Goal: Task Accomplishment & Management: Use online tool/utility

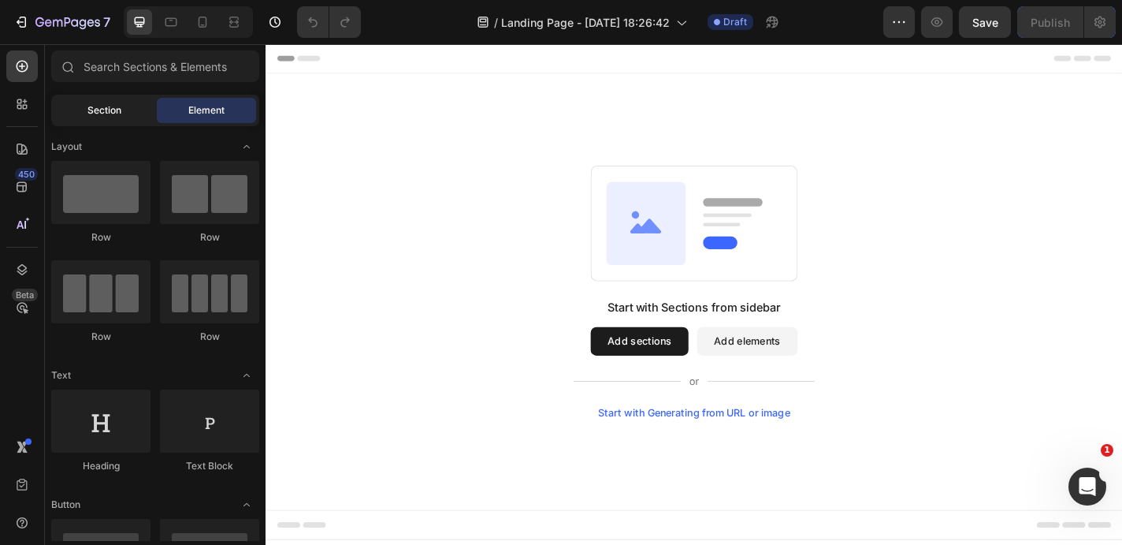
click at [102, 120] on div "Section" at bounding box center [103, 110] width 99 height 25
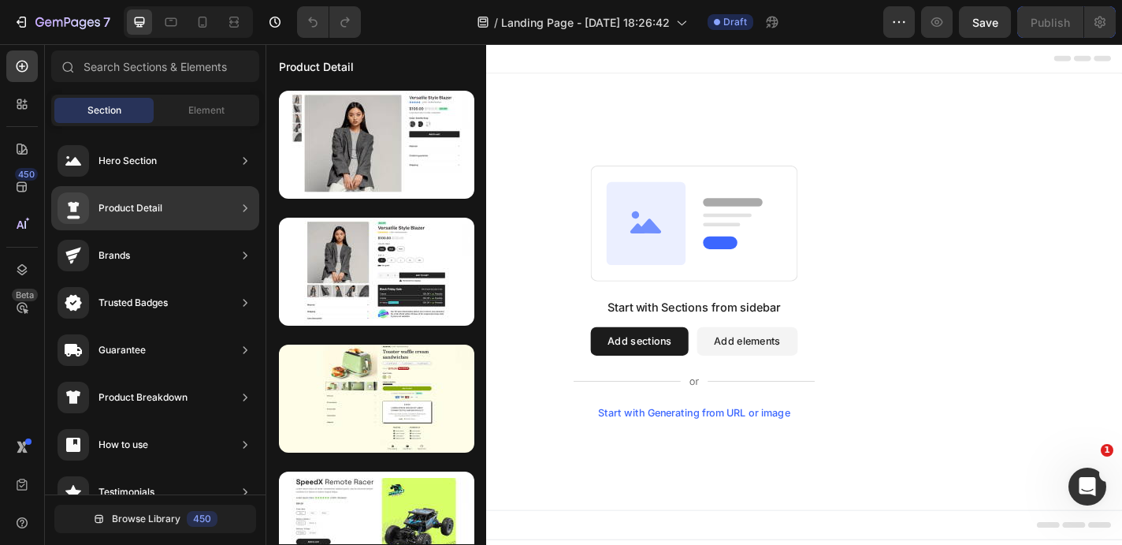
click at [153, 221] on div "Product Detail" at bounding box center [110, 208] width 105 height 32
click at [339, 69] on div "Product Detail" at bounding box center [376, 65] width 220 height 41
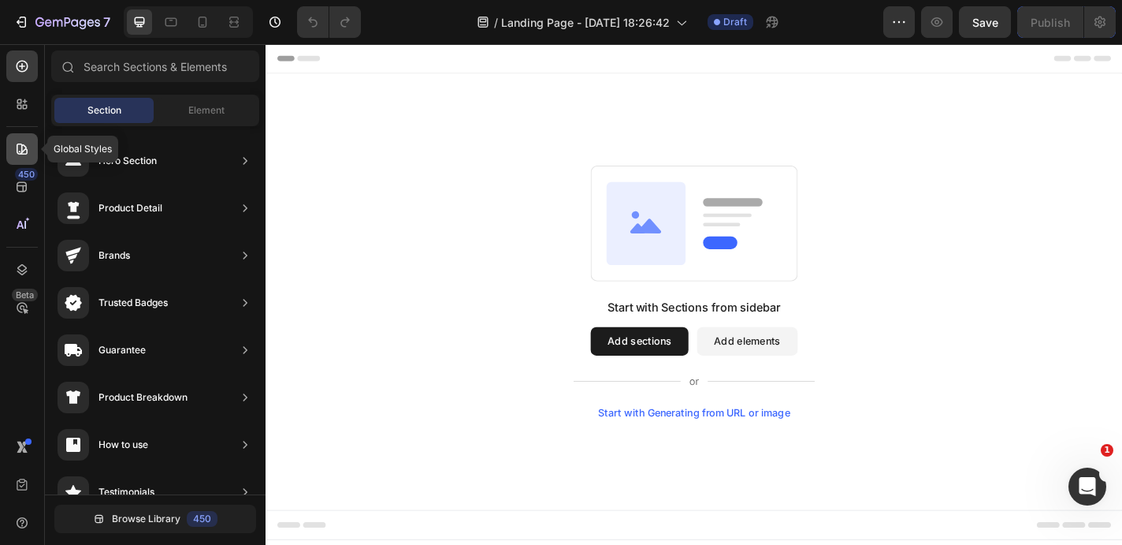
click at [32, 147] on div at bounding box center [22, 149] width 32 height 32
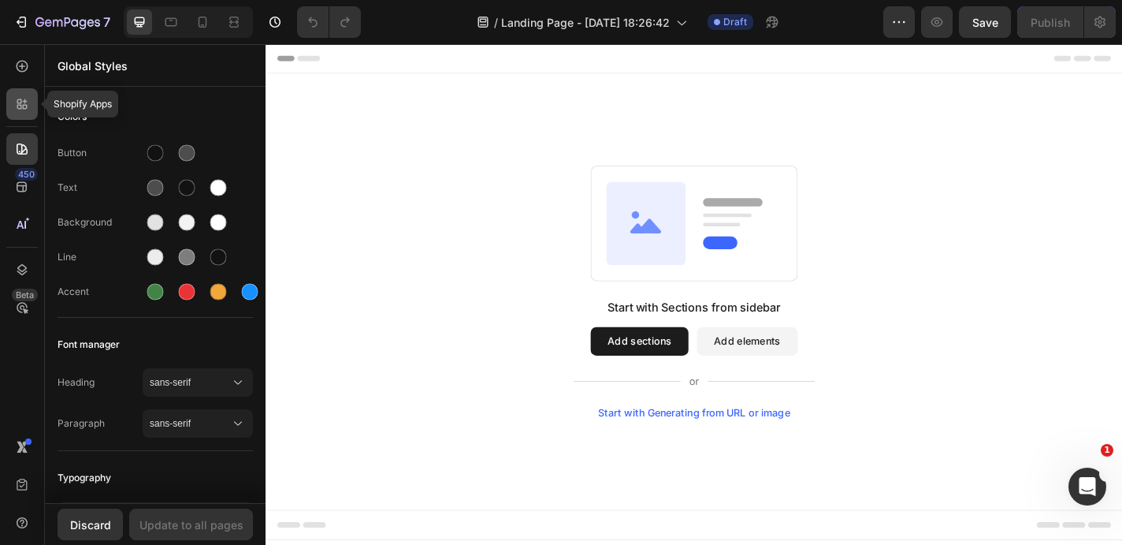
click at [30, 115] on div at bounding box center [22, 104] width 32 height 32
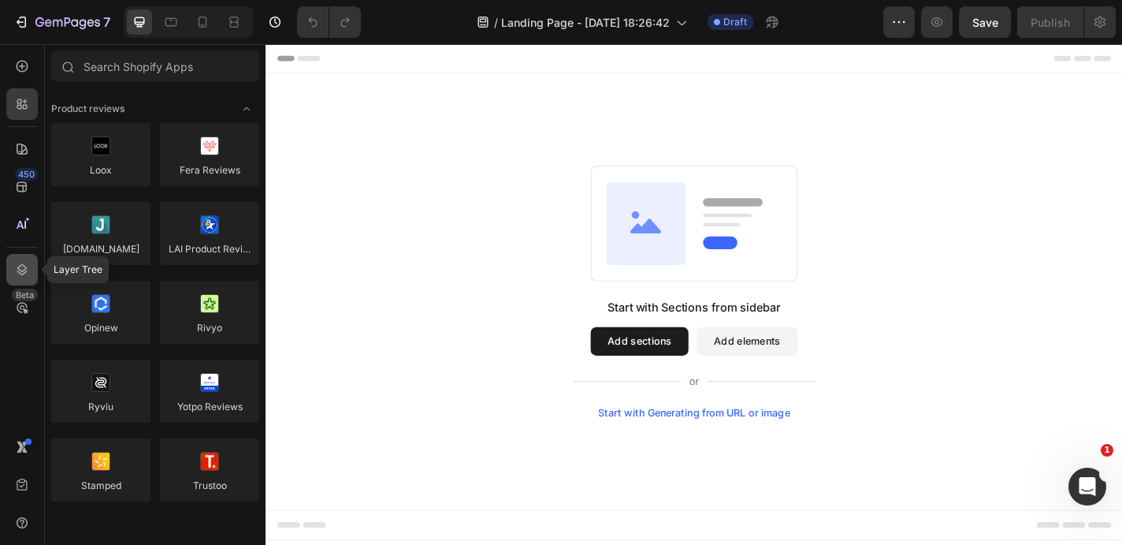
click at [27, 273] on icon at bounding box center [22, 270] width 16 height 16
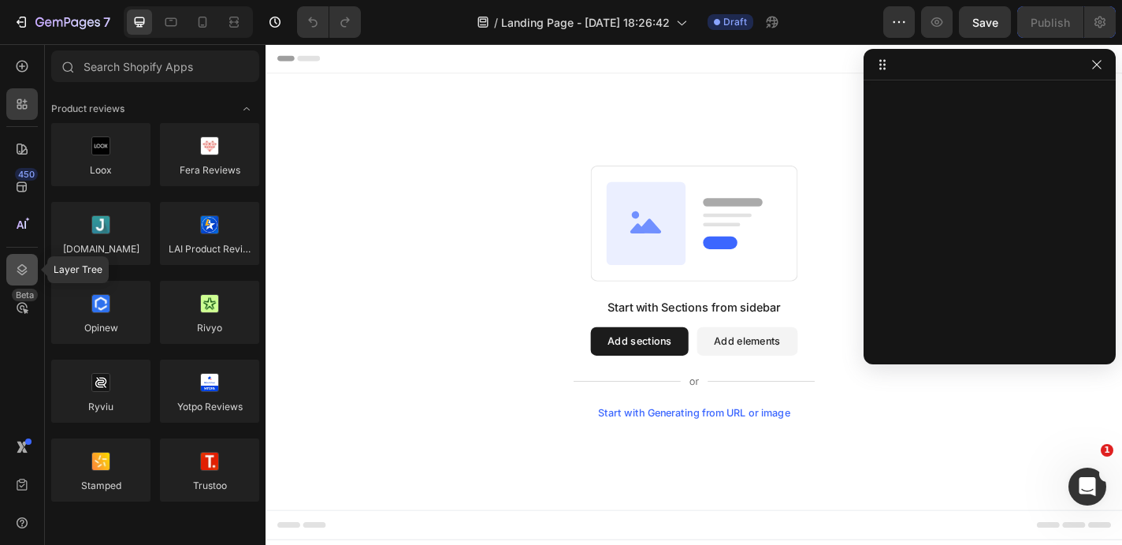
click at [24, 269] on icon at bounding box center [22, 270] width 16 height 16
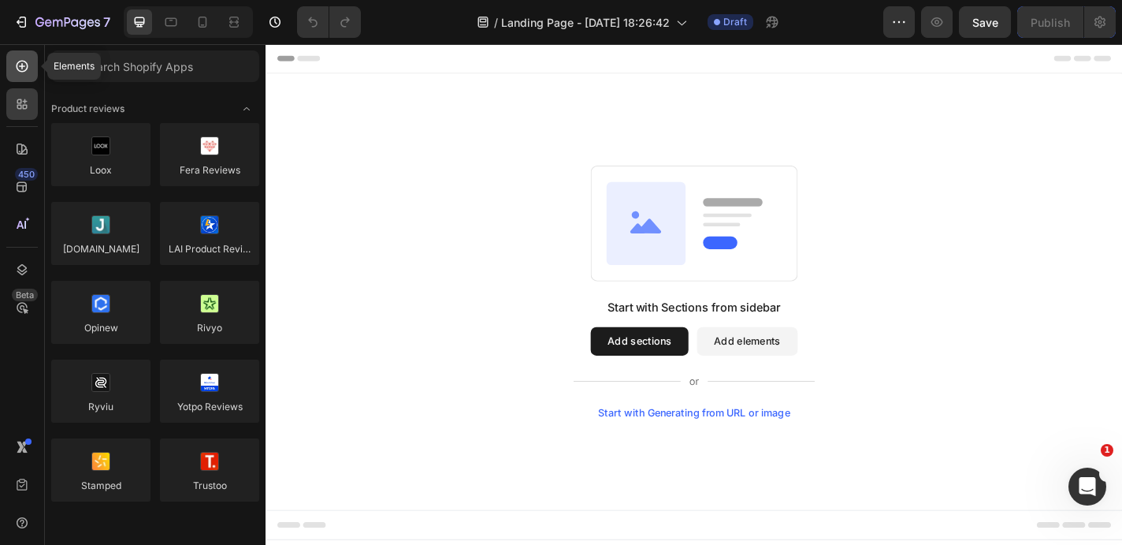
click at [22, 58] on icon at bounding box center [22, 66] width 16 height 16
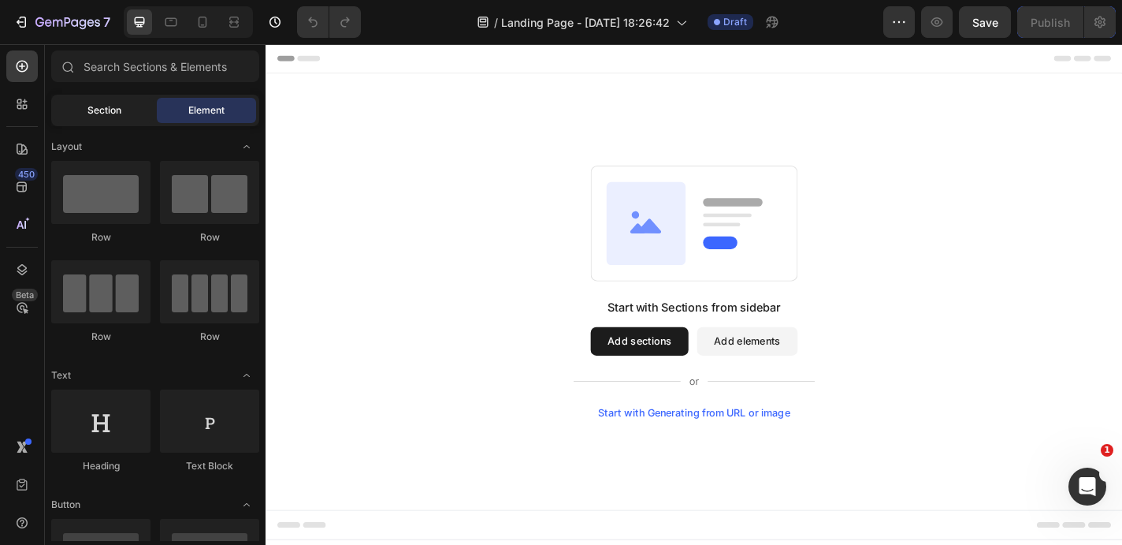
click at [79, 106] on div "Section" at bounding box center [103, 110] width 99 height 25
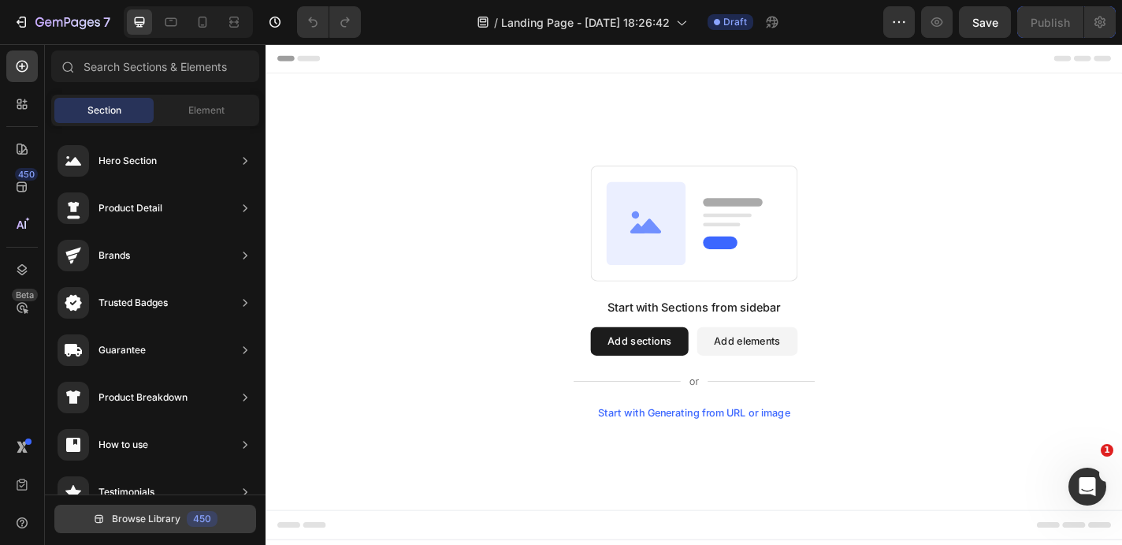
click at [151, 514] on span "Browse Library" at bounding box center [146, 518] width 69 height 14
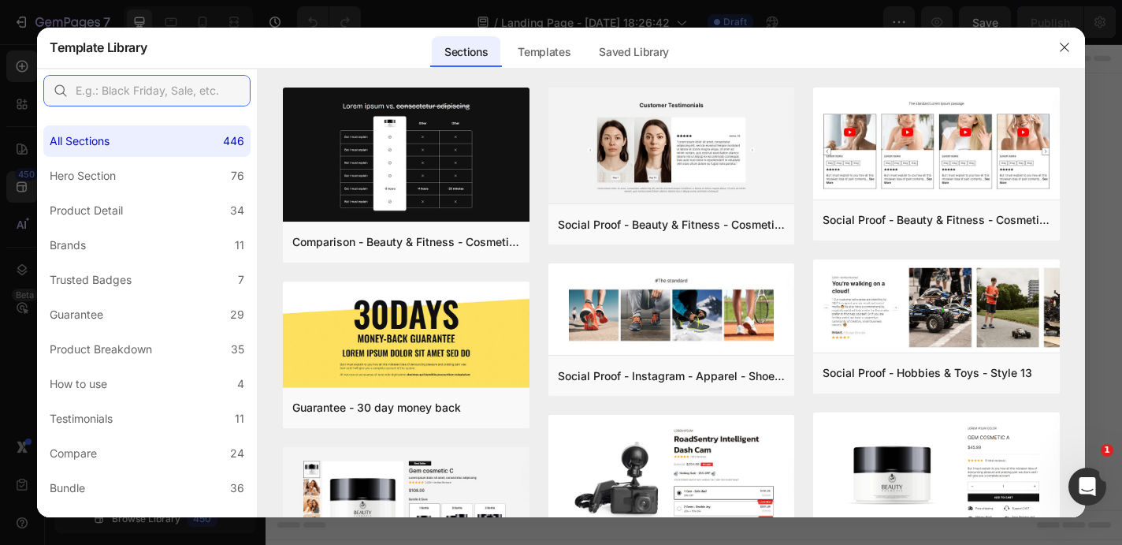
click at [166, 87] on input "text" at bounding box center [146, 91] width 207 height 32
type input "product"
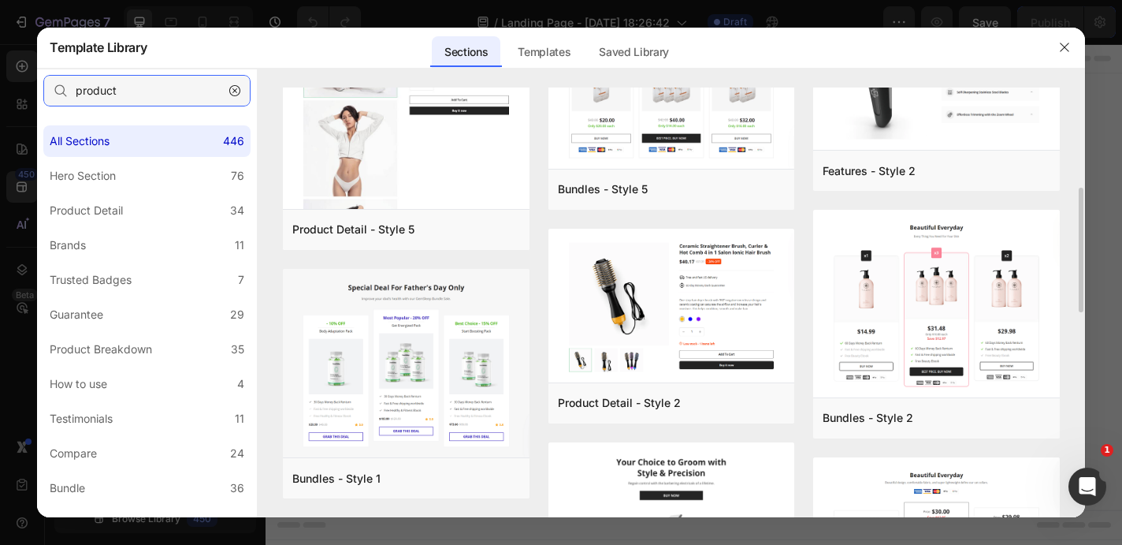
scroll to position [339, 0]
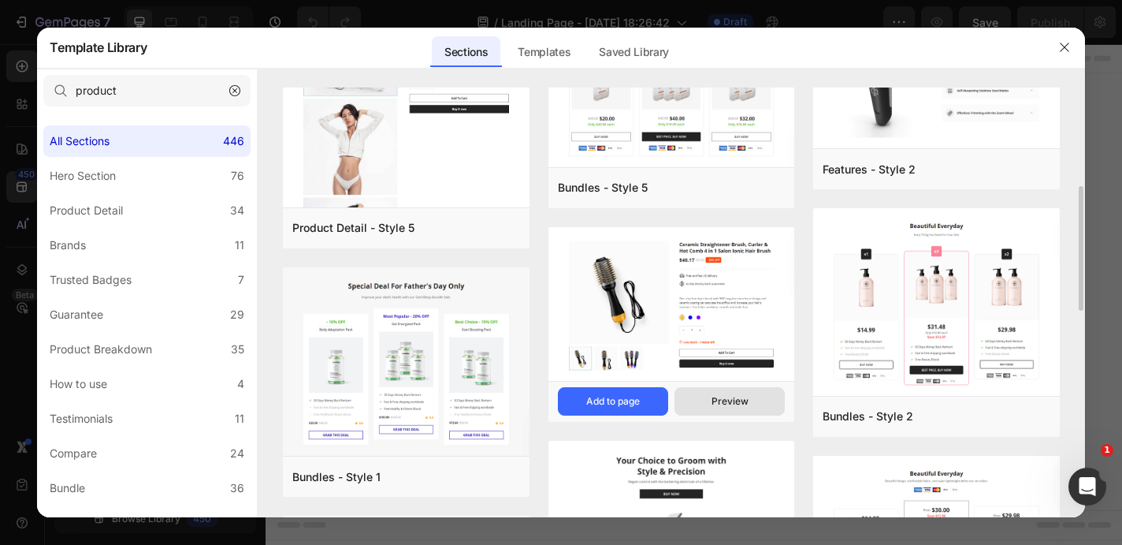
click at [0, 0] on div "Preview" at bounding box center [0, 0] width 0 height 0
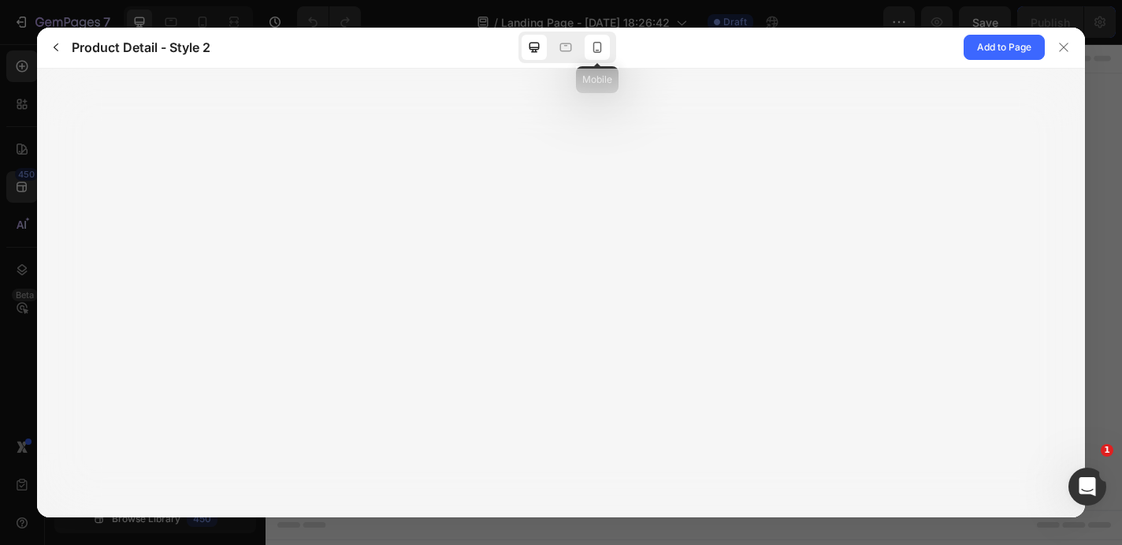
click at [601, 51] on icon at bounding box center [597, 47] width 9 height 11
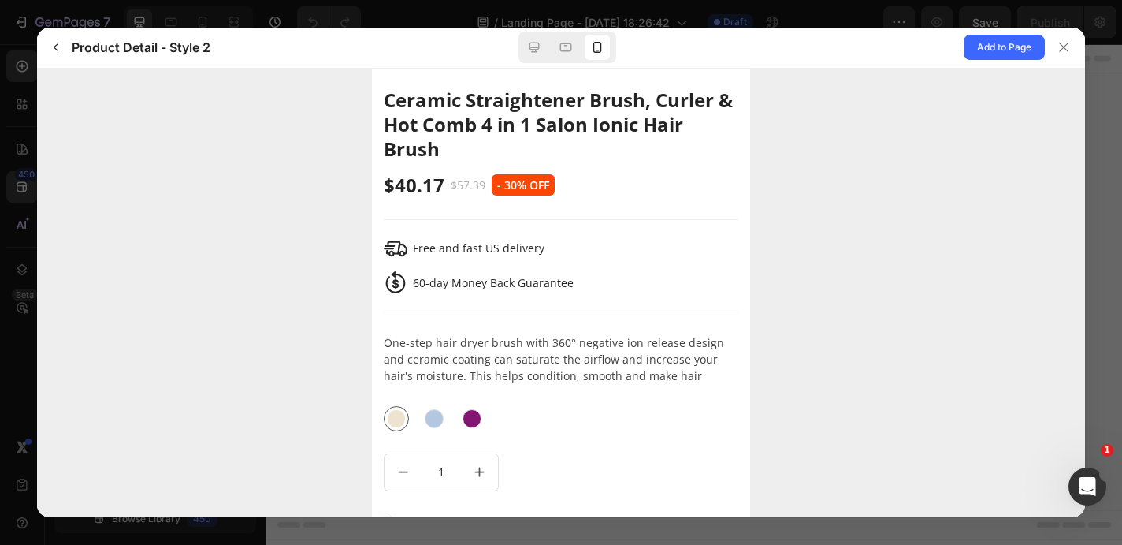
scroll to position [425, 0]
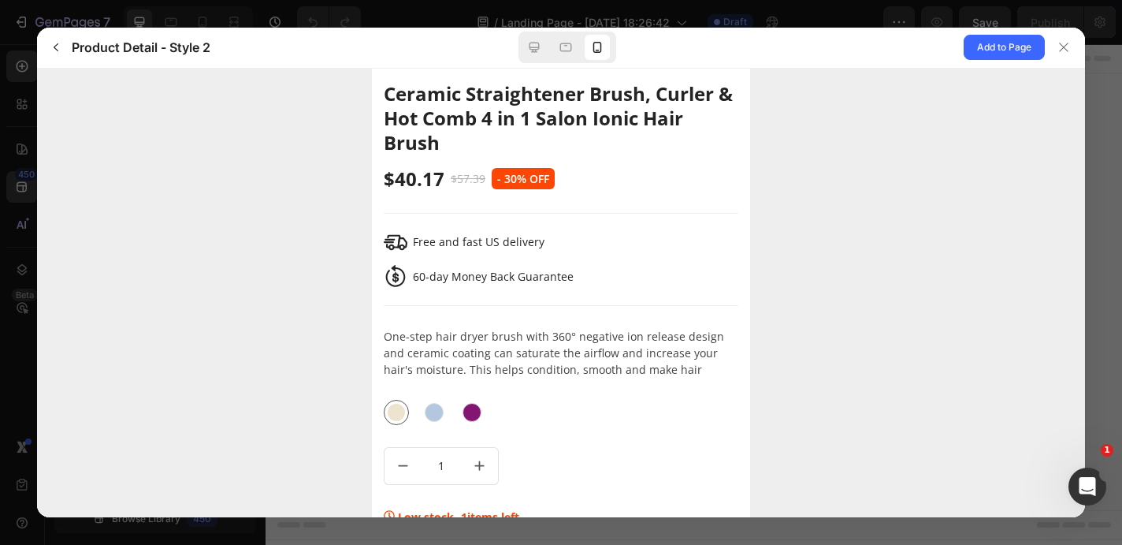
click at [439, 399] on div at bounding box center [434, 411] width 25 height 25
click at [447, 424] on input "Blue Blue" at bounding box center [447, 424] width 1 height 1
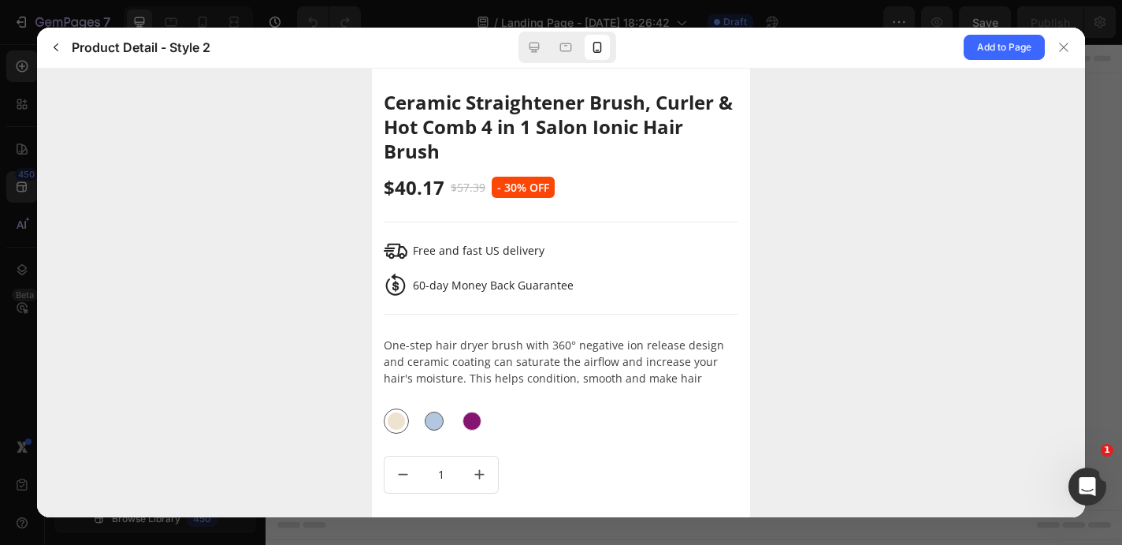
click at [428, 425] on div at bounding box center [434, 420] width 19 height 19
click at [447, 433] on input "Blue Blue" at bounding box center [447, 433] width 1 height 1
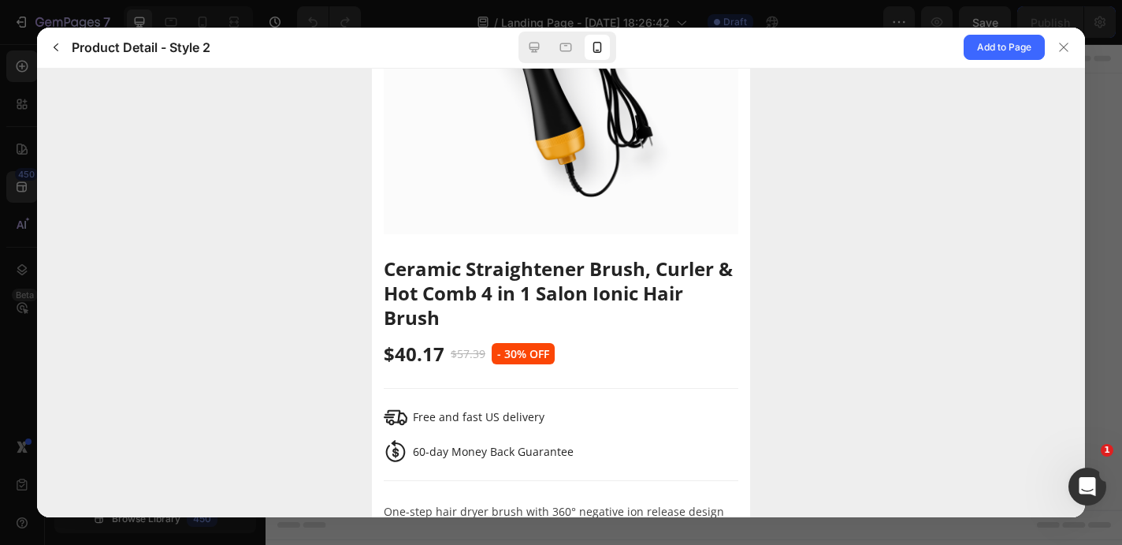
scroll to position [355, 0]
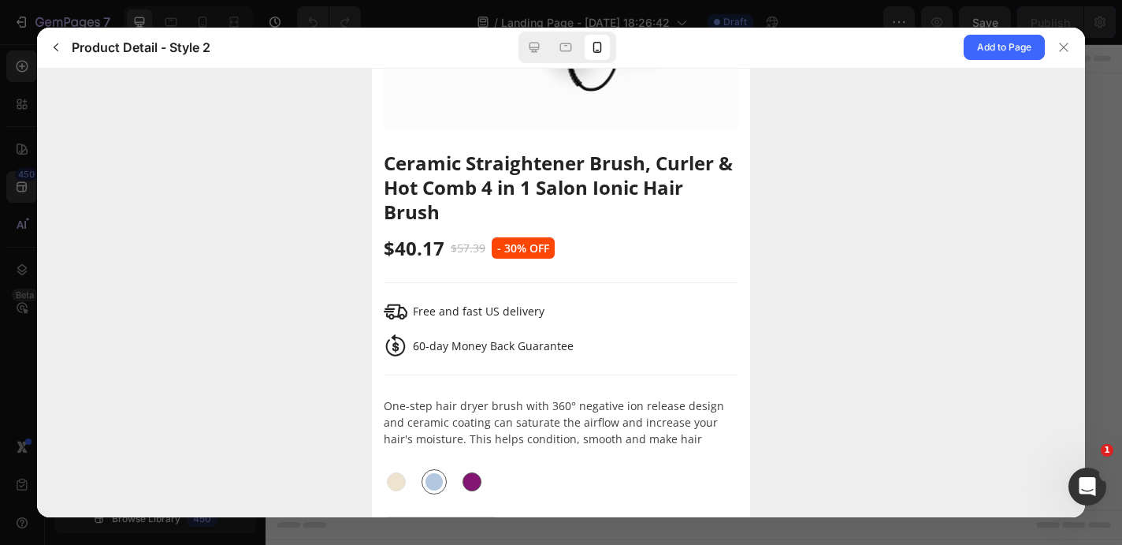
click at [468, 472] on div at bounding box center [472, 480] width 19 height 19
click at [485, 493] on input "Violet Violet" at bounding box center [485, 493] width 1 height 1
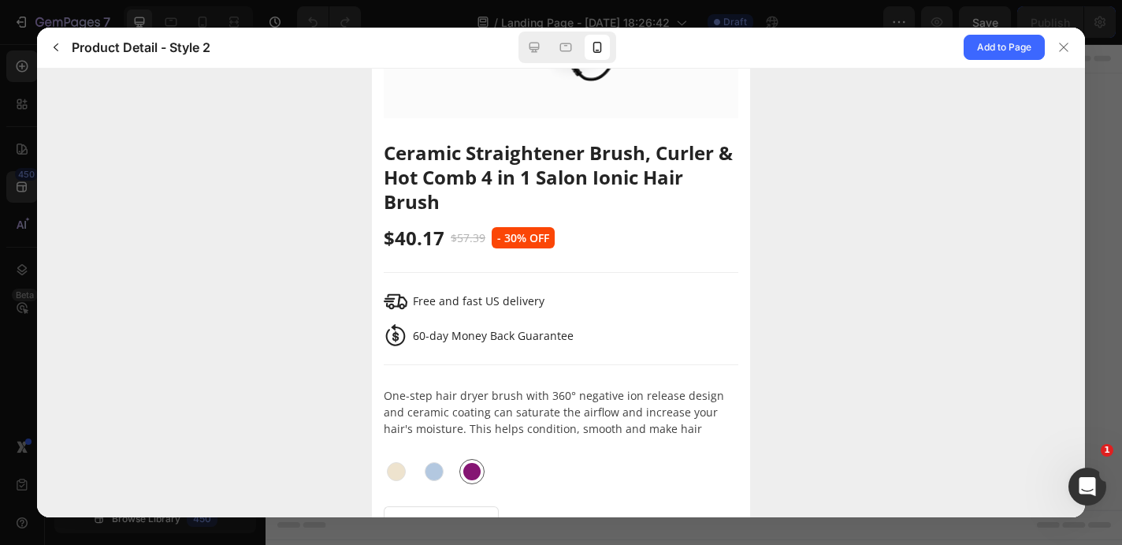
scroll to position [248, 0]
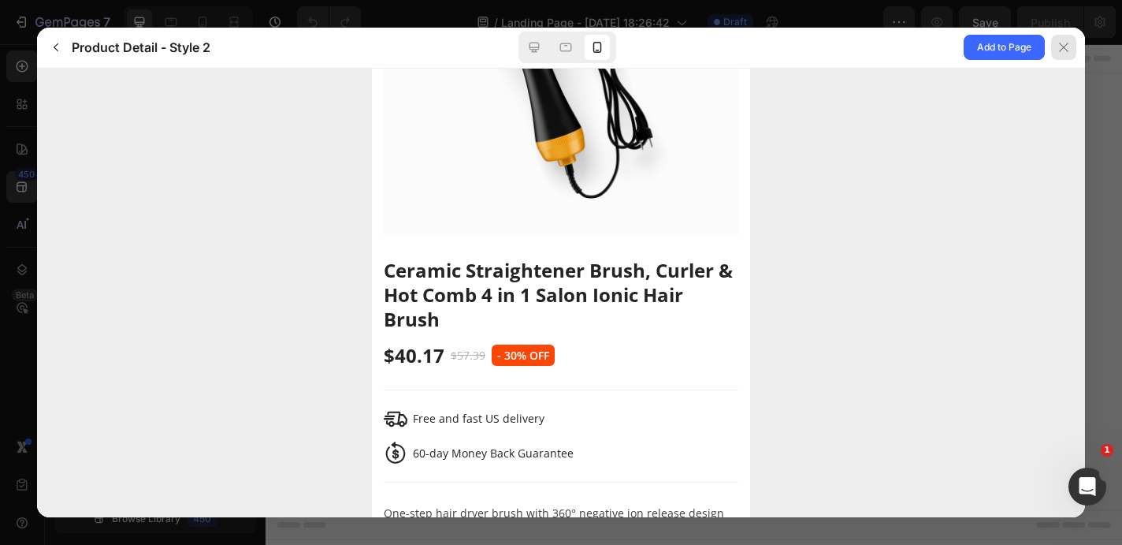
drag, startPoint x: 1070, startPoint y: 46, endPoint x: 880, endPoint y: 6, distance: 194.8
click at [1070, 46] on div at bounding box center [1063, 47] width 25 height 25
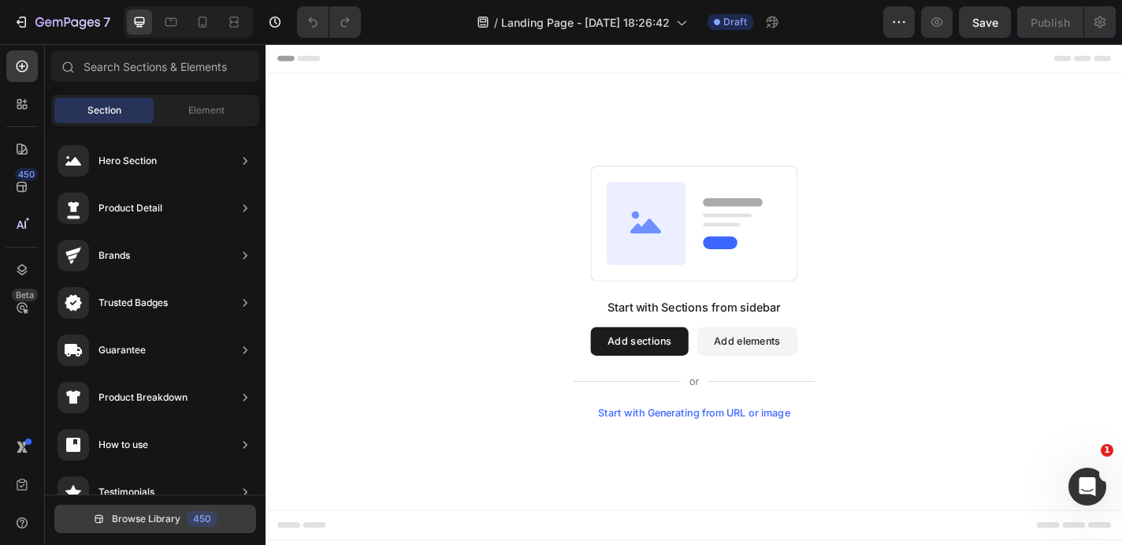
click at [149, 519] on span "Browse Library" at bounding box center [146, 518] width 69 height 14
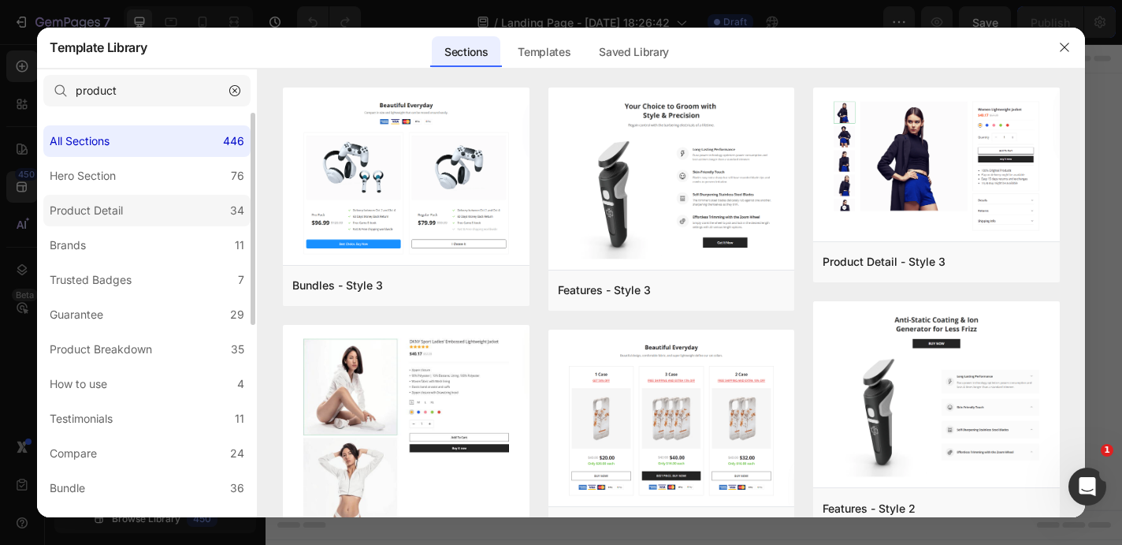
click at [143, 218] on label "Product Detail 34" at bounding box center [146, 211] width 207 height 32
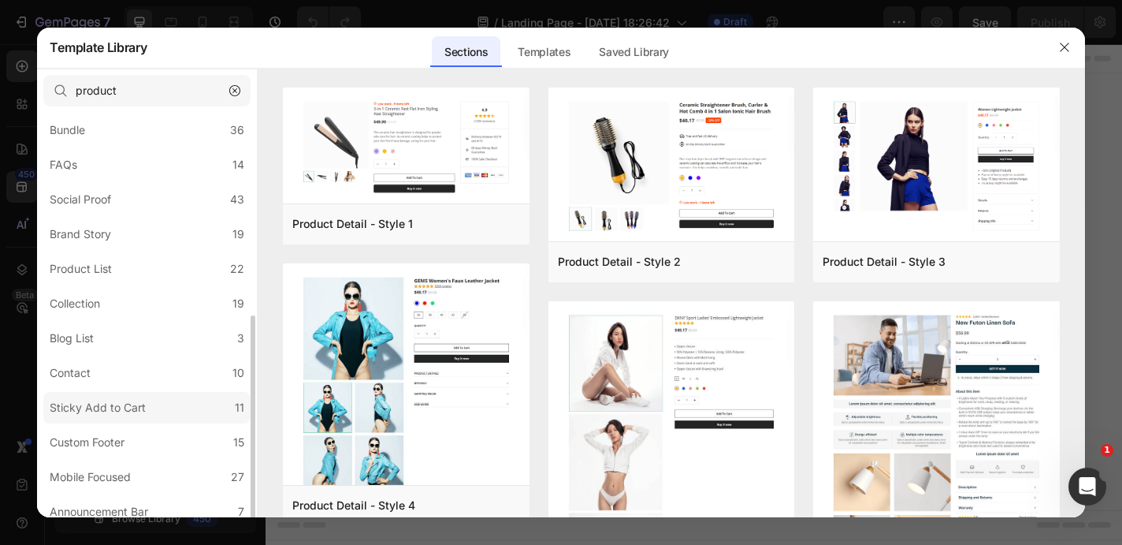
scroll to position [367, 0]
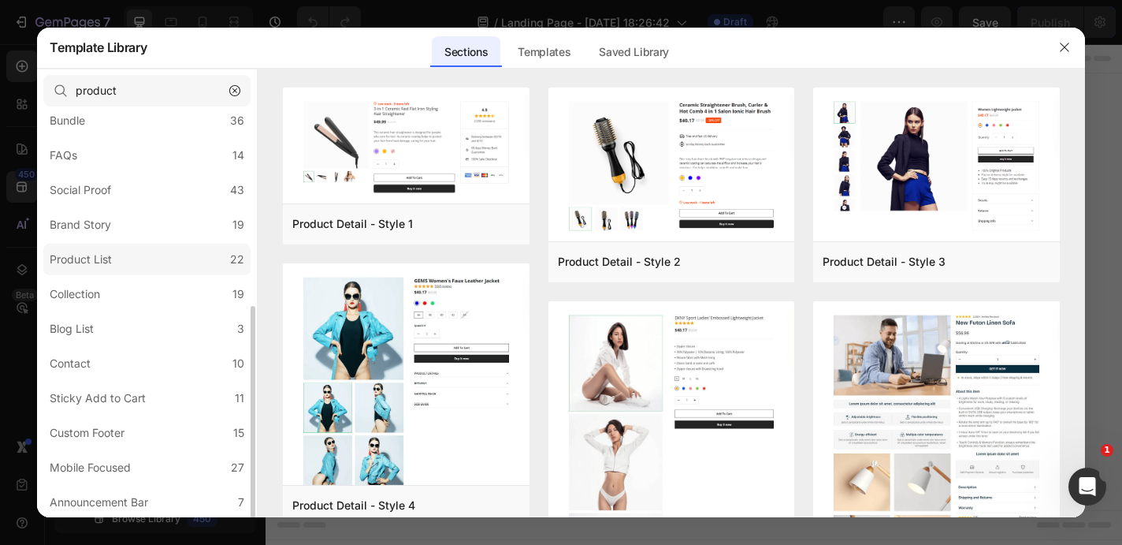
click at [112, 259] on div "Product List" at bounding box center [81, 259] width 62 height 19
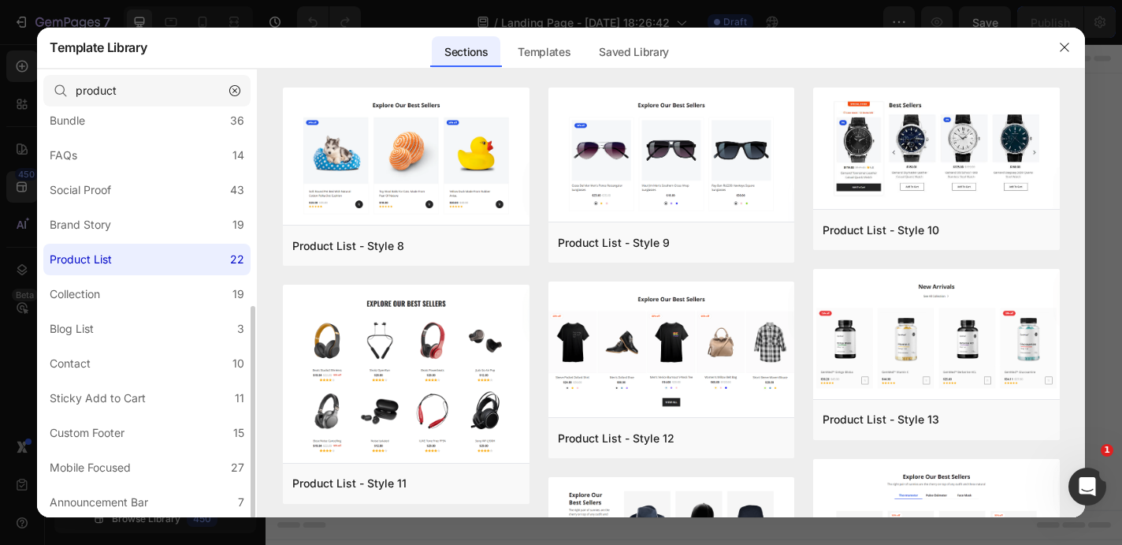
scroll to position [0, 0]
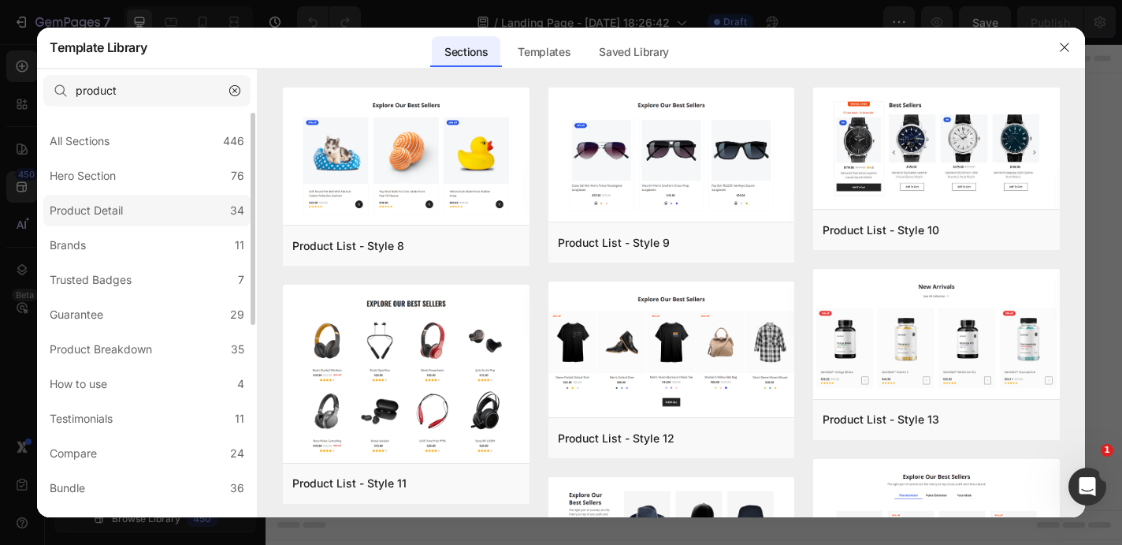
click at [102, 219] on div "Product Detail" at bounding box center [86, 210] width 73 height 19
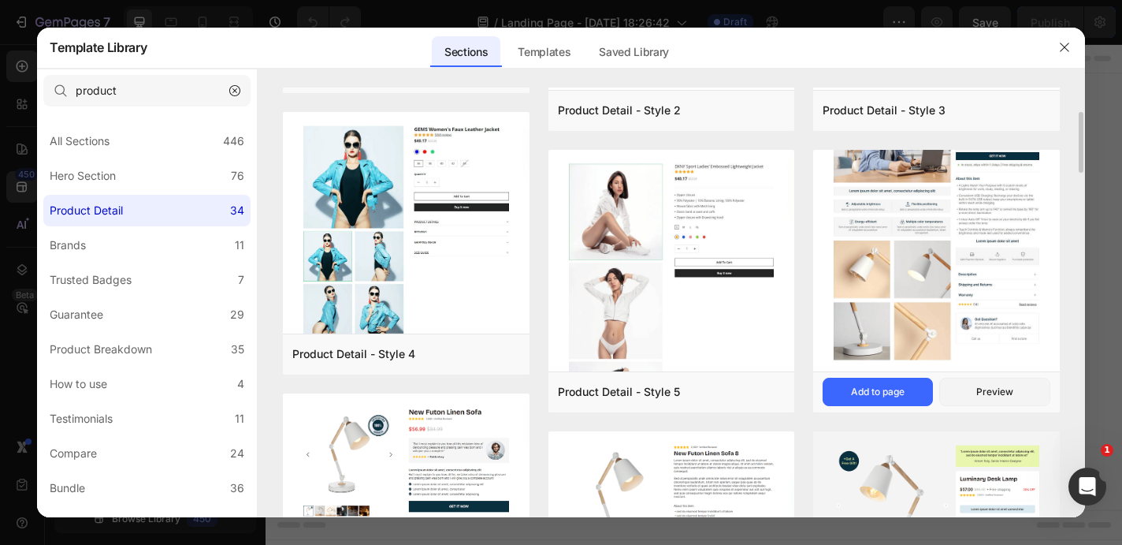
scroll to position [150, 0]
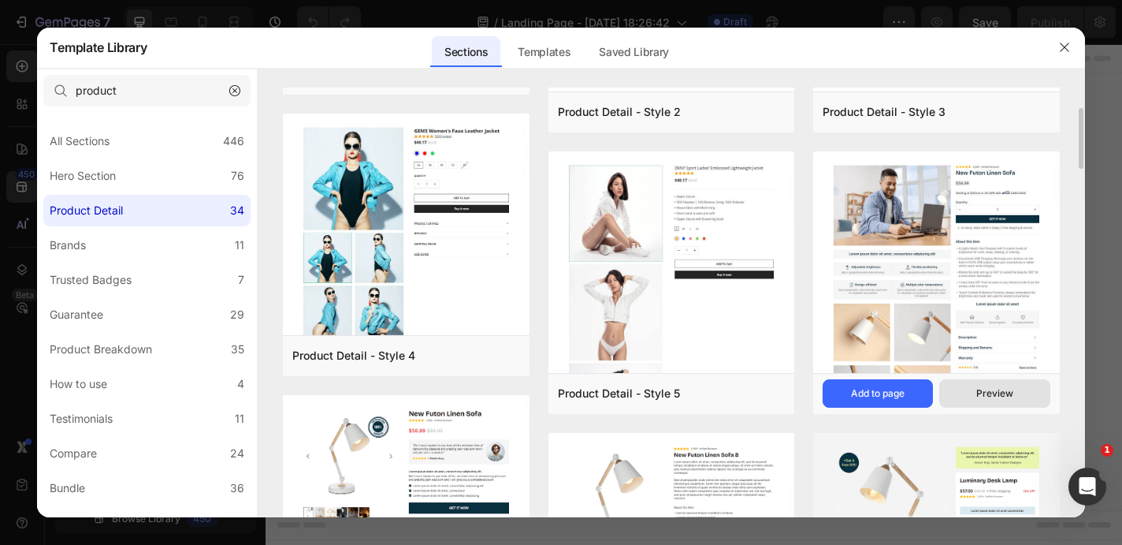
click at [0, 0] on div "Preview" at bounding box center [0, 0] width 0 height 0
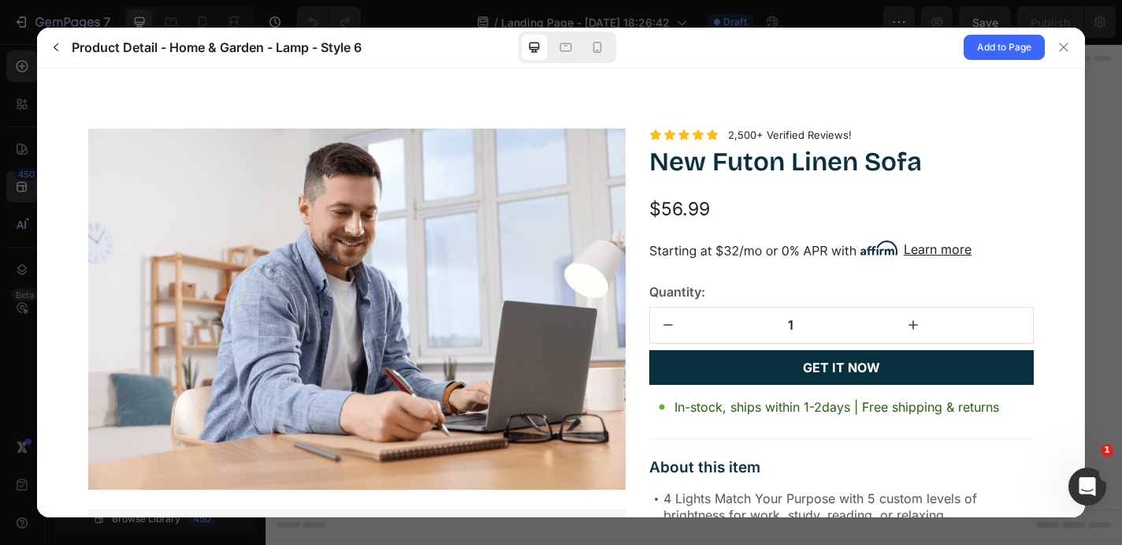
scroll to position [0, 0]
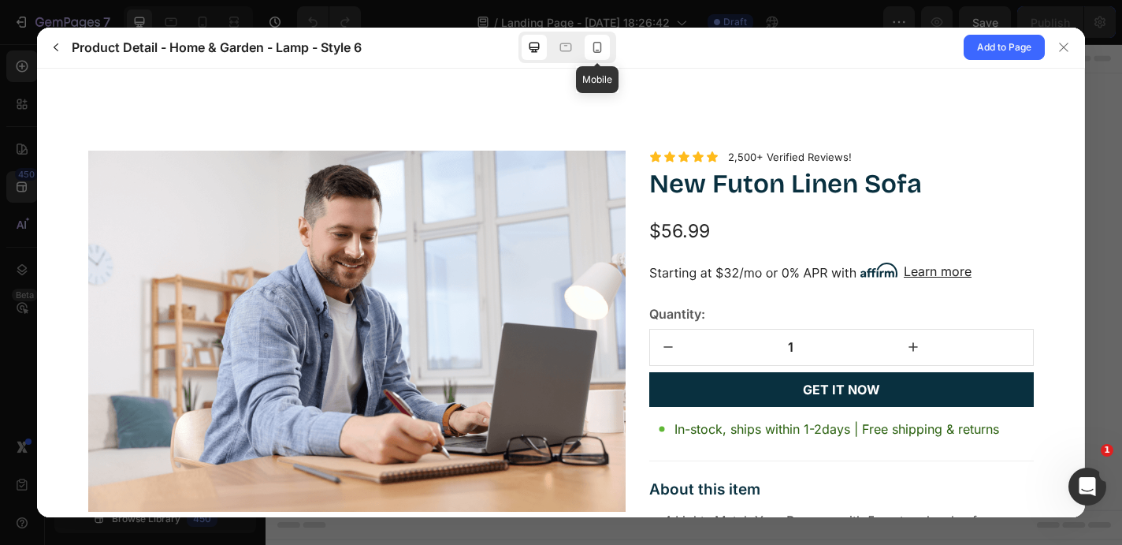
click at [596, 45] on icon at bounding box center [598, 47] width 16 height 16
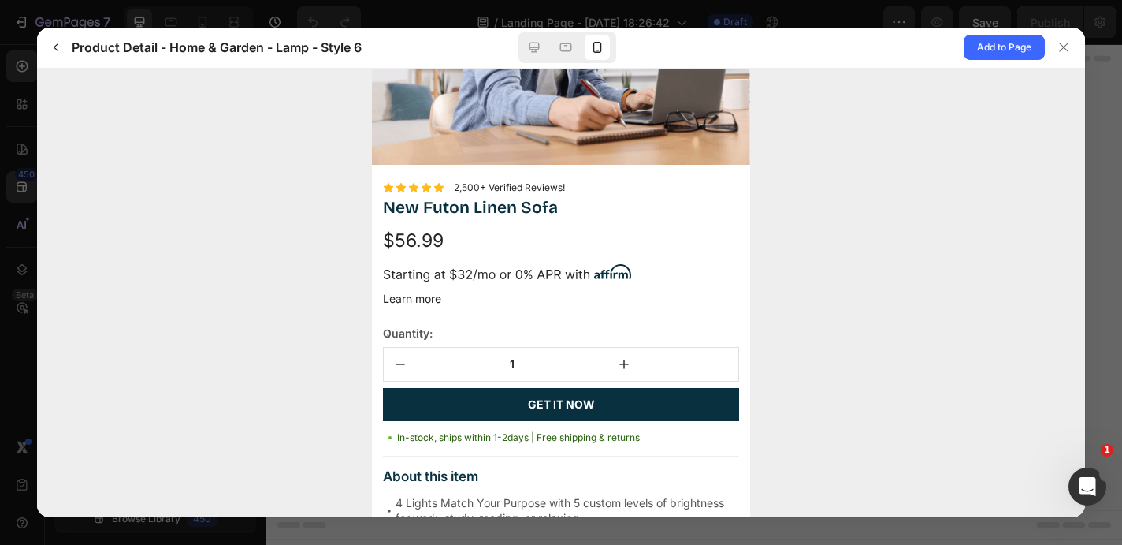
scroll to position [24, 0]
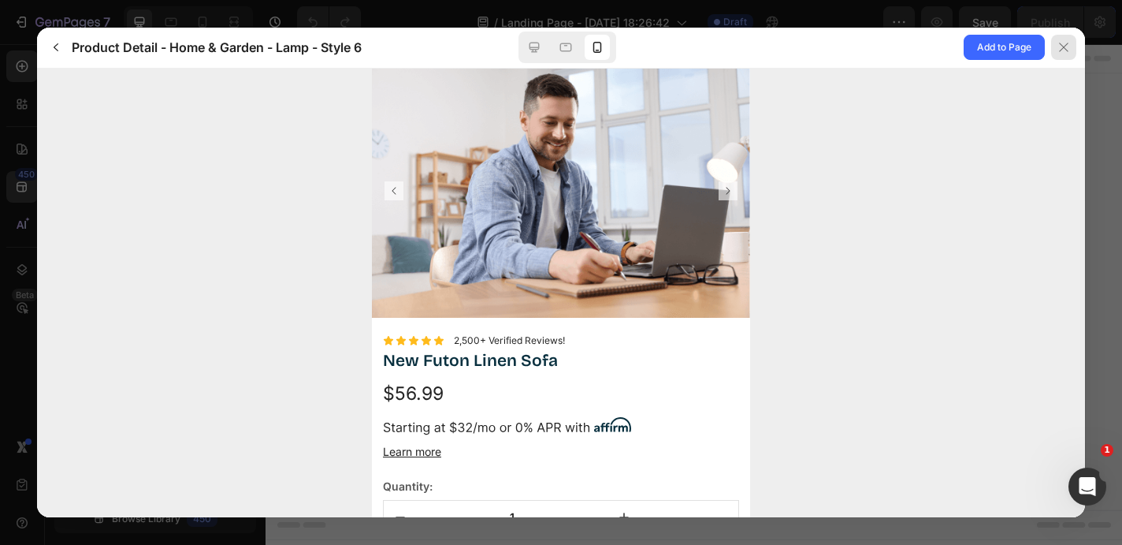
click at [1066, 47] on icon at bounding box center [1064, 47] width 13 height 13
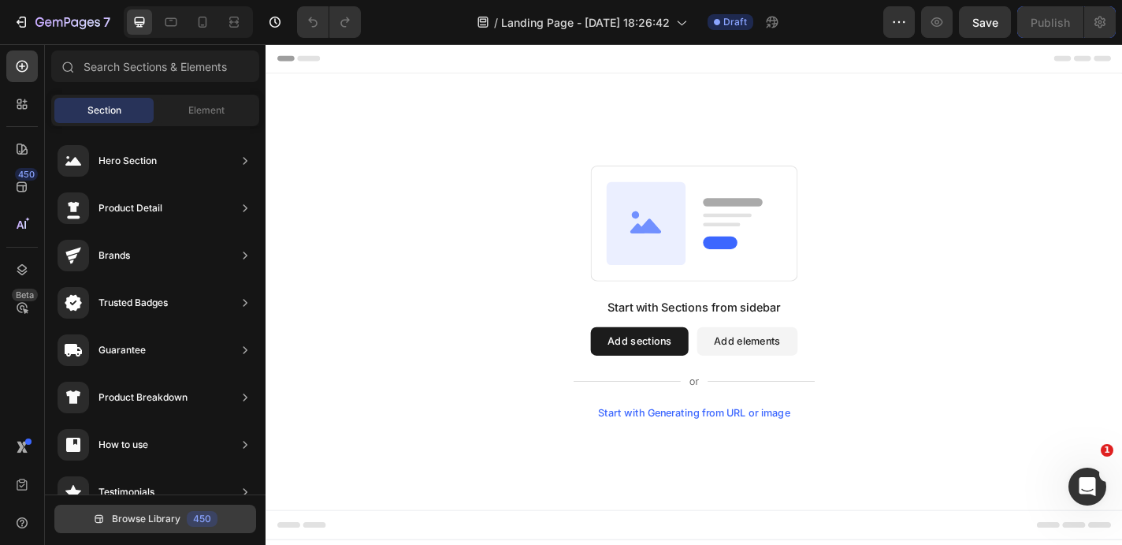
click at [146, 523] on span "Browse Library" at bounding box center [146, 518] width 69 height 14
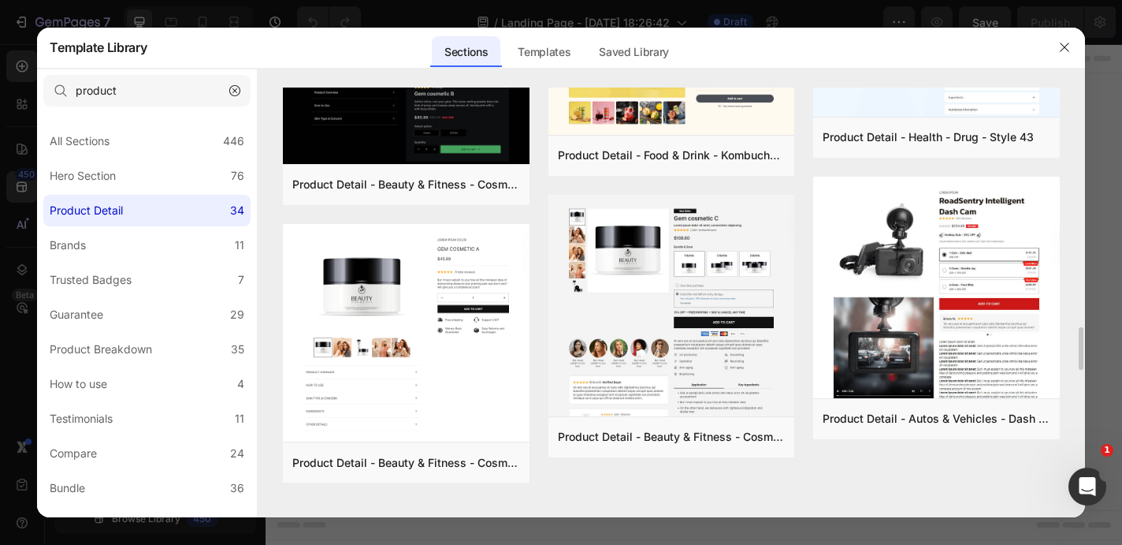
scroll to position [2371, 0]
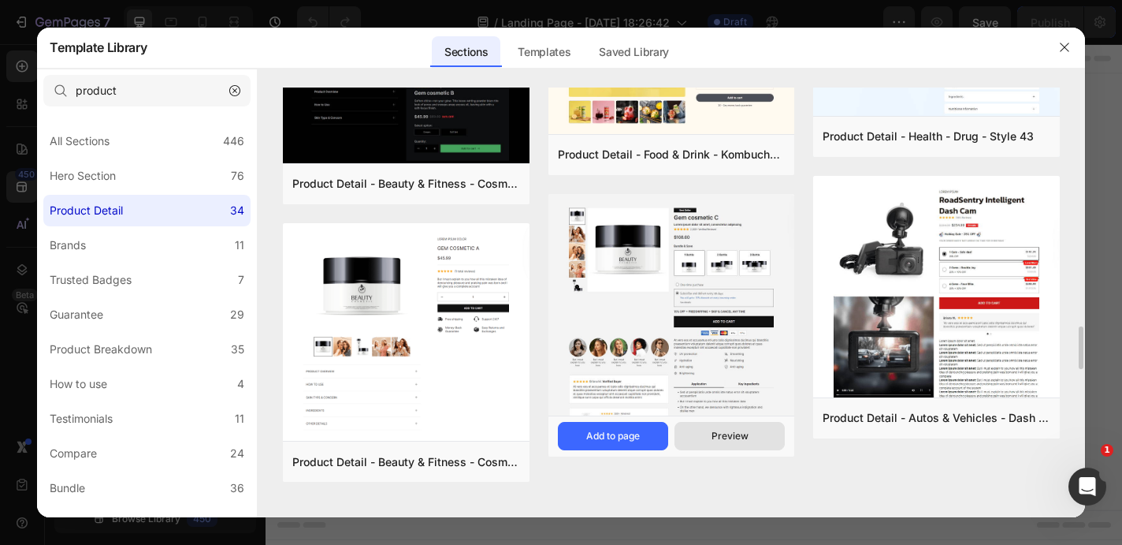
click at [0, 0] on div "Preview" at bounding box center [0, 0] width 0 height 0
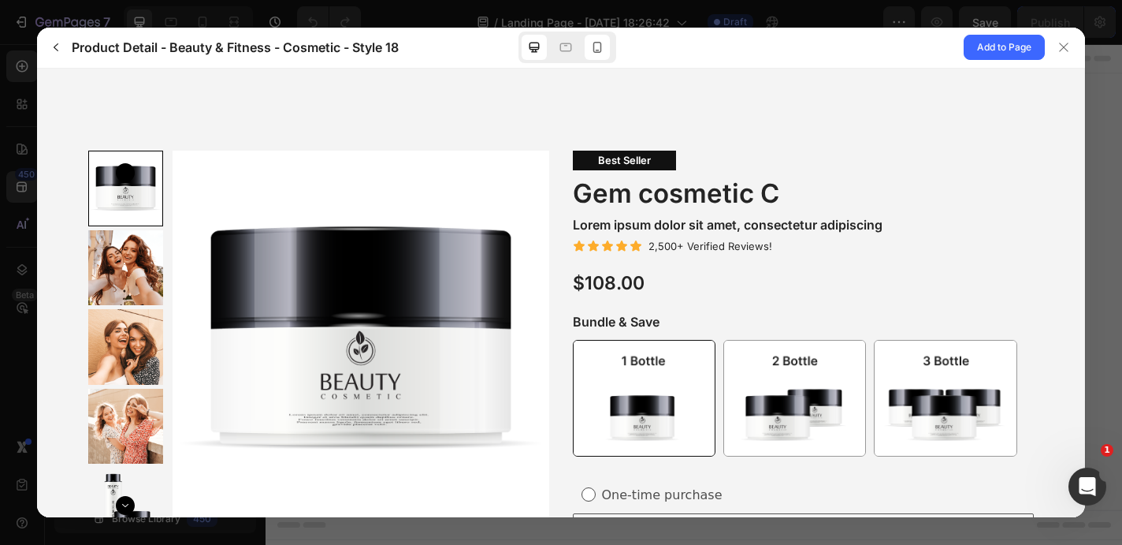
scroll to position [0, 0]
click at [600, 46] on icon at bounding box center [598, 47] width 16 height 16
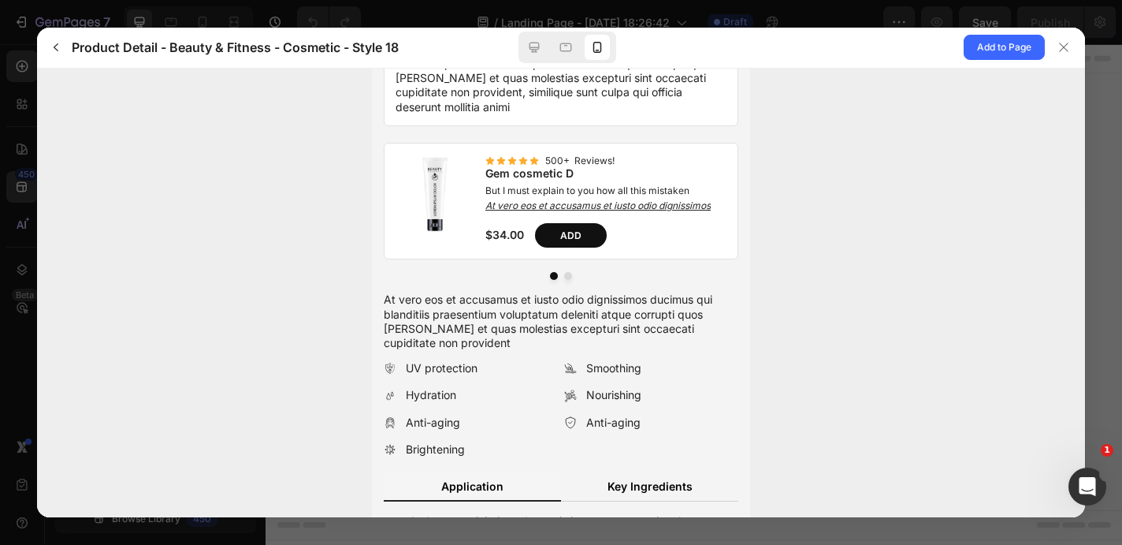
scroll to position [1274, 0]
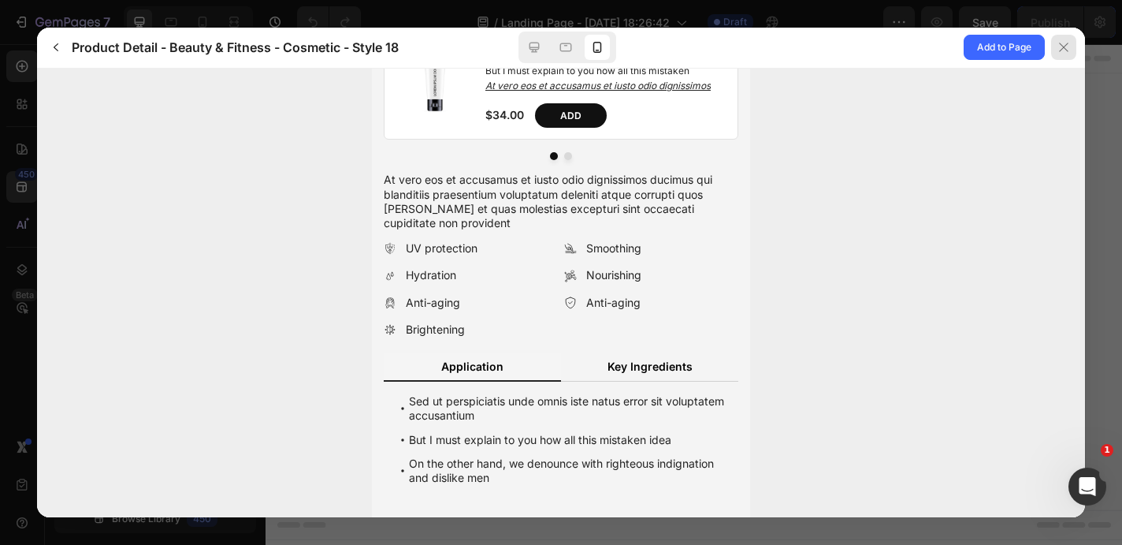
click at [1068, 43] on icon at bounding box center [1063, 47] width 9 height 9
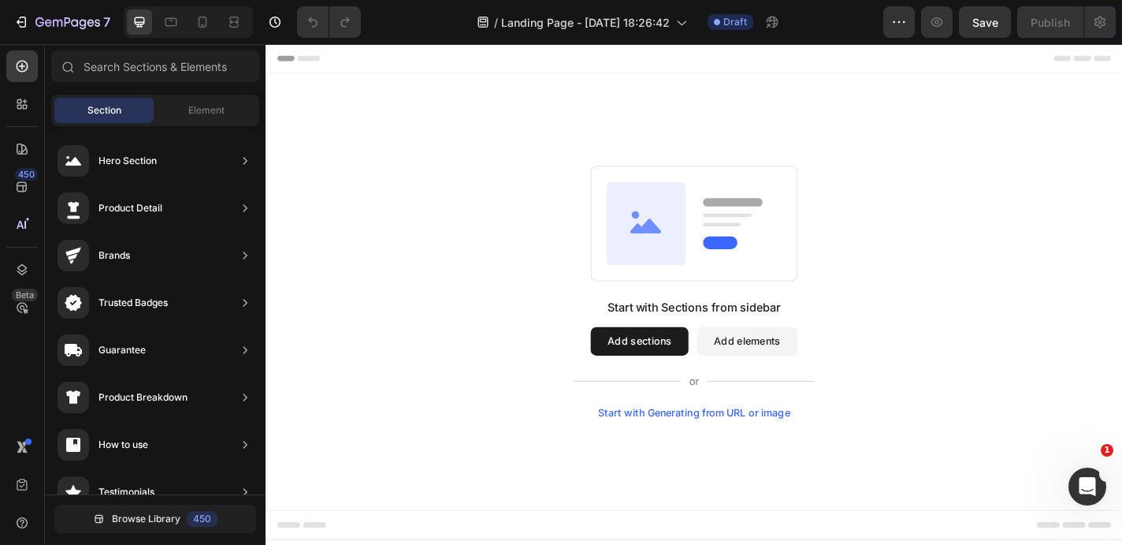
click at [659, 373] on button "Add sections" at bounding box center [678, 372] width 108 height 32
click at [25, 20] on icon "button" at bounding box center [23, 22] width 7 height 11
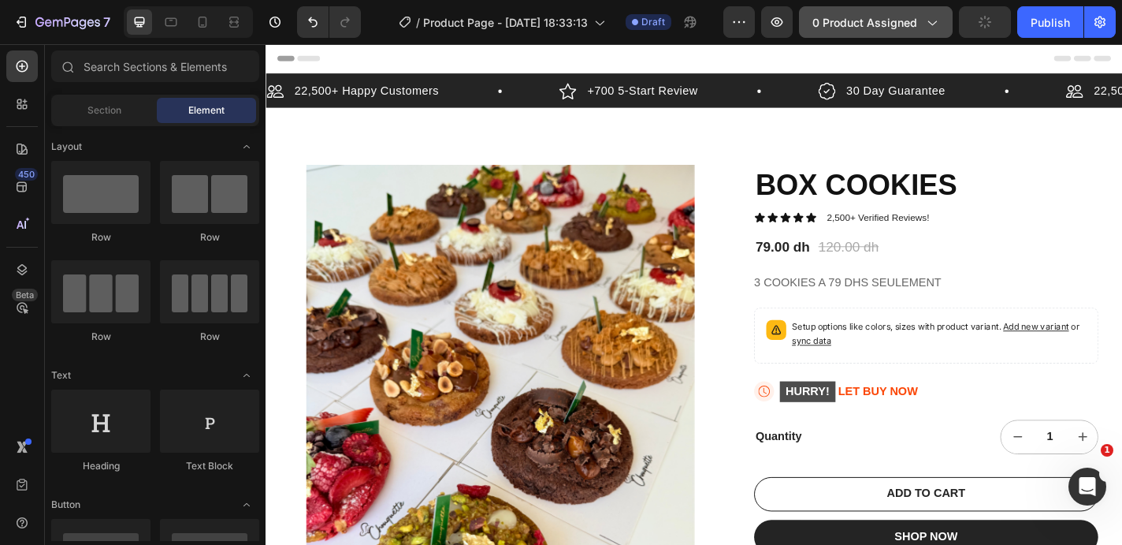
click at [862, 14] on span "0 product assigned" at bounding box center [865, 22] width 105 height 17
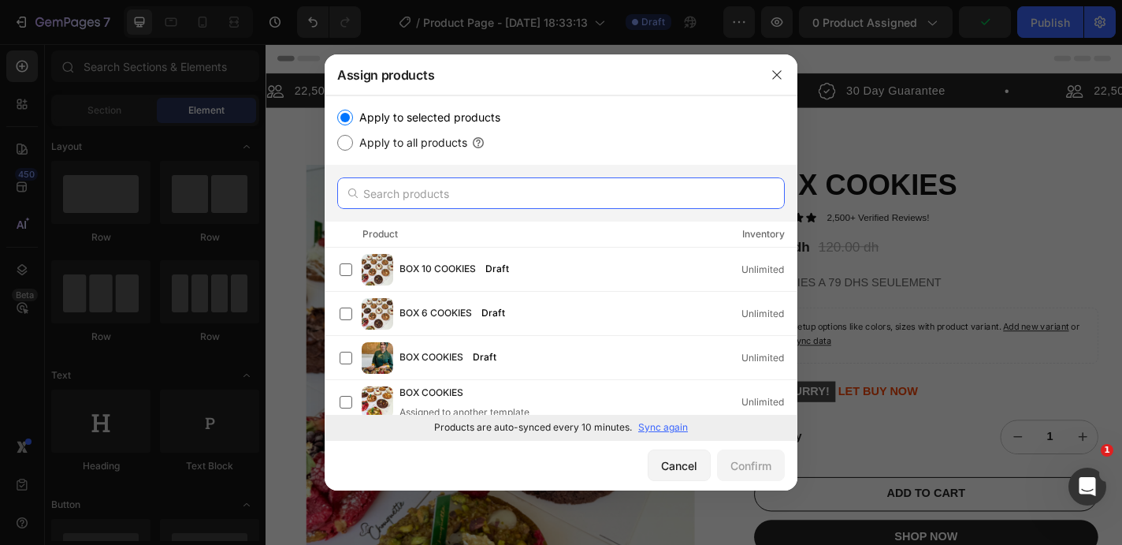
click at [410, 195] on input "text" at bounding box center [561, 193] width 448 height 32
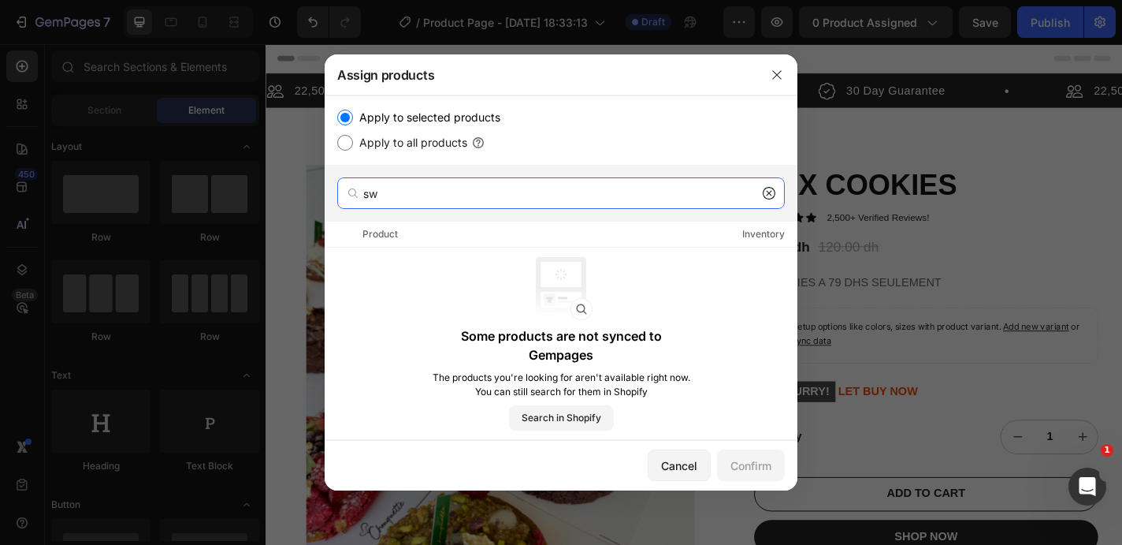
type input "s"
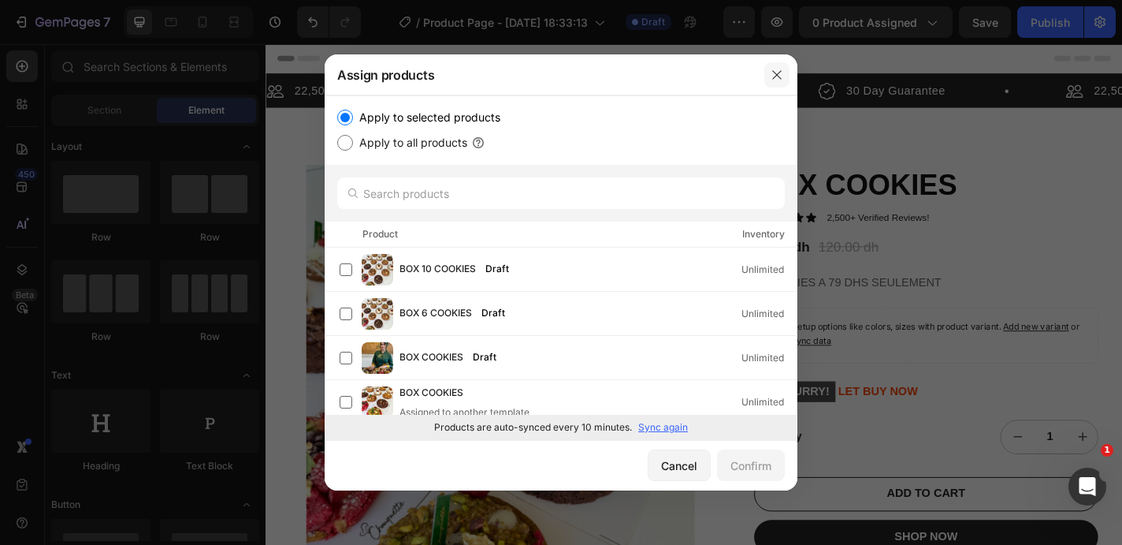
click at [777, 77] on icon "button" at bounding box center [777, 75] width 13 height 13
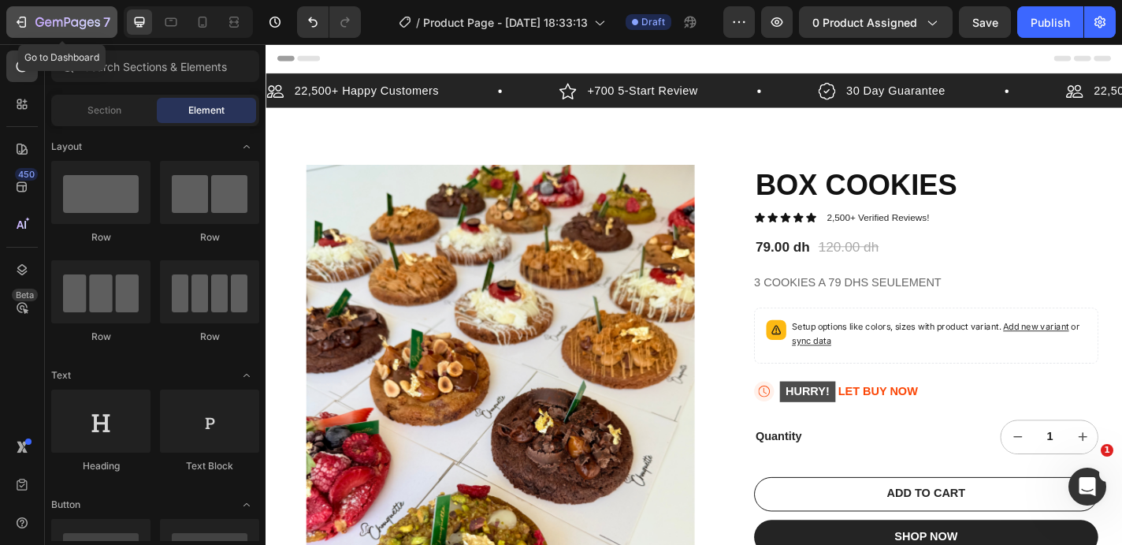
click at [35, 24] on div "7" at bounding box center [61, 22] width 97 height 19
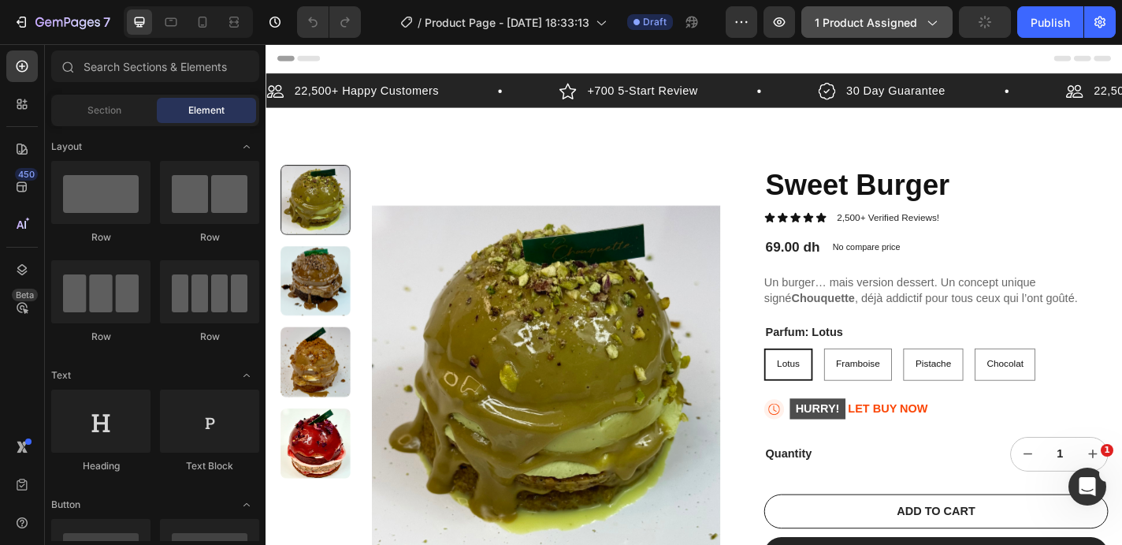
click at [853, 24] on span "1 product assigned" at bounding box center [866, 22] width 102 height 17
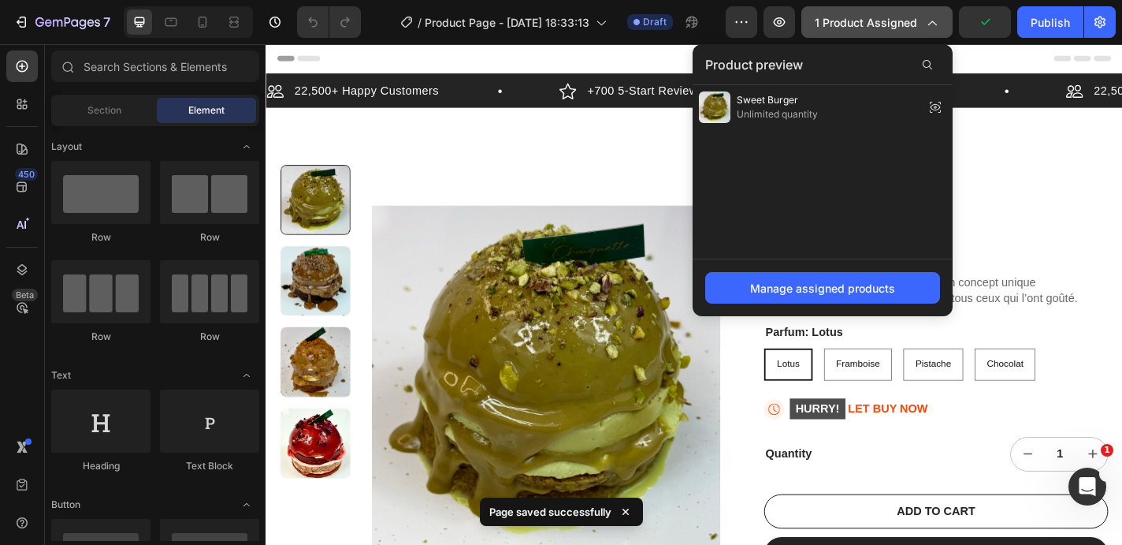
click at [853, 24] on span "1 product assigned" at bounding box center [866, 22] width 102 height 17
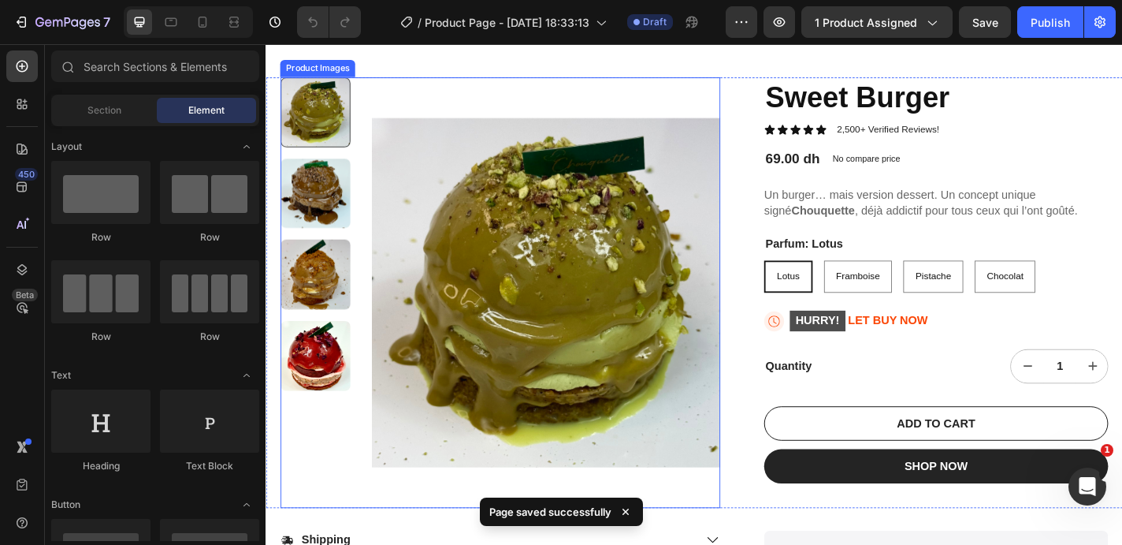
scroll to position [99, 0]
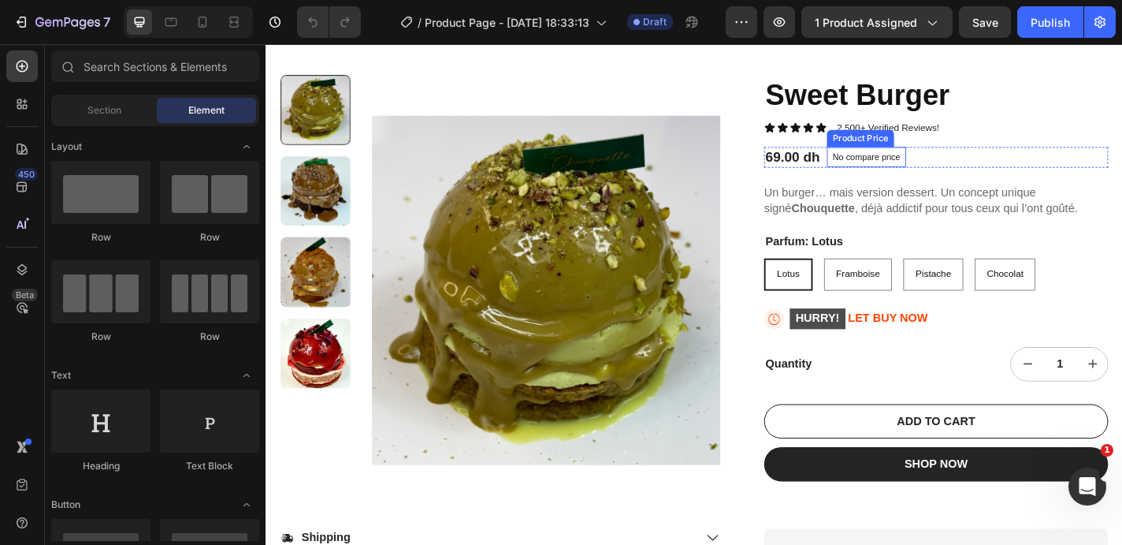
click at [920, 170] on p "No compare price" at bounding box center [928, 168] width 75 height 9
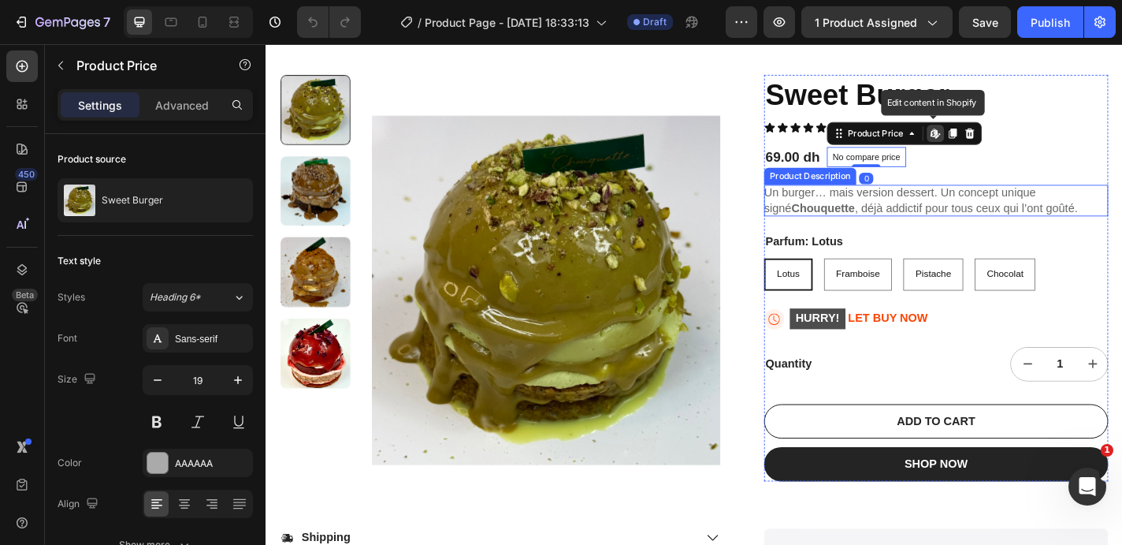
click at [929, 214] on p "Un burger… mais version dessert. Un concept unique signé Chouquette , déjà addi…" at bounding box center [989, 216] width 346 height 31
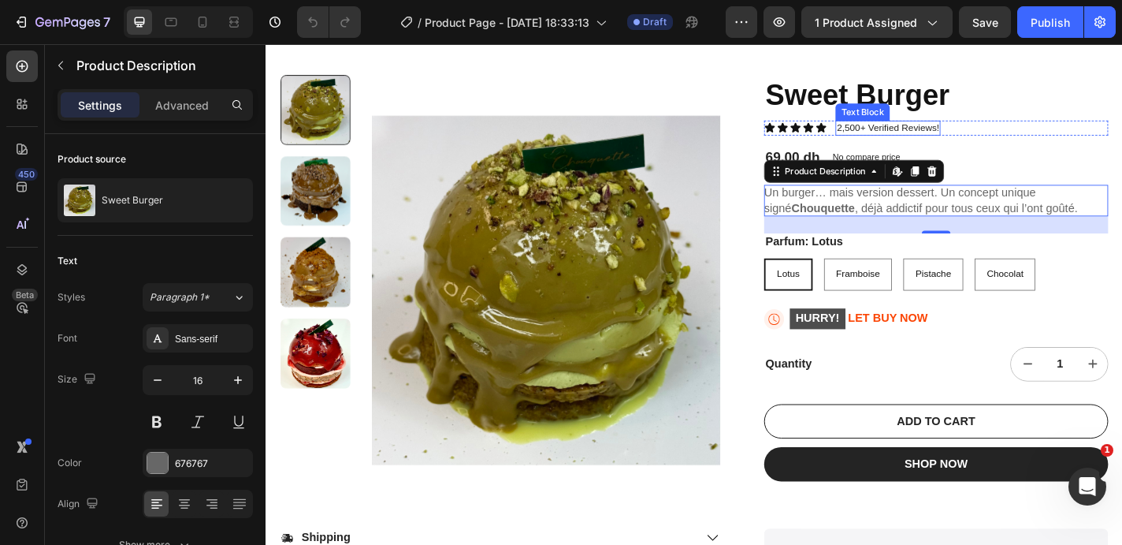
click at [947, 139] on p "2,500+ Verified Reviews!" at bounding box center [952, 136] width 113 height 13
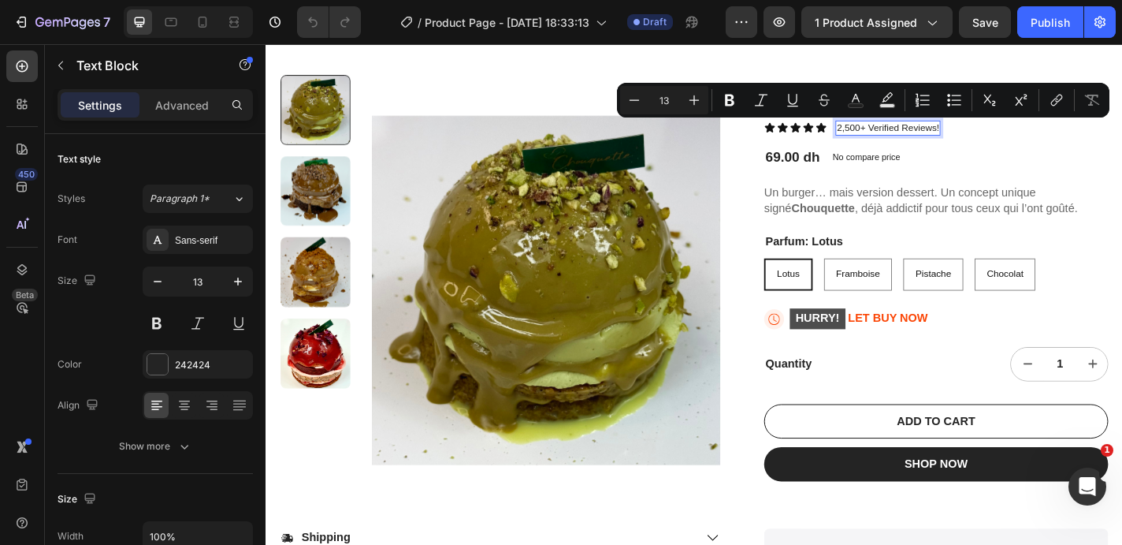
click at [924, 139] on p "2,500+ Verified Reviews!" at bounding box center [952, 136] width 113 height 13
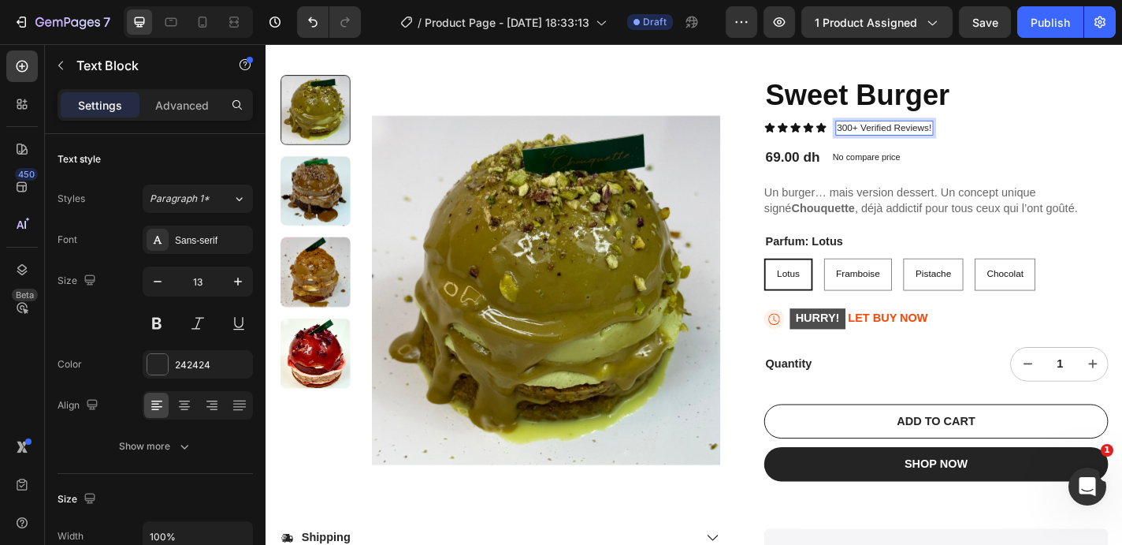
click at [969, 136] on p "300+ Verified Reviews!" at bounding box center [948, 136] width 105 height 13
click at [1052, 130] on div "Icon Icon Icon Icon Icon Icon List 300+ Retour confirmé! Text Block 0 Row" at bounding box center [1006, 136] width 380 height 17
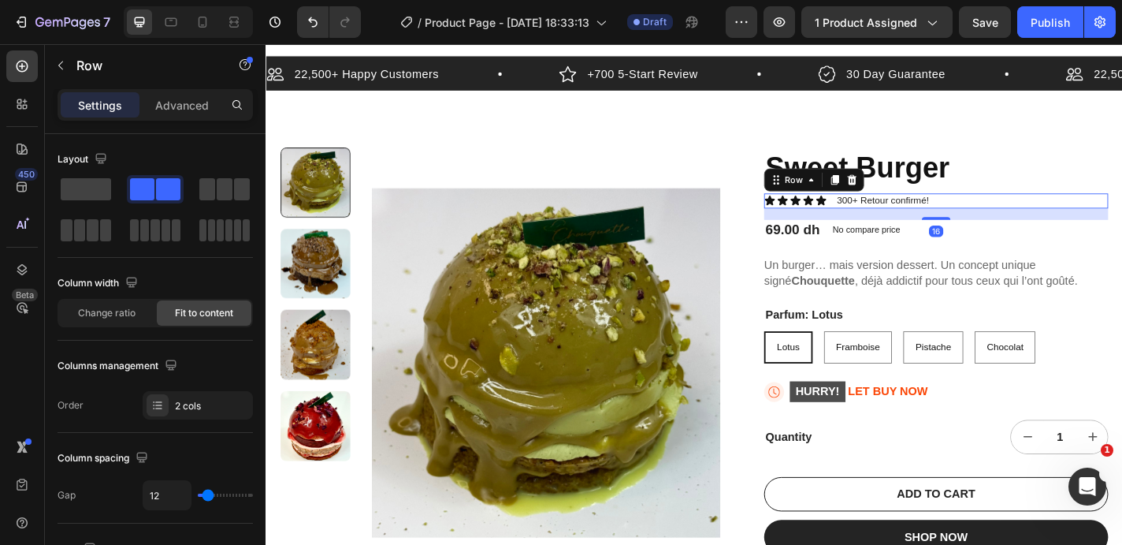
scroll to position [0, 0]
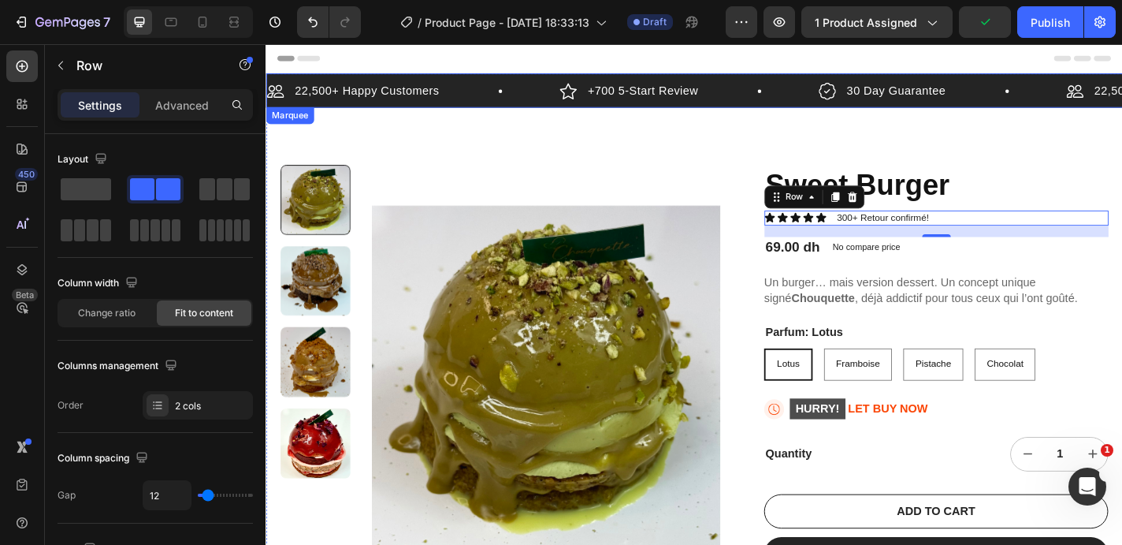
click at [459, 87] on div "22,500+ Happy Customers Item List" at bounding box center [427, 96] width 323 height 24
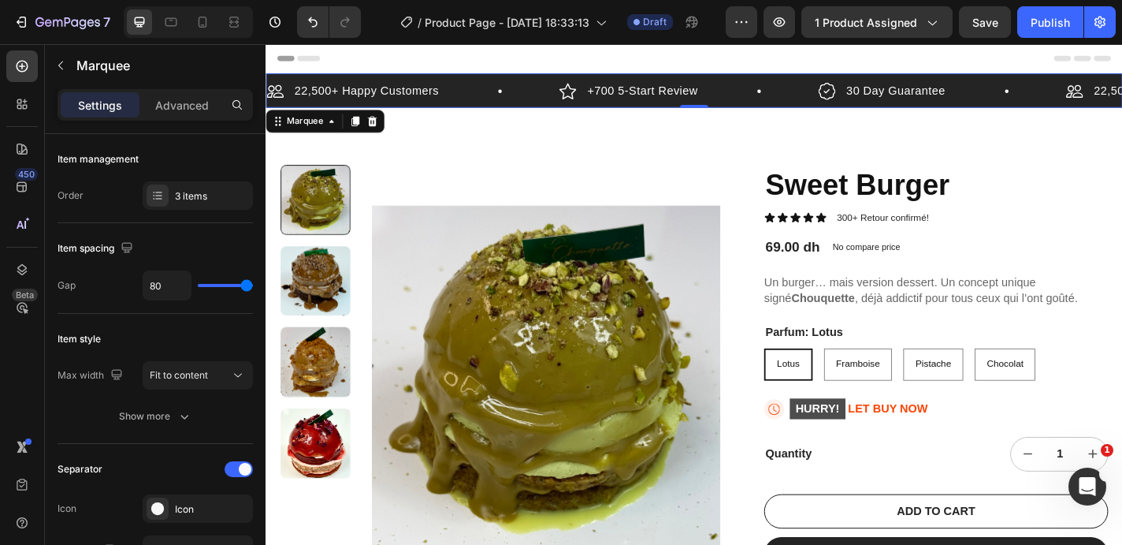
click at [547, 105] on div "22,500+ Happy Customers Item List" at bounding box center [427, 96] width 323 height 24
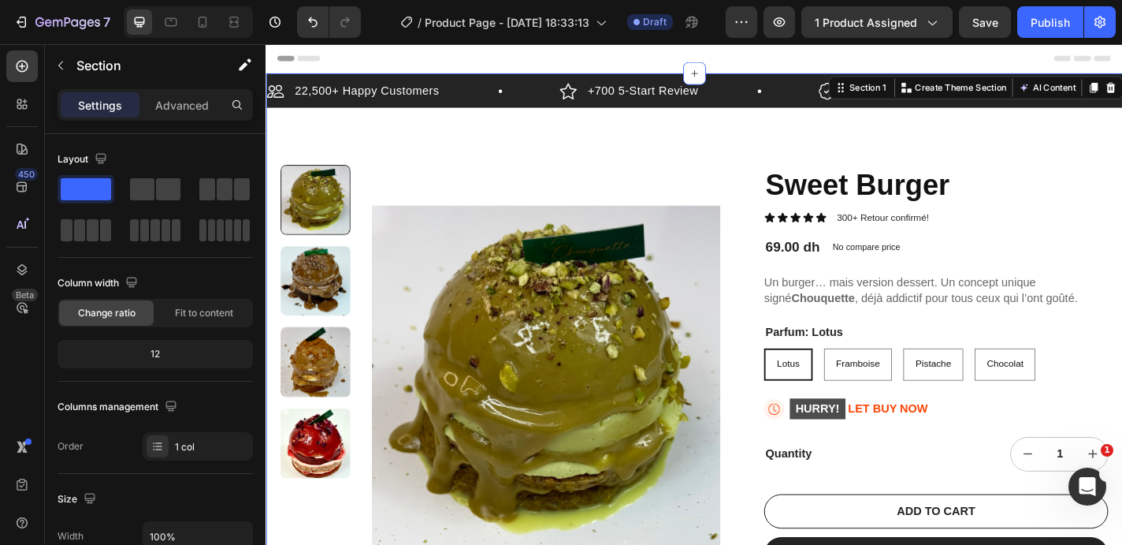
click at [544, 163] on div "22,500+ Happy Customers Item List +700 5-Start Review Item List 30 Day Guarante…" at bounding box center [739, 437] width 946 height 723
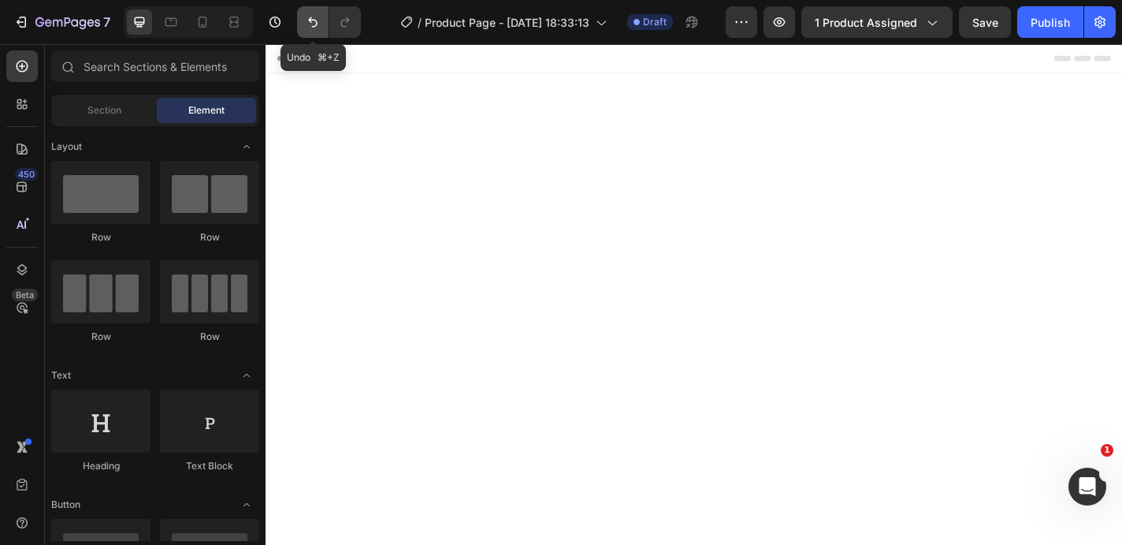
click at [322, 23] on button "Undo/Redo" at bounding box center [313, 22] width 32 height 32
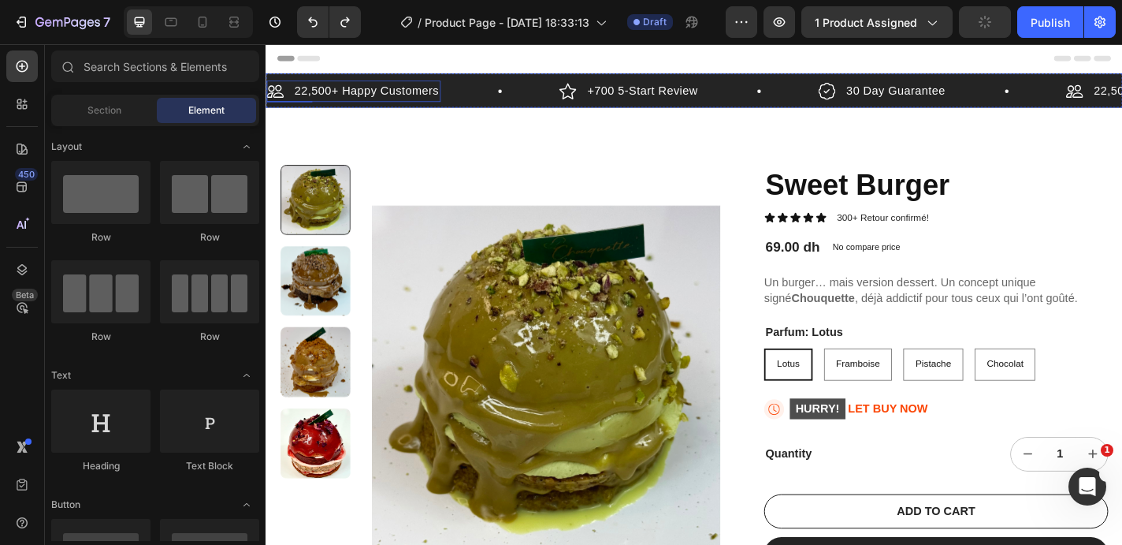
click at [411, 92] on p "22,500+ Happy Customers" at bounding box center [376, 96] width 159 height 19
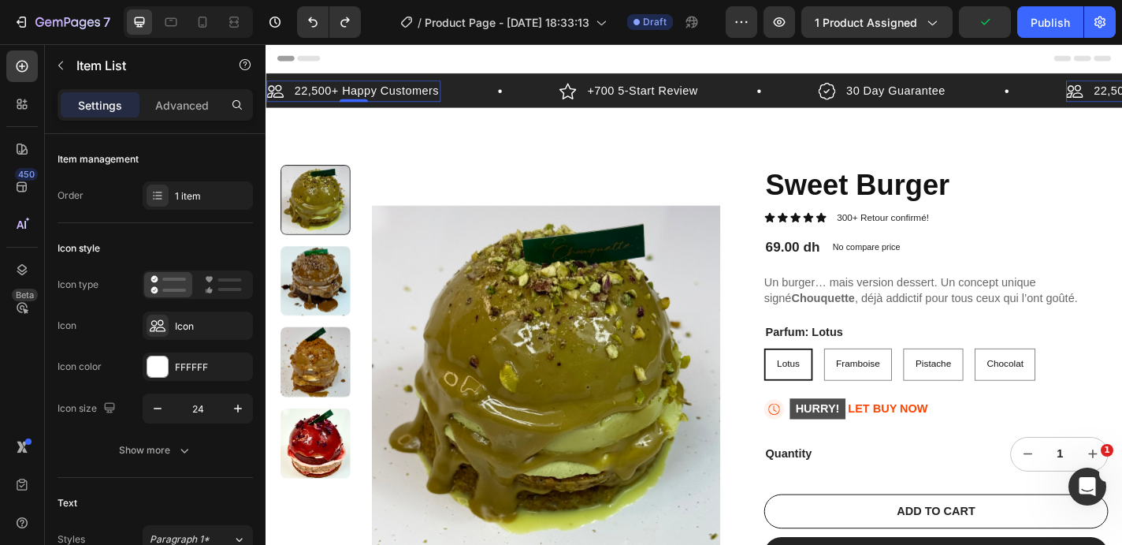
click at [432, 91] on p "22,500+ Happy Customers" at bounding box center [376, 96] width 159 height 19
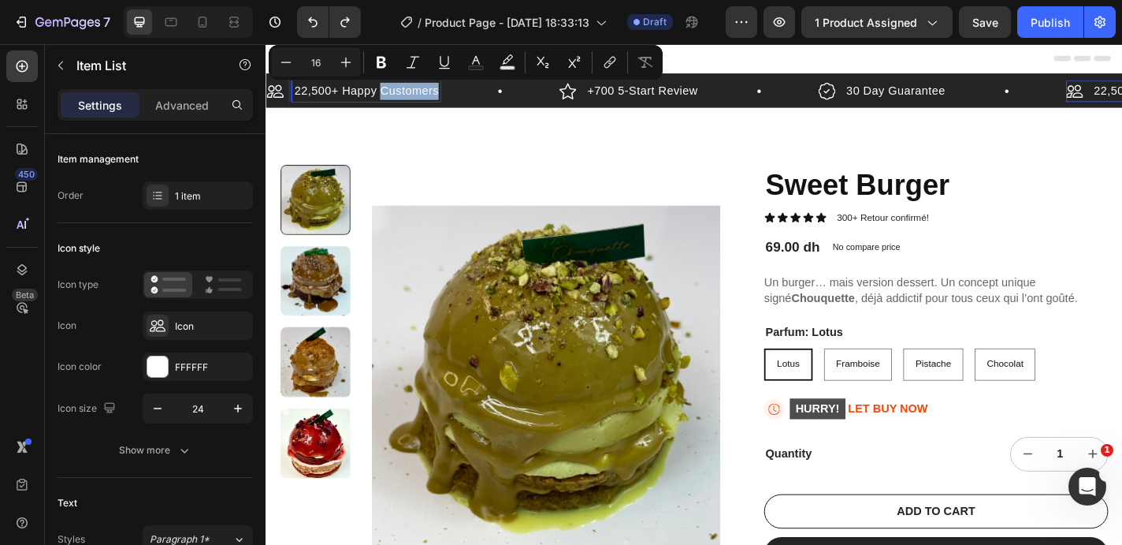
click at [328, 97] on p "22,500+ Happy Customers" at bounding box center [376, 96] width 159 height 19
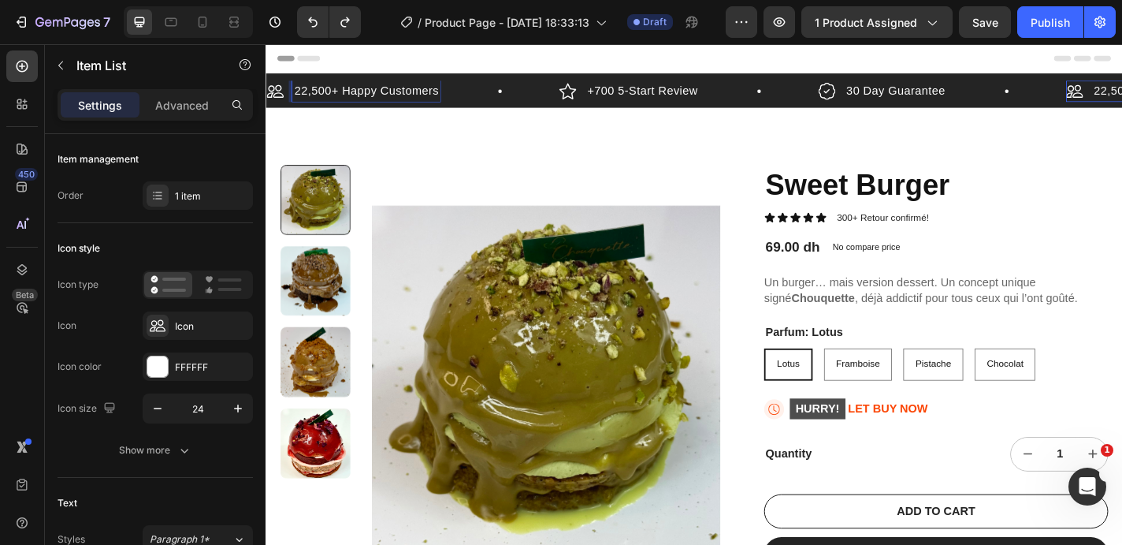
click at [328, 97] on p "22,500+ Happy Customers" at bounding box center [376, 96] width 159 height 19
click at [385, 93] on p "500+ Happy Customers" at bounding box center [367, 96] width 141 height 19
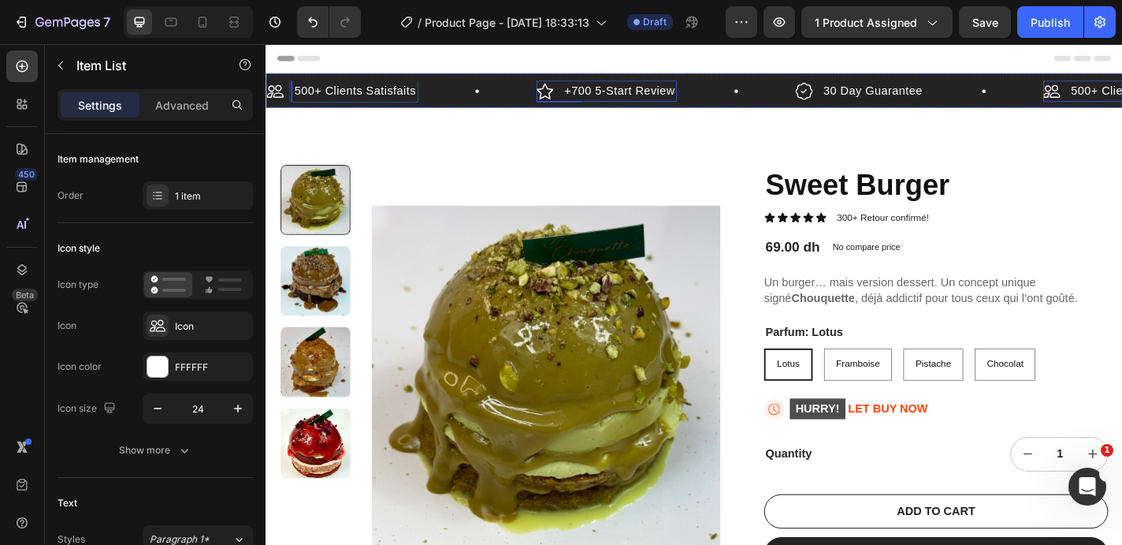
click at [615, 99] on p "+700 5-Start Review" at bounding box center [656, 96] width 122 height 19
click at [891, 99] on p "30 Day Guarantee" at bounding box center [936, 96] width 110 height 19
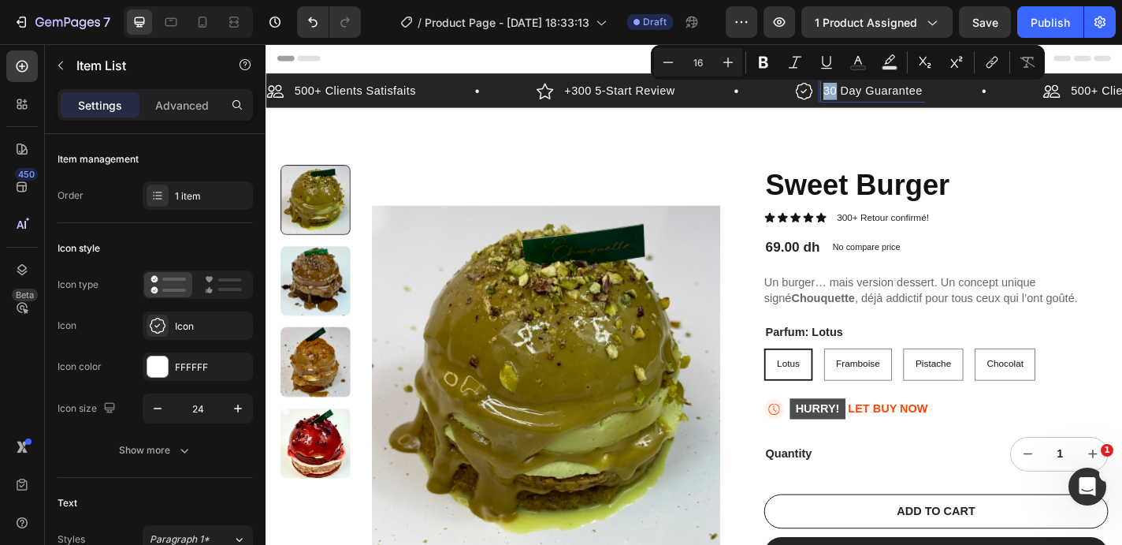
click at [943, 100] on p "30 Day Guarantee" at bounding box center [936, 96] width 110 height 19
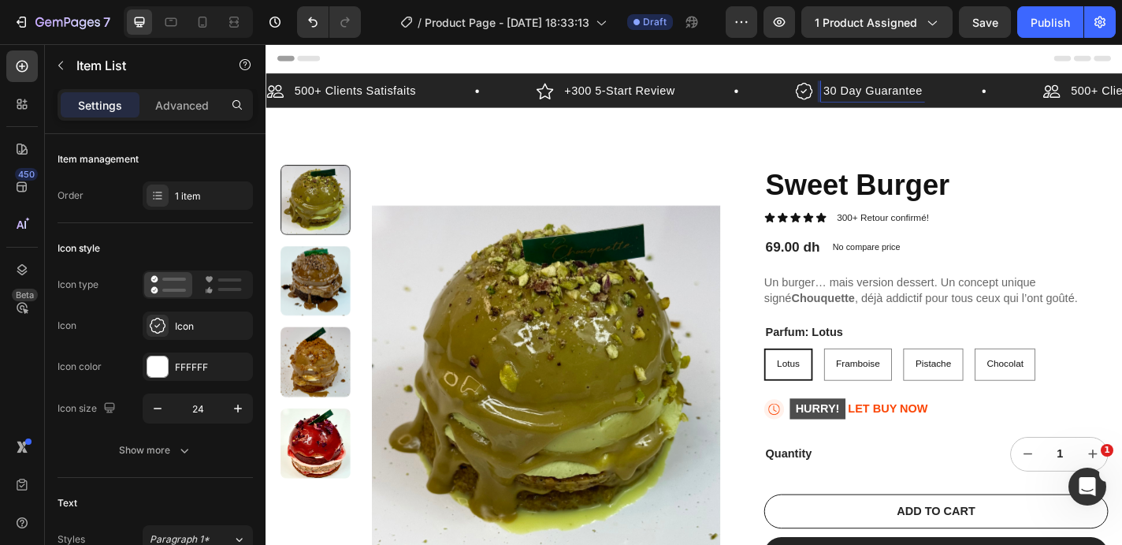
click at [943, 100] on p "30 Day Guarantee" at bounding box center [936, 96] width 110 height 19
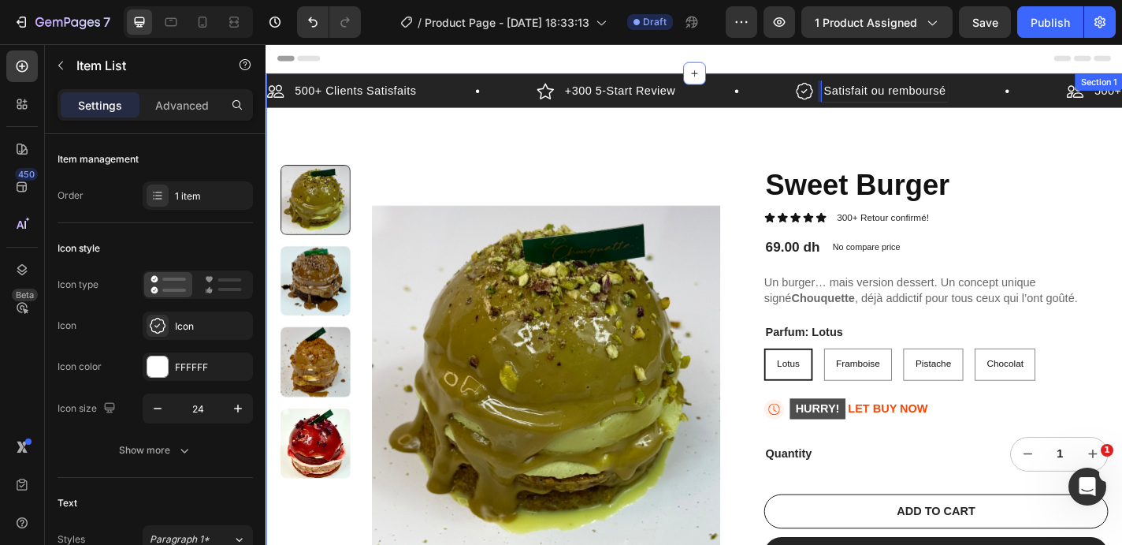
click at [1015, 145] on div "500+ Clients Satisfaits Item List +300 5-Start Review Item List Satisfait ou re…" at bounding box center [739, 437] width 946 height 723
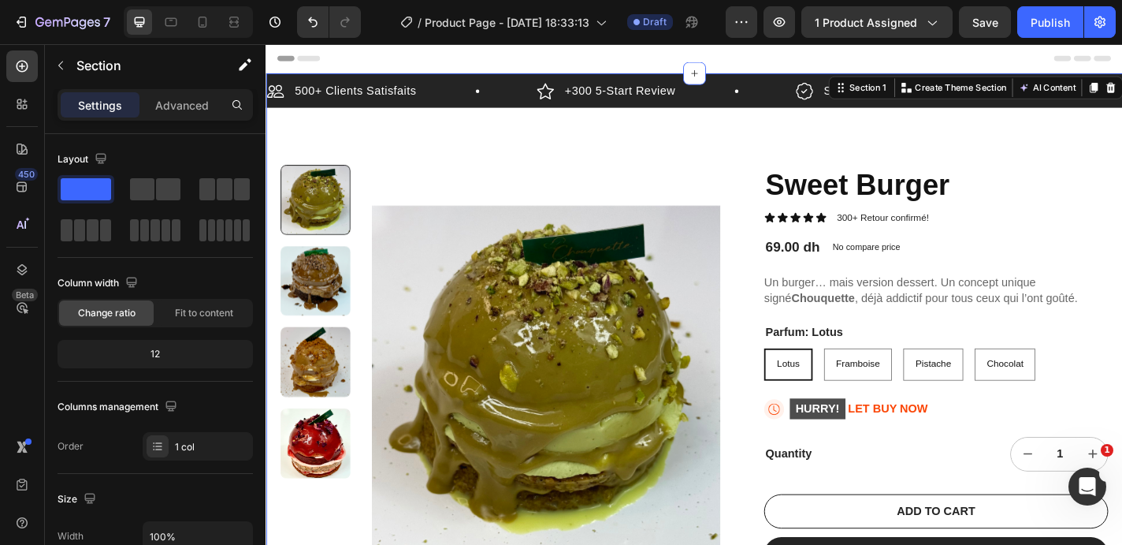
click at [1006, 147] on div "500+ Clients Satisfaits Item List +300 5-Start Review Item List Satisfait ou re…" at bounding box center [739, 437] width 946 height 723
click at [1028, 283] on div "Sweet Burger Product Title Icon Icon Icon Icon Icon Icon List 300+ Retour confi…" at bounding box center [1006, 401] width 380 height 448
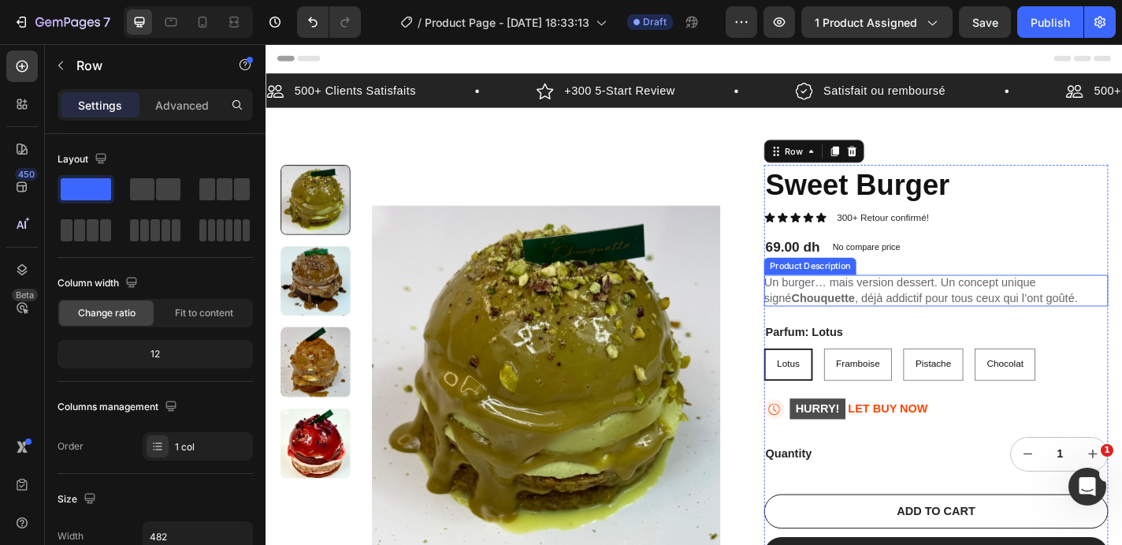
click at [1026, 315] on div "Un burger… mais version dessert. Un concept unique signé Chouquette , déjà addi…" at bounding box center [1006, 316] width 380 height 35
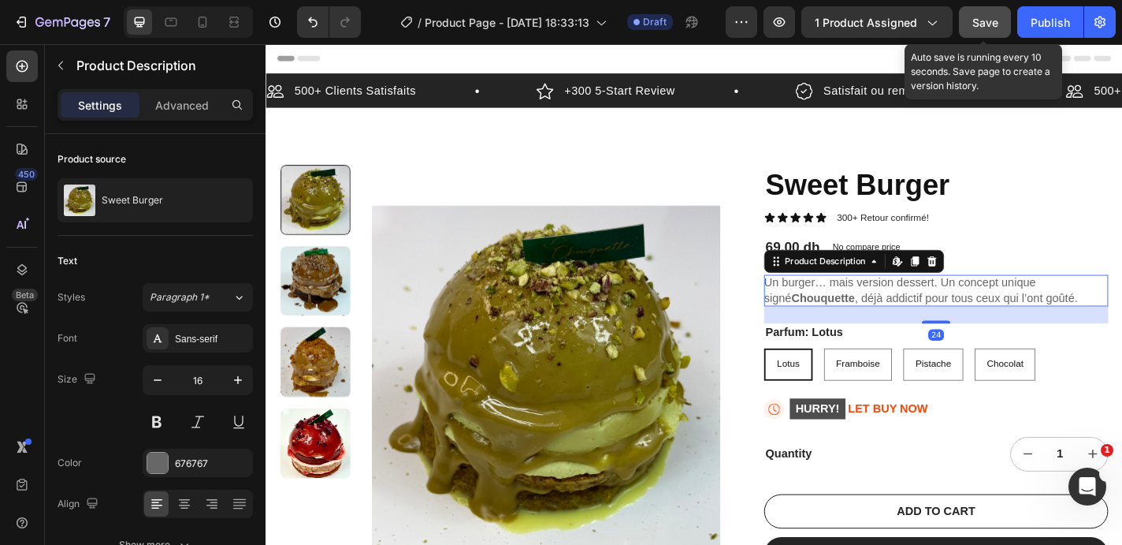
click at [979, 18] on span "Save" at bounding box center [986, 22] width 26 height 13
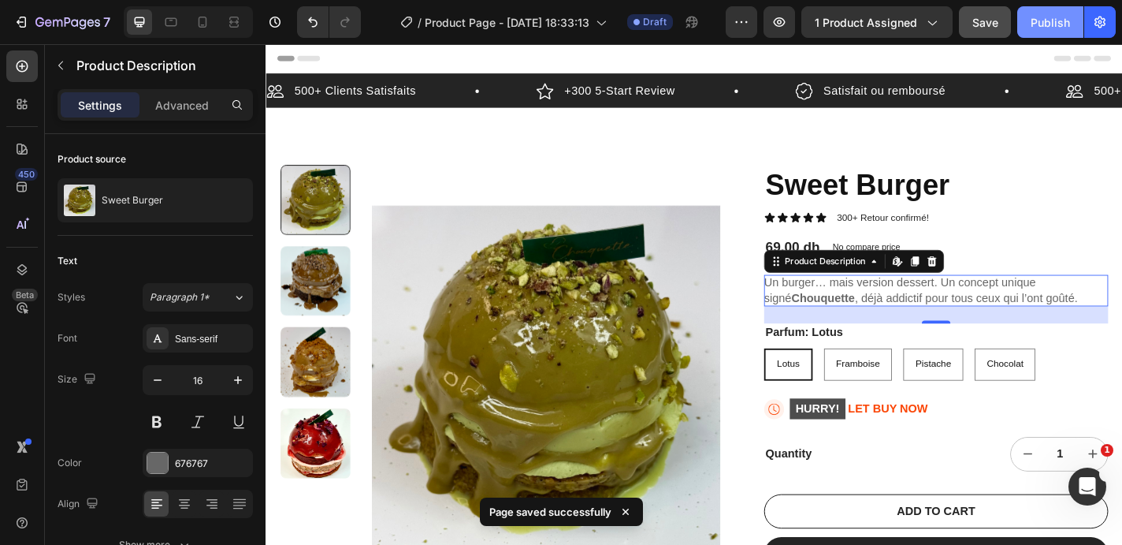
click at [1048, 27] on div "Publish" at bounding box center [1050, 22] width 39 height 17
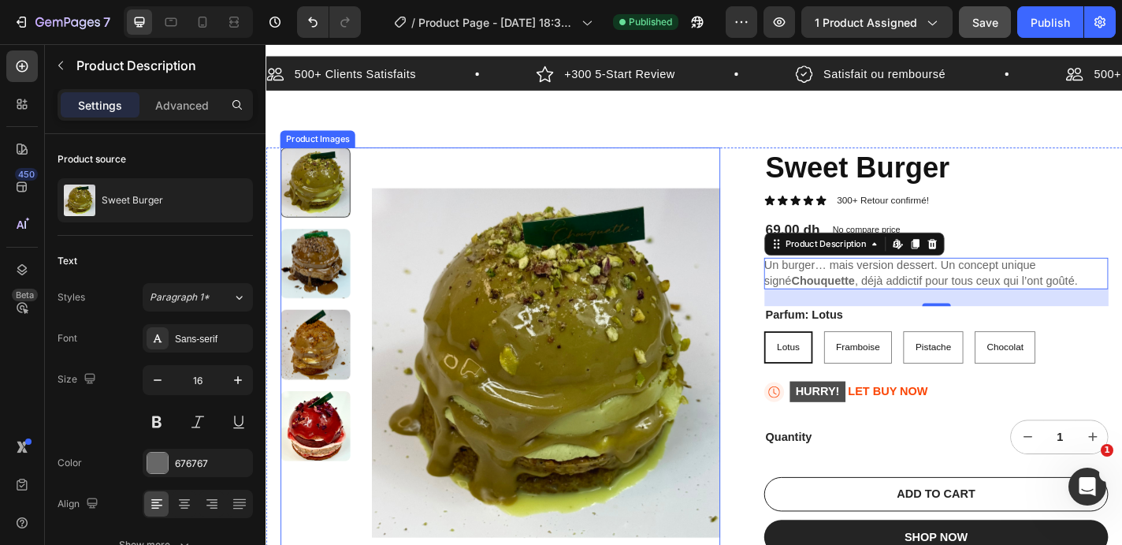
scroll to position [20, 0]
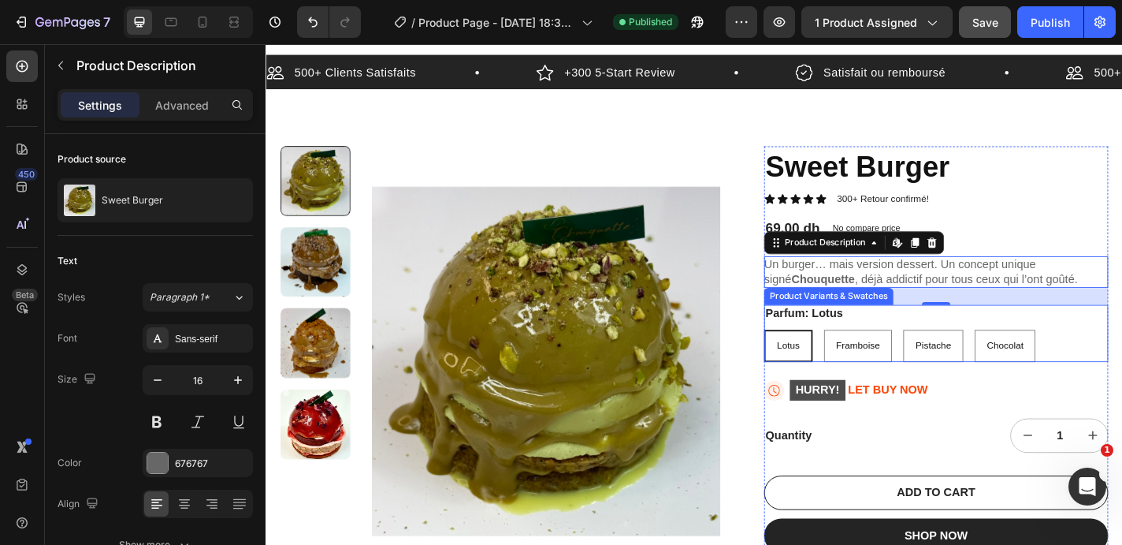
click at [958, 350] on div "Parfum: Lotus Lotus Lotus Lotus Framboise Framboise Framboise Pistache Pistache…" at bounding box center [1006, 363] width 380 height 63
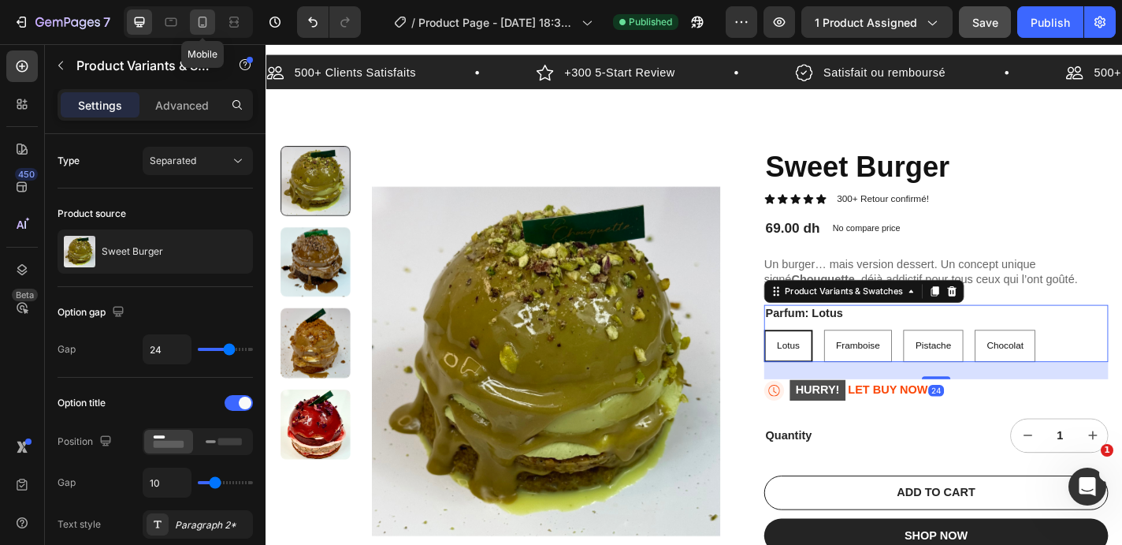
click at [206, 22] on icon at bounding box center [203, 22] width 9 height 11
type input "21"
type input "12"
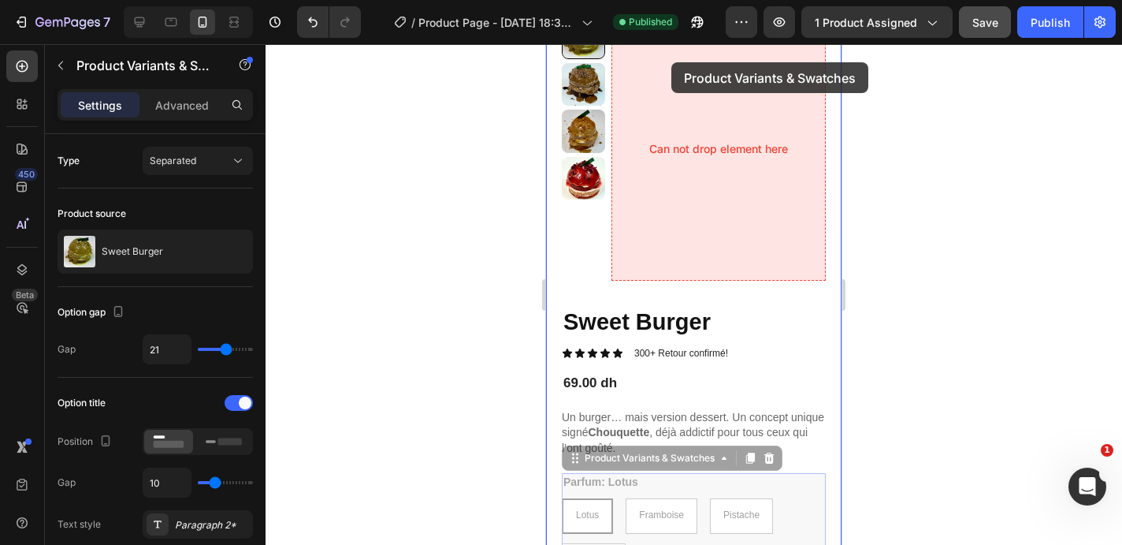
scroll to position [96, 0]
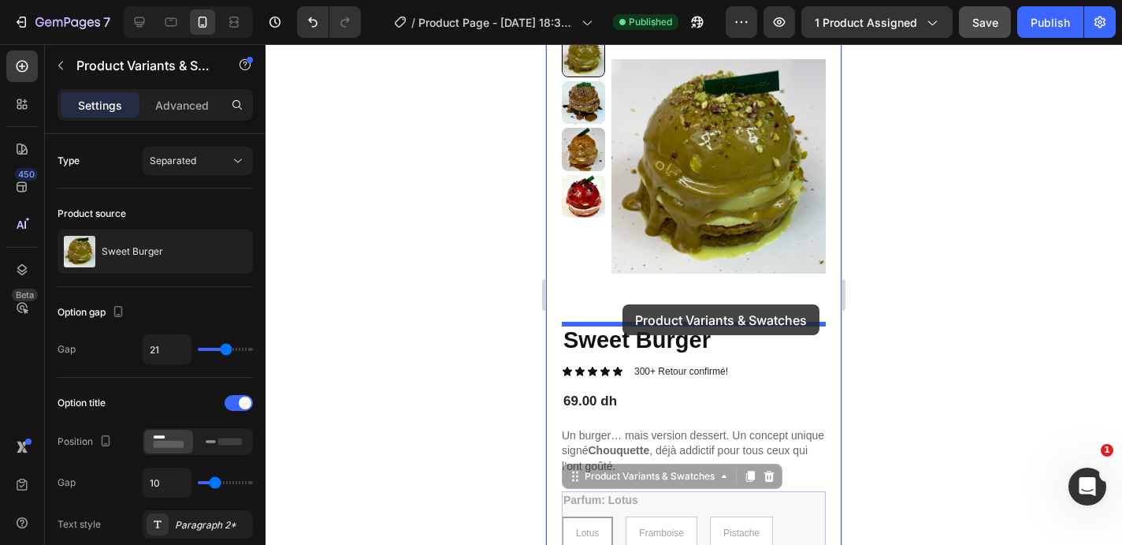
drag, startPoint x: 674, startPoint y: 219, endPoint x: 623, endPoint y: 303, distance: 98.7
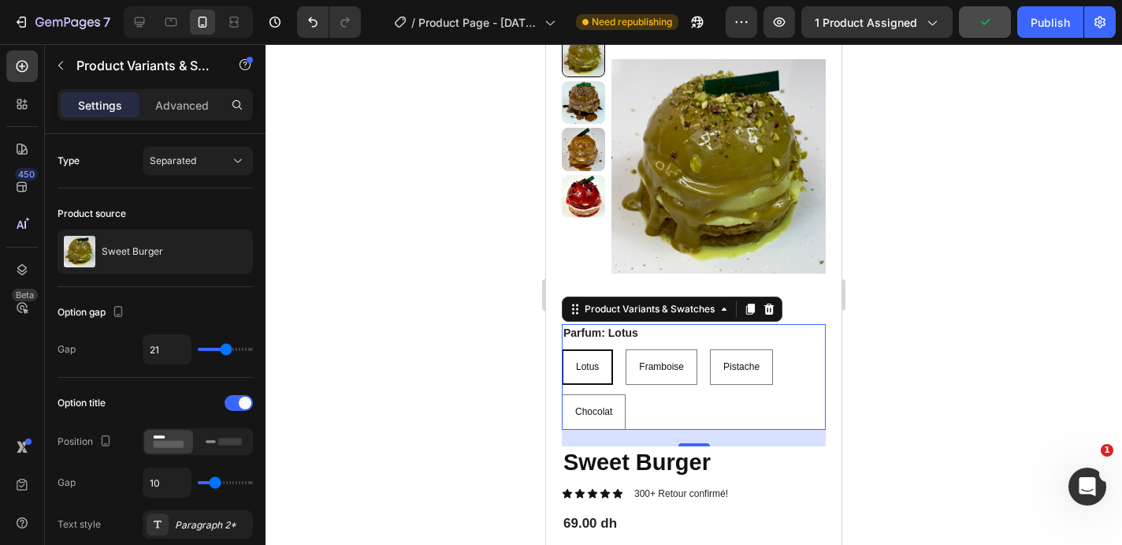
click at [446, 421] on div at bounding box center [694, 294] width 857 height 500
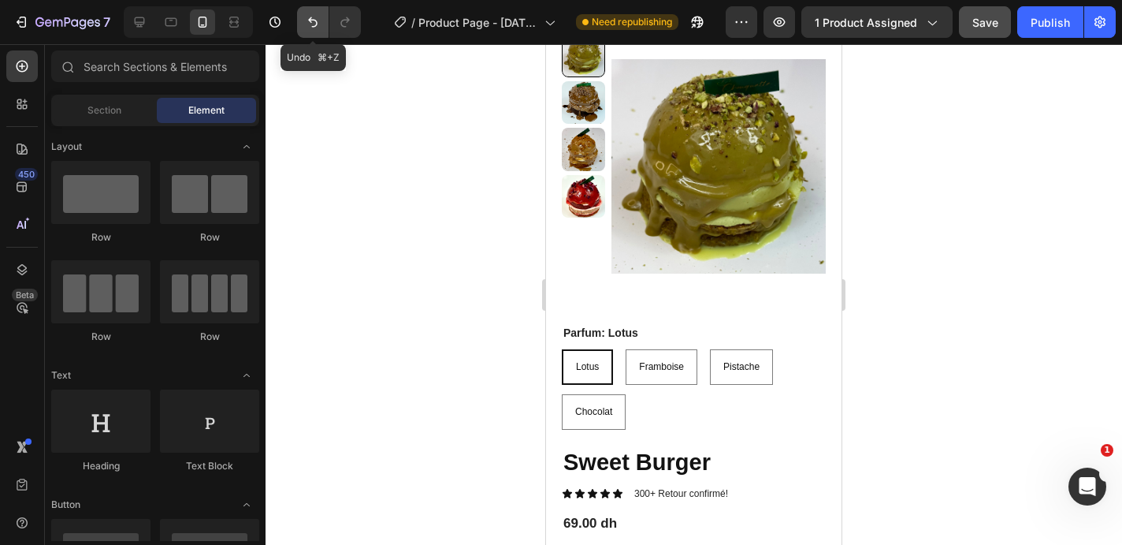
click at [313, 26] on icon "Undo/Redo" at bounding box center [312, 22] width 9 height 10
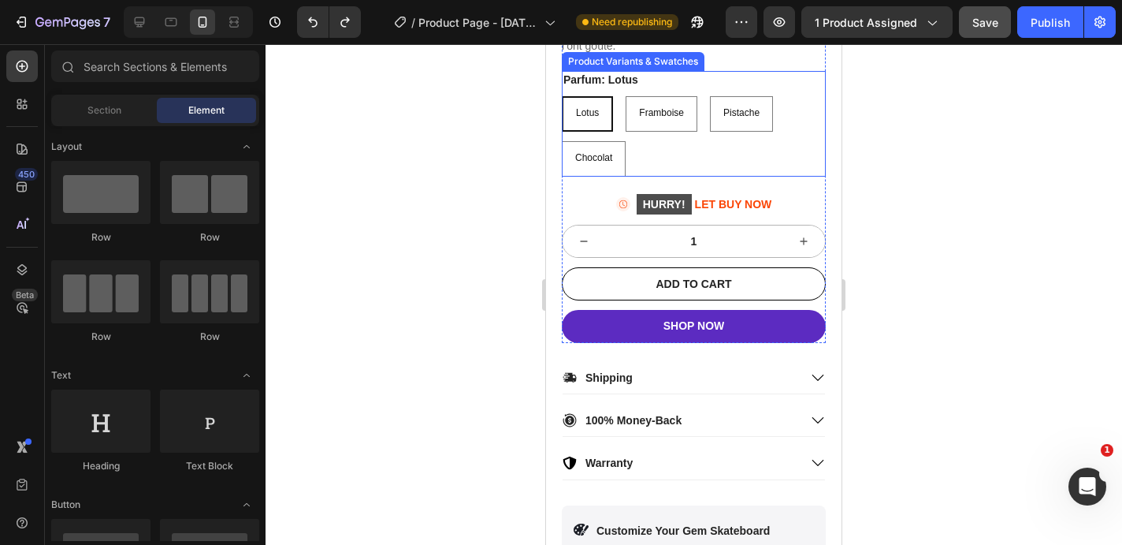
scroll to position [525, 0]
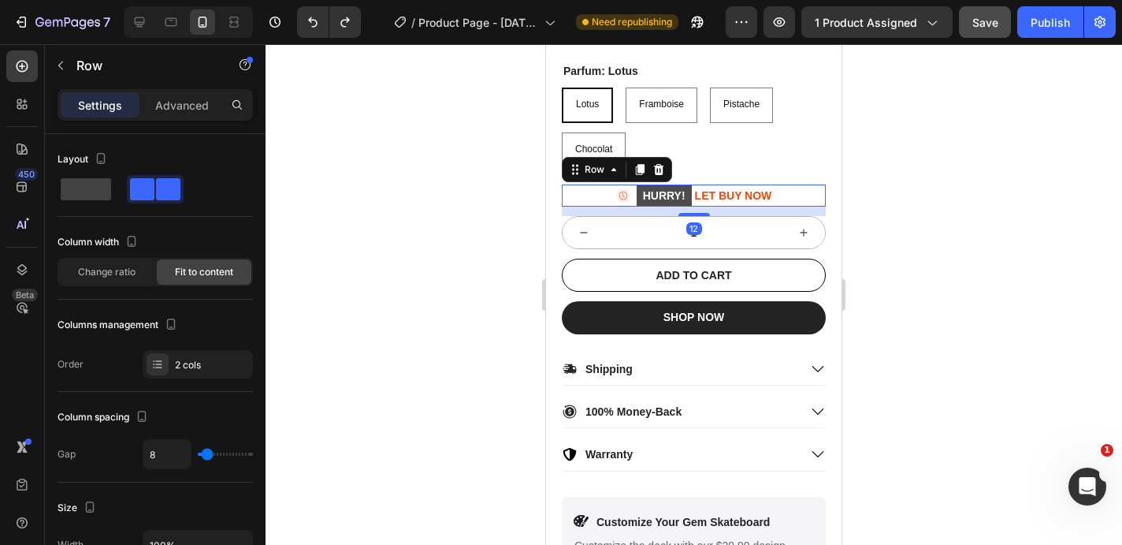
click at [791, 193] on div "Icon HURRY! LET BUY NOW Stock Counter Row 12" at bounding box center [694, 195] width 264 height 22
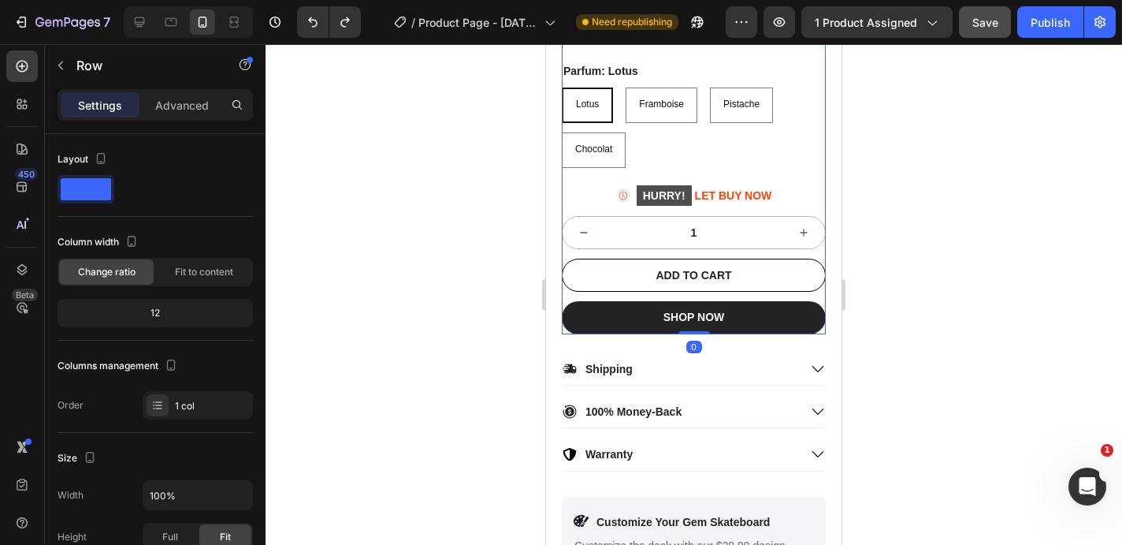
click at [781, 251] on div "Sweet Burger Product Title Icon Icon Icon Icon Icon Icon List 300+ Retour confi…" at bounding box center [694, 114] width 264 height 439
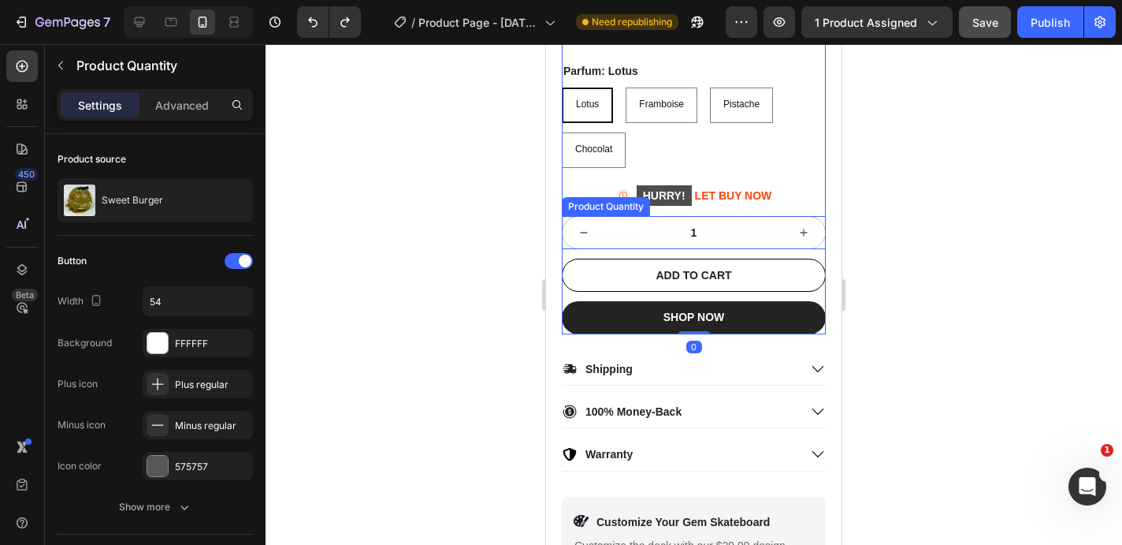
click at [776, 237] on input "1" at bounding box center [693, 233] width 177 height 32
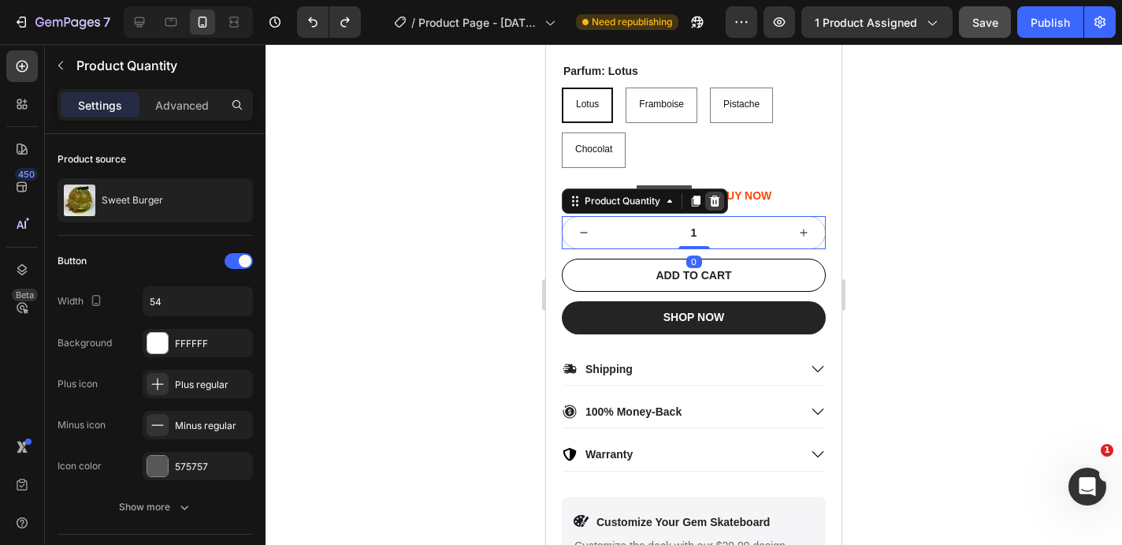
click at [716, 199] on icon at bounding box center [715, 200] width 10 height 11
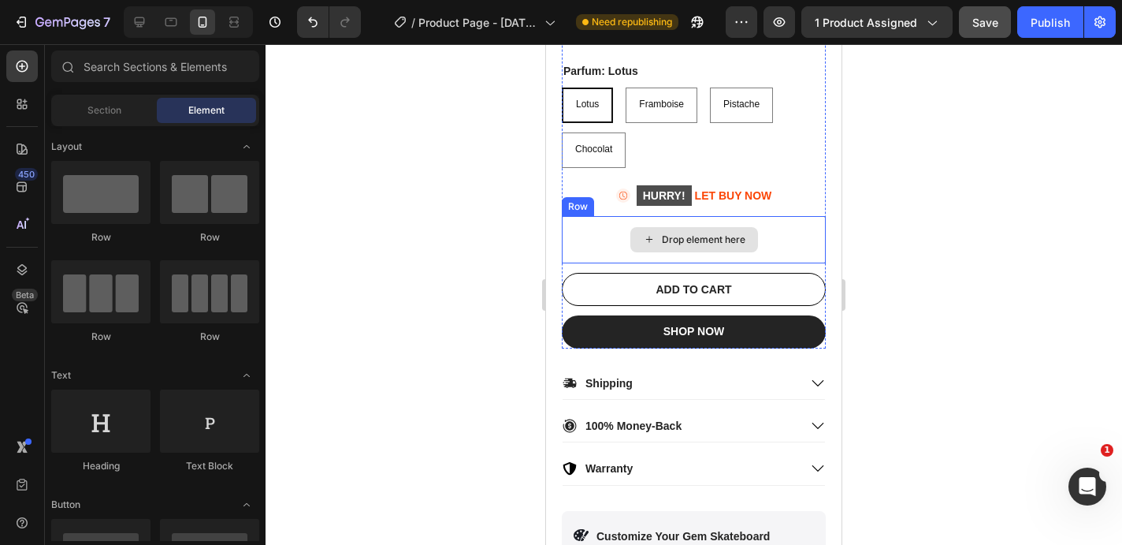
click at [734, 220] on div "Drop element here" at bounding box center [694, 239] width 264 height 47
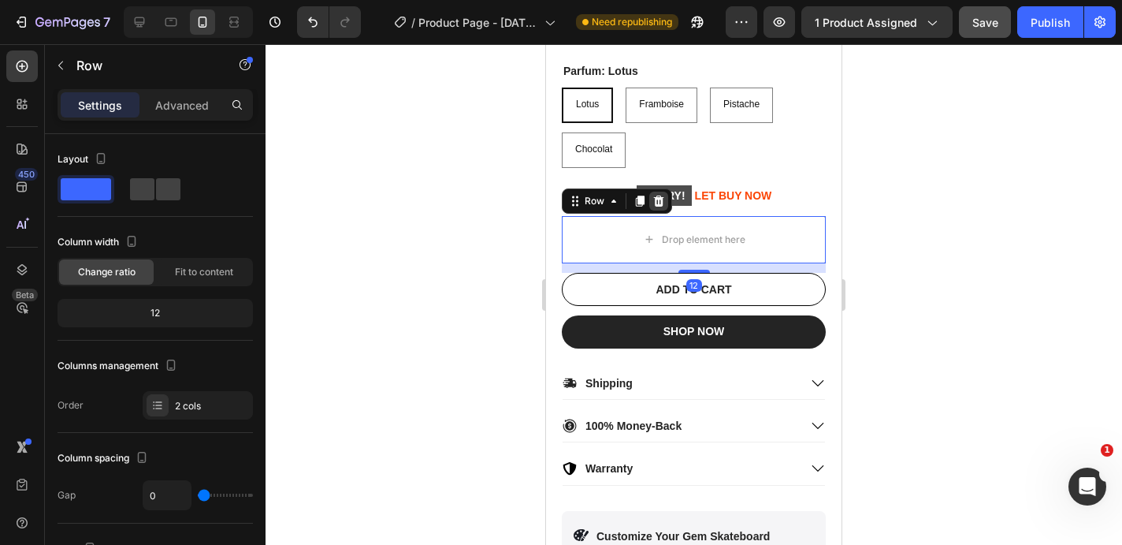
click at [660, 201] on icon at bounding box center [659, 200] width 10 height 11
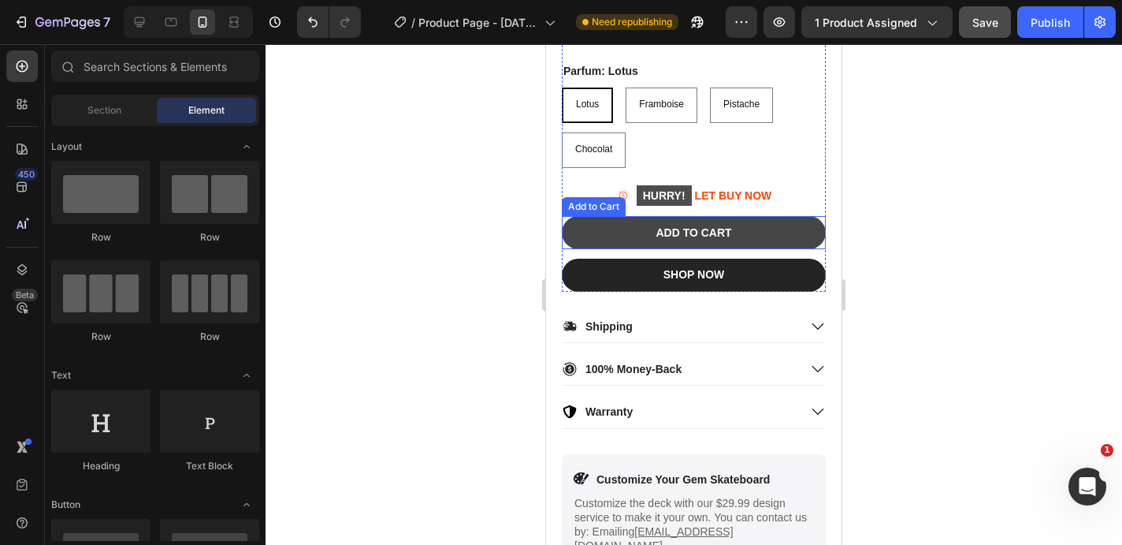
click at [783, 217] on button "ADD TO CART" at bounding box center [694, 232] width 264 height 33
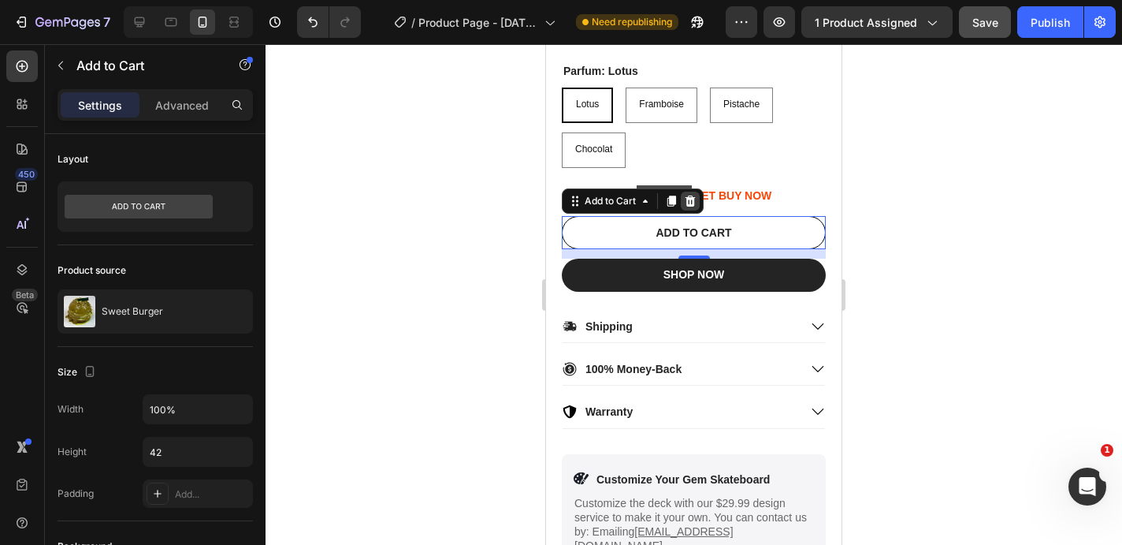
click at [694, 201] on icon at bounding box center [691, 200] width 10 height 11
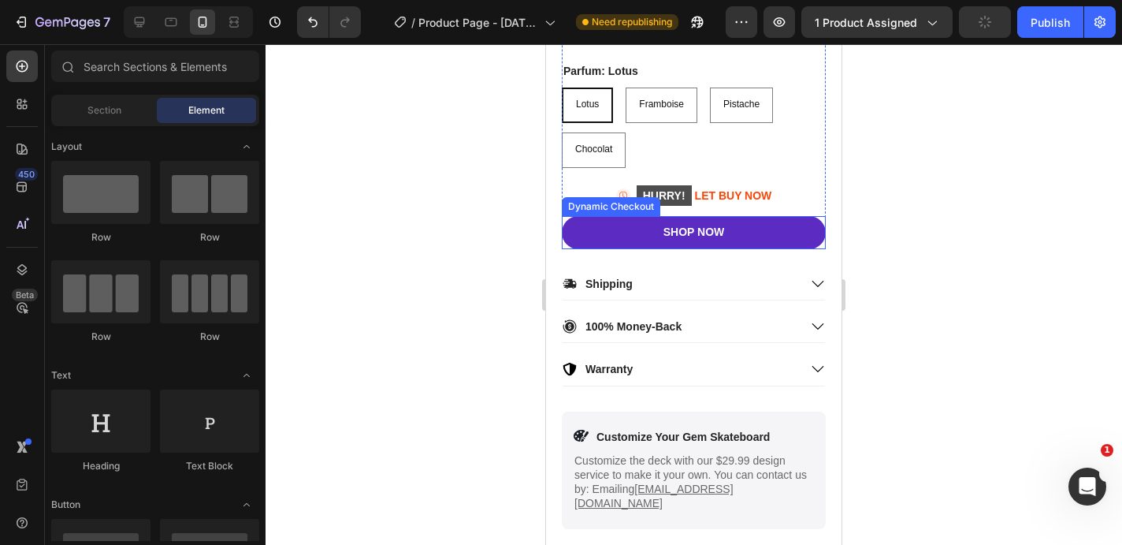
click at [710, 216] on button "SHOP NOW" at bounding box center [694, 232] width 264 height 33
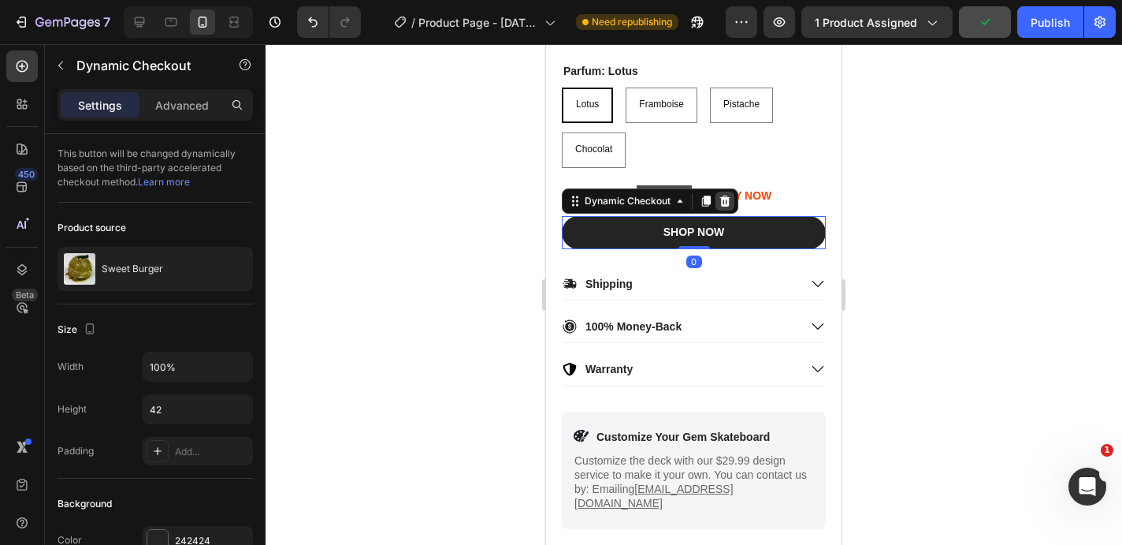
click at [731, 203] on div at bounding box center [725, 201] width 19 height 19
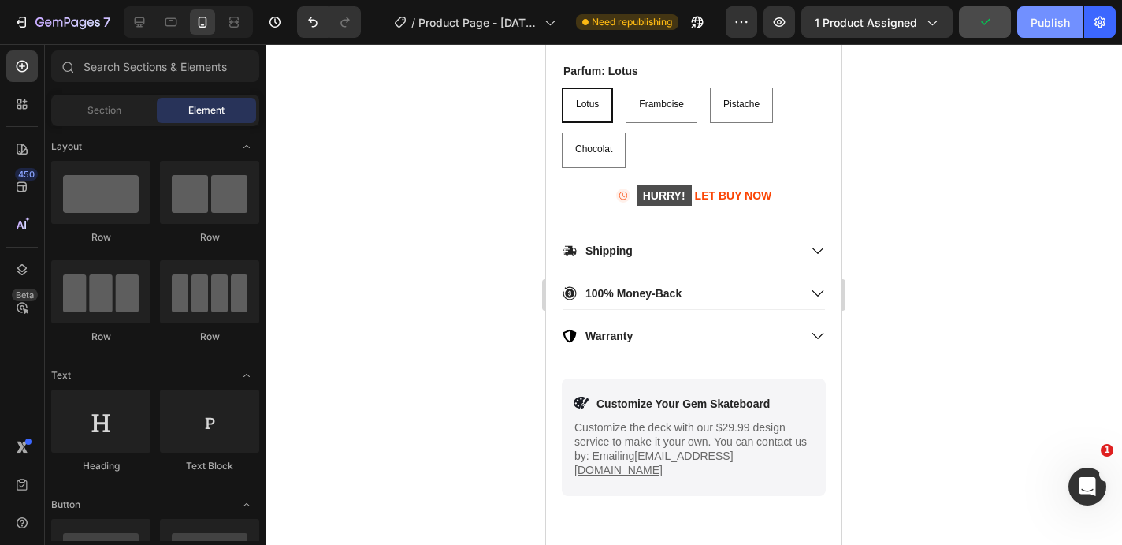
click at [1054, 21] on div "Publish" at bounding box center [1050, 22] width 39 height 17
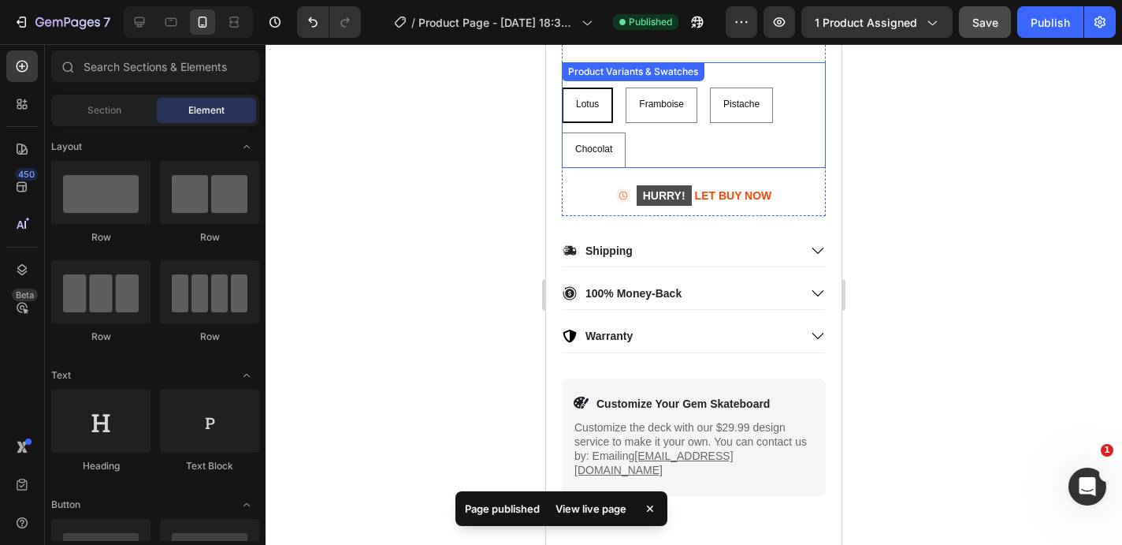
click at [616, 75] on div "Product Variants & Swatches" at bounding box center [633, 72] width 136 height 14
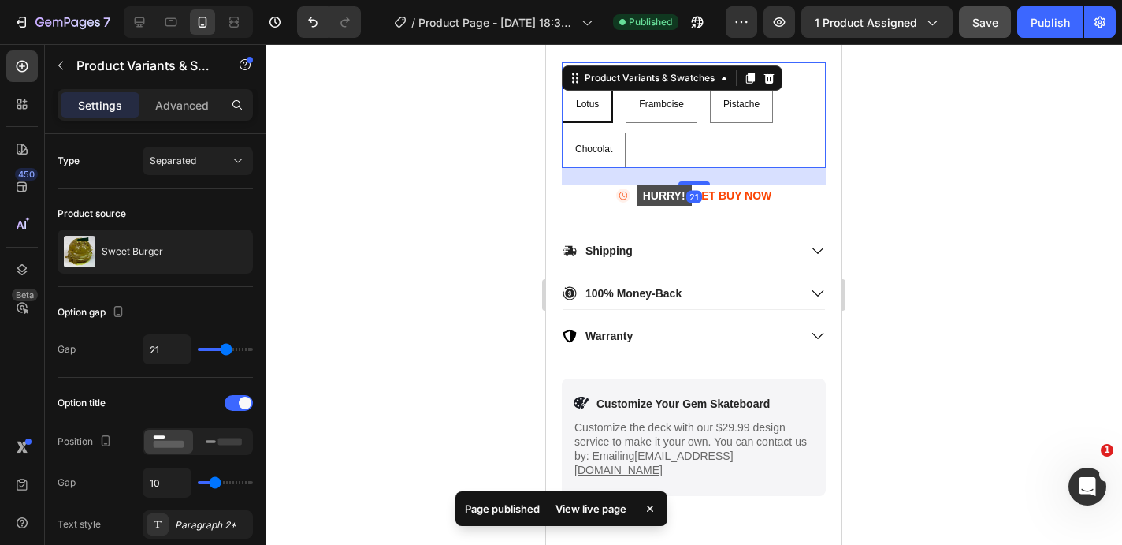
click at [778, 145] on div "Lotus Lotus Lotus Framboise Framboise Framboise Pistache Pistache Pistache Choc…" at bounding box center [694, 127] width 264 height 80
click at [478, 123] on div at bounding box center [694, 294] width 857 height 500
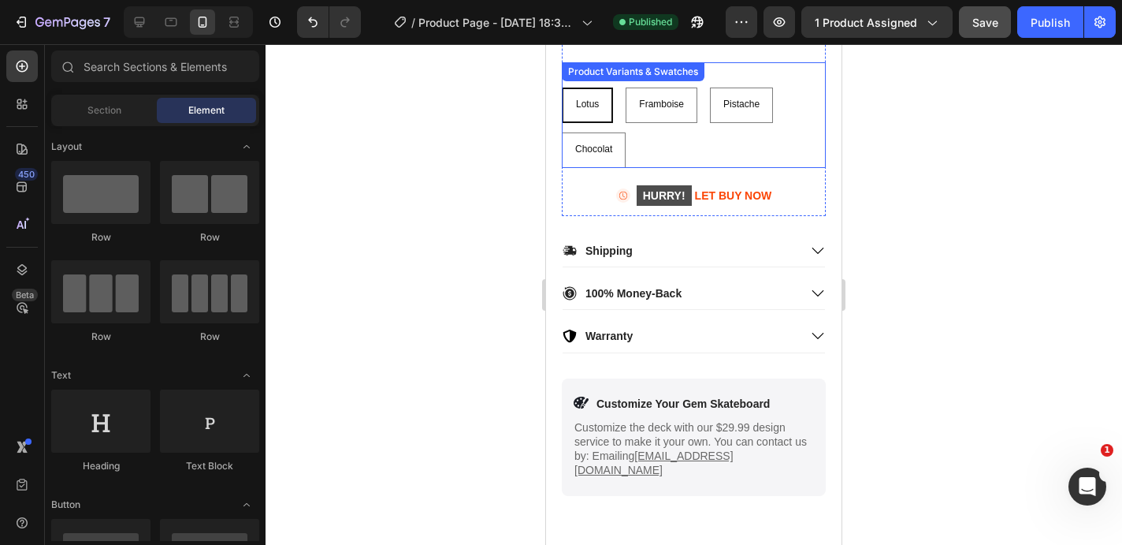
click at [753, 76] on div "Parfum: Lotus Lotus Lotus Lotus Framboise Framboise Framboise Pistache Pistache…" at bounding box center [694, 115] width 264 height 106
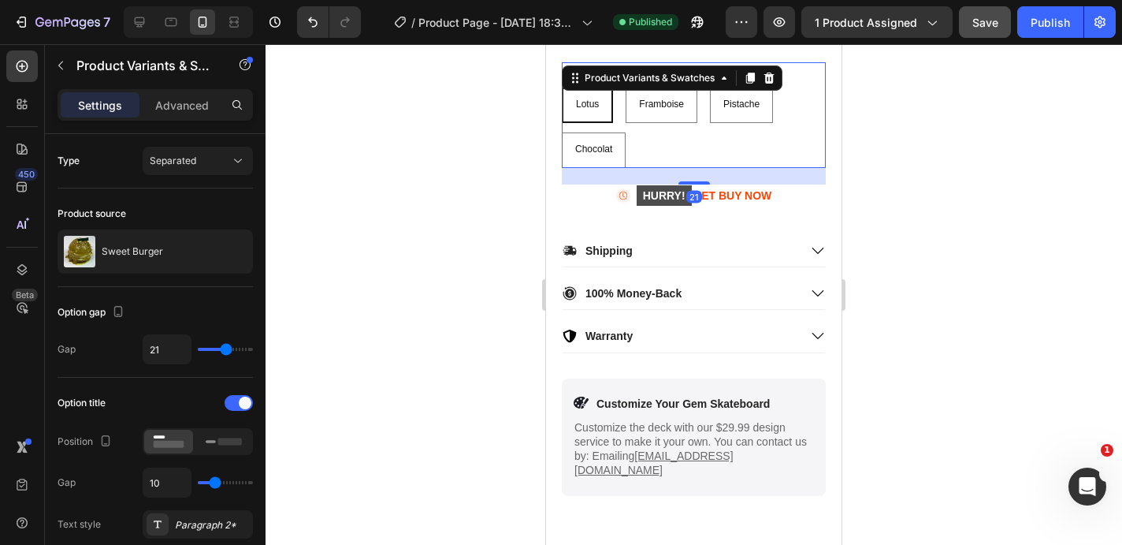
click at [703, 135] on div "Lotus Lotus Lotus Framboise Framboise Framboise Pistache Pistache Pistache Choc…" at bounding box center [694, 127] width 264 height 80
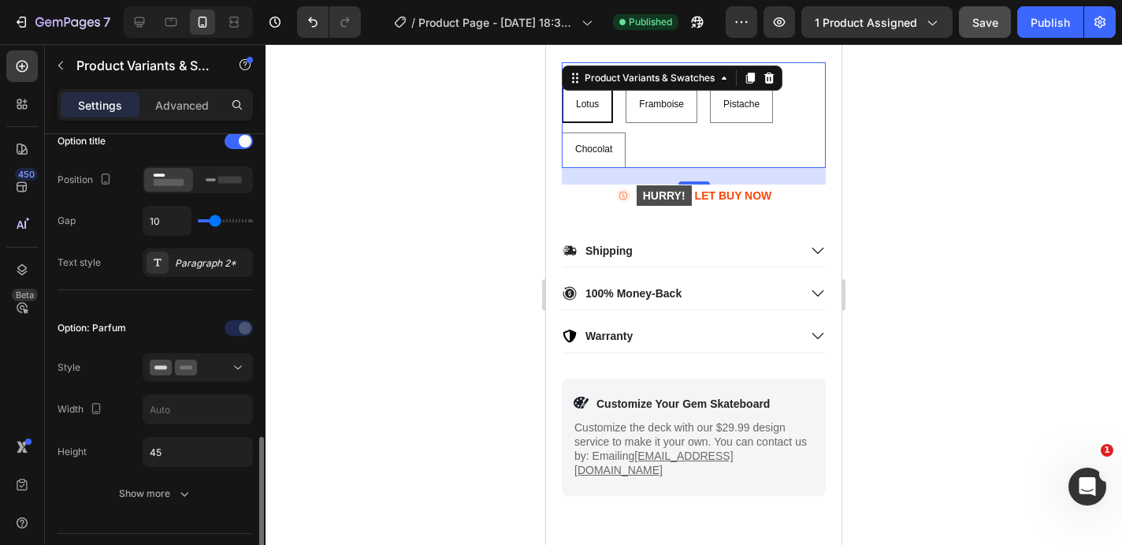
scroll to position [0, 0]
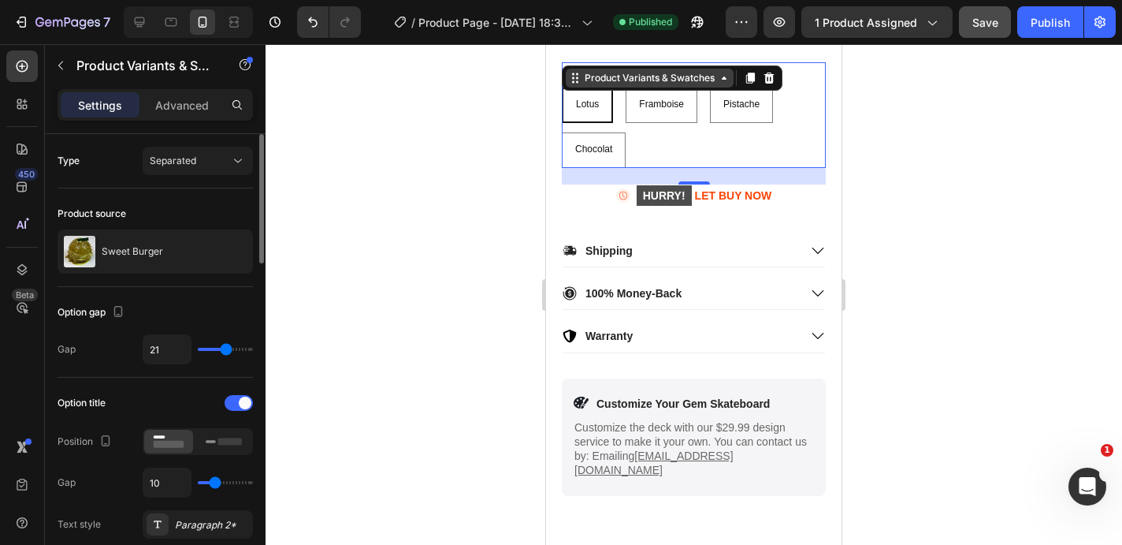
click at [669, 75] on div "Product Variants & Swatches" at bounding box center [650, 78] width 136 height 14
click at [572, 81] on icon at bounding box center [573, 81] width 2 height 2
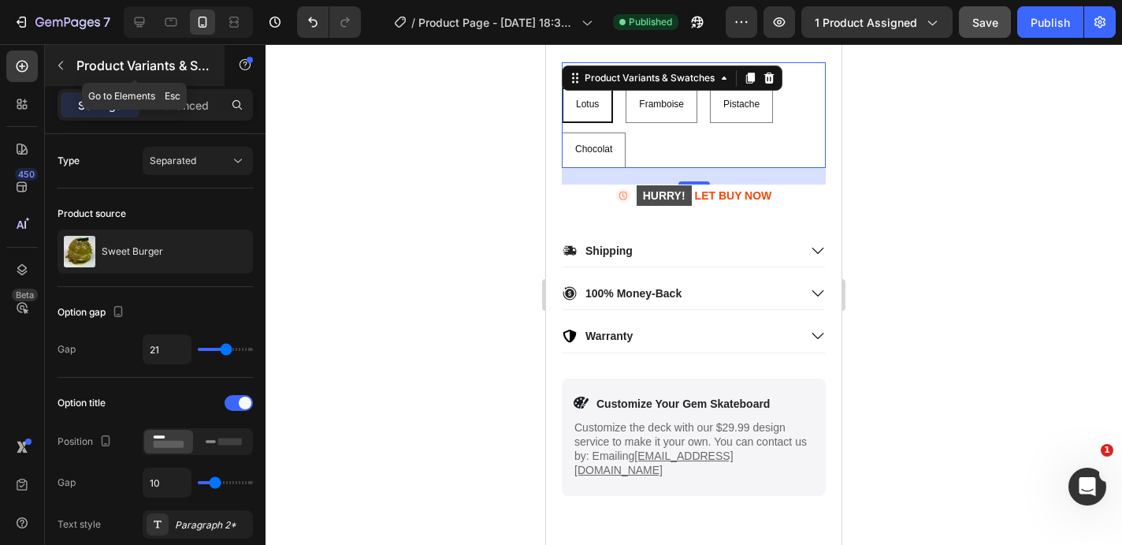
click at [55, 63] on icon "button" at bounding box center [60, 65] width 13 height 13
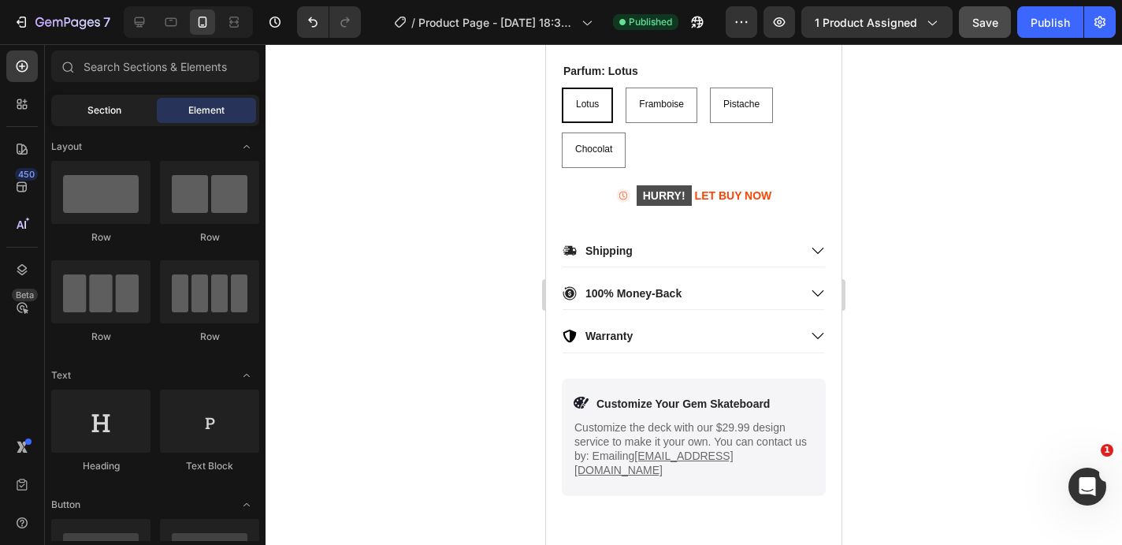
click at [116, 115] on span "Section" at bounding box center [104, 110] width 34 height 14
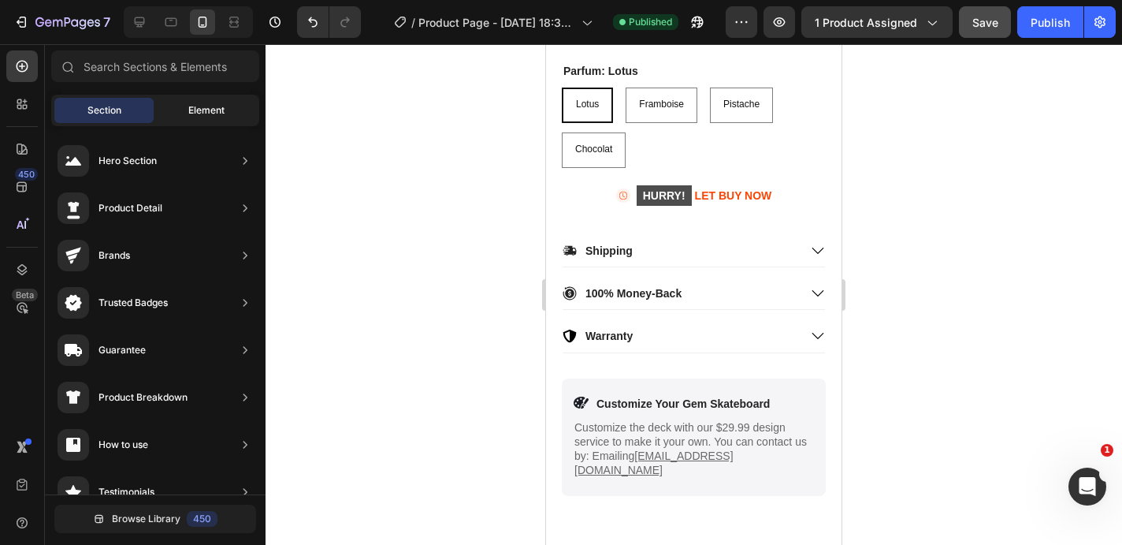
click at [195, 108] on span "Element" at bounding box center [206, 110] width 36 height 14
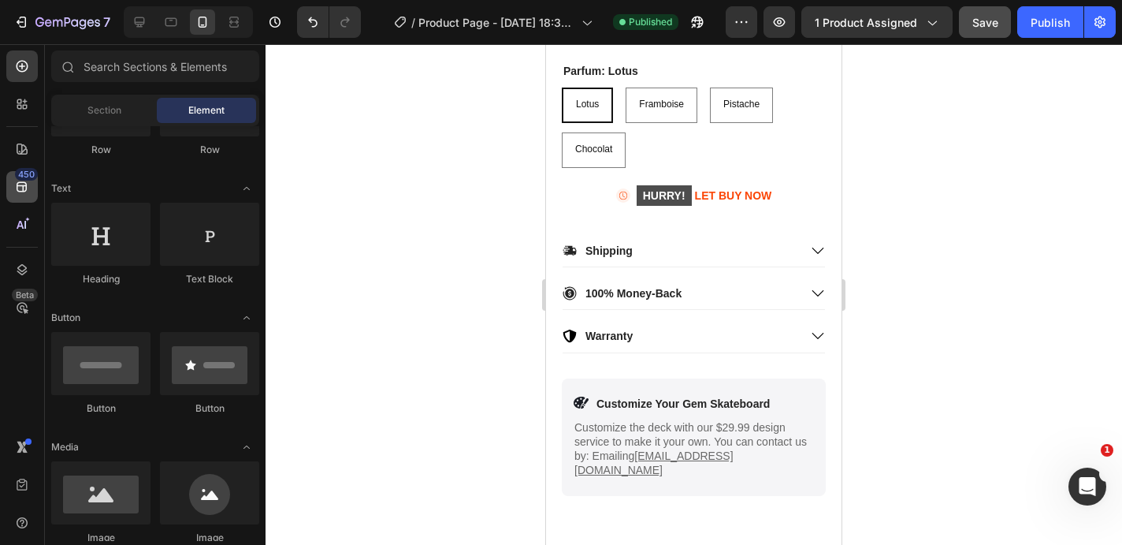
scroll to position [134, 0]
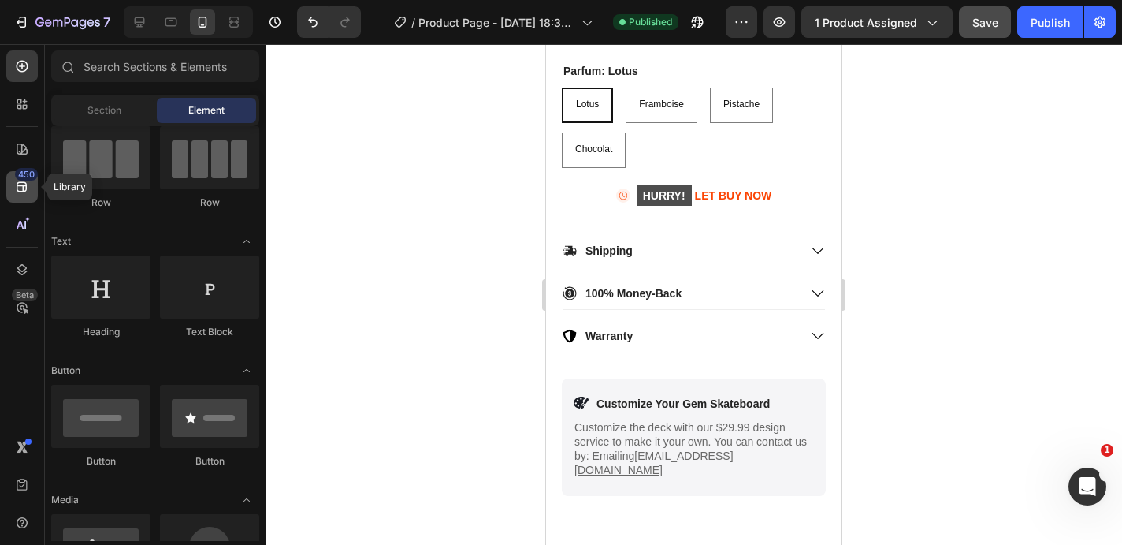
click at [25, 191] on icon at bounding box center [22, 187] width 10 height 10
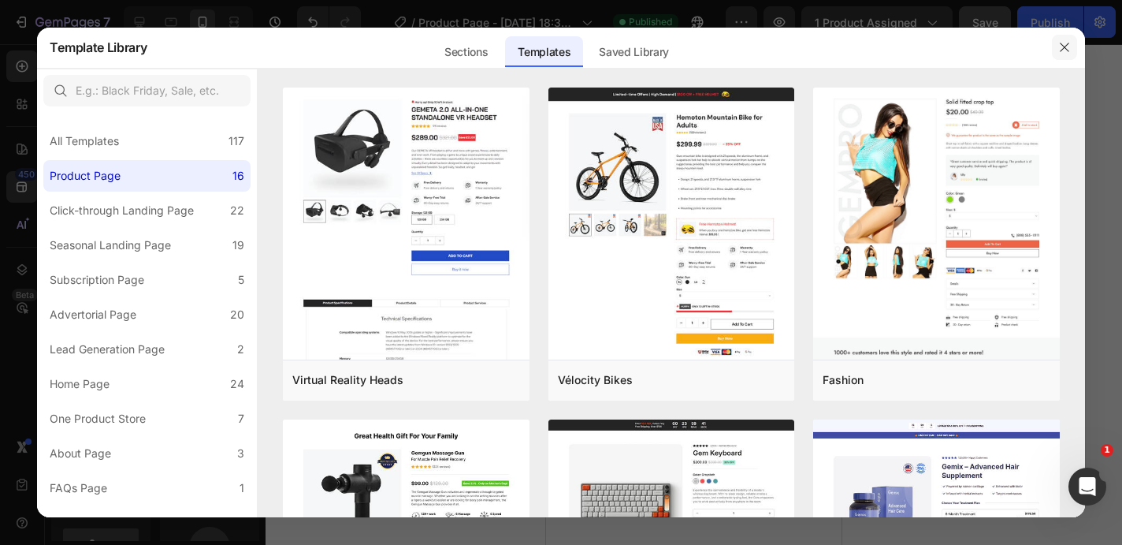
click at [1059, 48] on icon "button" at bounding box center [1064, 47] width 13 height 13
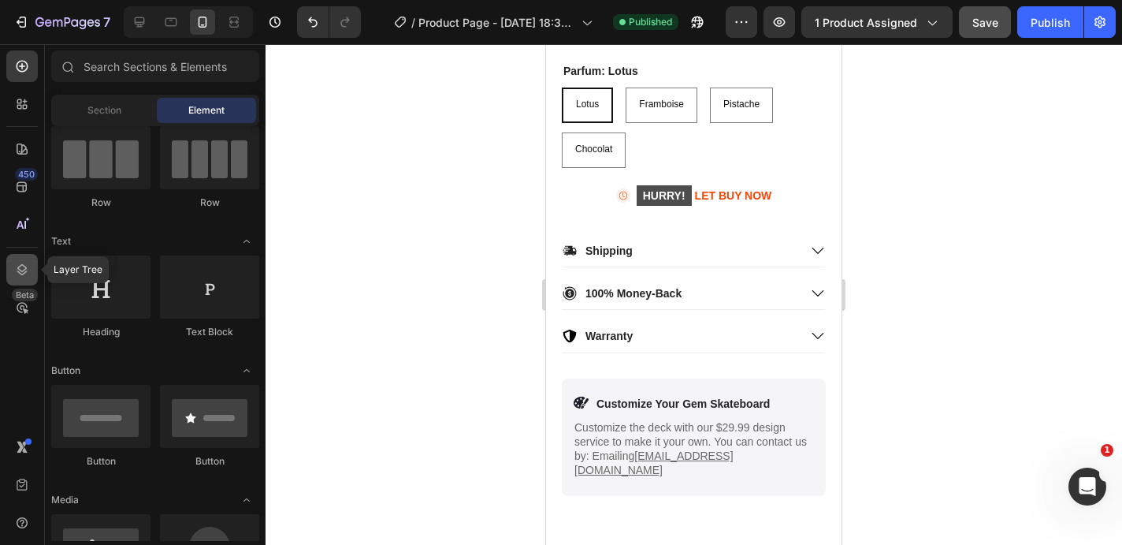
click at [30, 266] on div at bounding box center [22, 270] width 32 height 32
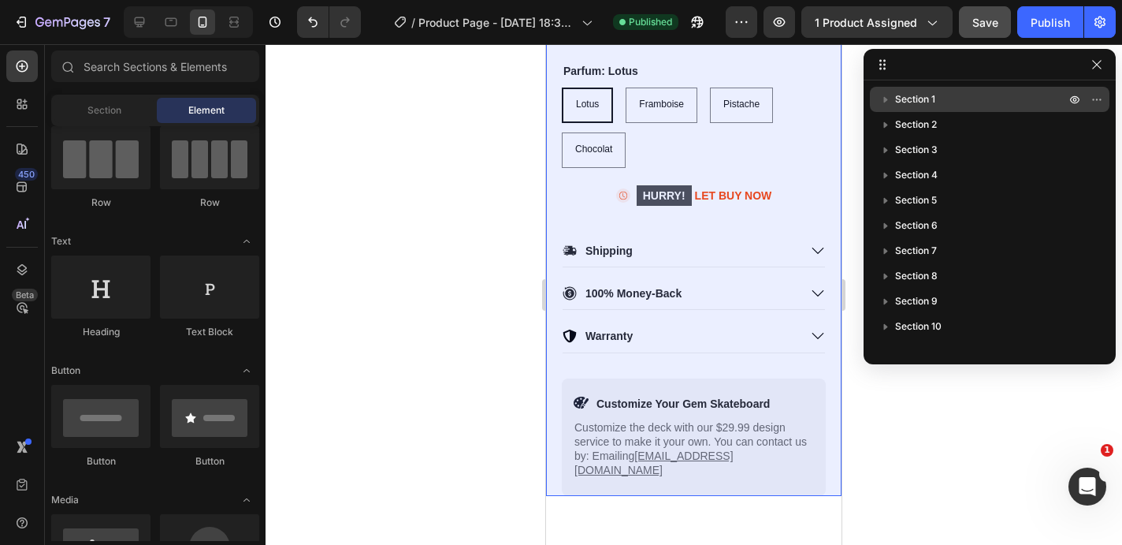
click at [885, 98] on icon "button" at bounding box center [886, 100] width 4 height 6
click at [885, 98] on icon "button" at bounding box center [886, 100] width 6 height 4
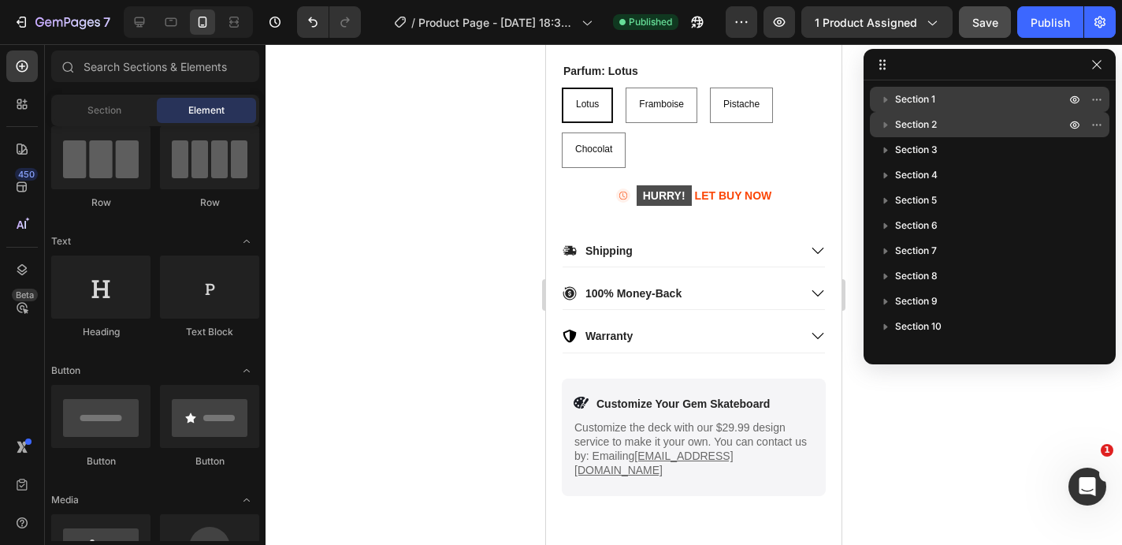
click at [884, 121] on icon "button" at bounding box center [886, 125] width 16 height 16
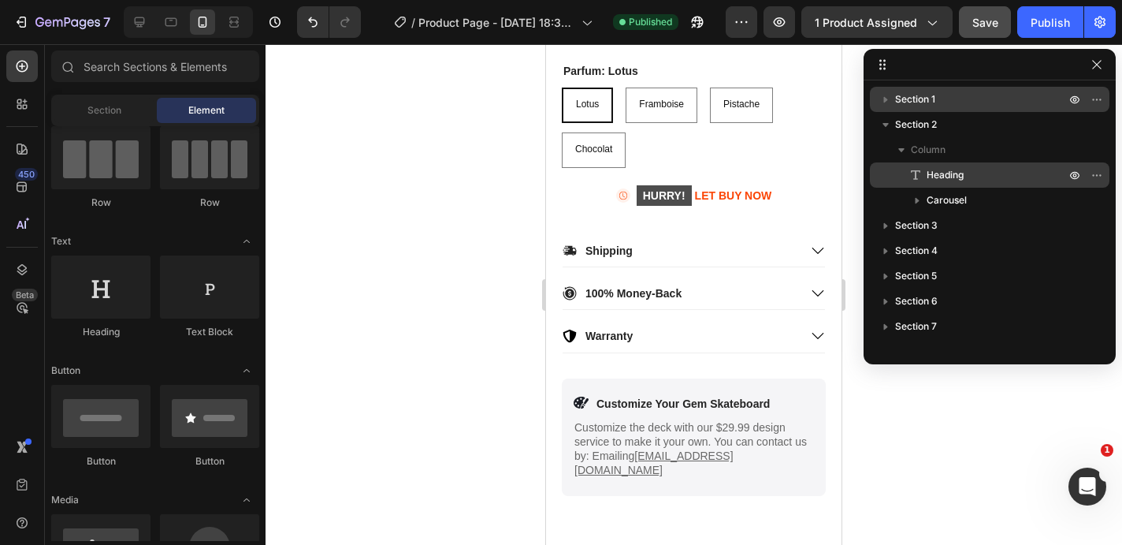
click at [961, 180] on span "Heading" at bounding box center [945, 175] width 37 height 16
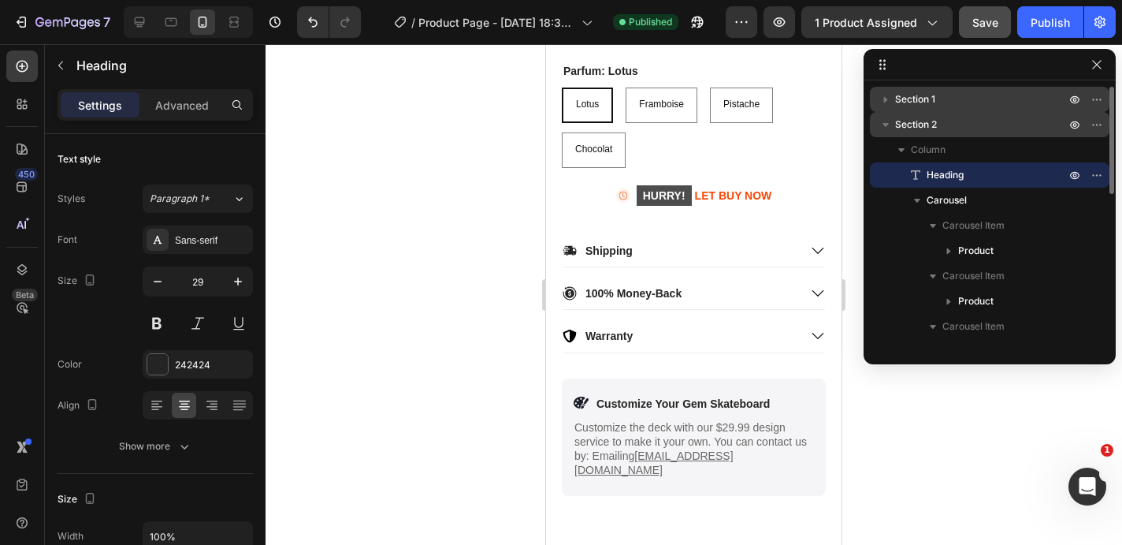
click at [880, 123] on icon "button" at bounding box center [886, 125] width 16 height 16
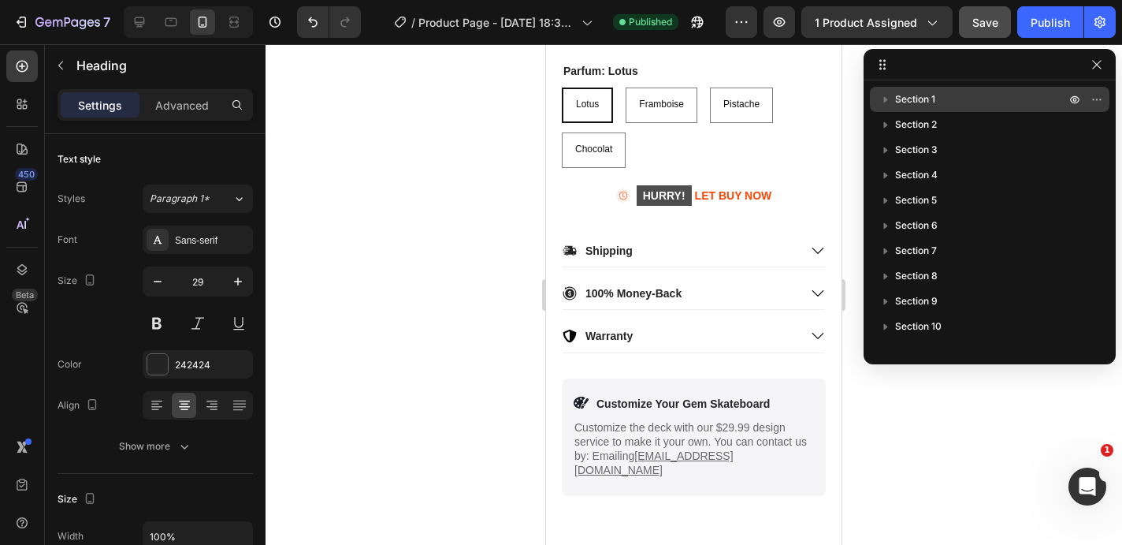
click at [426, 224] on div at bounding box center [694, 294] width 857 height 500
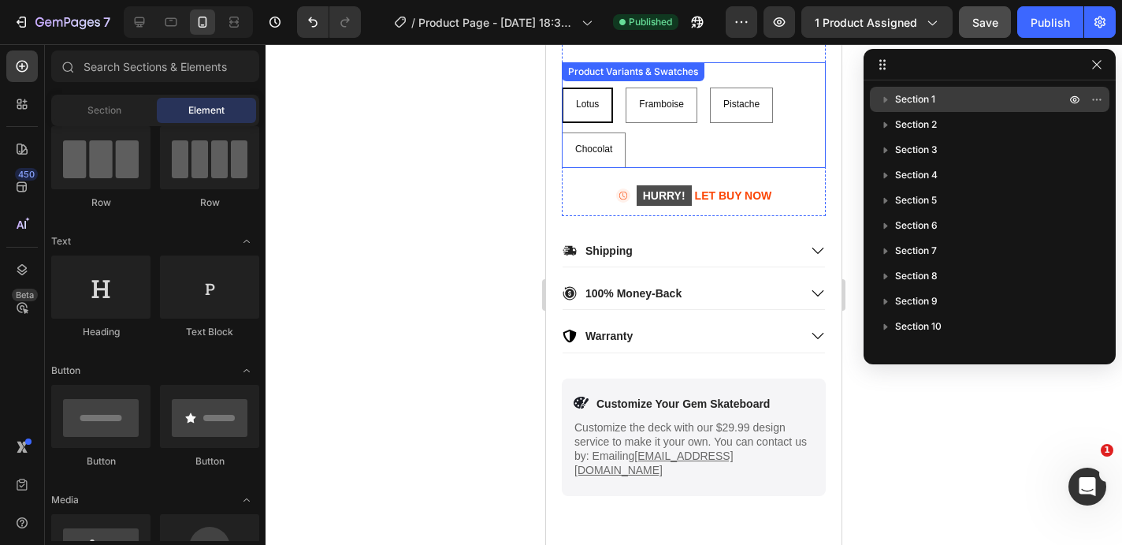
click at [720, 147] on div "Lotus Lotus Lotus Framboise Framboise Framboise Pistache Pistache Pistache Choc…" at bounding box center [694, 127] width 264 height 80
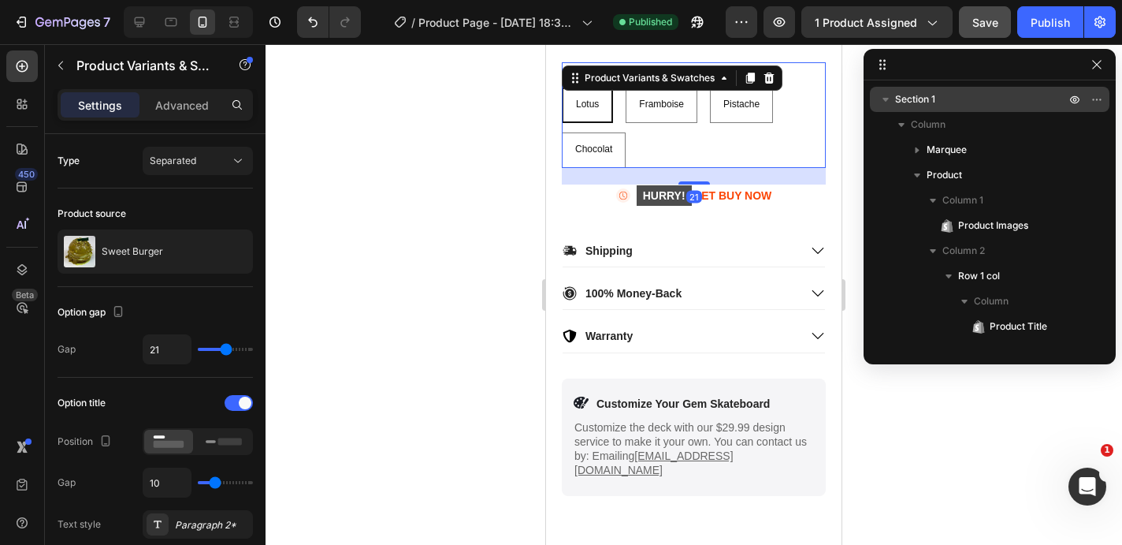
scroll to position [222, 0]
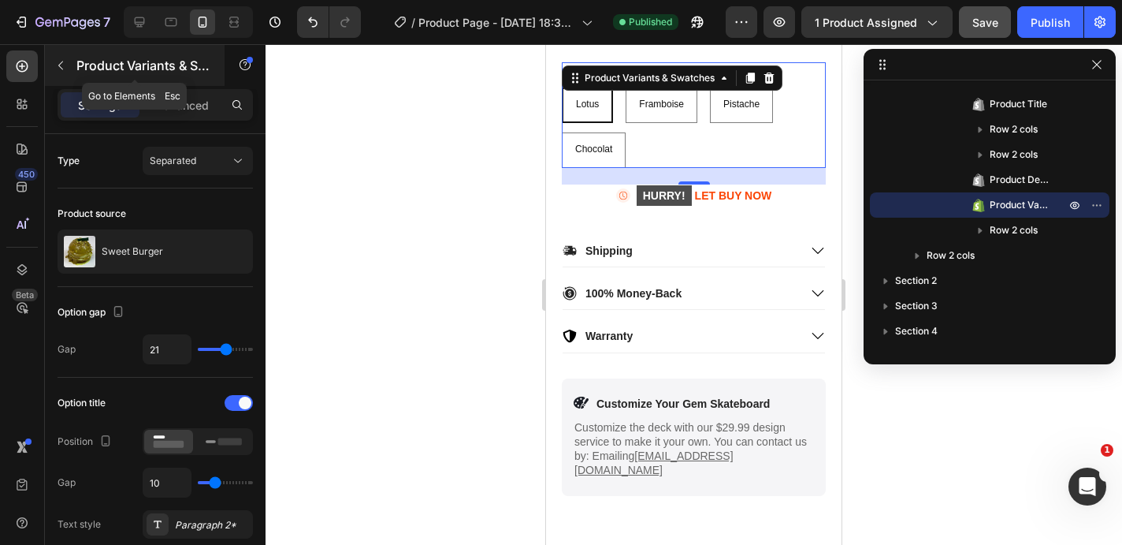
click at [172, 66] on p "Product Variants & Swatches" at bounding box center [143, 65] width 134 height 19
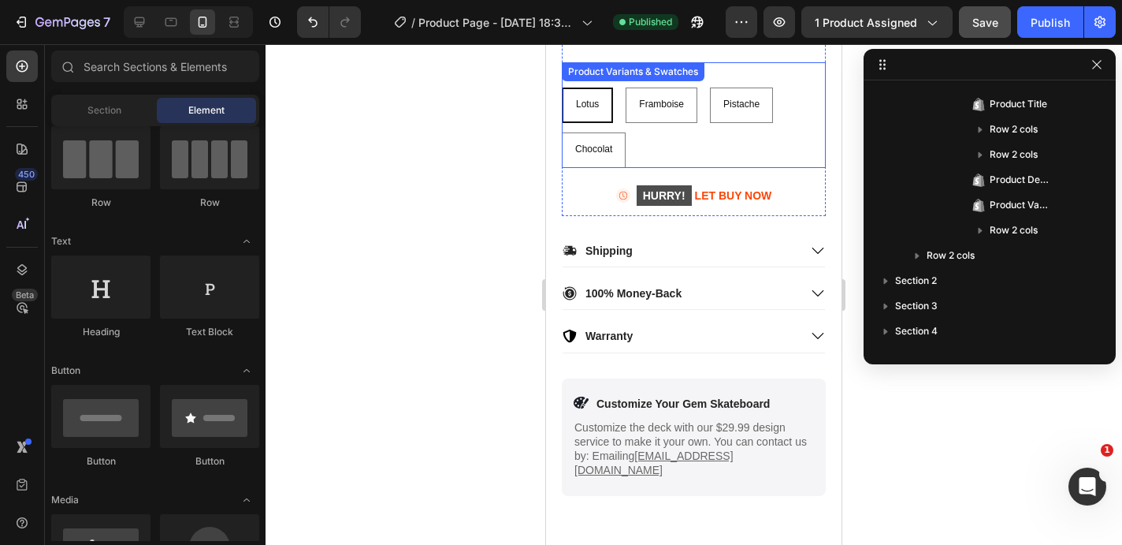
click at [782, 149] on div "Lotus Lotus Lotus Framboise Framboise Framboise Pistache Pistache Pistache Choc…" at bounding box center [694, 127] width 264 height 80
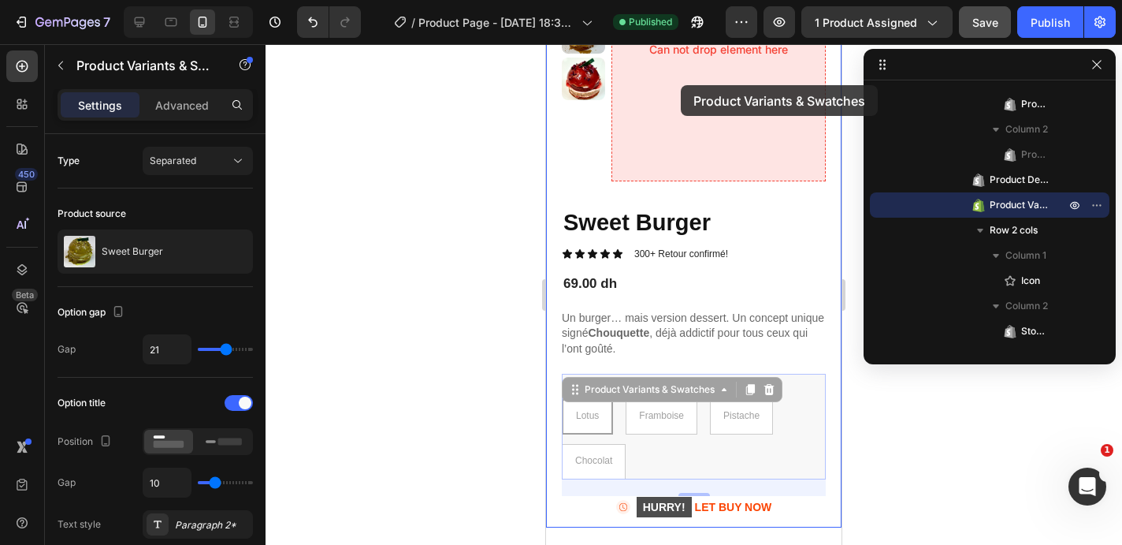
scroll to position [176, 0]
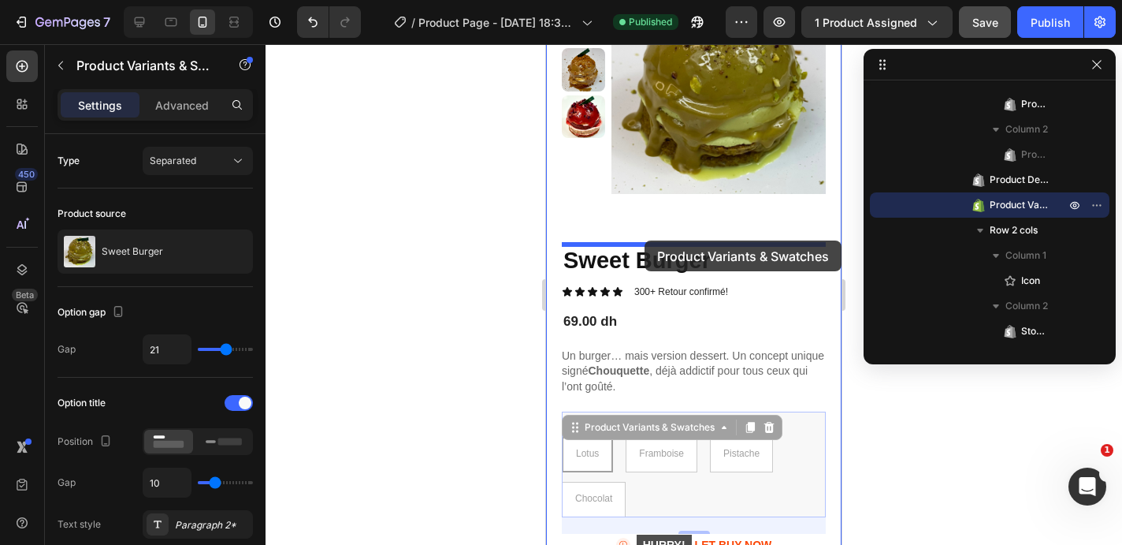
drag, startPoint x: 686, startPoint y: 320, endPoint x: 645, endPoint y: 240, distance: 89.5
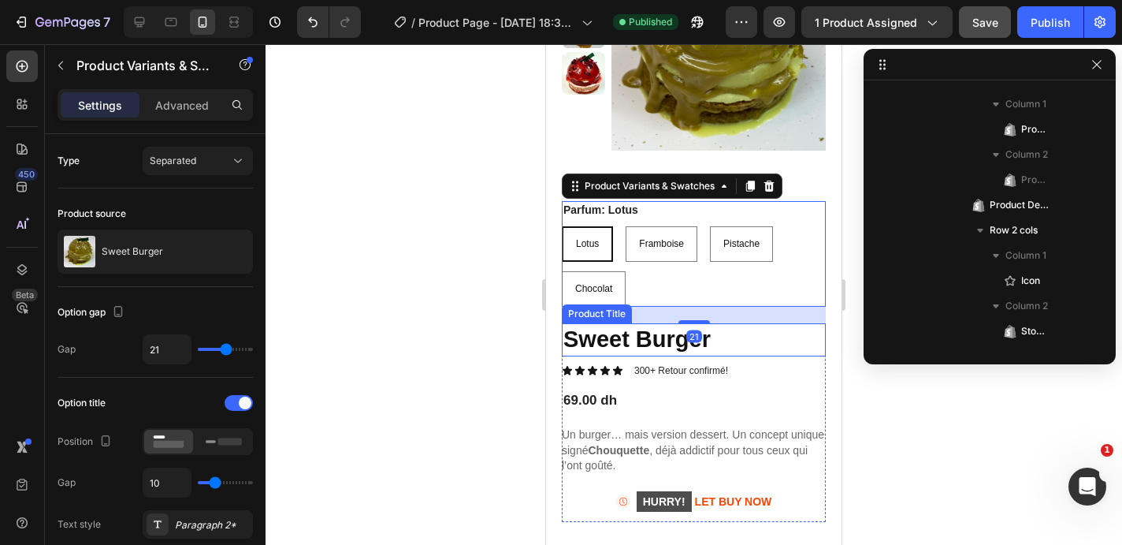
scroll to position [221, 0]
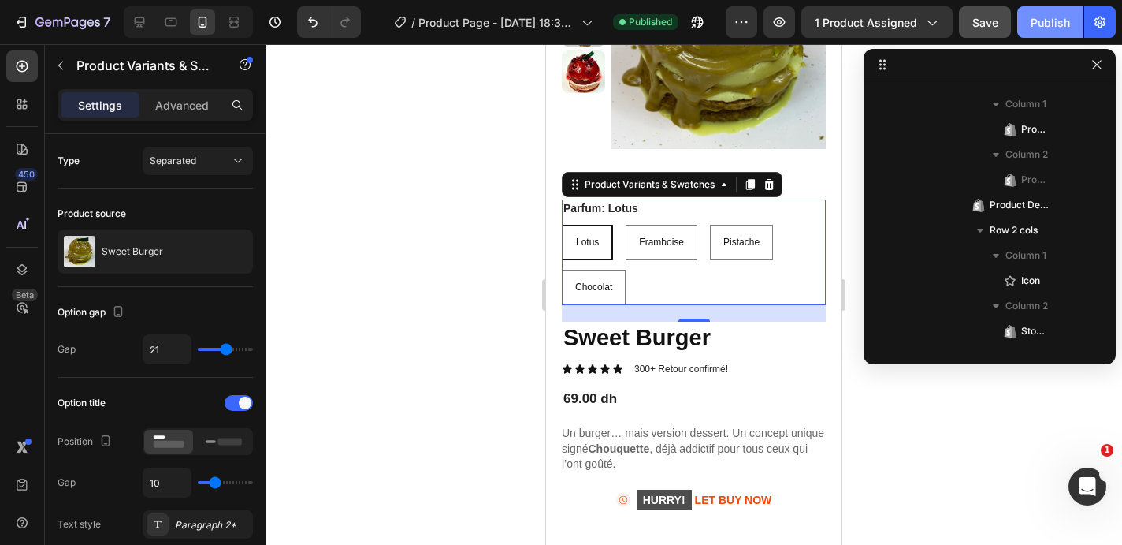
click at [1048, 25] on div "Publish" at bounding box center [1050, 22] width 39 height 17
click at [489, 290] on div at bounding box center [694, 294] width 857 height 500
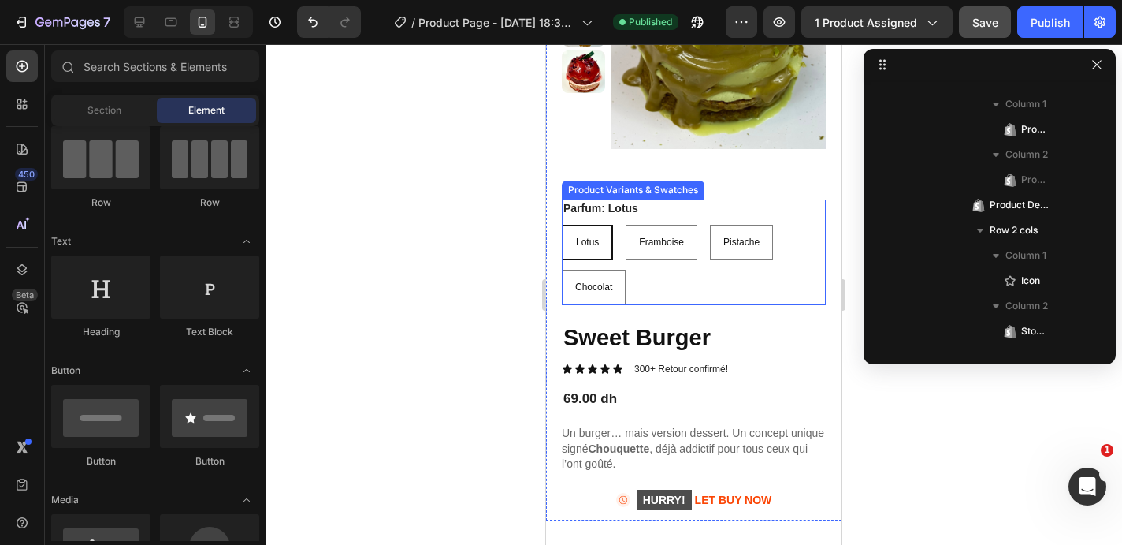
scroll to position [0, 0]
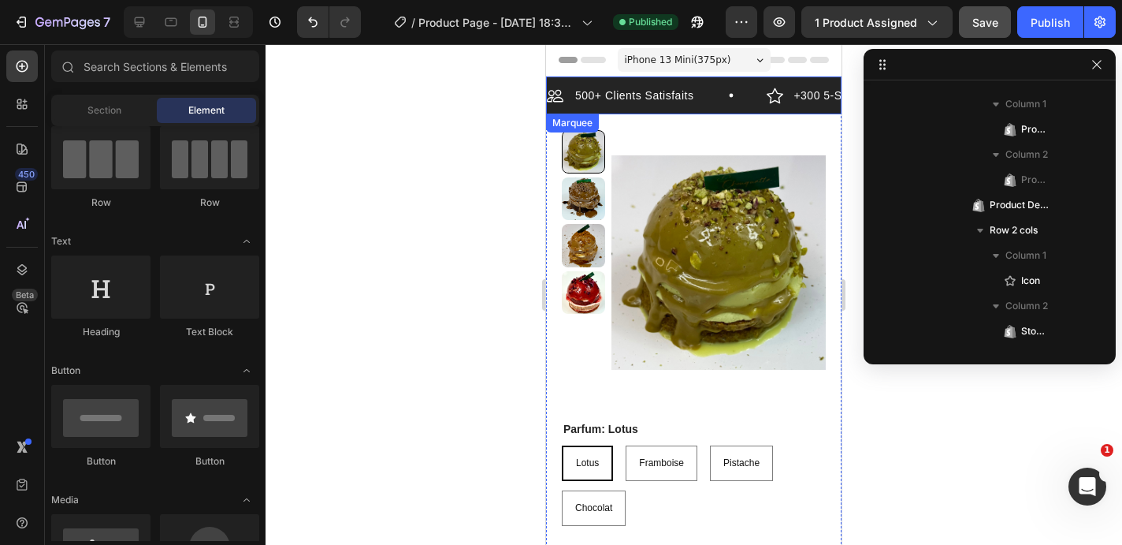
click at [712, 87] on div "500+ Clients Satisfaits Item List" at bounding box center [657, 95] width 220 height 19
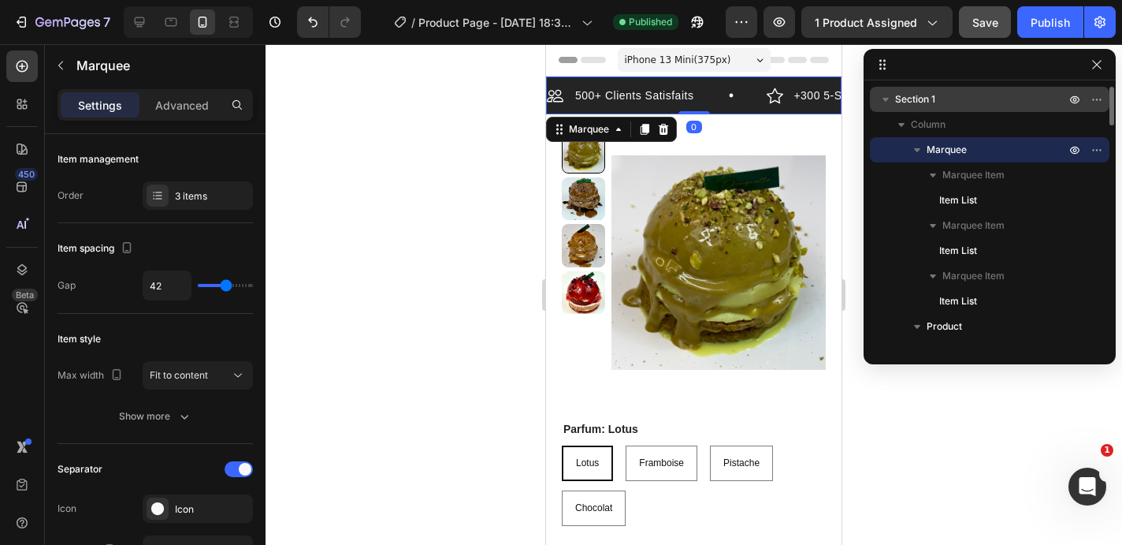
click at [712, 84] on div "500+ Clients Satisfaits Item List +300 5-Start Review Item List Satisfait ou re…" at bounding box center [694, 95] width 296 height 38
click at [667, 129] on icon at bounding box center [664, 129] width 10 height 11
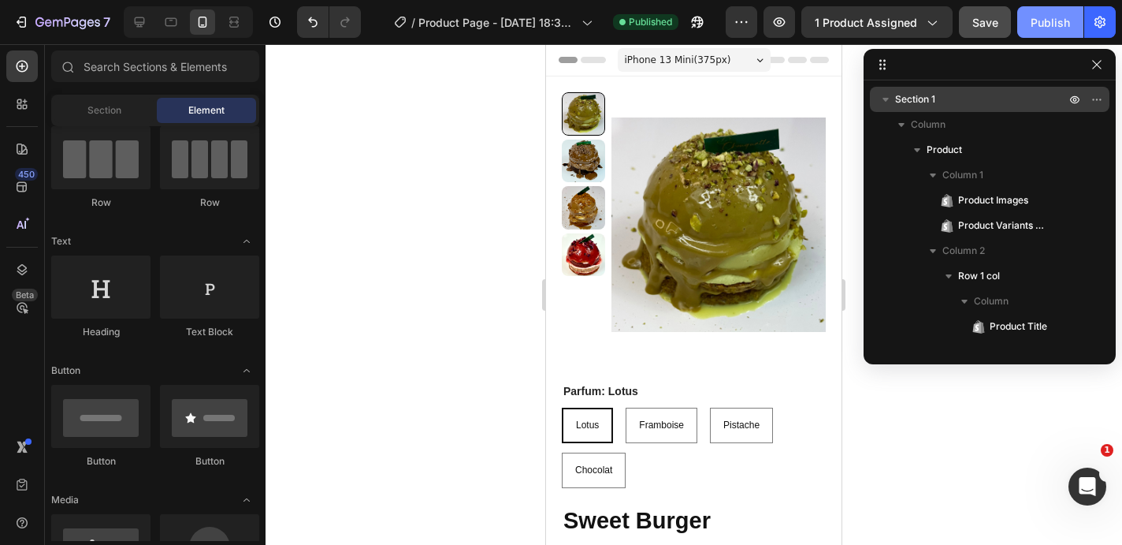
click at [1052, 17] on div "Publish" at bounding box center [1050, 22] width 39 height 17
click at [1099, 71] on button "button" at bounding box center [1097, 64] width 19 height 19
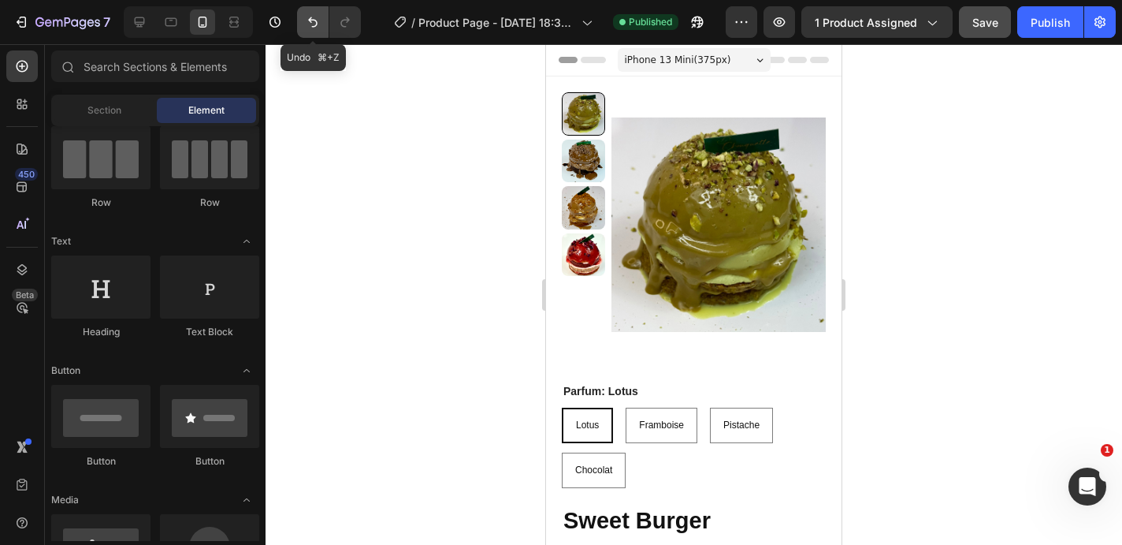
click at [318, 25] on icon "Undo/Redo" at bounding box center [313, 22] width 16 height 16
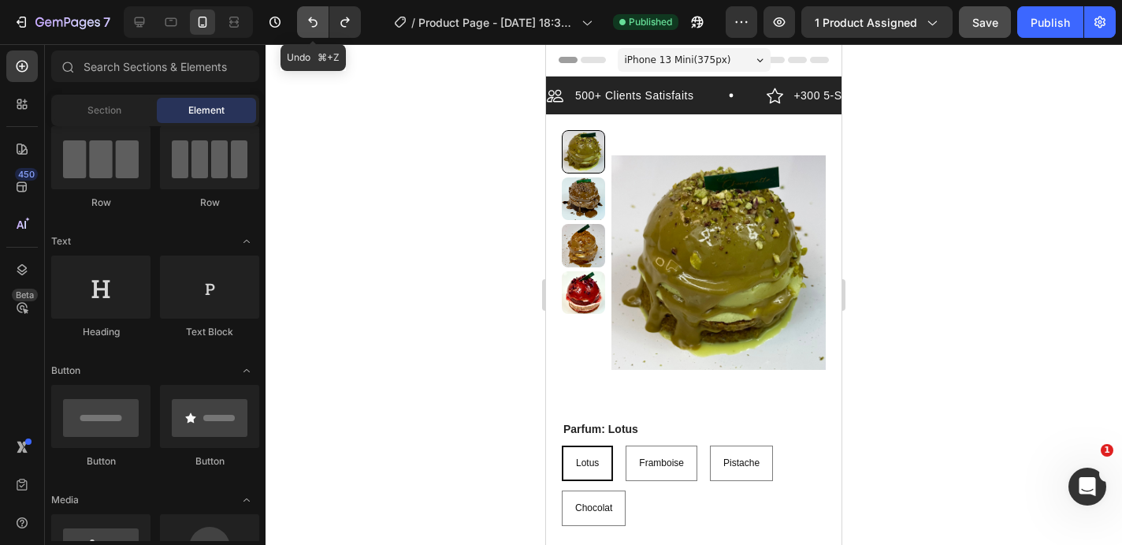
click at [315, 19] on icon "Undo/Redo" at bounding box center [313, 22] width 16 height 16
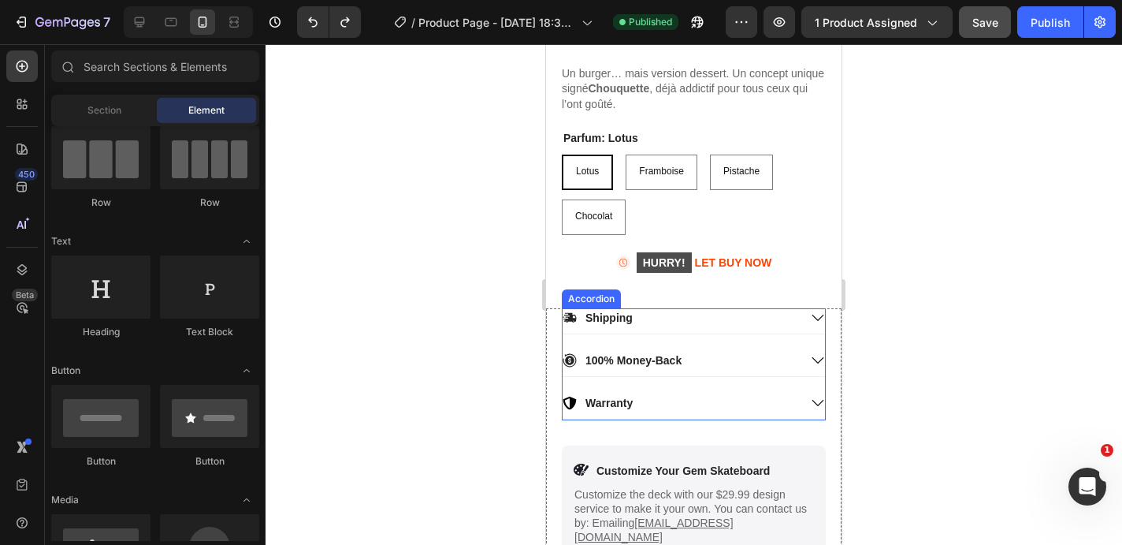
scroll to position [464, 0]
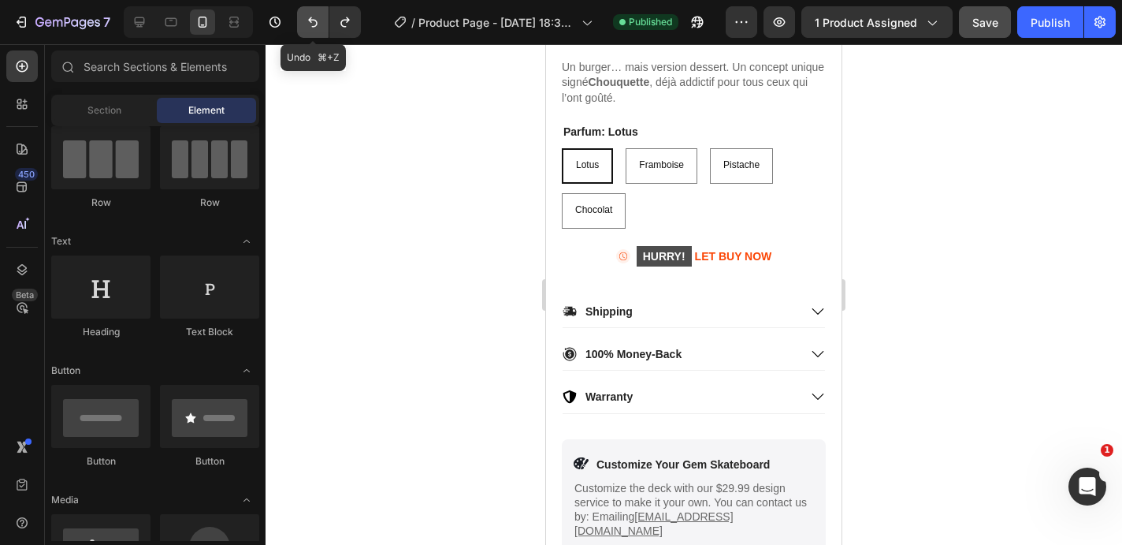
click at [313, 31] on button "Undo/Redo" at bounding box center [313, 22] width 32 height 32
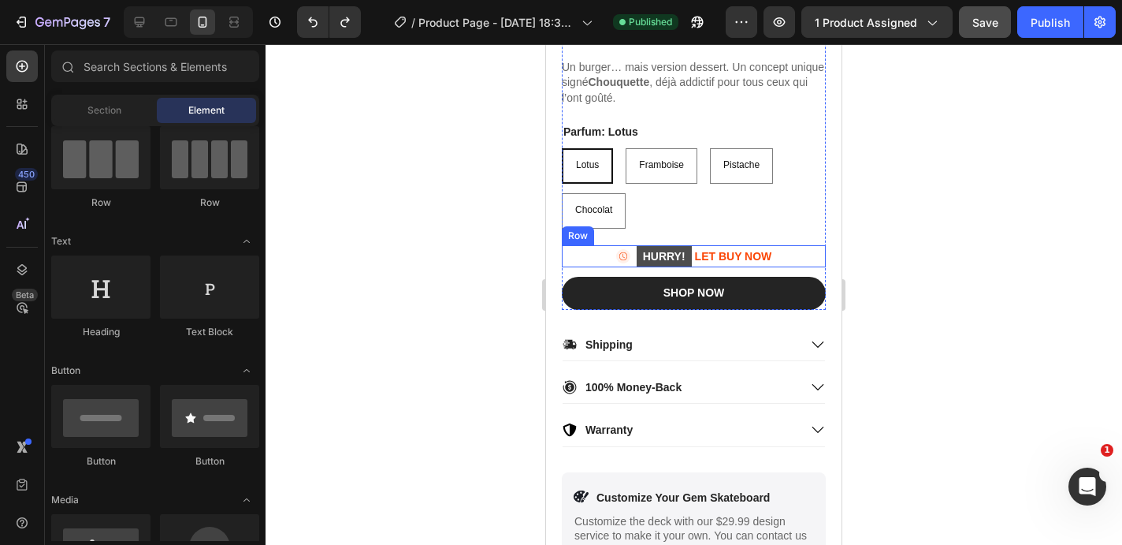
click at [772, 252] on p "HURRY! LET BUY NOW" at bounding box center [705, 256] width 136 height 22
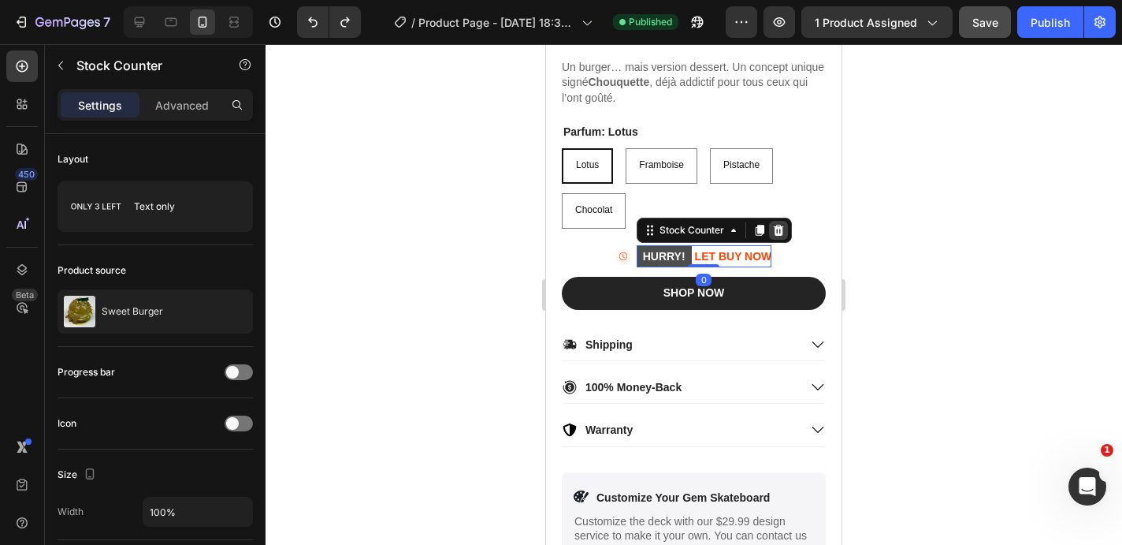
click at [778, 229] on icon at bounding box center [778, 230] width 13 height 13
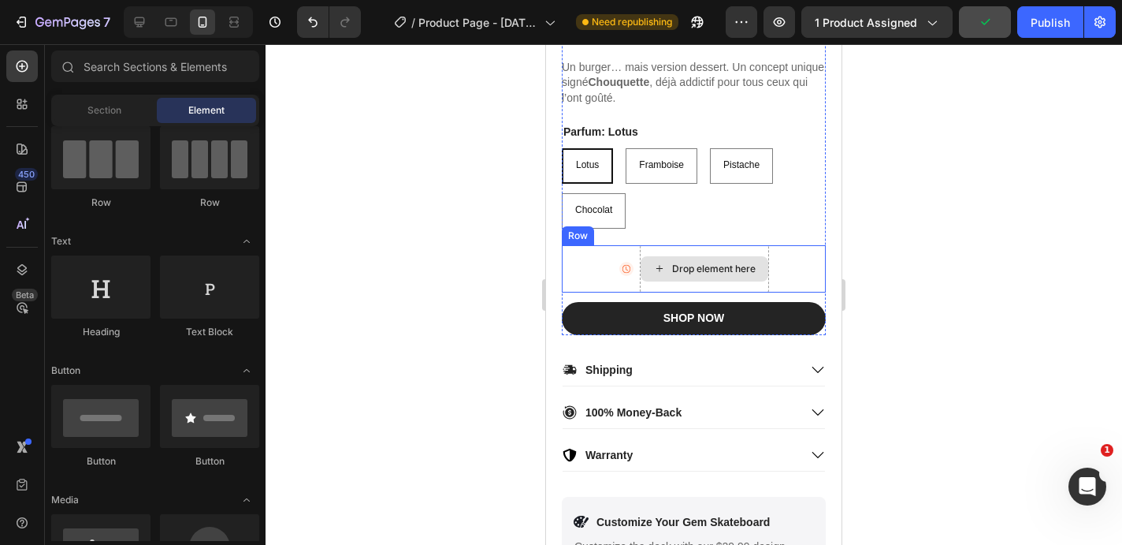
click at [707, 246] on div "Drop element here" at bounding box center [704, 268] width 129 height 47
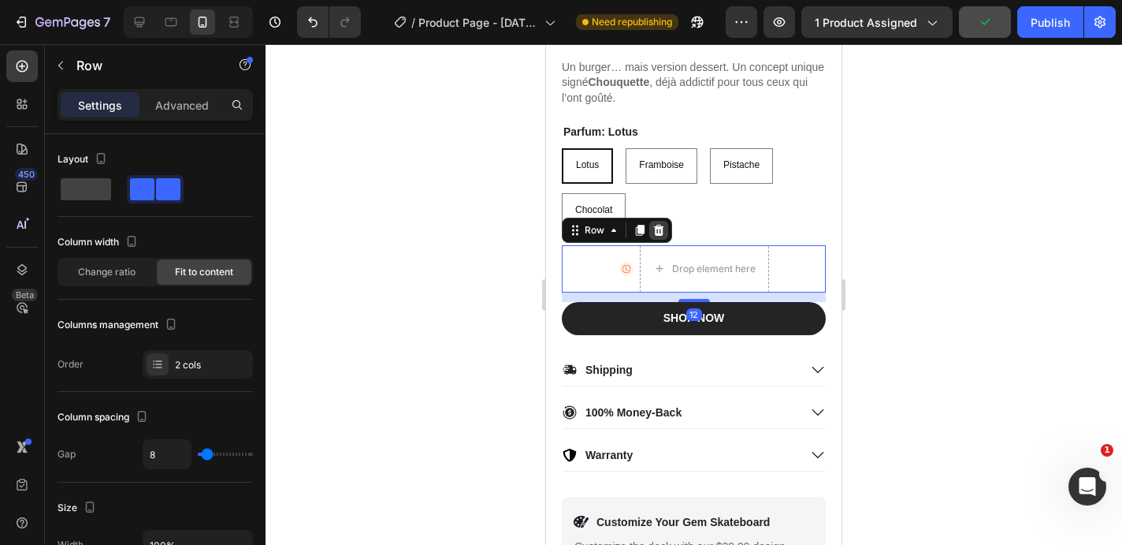
click at [662, 228] on icon at bounding box center [659, 230] width 10 height 11
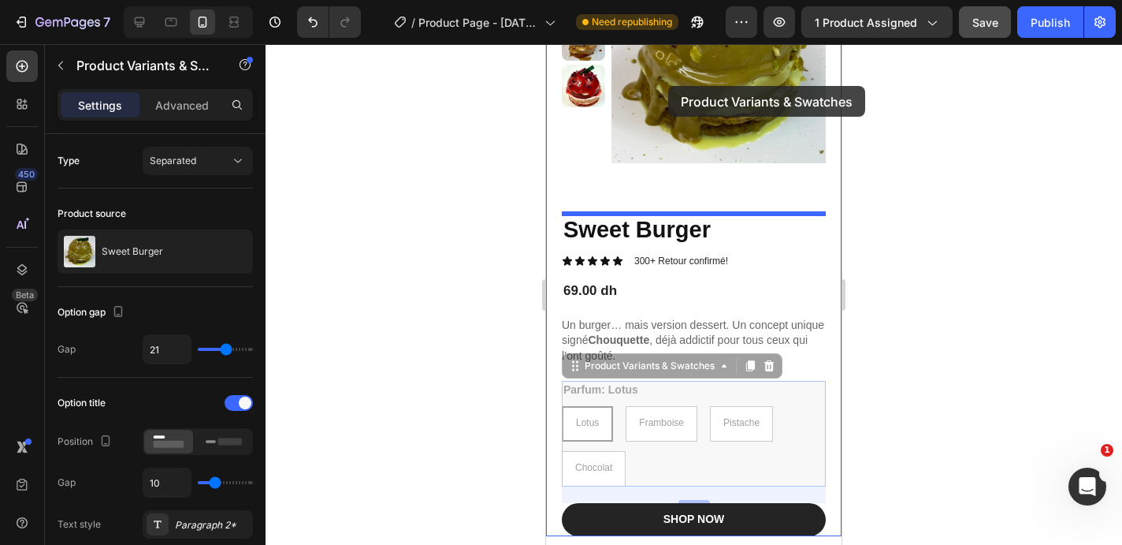
scroll to position [186, 0]
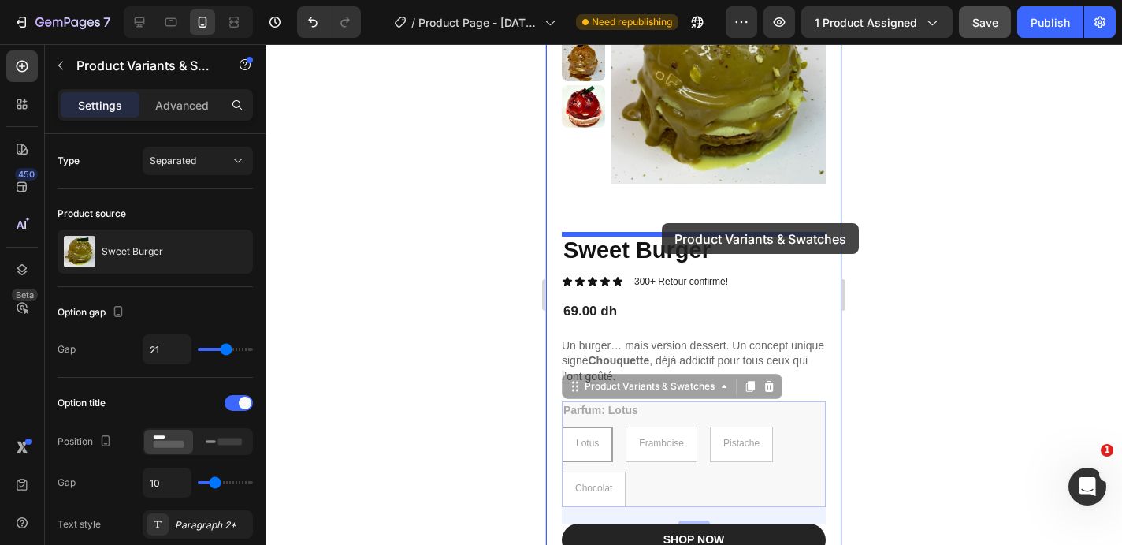
drag, startPoint x: 681, startPoint y: 279, endPoint x: 662, endPoint y: 222, distance: 59.8
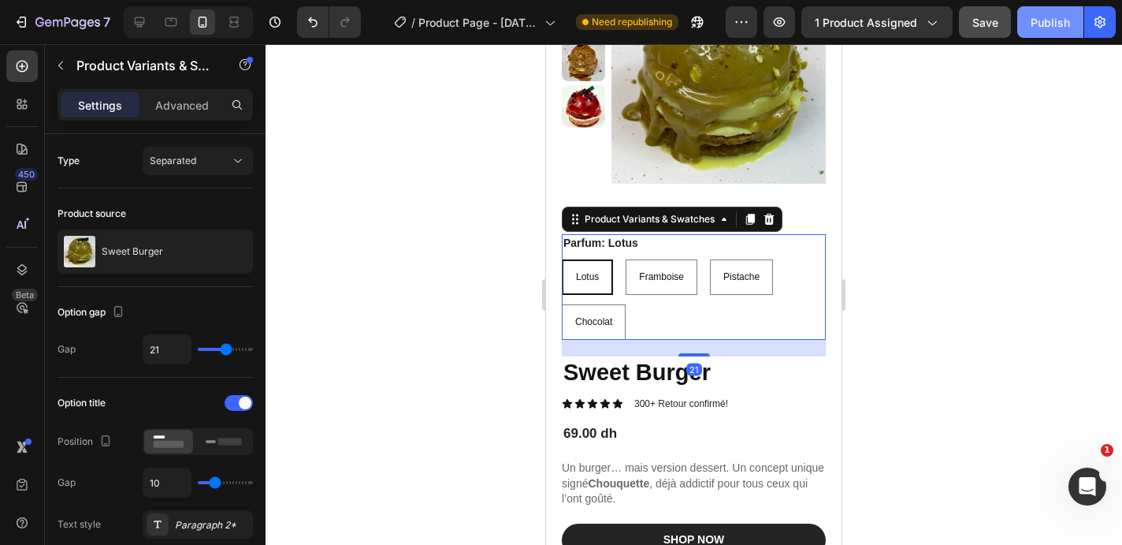
click at [1058, 21] on div "Publish" at bounding box center [1050, 22] width 39 height 17
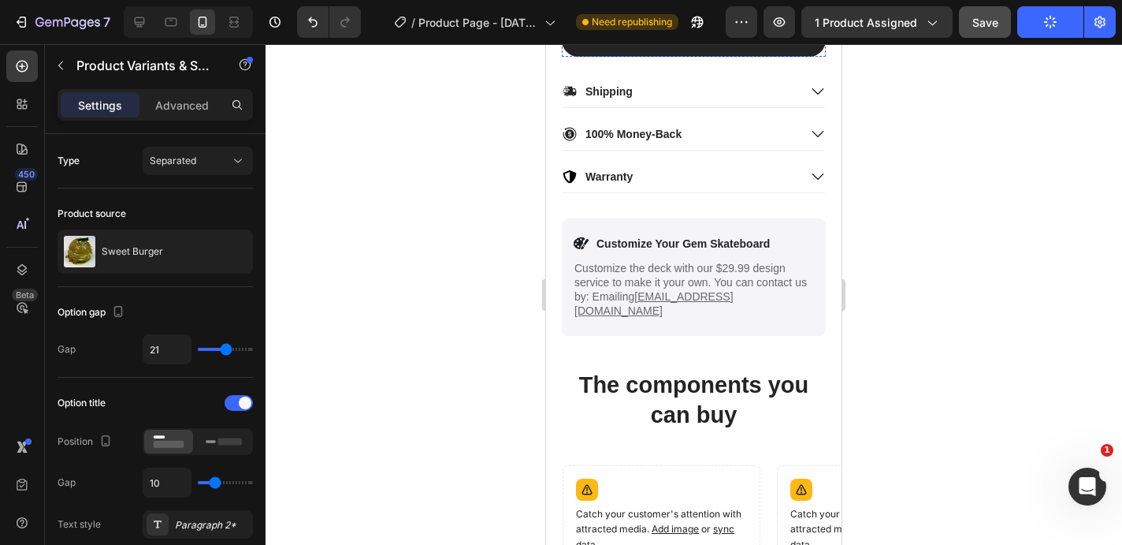
scroll to position [701, 0]
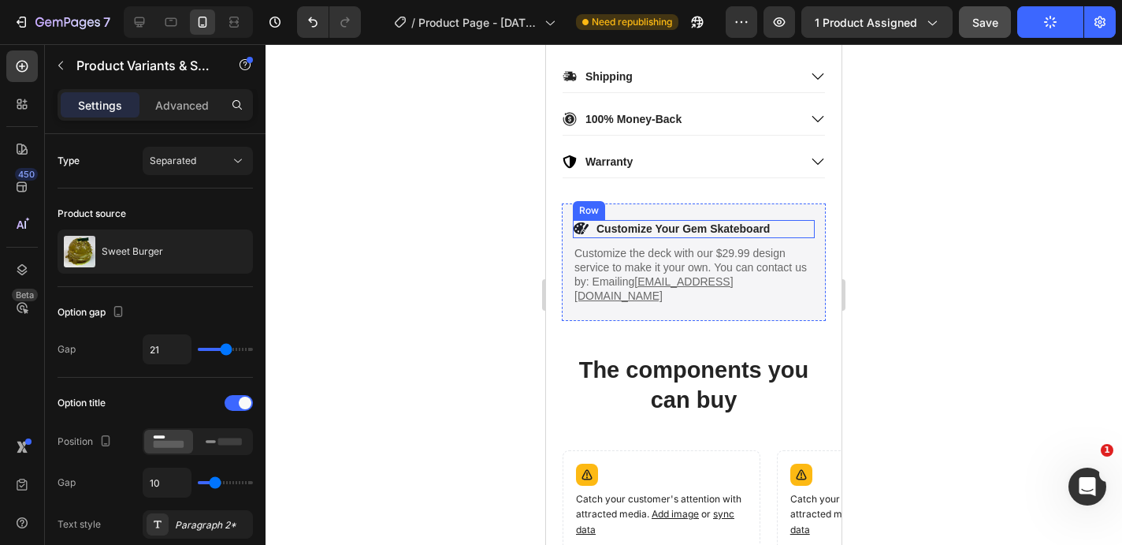
click at [809, 228] on div "Icon Customize Your Gem Skateboard Text Block Row" at bounding box center [694, 228] width 242 height 17
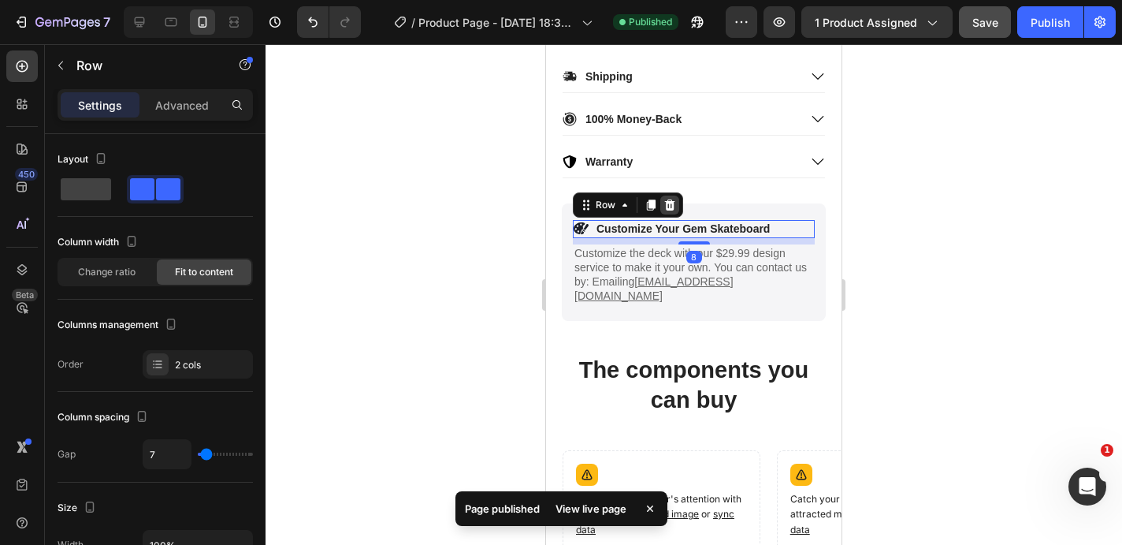
click at [676, 211] on div at bounding box center [669, 204] width 19 height 19
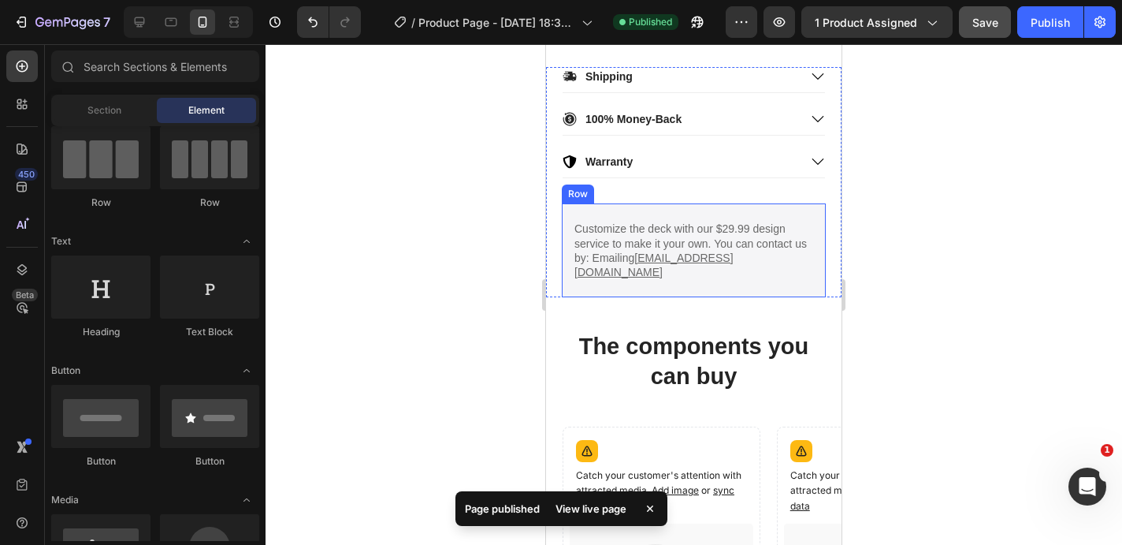
click at [712, 211] on div "Customize the deck with our $29.99 design service to make it your own. You can …" at bounding box center [694, 250] width 264 height 94
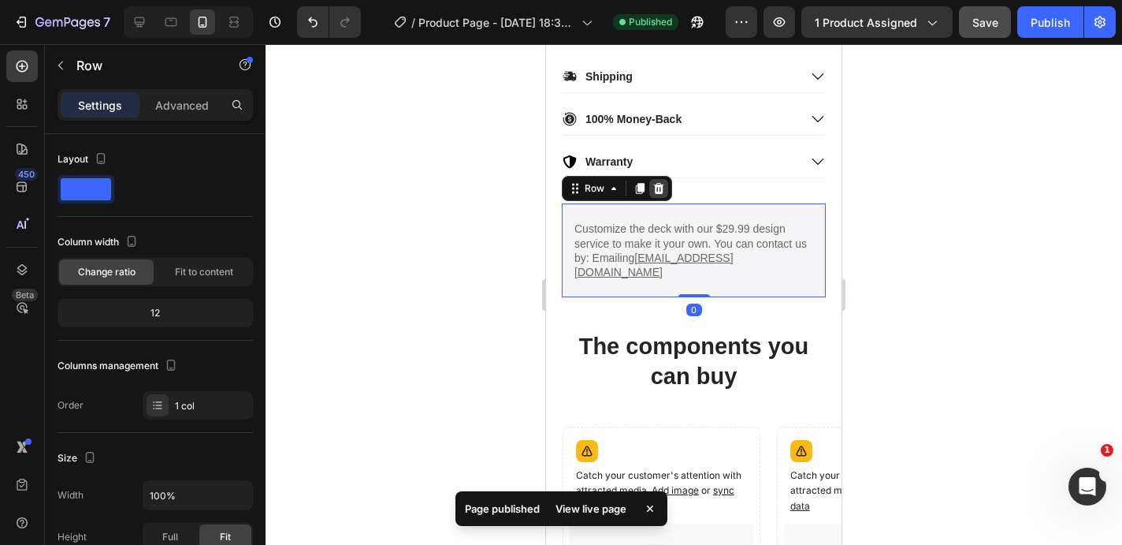
click at [662, 192] on icon at bounding box center [659, 188] width 10 height 11
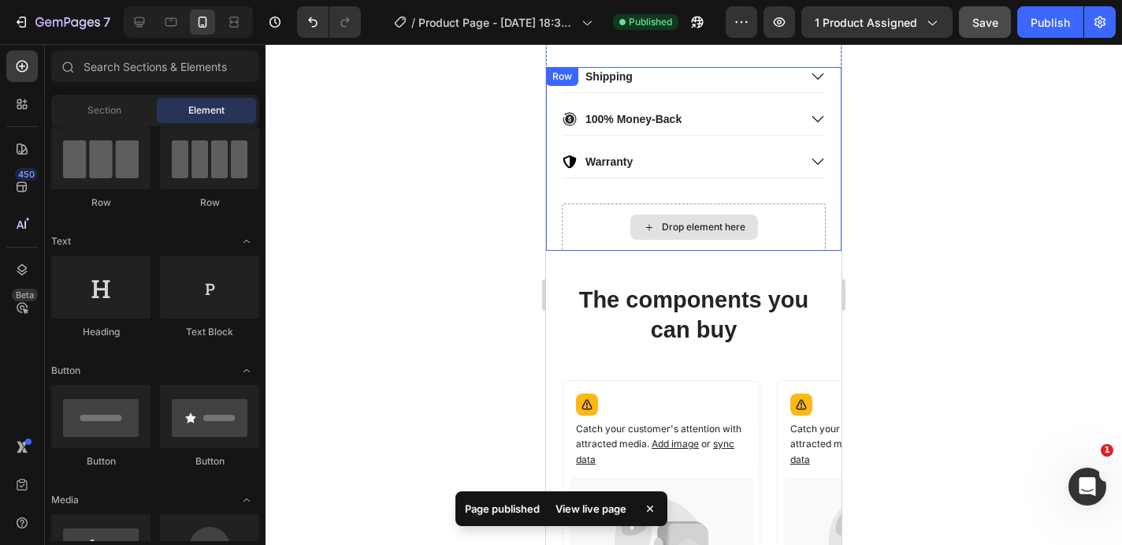
click at [586, 208] on div "Drop element here" at bounding box center [694, 226] width 264 height 47
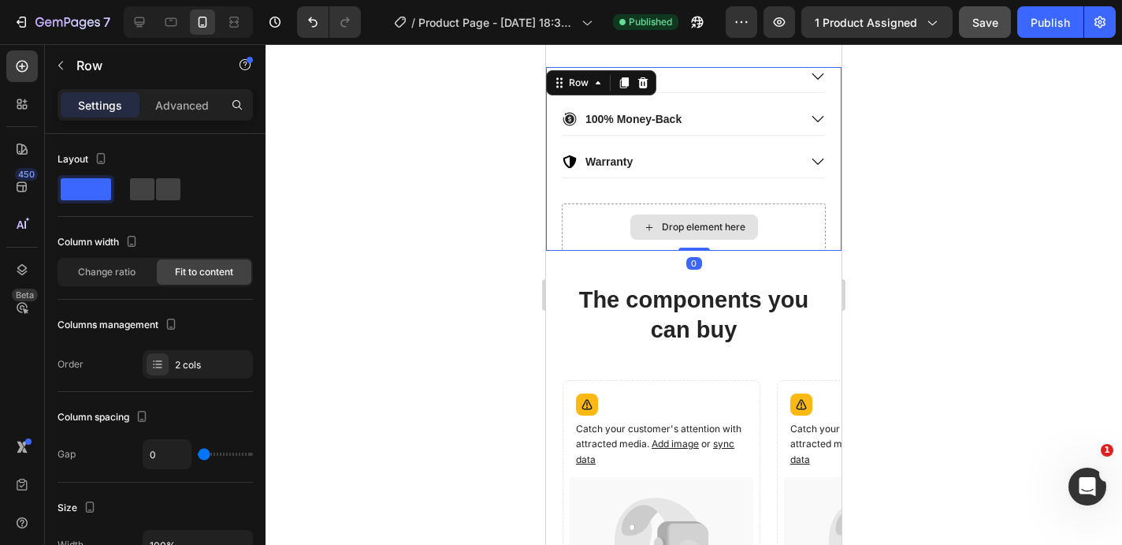
click at [805, 229] on div "Drop element here" at bounding box center [694, 226] width 264 height 47
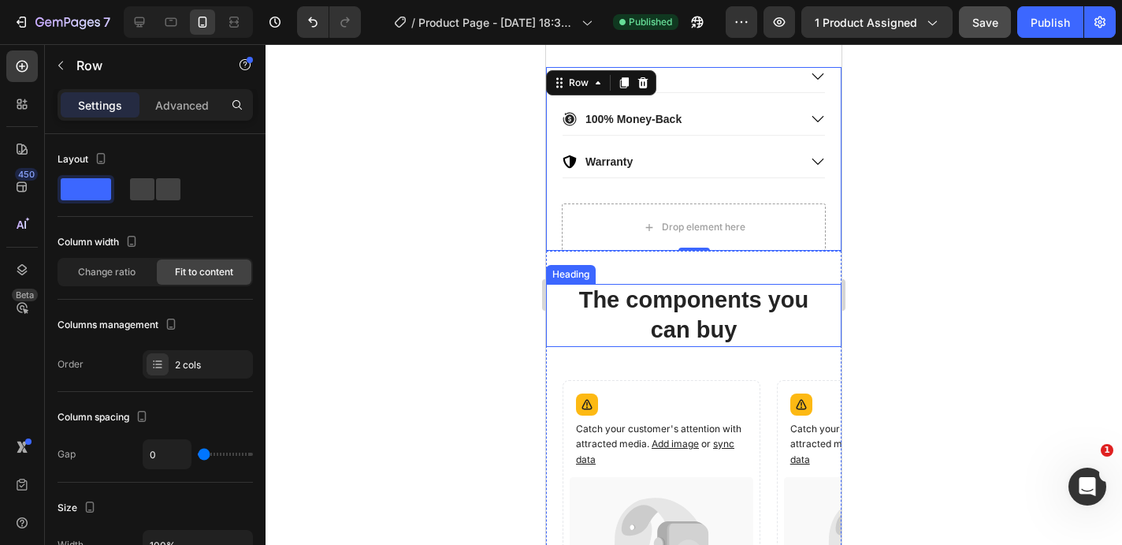
click at [776, 319] on h2 "The components you can buy" at bounding box center [694, 315] width 264 height 62
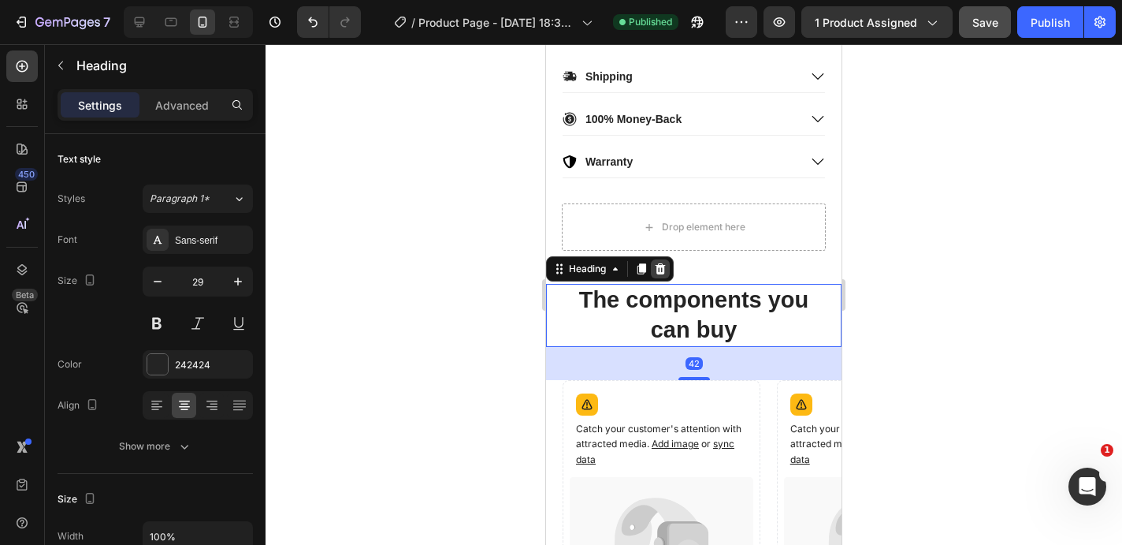
click at [662, 261] on div at bounding box center [660, 268] width 19 height 19
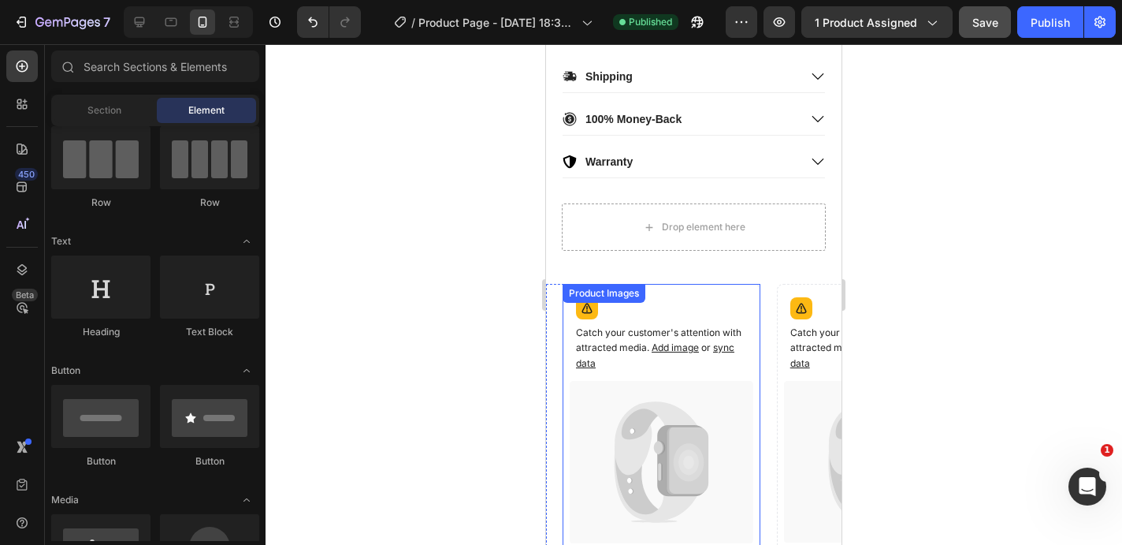
click at [667, 287] on div "Catch your customer's attention with attracted media. Add image or sync data" at bounding box center [662, 417] width 198 height 266
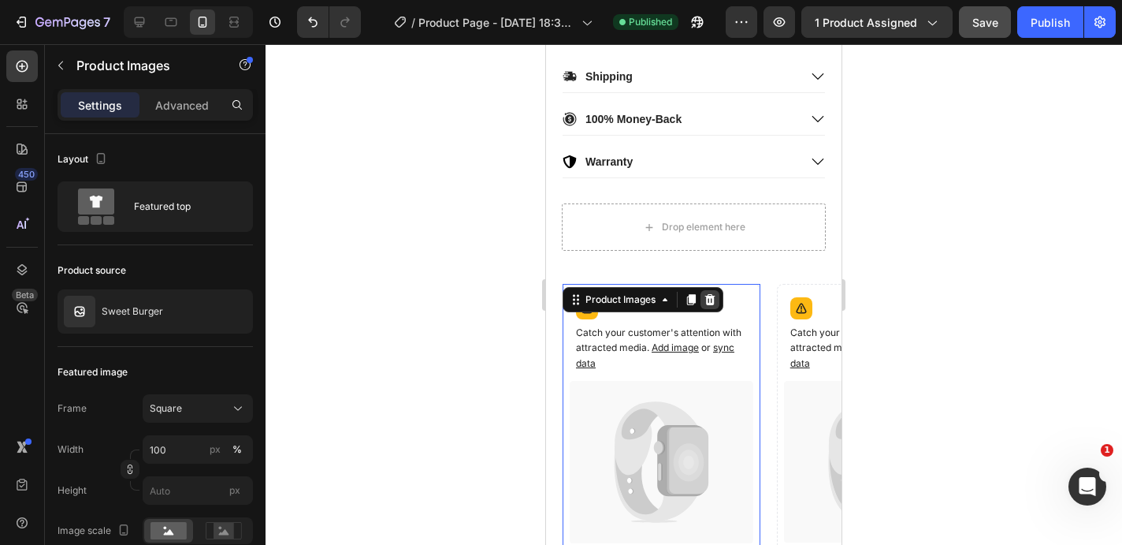
click at [712, 308] on div at bounding box center [710, 299] width 19 height 19
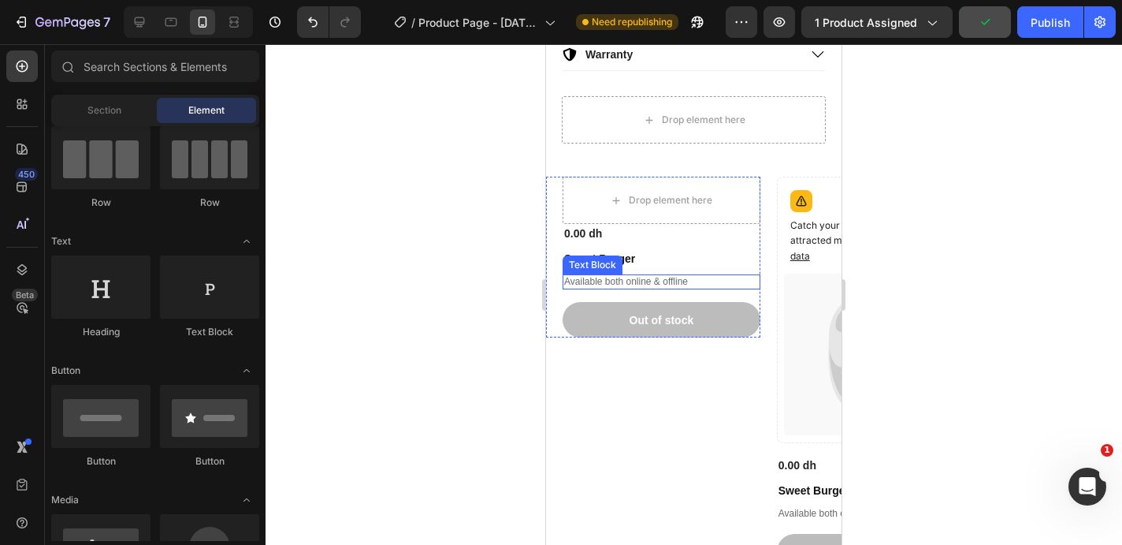
scroll to position [963, 0]
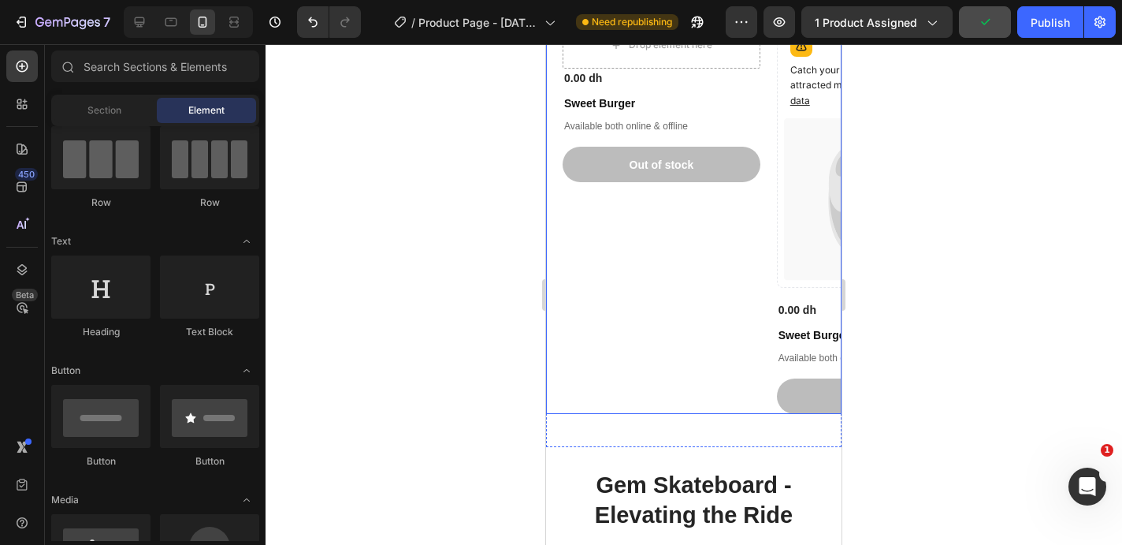
click at [618, 375] on div "Drop element here 0.00 dh Product Price Product Price Sweet Burger Product Titl…" at bounding box center [653, 217] width 214 height 392
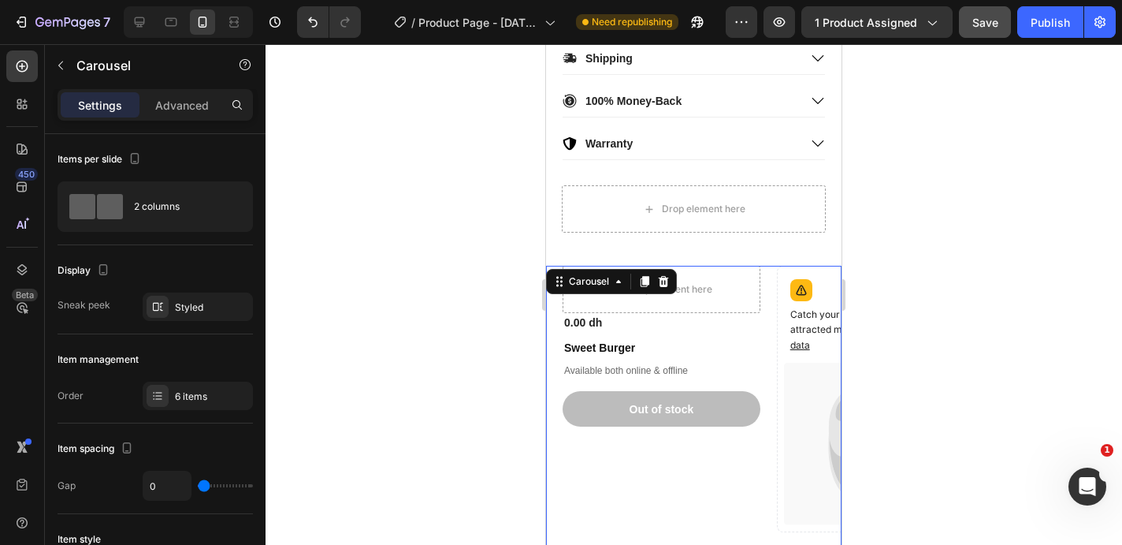
scroll to position [887, 0]
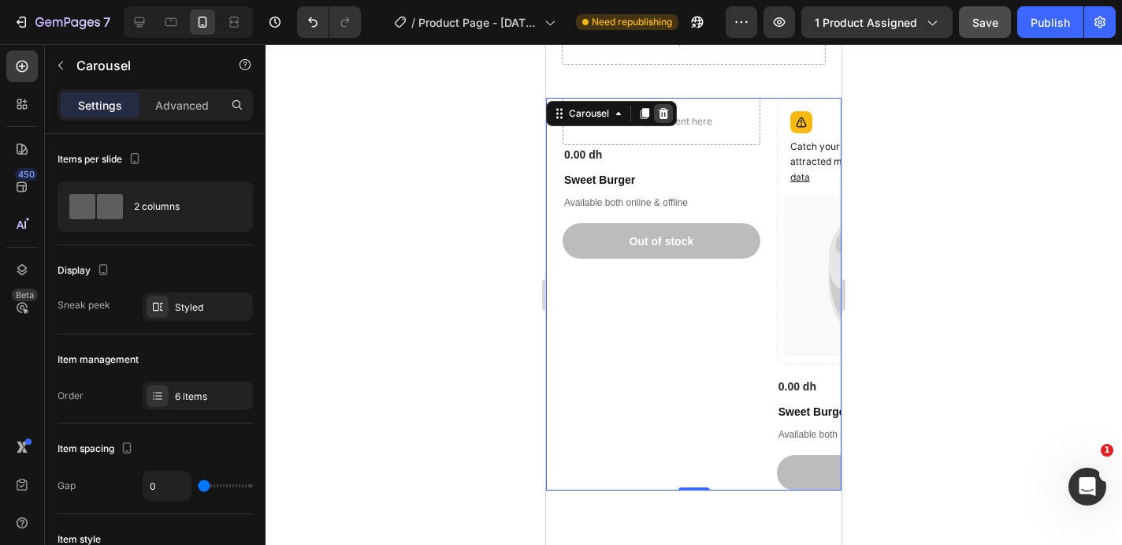
click at [664, 113] on icon at bounding box center [664, 113] width 10 height 11
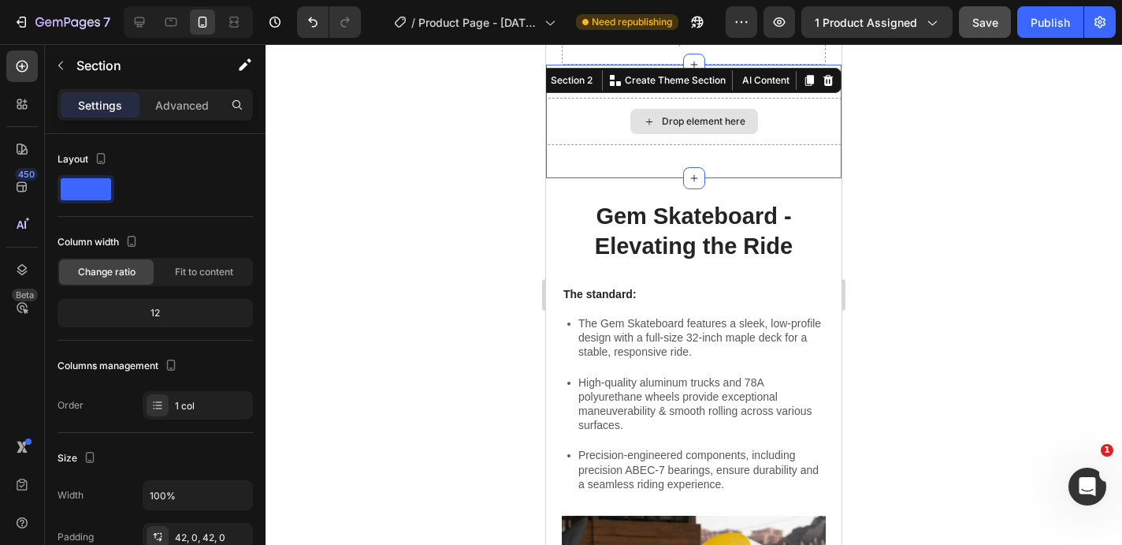
click at [802, 117] on div "Drop element here" at bounding box center [694, 121] width 296 height 47
click at [829, 80] on icon at bounding box center [828, 80] width 13 height 13
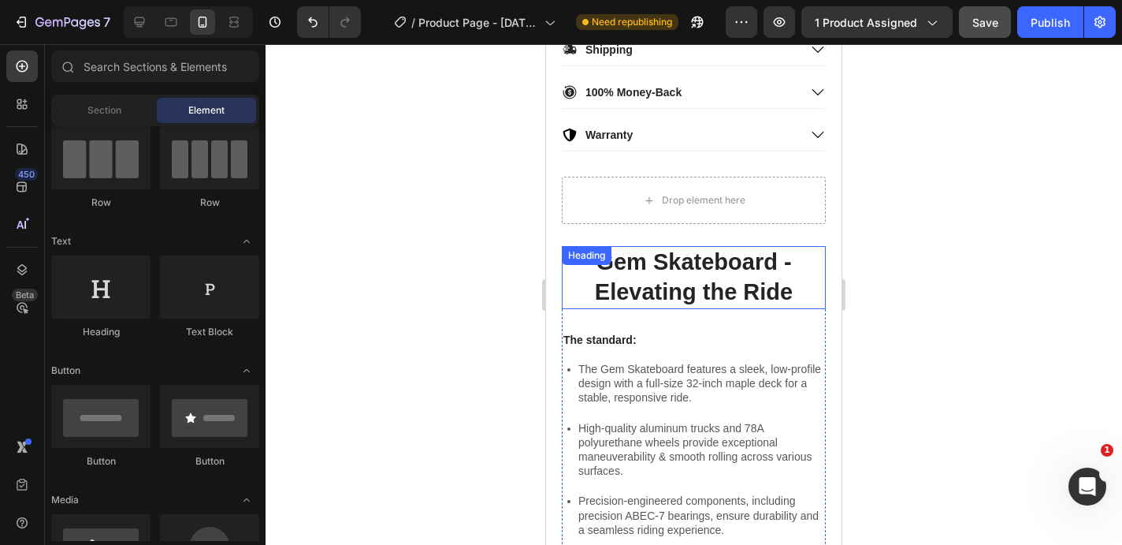
scroll to position [718, 0]
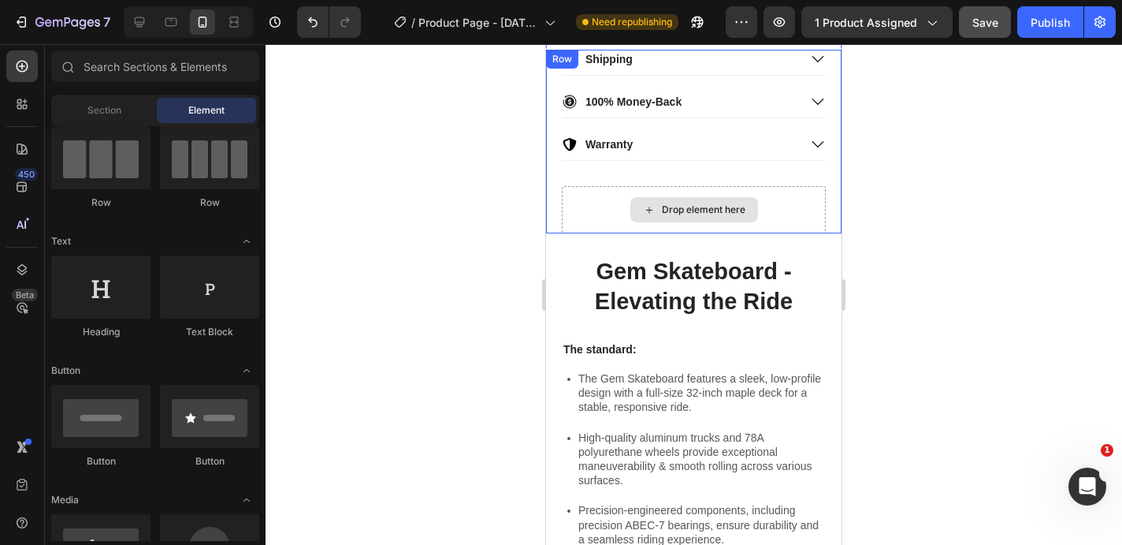
click at [806, 201] on div "Drop element here" at bounding box center [694, 209] width 264 height 47
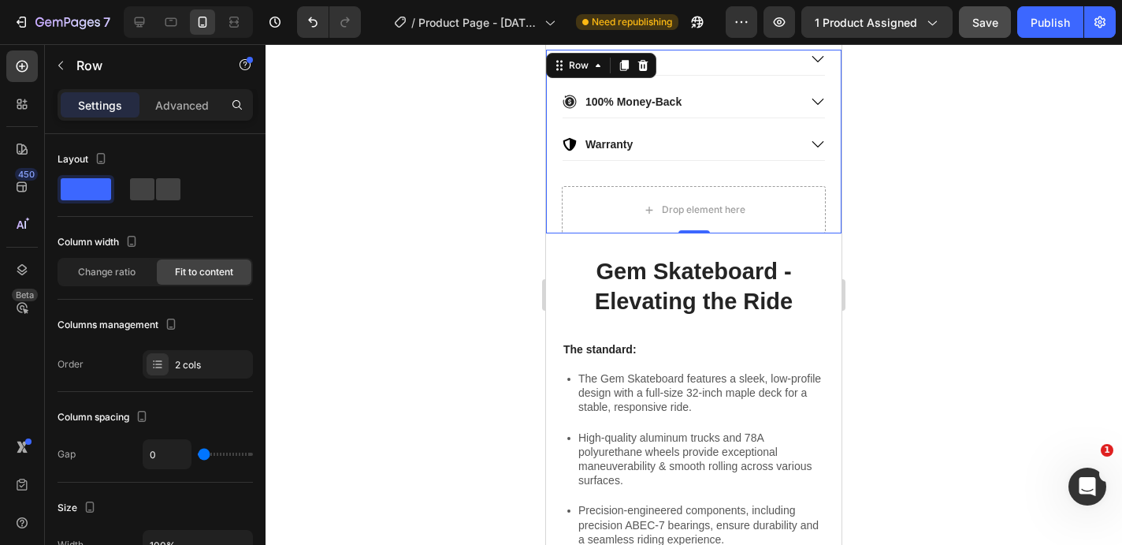
click at [495, 172] on div at bounding box center [694, 294] width 857 height 500
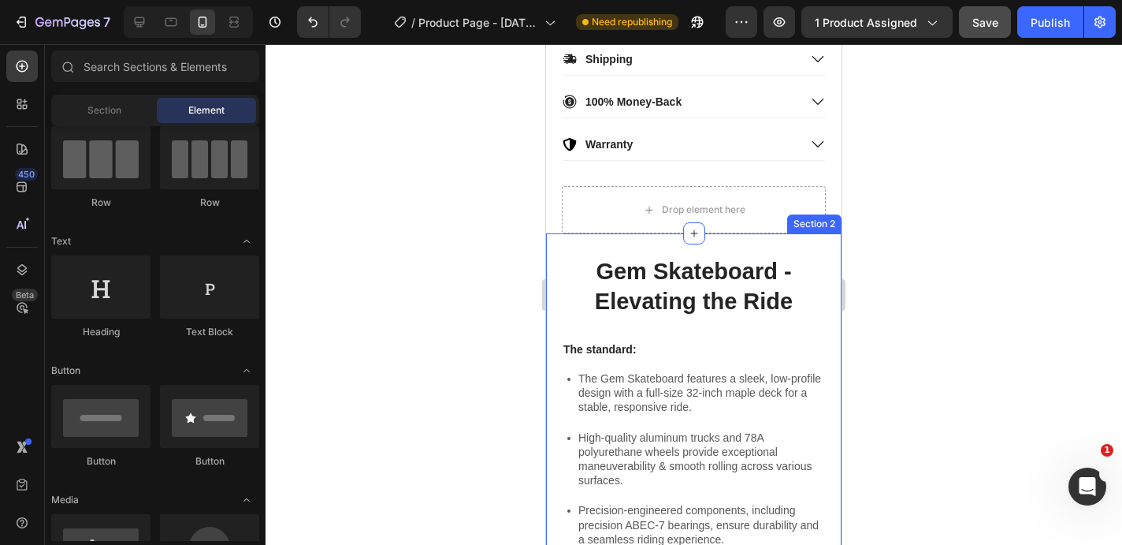
scroll to position [0, 0]
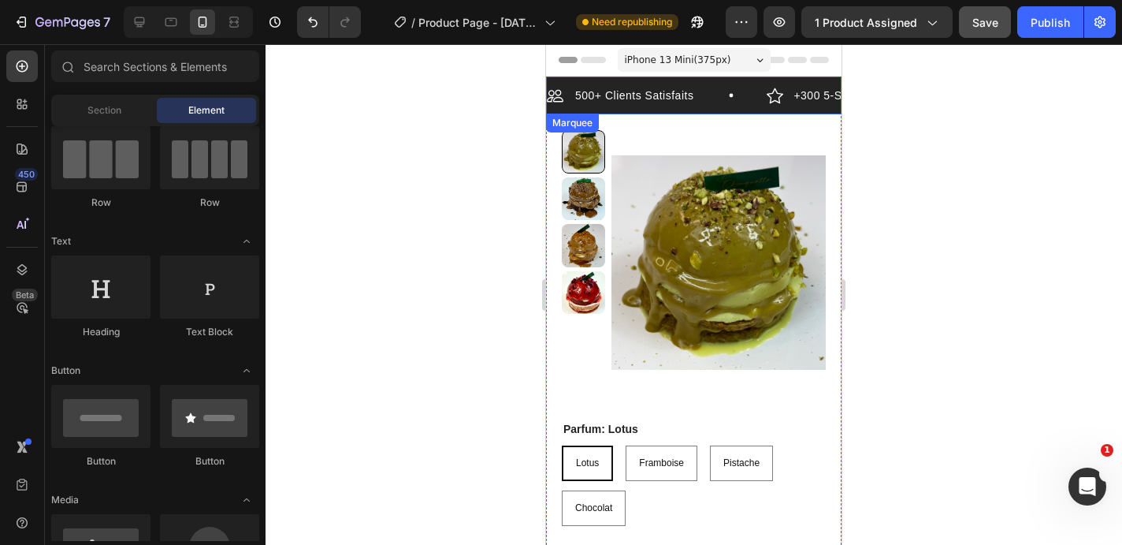
click at [582, 82] on div "500+ Clients Satisfaits Item List +300 5-Start Review Item List Satisfait ou re…" at bounding box center [694, 95] width 296 height 38
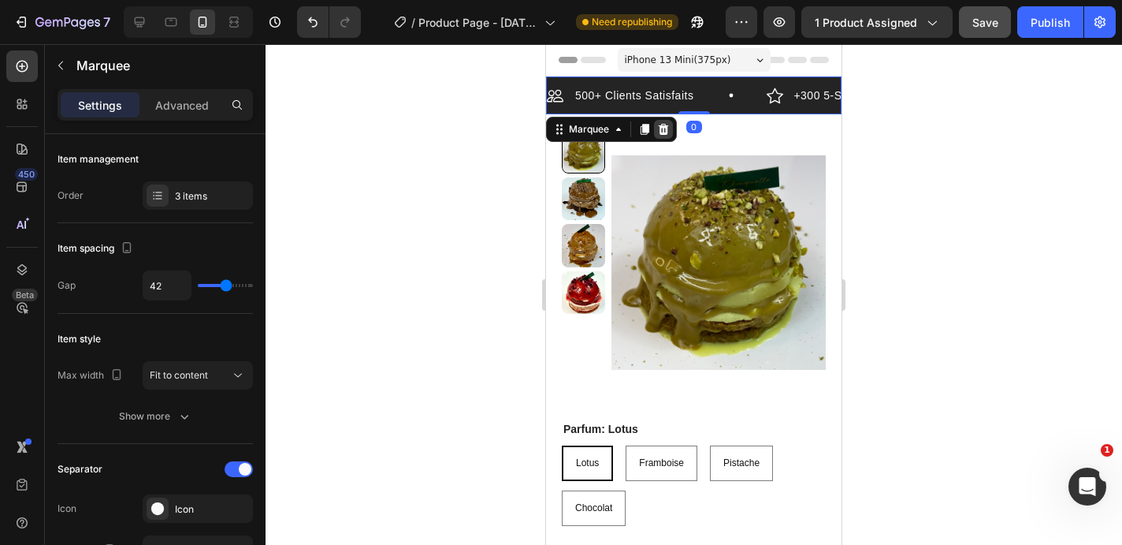
click at [662, 131] on icon at bounding box center [663, 129] width 13 height 13
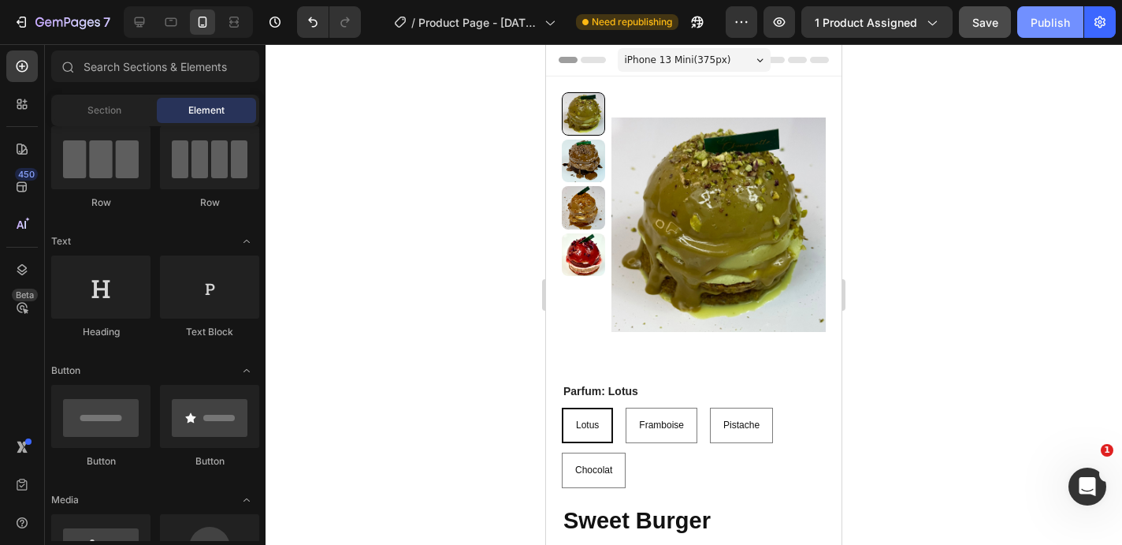
click at [1051, 27] on div "Publish" at bounding box center [1050, 22] width 39 height 17
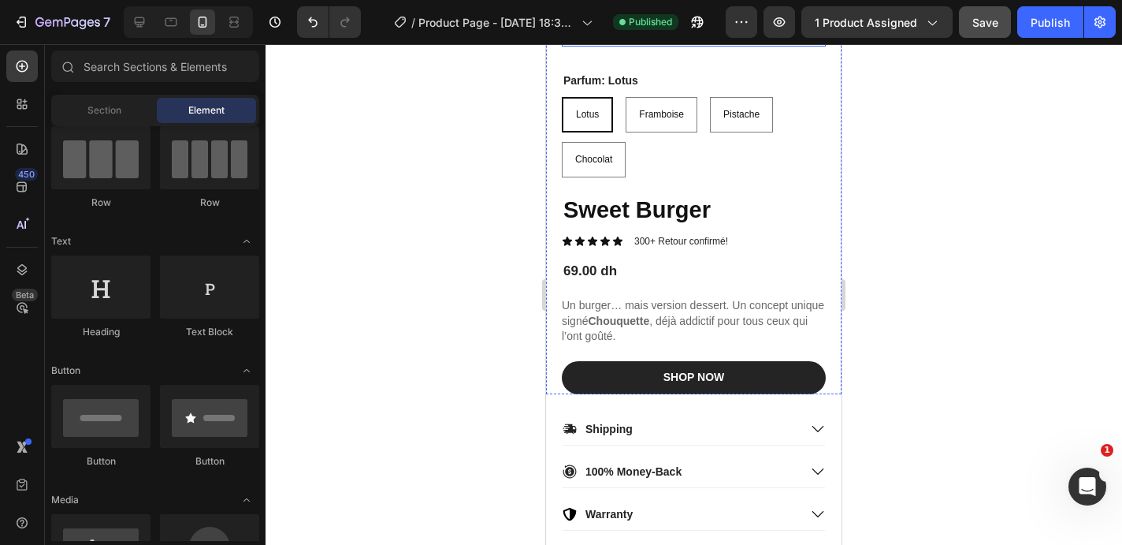
scroll to position [324, 0]
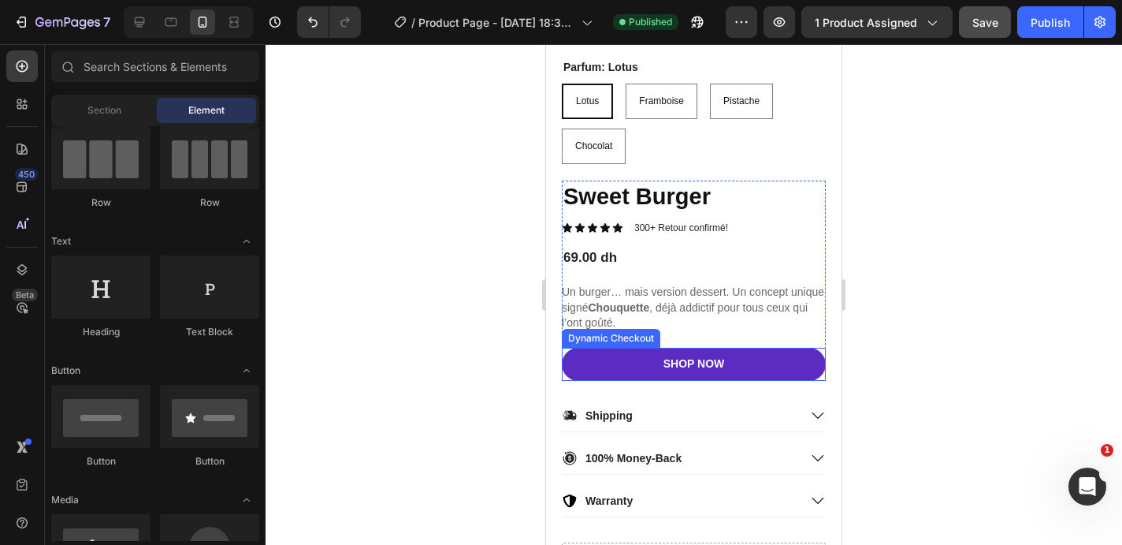
click at [660, 371] on button "SHOP NOW" at bounding box center [694, 364] width 264 height 33
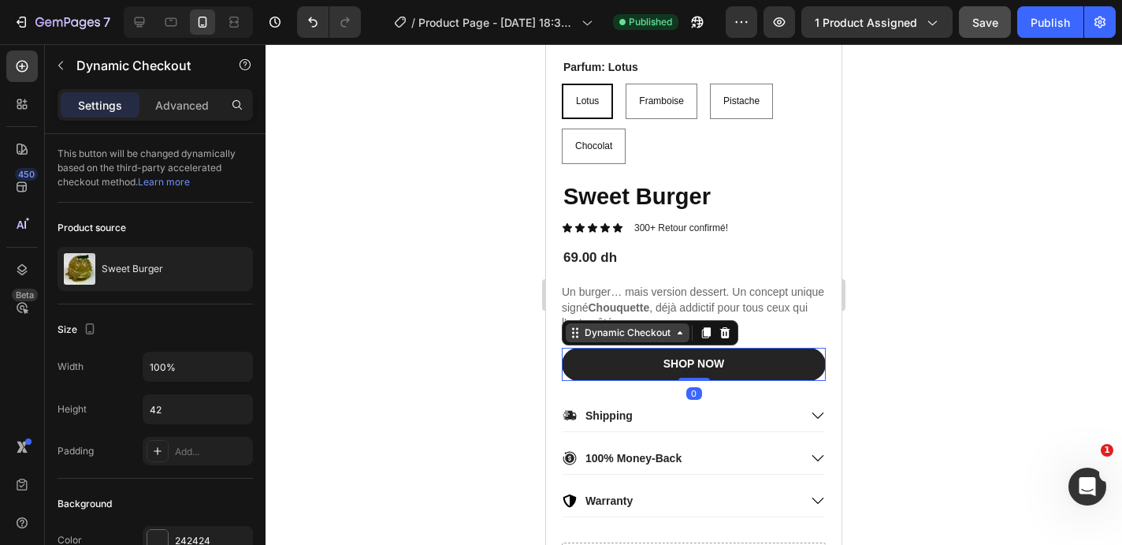
click at [642, 333] on div "Dynamic Checkout" at bounding box center [628, 332] width 92 height 14
click at [320, 20] on icon "Undo/Redo" at bounding box center [313, 22] width 16 height 16
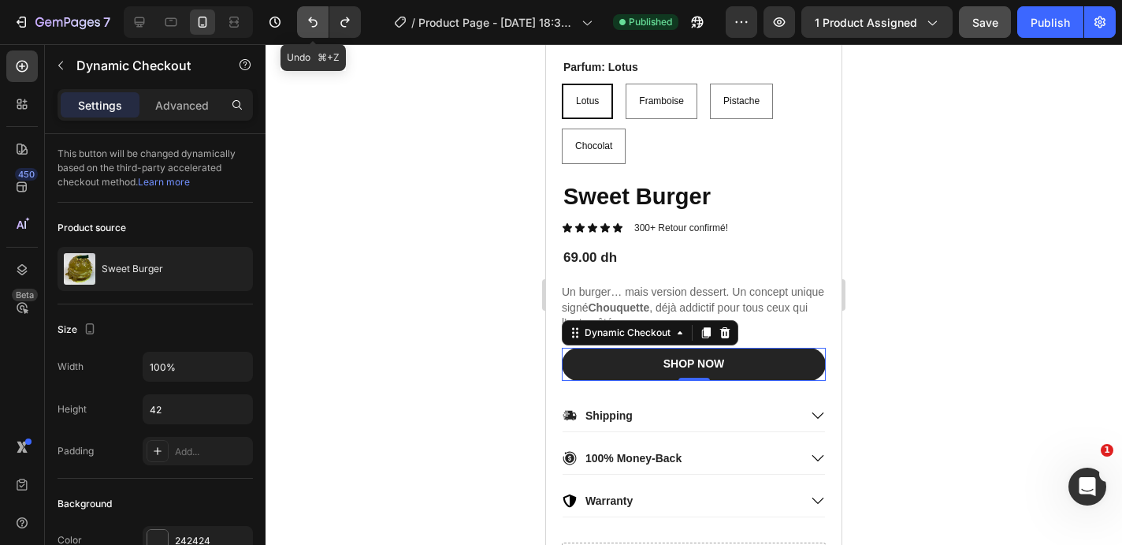
click at [320, 20] on icon "Undo/Redo" at bounding box center [313, 22] width 16 height 16
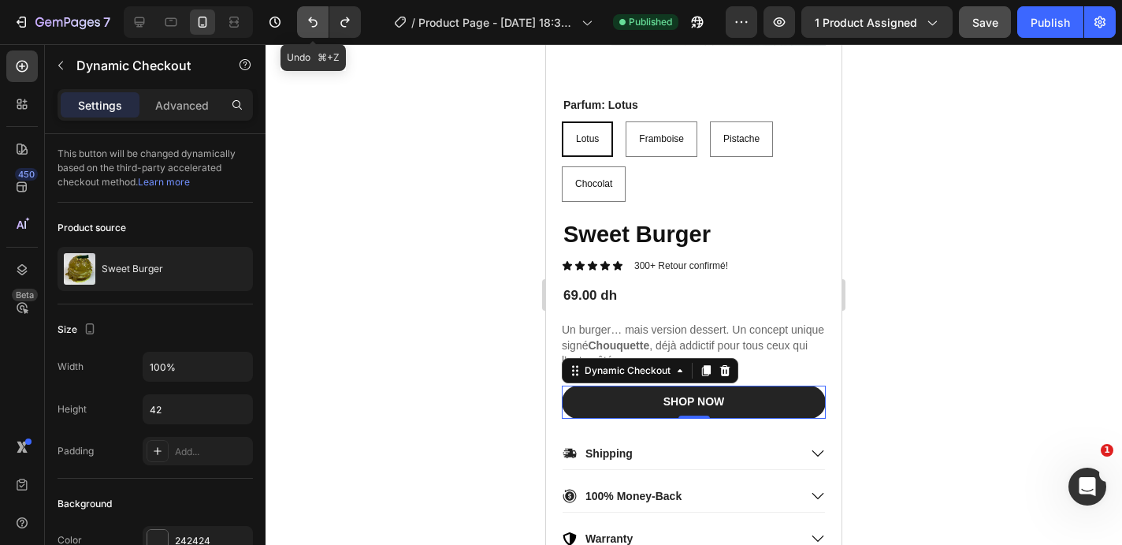
scroll to position [362, 0]
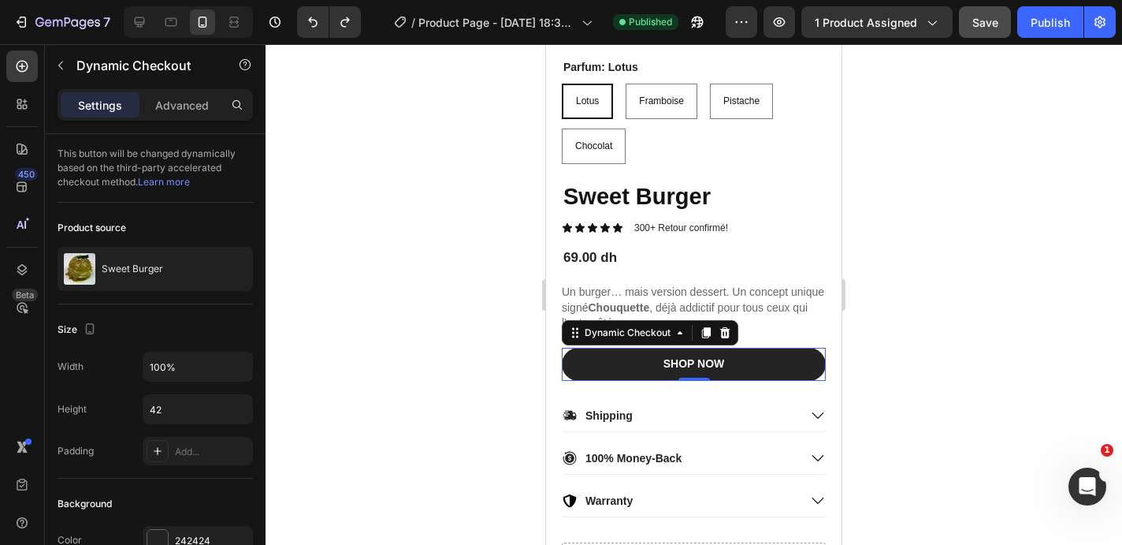
click at [329, 82] on div at bounding box center [694, 294] width 857 height 500
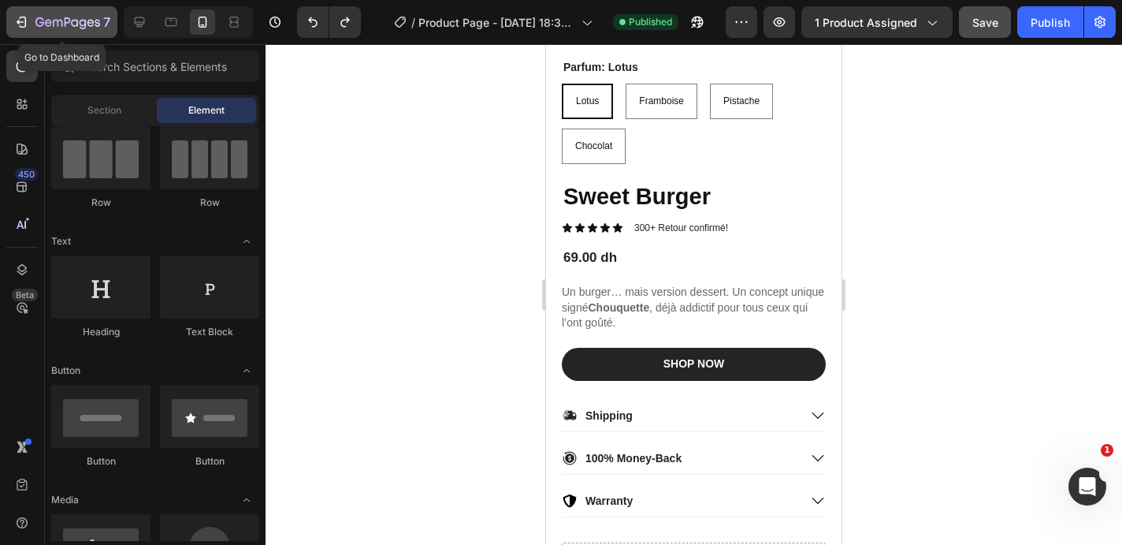
click at [50, 24] on icon "button" at bounding box center [67, 23] width 65 height 13
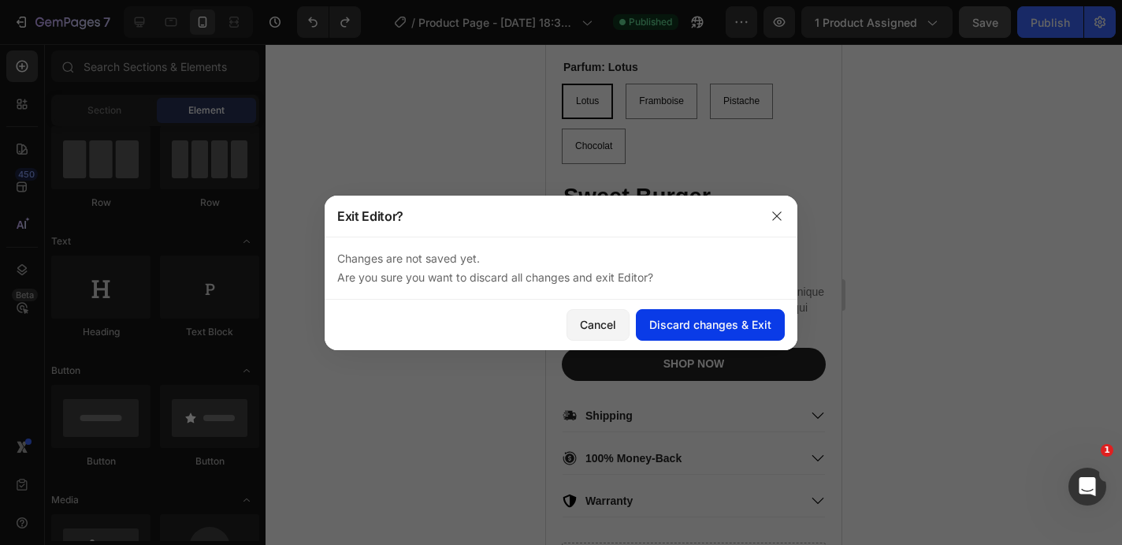
click at [735, 325] on div "Discard changes & Exit" at bounding box center [710, 324] width 122 height 17
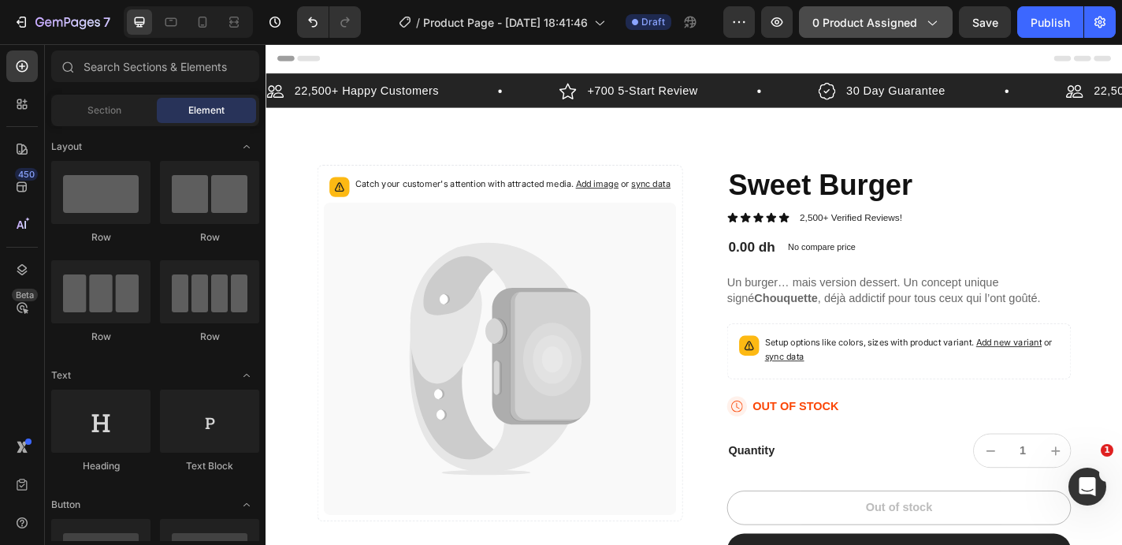
click at [910, 32] on button "0 product assigned" at bounding box center [876, 22] width 154 height 32
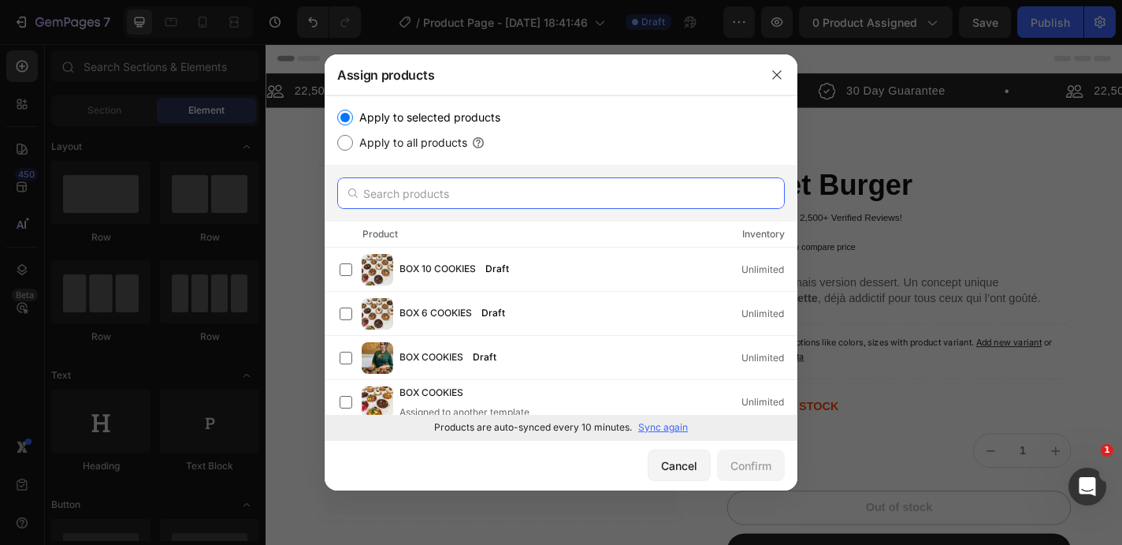
click at [416, 188] on input "text" at bounding box center [561, 193] width 448 height 32
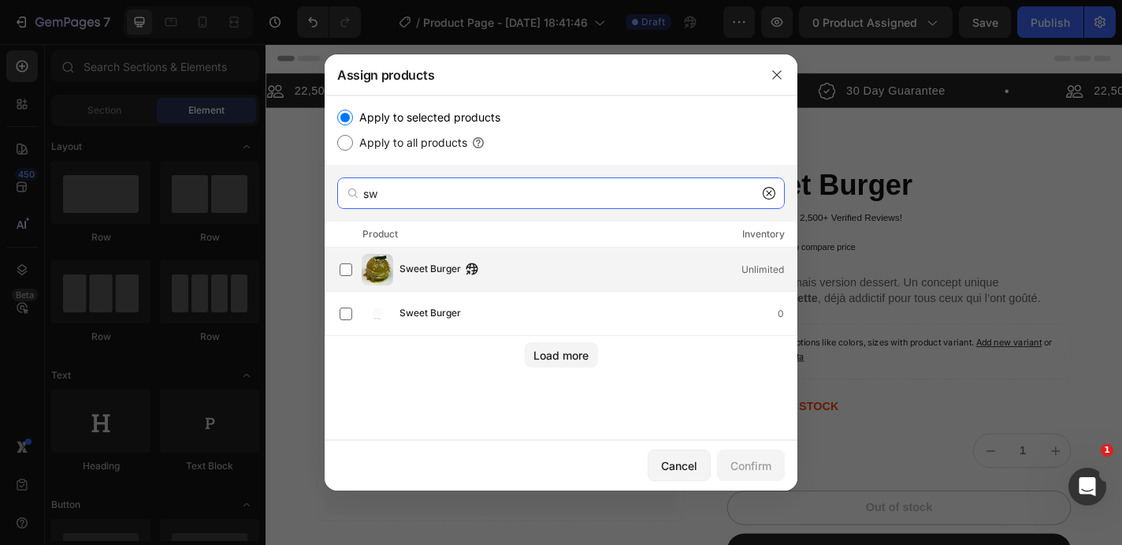
type input "sw"
click at [526, 269] on div "Sweet Burger Unlimited" at bounding box center [598, 269] width 397 height 17
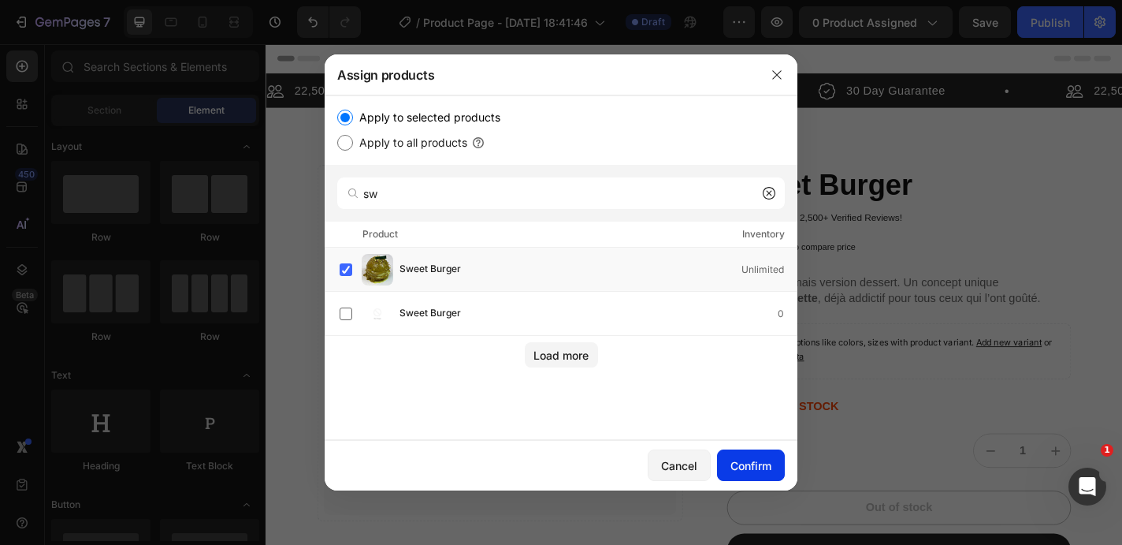
click at [739, 459] on div "Confirm" at bounding box center [751, 465] width 41 height 17
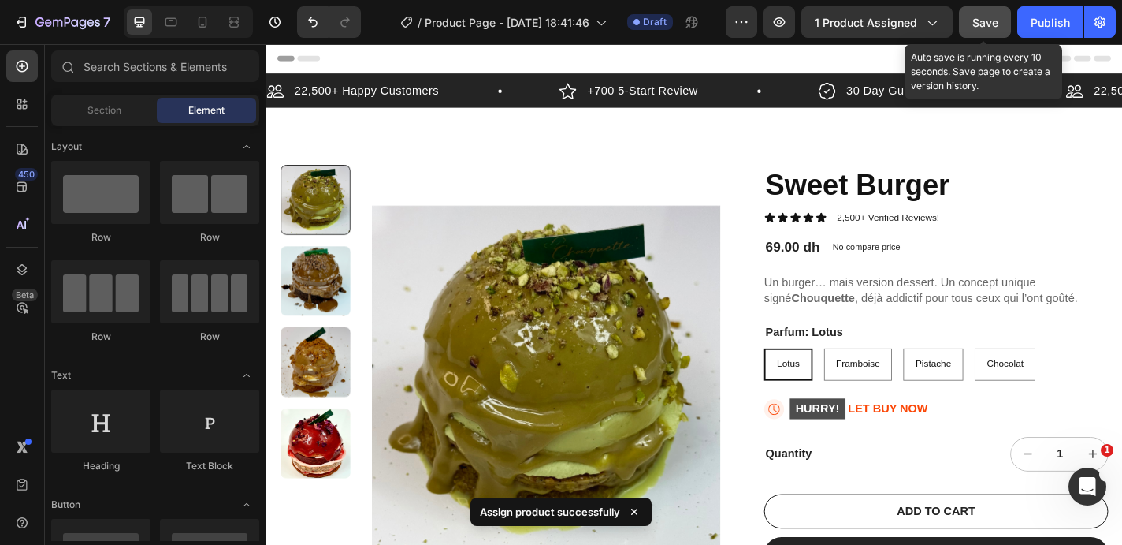
click at [988, 18] on span "Save" at bounding box center [986, 22] width 26 height 13
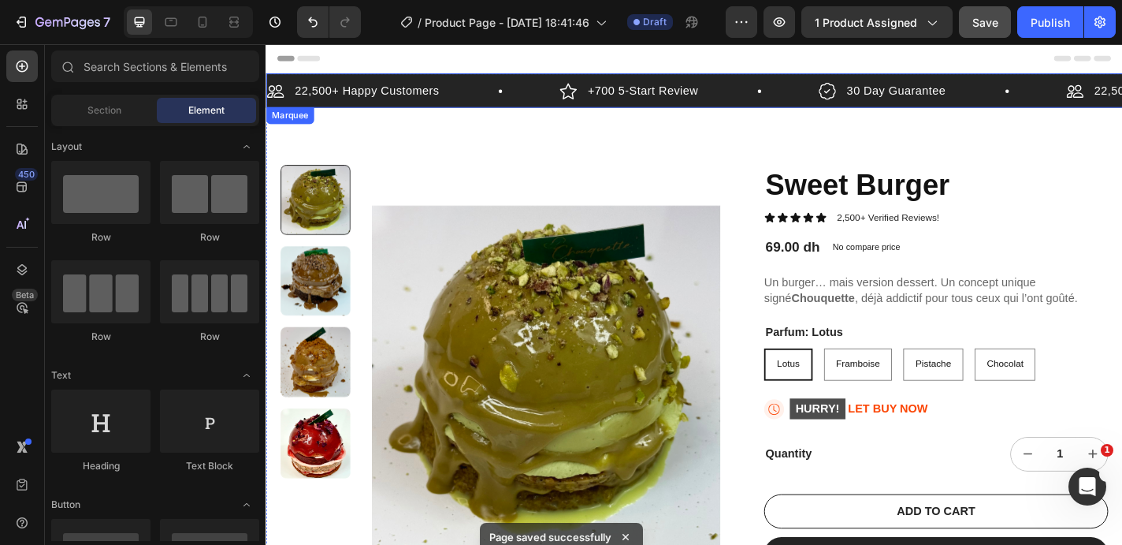
click at [486, 101] on div "22,500+ Happy Customers Item List" at bounding box center [427, 96] width 323 height 24
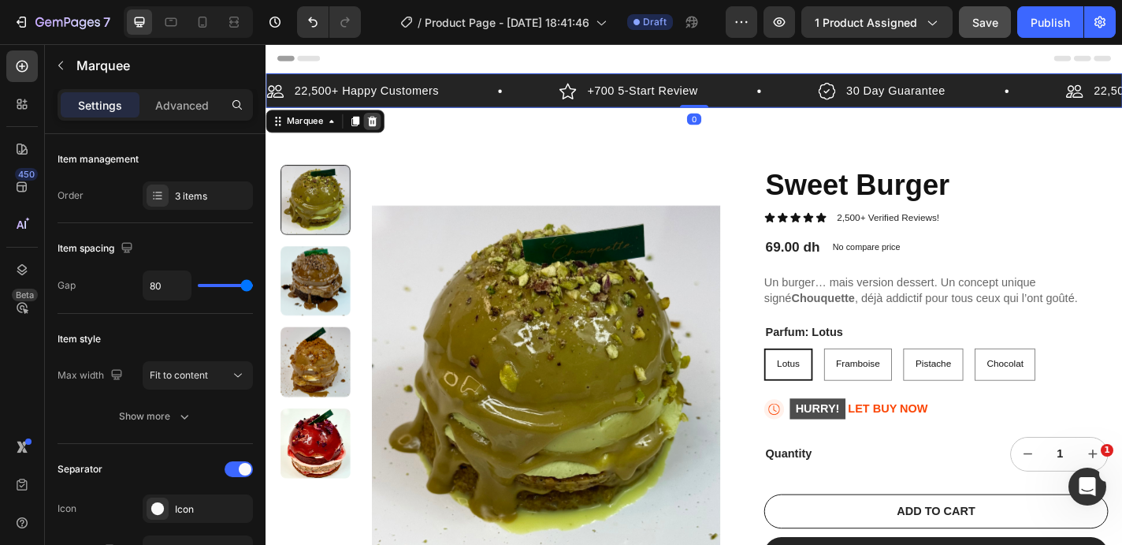
click at [378, 132] on icon at bounding box center [383, 129] width 13 height 13
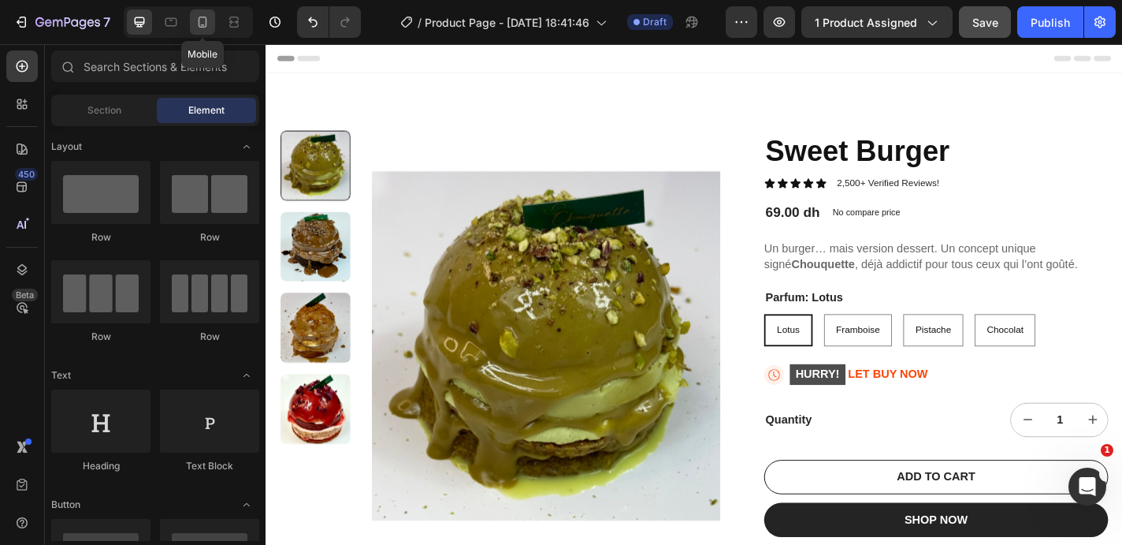
click at [206, 20] on icon at bounding box center [203, 22] width 9 height 11
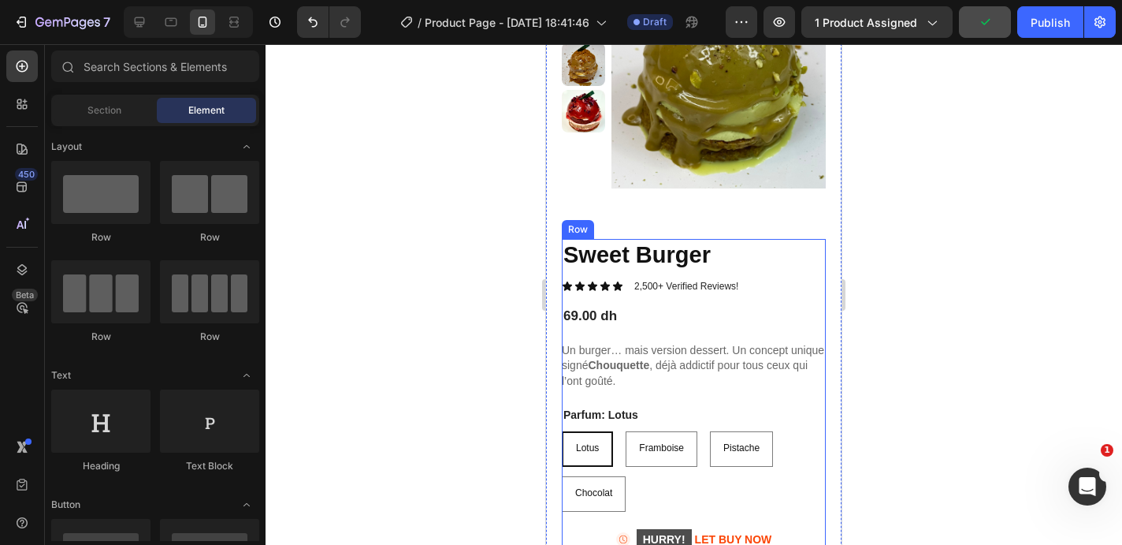
scroll to position [154, 0]
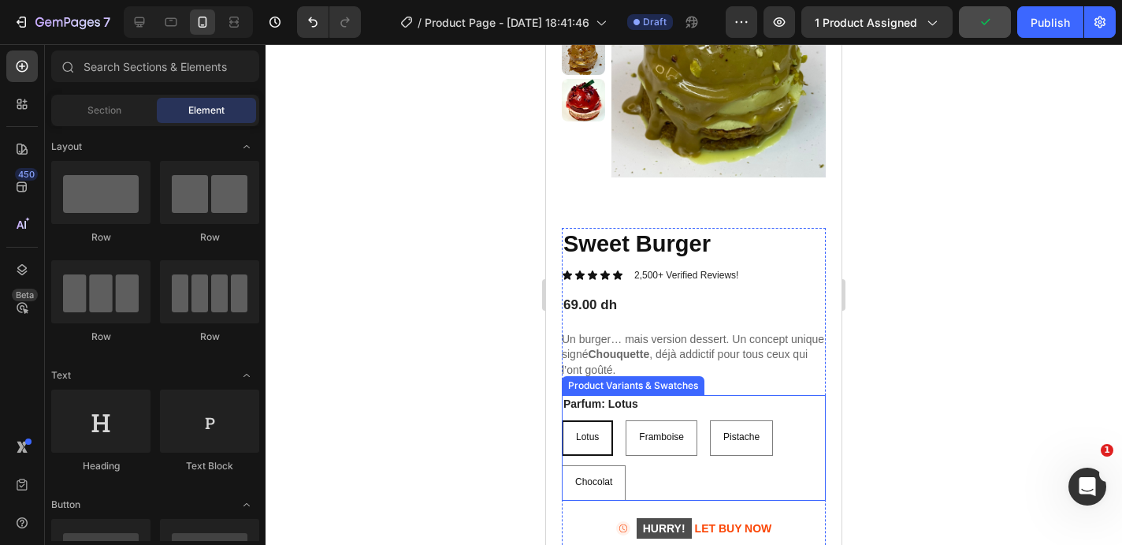
click at [654, 400] on div "Parfum: Lotus Lotus Lotus Lotus Framboise Framboise Framboise Pistache Pistache…" at bounding box center [694, 448] width 264 height 106
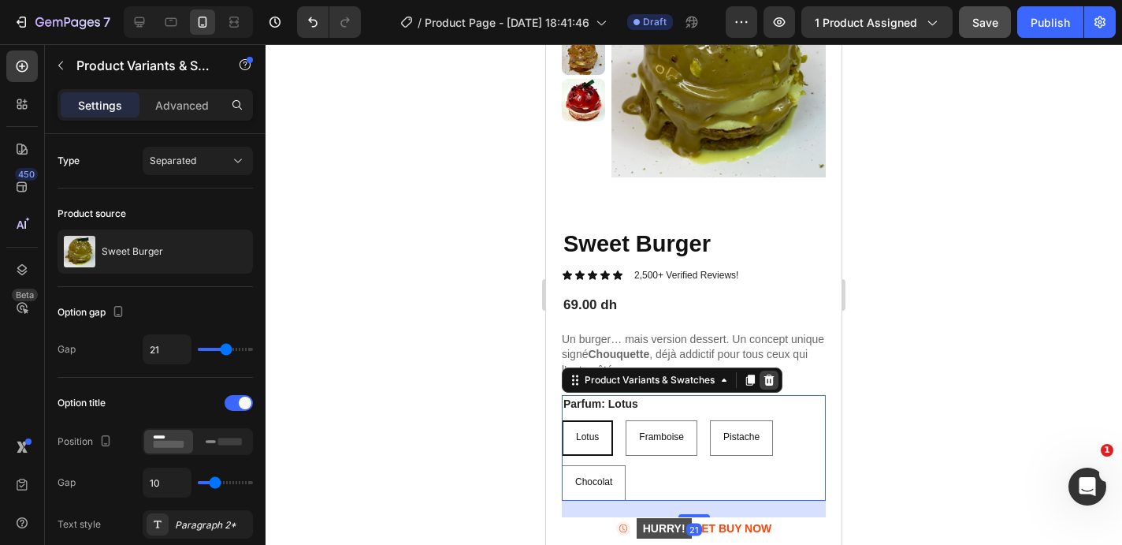
click at [764, 382] on icon at bounding box center [769, 380] width 13 height 13
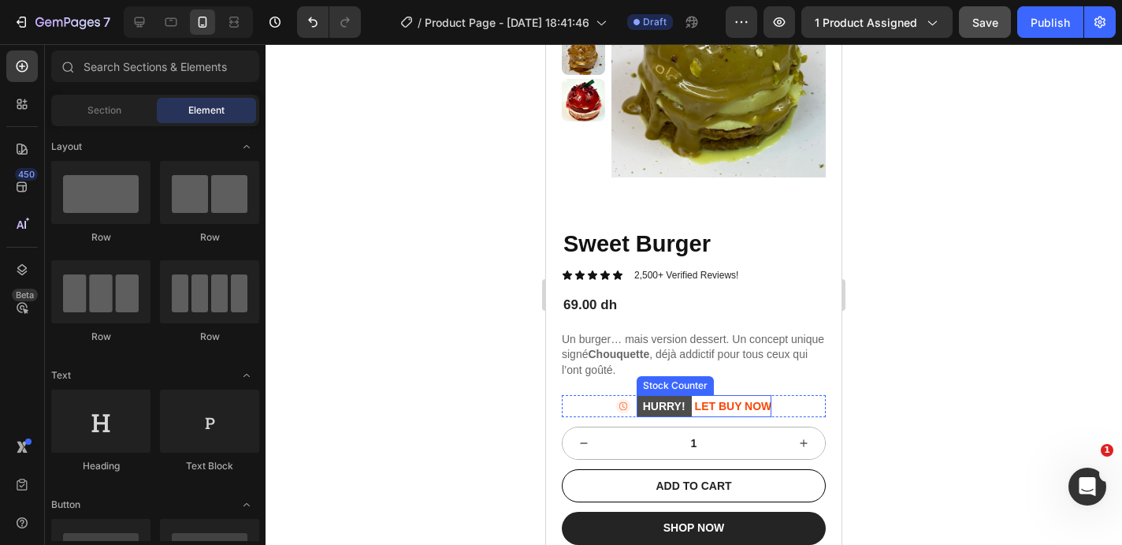
click at [709, 397] on p "HURRY! LET BUY NOW" at bounding box center [705, 406] width 136 height 22
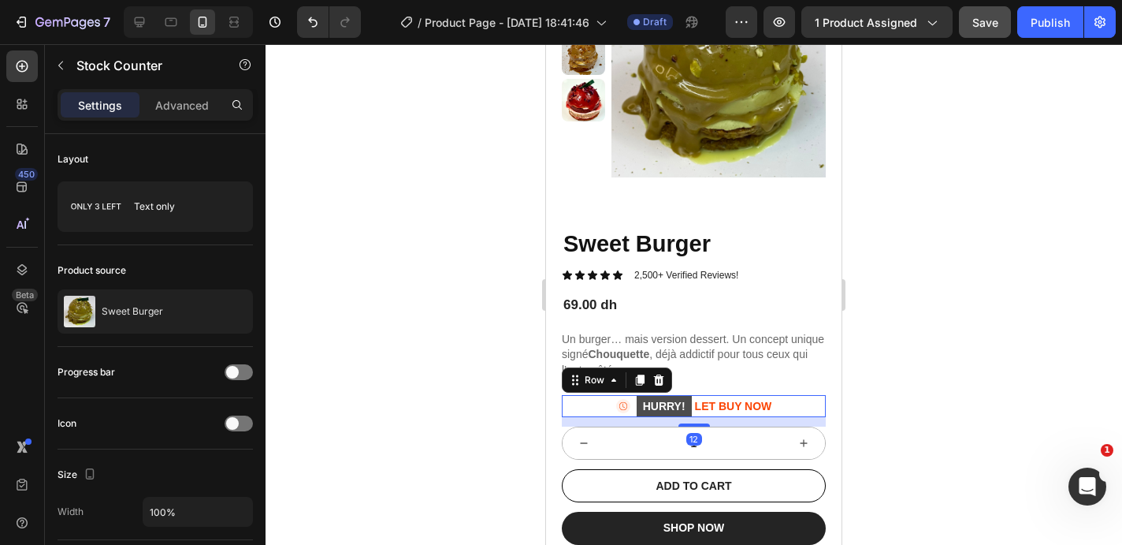
click at [802, 404] on div "Icon HURRY! LET BUY NOW Stock Counter Row 12" at bounding box center [694, 406] width 264 height 22
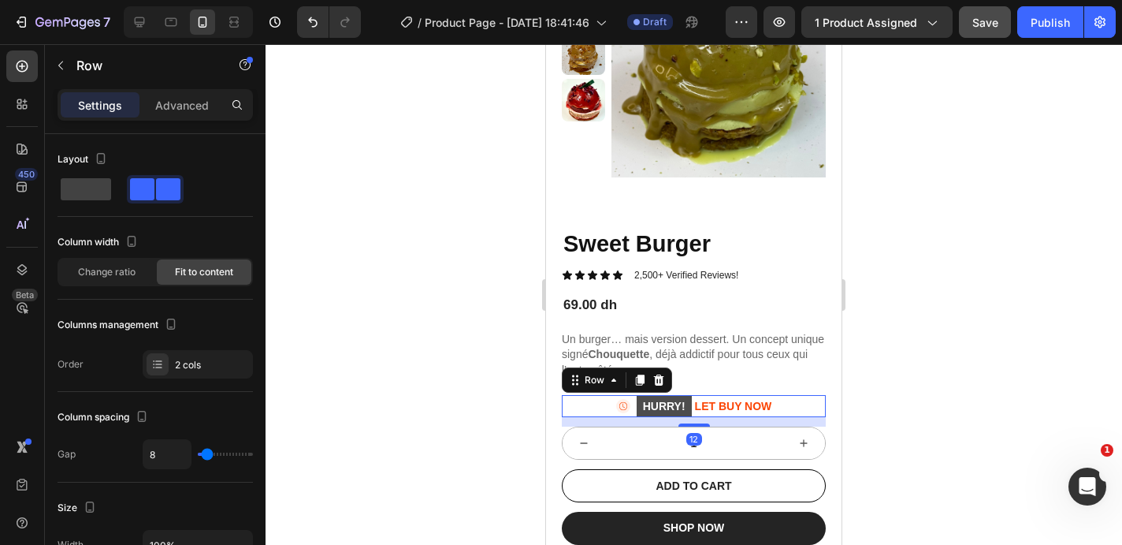
click at [668, 381] on div "Row" at bounding box center [617, 379] width 110 height 25
click at [663, 381] on icon at bounding box center [659, 380] width 13 height 13
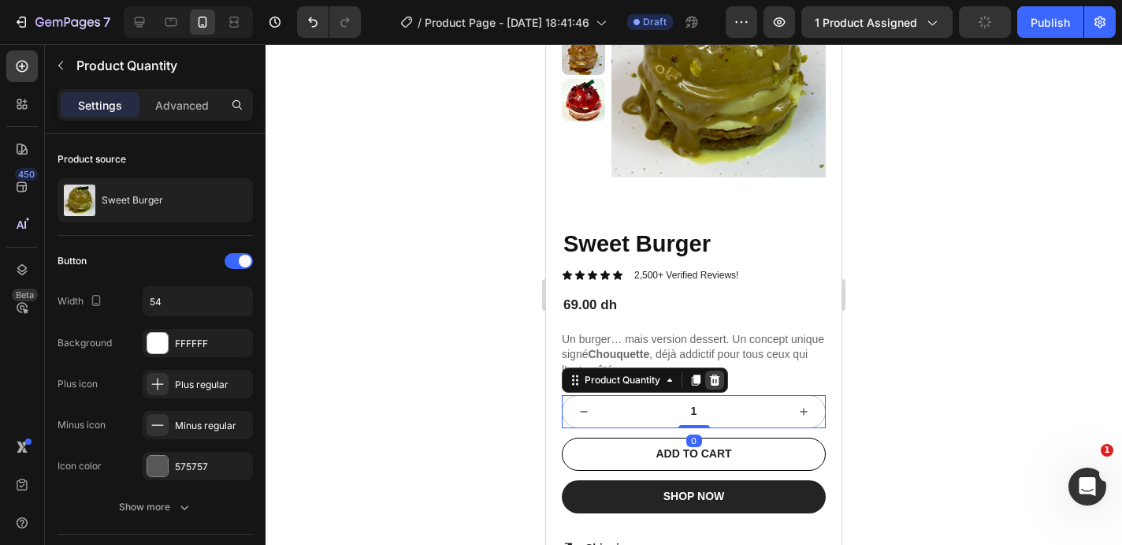
click at [715, 376] on icon at bounding box center [715, 379] width 10 height 11
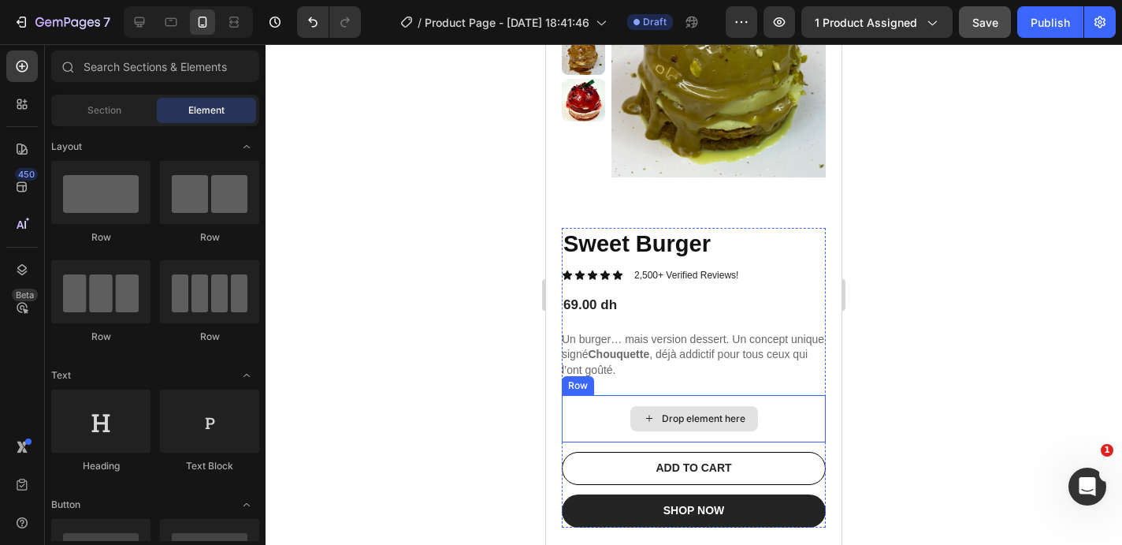
click at [767, 397] on div "Drop element here" at bounding box center [694, 418] width 264 height 47
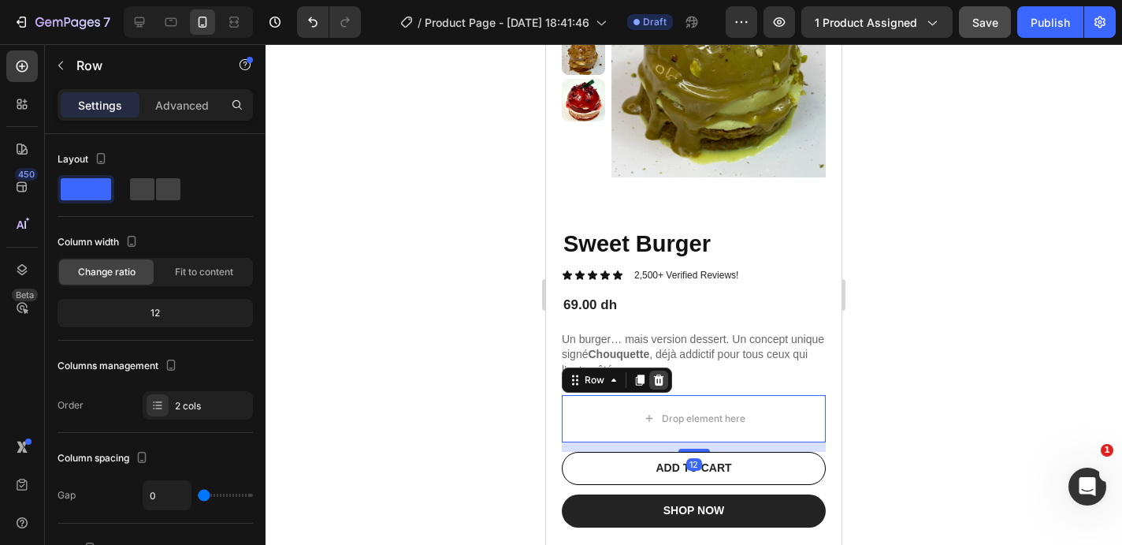
click at [660, 379] on icon at bounding box center [659, 379] width 10 height 11
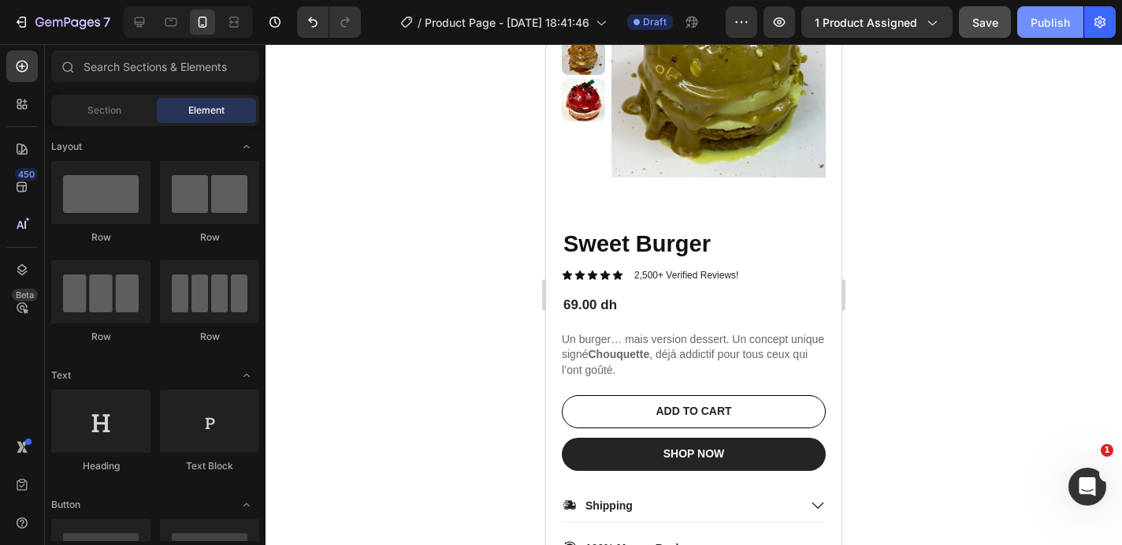
click at [1062, 20] on div "Publish" at bounding box center [1050, 22] width 39 height 17
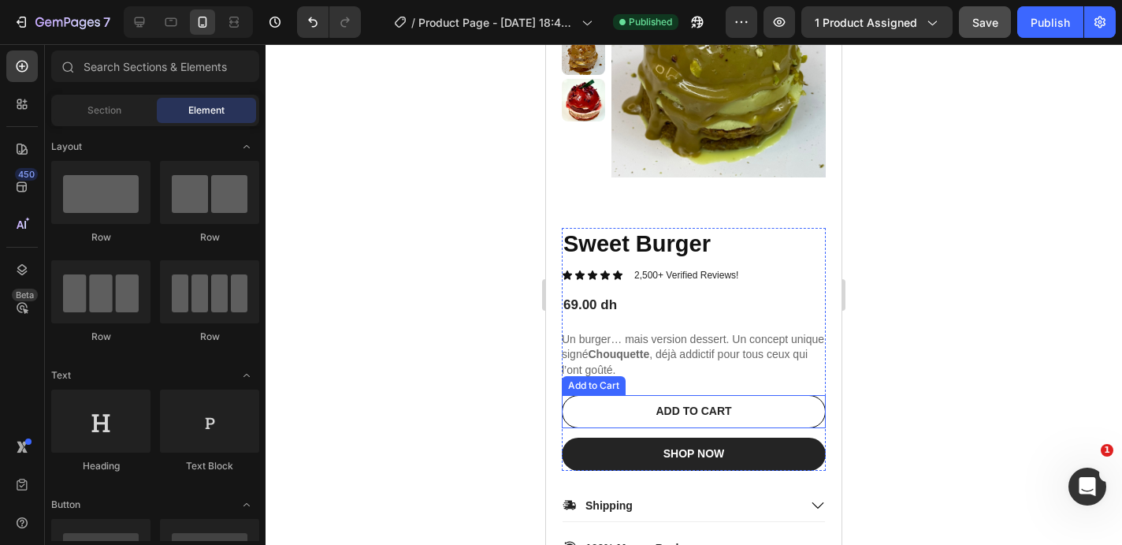
click at [823, 396] on div "ADD TO CART Add to Cart" at bounding box center [694, 411] width 264 height 33
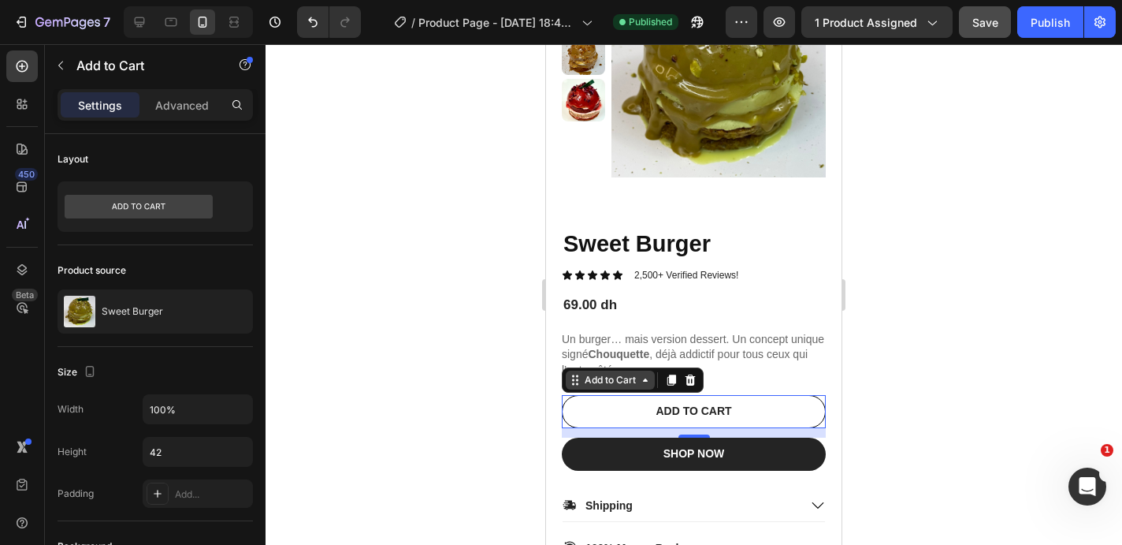
click at [646, 379] on icon at bounding box center [645, 379] width 5 height 3
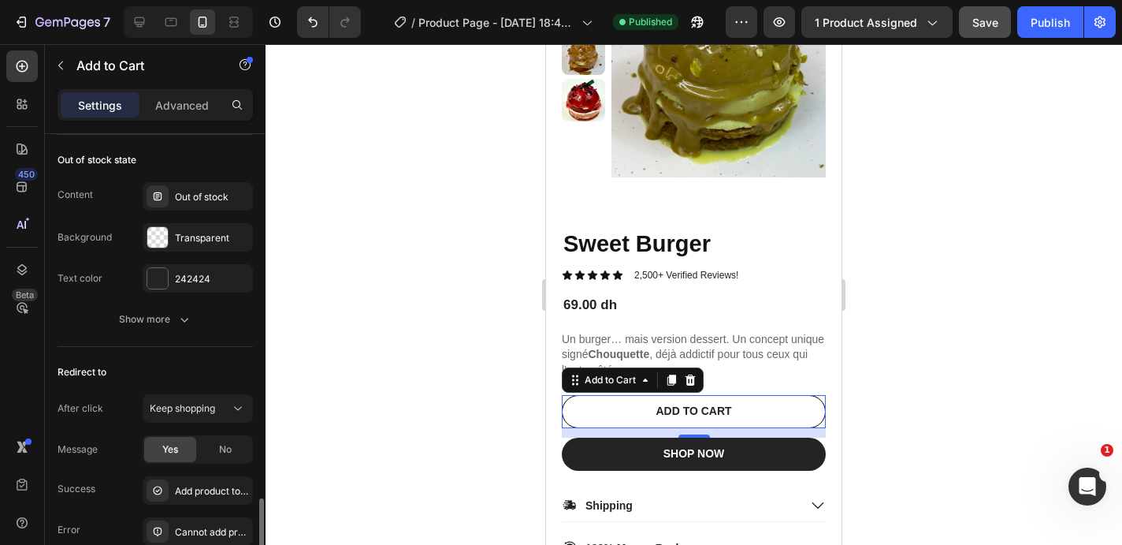
scroll to position [1356, 0]
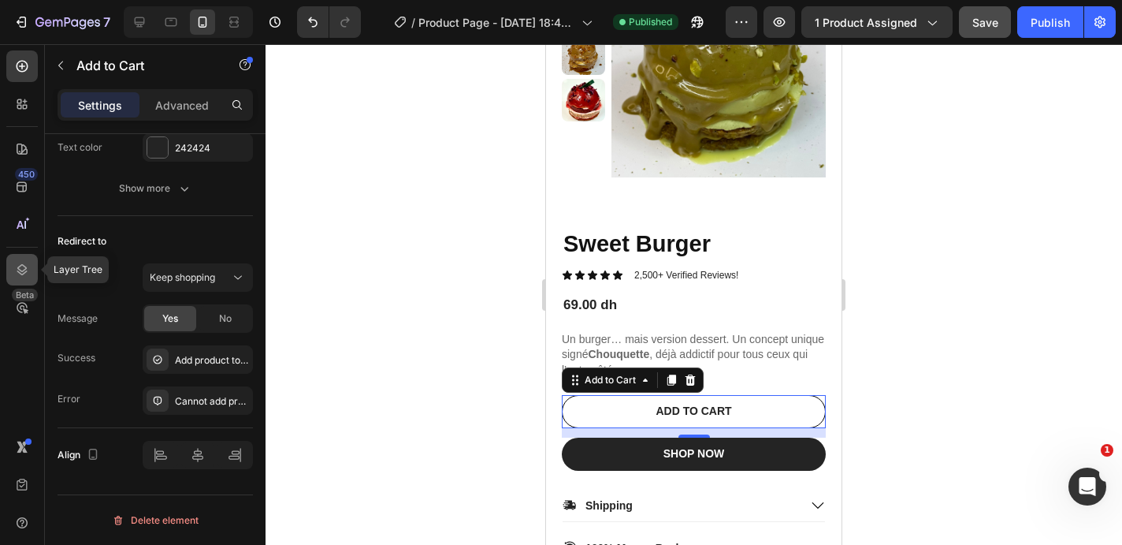
click at [24, 270] on icon at bounding box center [22, 270] width 16 height 16
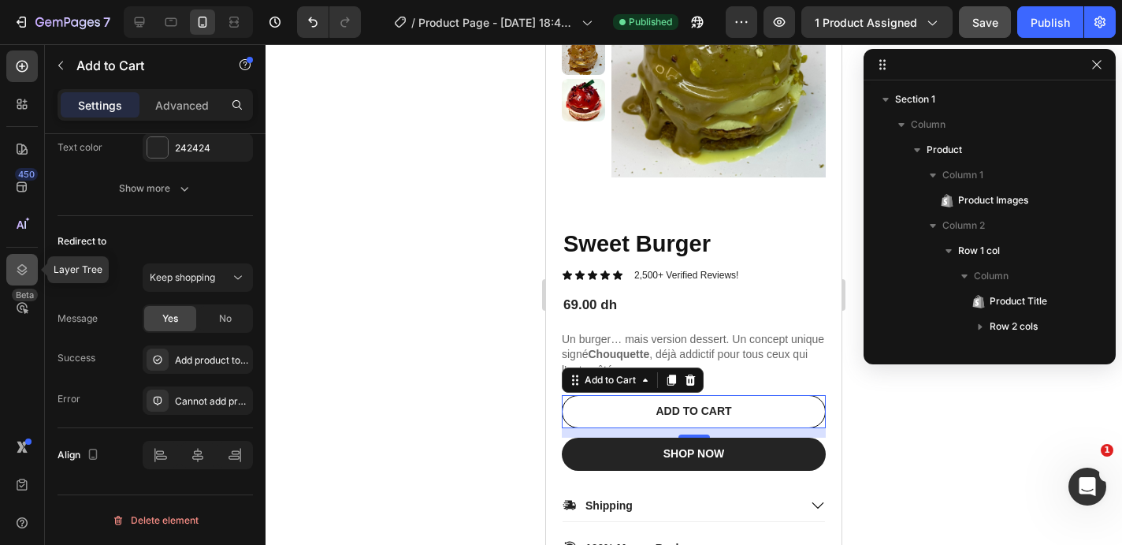
scroll to position [197, 0]
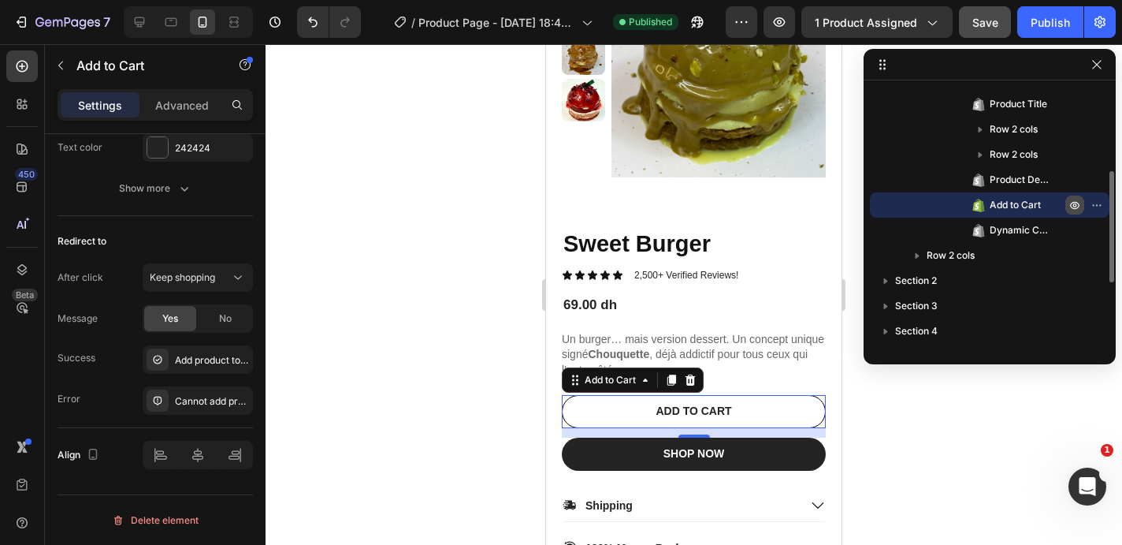
click at [1099, 206] on icon "button" at bounding box center [1100, 205] width 2 height 2
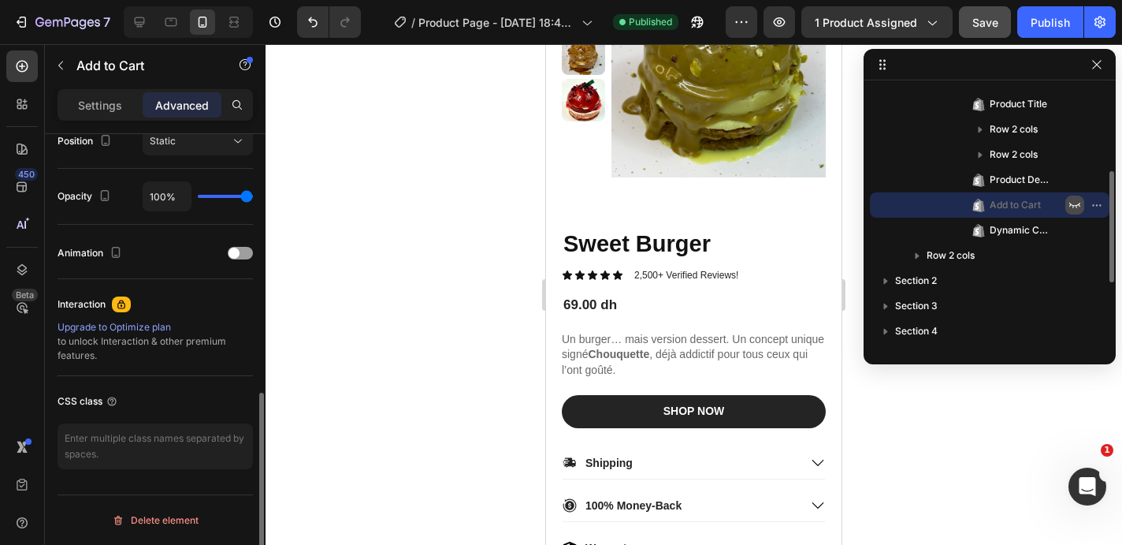
scroll to position [596, 0]
click at [1046, 20] on div "Publish" at bounding box center [1050, 22] width 39 height 17
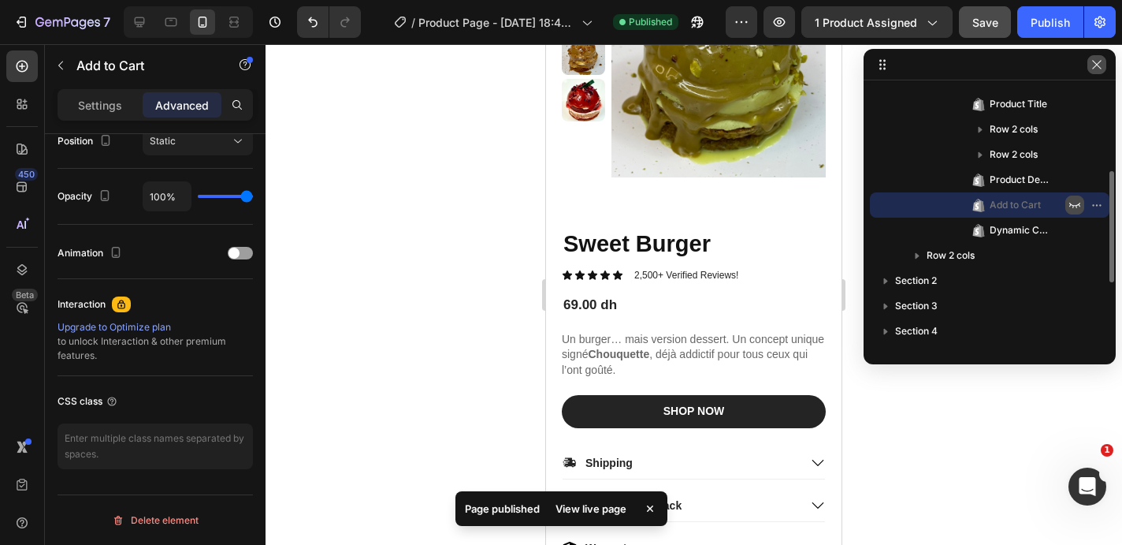
click at [1098, 61] on icon "button" at bounding box center [1097, 64] width 13 height 13
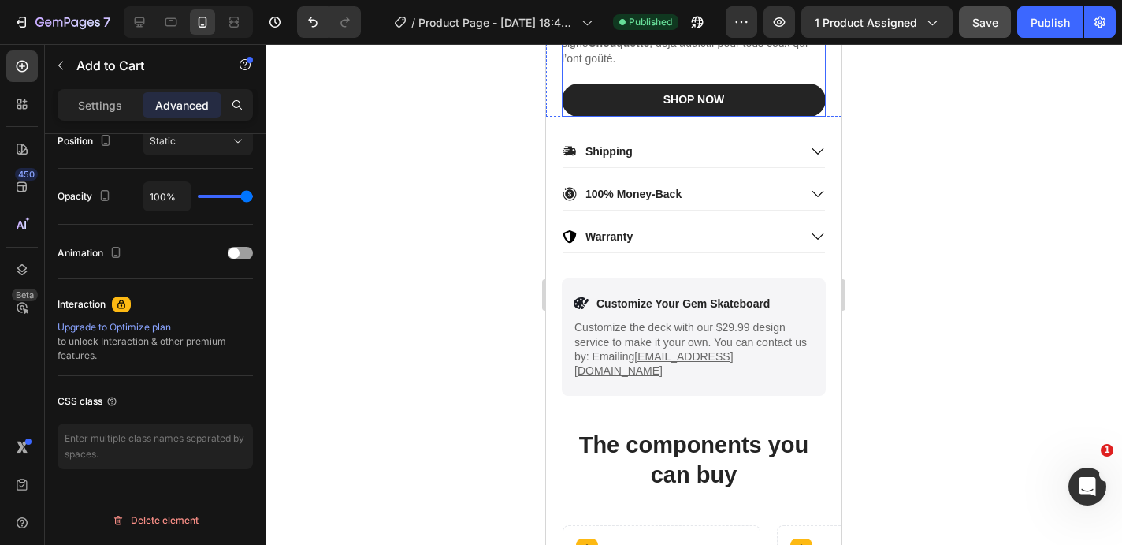
scroll to position [493, 0]
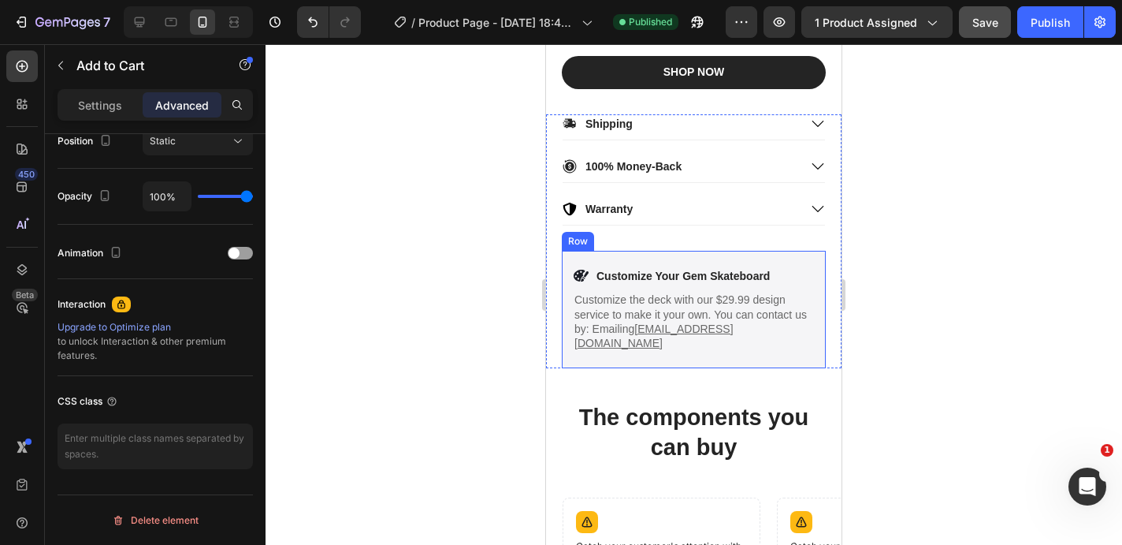
click at [813, 258] on div "Icon Customize Your Gem Skateboard Text Block Row Customize the deck with our $…" at bounding box center [694, 309] width 264 height 117
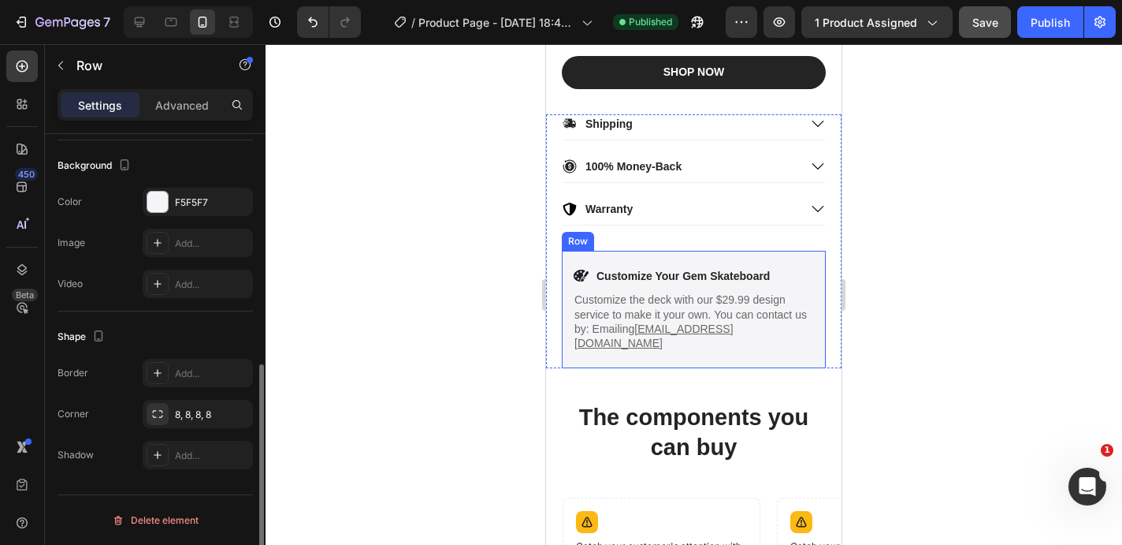
scroll to position [0, 0]
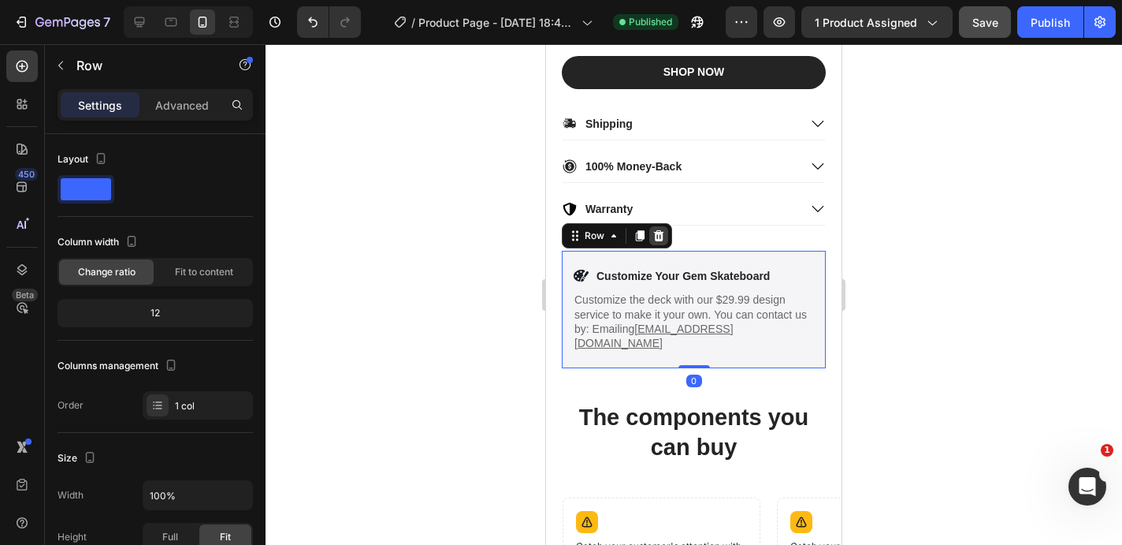
click at [653, 233] on icon at bounding box center [659, 235] width 13 height 13
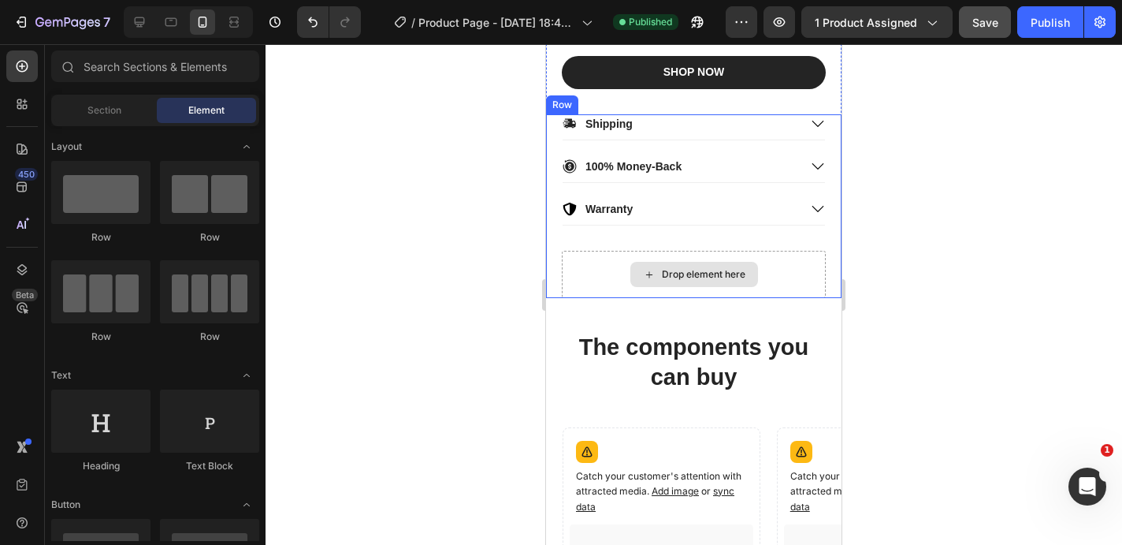
click at [787, 262] on div "Drop element here" at bounding box center [694, 274] width 264 height 47
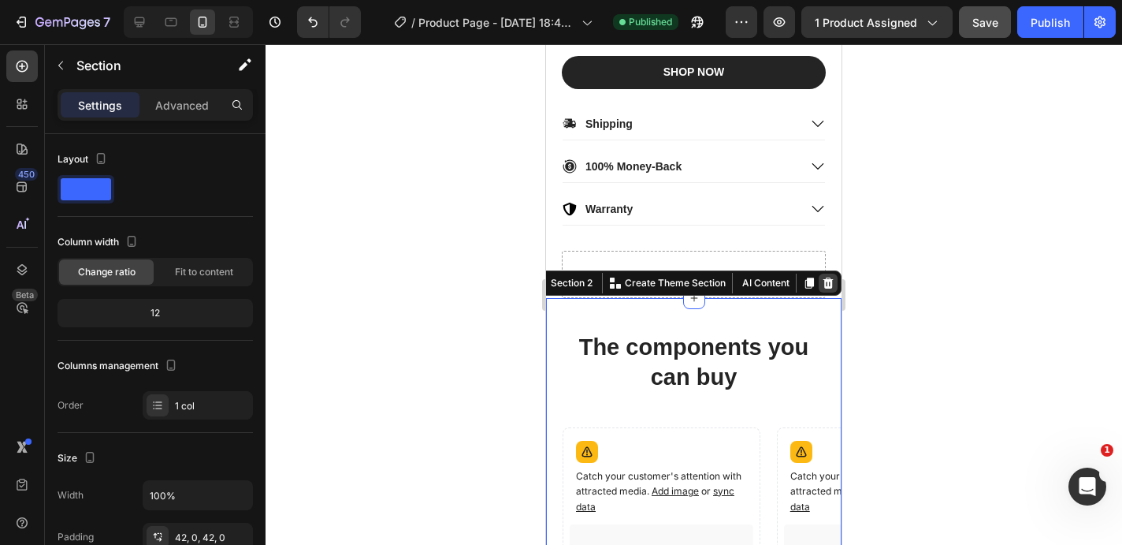
click at [828, 284] on icon at bounding box center [829, 282] width 10 height 11
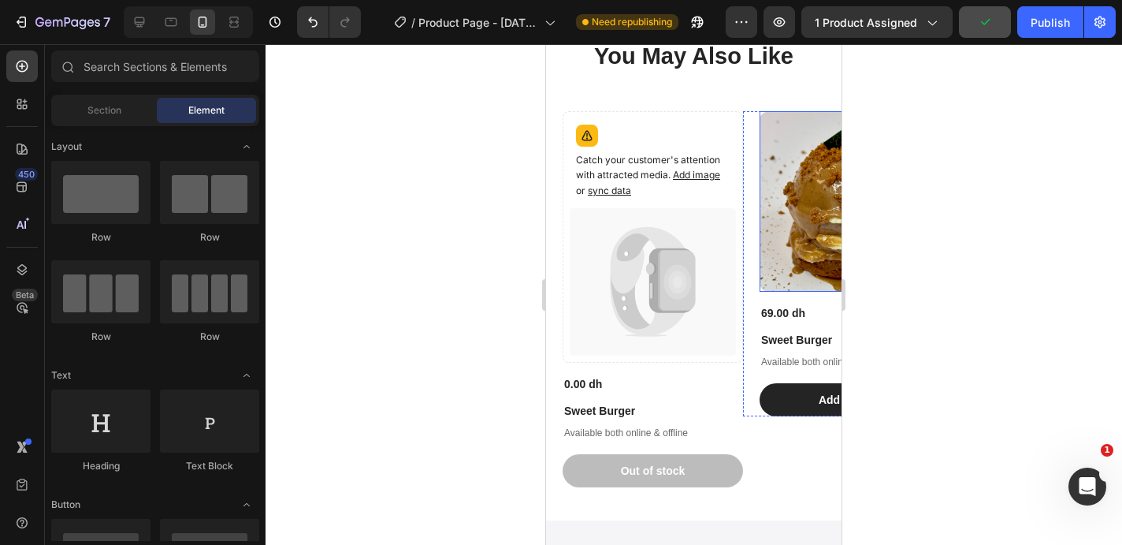
scroll to position [1829, 0]
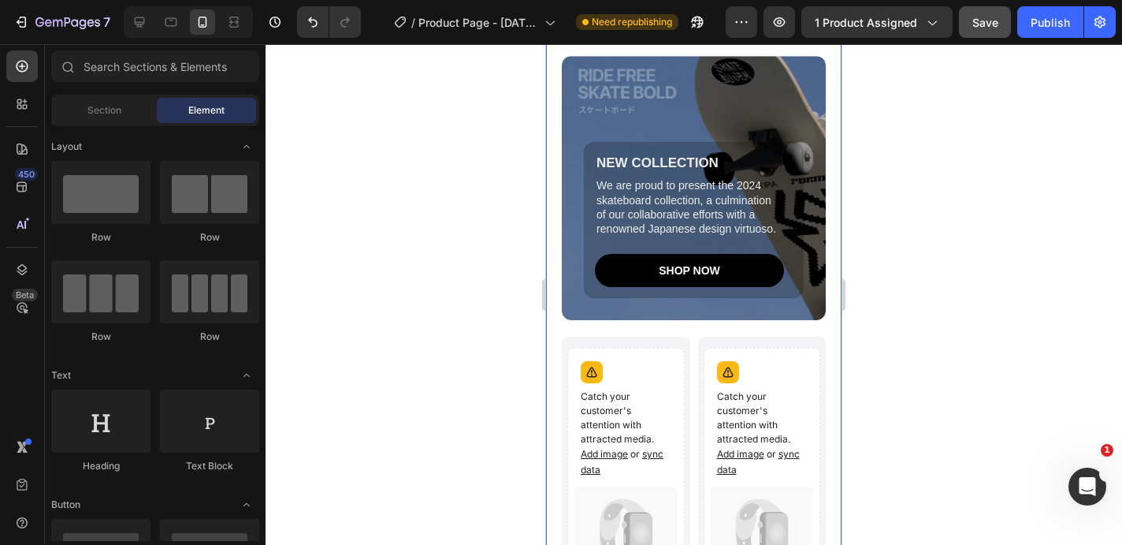
scroll to position [2587, 0]
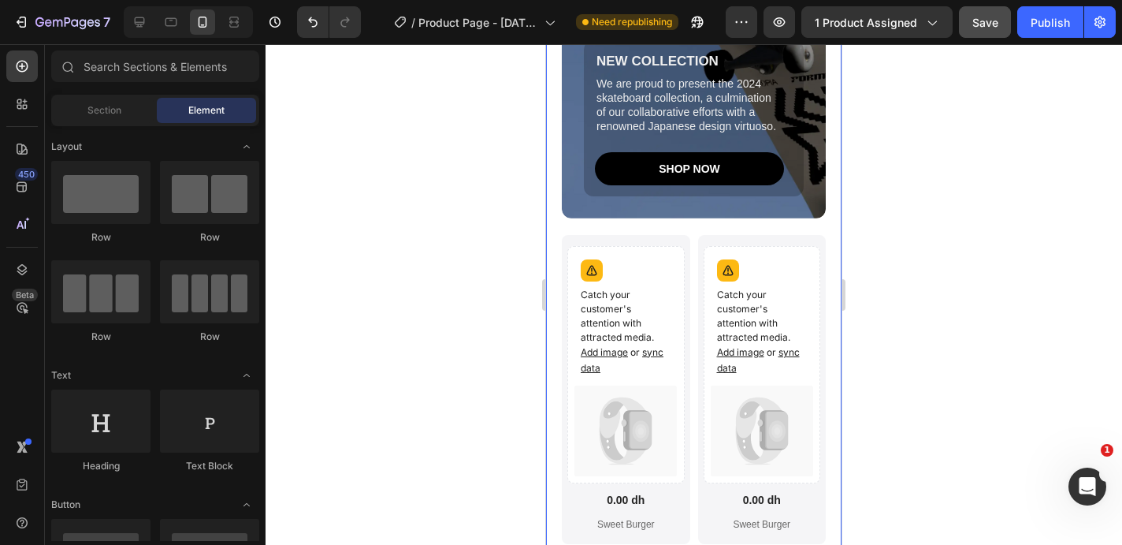
click at [795, 116] on div "New Gem Collection 2024 Heading NEW COLLECTION Text Block We are proud to prese…" at bounding box center [694, 359] width 296 height 1069
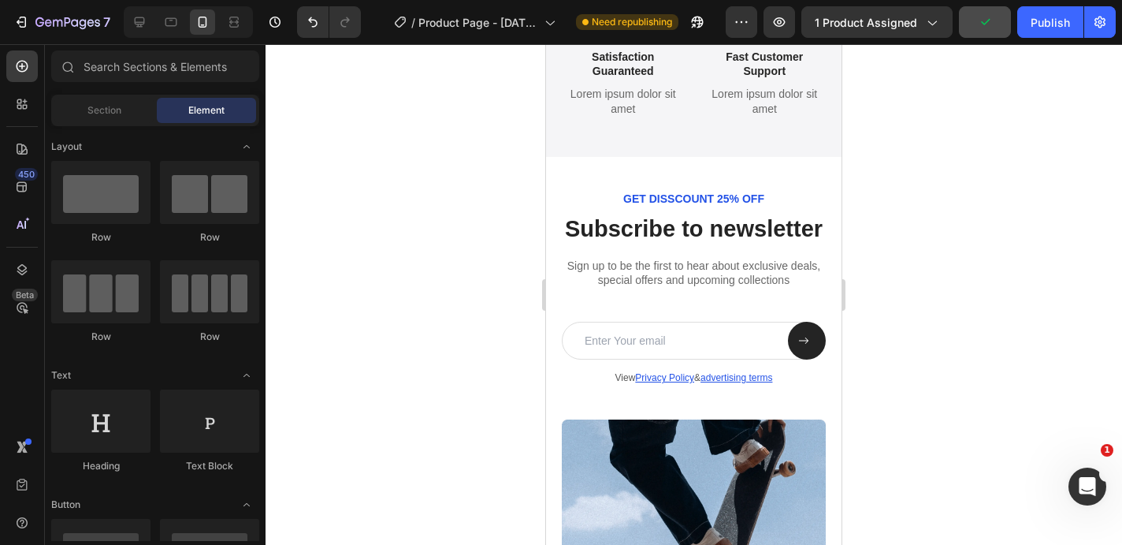
scroll to position [2821, 0]
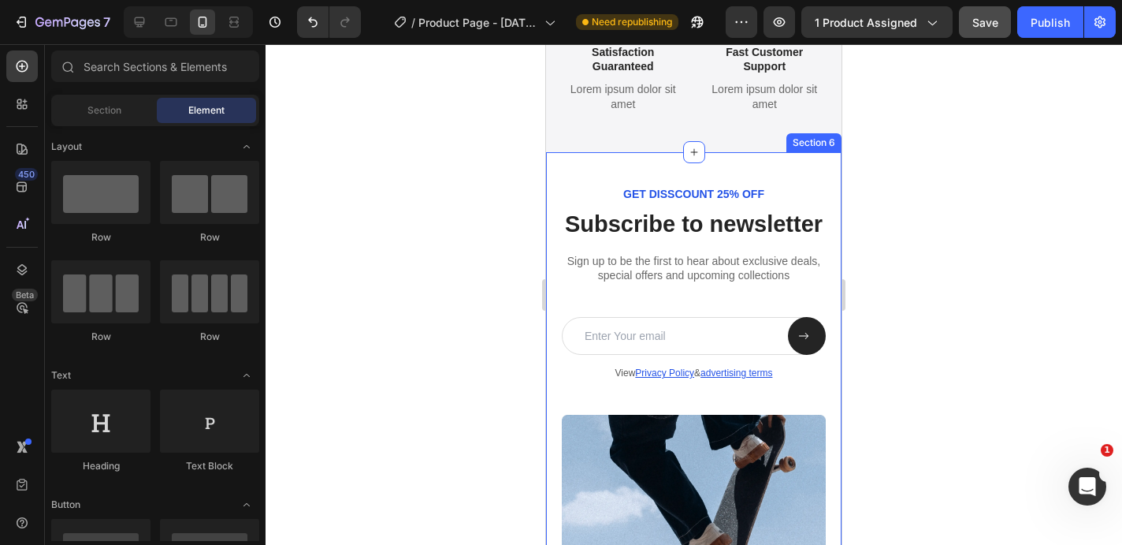
click at [806, 171] on div "GET DISSCOUNT 25% OFF Text Block Subscribe to newsletter Heading Sign up to be …" at bounding box center [694, 392] width 296 height 481
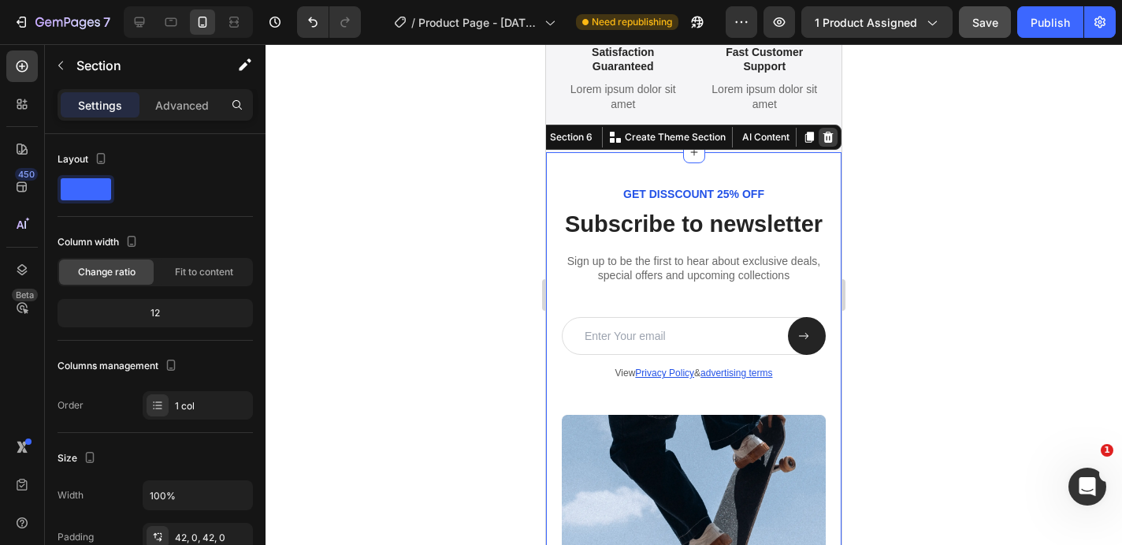
click at [828, 131] on icon at bounding box center [828, 137] width 13 height 13
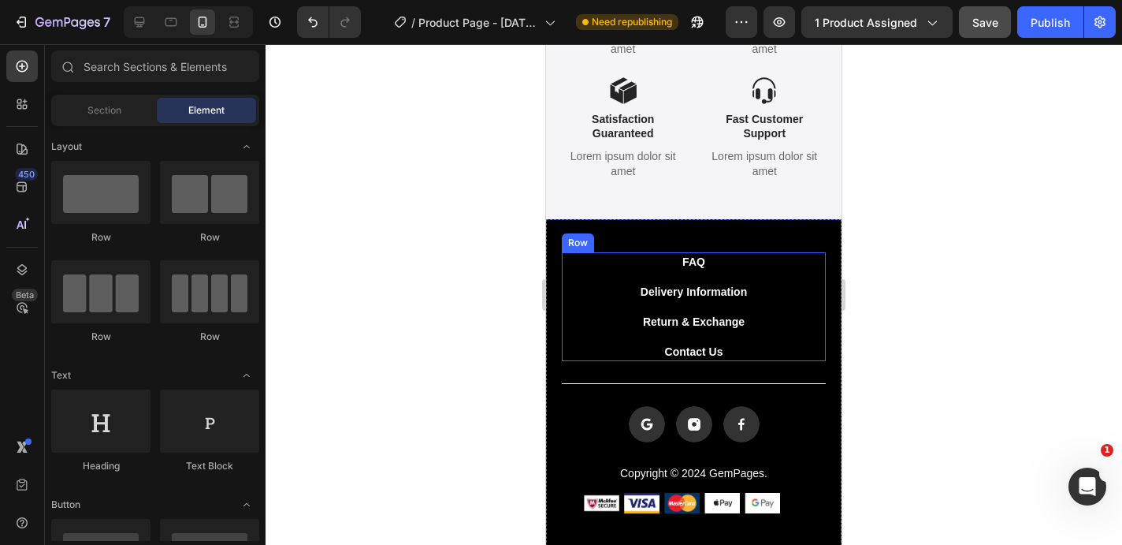
scroll to position [2746, 0]
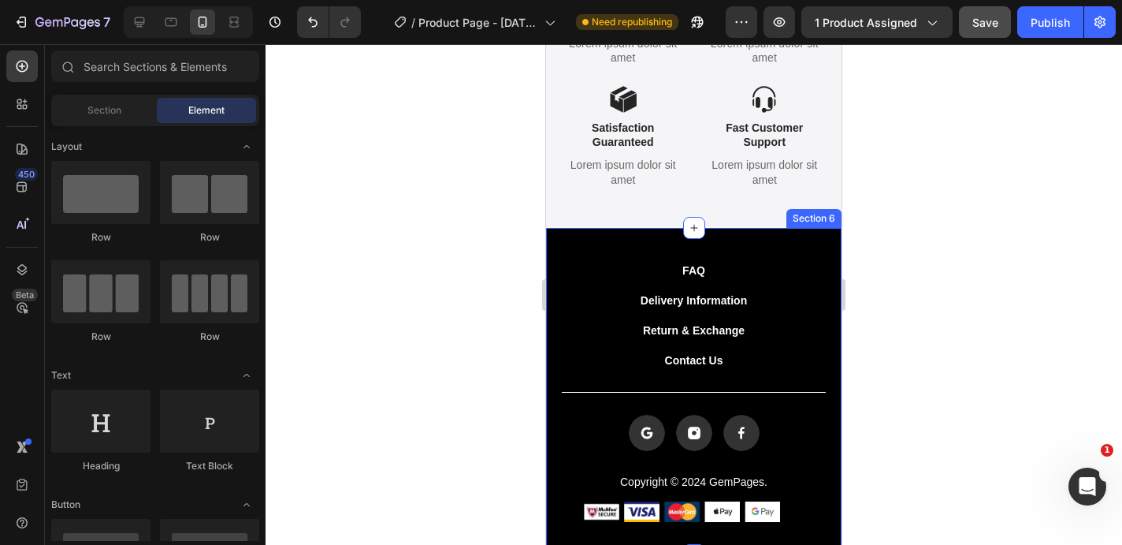
click at [766, 247] on div "FAQ Button Delivery Information Button Return & Exchange Button Contact Us Butt…" at bounding box center [694, 391] width 296 height 327
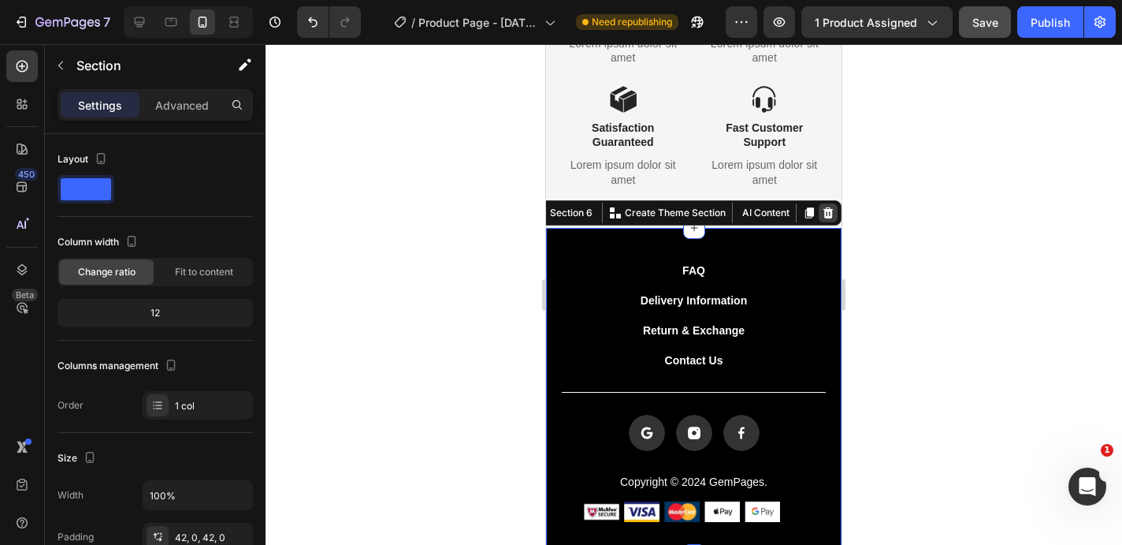
click at [831, 218] on icon at bounding box center [828, 212] width 13 height 13
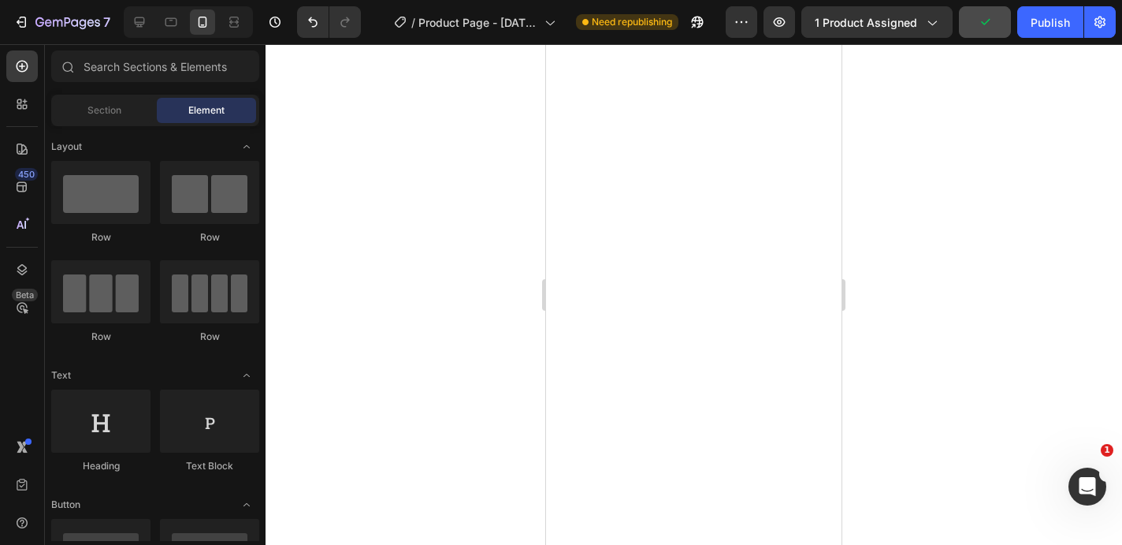
scroll to position [0, 0]
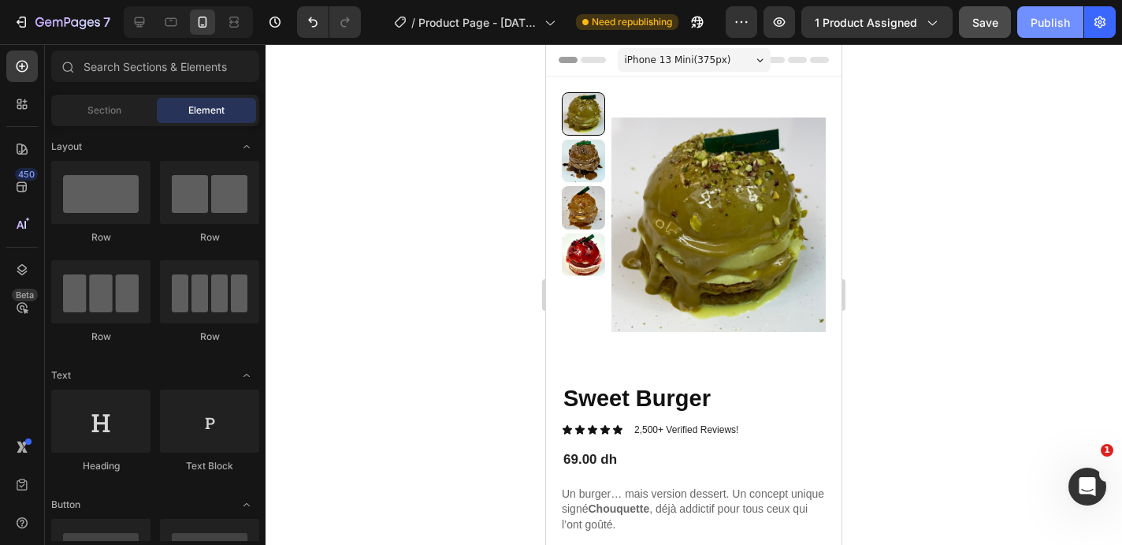
click at [1052, 25] on div "Publish" at bounding box center [1050, 22] width 39 height 17
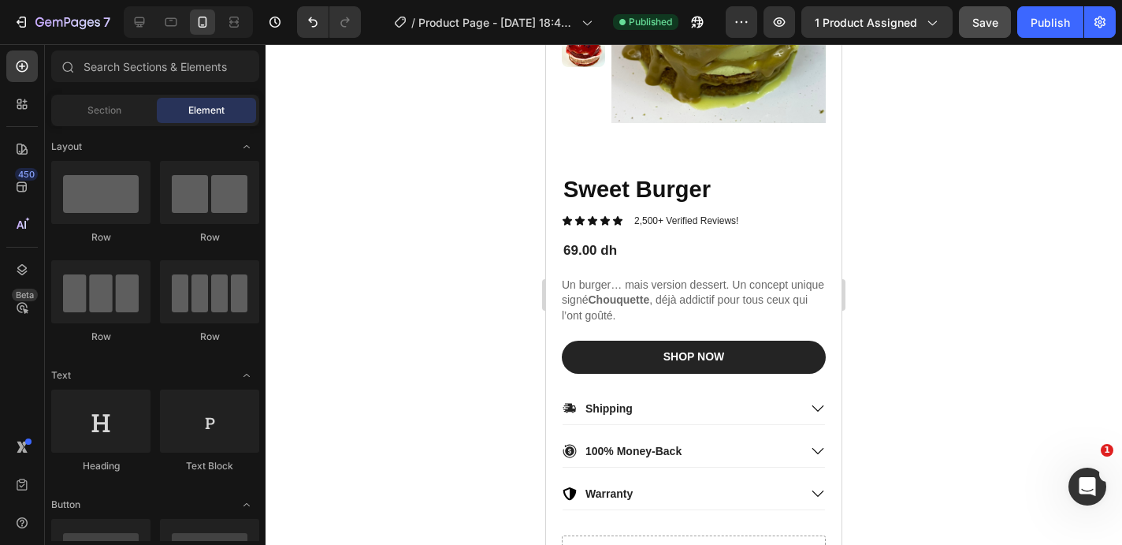
scroll to position [268, 0]
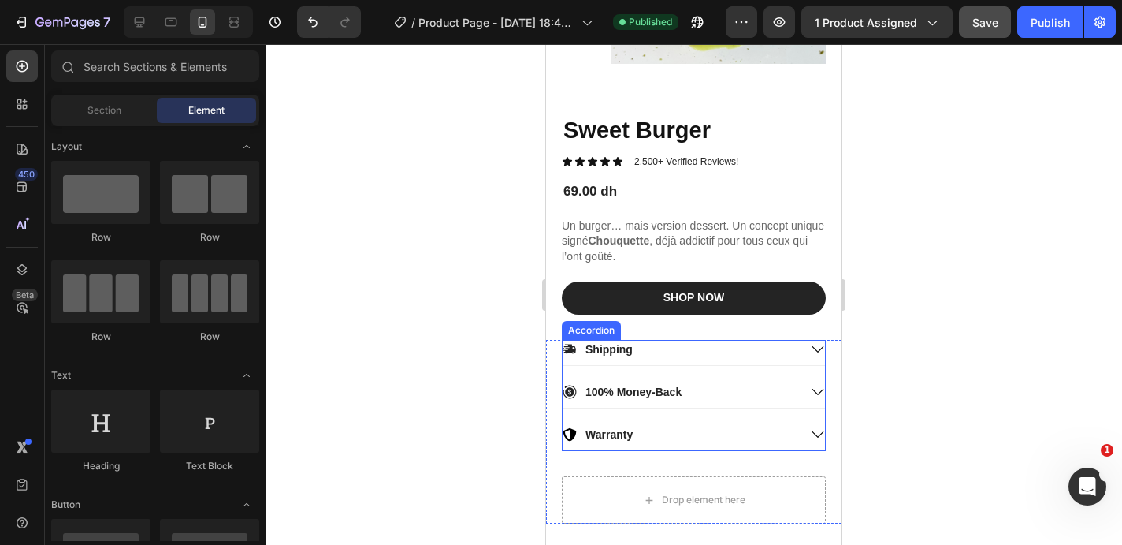
click at [683, 404] on div "100% Money-Back" at bounding box center [694, 394] width 262 height 25
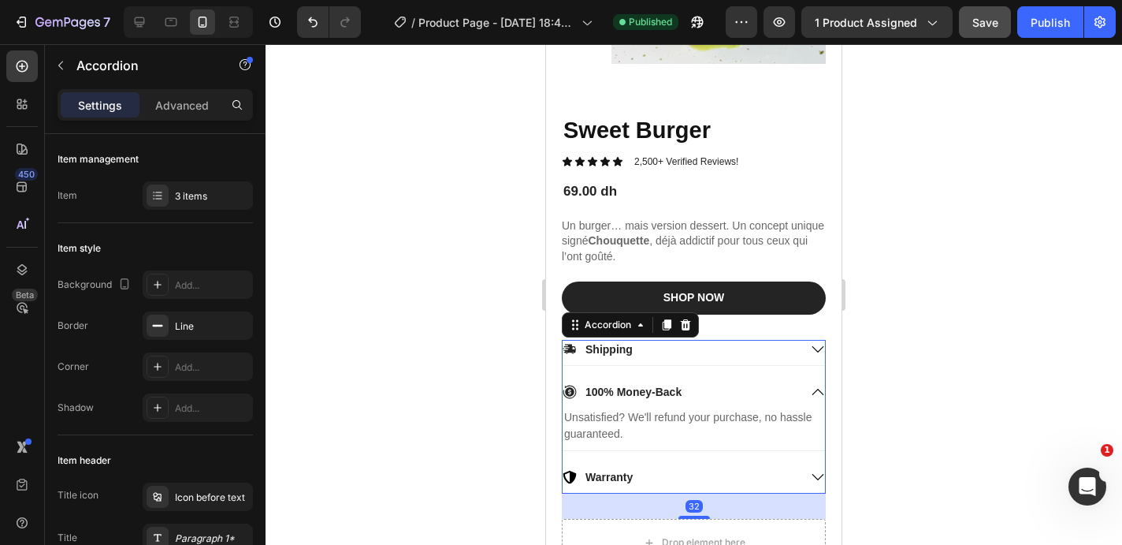
click at [629, 386] on p "100% Money-Back" at bounding box center [634, 392] width 96 height 14
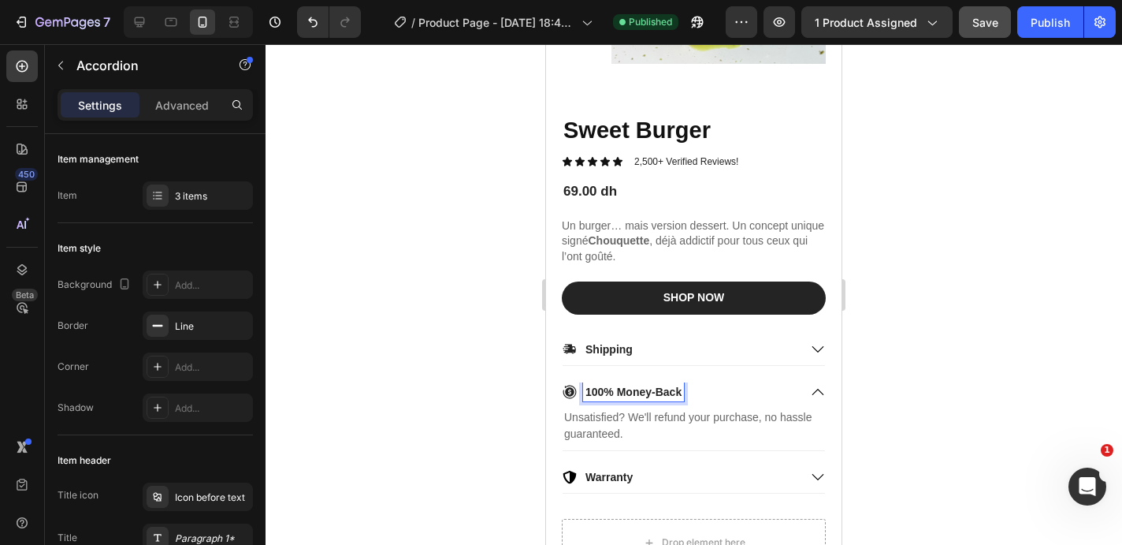
click at [704, 385] on div "100% Money-Back" at bounding box center [681, 391] width 236 height 19
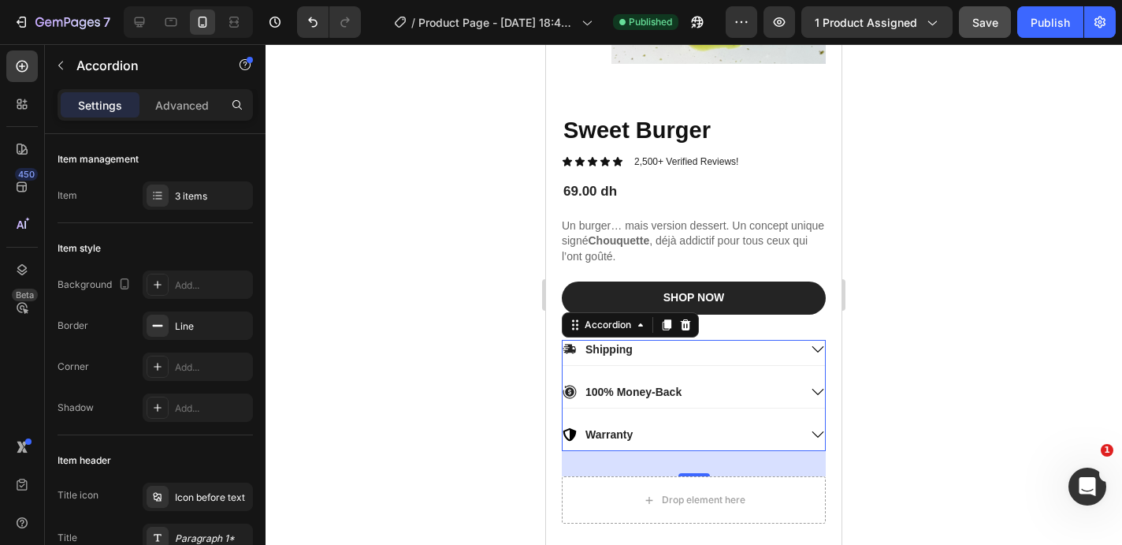
click at [668, 431] on div "Warranty" at bounding box center [681, 434] width 236 height 19
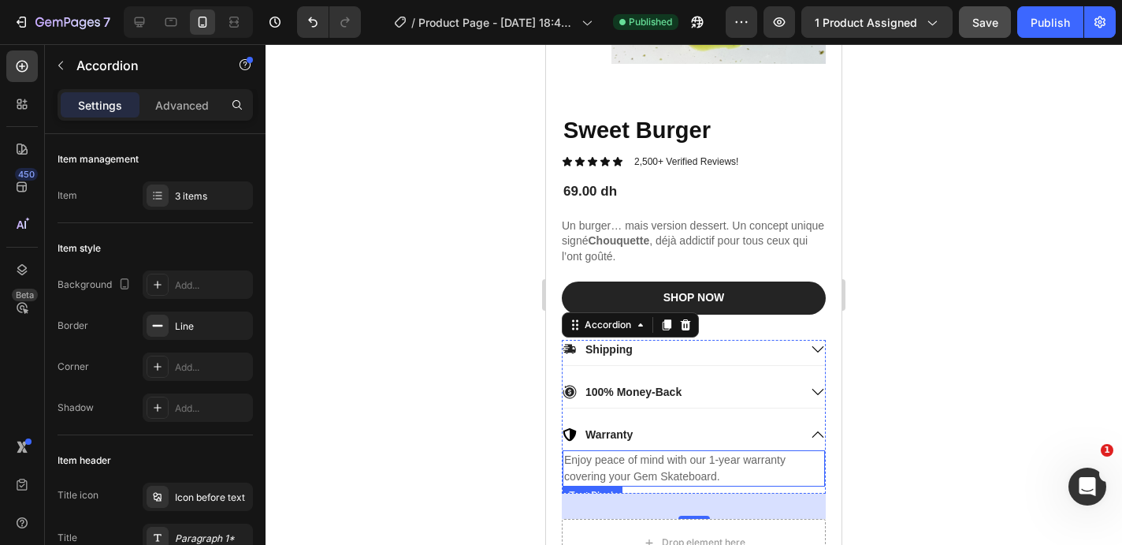
click at [662, 438] on div "Warranty" at bounding box center [681, 434] width 236 height 19
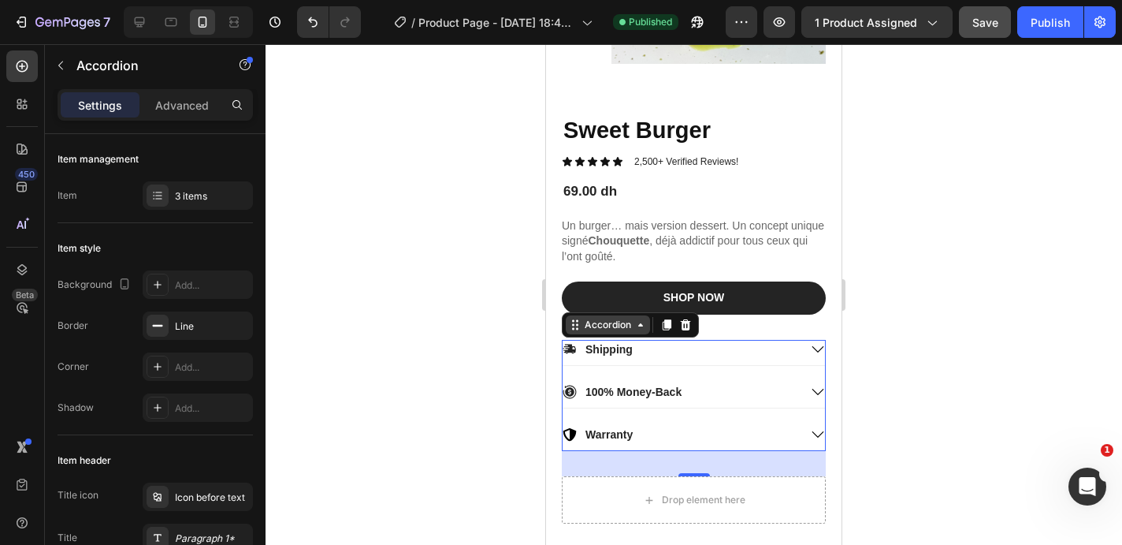
click at [635, 324] on icon at bounding box center [640, 324] width 13 height 13
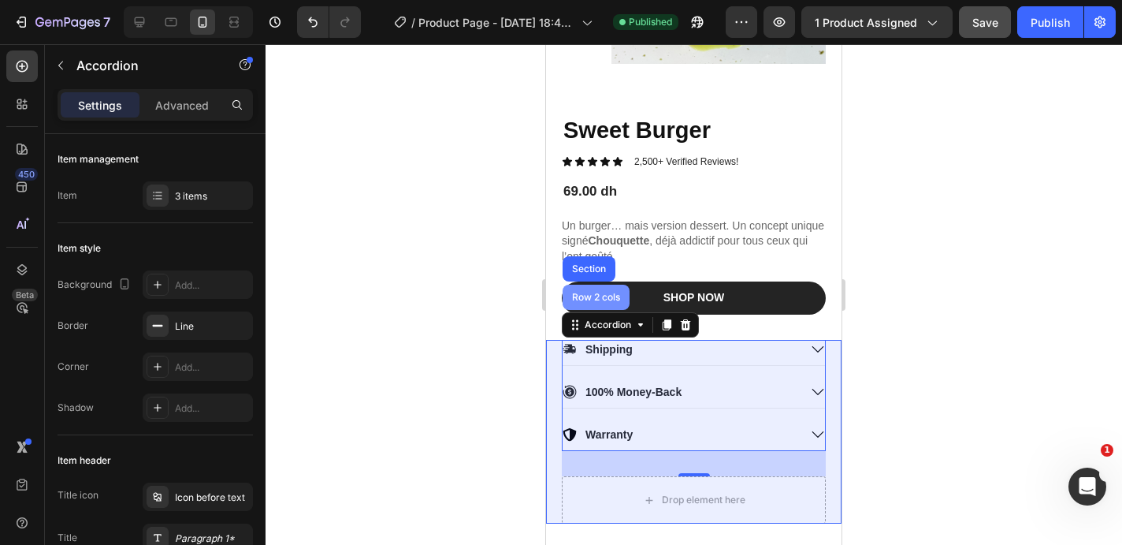
click at [587, 304] on div "Row 2 cols" at bounding box center [596, 297] width 67 height 25
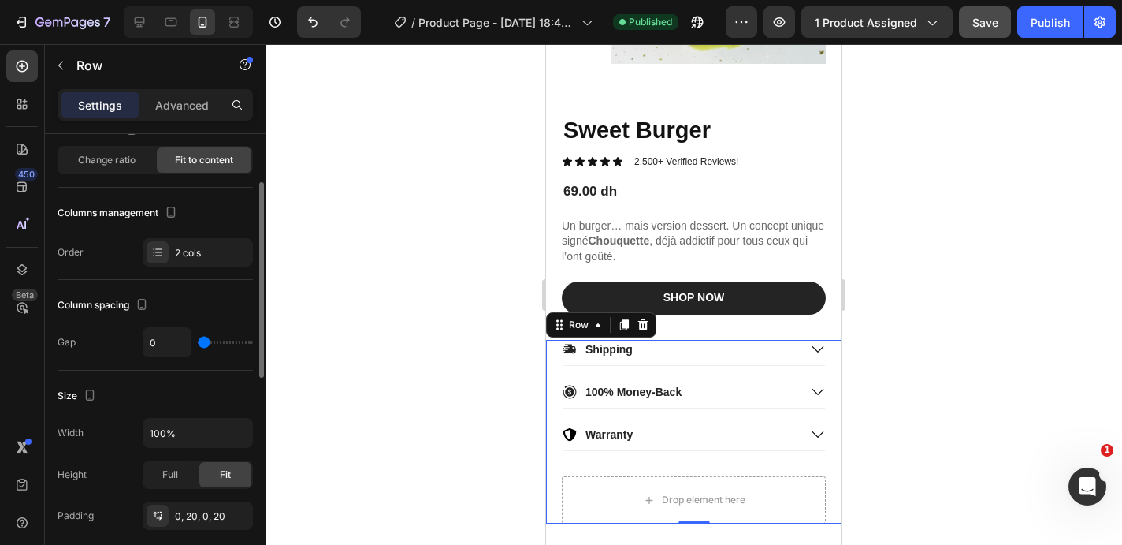
scroll to position [111, 0]
click at [156, 252] on icon at bounding box center [158, 252] width 6 height 1
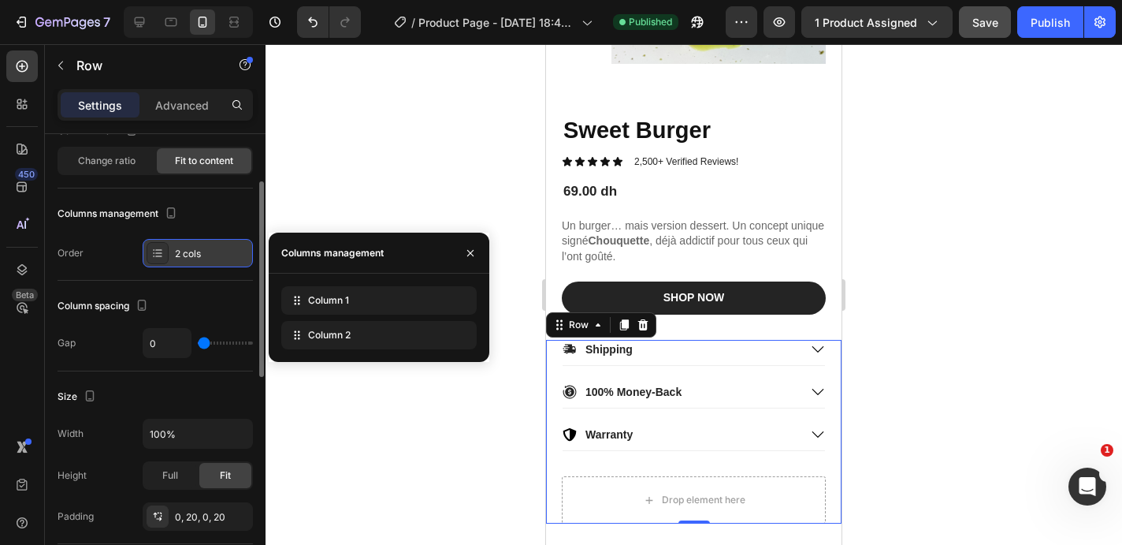
click at [164, 261] on div at bounding box center [158, 253] width 22 height 22
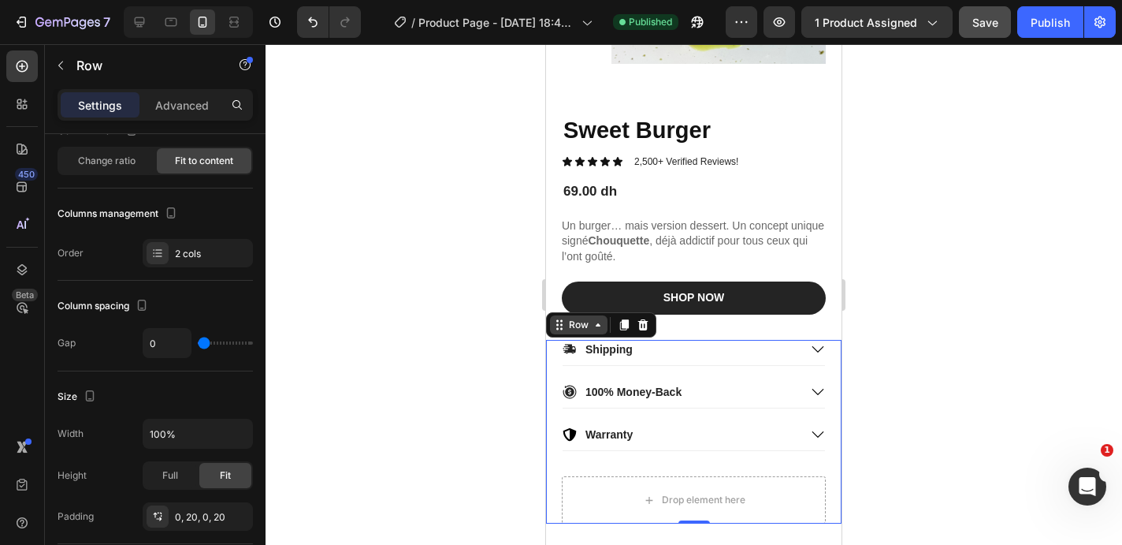
click at [586, 329] on div "Row" at bounding box center [579, 325] width 26 height 14
click at [564, 328] on icon at bounding box center [559, 324] width 13 height 13
click at [559, 337] on div "Row" at bounding box center [601, 324] width 110 height 25
click at [564, 327] on icon at bounding box center [559, 324] width 13 height 13
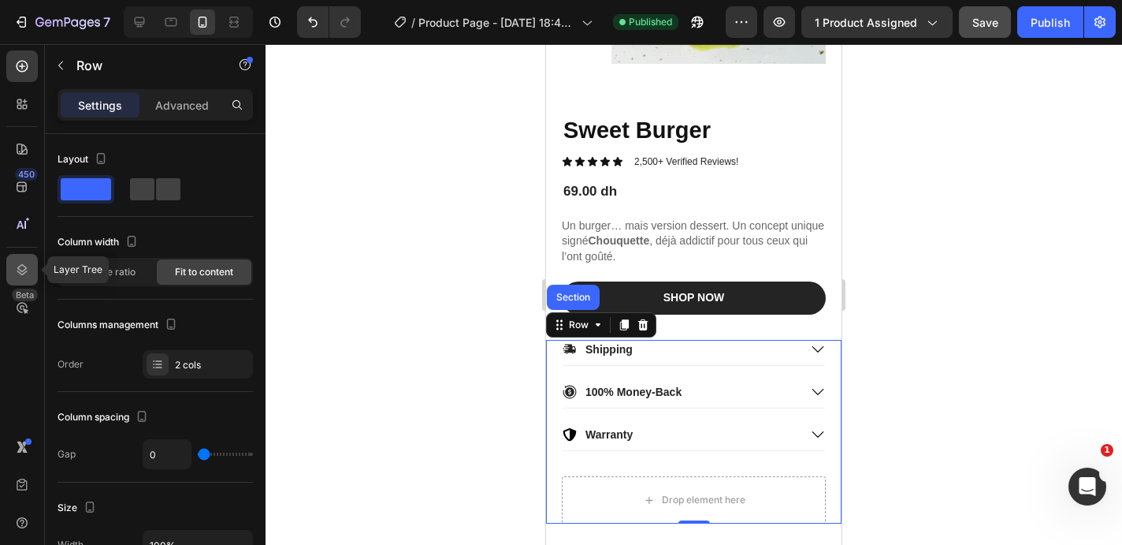
click at [17, 264] on icon at bounding box center [22, 270] width 16 height 16
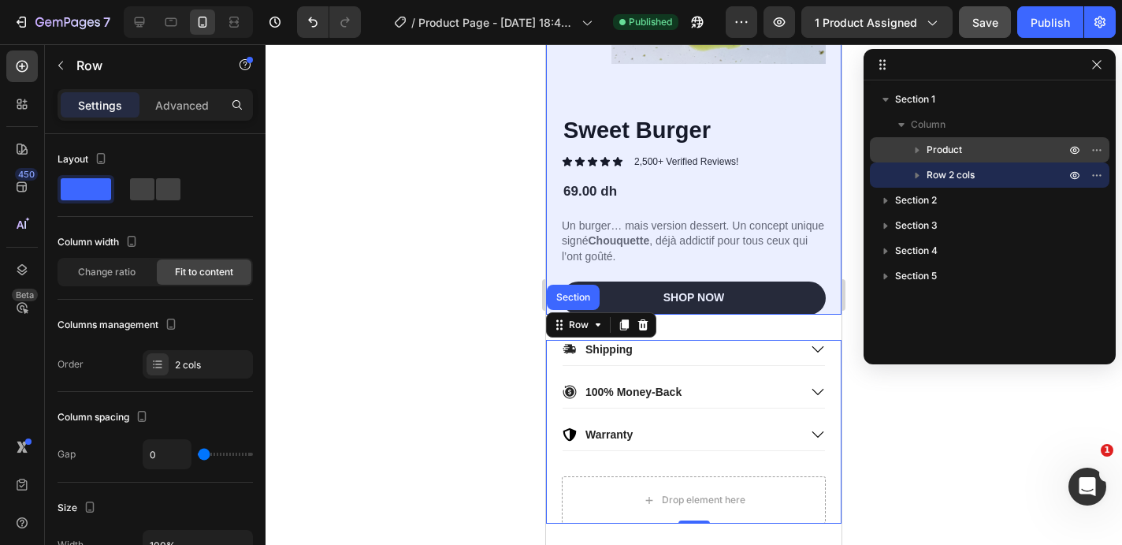
click at [951, 148] on span "Product" at bounding box center [944, 150] width 35 height 16
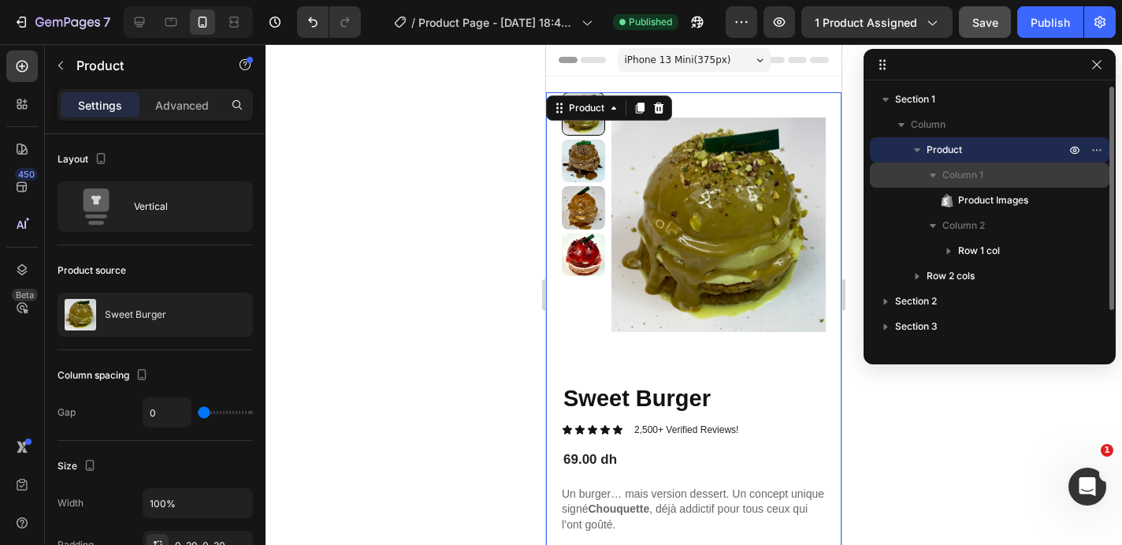
click at [950, 173] on span "Column 1" at bounding box center [963, 175] width 41 height 16
click at [949, 172] on span "Column 1" at bounding box center [963, 175] width 41 height 16
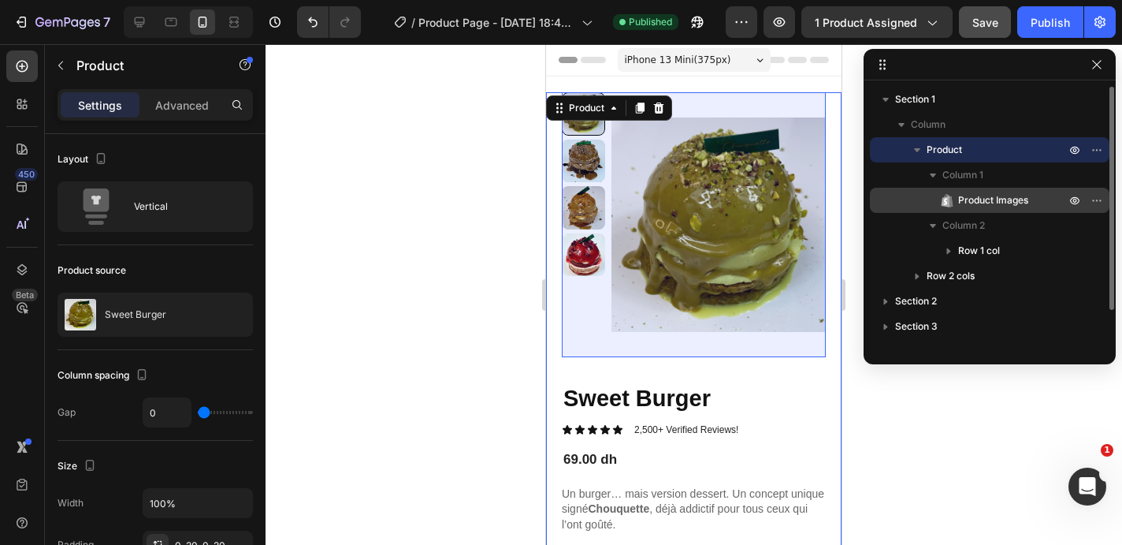
click at [958, 203] on span "Product Images" at bounding box center [993, 200] width 70 height 16
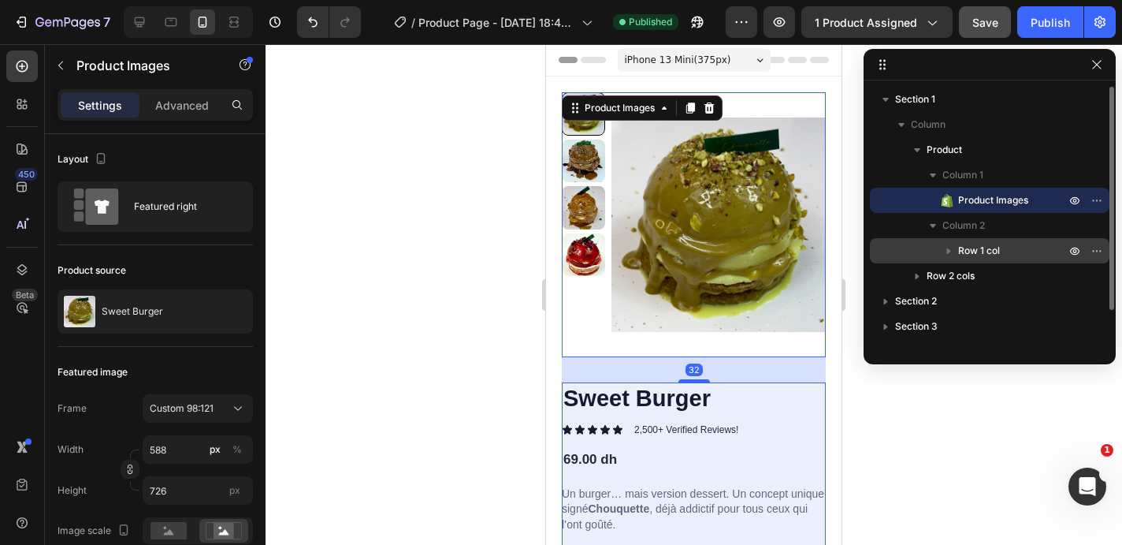
click at [979, 247] on span "Row 1 col" at bounding box center [979, 251] width 42 height 16
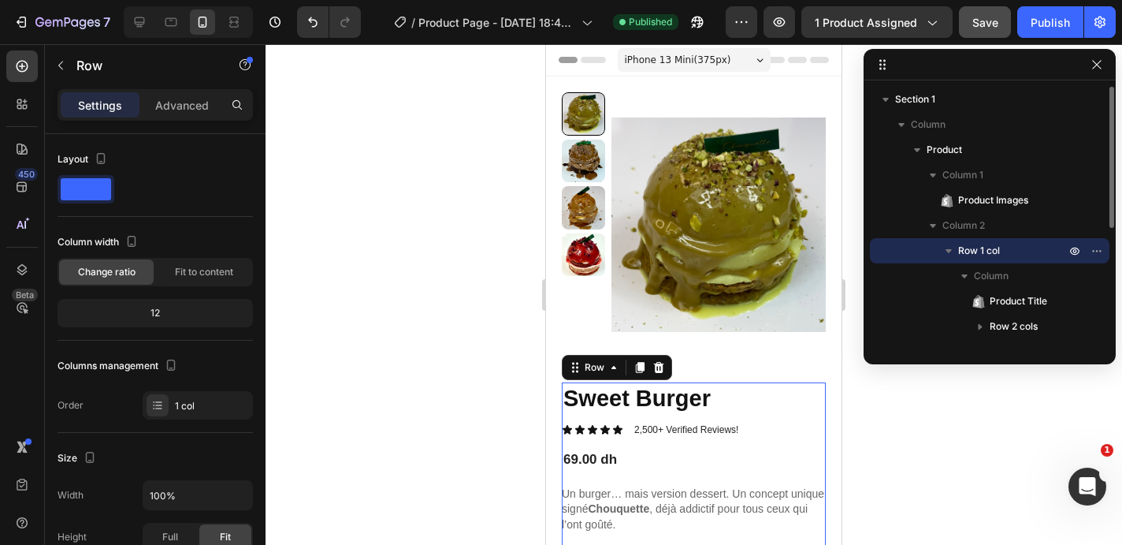
click at [971, 255] on span "Row 1 col" at bounding box center [979, 251] width 42 height 16
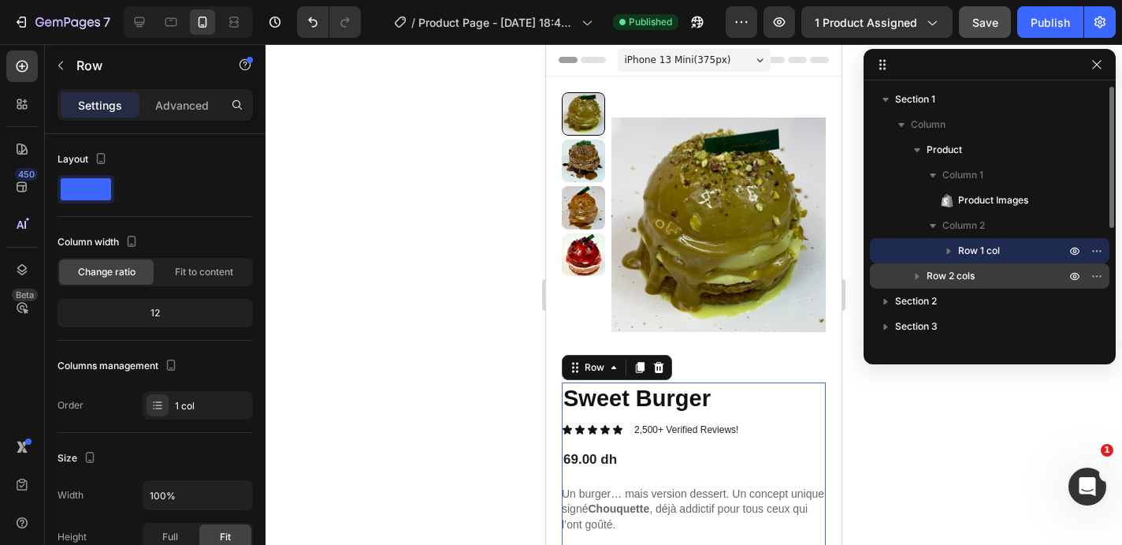
click at [966, 277] on span "Row 2 cols" at bounding box center [951, 276] width 48 height 16
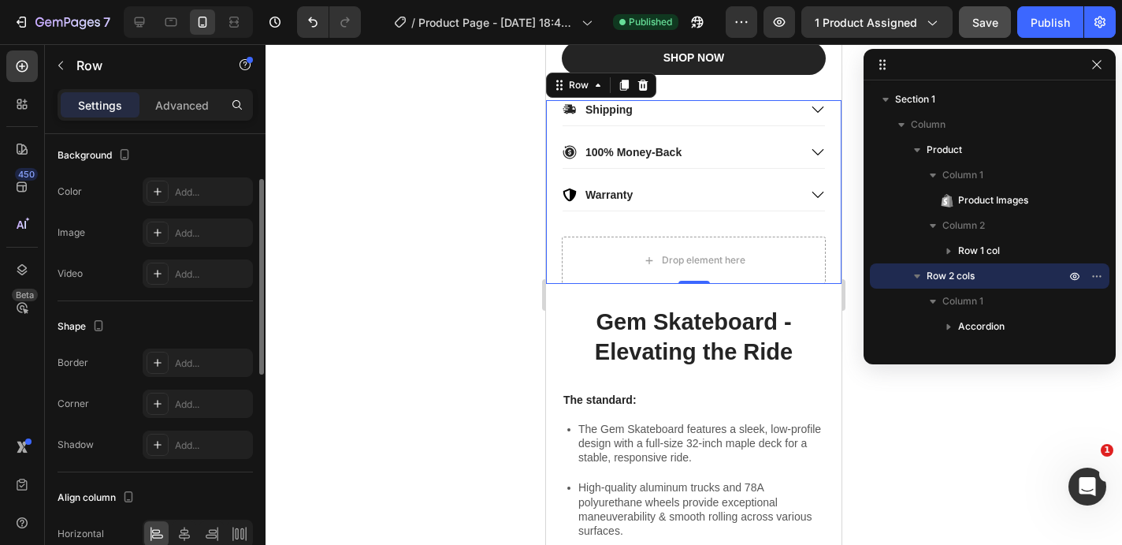
scroll to position [604, 0]
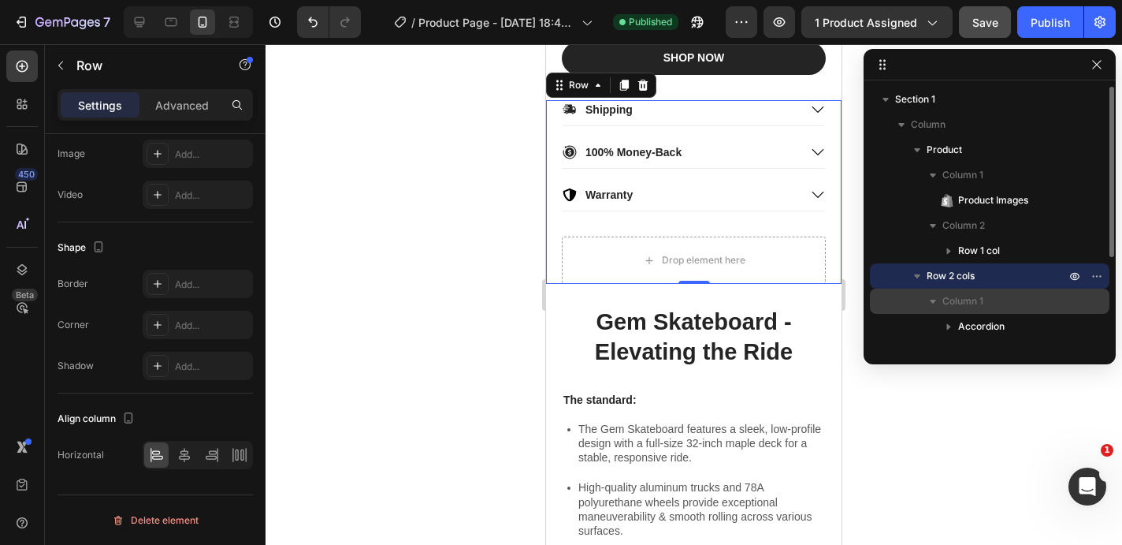
click at [988, 307] on p "Column 1" at bounding box center [1006, 301] width 126 height 16
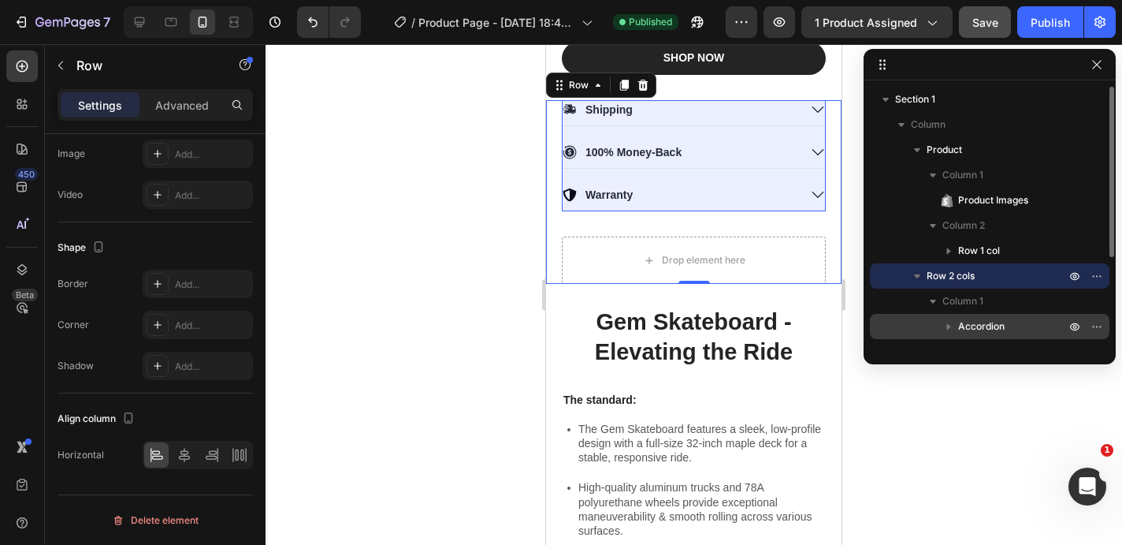
click at [987, 331] on span "Accordion" at bounding box center [981, 326] width 46 height 16
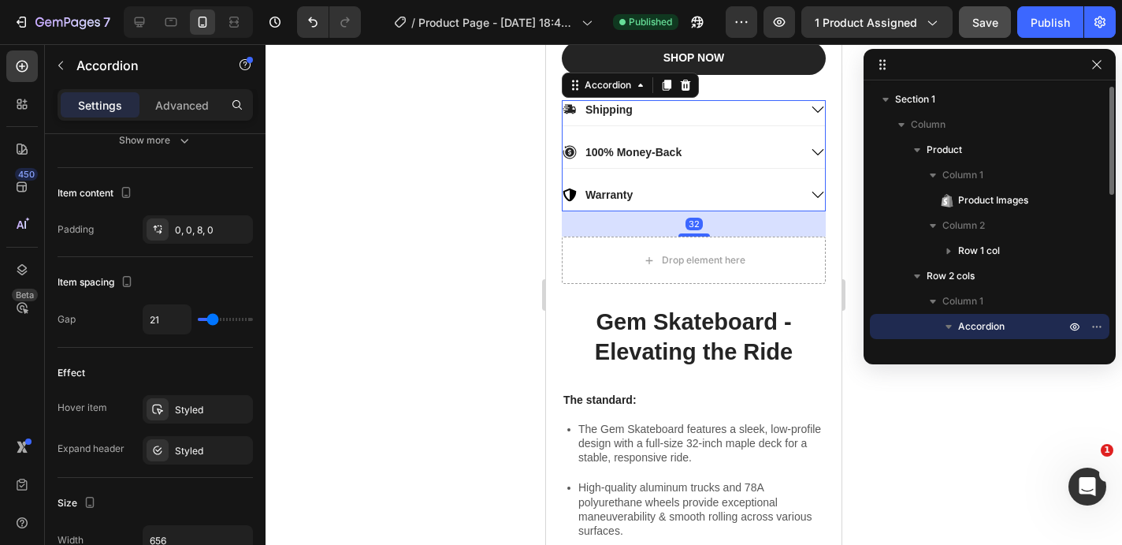
scroll to position [0, 0]
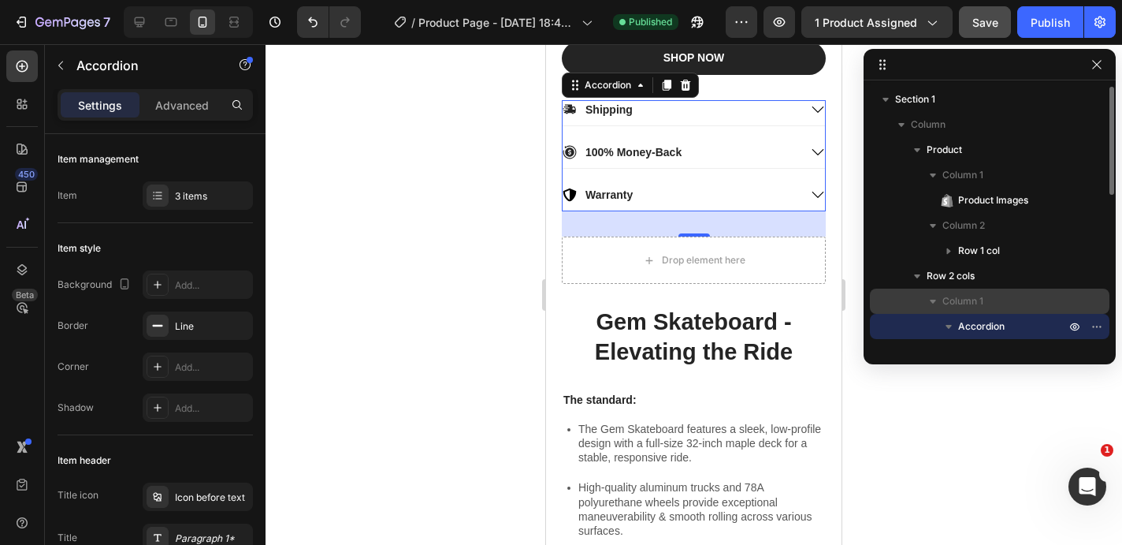
click at [976, 299] on span "Column 1" at bounding box center [963, 301] width 41 height 16
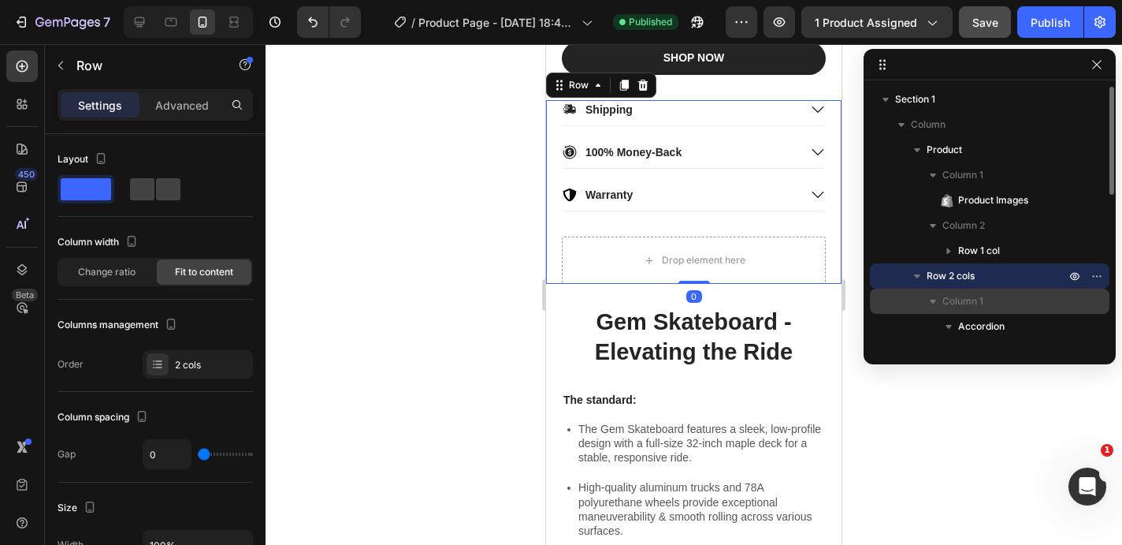
click at [933, 299] on icon "button" at bounding box center [933, 301] width 16 height 16
click at [943, 303] on span "Column 1" at bounding box center [963, 301] width 41 height 16
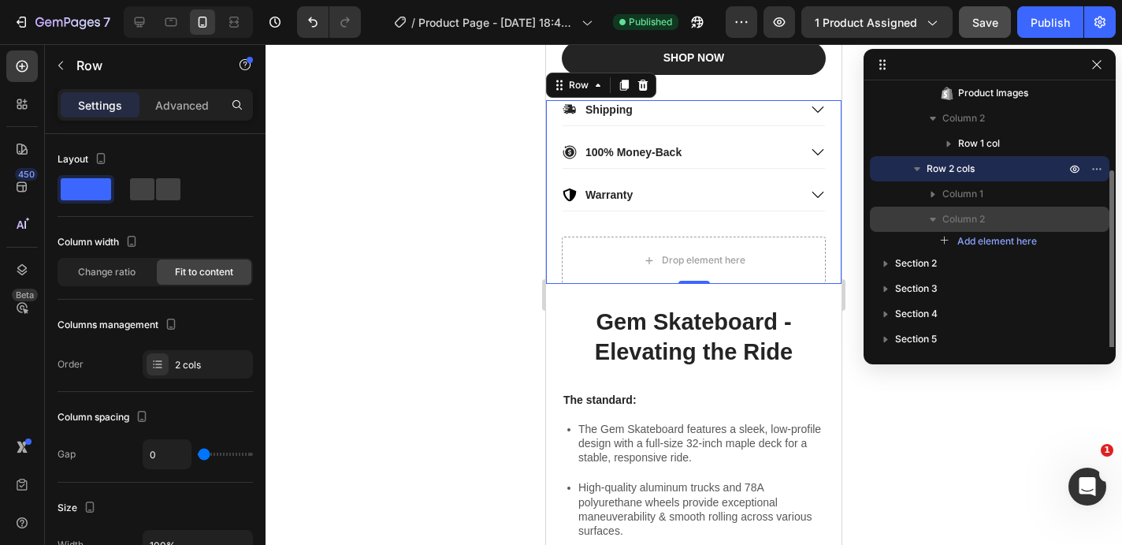
scroll to position [112, 0]
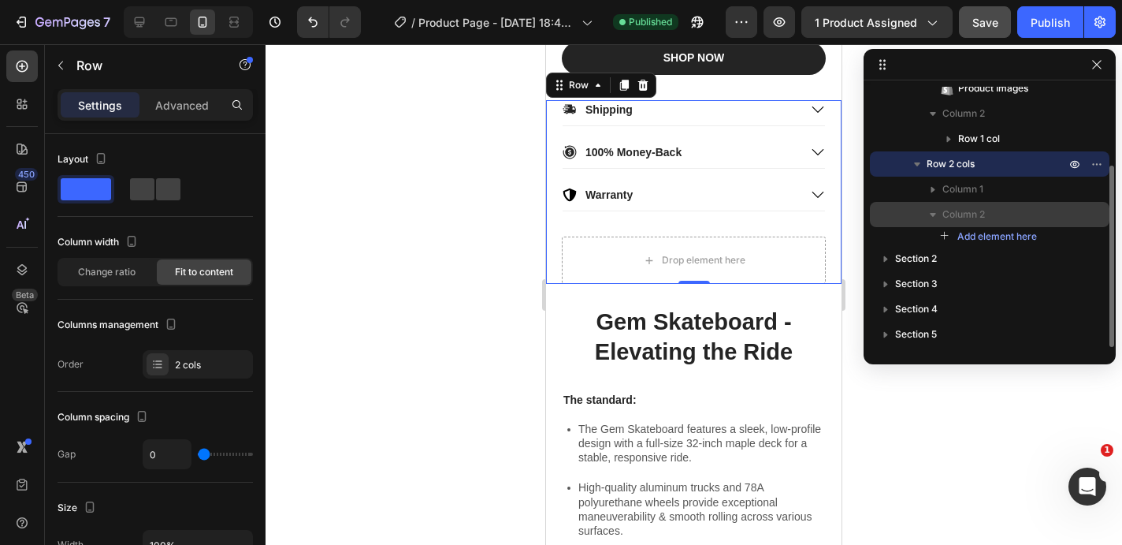
click at [932, 215] on icon "button" at bounding box center [933, 214] width 16 height 16
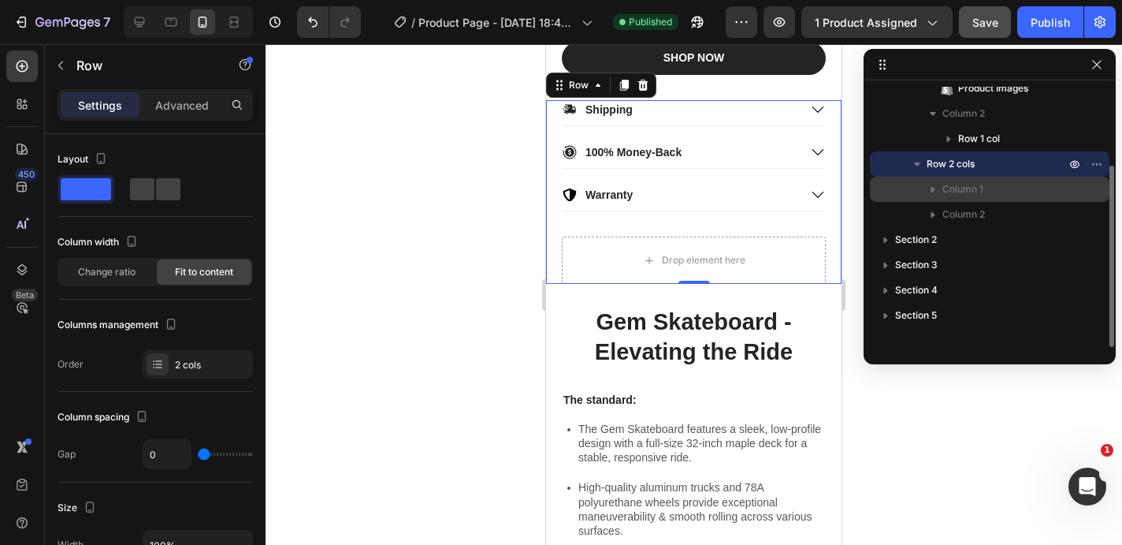
click at [958, 189] on span "Column 1" at bounding box center [963, 189] width 41 height 16
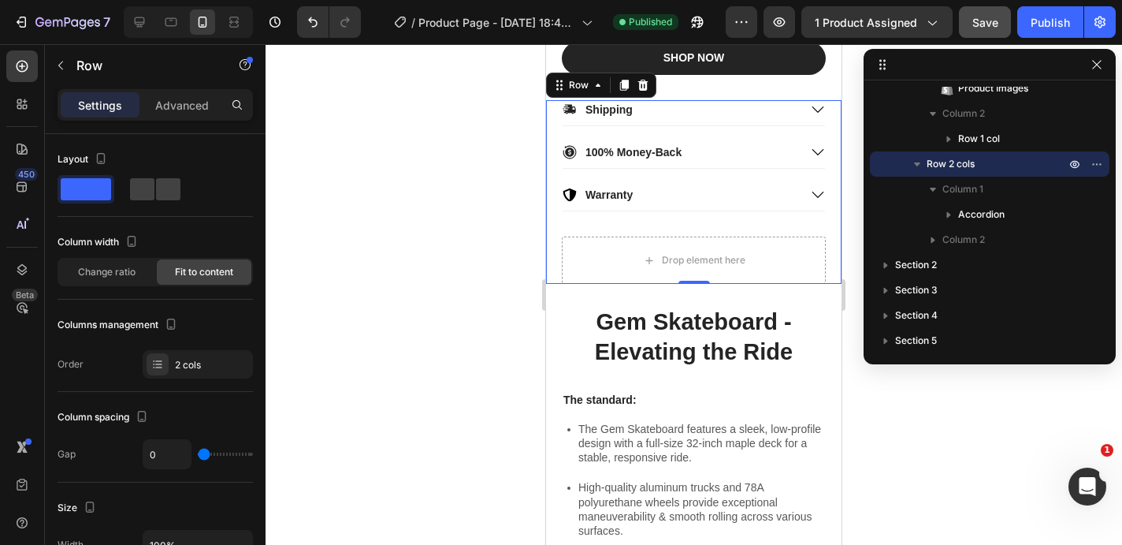
click at [466, 240] on div at bounding box center [694, 294] width 857 height 500
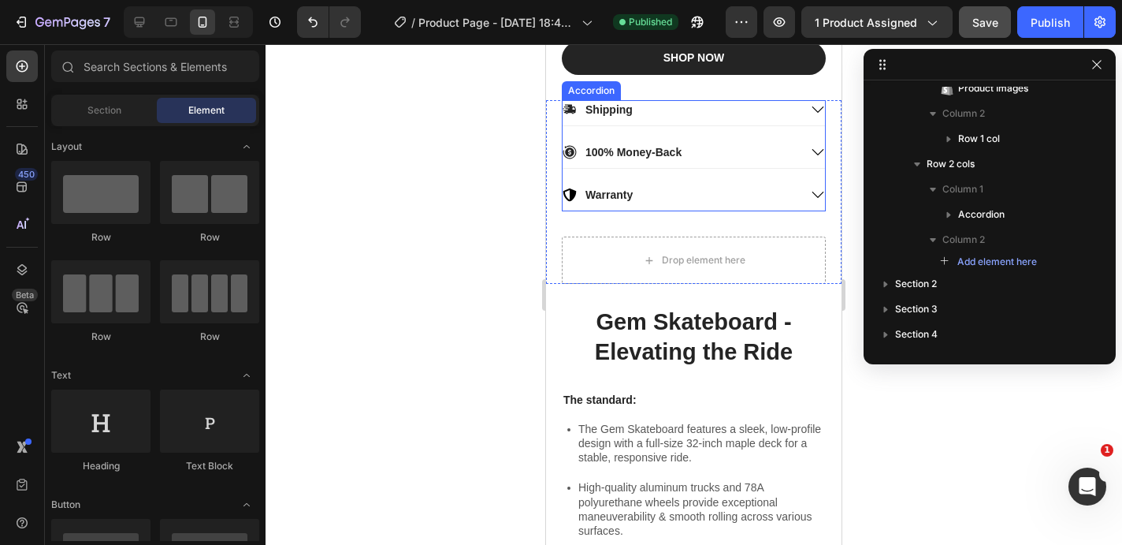
click at [645, 101] on div "Shipping" at bounding box center [681, 109] width 236 height 19
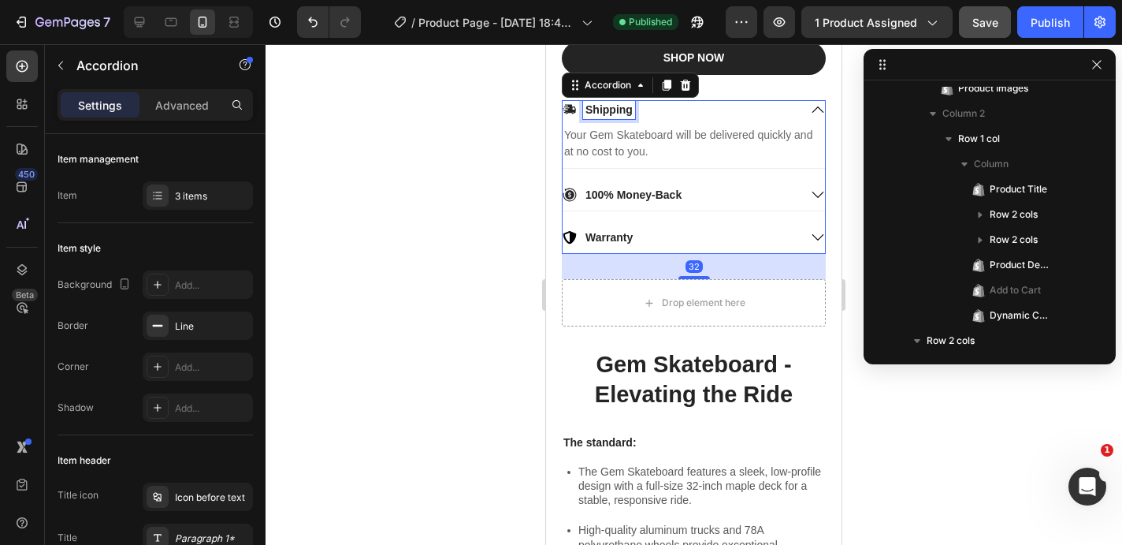
click at [606, 106] on p "Shipping" at bounding box center [609, 109] width 47 height 14
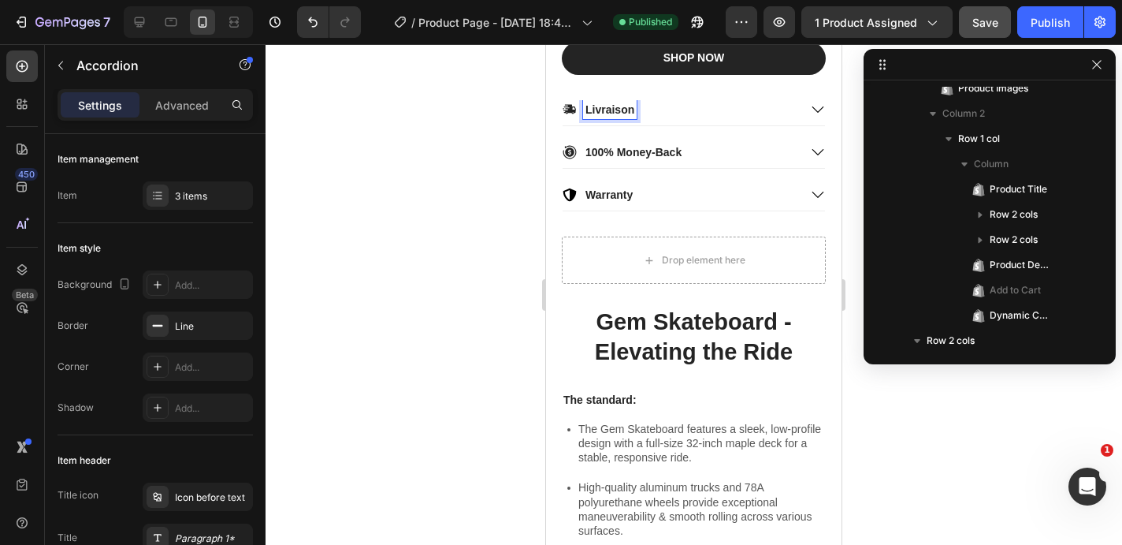
click at [723, 109] on div "Livraison" at bounding box center [681, 109] width 236 height 19
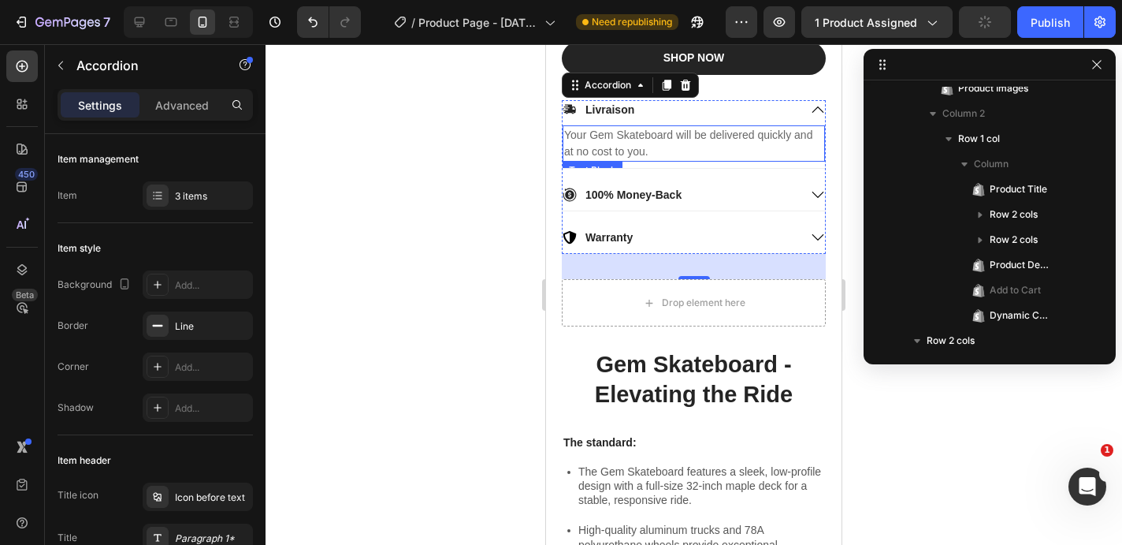
click at [641, 141] on p "Your Gem Skateboard will be delivered quickly and at no cost to you." at bounding box center [693, 143] width 259 height 33
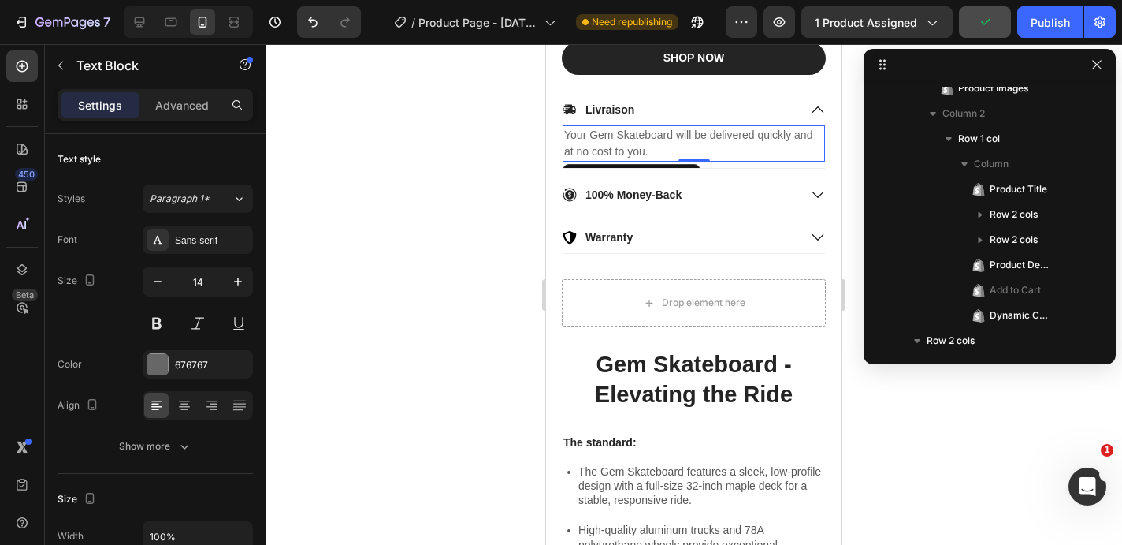
click at [641, 141] on p "Your Gem Skateboard will be delivered quickly and at no cost to you." at bounding box center [693, 143] width 259 height 33
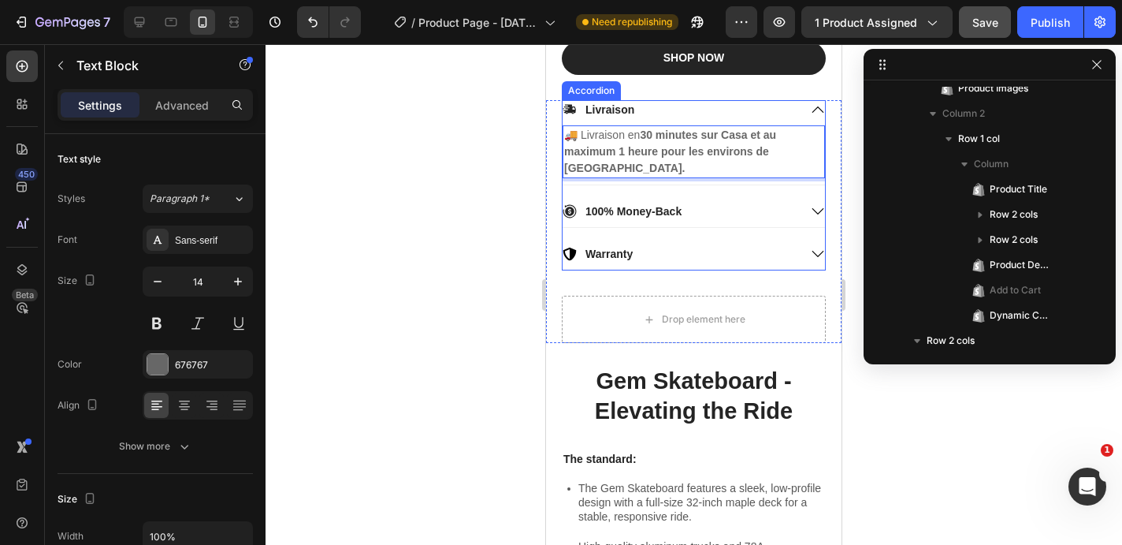
click at [788, 114] on div "Livraison" at bounding box center [681, 109] width 236 height 19
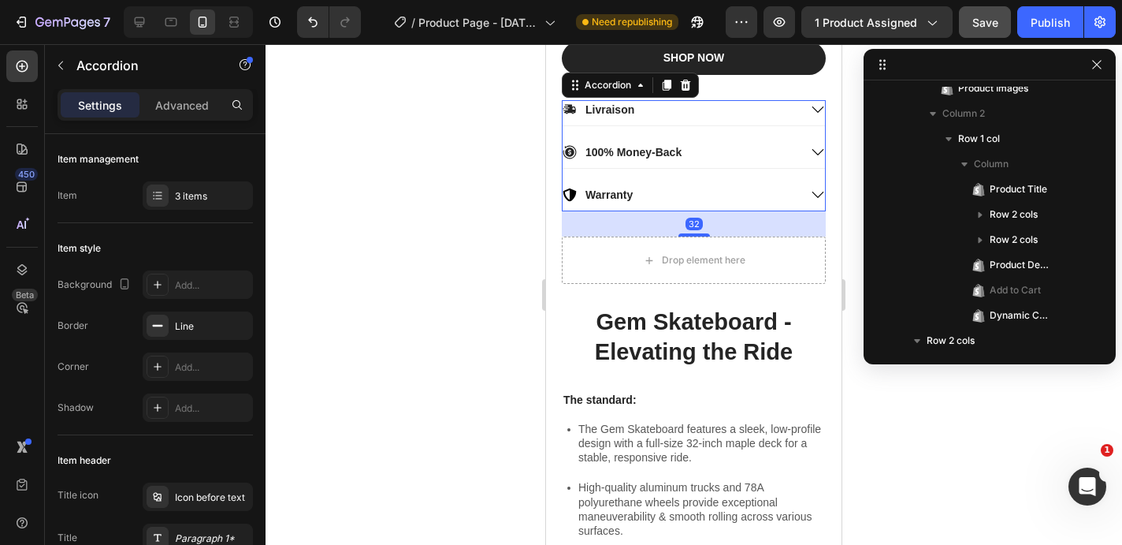
click at [723, 151] on div "100% Money-Back" at bounding box center [681, 152] width 236 height 19
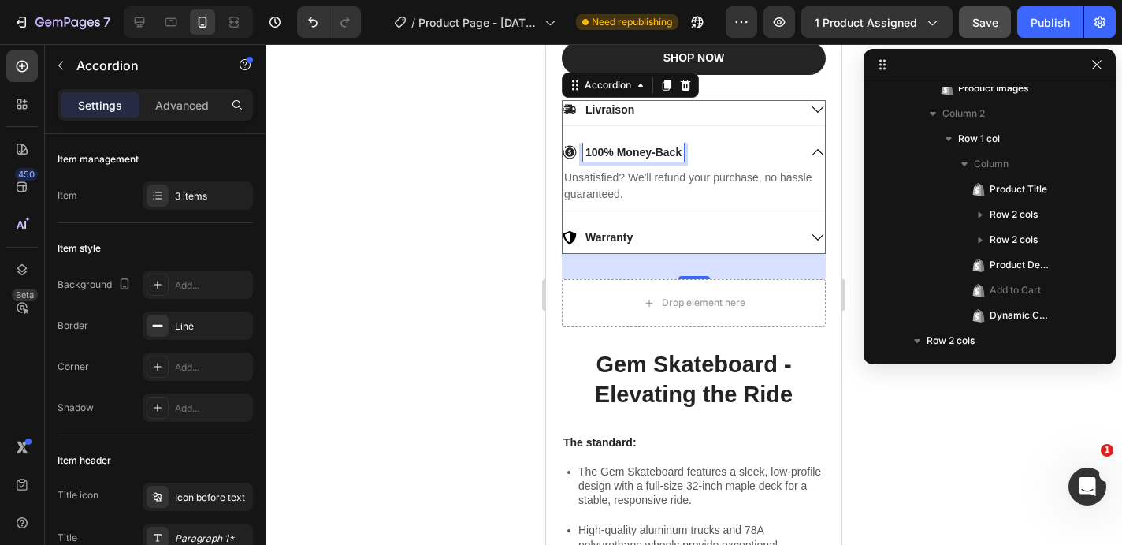
click at [624, 151] on p "100% Money-Back" at bounding box center [634, 152] width 96 height 14
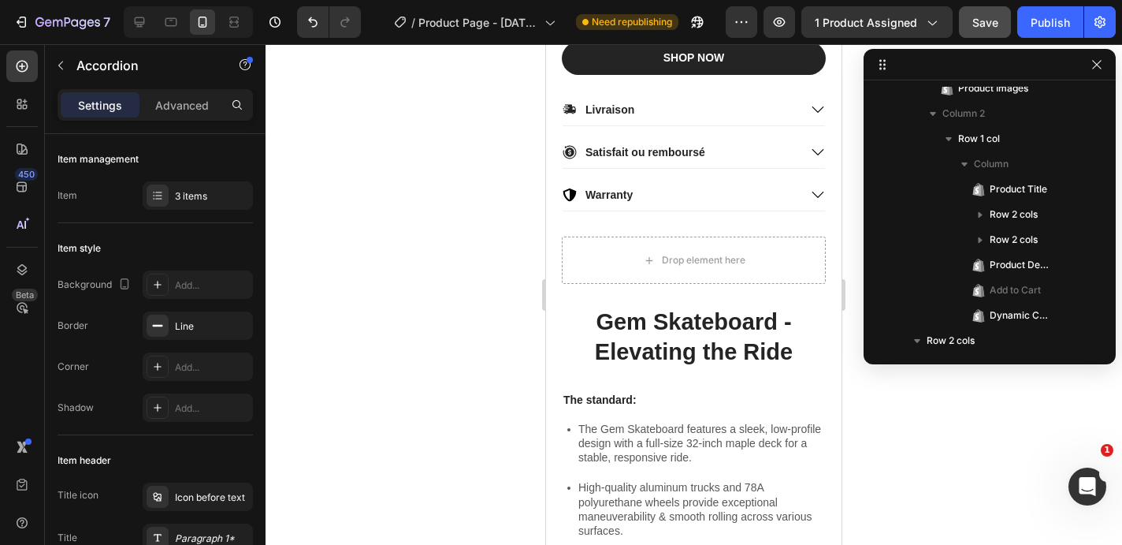
click at [456, 177] on div at bounding box center [694, 294] width 857 height 500
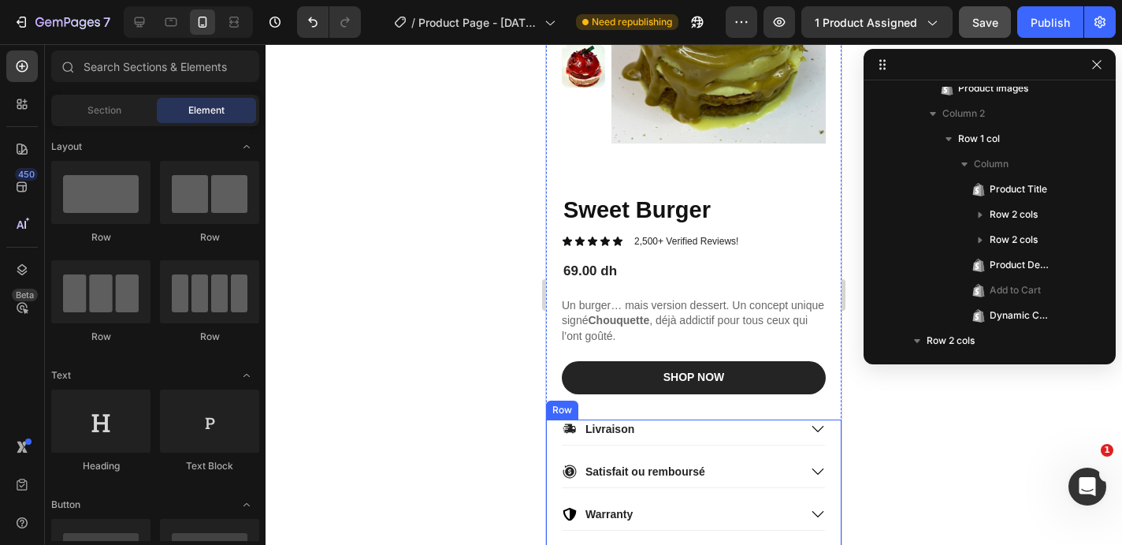
scroll to position [0, 0]
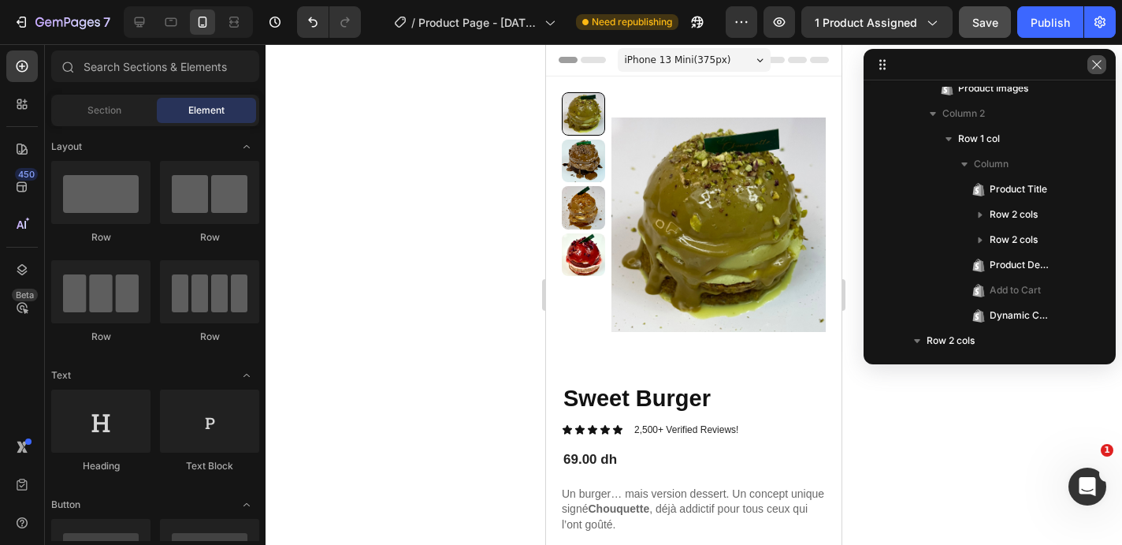
click at [1093, 62] on icon "button" at bounding box center [1097, 64] width 13 height 13
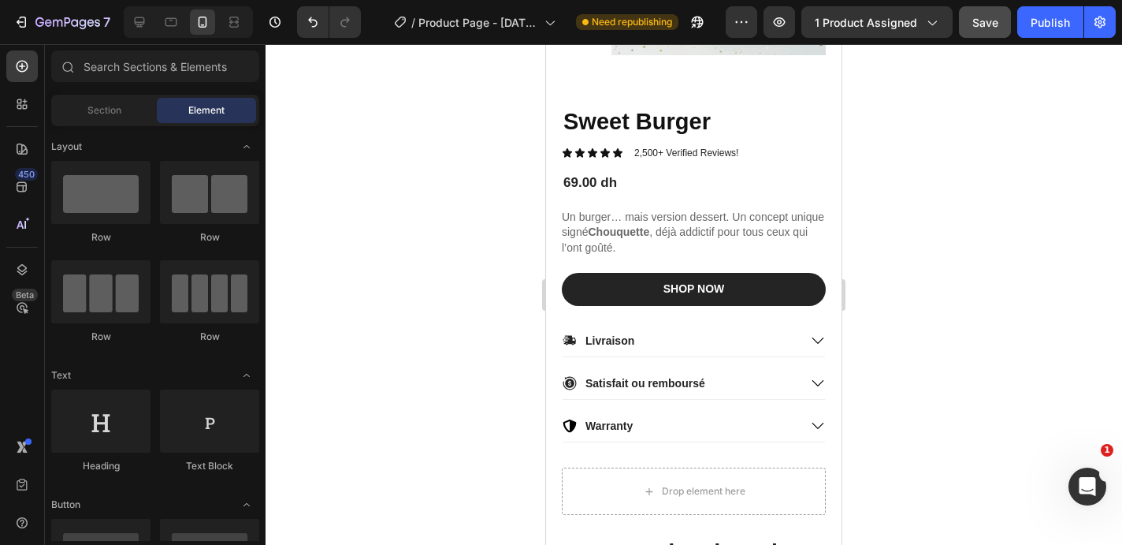
scroll to position [273, 0]
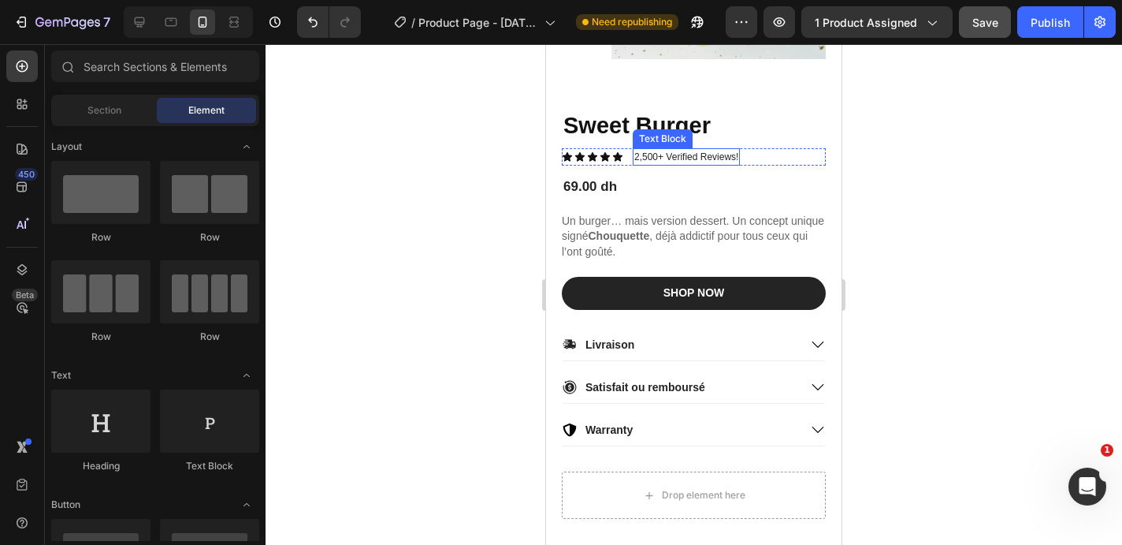
click at [642, 154] on p "2,500+ Verified Reviews!" at bounding box center [686, 157] width 104 height 14
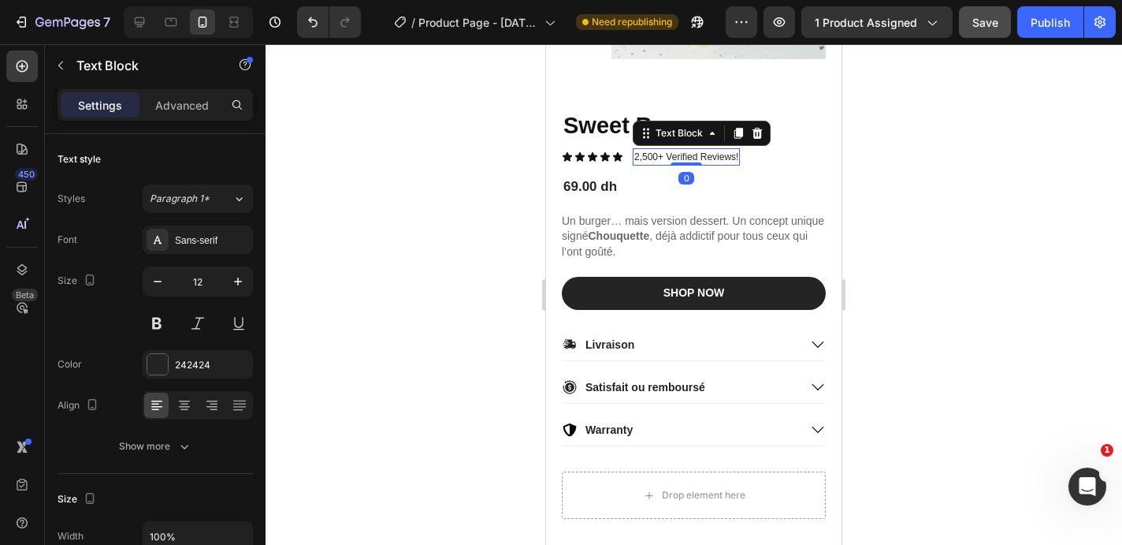
click at [642, 154] on p "2,500+ Verified Reviews!" at bounding box center [686, 157] width 104 height 14
click at [430, 210] on div at bounding box center [694, 294] width 857 height 500
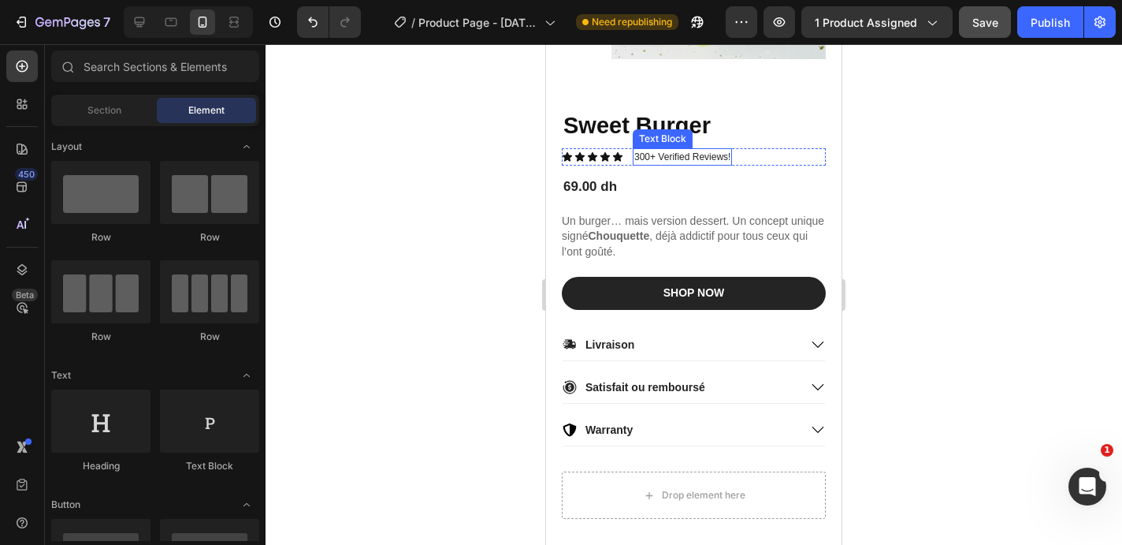
click at [705, 161] on p "300+ Verified Reviews!" at bounding box center [682, 157] width 96 height 14
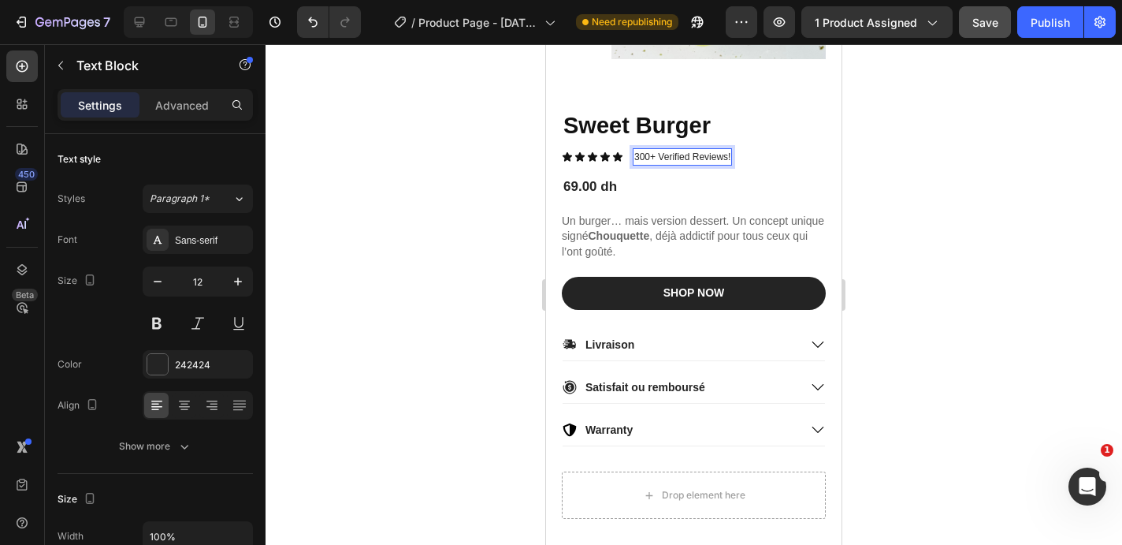
click at [705, 160] on p "300+ Verified Reviews!" at bounding box center [682, 157] width 96 height 14
click at [489, 163] on div at bounding box center [694, 294] width 857 height 500
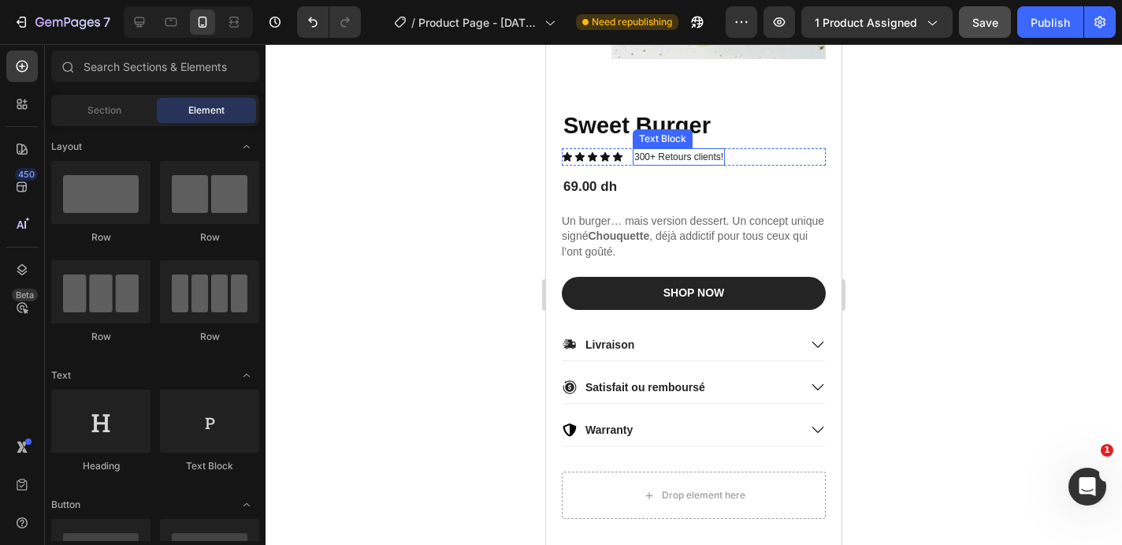
click at [670, 163] on p "300+ Retours clients!" at bounding box center [678, 157] width 89 height 14
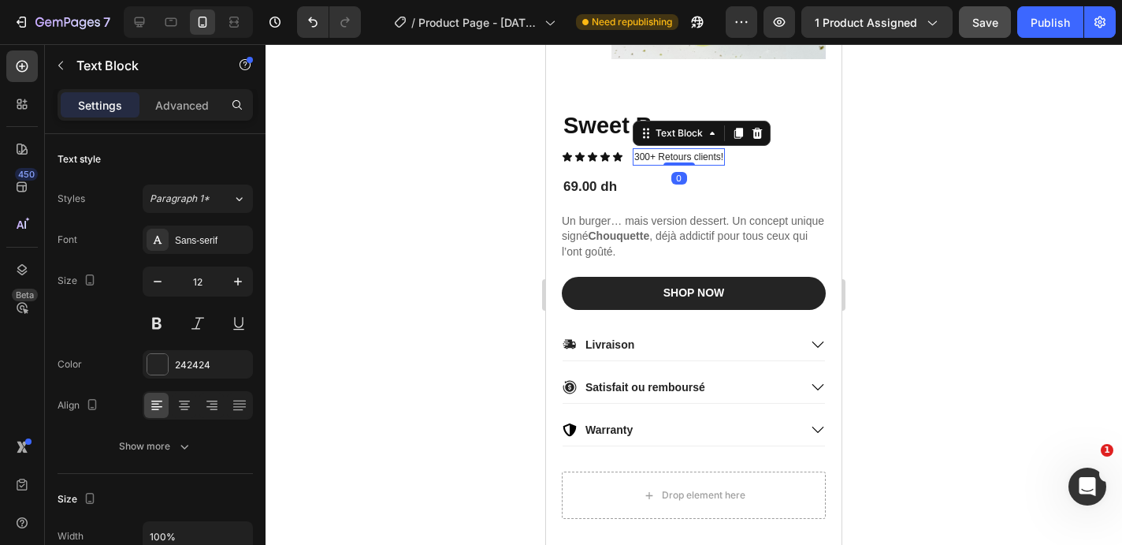
click at [668, 153] on p "300+ Retours clients!" at bounding box center [678, 157] width 89 height 14
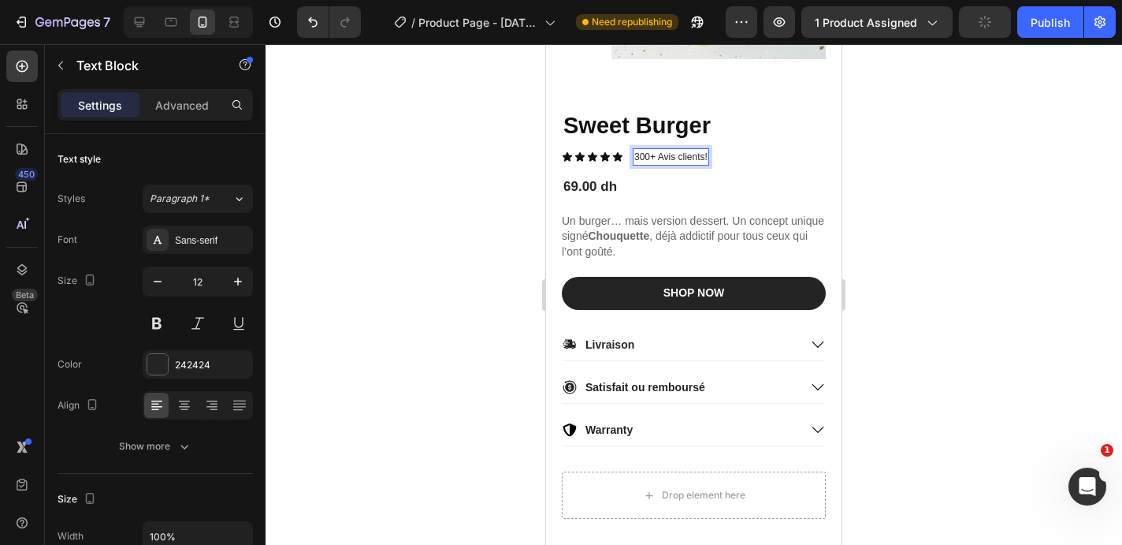
click at [922, 181] on div at bounding box center [694, 294] width 857 height 500
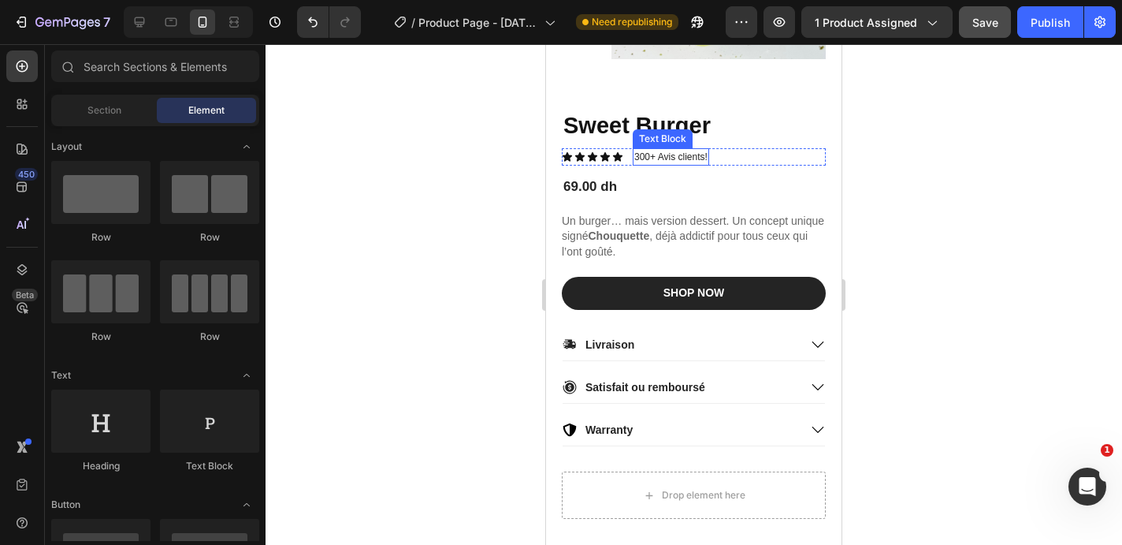
click at [693, 158] on p "300+ Avis clients!" at bounding box center [670, 157] width 73 height 14
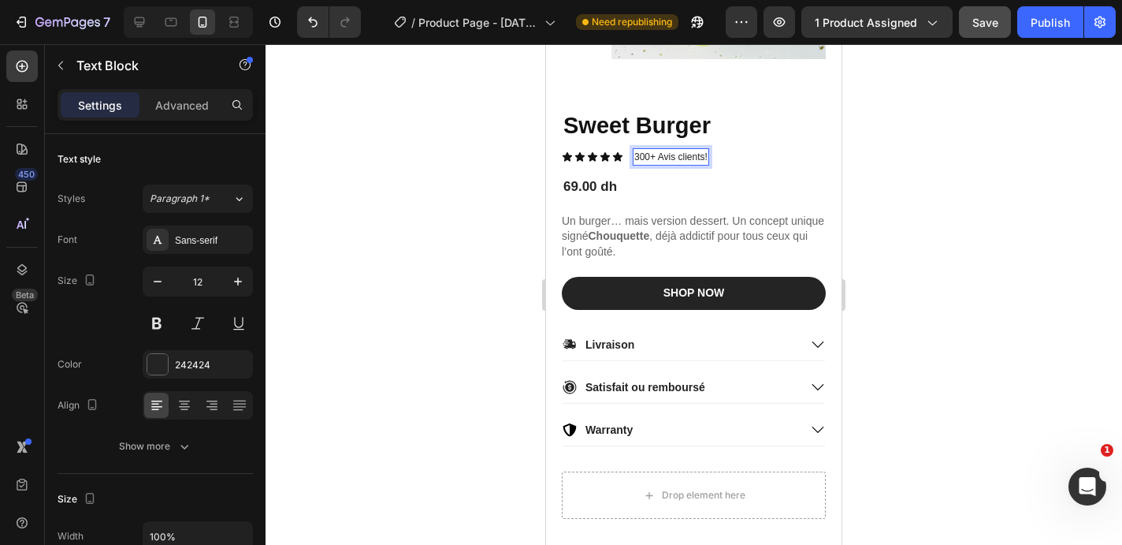
click at [693, 158] on p "300+ Avis clients!" at bounding box center [670, 157] width 73 height 14
click at [939, 195] on div at bounding box center [694, 294] width 857 height 500
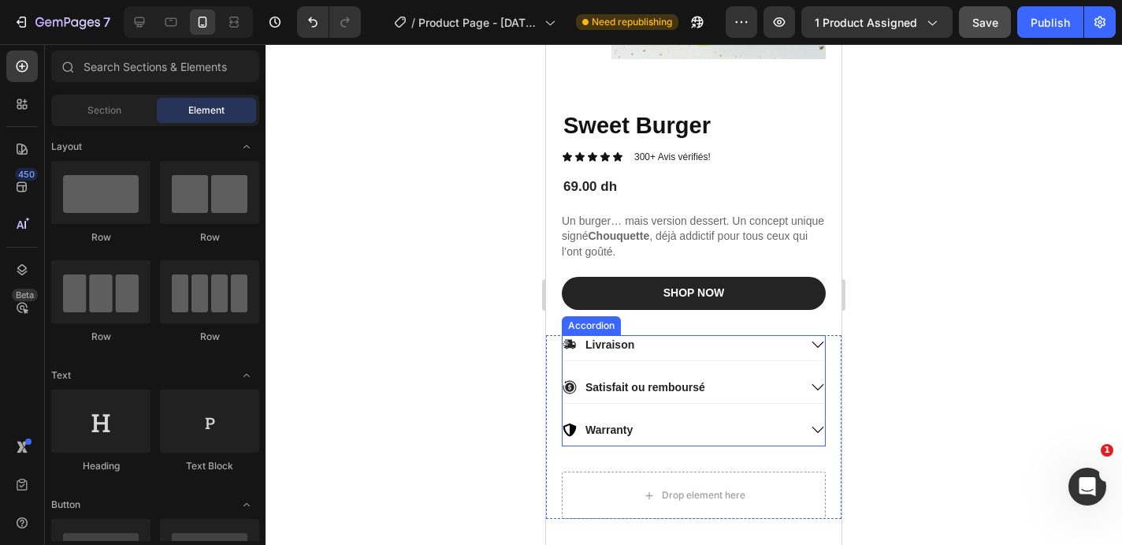
click at [838, 340] on div "Livraison Satisfait ou remboursé Warranty Accordion Drop element here Row" at bounding box center [694, 427] width 296 height 184
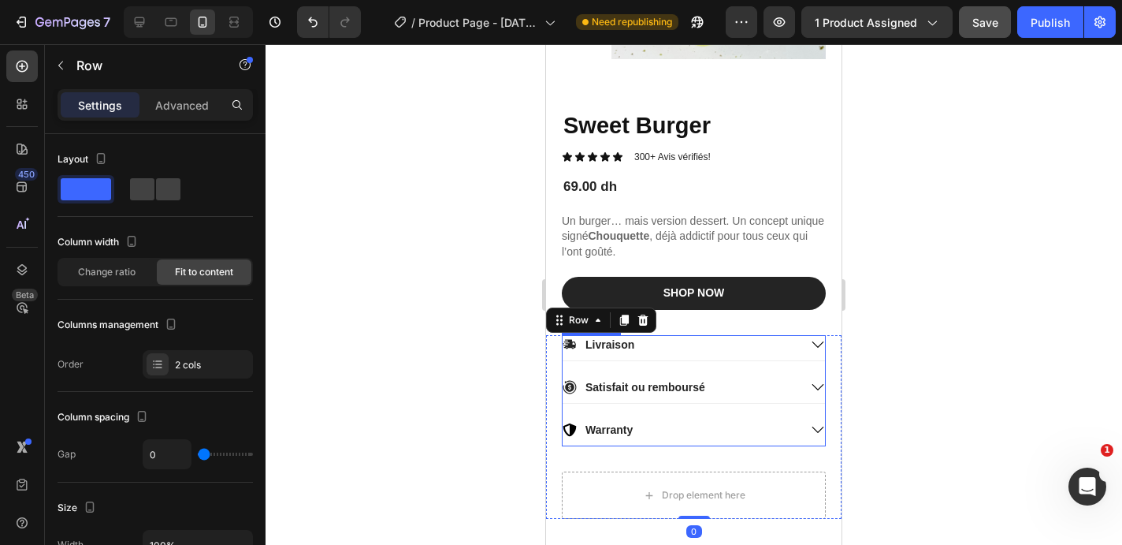
click at [816, 343] on icon at bounding box center [818, 344] width 14 height 14
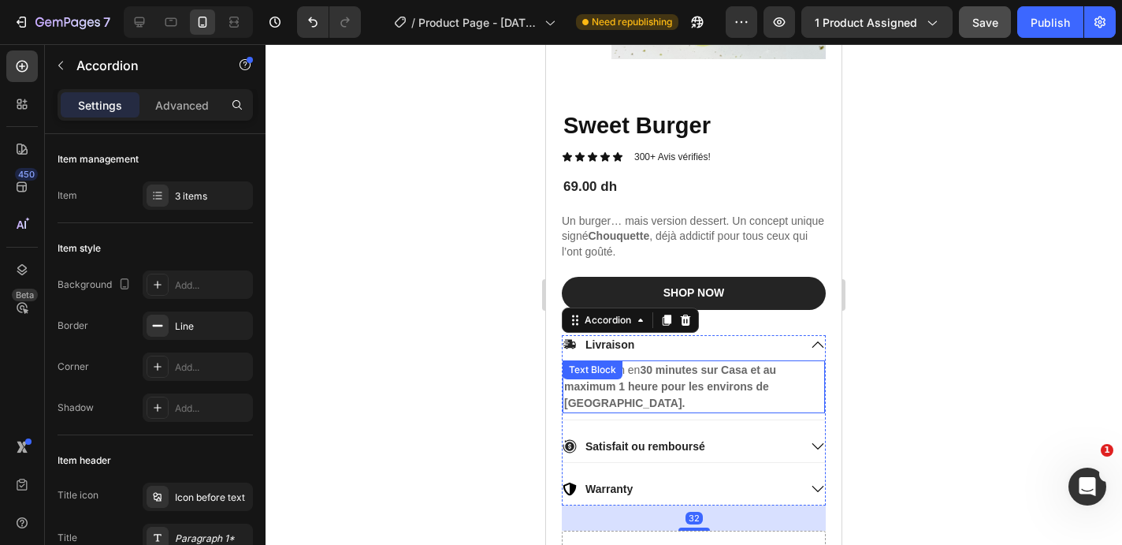
click at [664, 407] on p "🚚 Livraison en 30 minutes sur Casa et au maximum 1 heure pour les environs de C…" at bounding box center [693, 387] width 259 height 50
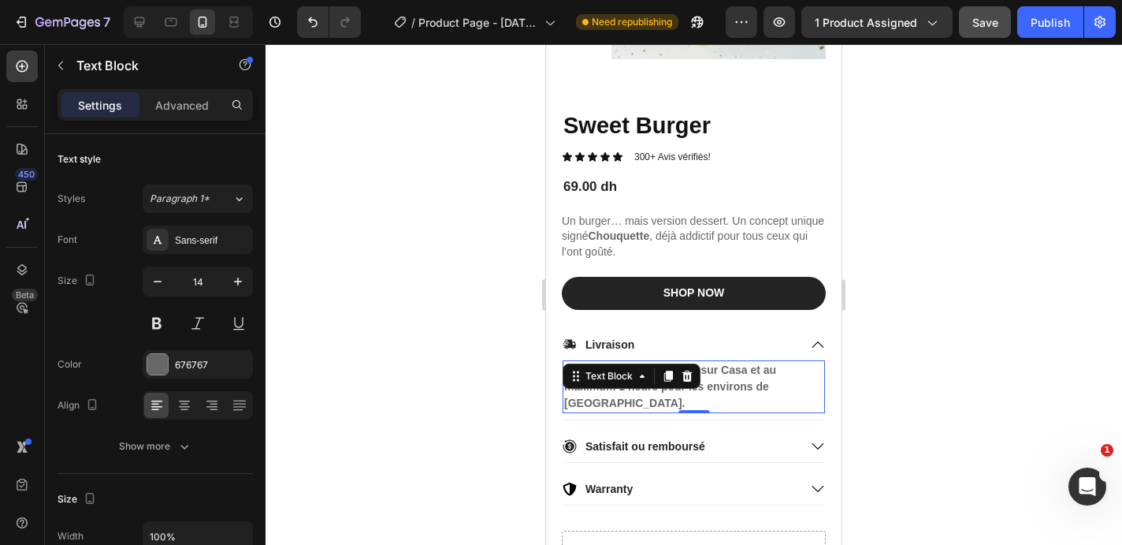
click at [651, 404] on p "🚚 Livraison en 30 minutes sur Casa et au maximum 1 heure pour les environs de C…" at bounding box center [693, 387] width 259 height 50
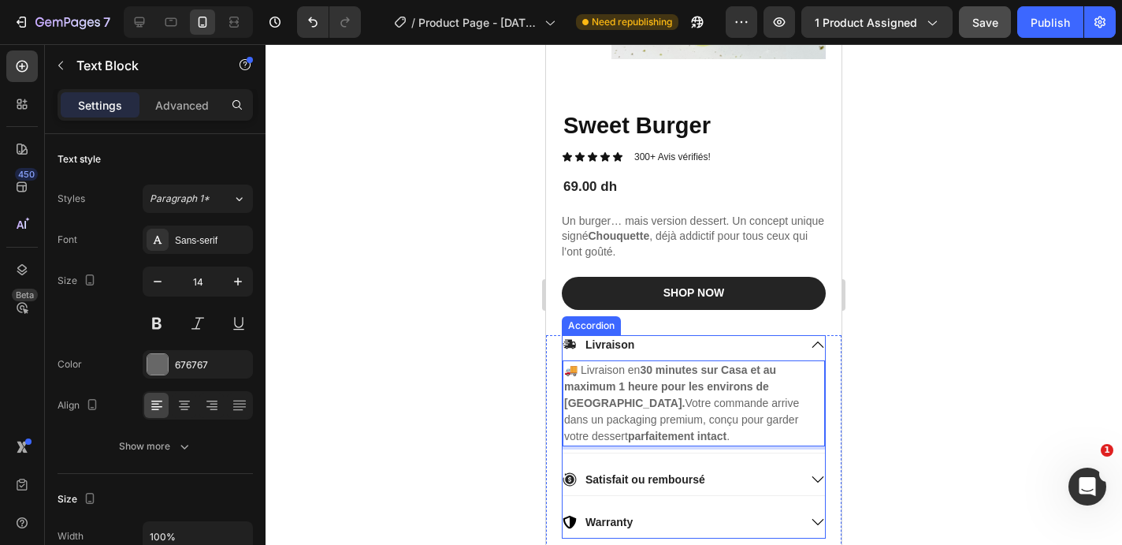
click at [761, 350] on div "Livraison" at bounding box center [681, 344] width 236 height 19
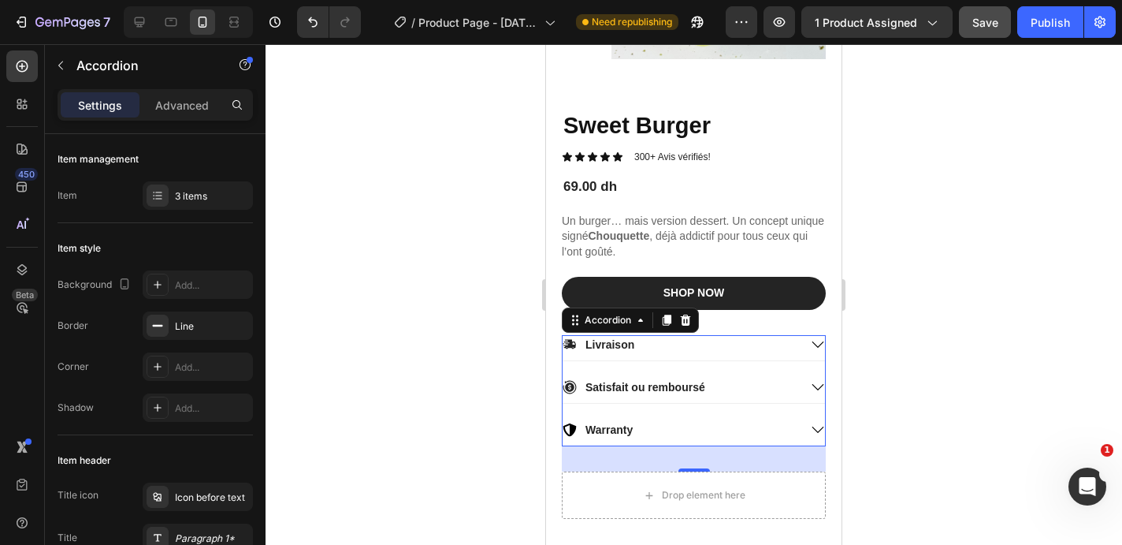
click at [712, 383] on div "Satisfait ou remboursé" at bounding box center [681, 387] width 236 height 19
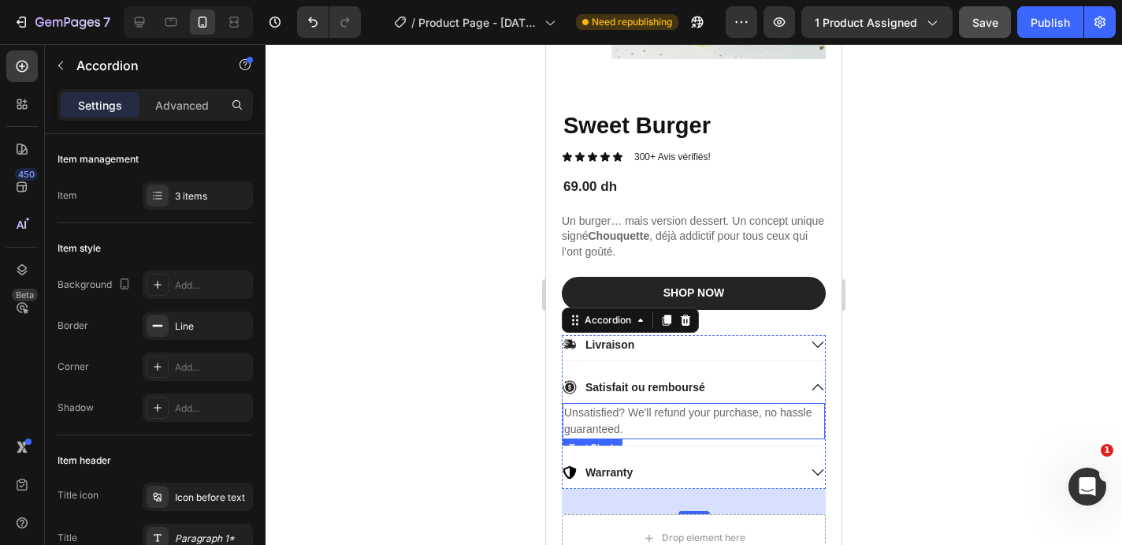
click at [620, 423] on p "Unsatisfied? We'll refund your purchase, no hassle guaranteed." at bounding box center [693, 420] width 259 height 33
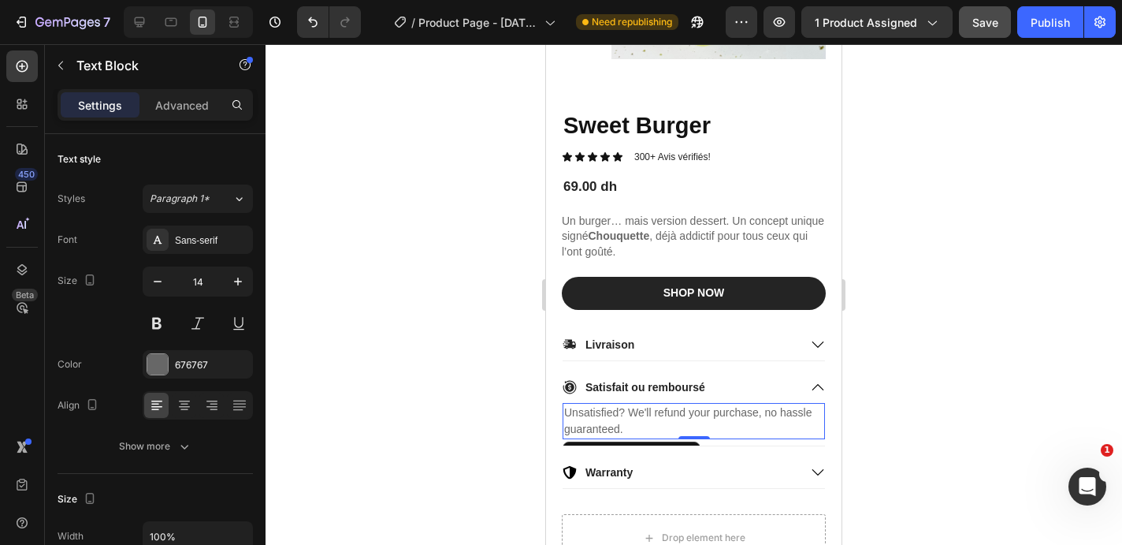
click at [620, 423] on p "Unsatisfied? We'll refund your purchase, no hassle guaranteed." at bounding box center [693, 420] width 259 height 33
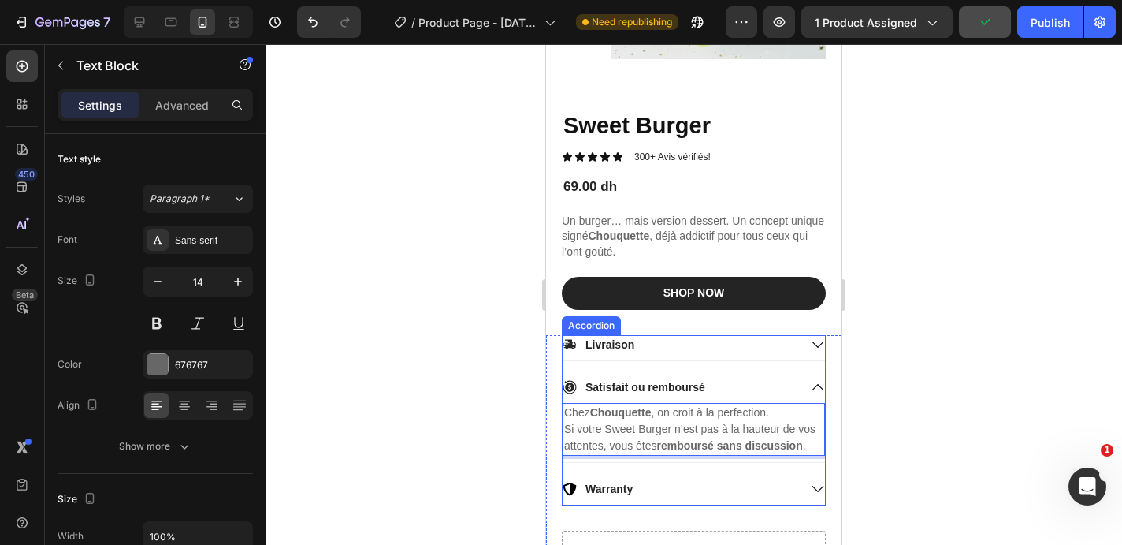
click at [759, 385] on div "Satisfait ou remboursé" at bounding box center [681, 387] width 236 height 19
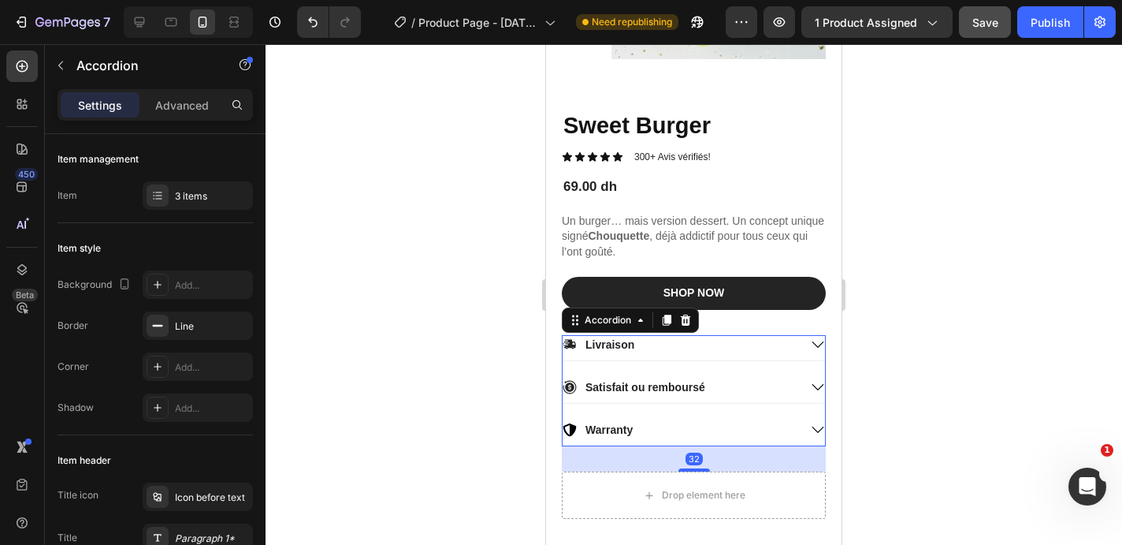
click at [752, 423] on div "Warranty" at bounding box center [681, 429] width 236 height 19
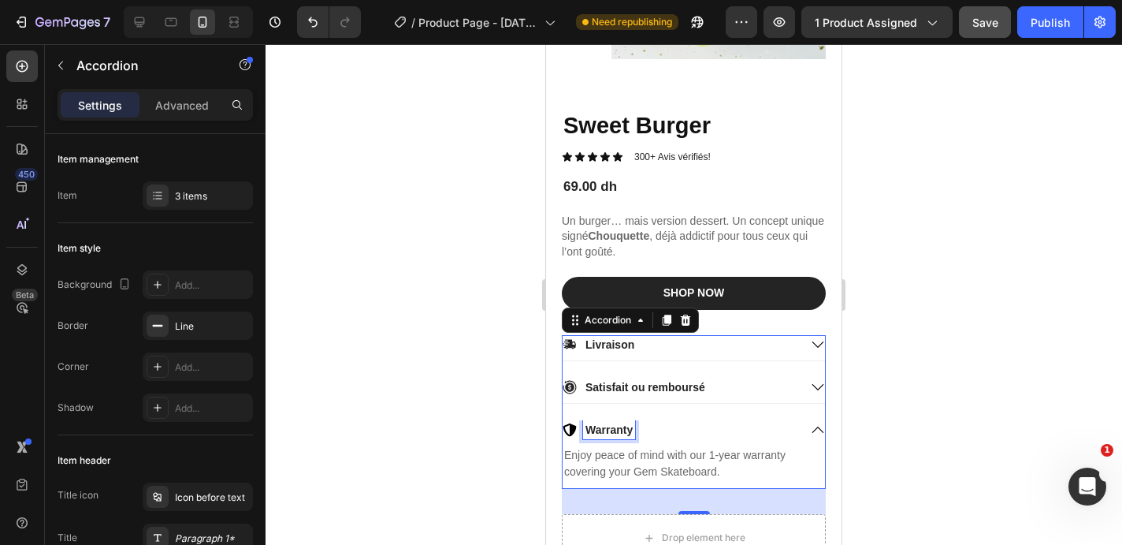
click at [597, 426] on p "Warranty" at bounding box center [609, 429] width 47 height 14
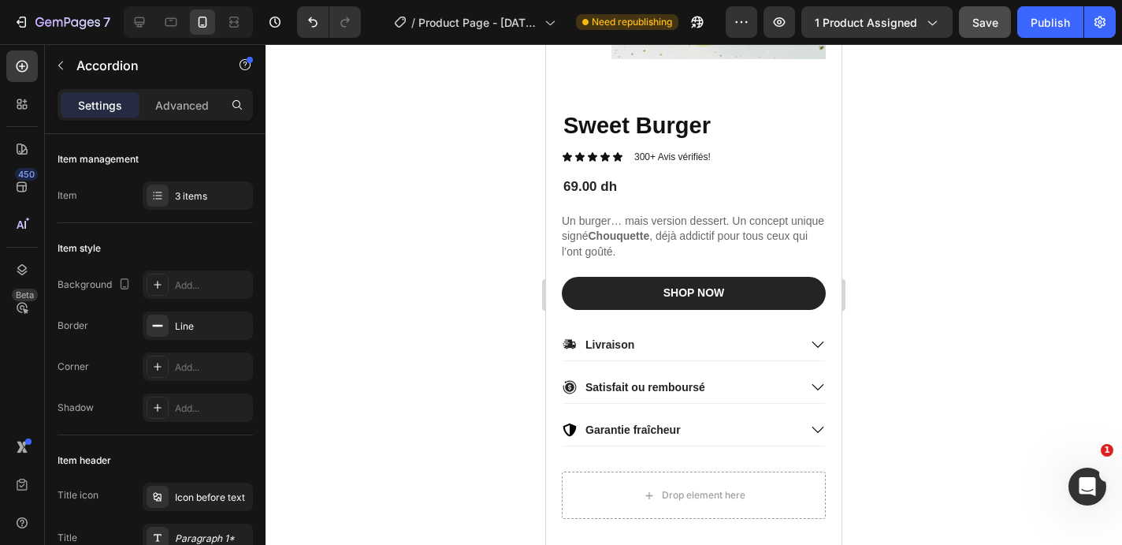
click at [820, 432] on icon at bounding box center [818, 429] width 14 height 14
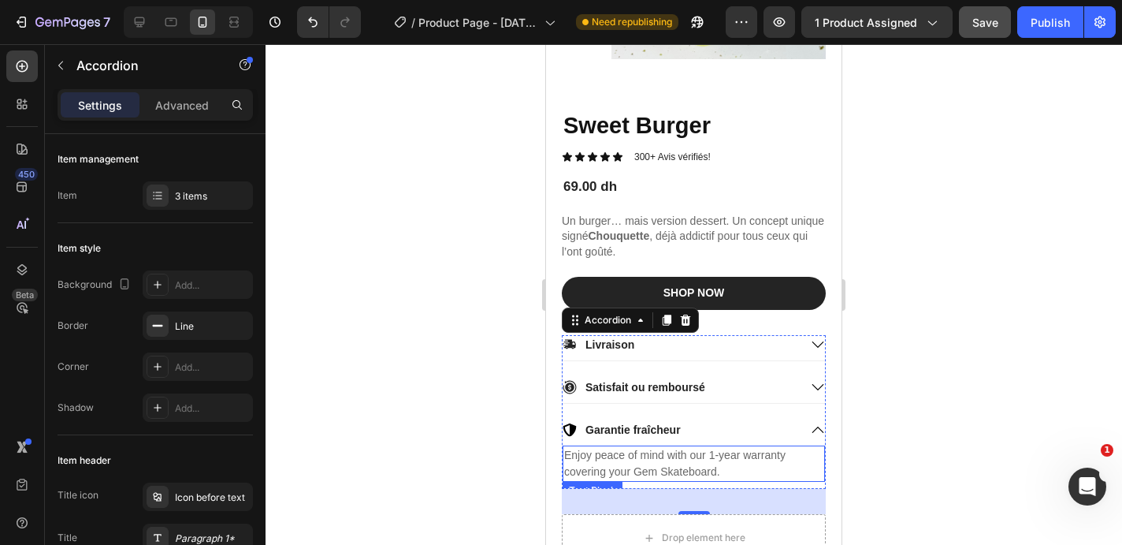
click at [659, 466] on p "Enjoy peace of mind with our 1-year warranty covering your Gem Skateboard." at bounding box center [693, 463] width 259 height 33
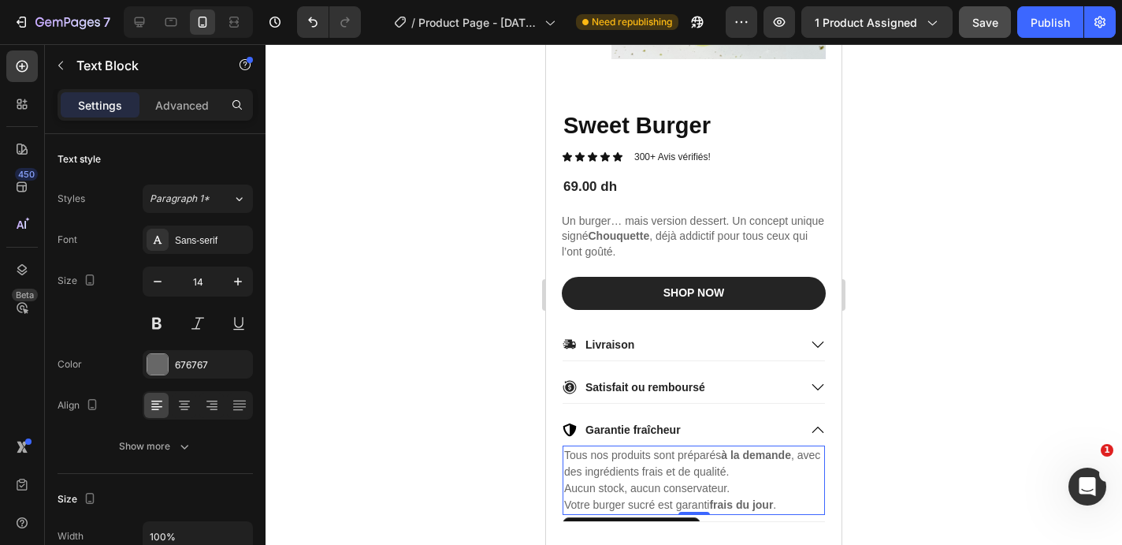
click at [950, 433] on div at bounding box center [694, 294] width 857 height 500
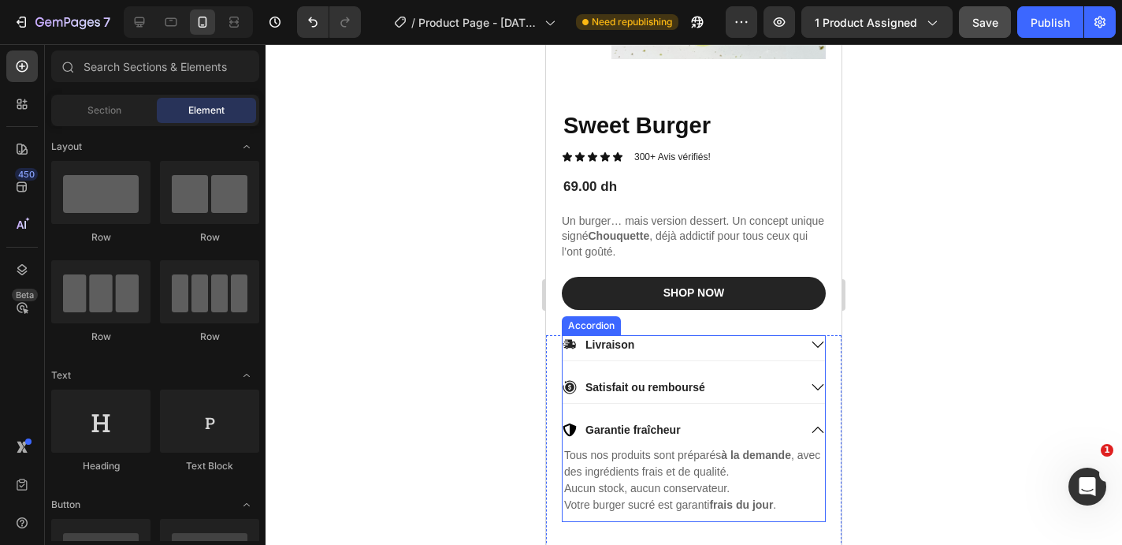
scroll to position [352, 0]
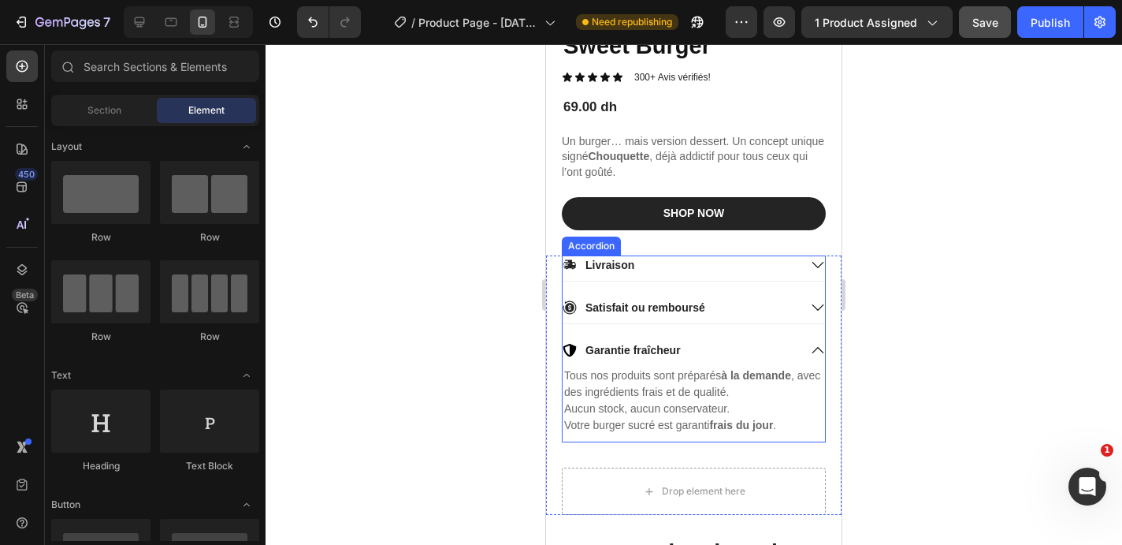
click at [816, 347] on icon at bounding box center [818, 350] width 14 height 14
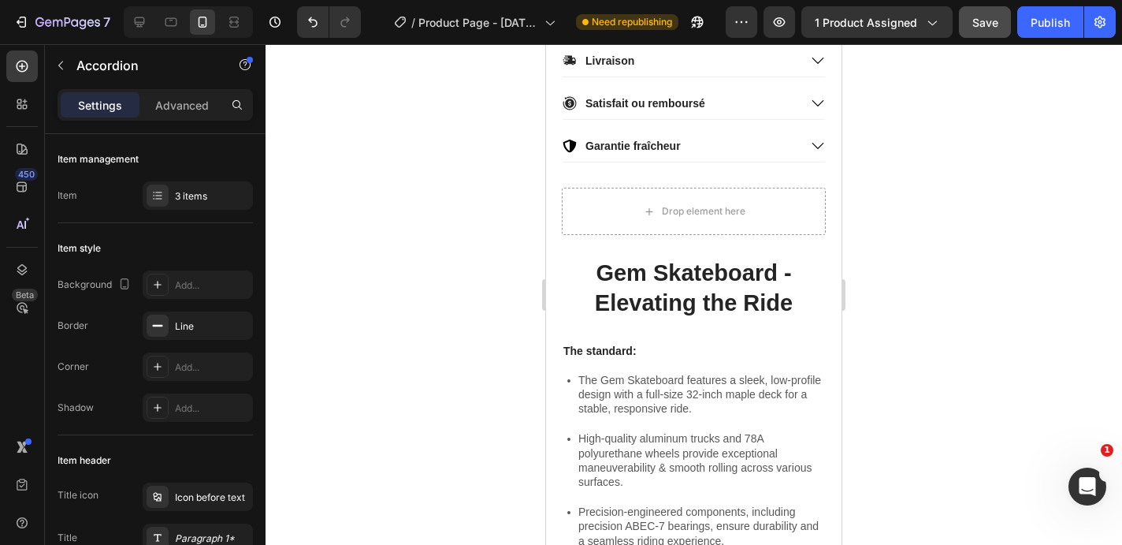
scroll to position [715, 0]
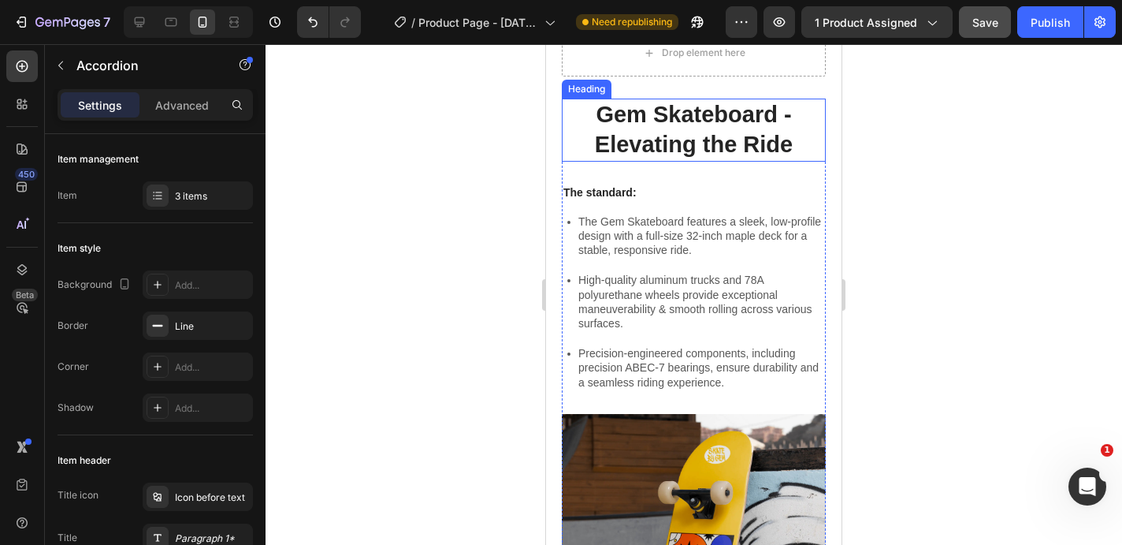
click at [627, 140] on h2 "Gem Skateboard - Elevating the Ride" at bounding box center [694, 130] width 264 height 62
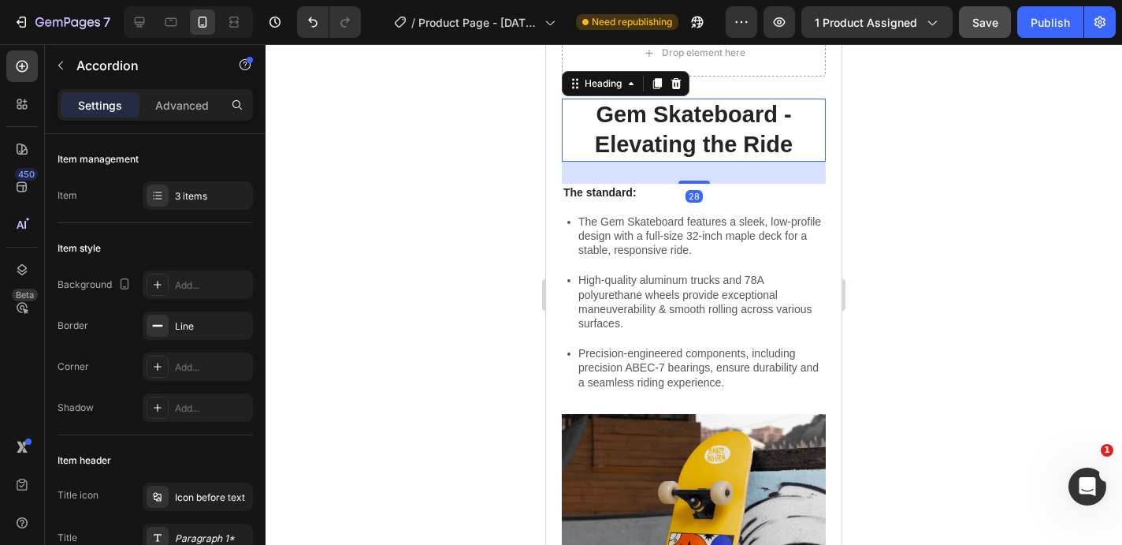
click at [627, 140] on h2 "Gem Skateboard - Elevating the Ride" at bounding box center [694, 130] width 264 height 62
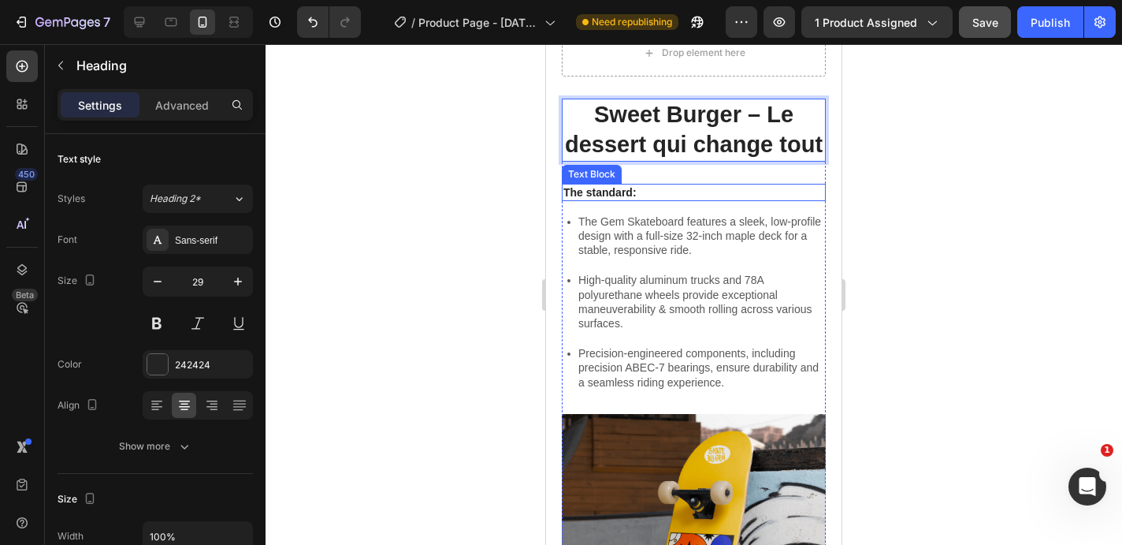
click at [605, 184] on div "The standard:" at bounding box center [694, 192] width 264 height 17
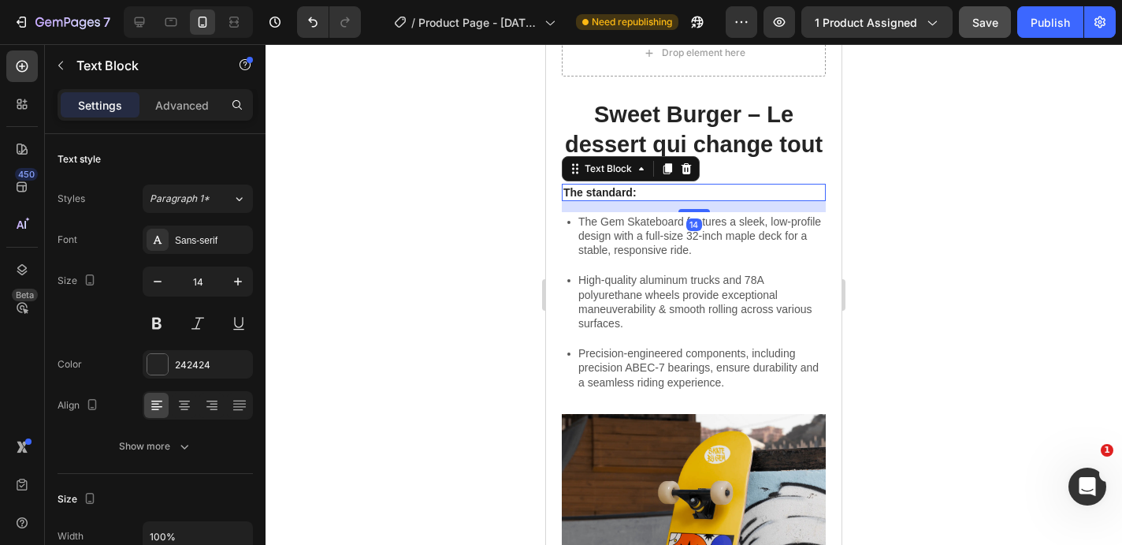
click at [686, 157] on div "Text Block" at bounding box center [631, 168] width 138 height 25
click at [686, 168] on icon at bounding box center [687, 167] width 10 height 11
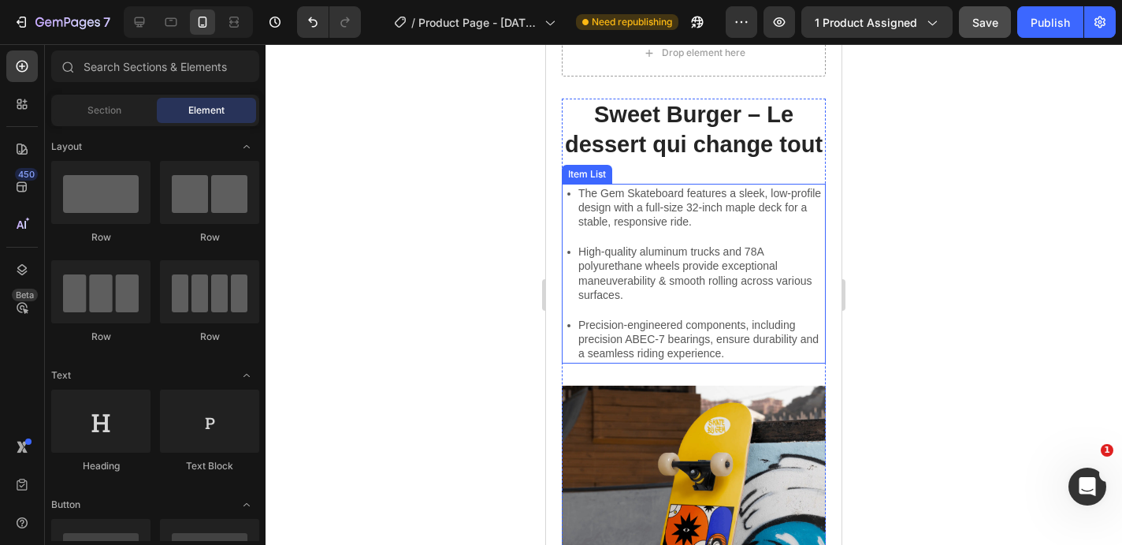
click at [628, 210] on p "The Gem Skateboard features a sleek, low-profile design with a full-size 32-inc…" at bounding box center [700, 207] width 245 height 43
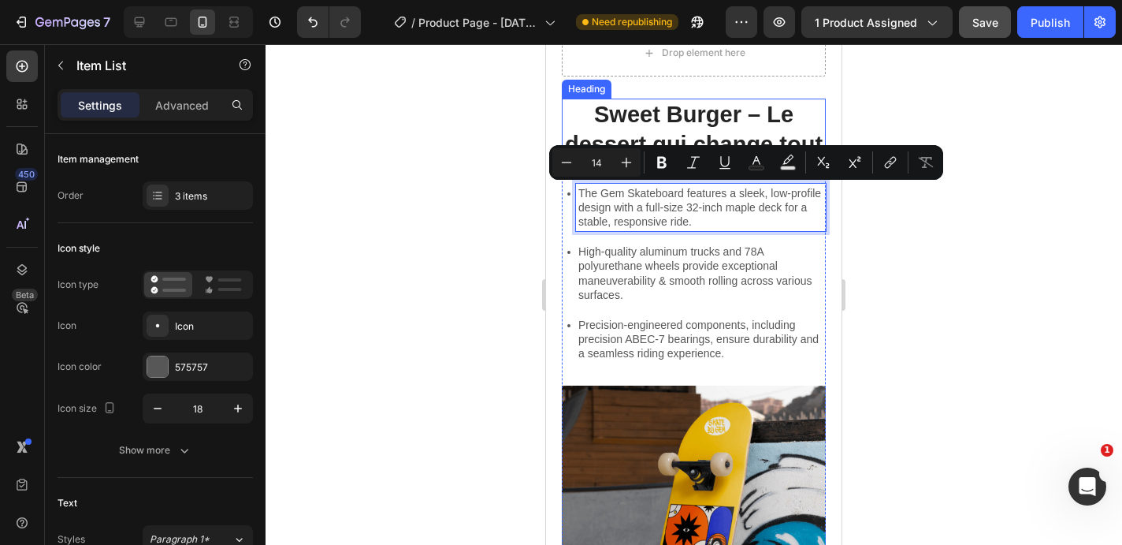
click at [668, 118] on p "Sweet Burger – Le dessert qui change tout" at bounding box center [694, 129] width 261 height 59
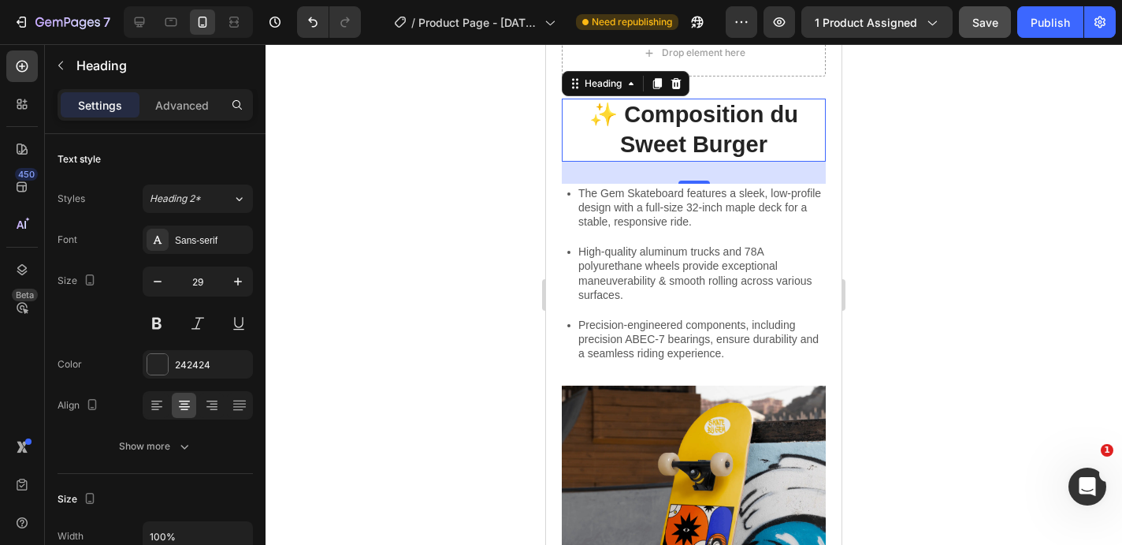
click at [958, 195] on div at bounding box center [694, 294] width 857 height 500
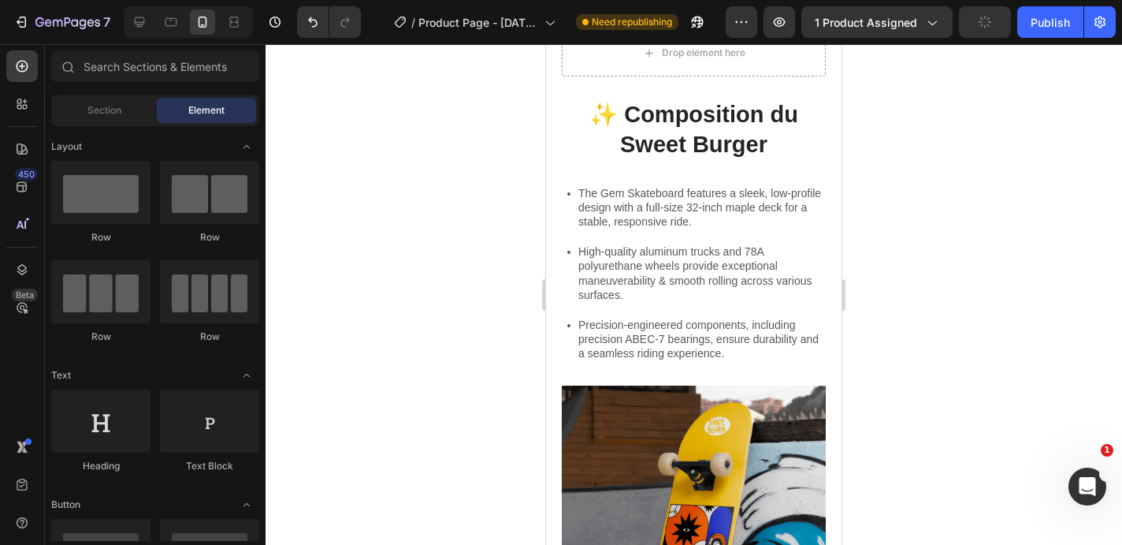
click at [642, 210] on p "The Gem Skateboard features a sleek, low-profile design with a full-size 32-inc…" at bounding box center [700, 207] width 245 height 43
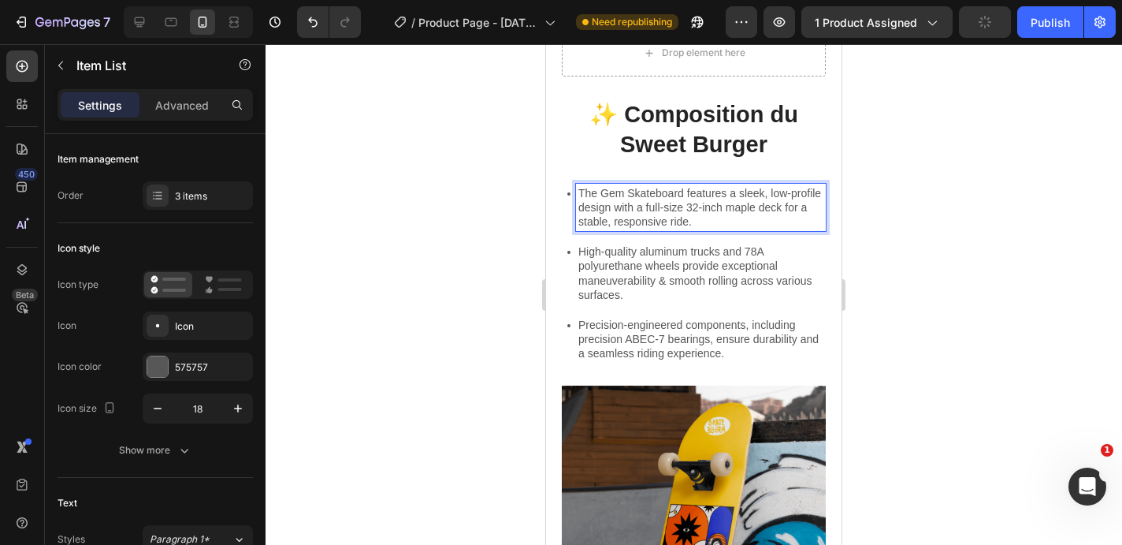
click at [642, 210] on p "The Gem Skateboard features a sleek, low-profile design with a full-size 32-inc…" at bounding box center [700, 207] width 245 height 43
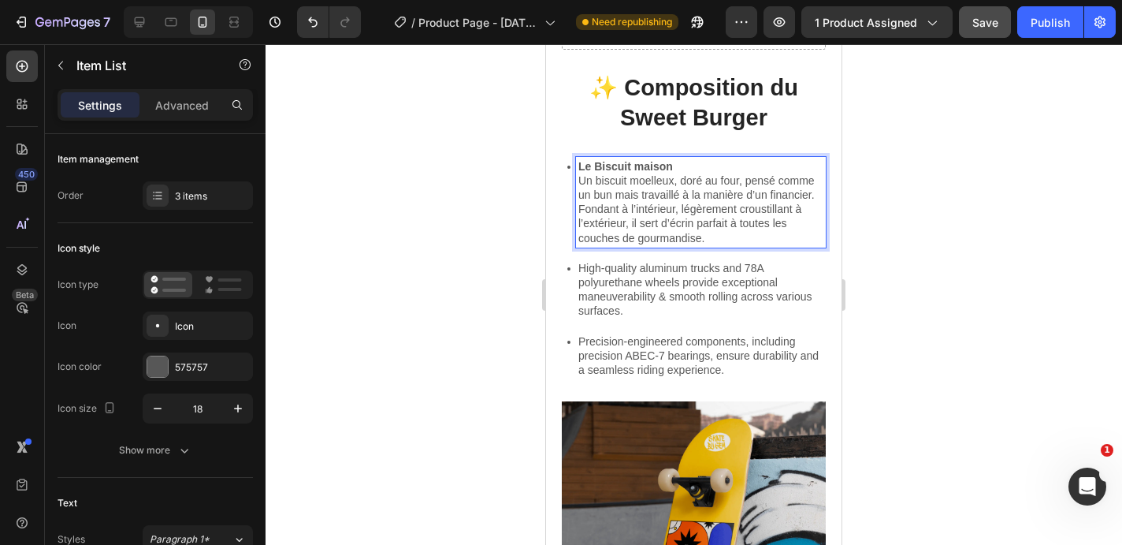
scroll to position [741, 0]
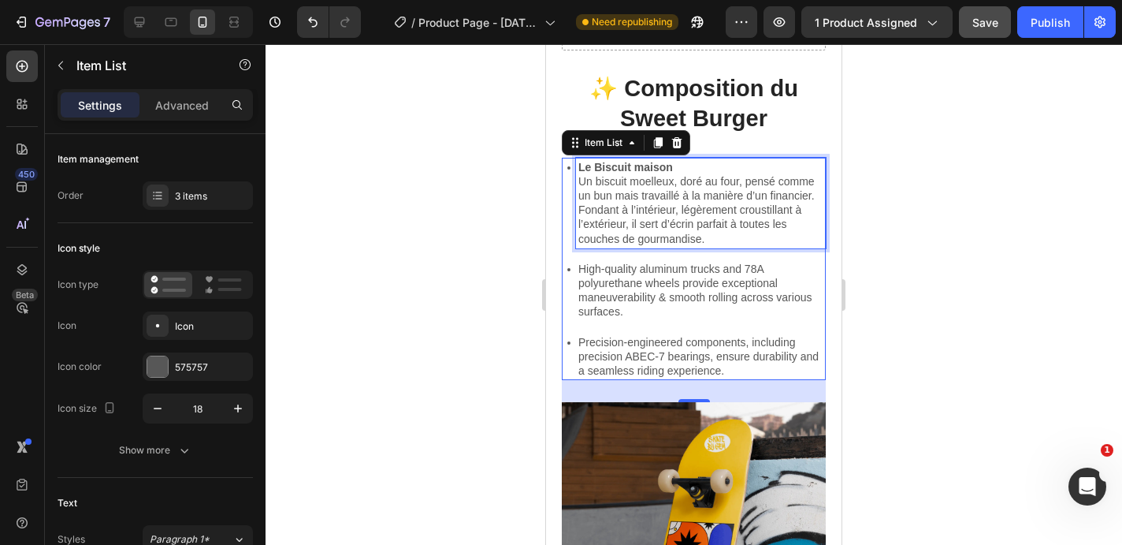
click at [623, 286] on p "High-quality aluminum trucks and 78A polyurethane wheels provide exceptional ma…" at bounding box center [700, 291] width 245 height 58
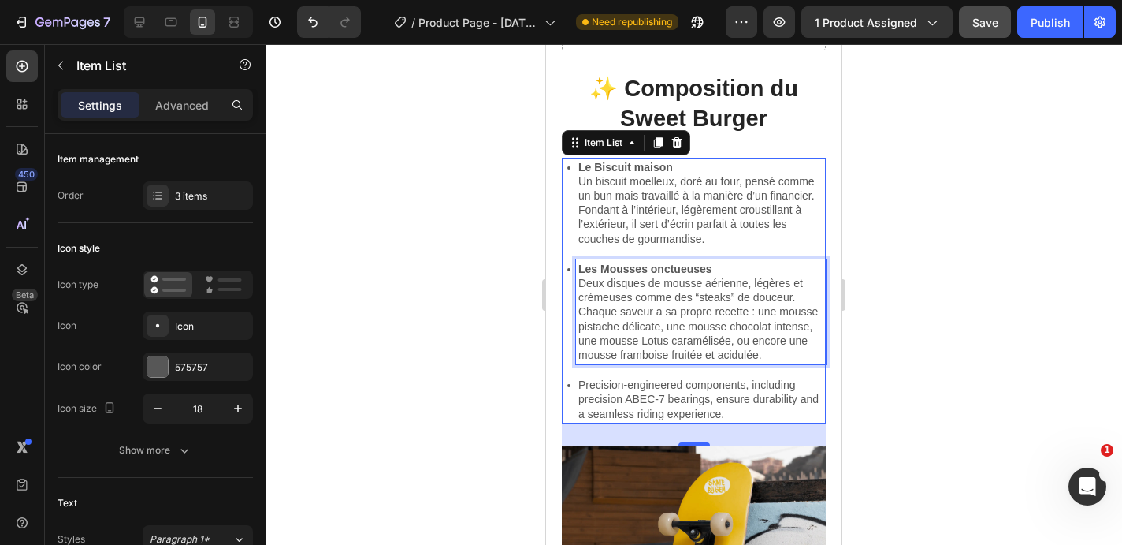
click at [660, 408] on p "Precision-engineered components, including precision ABEC-7 bearings, ensure du…" at bounding box center [700, 399] width 245 height 43
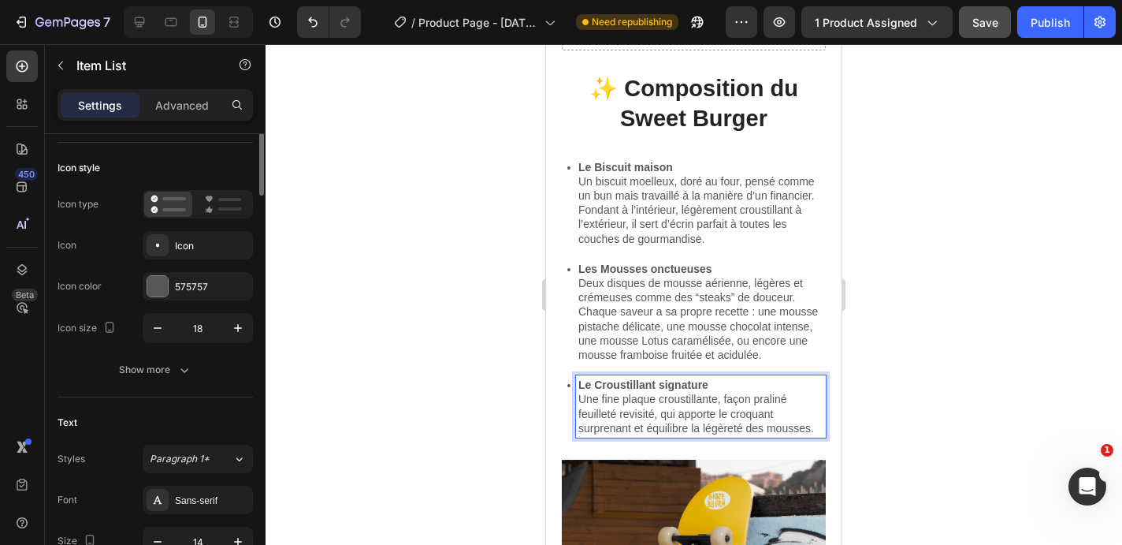
scroll to position [0, 0]
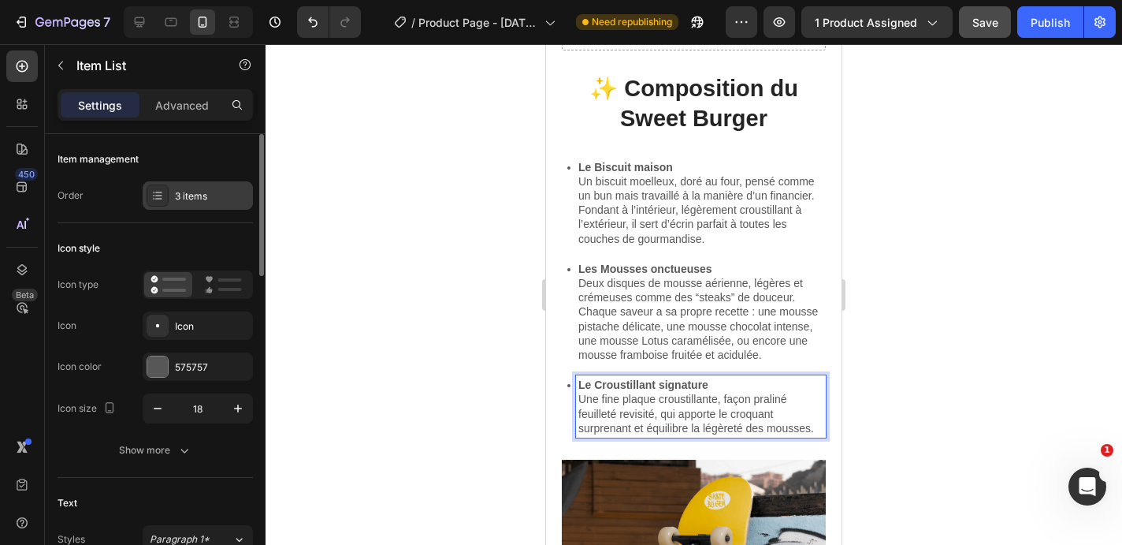
click at [186, 198] on div "3 items" at bounding box center [212, 196] width 74 height 14
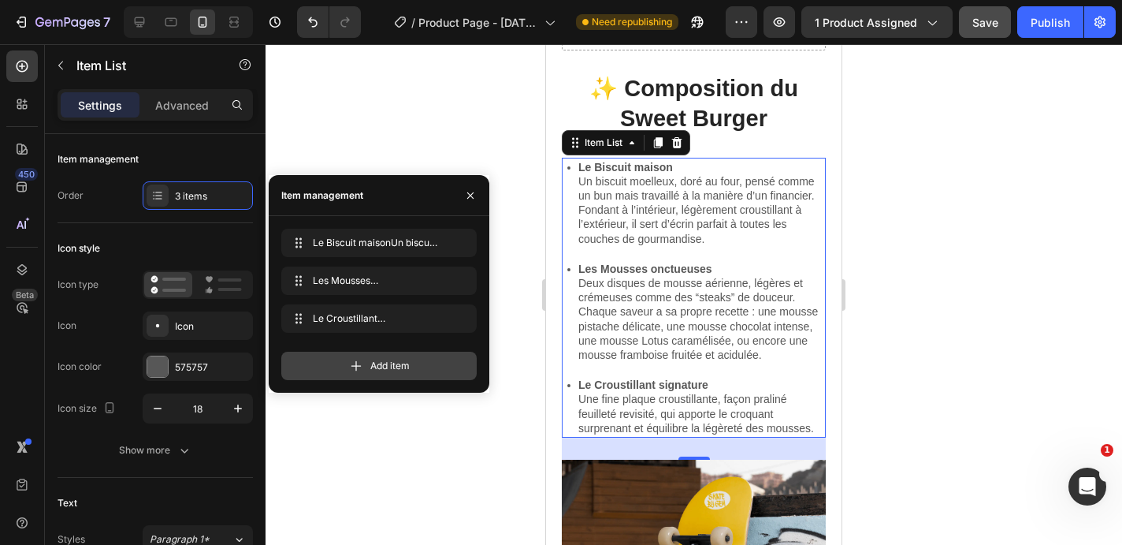
click at [410, 375] on div "Add item" at bounding box center [378, 366] width 195 height 28
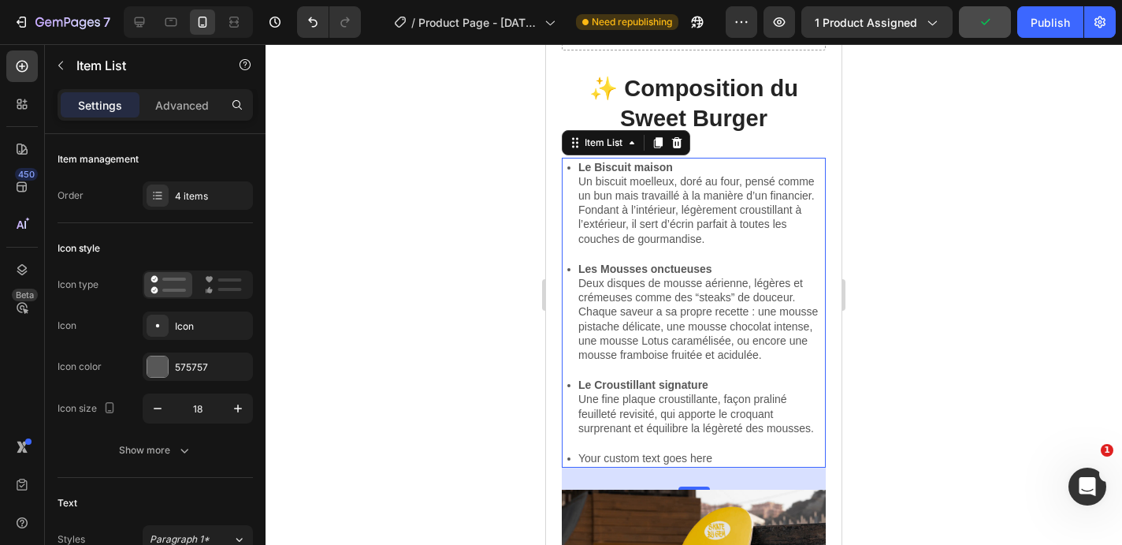
click at [990, 319] on div at bounding box center [694, 294] width 857 height 500
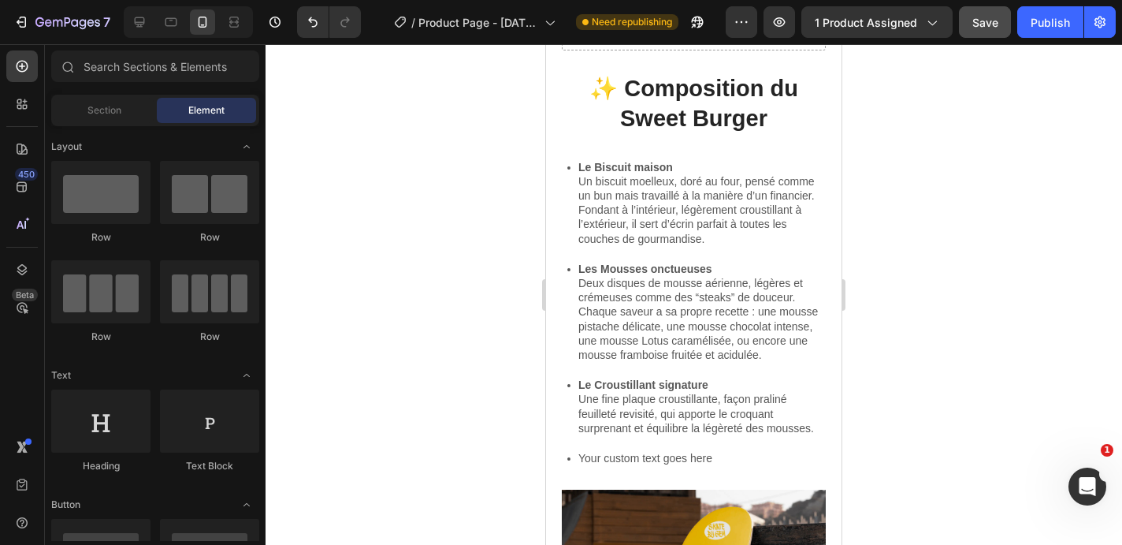
click at [680, 389] on strong "Le Croustillant signature" at bounding box center [643, 384] width 130 height 13
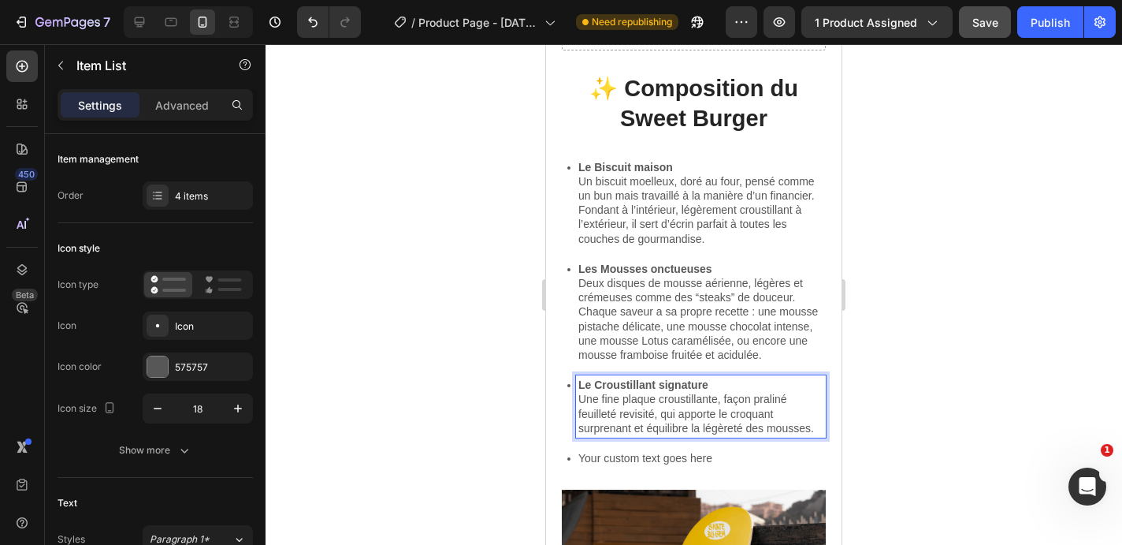
click at [616, 407] on p "Le Croustillant signature Une fine plaque croustillante, façon praliné feuillet…" at bounding box center [700, 407] width 245 height 58
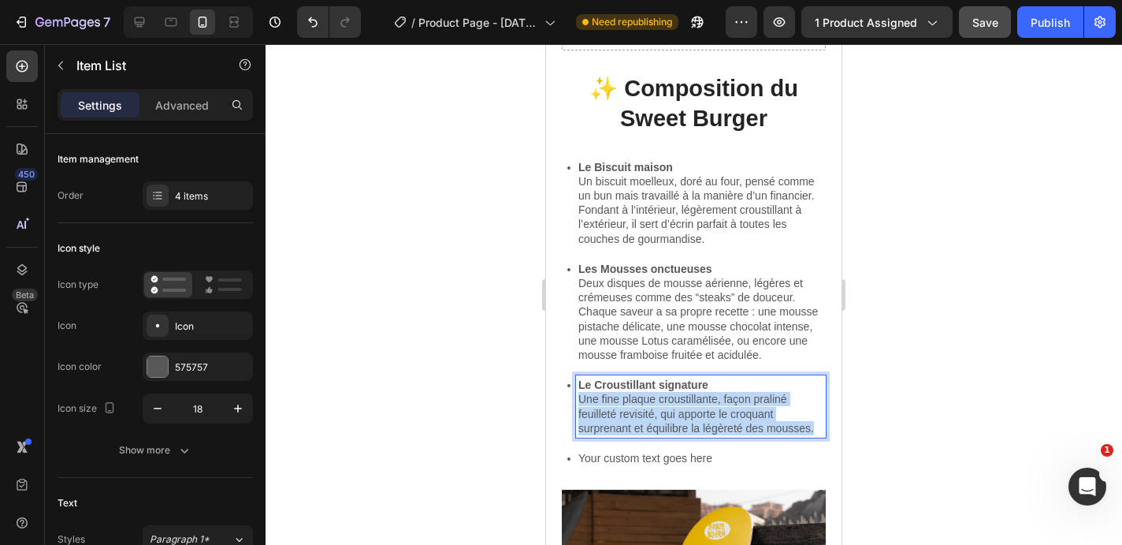
drag, startPoint x: 578, startPoint y: 396, endPoint x: 824, endPoint y: 428, distance: 248.0
click at [824, 428] on div "Le Croustillant signature Une fine plaque croustillante, façon praliné feuillet…" at bounding box center [701, 406] width 250 height 62
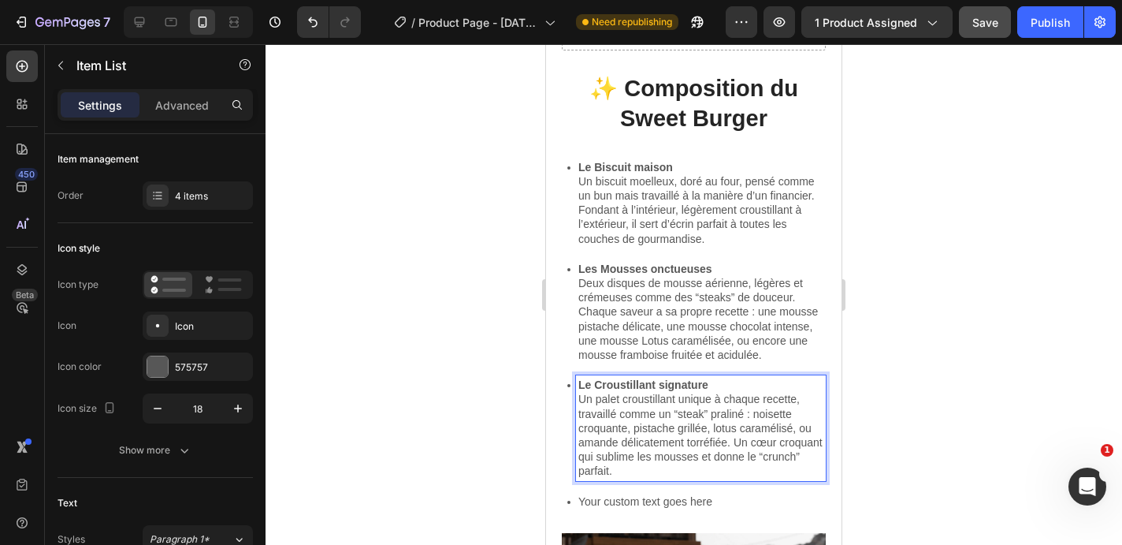
click at [628, 501] on p "Your custom text goes here" at bounding box center [700, 501] width 245 height 14
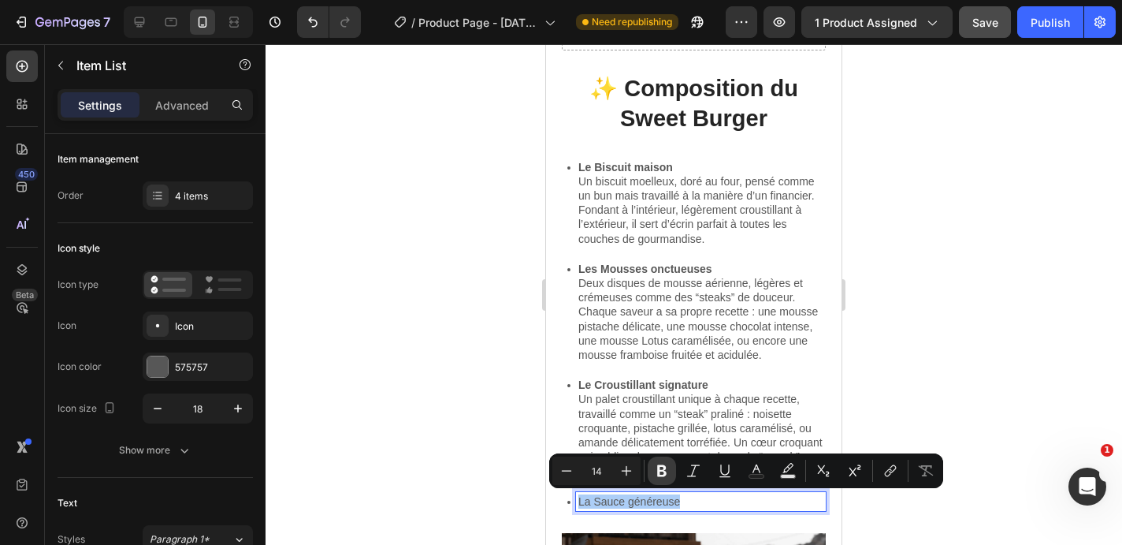
click at [654, 468] on icon "Editor contextual toolbar" at bounding box center [662, 471] width 16 height 16
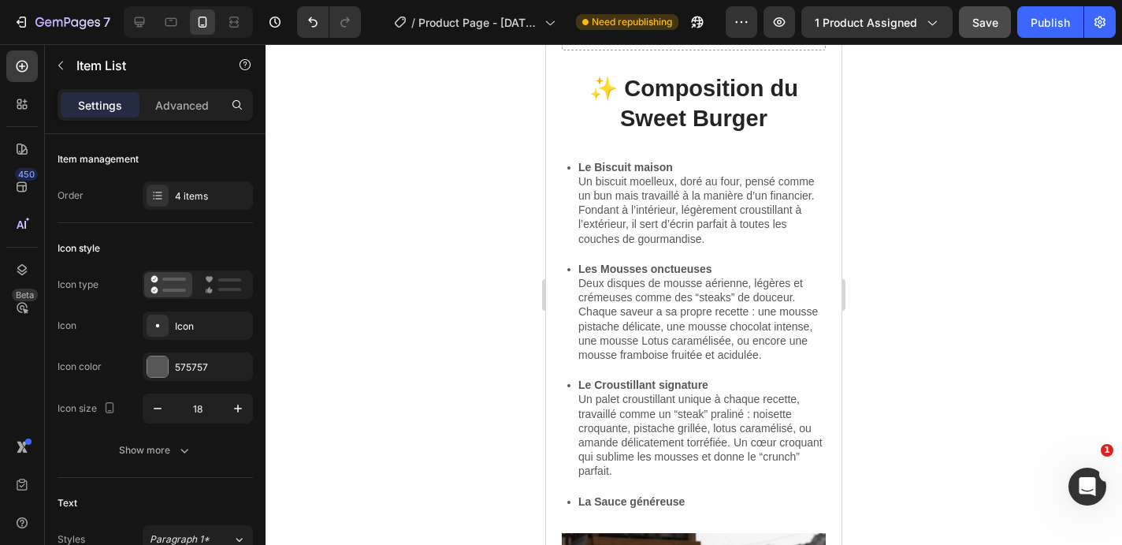
click at [698, 499] on p "La Sauce généreuse" at bounding box center [700, 501] width 245 height 14
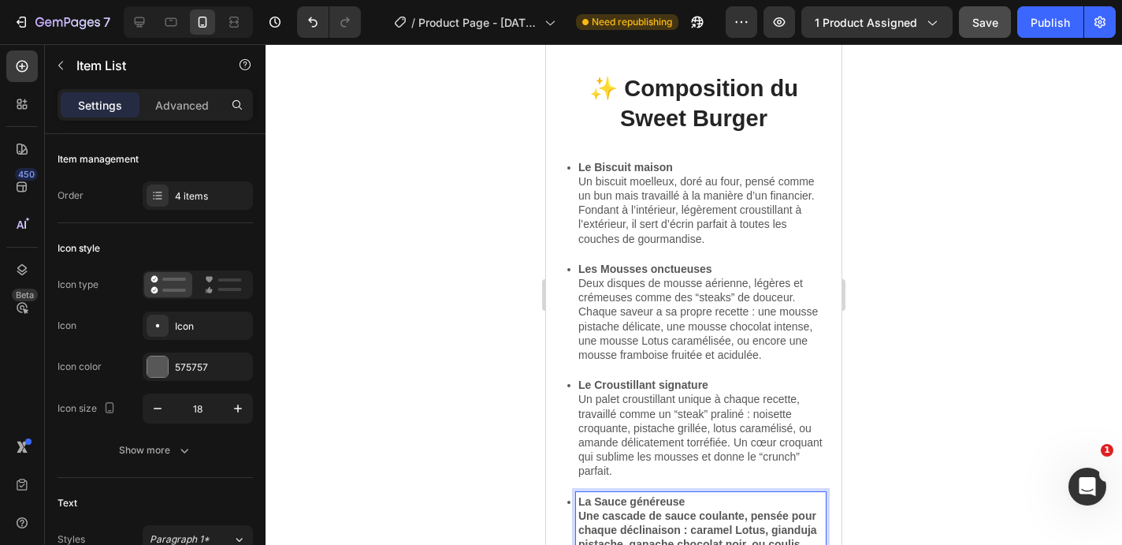
scroll to position [805, 0]
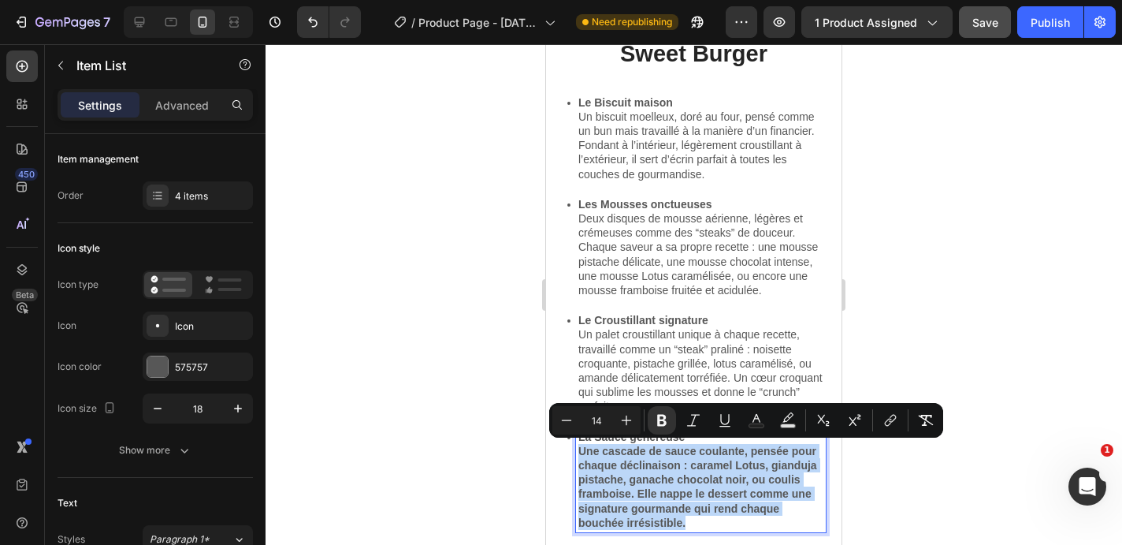
drag, startPoint x: 578, startPoint y: 449, endPoint x: 730, endPoint y: 520, distance: 167.1
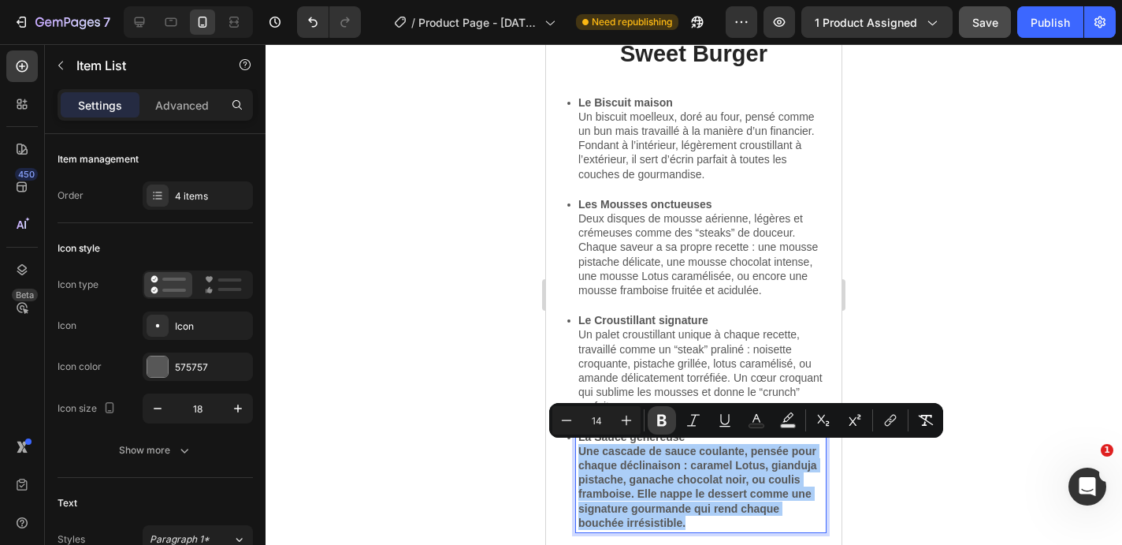
click at [664, 418] on icon "Editor contextual toolbar" at bounding box center [661, 421] width 9 height 12
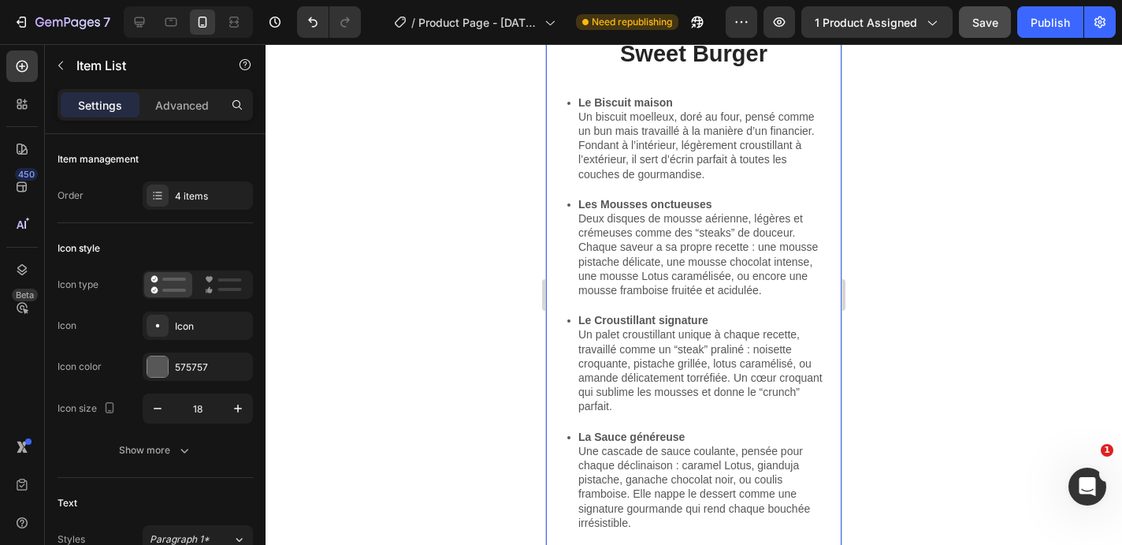
click at [445, 347] on div at bounding box center [694, 294] width 857 height 500
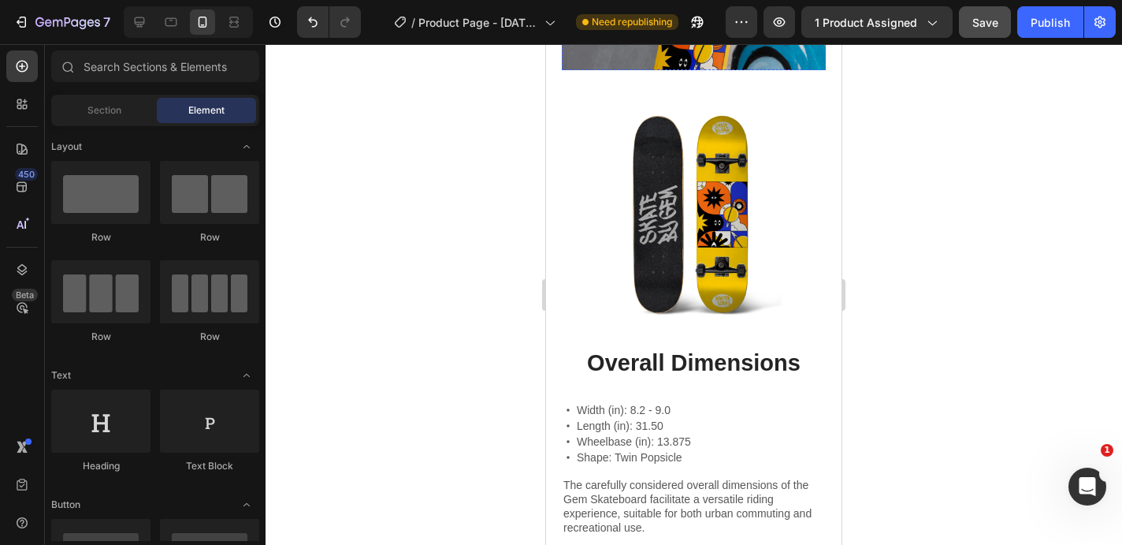
scroll to position [1520, 0]
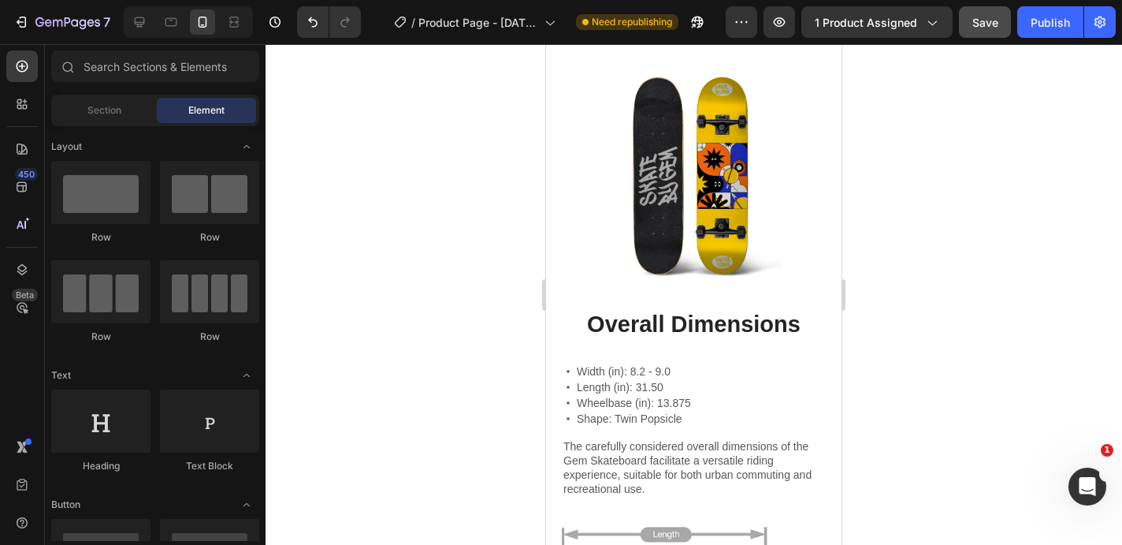
click at [670, 325] on h2 "Overall Dimensions" at bounding box center [694, 324] width 264 height 33
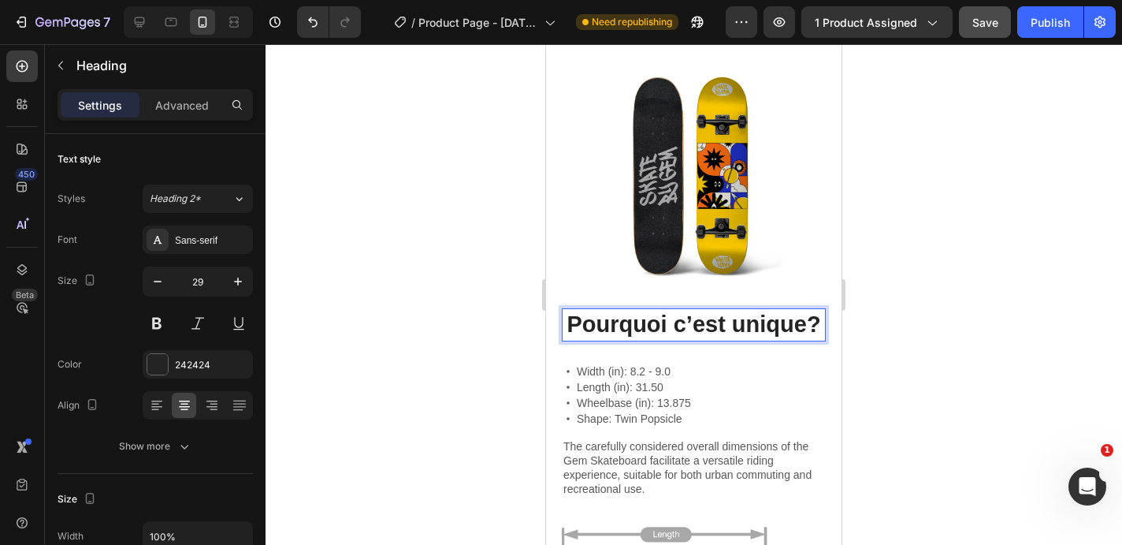
click at [619, 369] on p "Width (in): 8.2 - 9.0" at bounding box center [634, 371] width 114 height 11
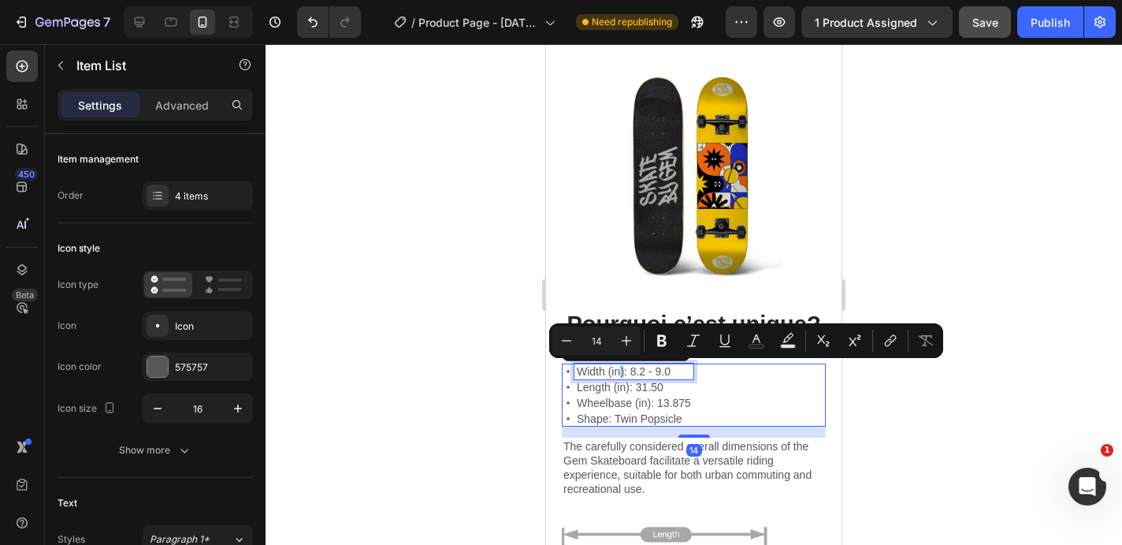
click at [619, 369] on p "Width (in): 8.2 - 9.0" at bounding box center [634, 371] width 114 height 11
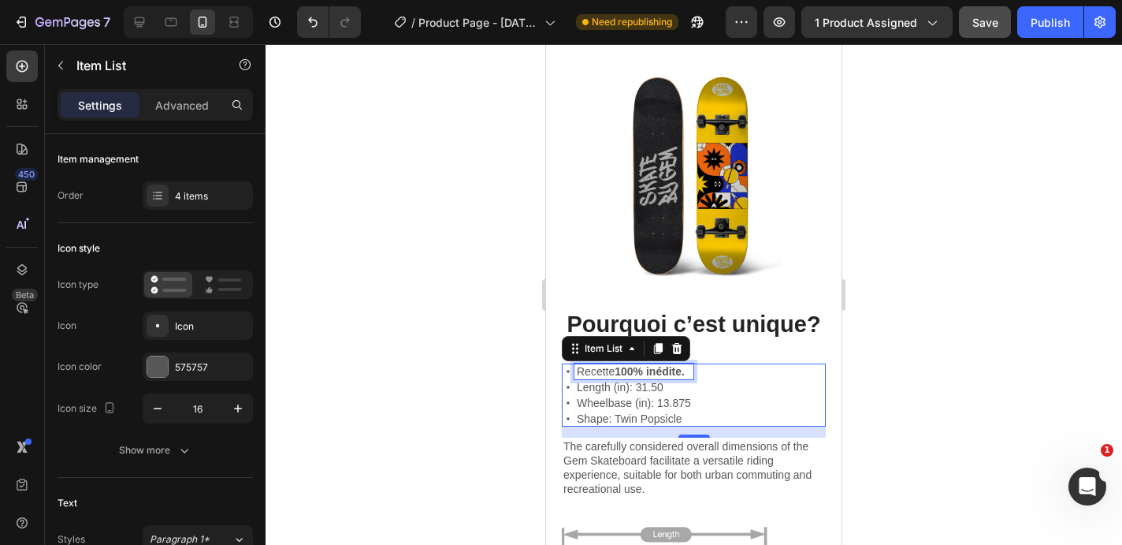
click at [598, 382] on p "Length (in): 31.50" at bounding box center [634, 386] width 114 height 11
click at [628, 402] on p "Wheelbase (in): 13.875" at bounding box center [680, 402] width 206 height 11
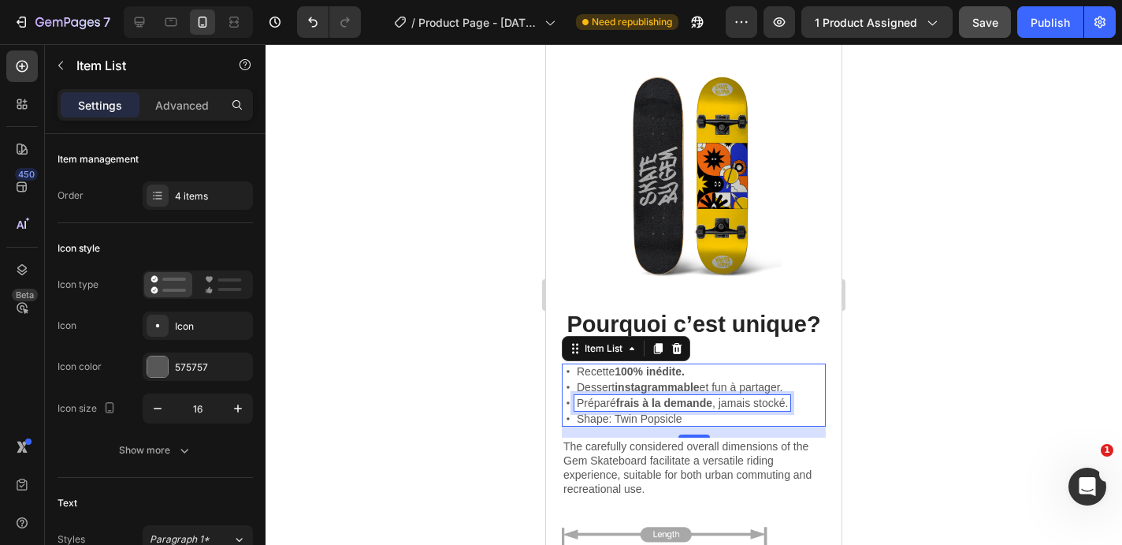
click at [590, 415] on p "Shape: Twin Popsicle" at bounding box center [682, 418] width 211 height 11
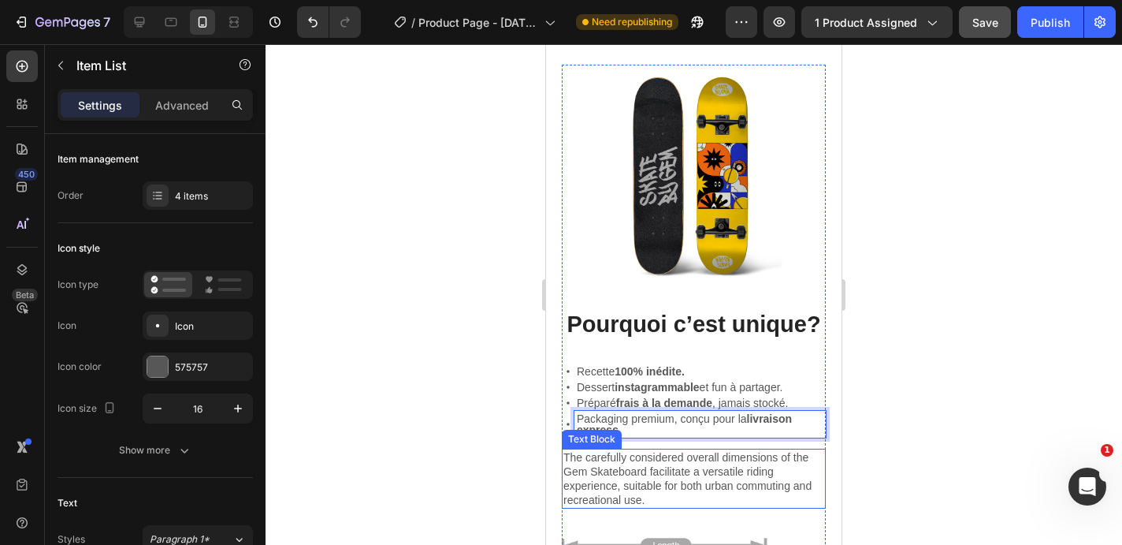
click at [667, 474] on p "The carefully considered overall dimensions of the Gem Skateboard facilitate a …" at bounding box center [694, 479] width 261 height 58
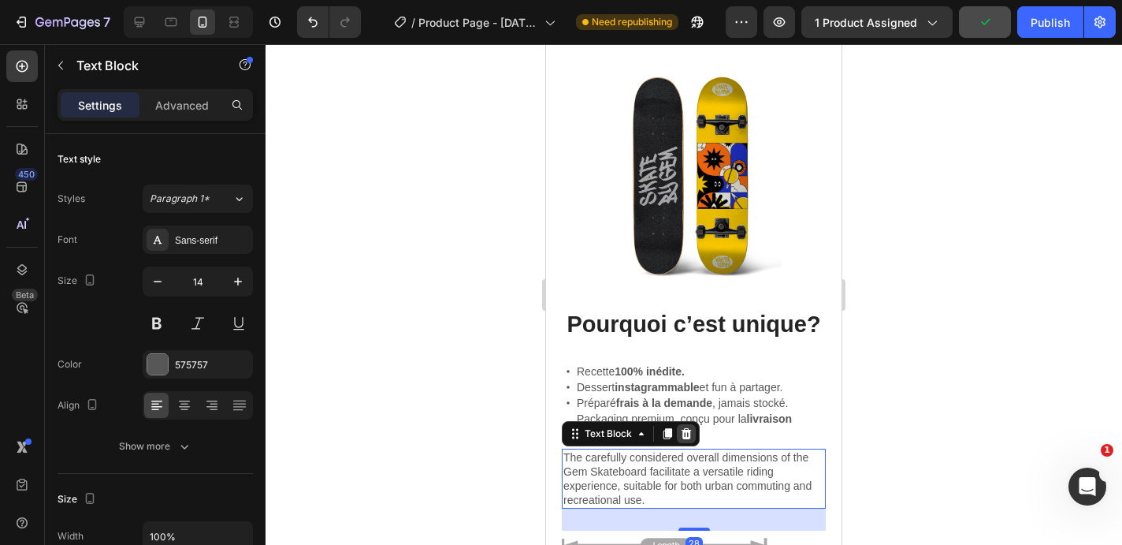
click at [690, 432] on icon at bounding box center [686, 433] width 13 height 13
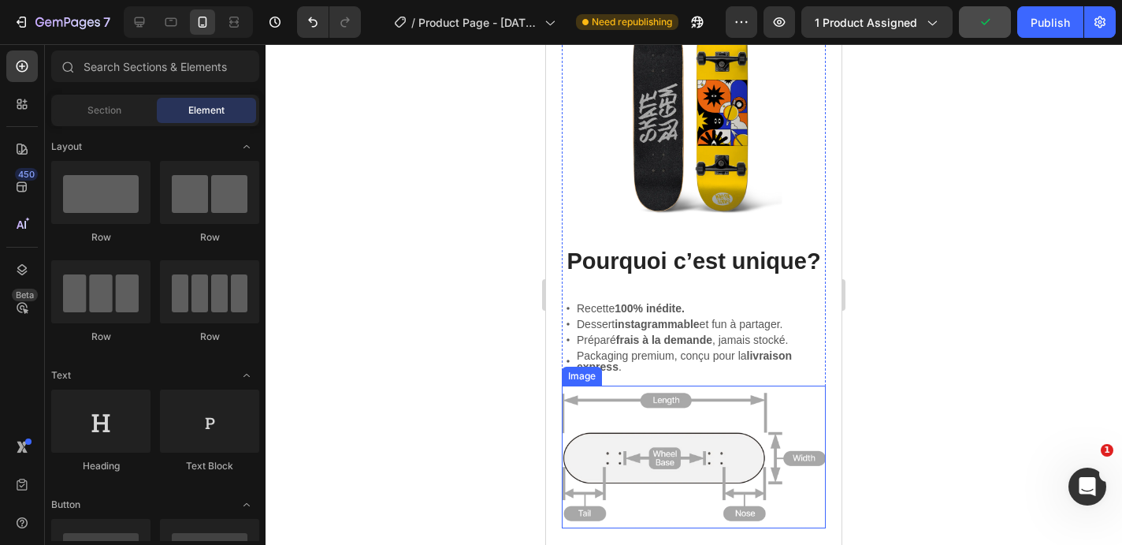
scroll to position [1661, 0]
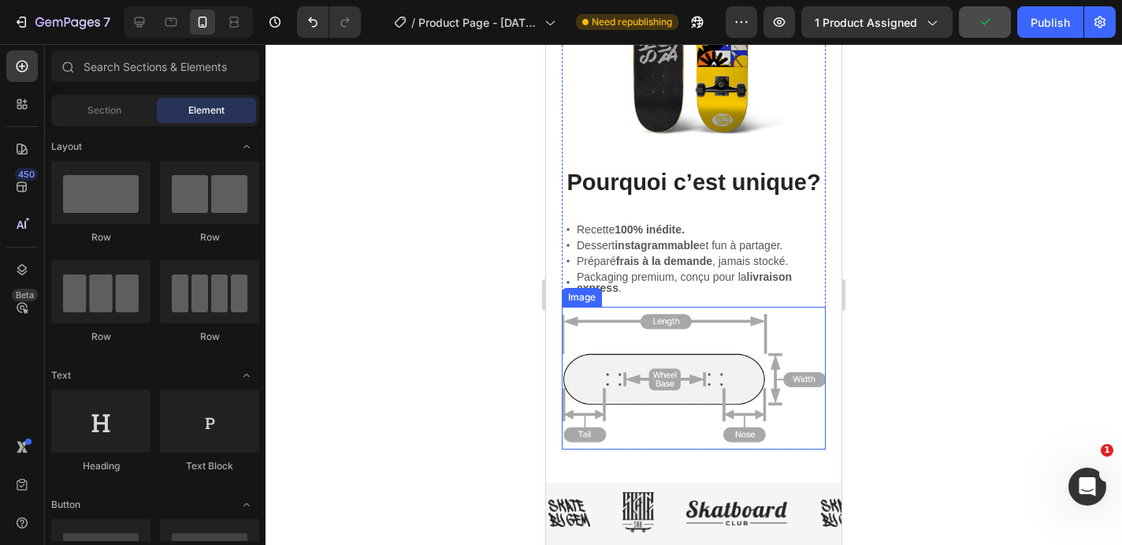
click at [750, 382] on img at bounding box center [694, 378] width 264 height 143
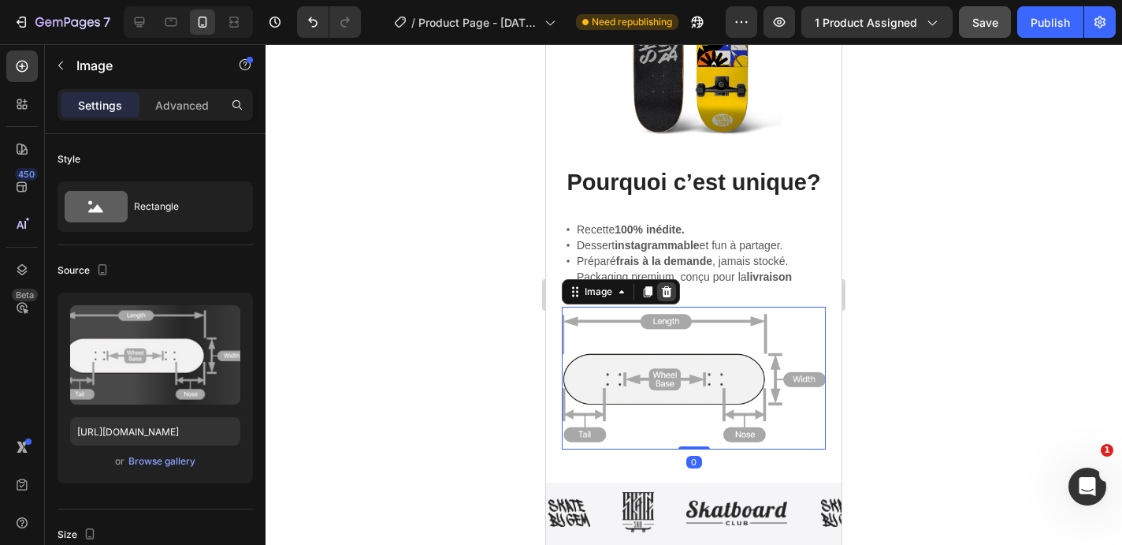
click at [666, 292] on icon at bounding box center [667, 290] width 10 height 11
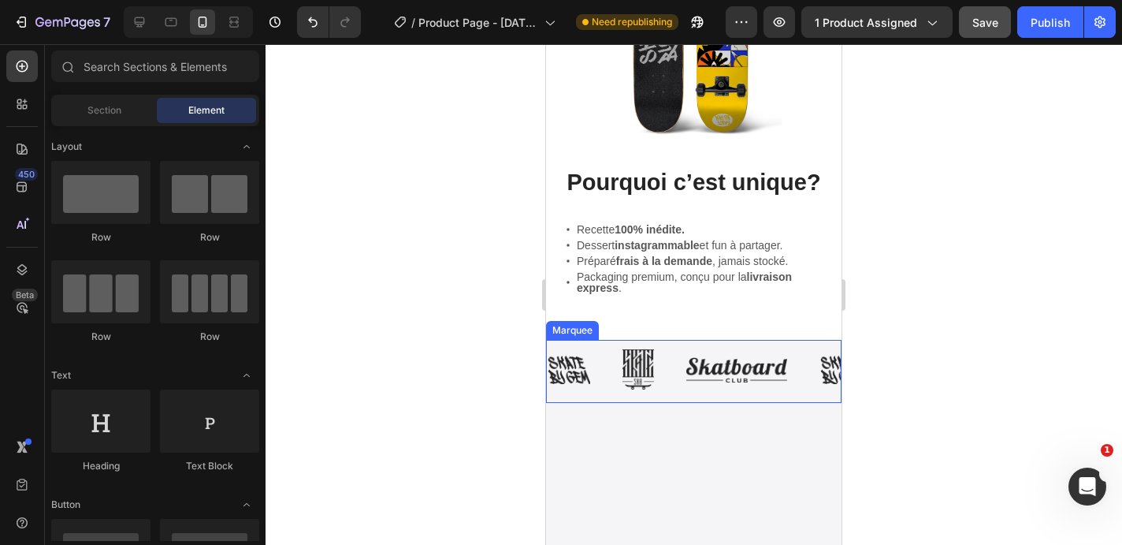
click at [705, 347] on div "Image Image Image Image Image Image Image Image Image Image Image Image Image I…" at bounding box center [694, 371] width 296 height 63
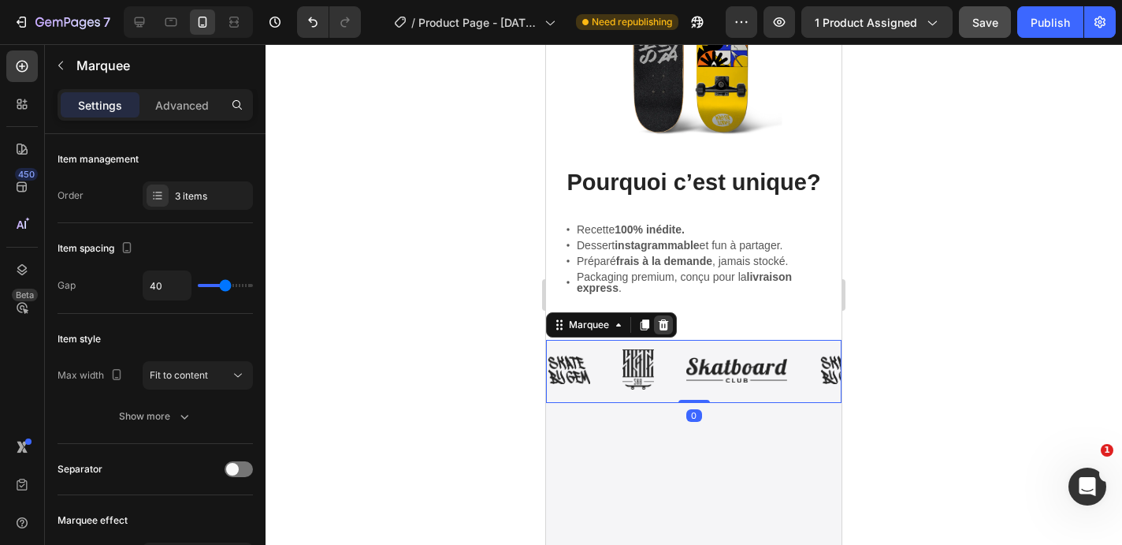
click at [664, 329] on icon at bounding box center [664, 323] width 10 height 11
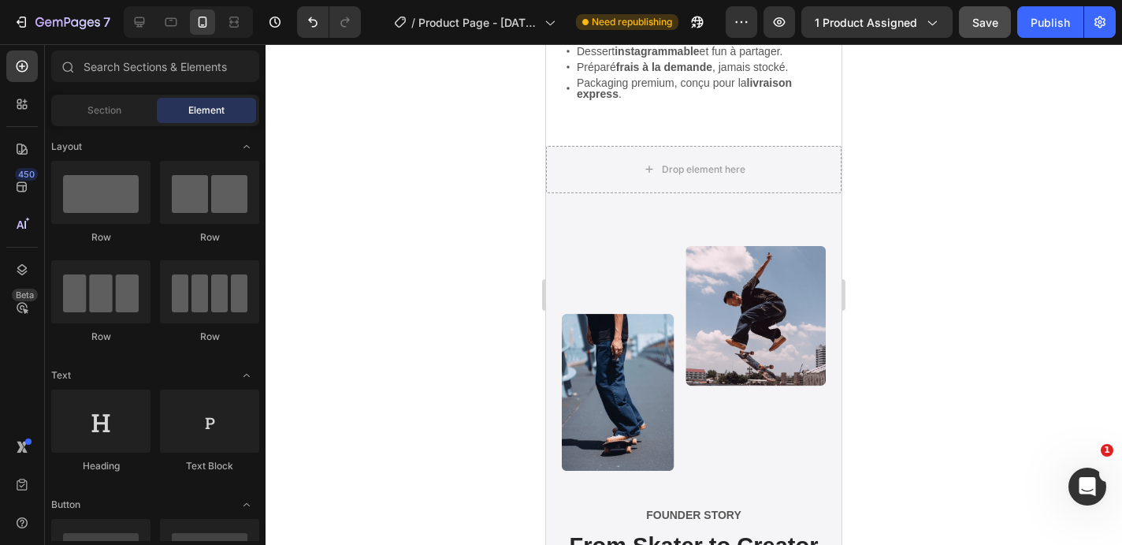
scroll to position [1863, 0]
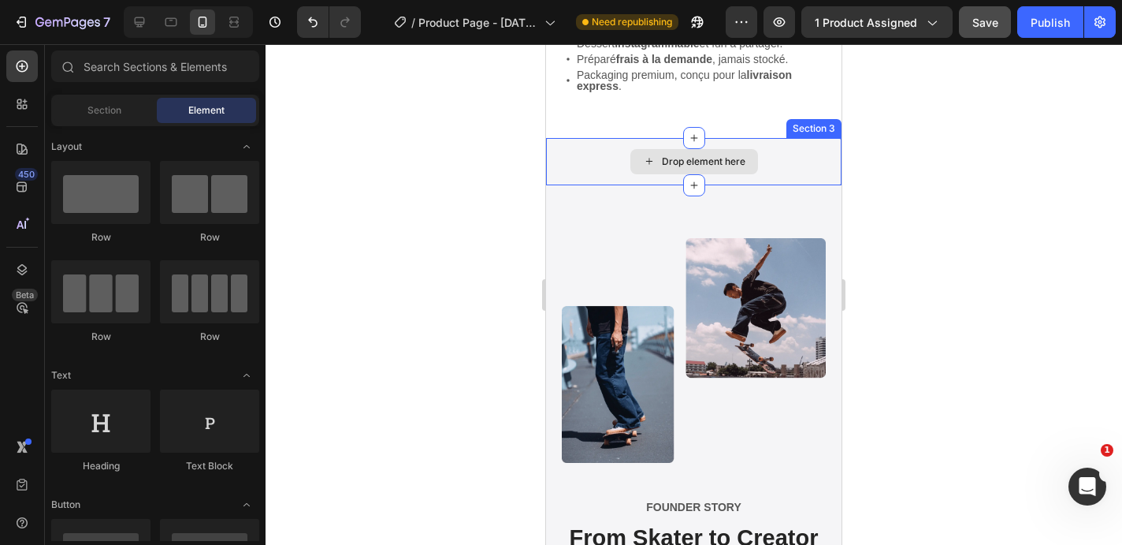
click at [784, 147] on div "Drop element here" at bounding box center [694, 161] width 296 height 47
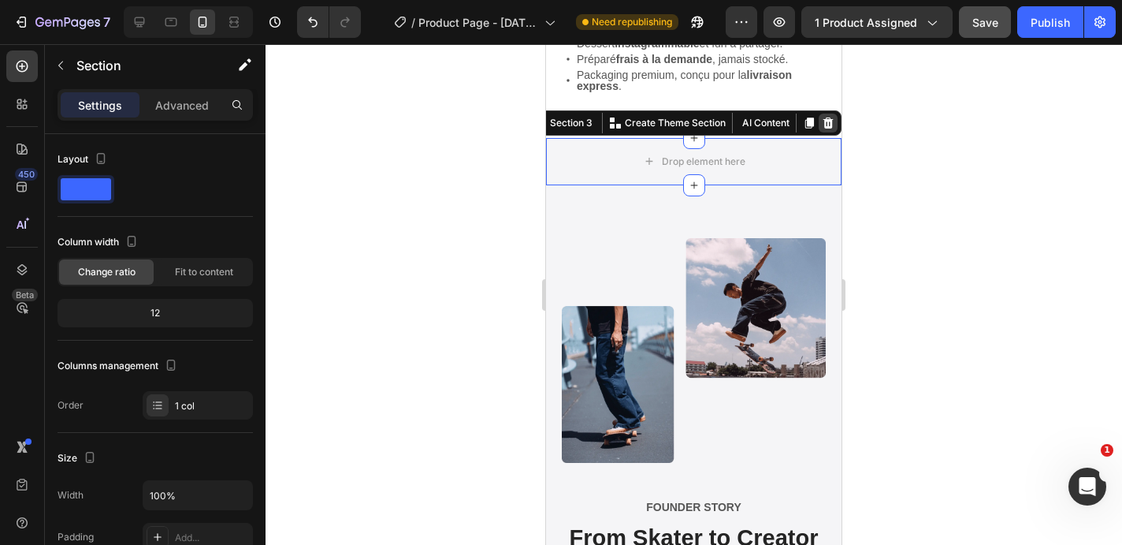
click at [829, 117] on icon at bounding box center [828, 123] width 13 height 13
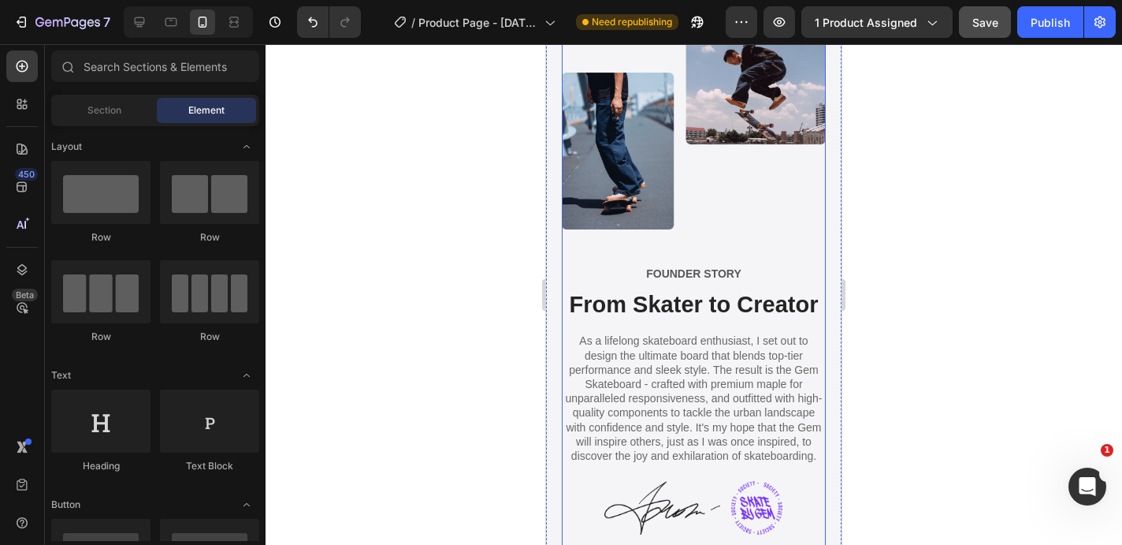
scroll to position [2047, 0]
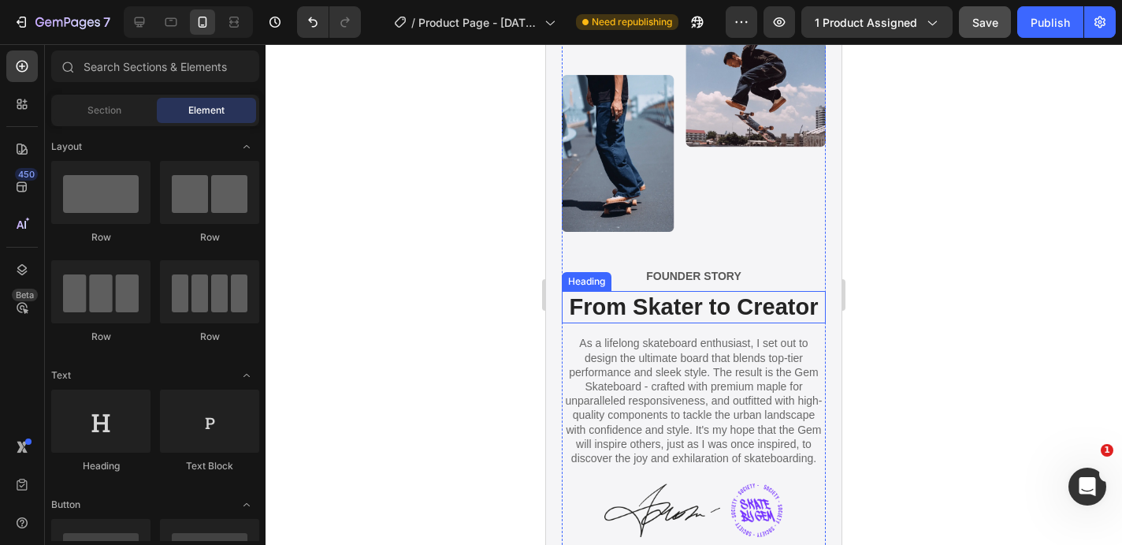
click at [682, 305] on h2 "From Skater to Creator" at bounding box center [694, 307] width 264 height 33
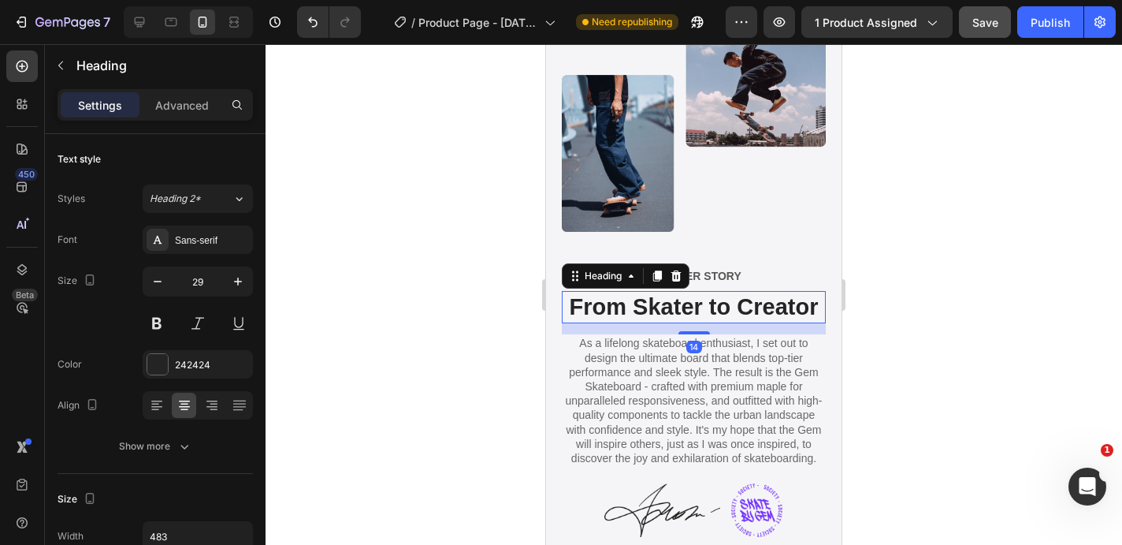
click at [682, 305] on h2 "From Skater to Creator" at bounding box center [694, 307] width 264 height 33
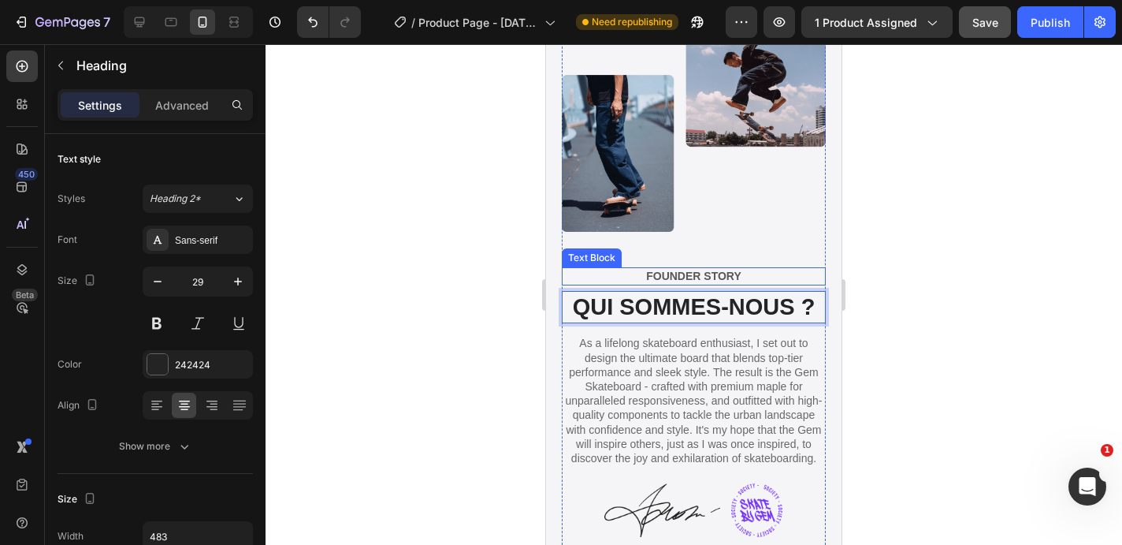
click at [691, 281] on p "FOUNDER STORY" at bounding box center [694, 276] width 261 height 14
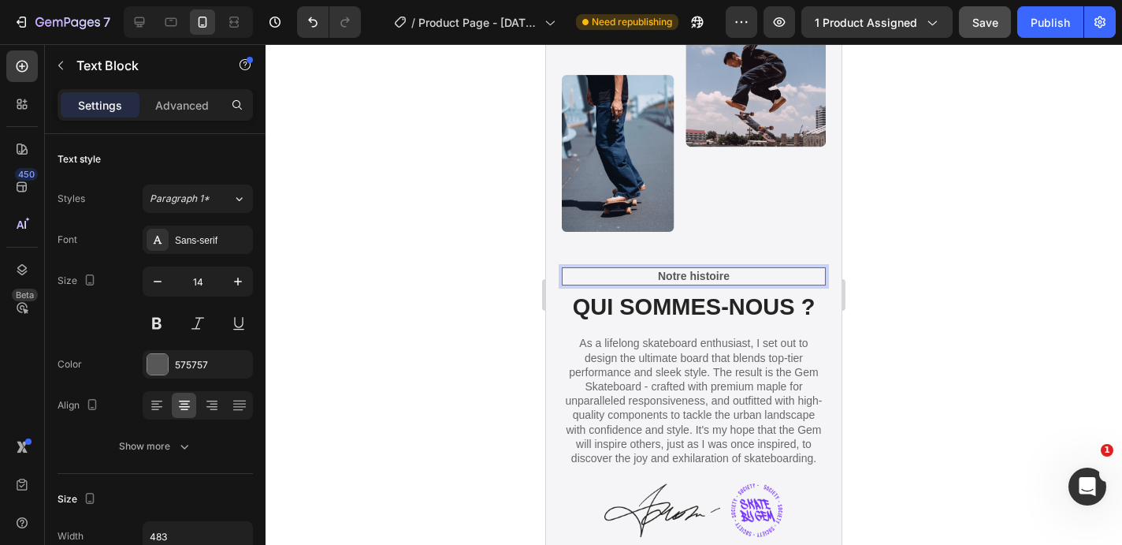
click at [647, 374] on p "As a lifelong skateboard enthusiast, I set out to design the ultimate board tha…" at bounding box center [694, 400] width 261 height 129
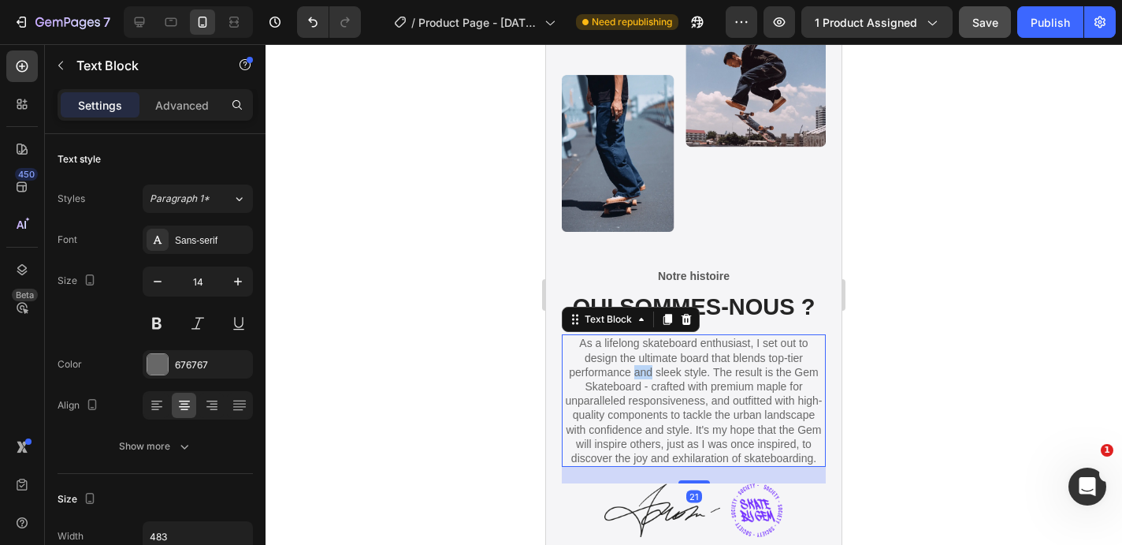
click at [647, 374] on p "As a lifelong skateboard enthusiast, I set out to design the ultimate board tha…" at bounding box center [694, 400] width 261 height 129
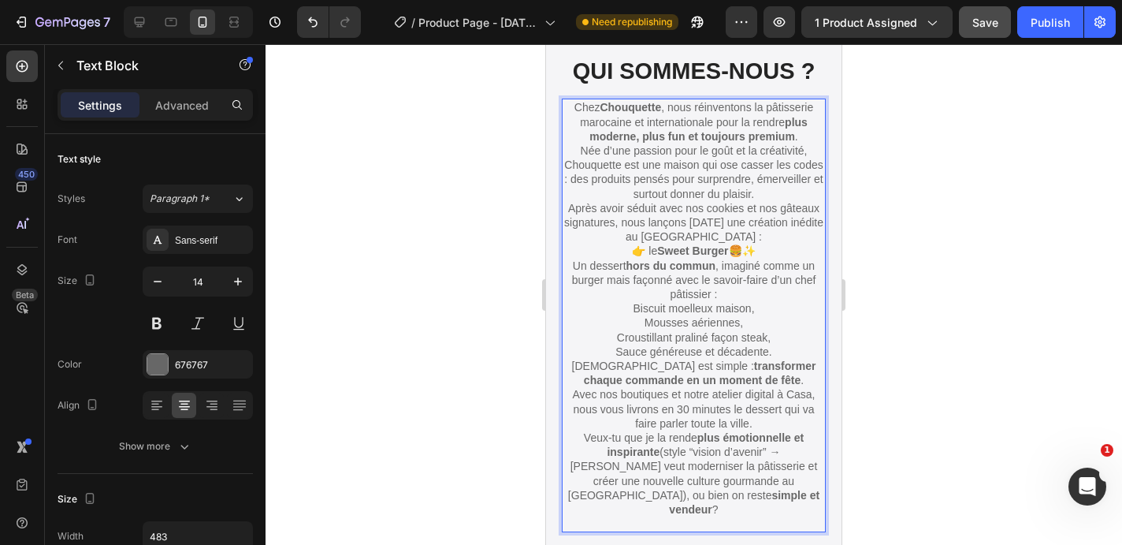
scroll to position [2281, 0]
click at [675, 127] on p "Chez Chouquette , nous réinventons la pâtisserie marocaine et internationale po…" at bounding box center [694, 152] width 261 height 100
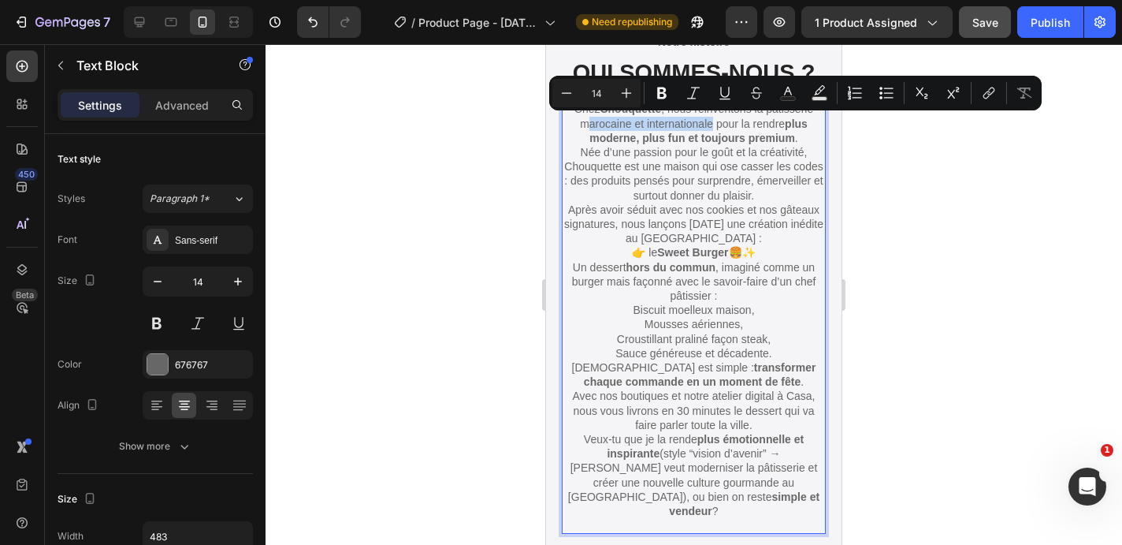
drag, startPoint x: 709, startPoint y: 128, endPoint x: 584, endPoint y: 121, distance: 125.5
click at [584, 121] on p "Chez Chouquette , nous réinventons la pâtisserie marocaine et internationale po…" at bounding box center [694, 152] width 261 height 100
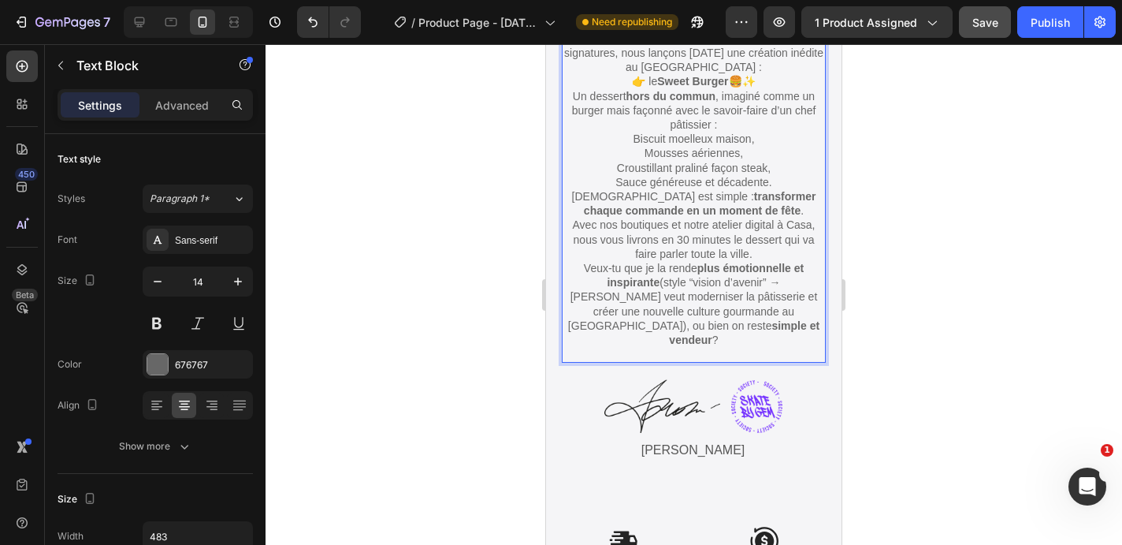
scroll to position [2453, 0]
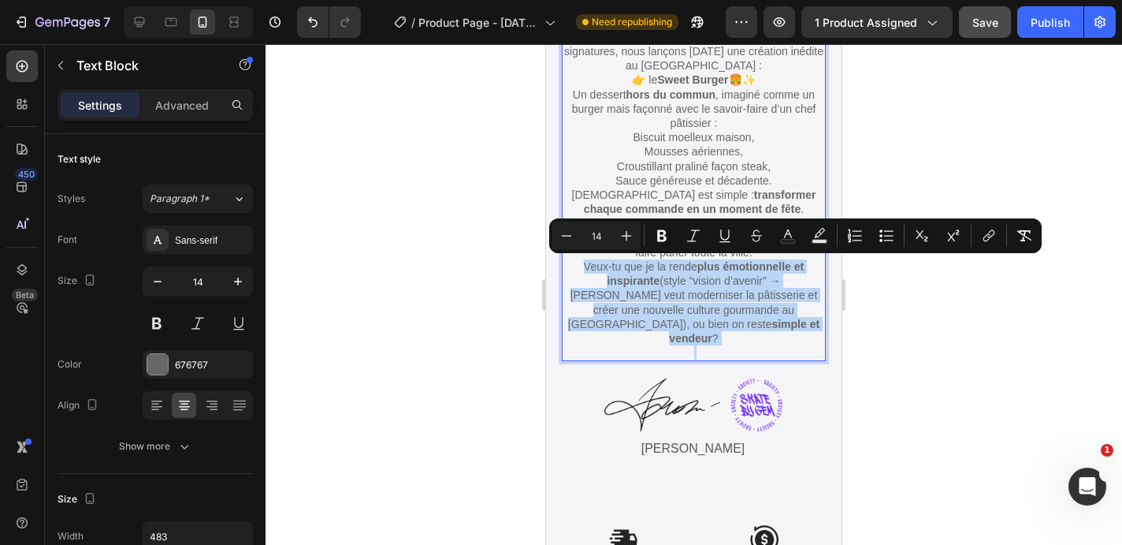
drag, startPoint x: 575, startPoint y: 266, endPoint x: 746, endPoint y: 337, distance: 185.5
click at [746, 337] on div "Chez Chouquette , nous réinventons la pâtisserie pour la rendre plus moderne, p…" at bounding box center [694, 143] width 264 height 433
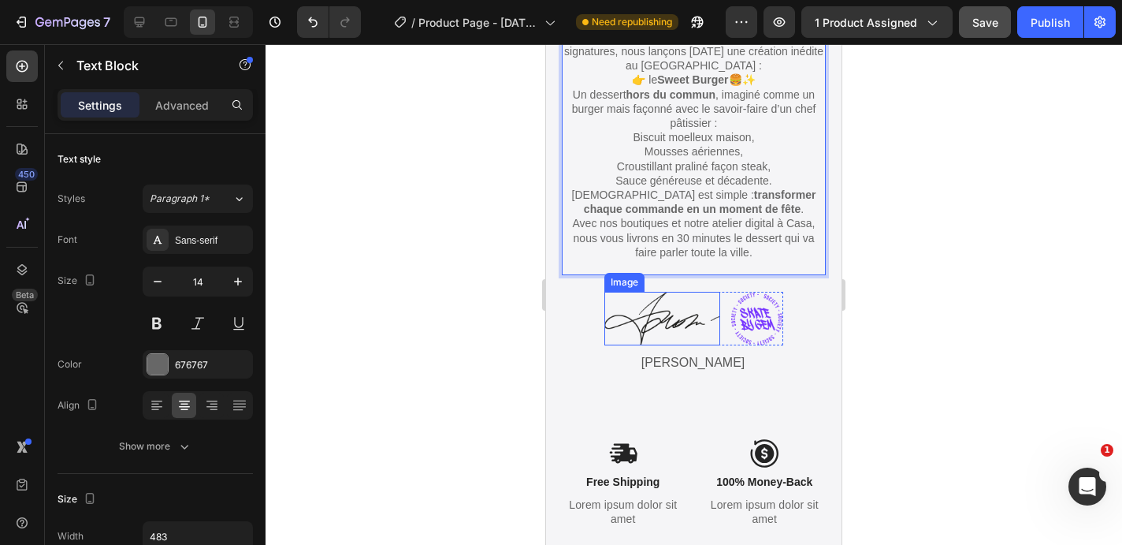
click at [702, 303] on img at bounding box center [662, 319] width 116 height 54
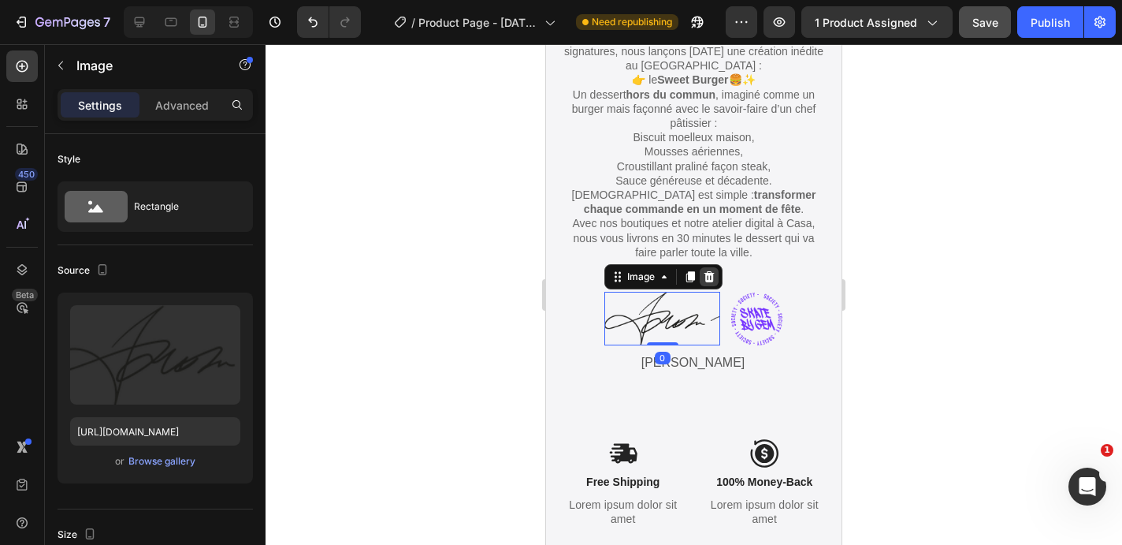
click at [706, 277] on icon at bounding box center [710, 276] width 10 height 11
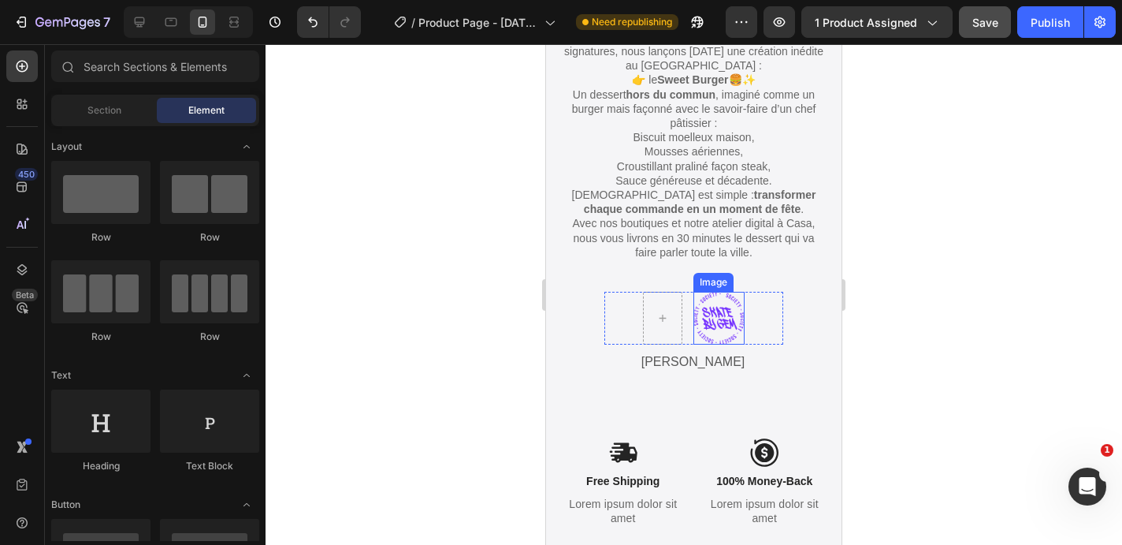
click at [724, 311] on img at bounding box center [719, 318] width 51 height 53
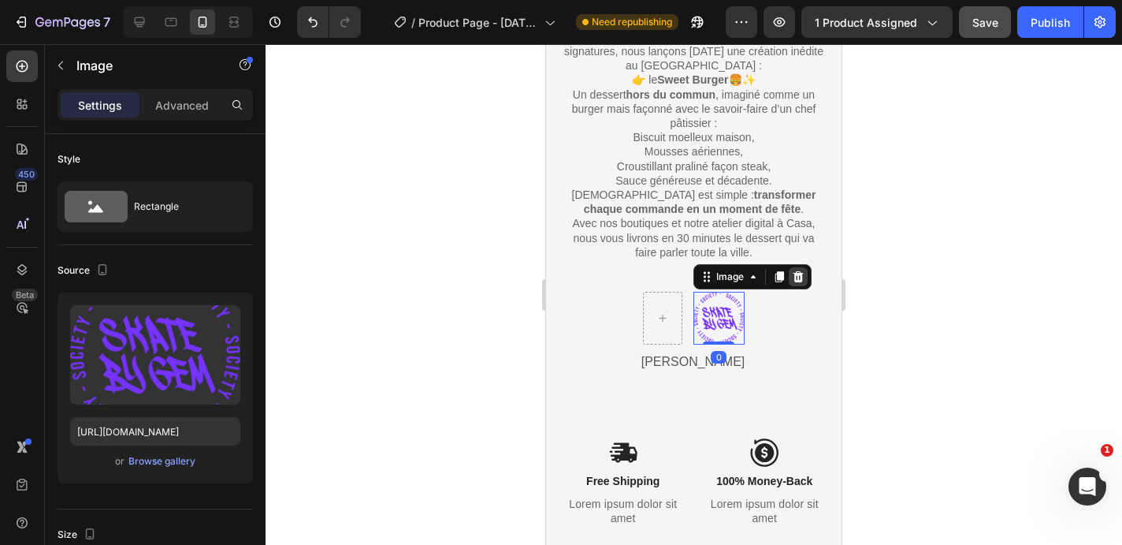
click at [803, 277] on icon at bounding box center [798, 276] width 13 height 13
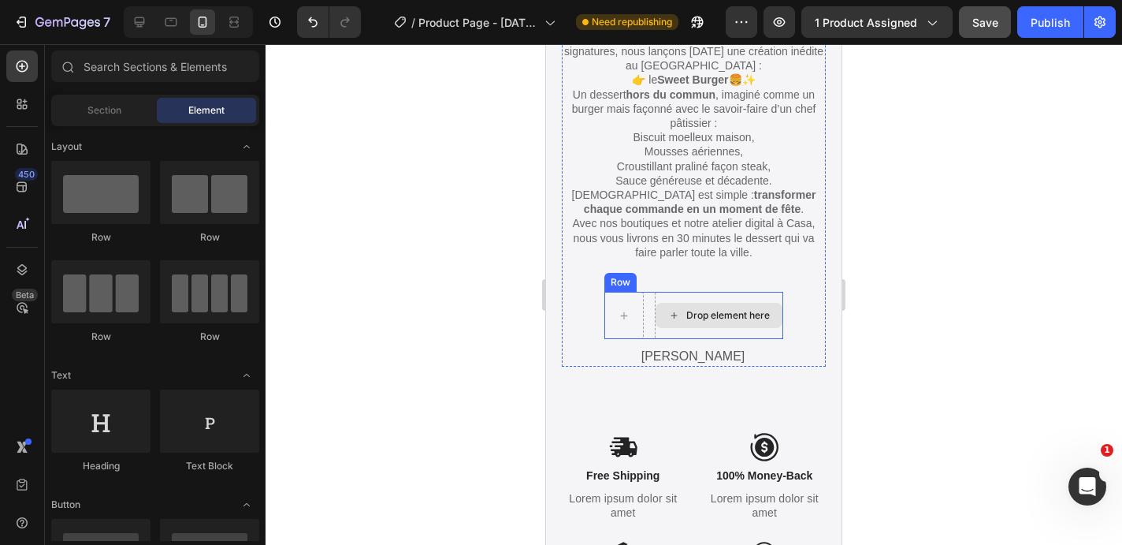
click at [728, 296] on div "Drop element here" at bounding box center [719, 315] width 129 height 47
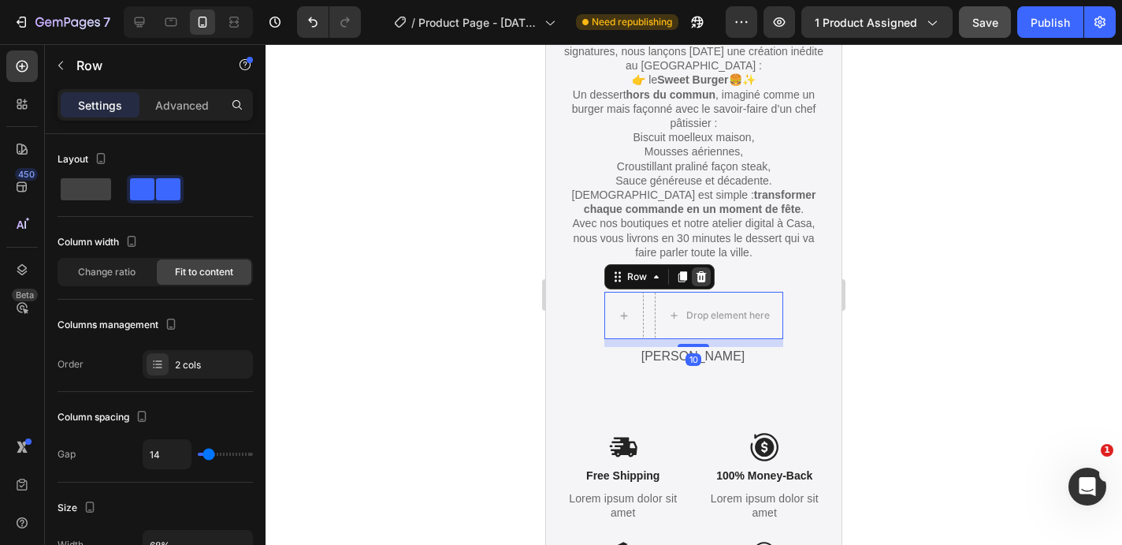
click at [702, 277] on icon at bounding box center [701, 276] width 13 height 13
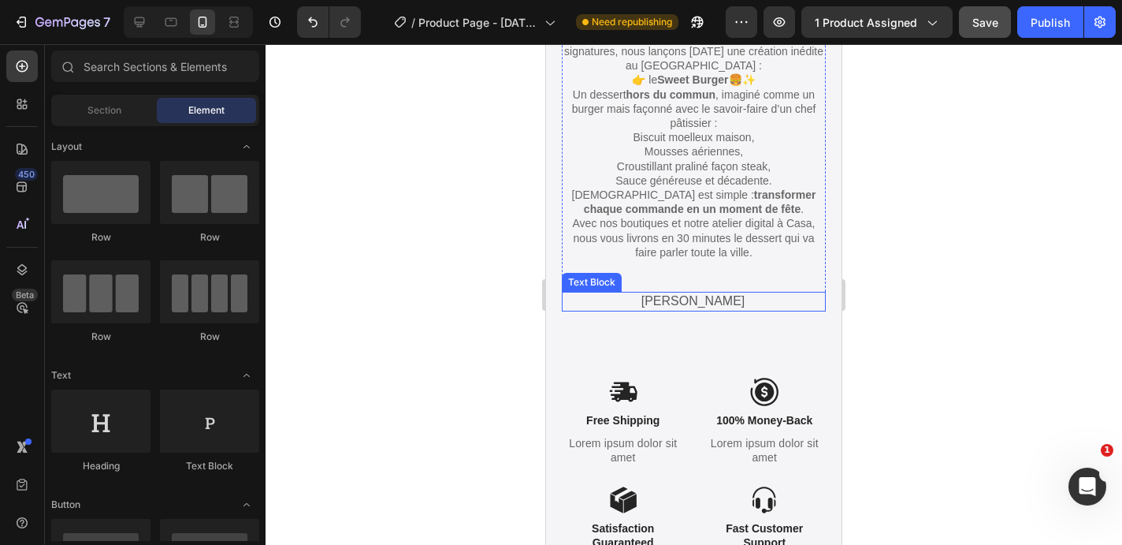
click at [696, 301] on p "Jonathan" at bounding box center [693, 301] width 262 height 17
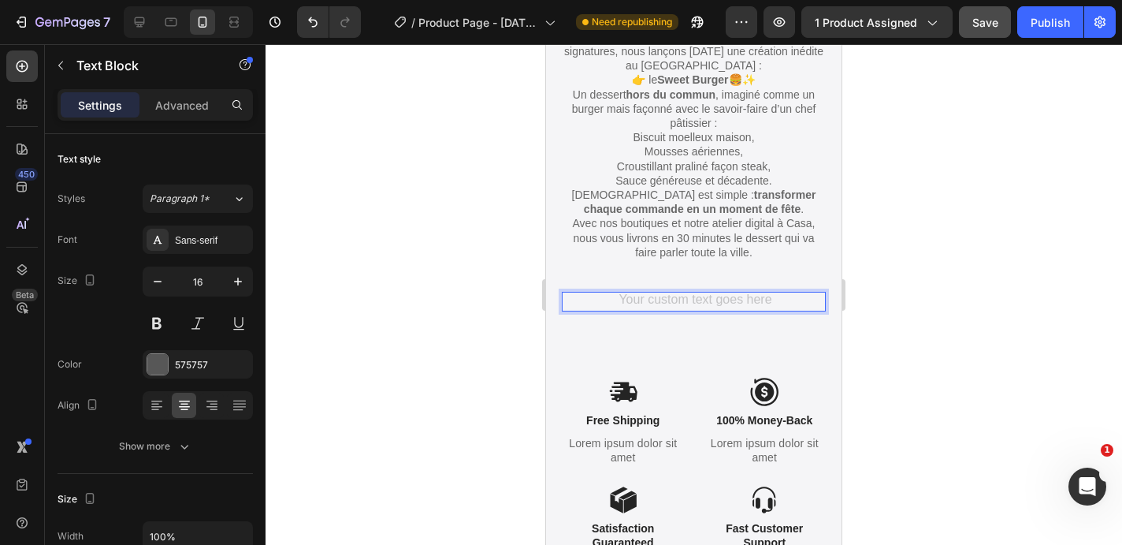
drag, startPoint x: 889, startPoint y: 342, endPoint x: 857, endPoint y: 341, distance: 31.5
click at [889, 342] on div at bounding box center [694, 294] width 857 height 500
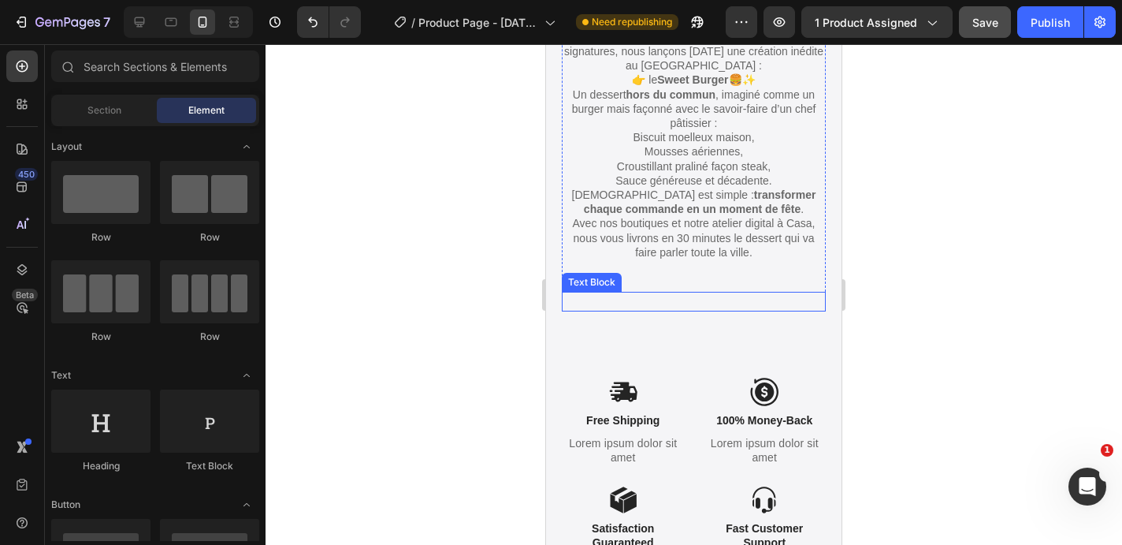
click at [774, 305] on p "Rich Text Editor. Editing area: main" at bounding box center [693, 301] width 262 height 17
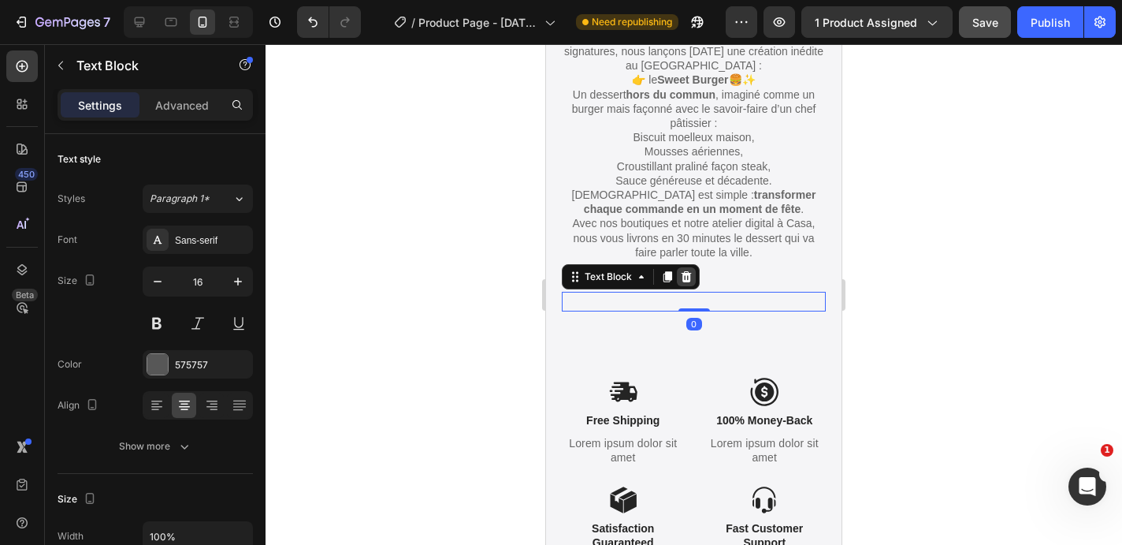
click at [686, 275] on icon at bounding box center [687, 276] width 10 height 11
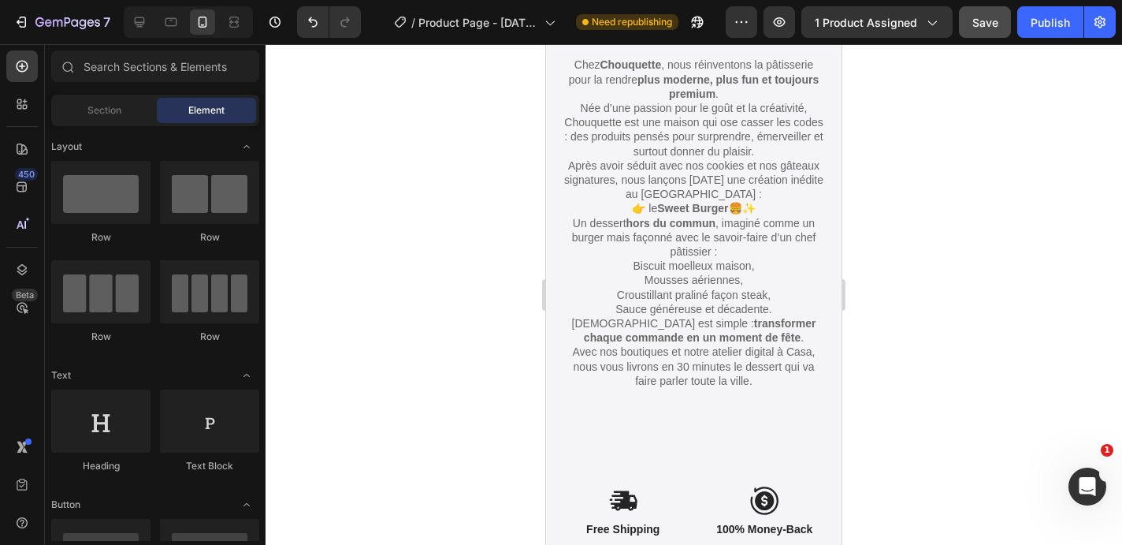
scroll to position [2319, 0]
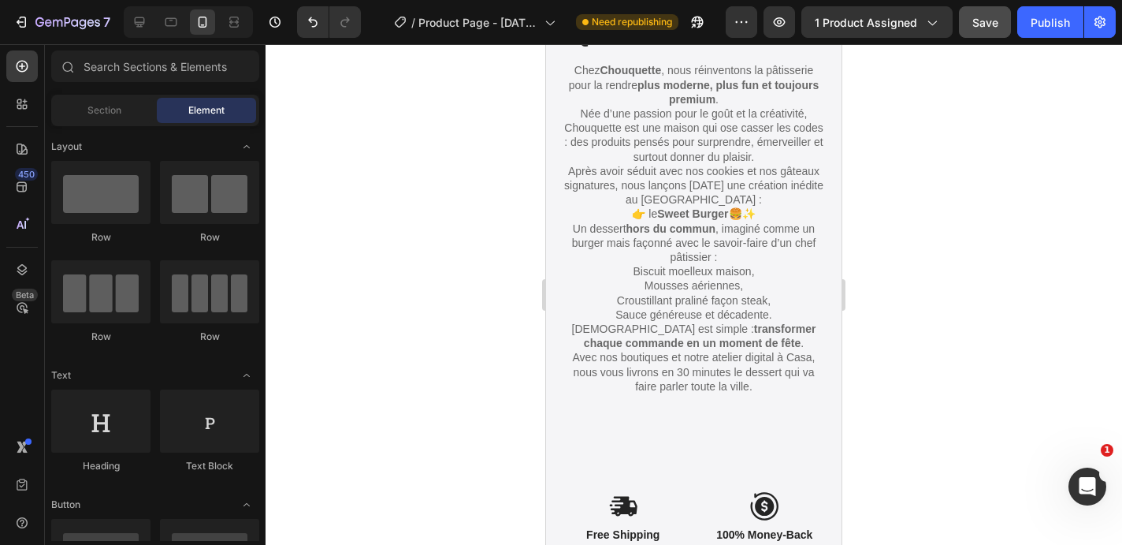
click at [685, 239] on p "Un dessert hors du commun , imaginé comme un burger mais façonné avec le savoir…" at bounding box center [694, 242] width 261 height 43
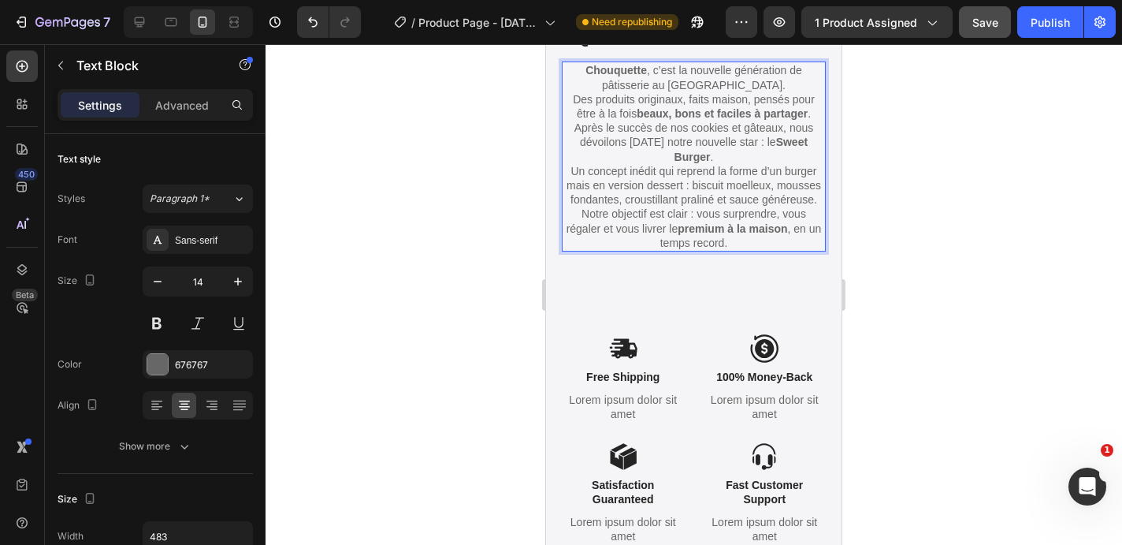
click at [455, 152] on div at bounding box center [694, 294] width 857 height 500
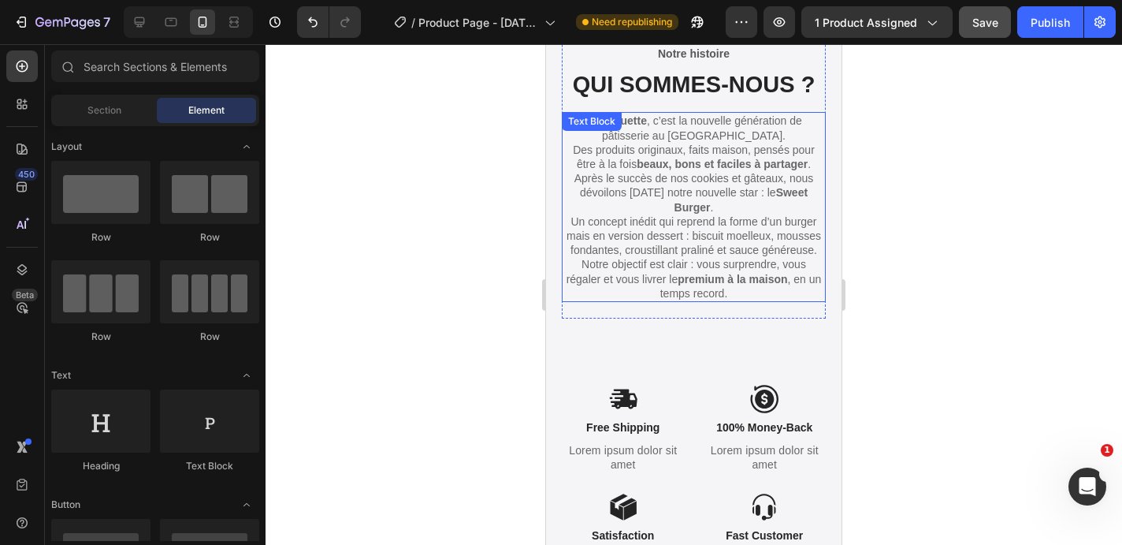
scroll to position [2246, 0]
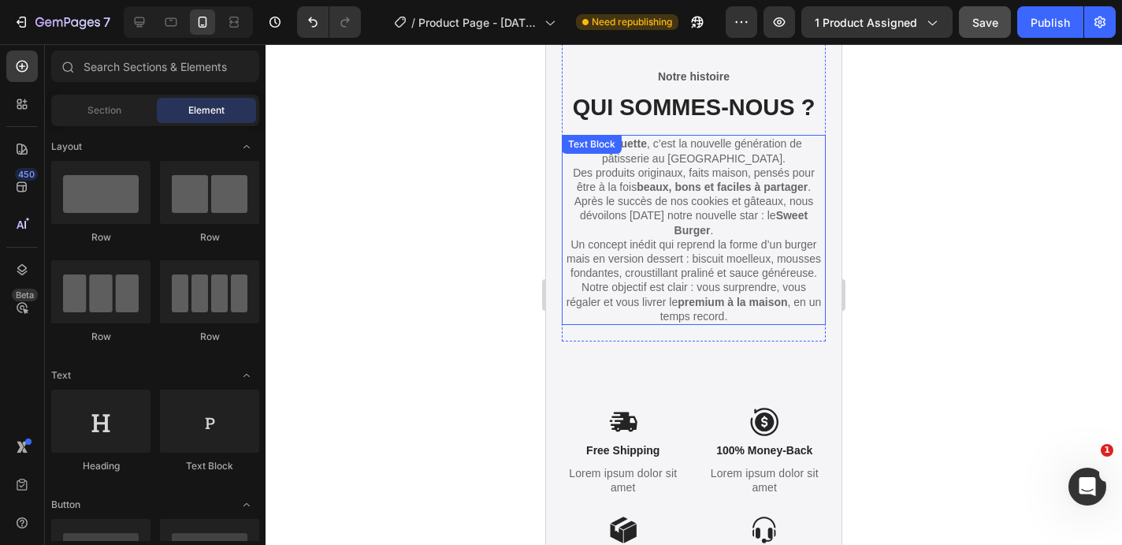
click at [742, 156] on p "Chouquette , c’est la nouvelle génération de pâtisserie au Maroc. Des produits …" at bounding box center [694, 165] width 261 height 58
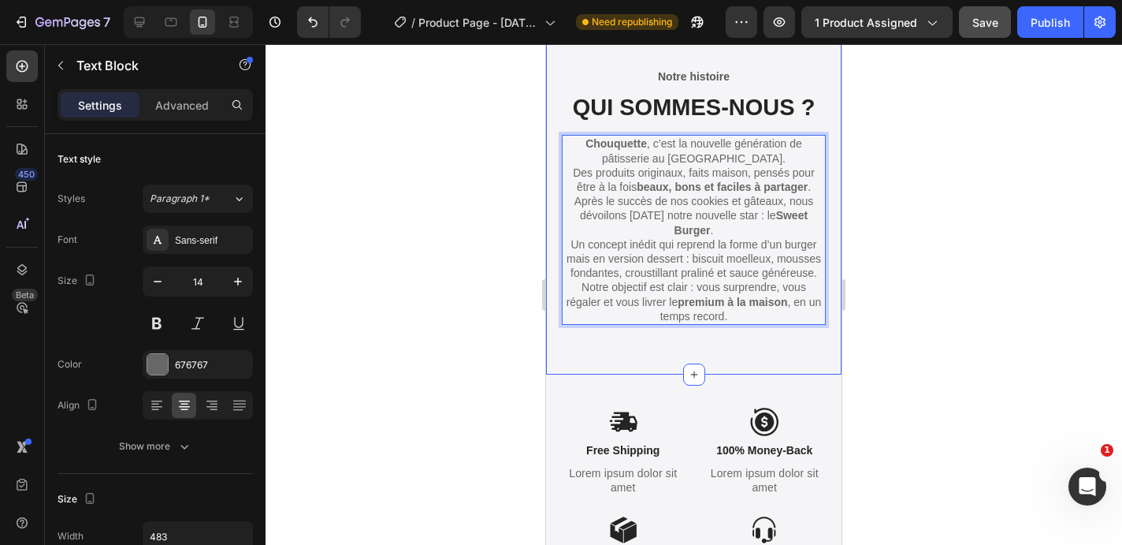
click at [478, 206] on div at bounding box center [694, 294] width 857 height 500
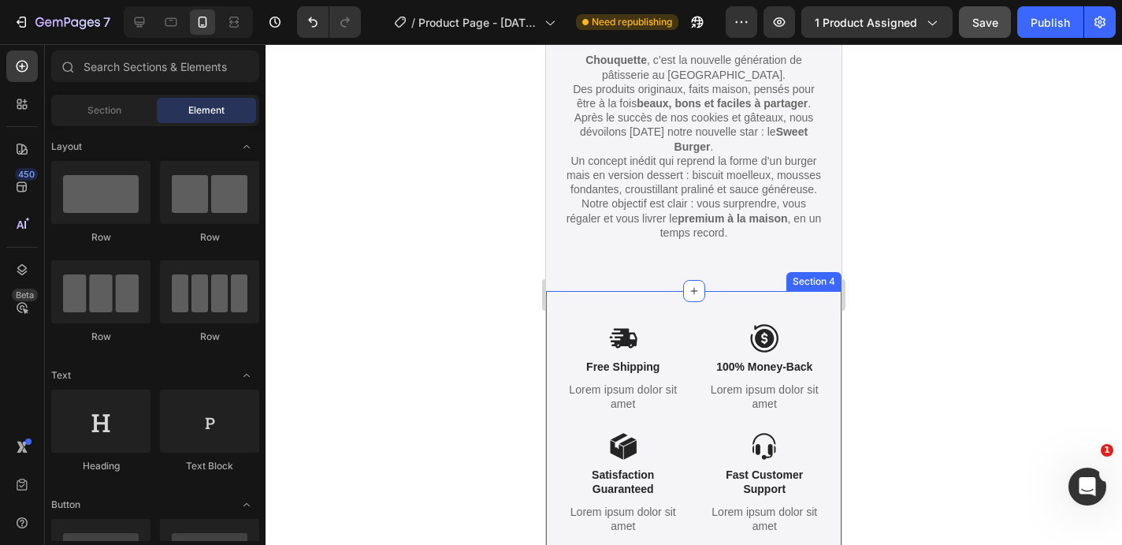
scroll to position [2419, 0]
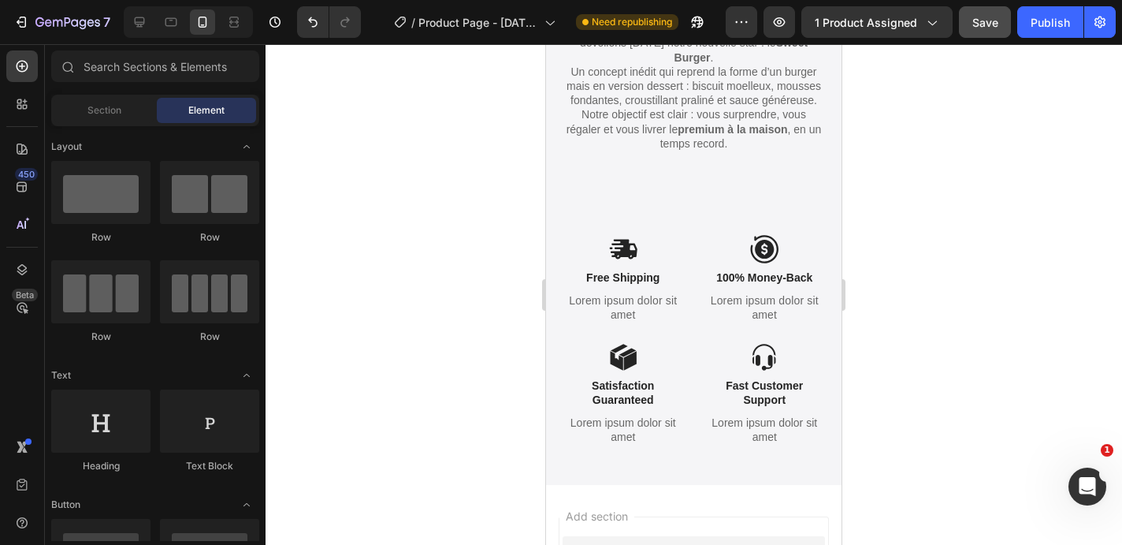
click at [615, 277] on p "Free Shipping" at bounding box center [624, 277] width 120 height 14
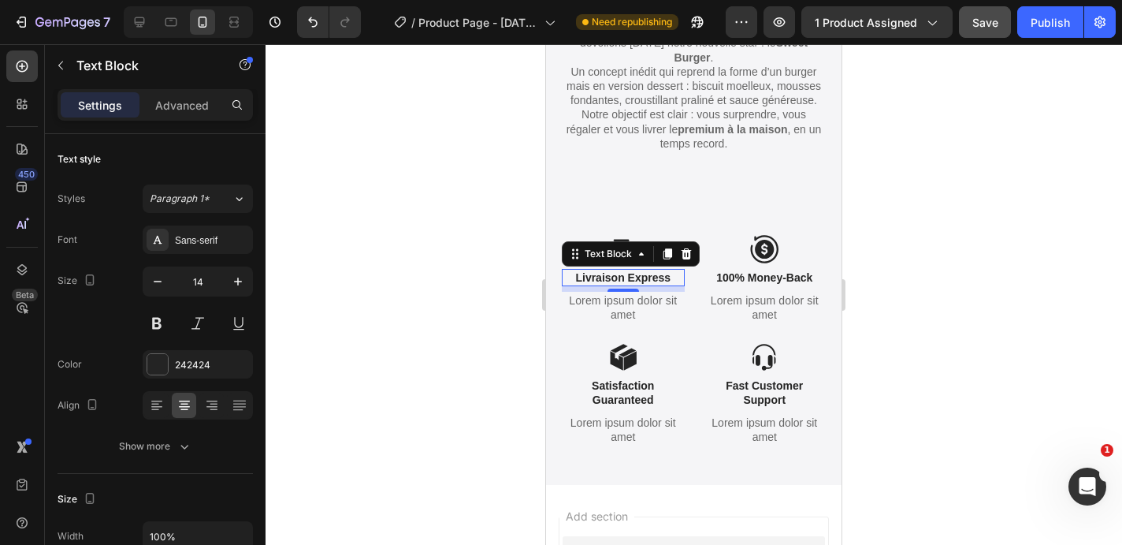
click at [624, 313] on p "Lorem ipsum dolor sit amet" at bounding box center [624, 307] width 120 height 28
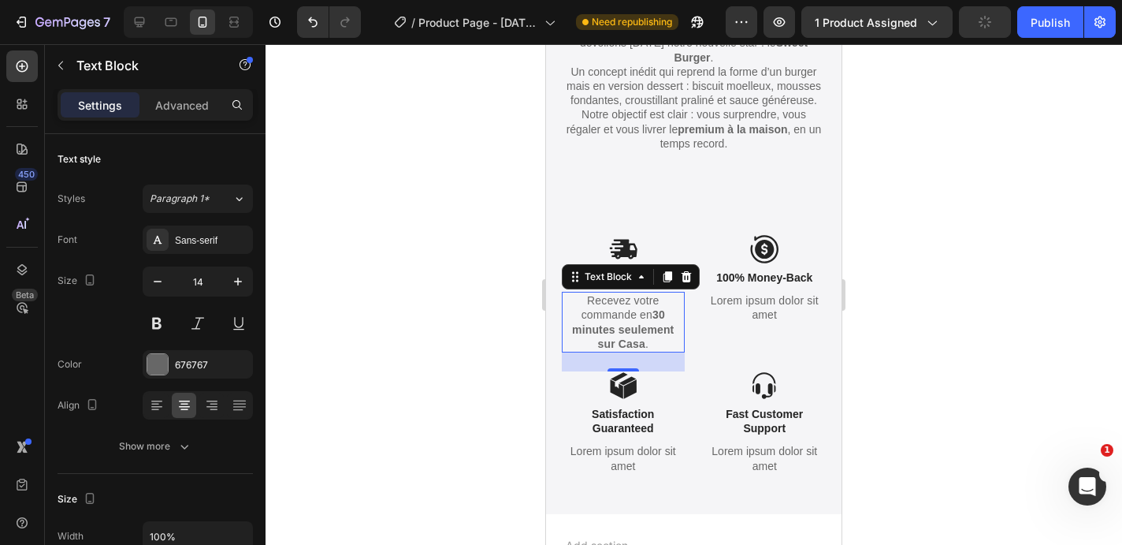
click at [771, 280] on p "100% Money-Back" at bounding box center [765, 277] width 120 height 14
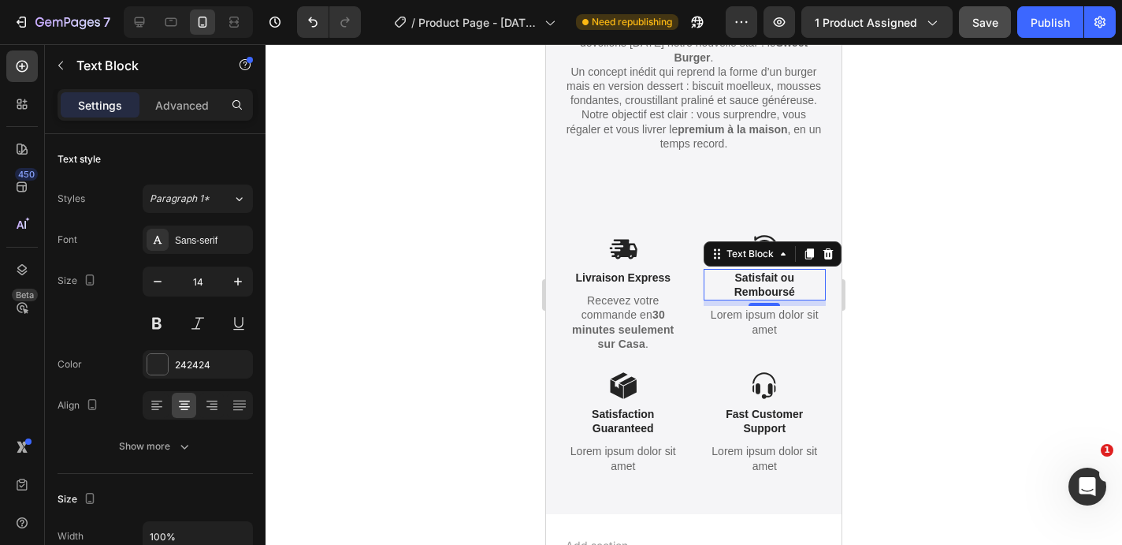
click at [779, 318] on p "Lorem ipsum dolor sit amet" at bounding box center [765, 321] width 120 height 28
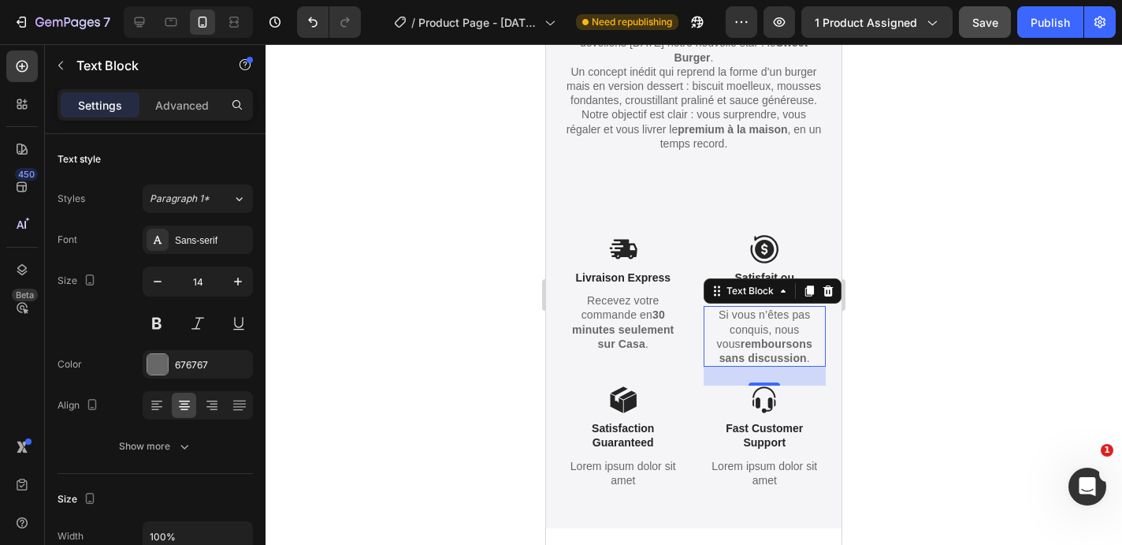
click at [624, 432] on p "Satisfaction Guaranteed" at bounding box center [624, 435] width 120 height 28
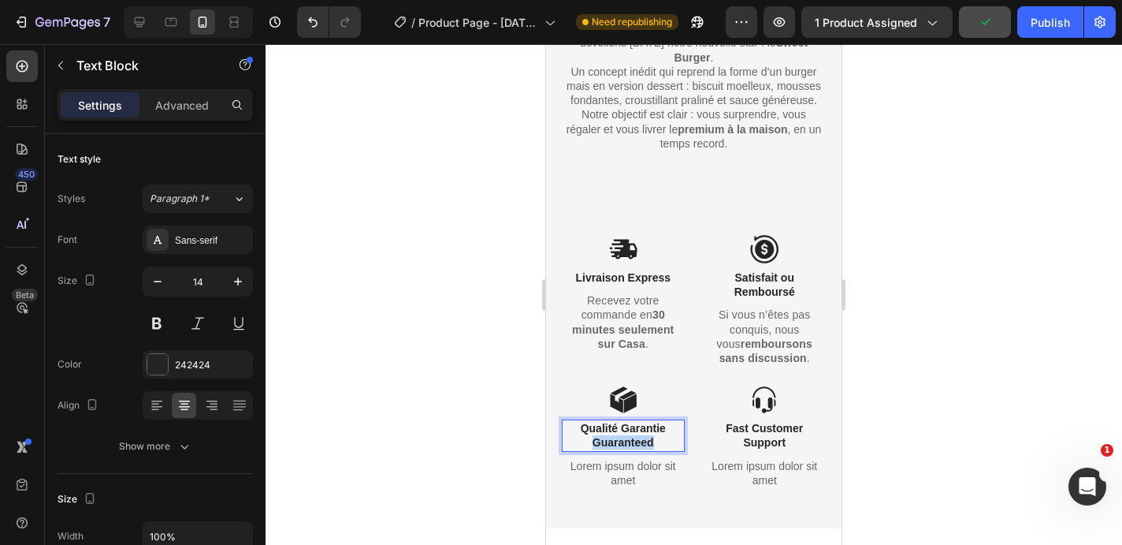
drag, startPoint x: 669, startPoint y: 441, endPoint x: 570, endPoint y: 438, distance: 99.3
click at [570, 438] on p "Qualité Garantie Guaranteed" at bounding box center [624, 435] width 120 height 28
click at [623, 452] on p "Lorem ipsum dolor sit amet" at bounding box center [624, 458] width 120 height 28
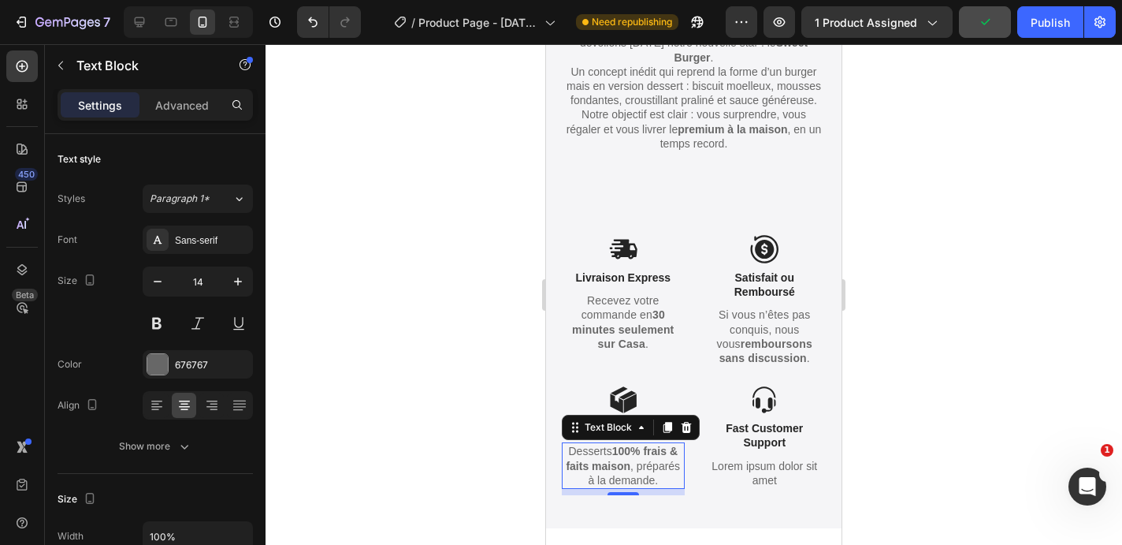
click at [750, 426] on p "Fast Customer Support" at bounding box center [765, 435] width 120 height 28
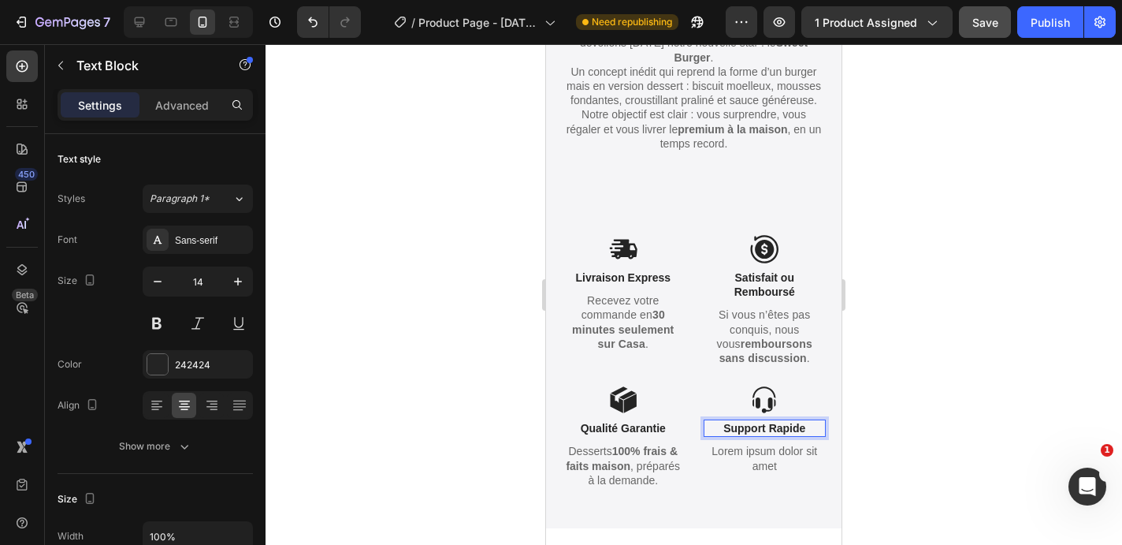
click at [745, 459] on p "Lorem ipsum dolor sit amet" at bounding box center [765, 458] width 120 height 28
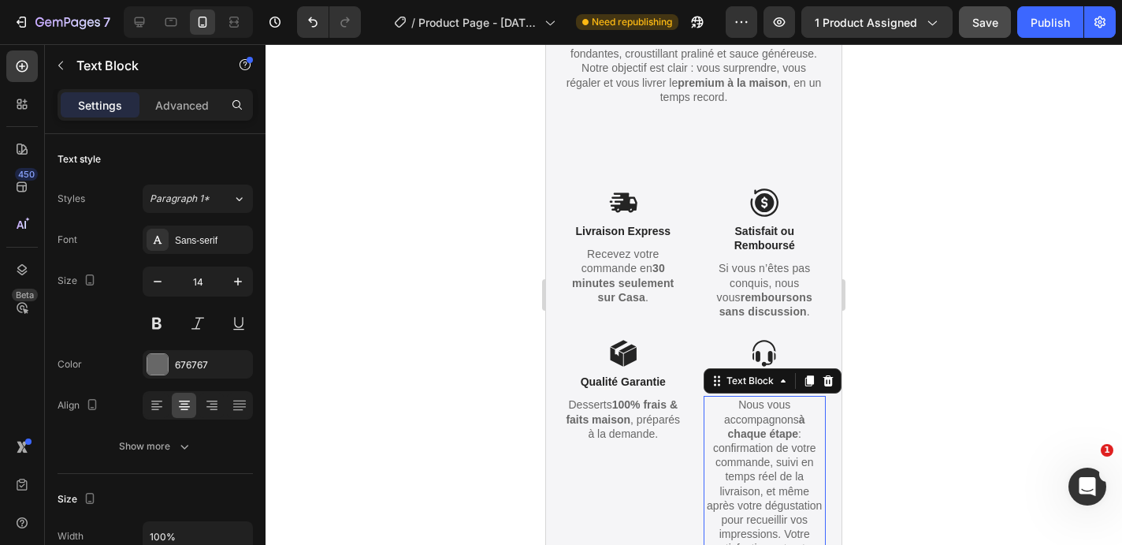
scroll to position [2457, 0]
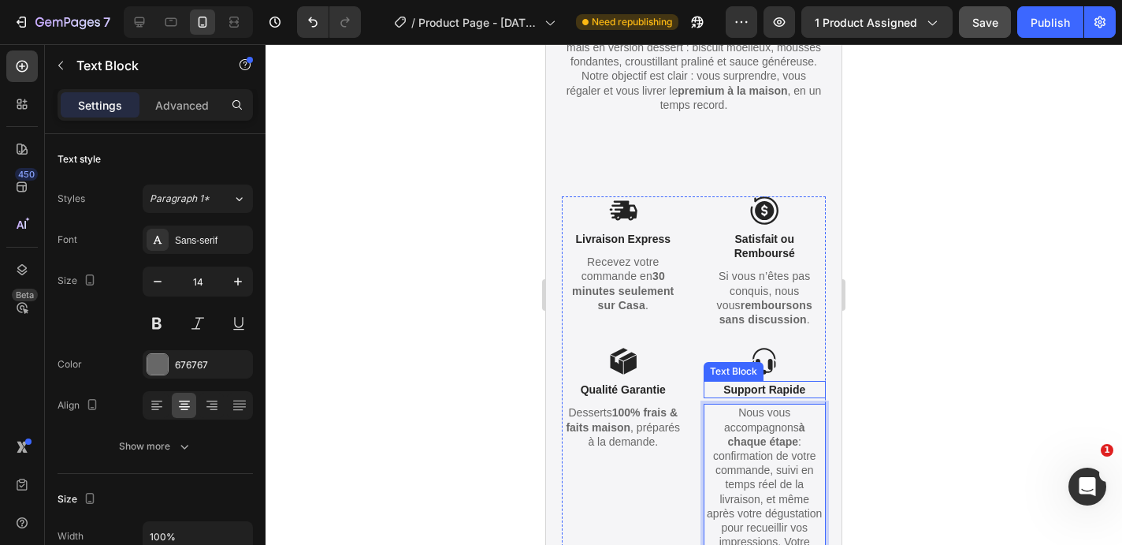
click at [776, 383] on p "Support Rapide" at bounding box center [765, 389] width 120 height 14
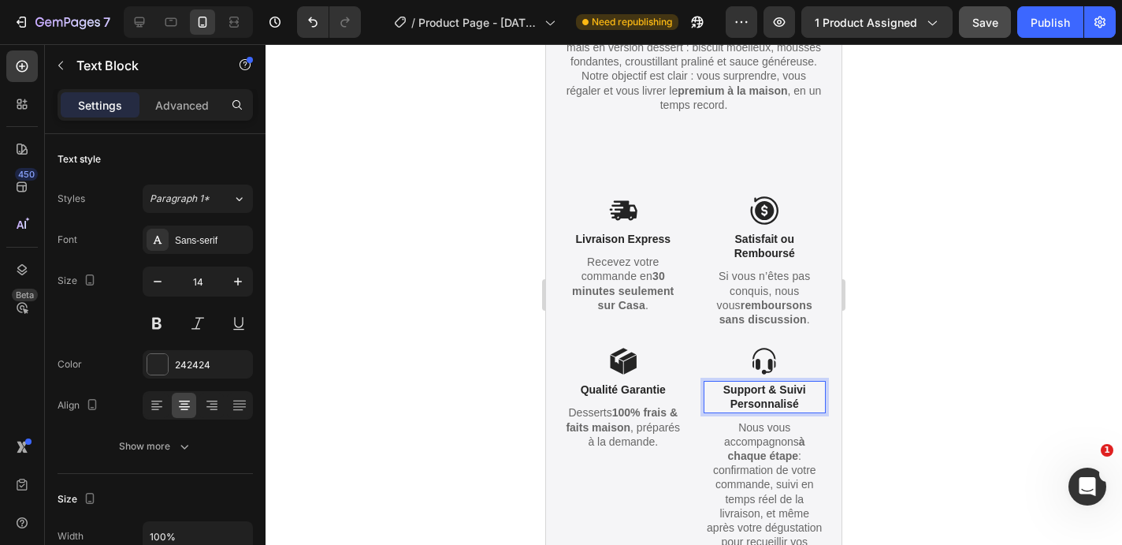
click at [914, 242] on div at bounding box center [694, 294] width 857 height 500
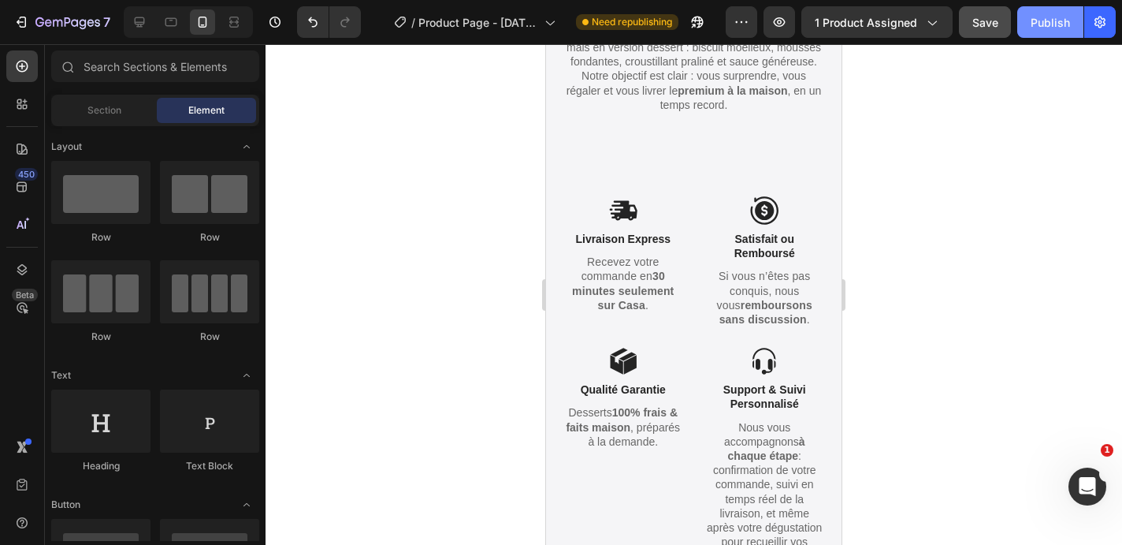
click at [1054, 29] on div "Publish" at bounding box center [1050, 22] width 39 height 17
click at [1047, 29] on div "Publish" at bounding box center [1050, 22] width 39 height 17
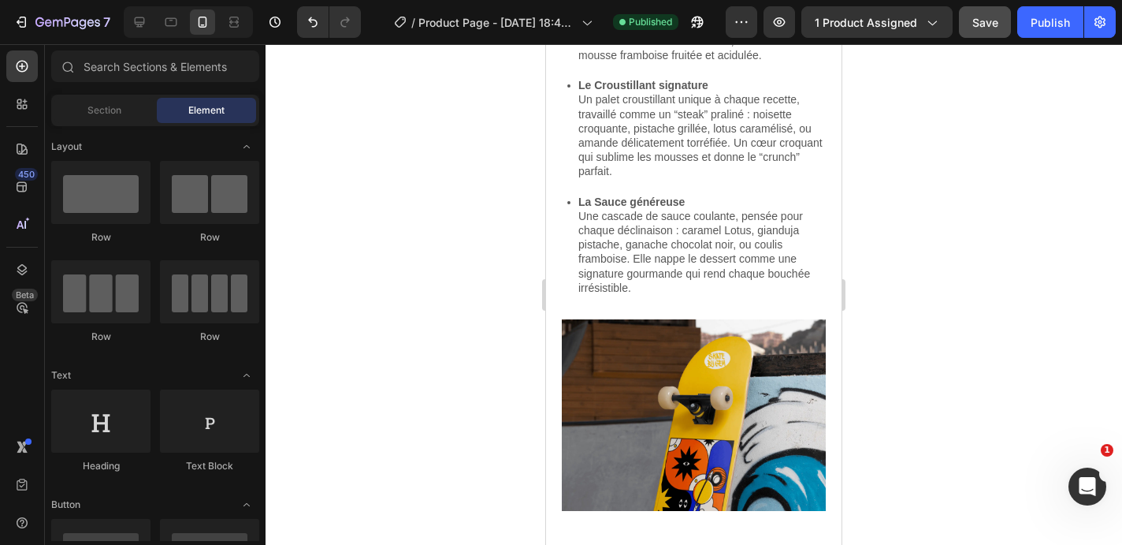
scroll to position [1035, 0]
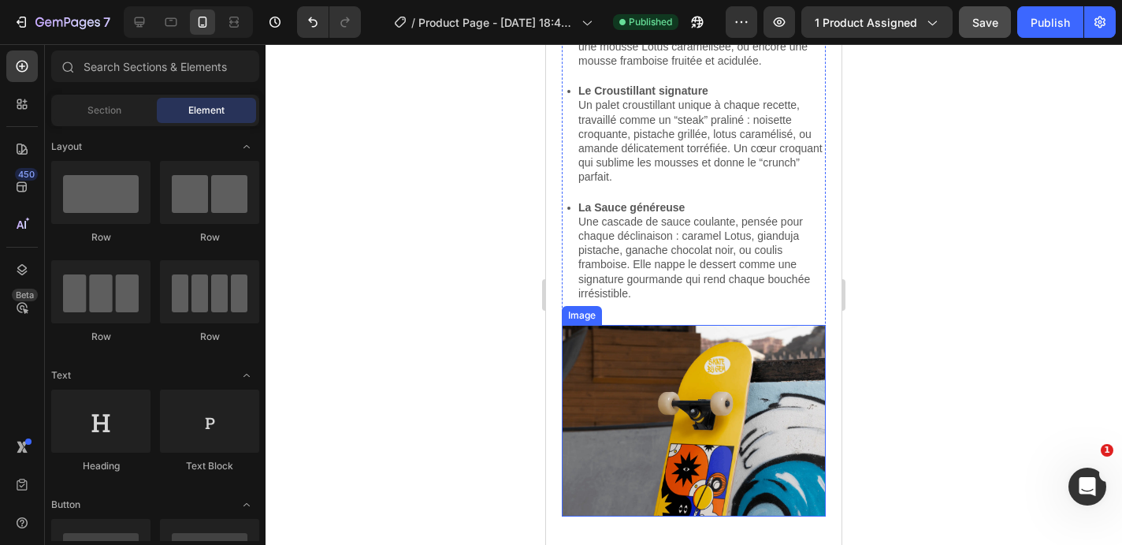
click at [715, 369] on img at bounding box center [694, 421] width 264 height 192
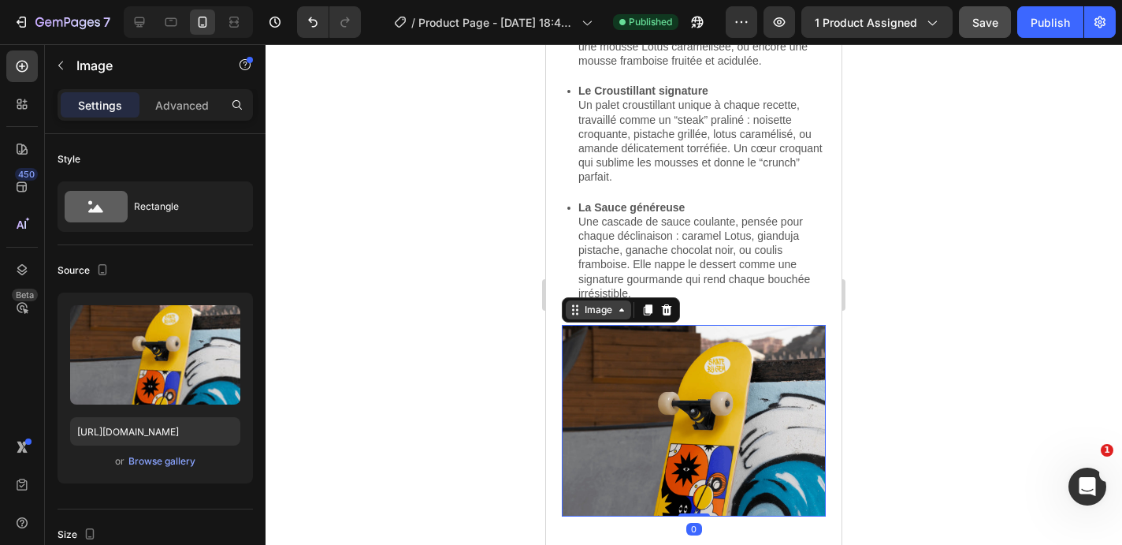
click at [610, 311] on div "Image" at bounding box center [599, 310] width 34 height 14
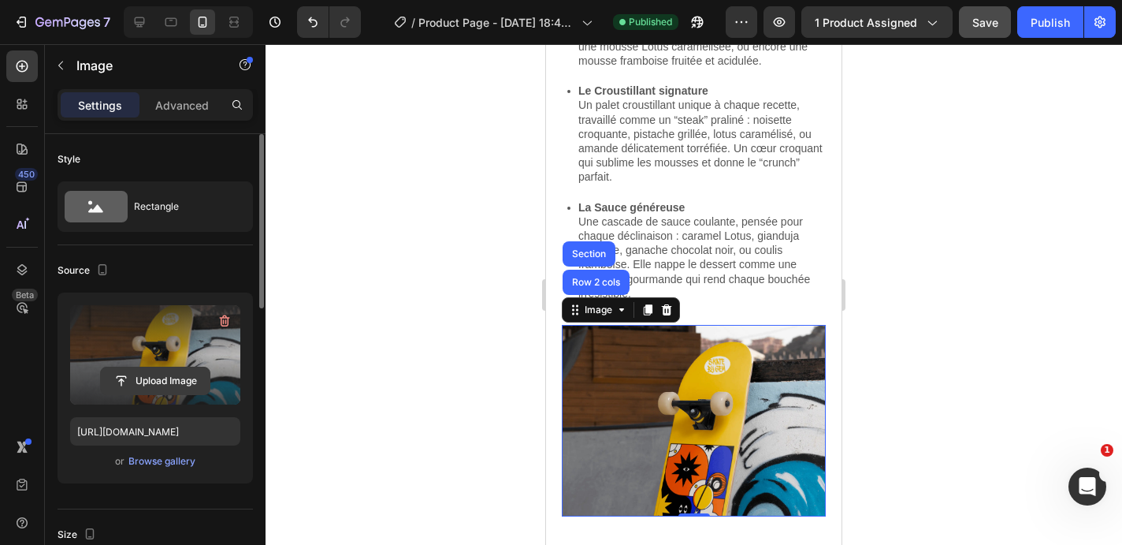
click at [164, 388] on input "file" at bounding box center [155, 380] width 109 height 27
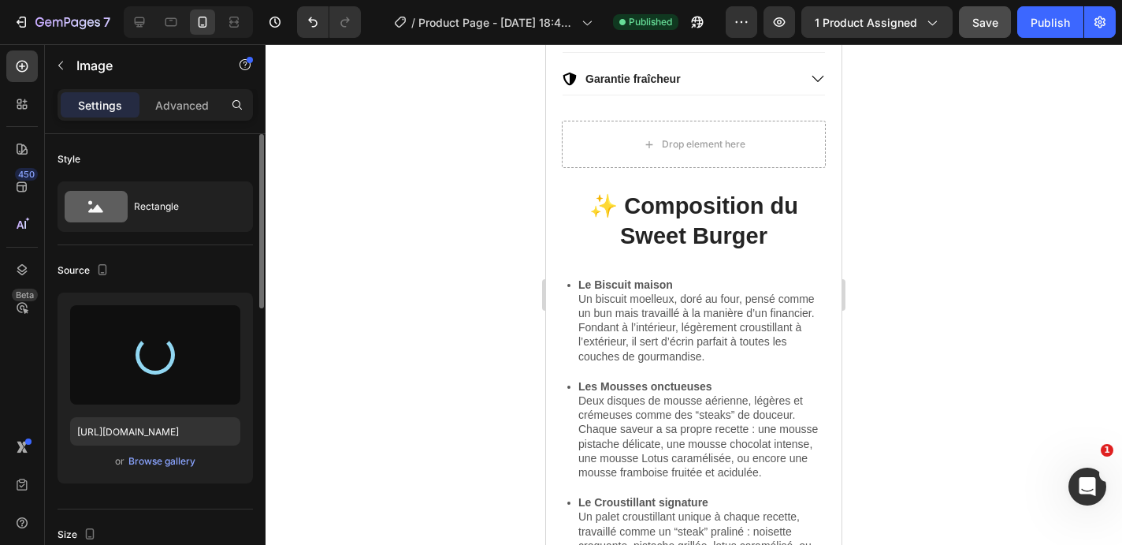
scroll to position [640, 0]
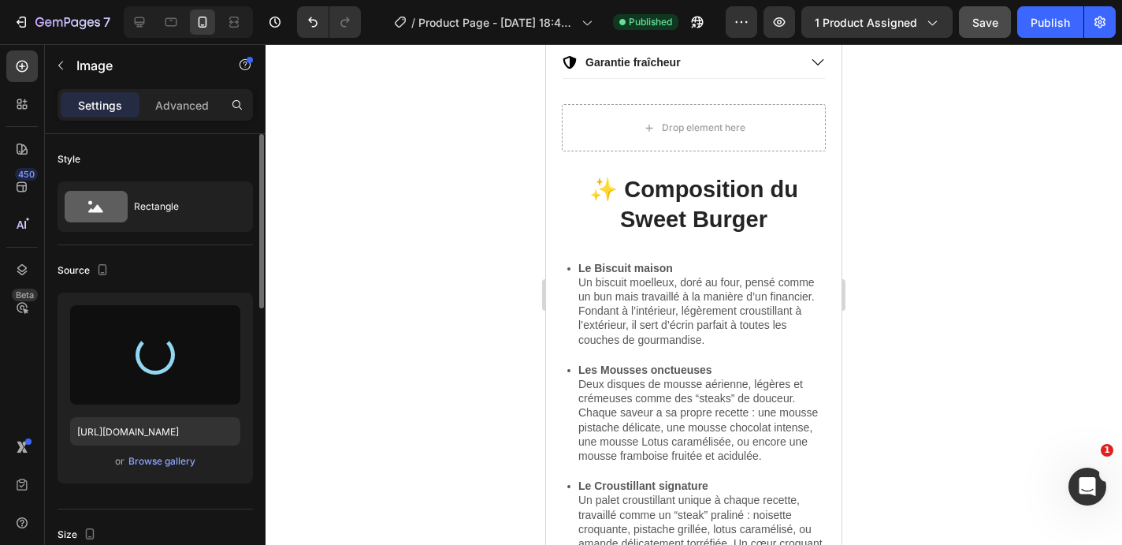
type input "https://cdn.shopify.com/s/files/1/0681/5619/4984/files/gempages_571075718214059…"
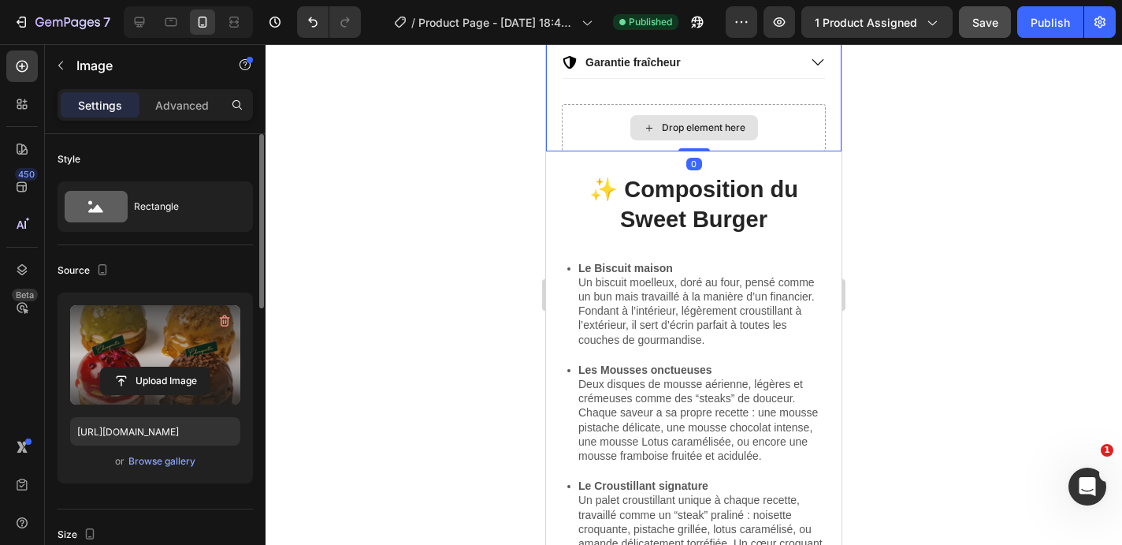
click at [795, 127] on div "Drop element here" at bounding box center [694, 127] width 264 height 47
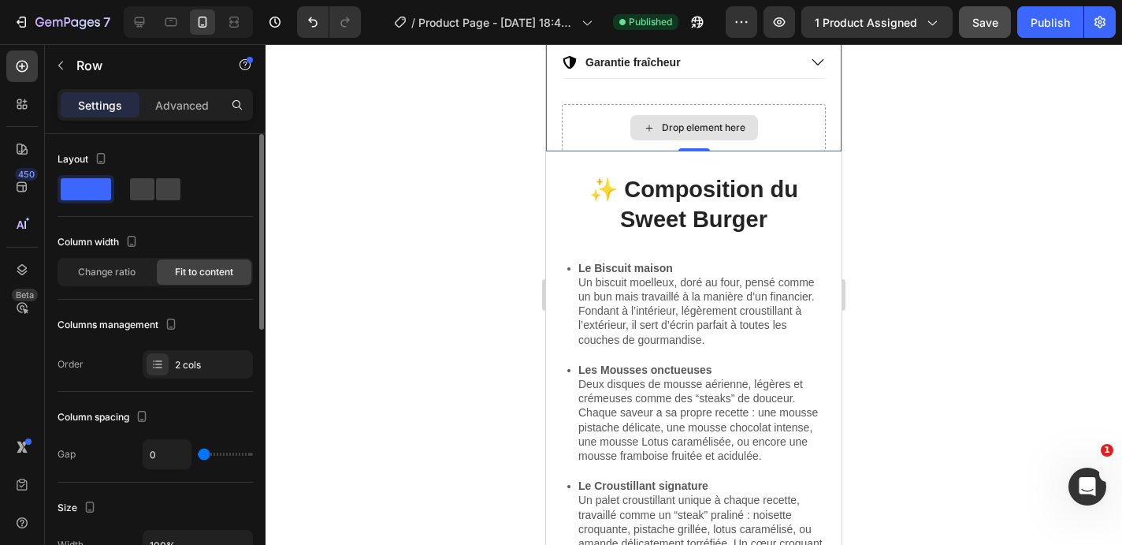
click at [582, 110] on div "Drop element here" at bounding box center [694, 127] width 264 height 47
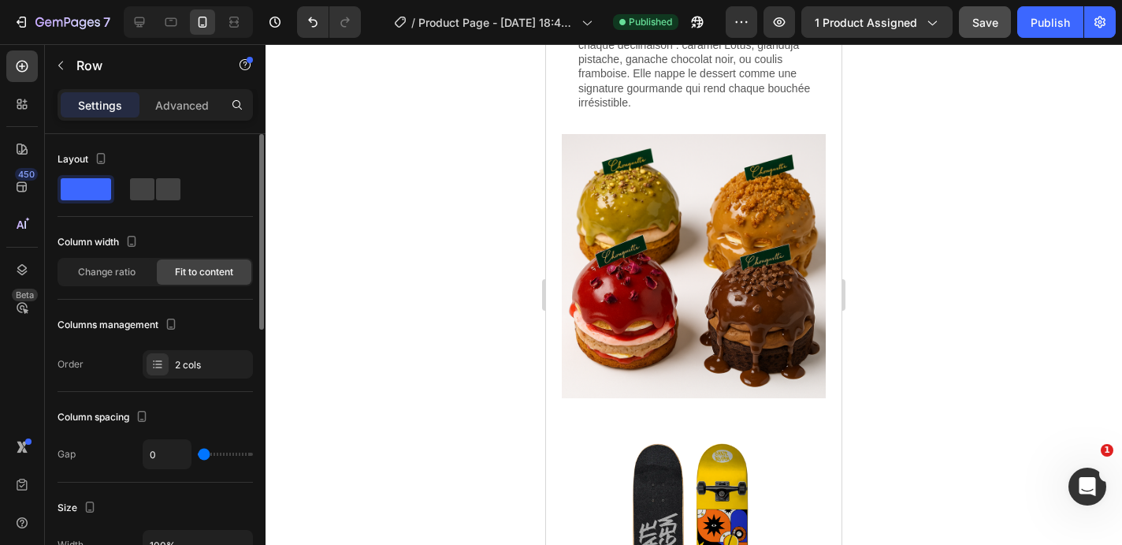
scroll to position [1227, 0]
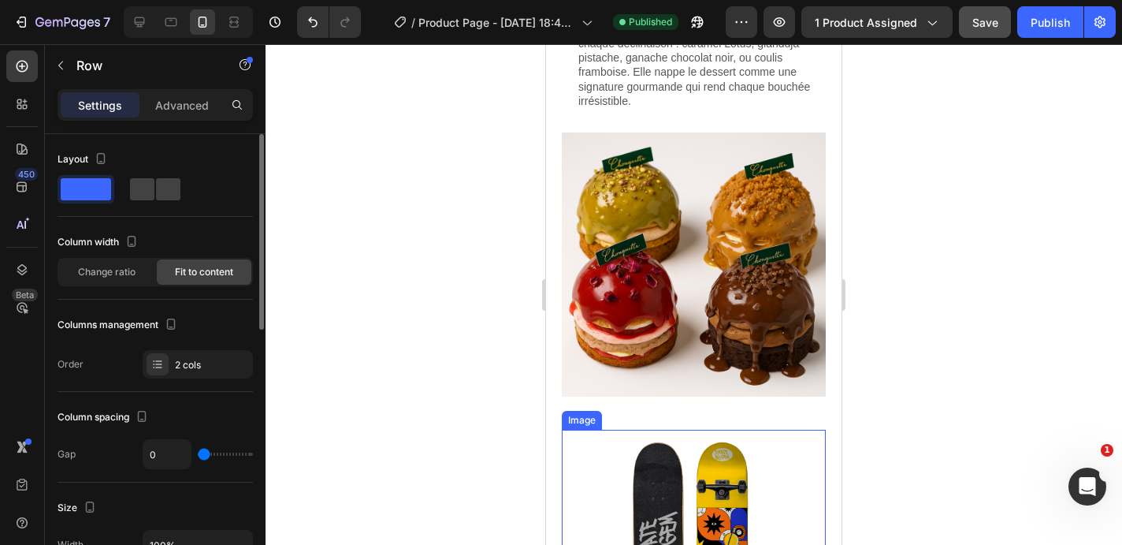
click at [783, 459] on img at bounding box center [694, 540] width 264 height 221
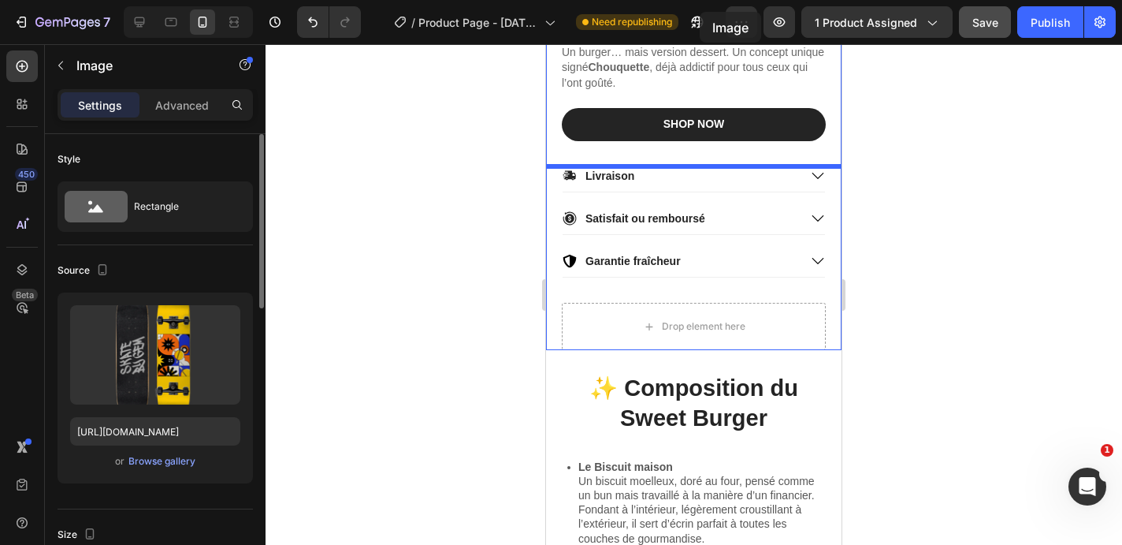
scroll to position [413, 0]
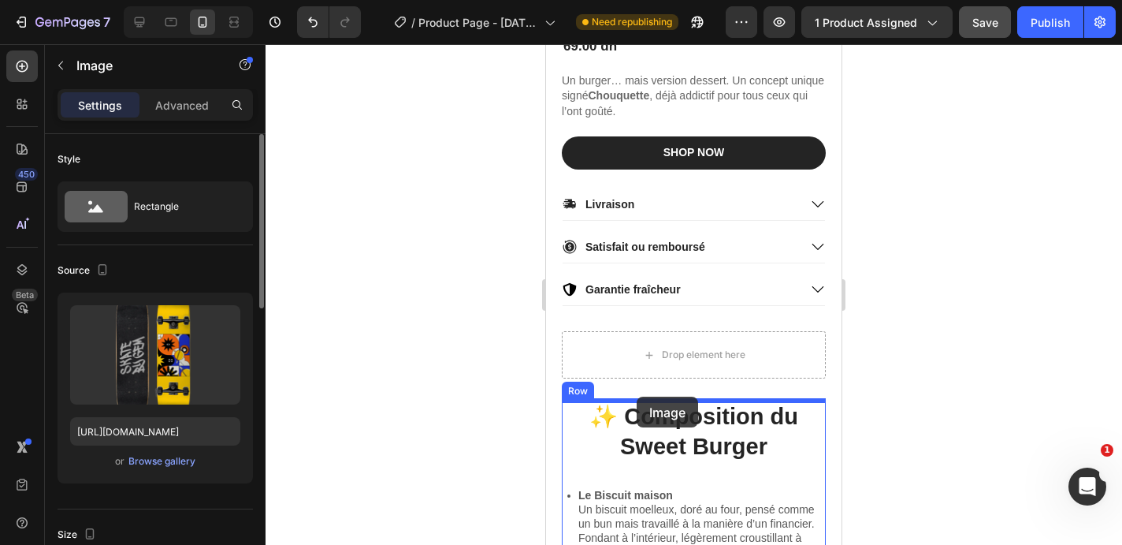
drag, startPoint x: 690, startPoint y: 440, endPoint x: 637, endPoint y: 396, distance: 69.4
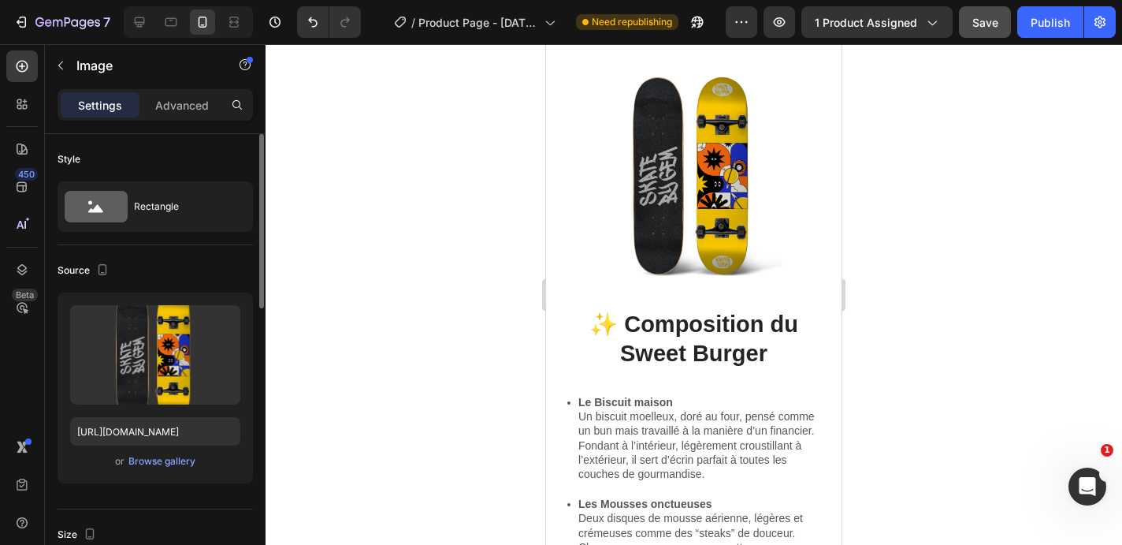
scroll to position [751, 0]
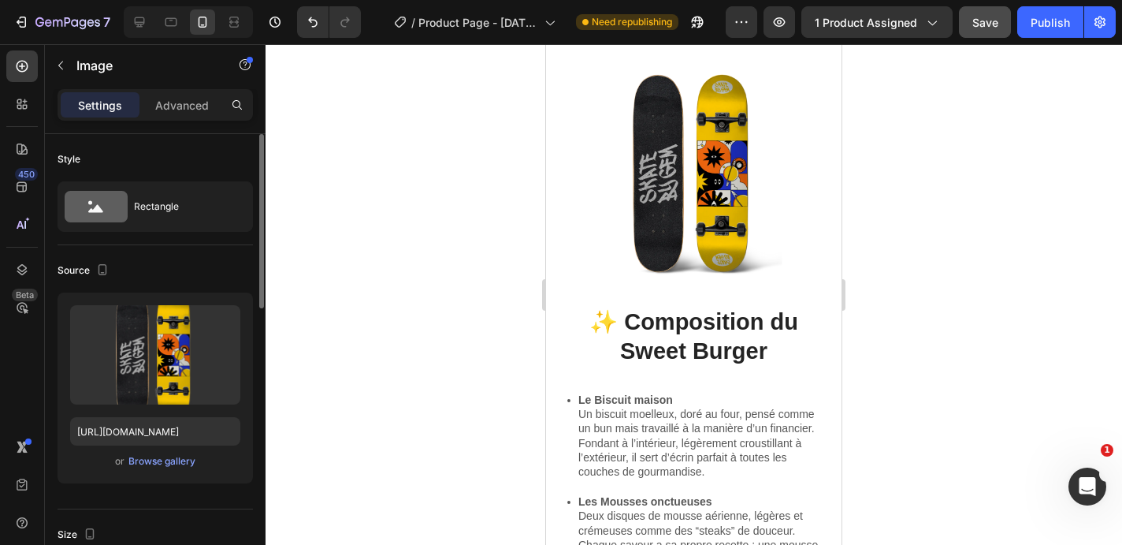
click at [692, 189] on img at bounding box center [694, 172] width 264 height 221
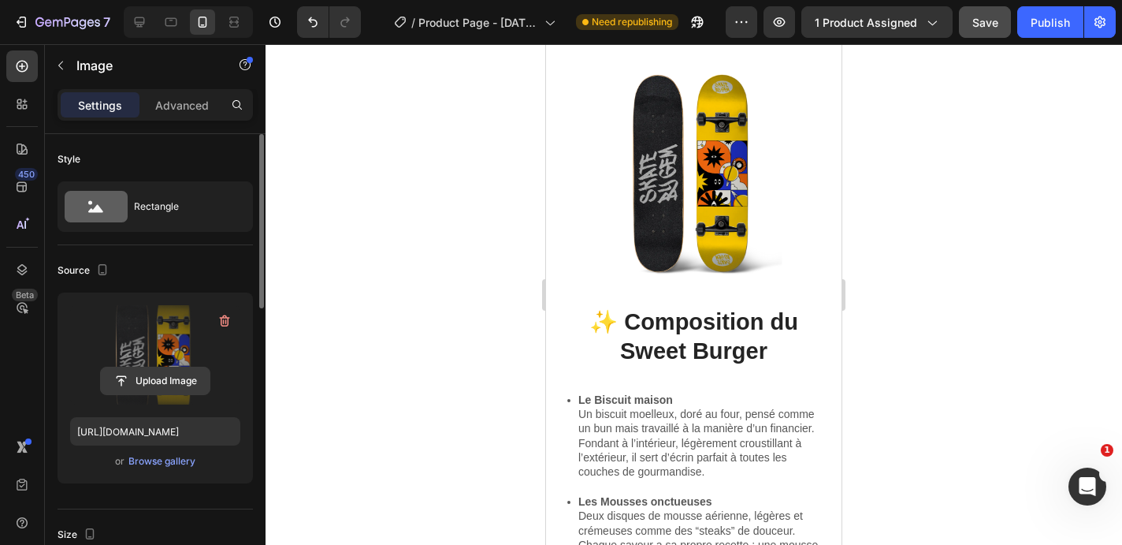
click at [166, 378] on input "file" at bounding box center [155, 380] width 109 height 27
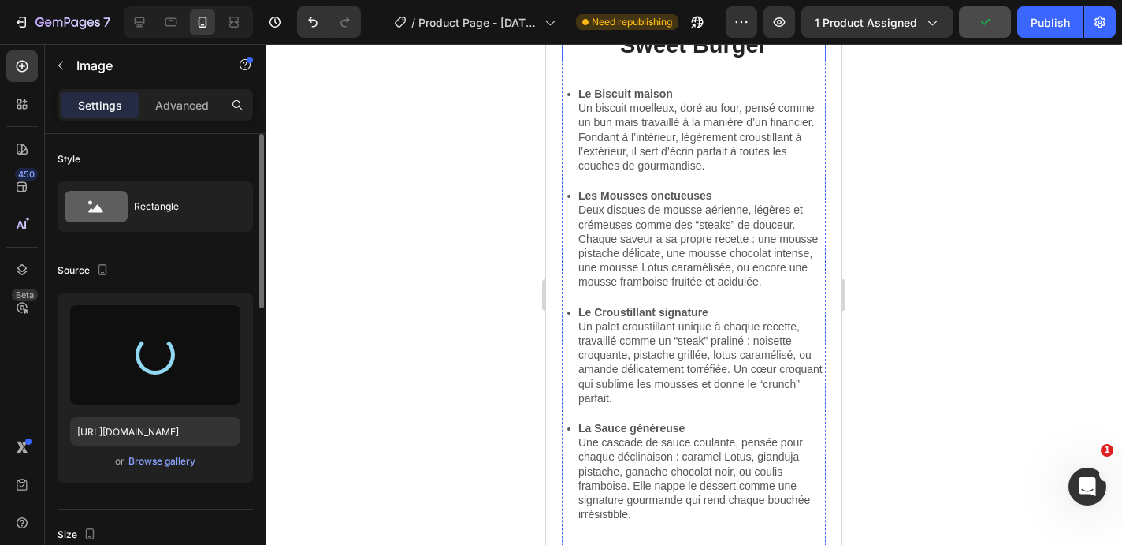
type input "https://cdn.shopify.com/s/files/1/0681/5619/4984/files/gempages_571075718214059…"
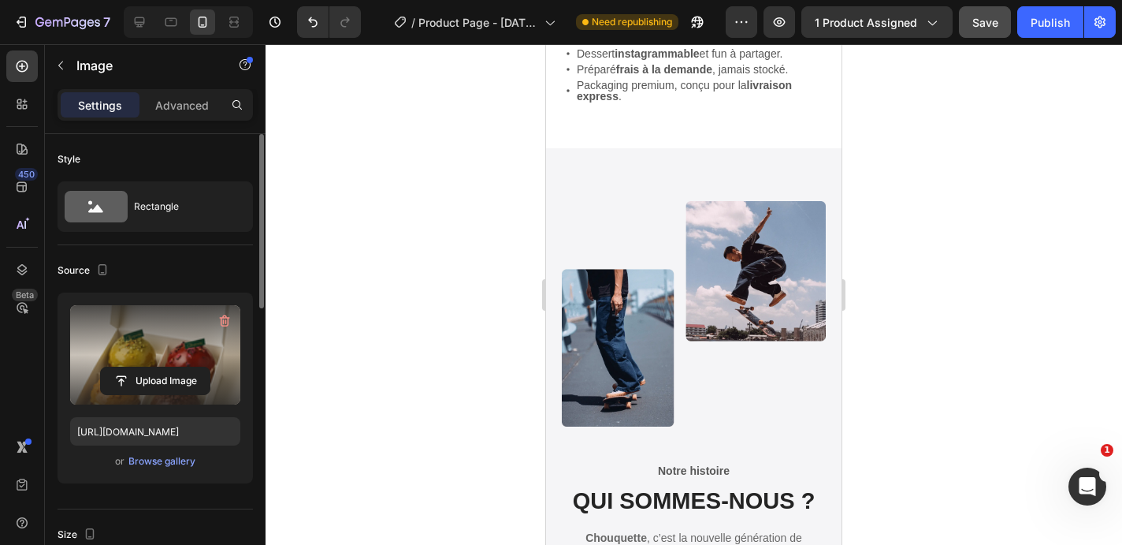
scroll to position [2148, 0]
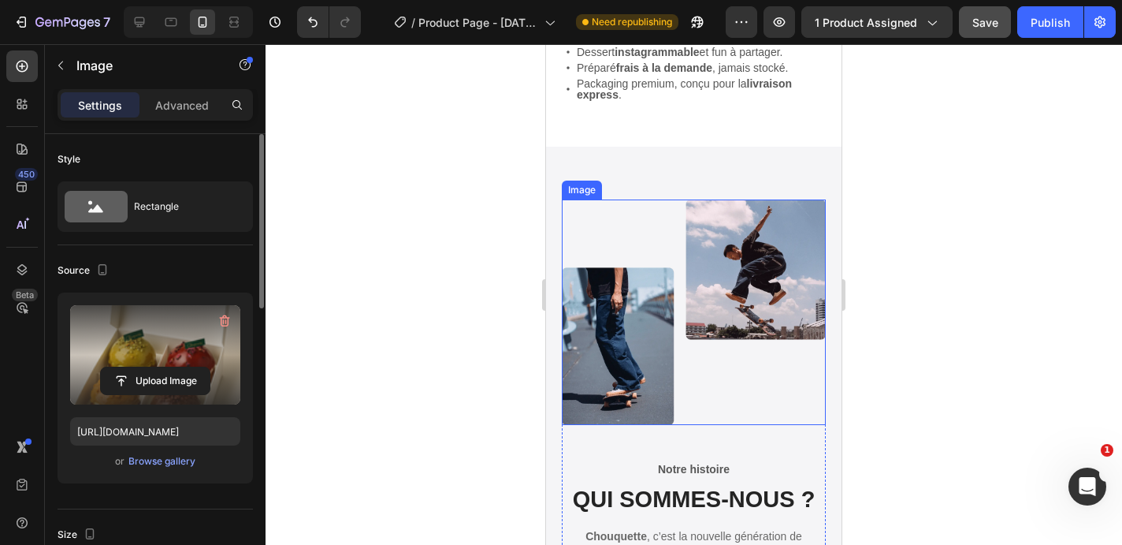
click at [742, 269] on img at bounding box center [694, 311] width 264 height 225
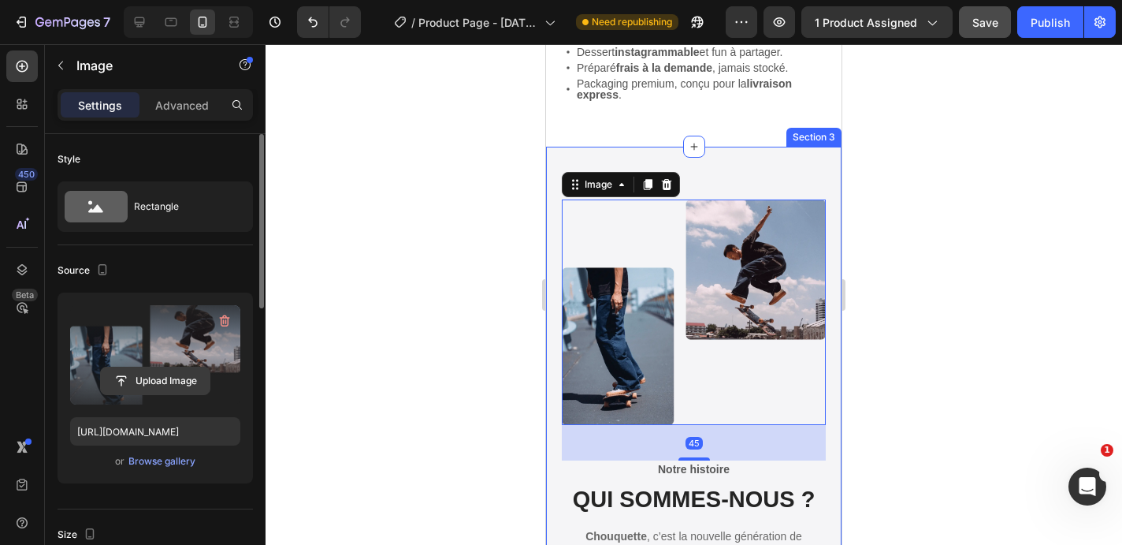
click at [181, 376] on input "file" at bounding box center [155, 380] width 109 height 27
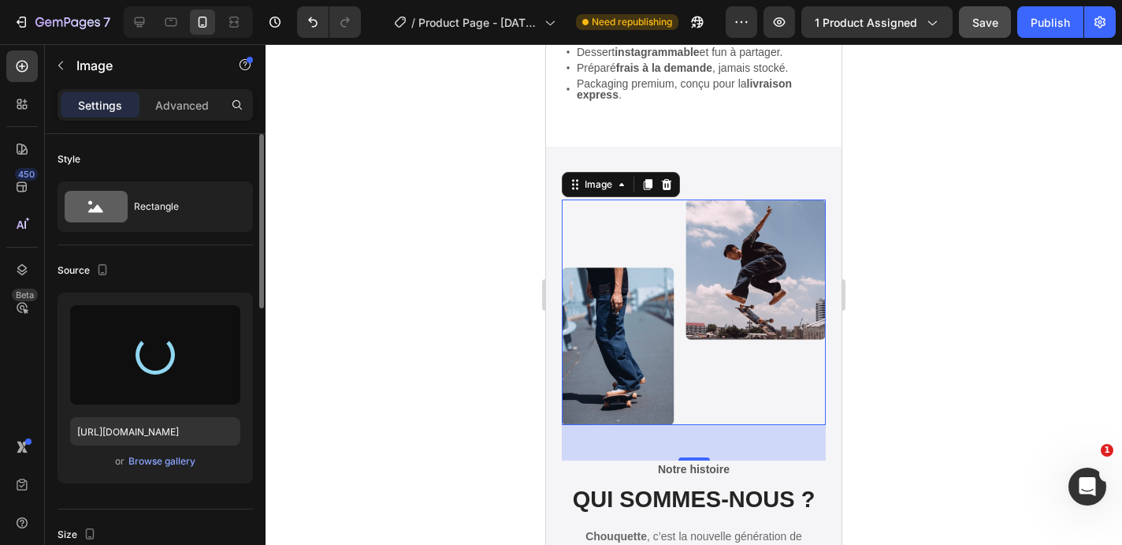
type input "https://cdn.shopify.com/s/files/1/0681/5619/4984/files/gempages_571075718214059…"
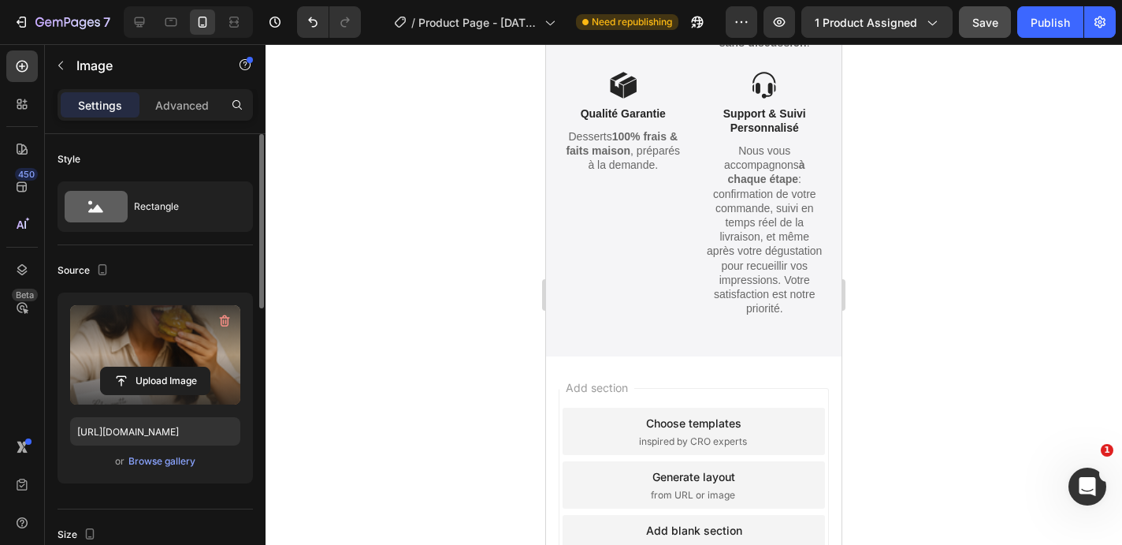
scroll to position [3345, 0]
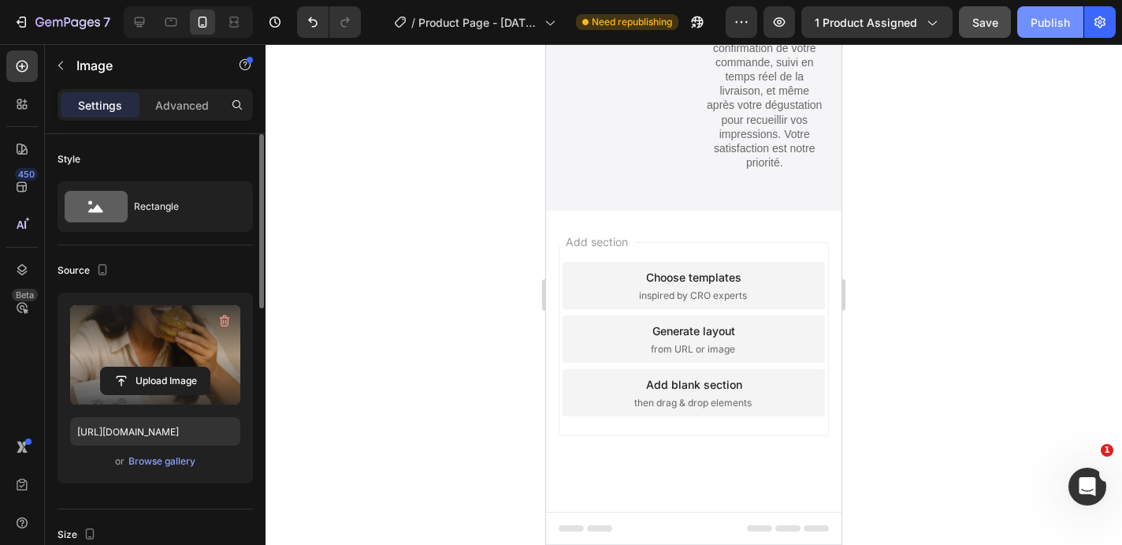
click at [1059, 31] on button "Publish" at bounding box center [1050, 22] width 66 height 32
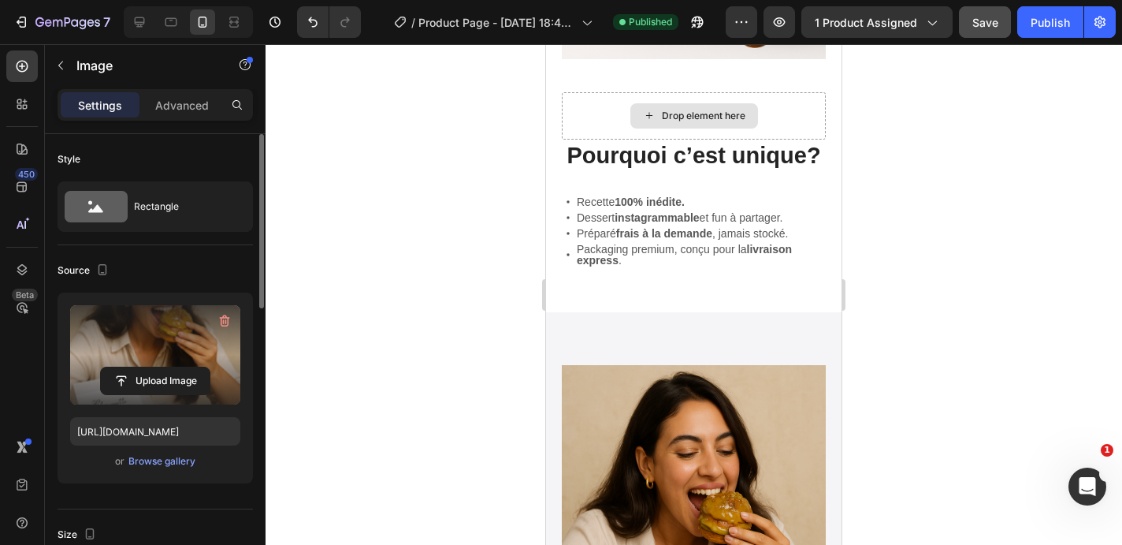
scroll to position [2020, 0]
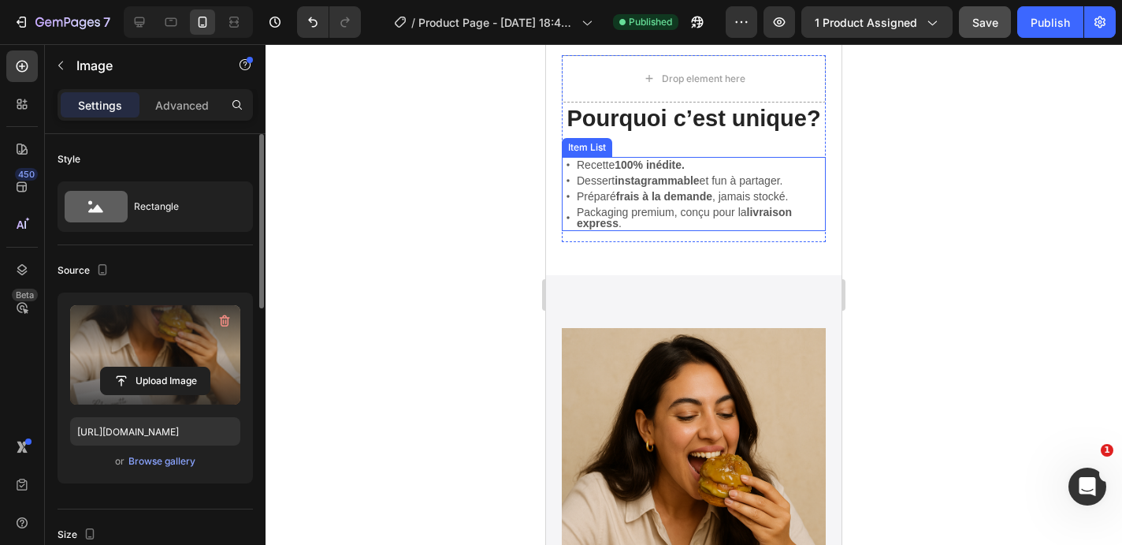
click at [715, 164] on p "Recette 100% inédite." at bounding box center [700, 164] width 247 height 11
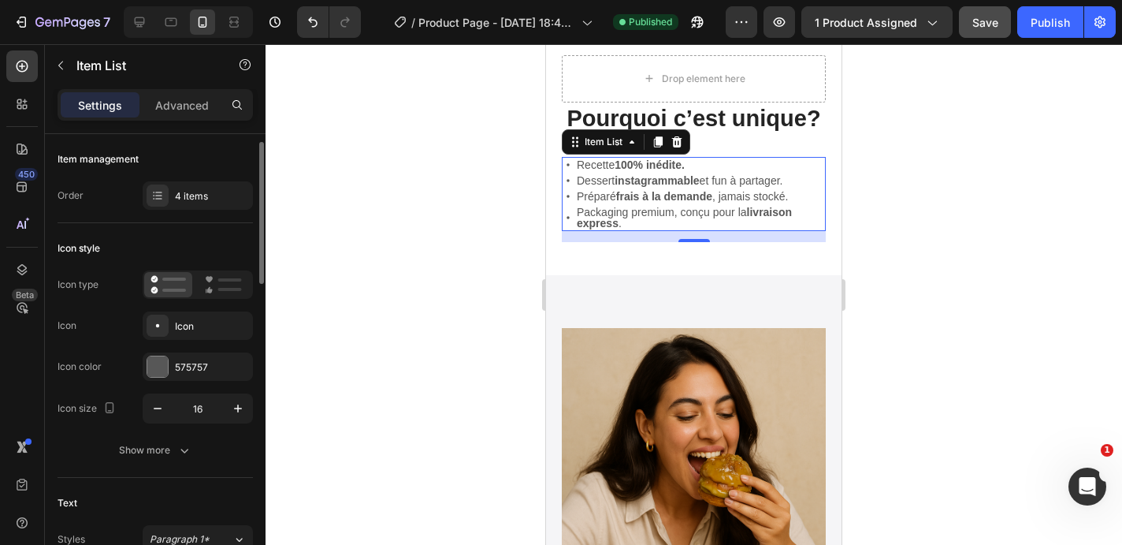
scroll to position [9, 0]
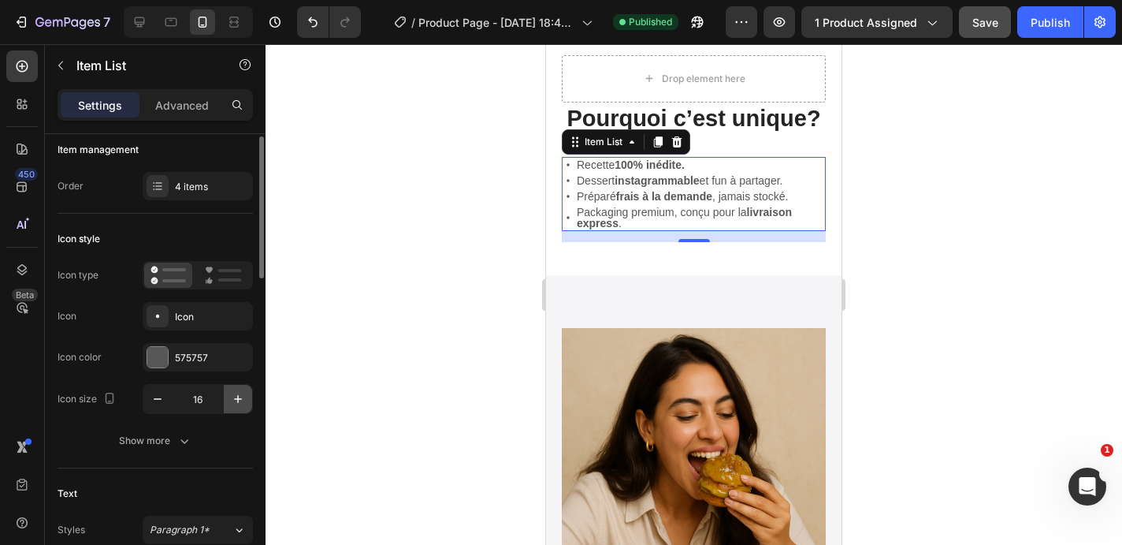
click at [235, 400] on icon "button" at bounding box center [238, 399] width 16 height 16
type input "18"
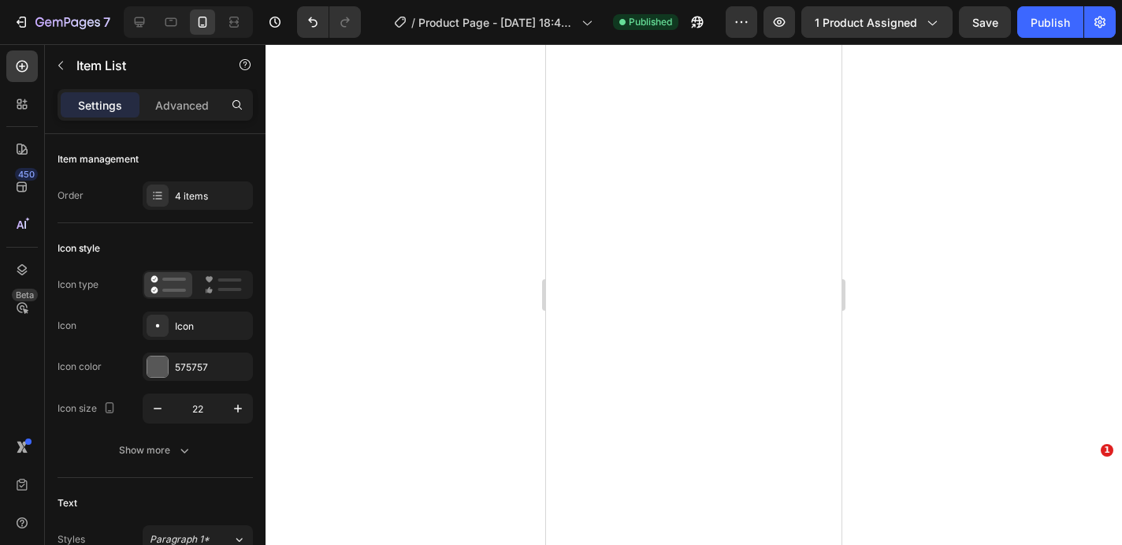
click at [235, 400] on icon "button" at bounding box center [238, 408] width 16 height 16
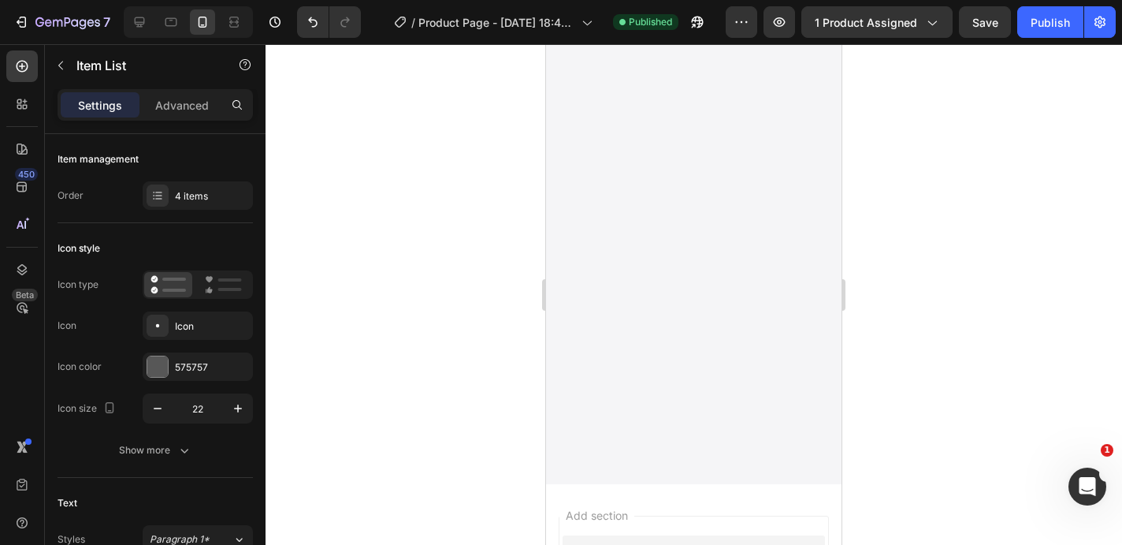
scroll to position [9, 0]
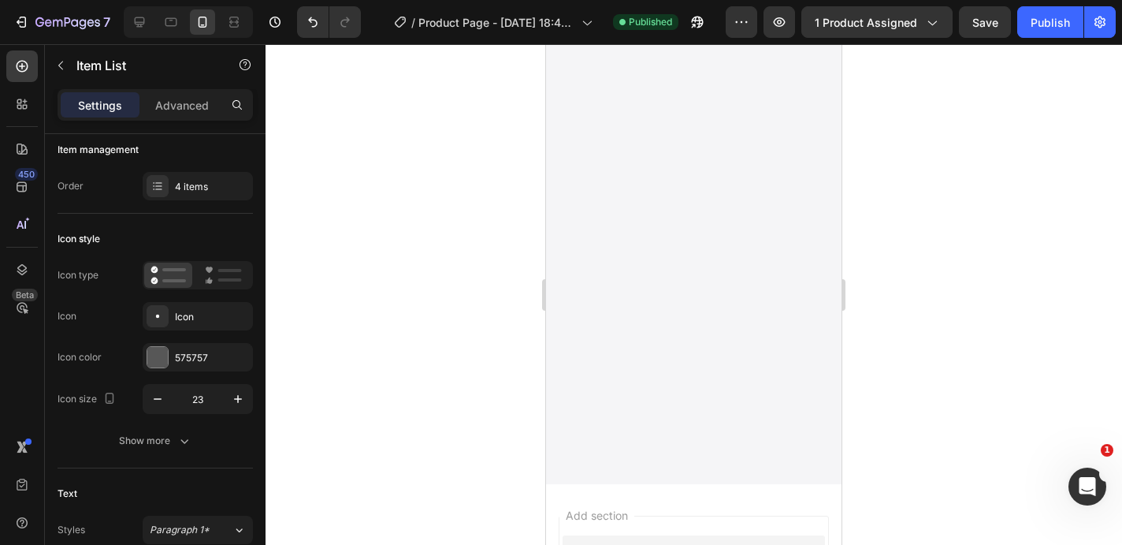
click at [235, 400] on icon "button" at bounding box center [238, 399] width 16 height 16
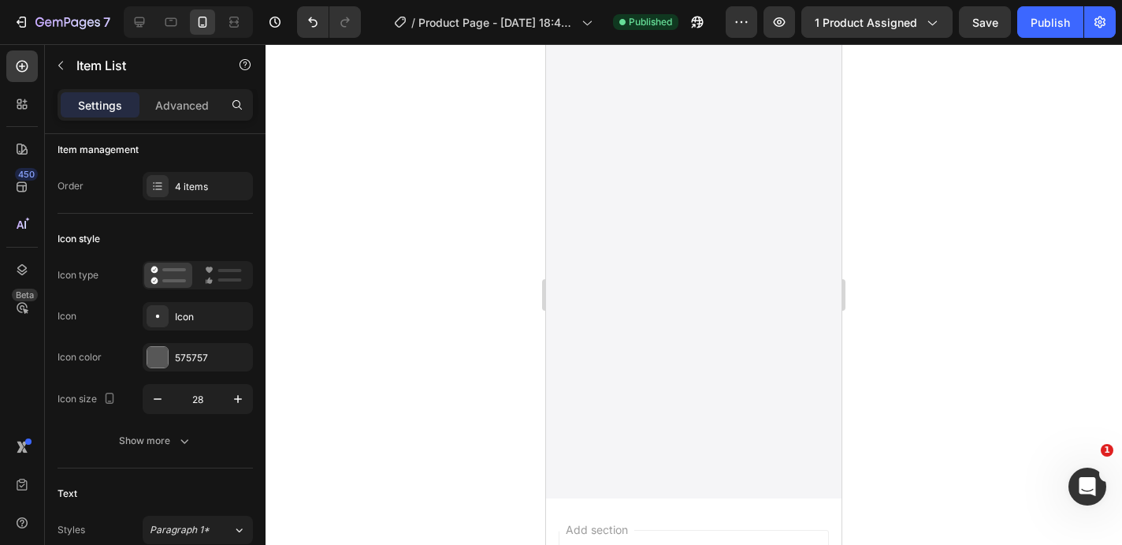
click at [235, 400] on icon "button" at bounding box center [238, 399] width 16 height 16
click at [153, 397] on icon "button" at bounding box center [158, 399] width 16 height 16
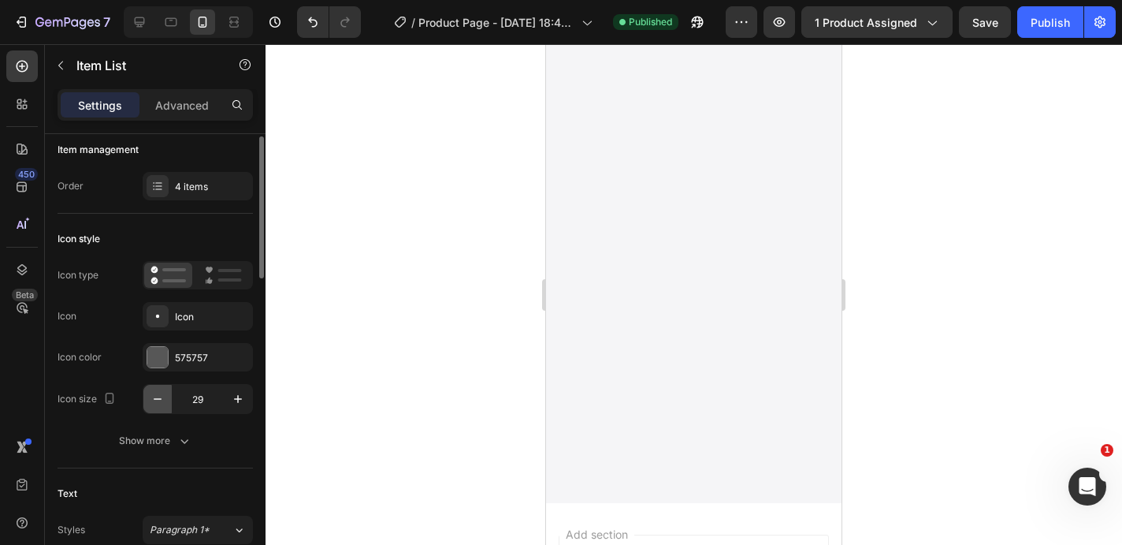
click at [153, 397] on icon "button" at bounding box center [158, 399] width 16 height 16
type input "25"
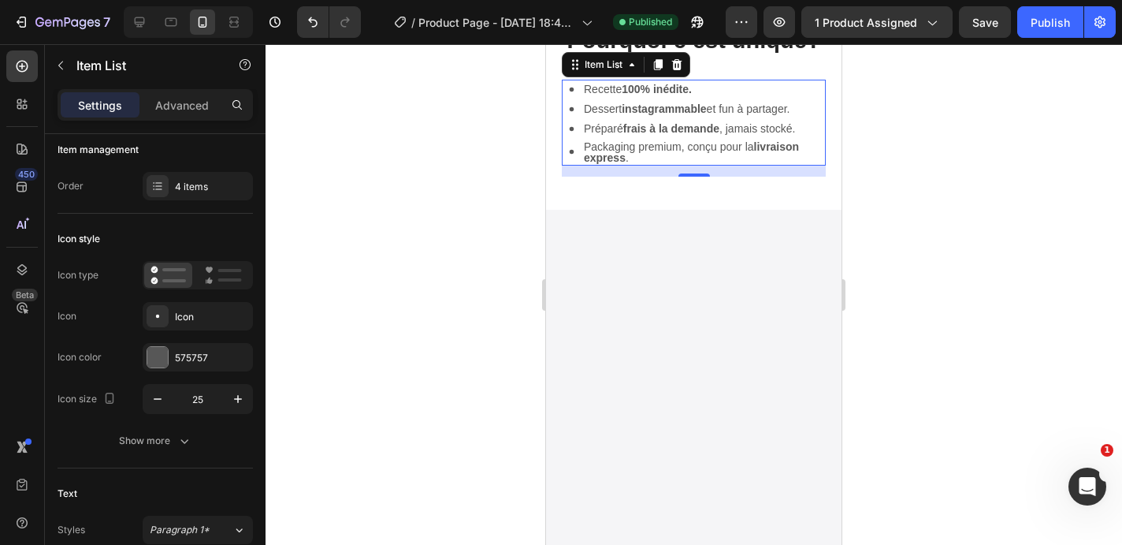
scroll to position [1337, 0]
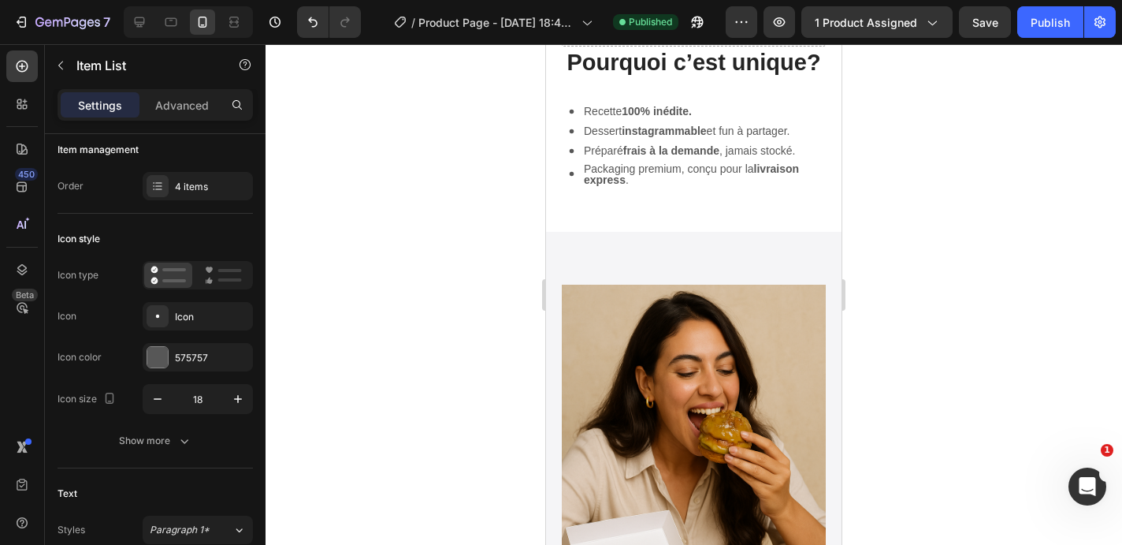
scroll to position [1773, 0]
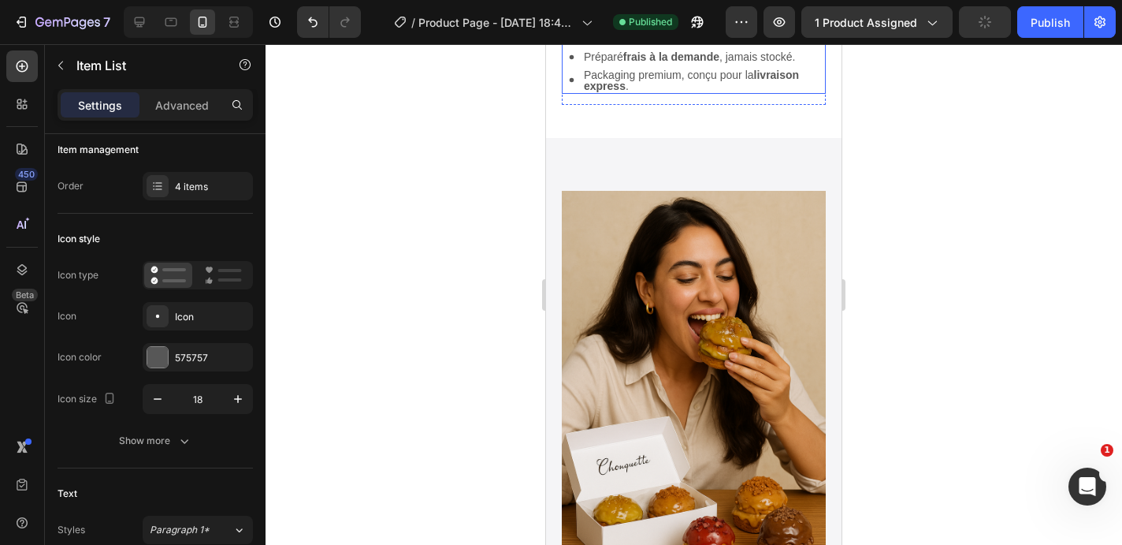
click at [687, 43] on strong "instagrammable" at bounding box center [664, 37] width 84 height 13
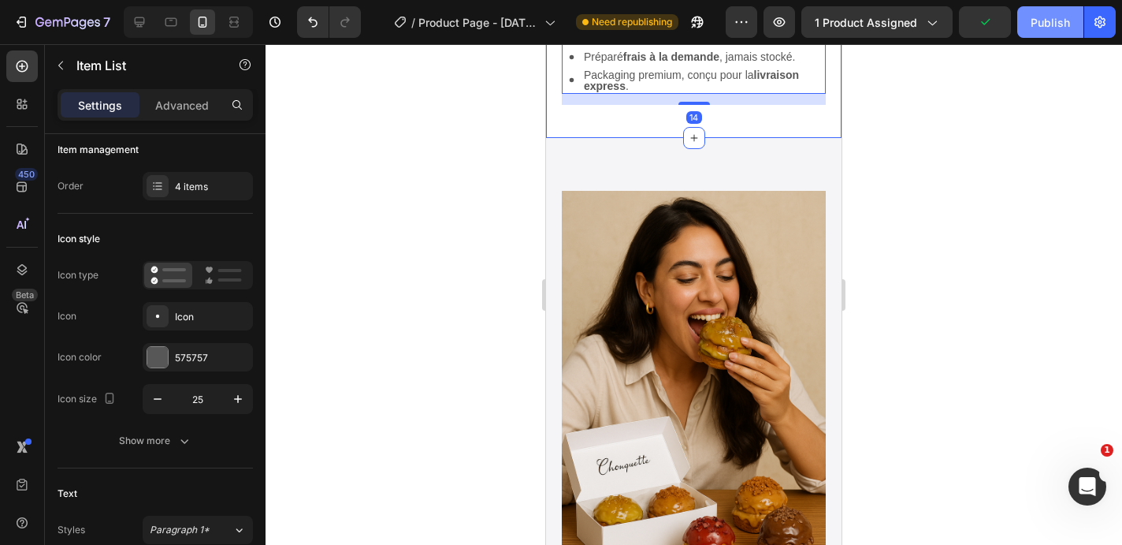
click at [1043, 11] on button "Publish" at bounding box center [1050, 22] width 66 height 32
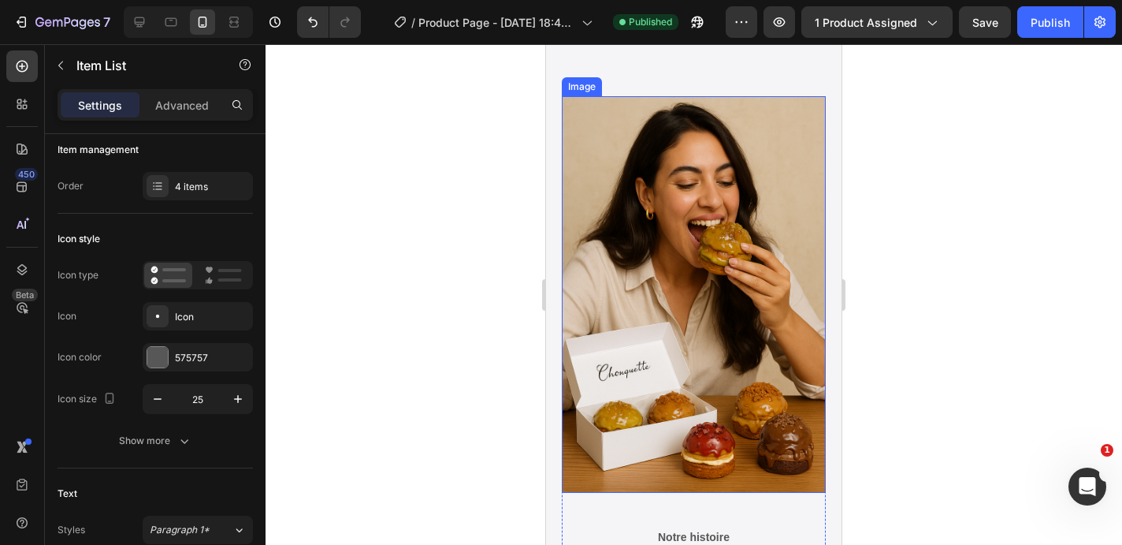
scroll to position [2263, 0]
click at [791, 173] on img at bounding box center [694, 295] width 264 height 396
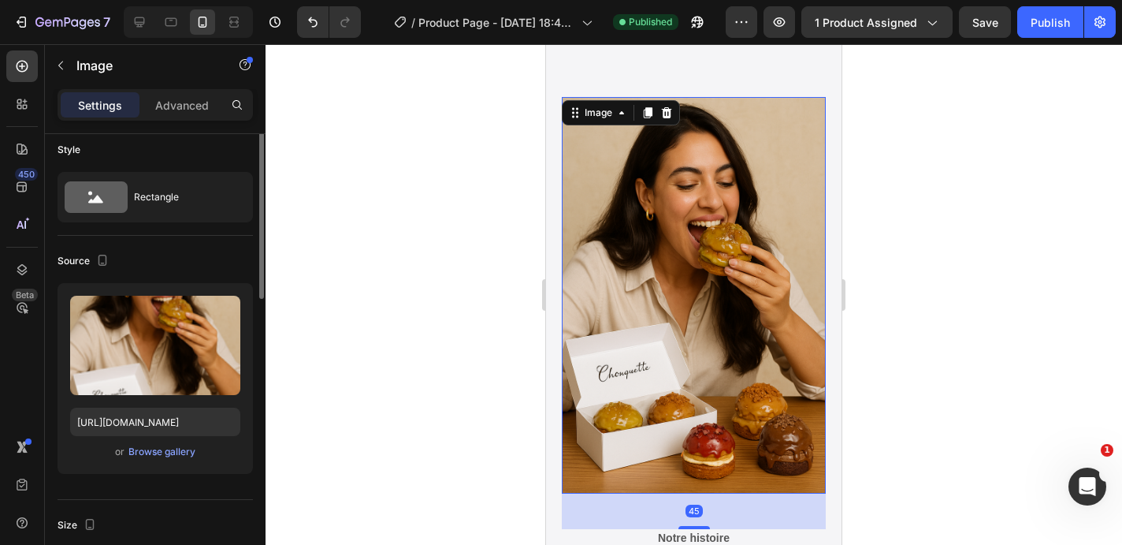
scroll to position [0, 0]
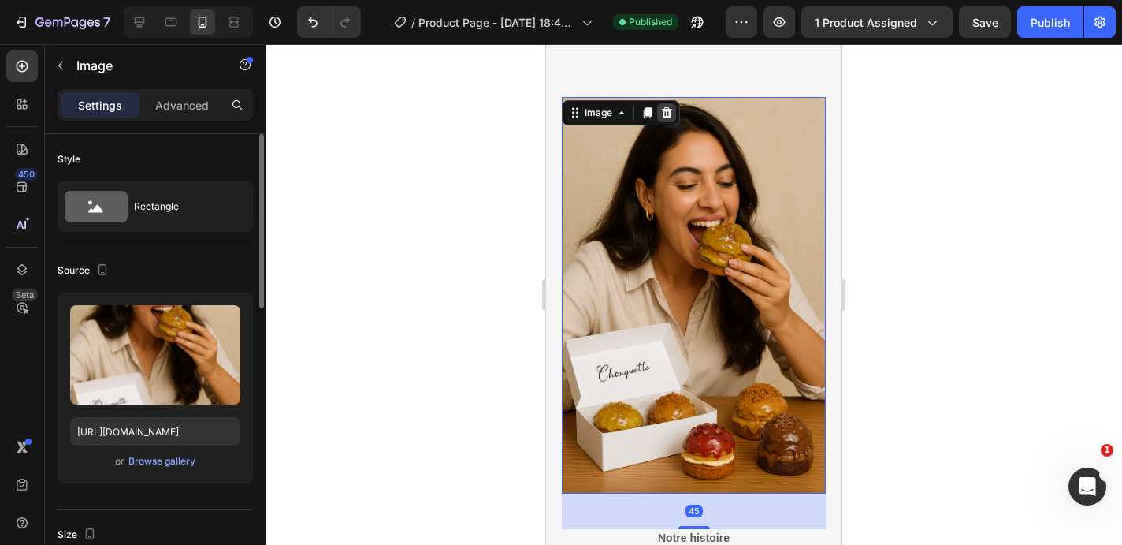
click at [671, 111] on icon at bounding box center [666, 112] width 13 height 13
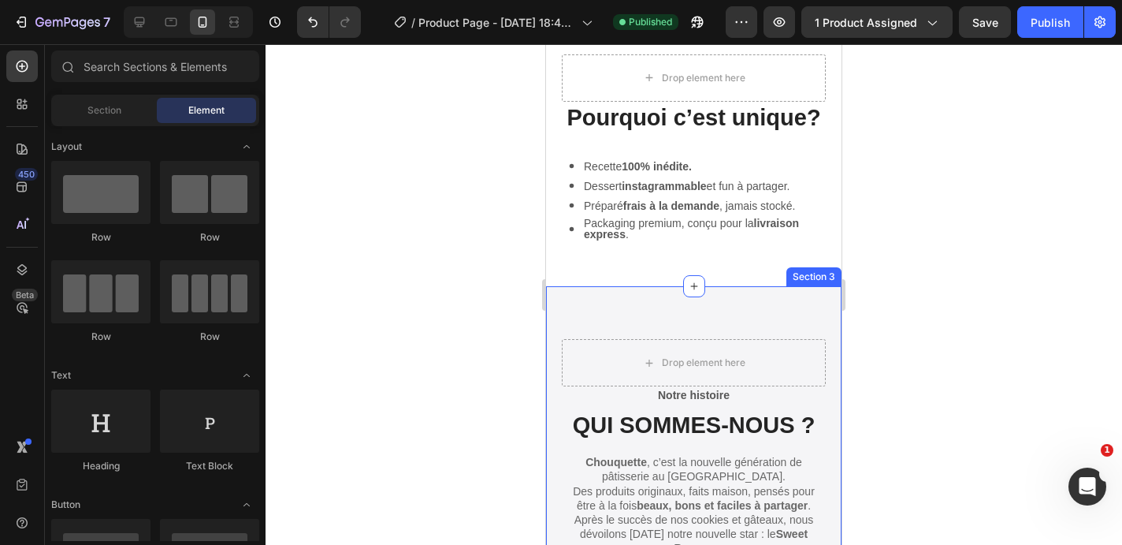
scroll to position [2018, 0]
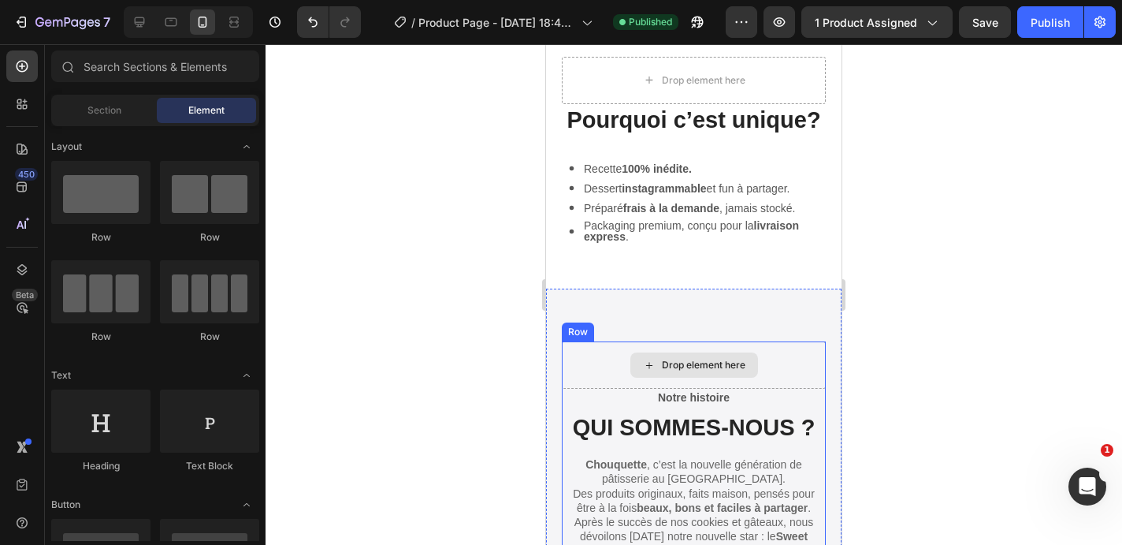
click at [769, 371] on div "Drop element here" at bounding box center [694, 364] width 264 height 47
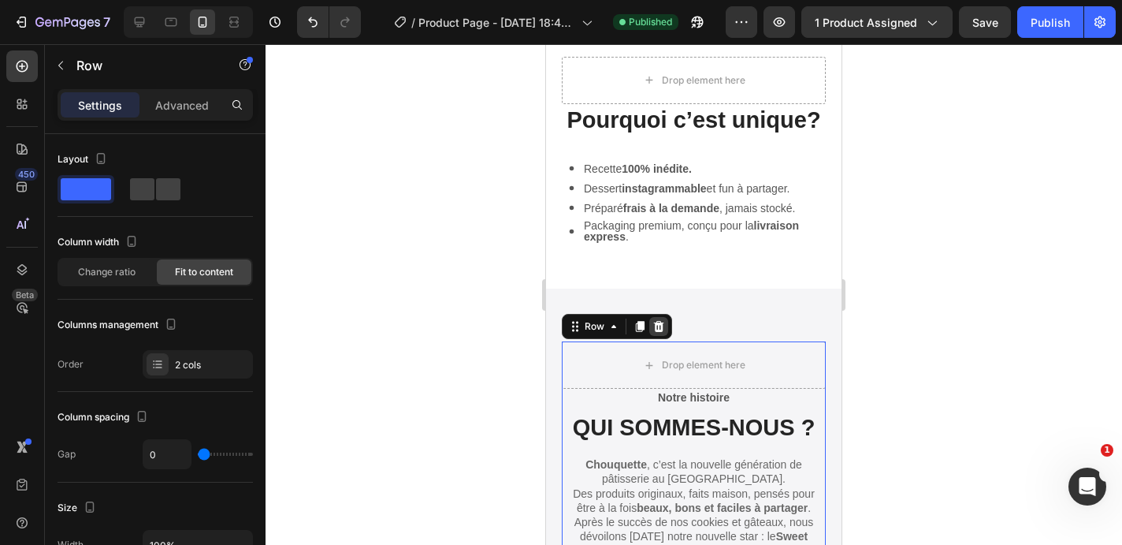
click at [657, 318] on div at bounding box center [658, 326] width 19 height 19
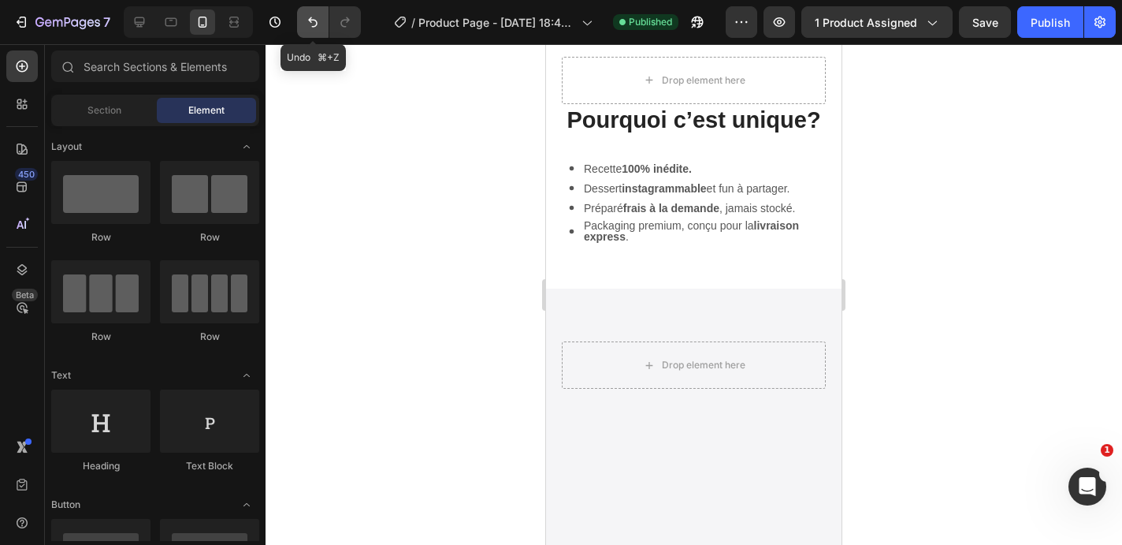
click at [308, 14] on icon "Undo/Redo" at bounding box center [313, 22] width 16 height 16
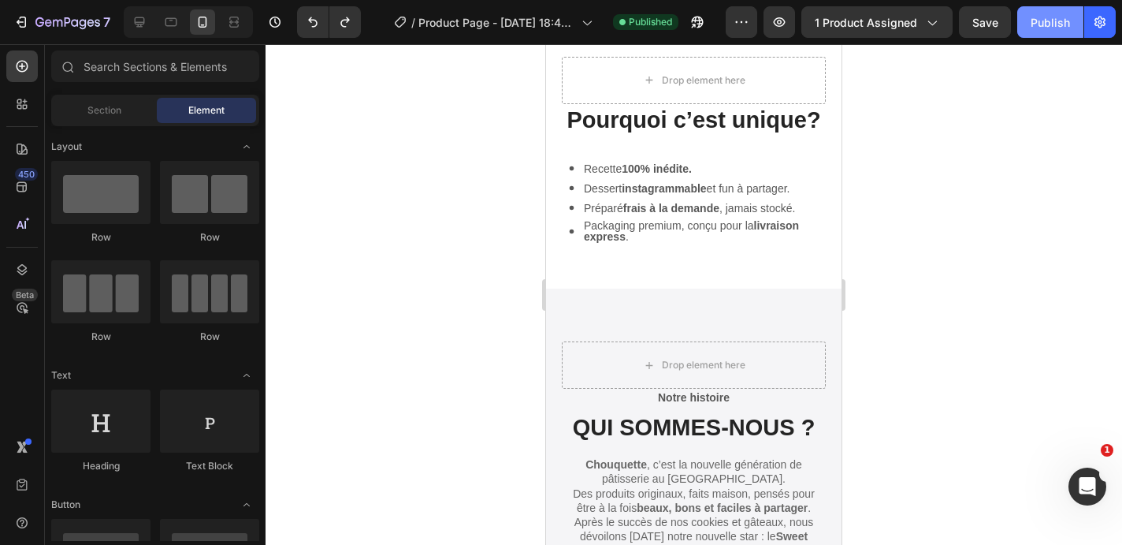
click at [1060, 19] on div "Publish" at bounding box center [1050, 22] width 39 height 17
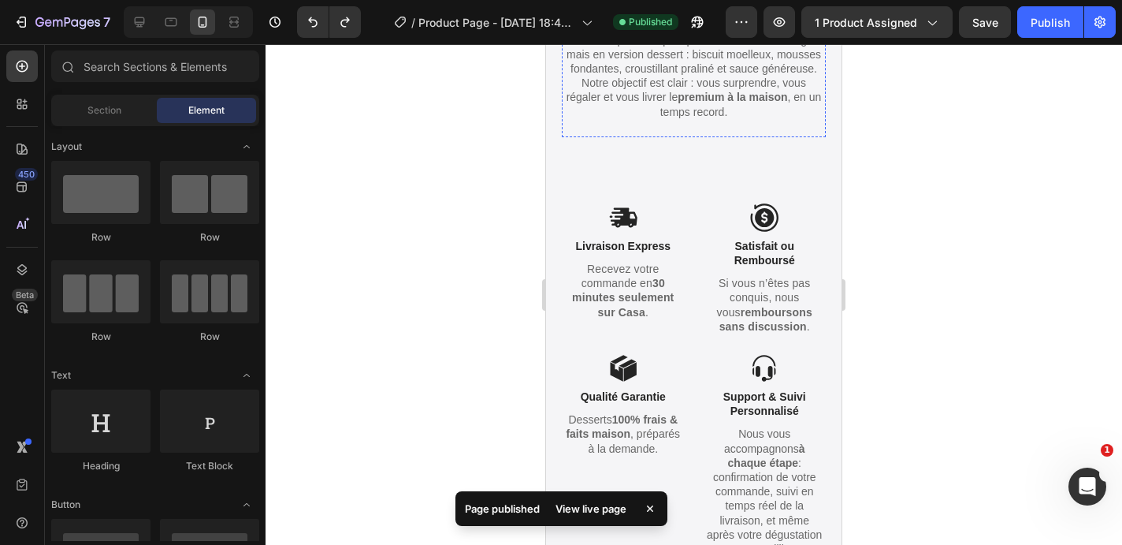
scroll to position [2551, 0]
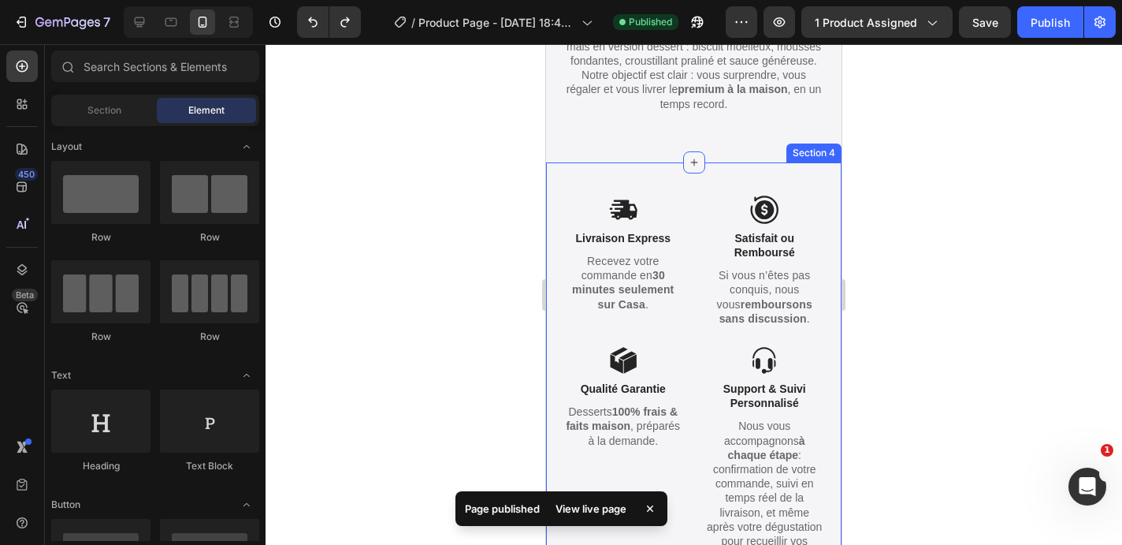
click at [690, 164] on icon at bounding box center [694, 162] width 13 height 13
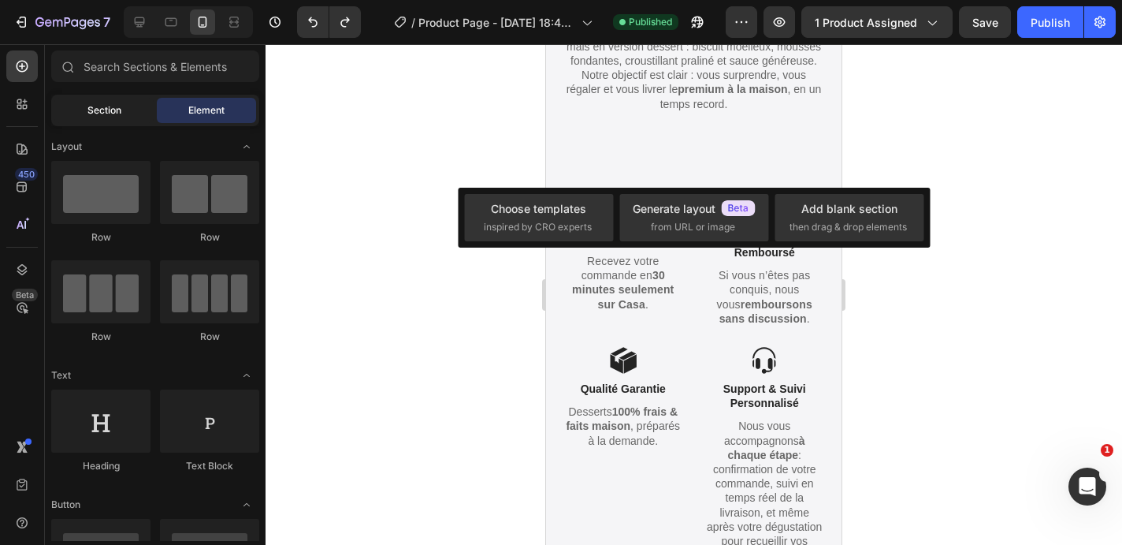
click at [96, 116] on span "Section" at bounding box center [104, 110] width 34 height 14
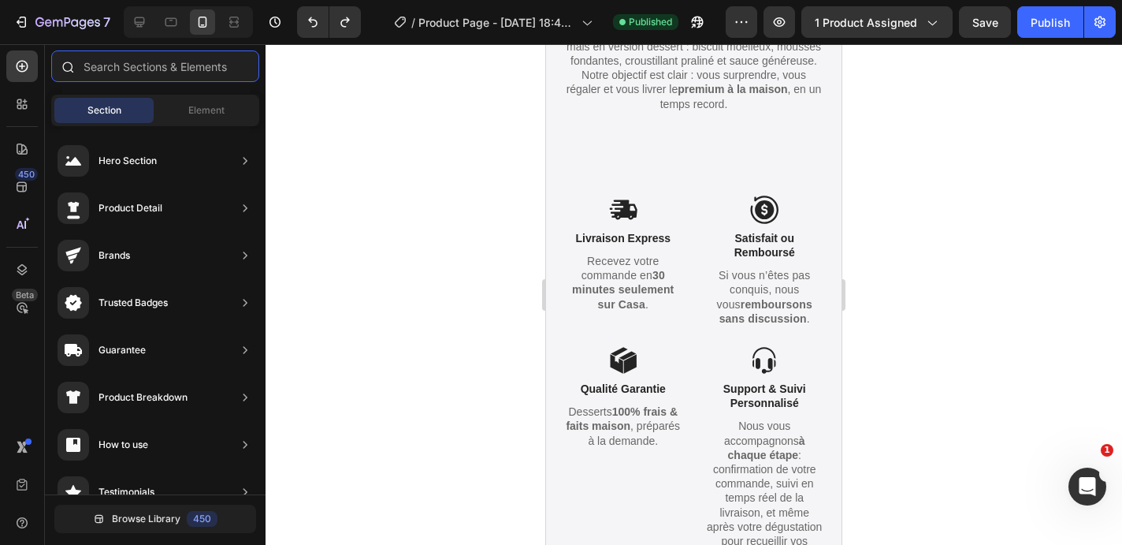
click at [167, 69] on input "text" at bounding box center [155, 66] width 208 height 32
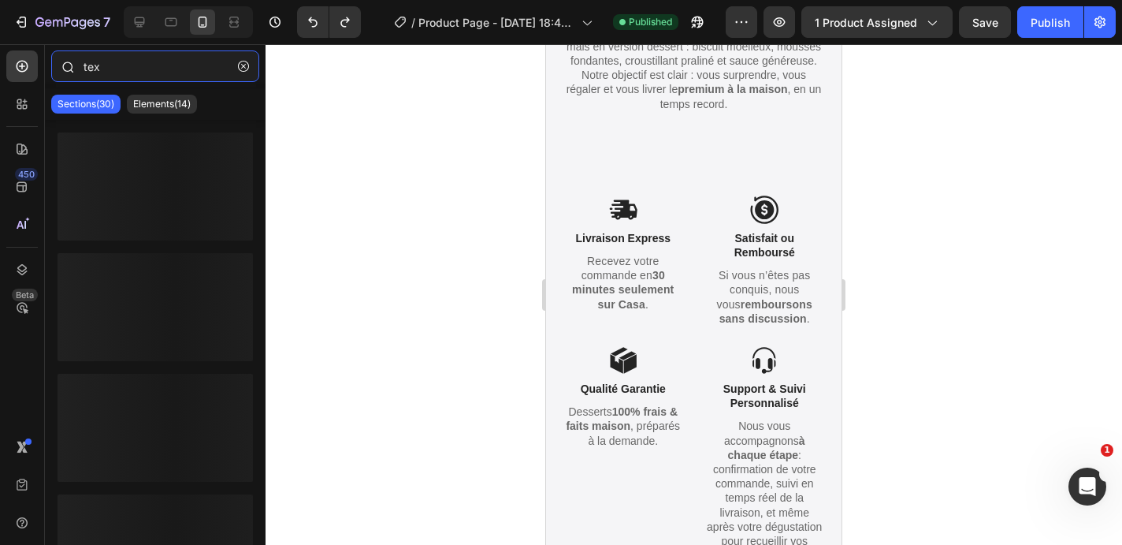
type input "text"
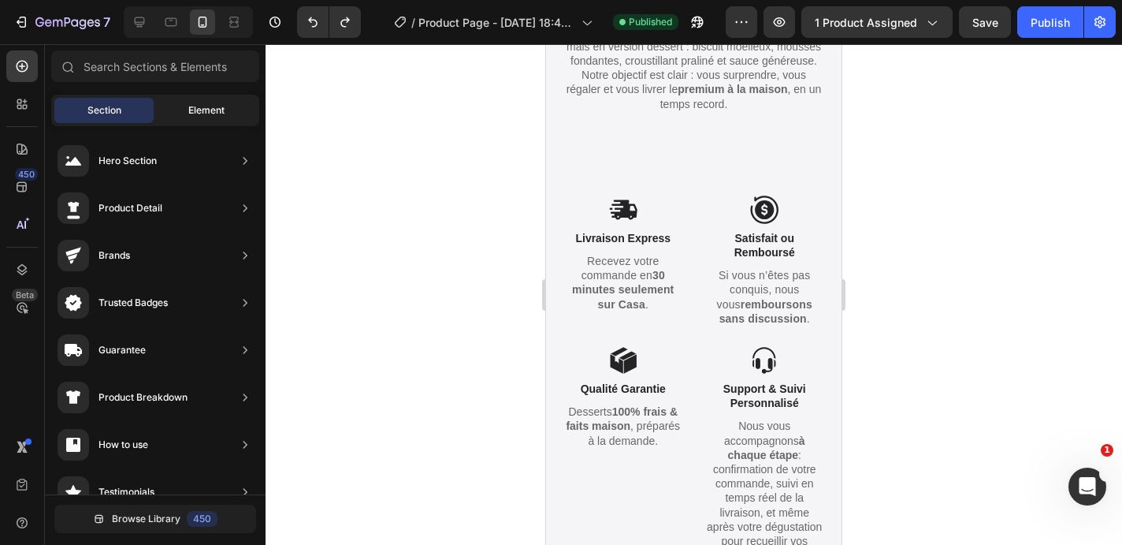
click at [194, 99] on div "Element" at bounding box center [206, 110] width 99 height 25
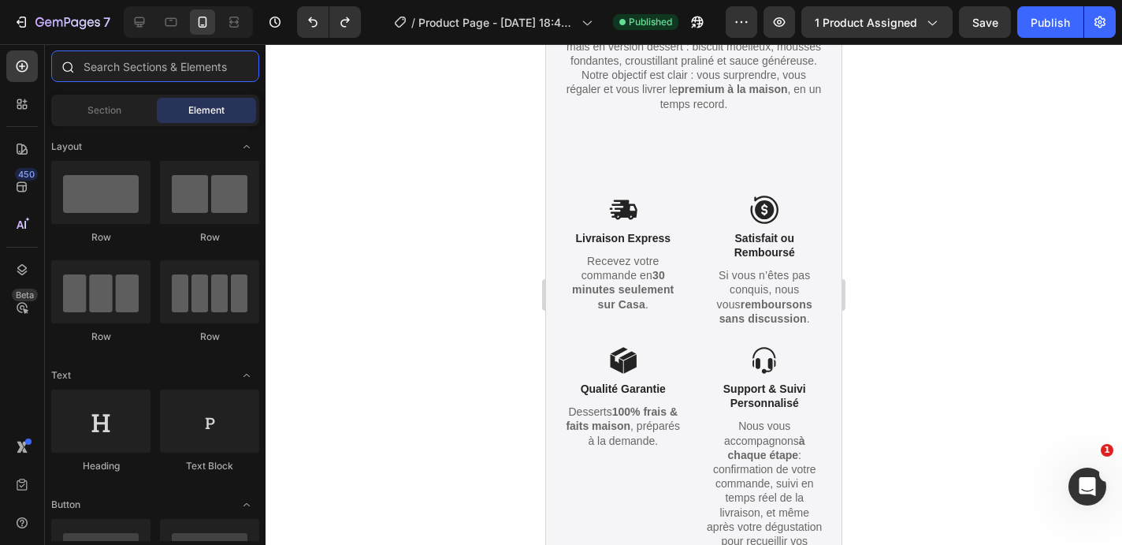
click at [158, 76] on input "text" at bounding box center [155, 66] width 208 height 32
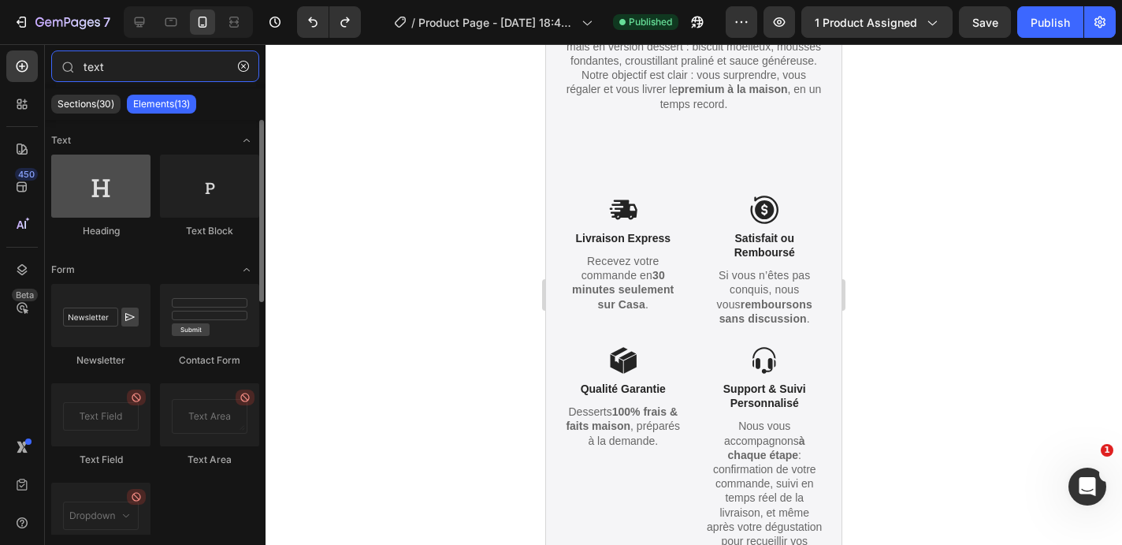
type input "text"
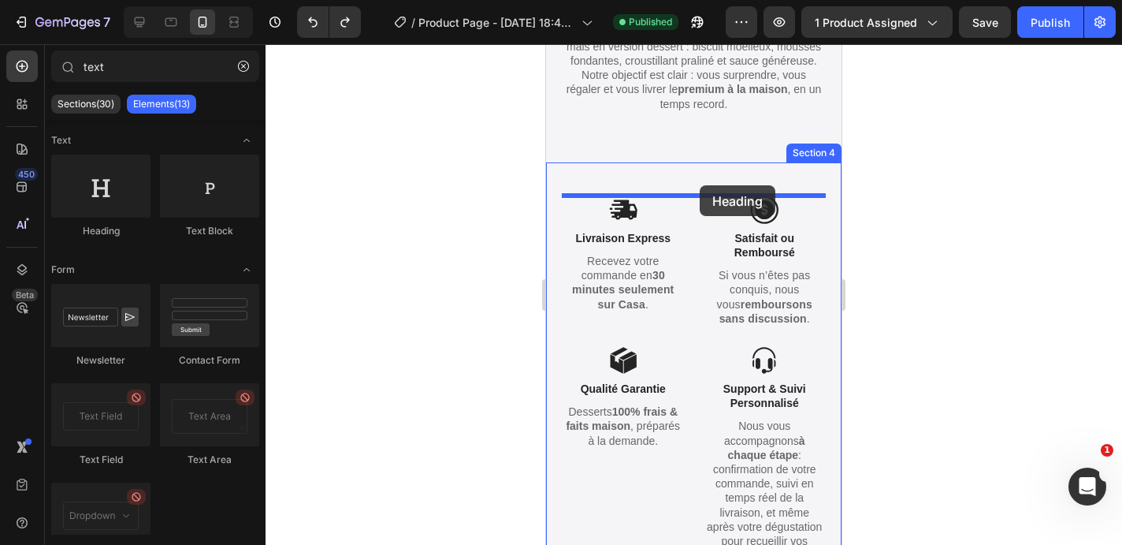
drag, startPoint x: 650, startPoint y: 235, endPoint x: 700, endPoint y: 183, distance: 71.9
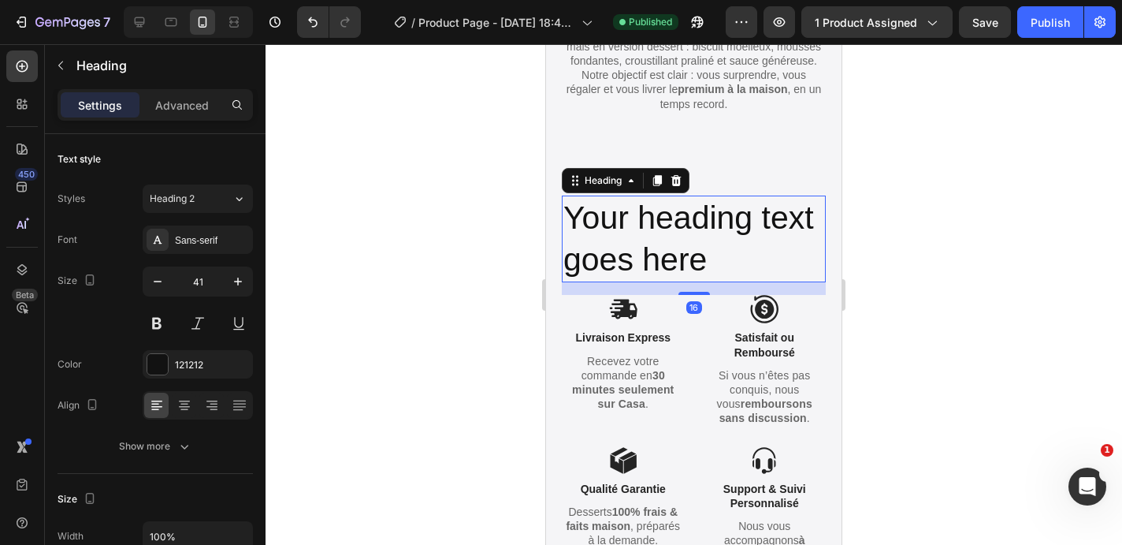
click at [685, 246] on h2 "Your heading text goes here" at bounding box center [694, 238] width 264 height 87
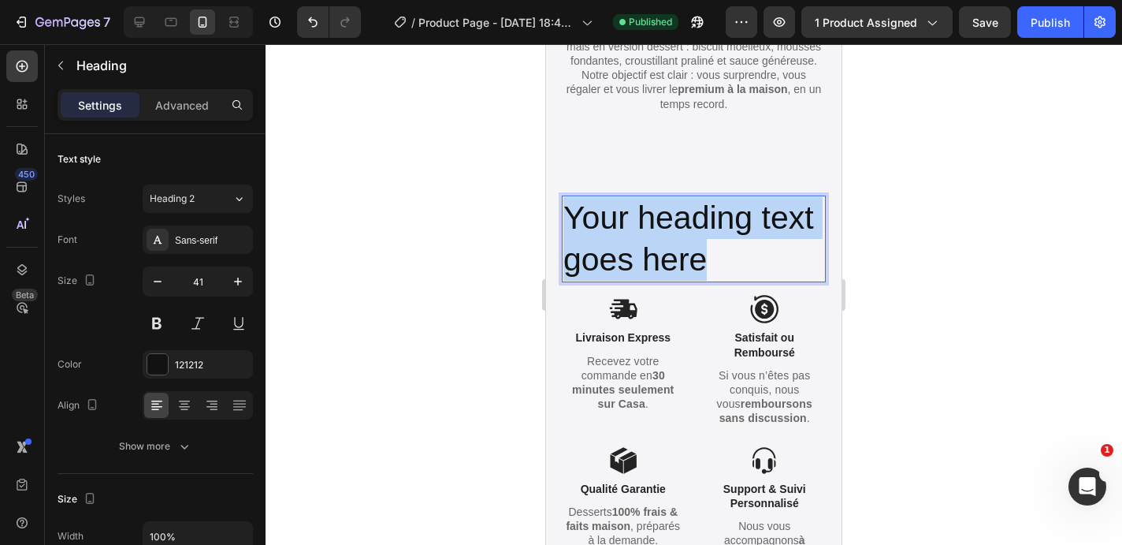
click at [675, 228] on p "Your heading text goes here" at bounding box center [694, 239] width 261 height 84
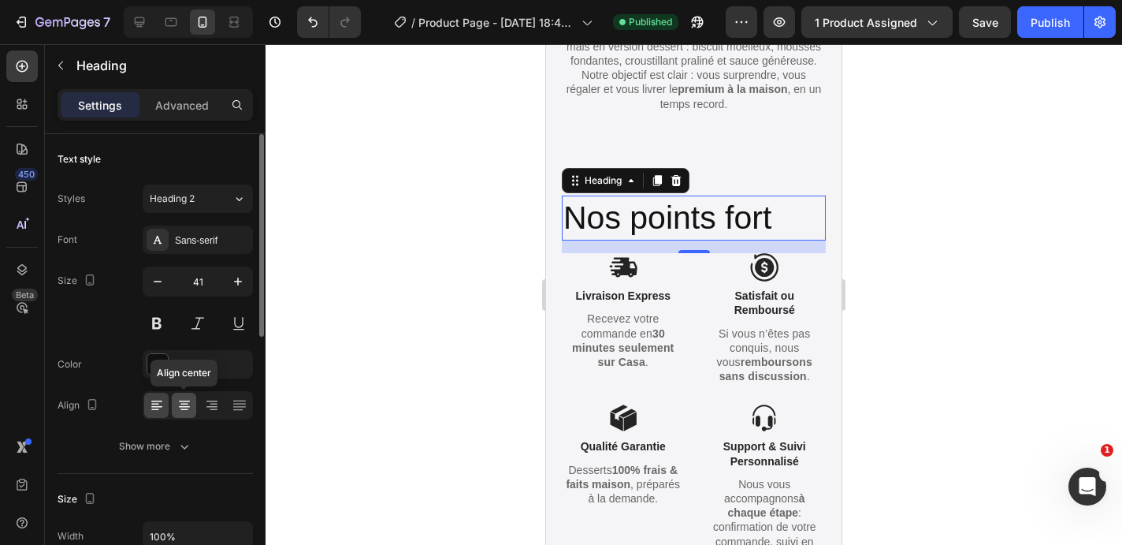
click at [185, 400] on icon at bounding box center [185, 405] width 16 height 16
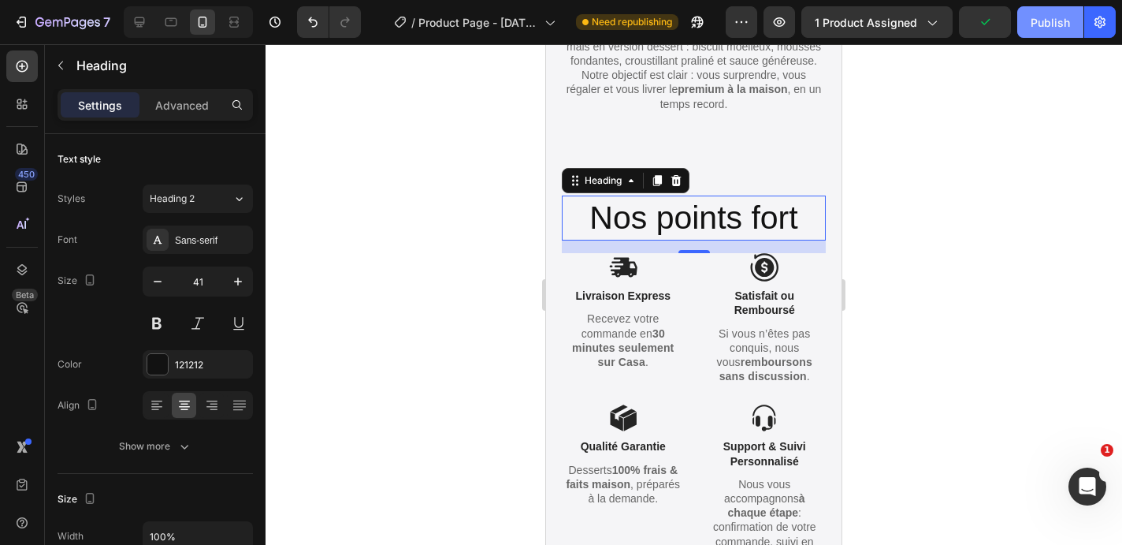
click at [1057, 22] on div "Publish" at bounding box center [1050, 22] width 39 height 17
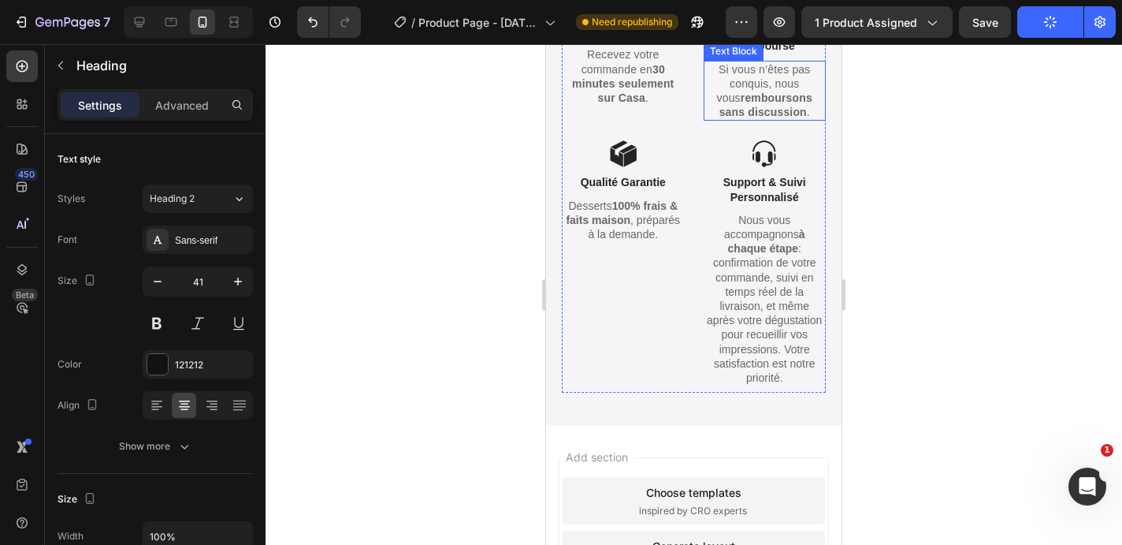
scroll to position [2818, 0]
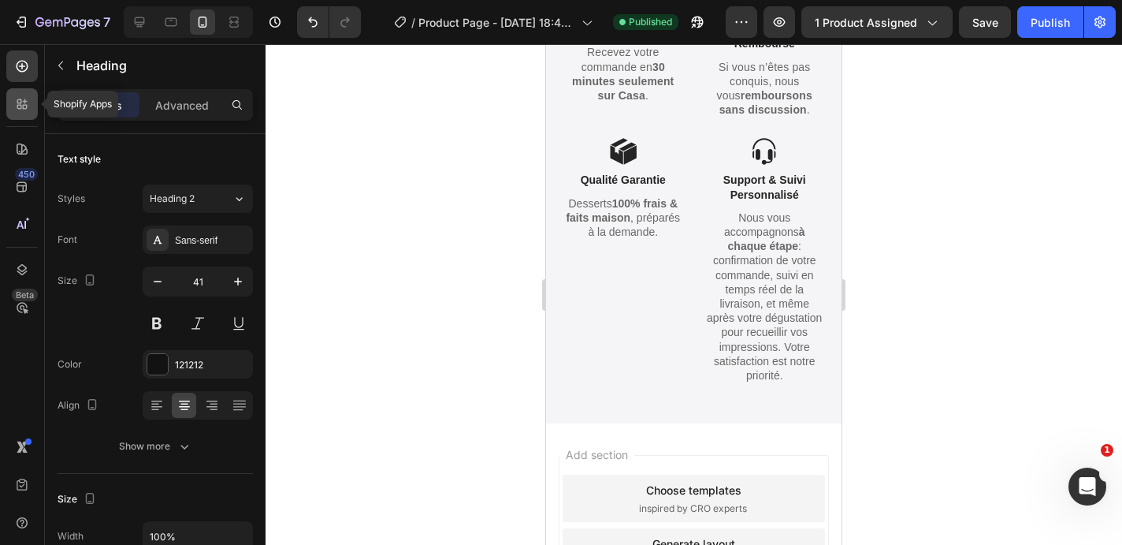
click at [20, 106] on icon at bounding box center [22, 104] width 16 height 16
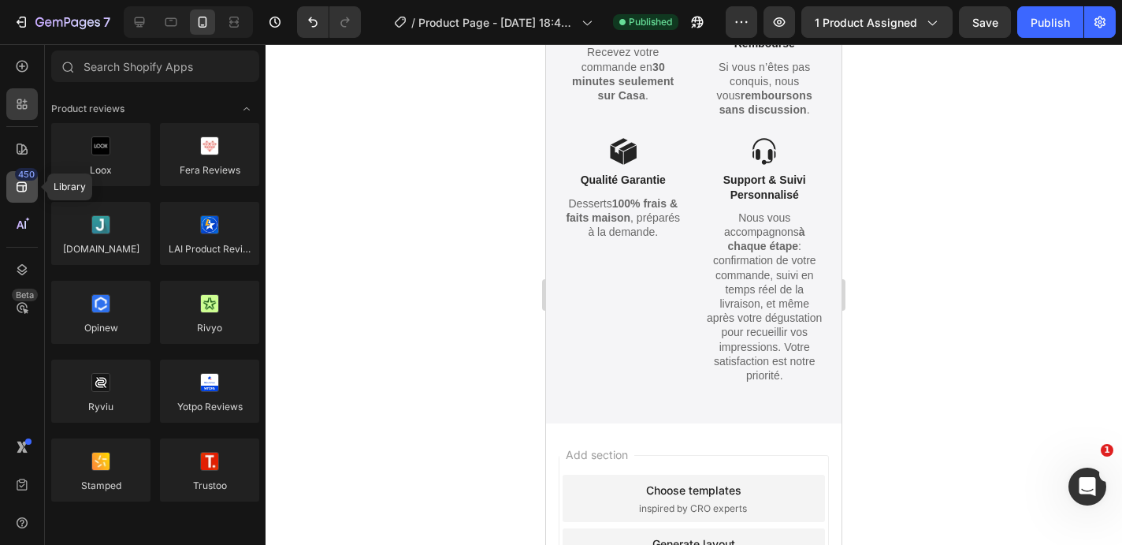
click at [24, 179] on div "450" at bounding box center [26, 174] width 23 height 13
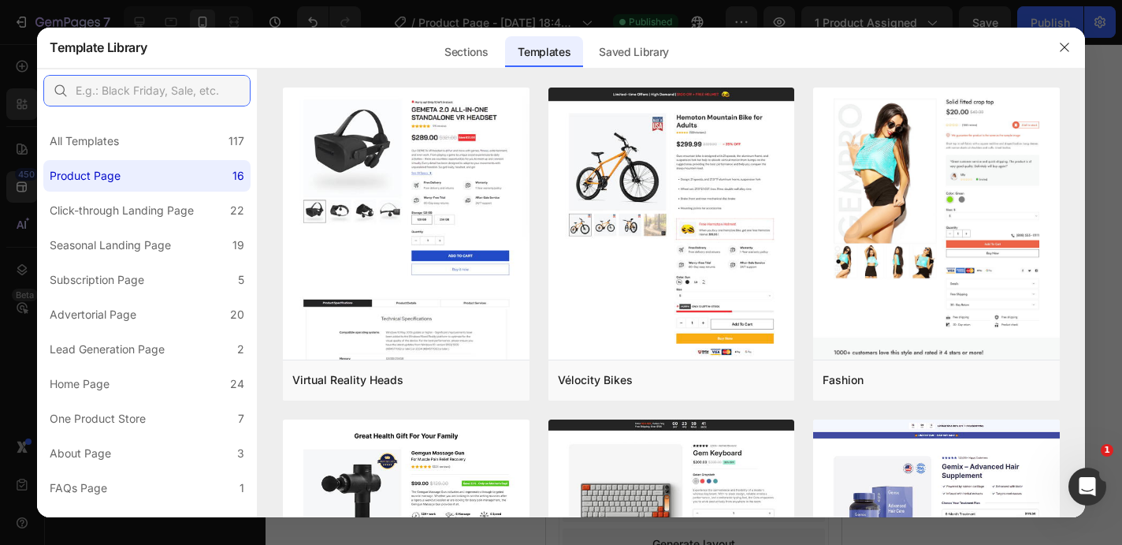
click at [147, 97] on input "text" at bounding box center [146, 91] width 207 height 32
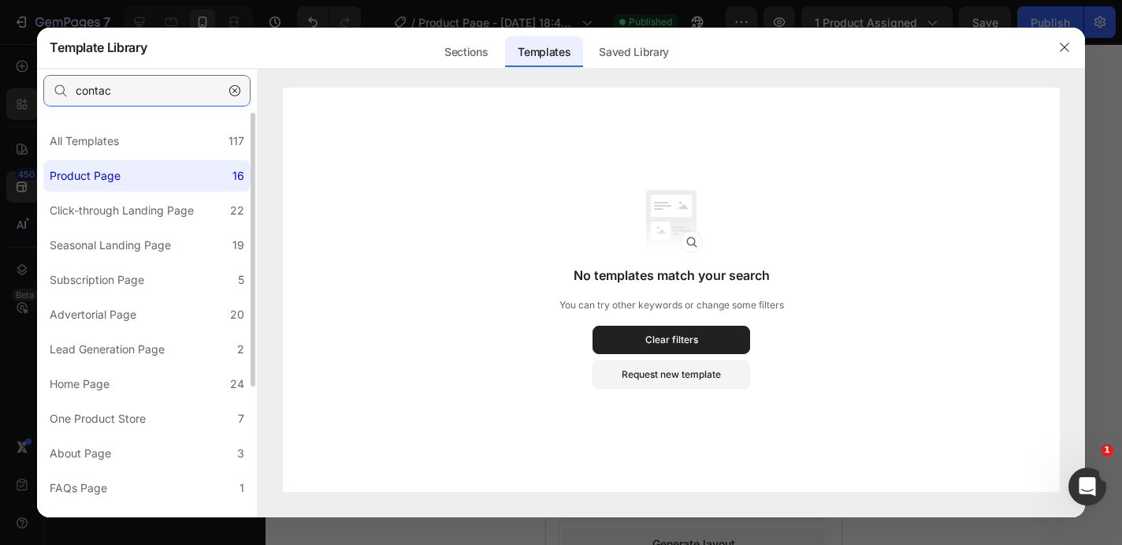
type input "contact"
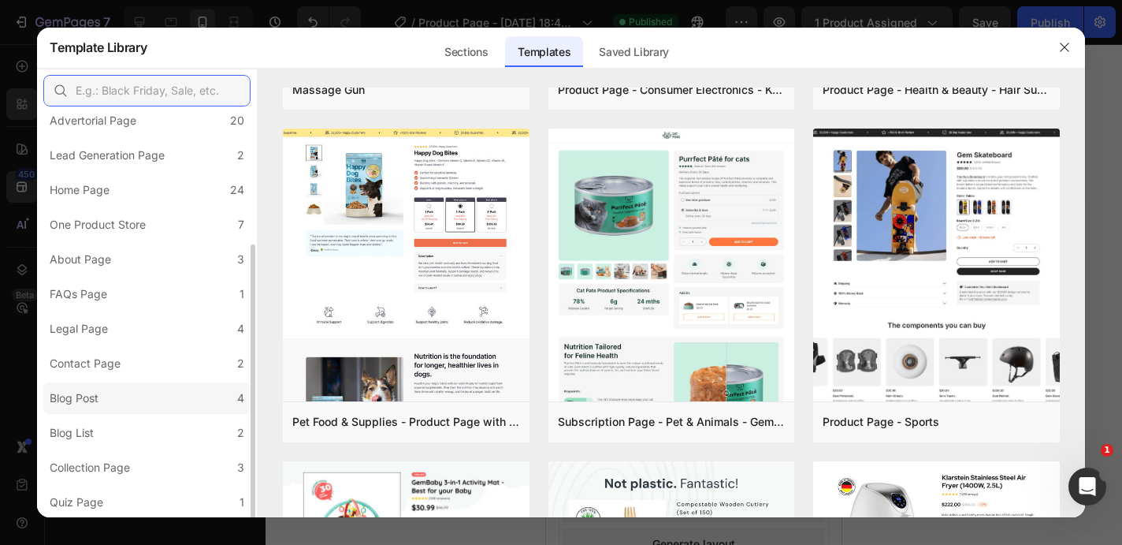
scroll to position [0, 0]
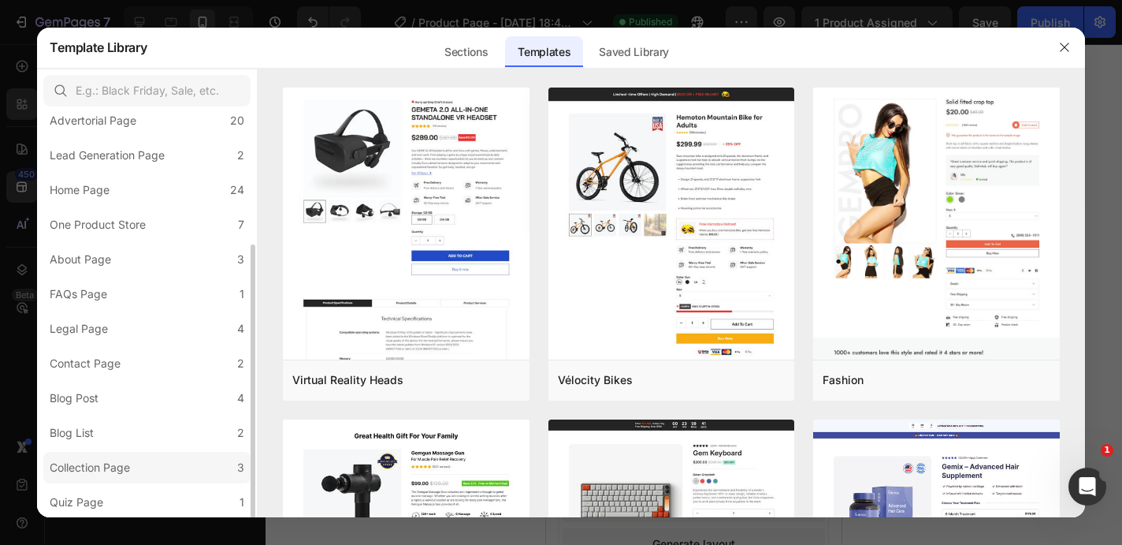
click at [126, 471] on div "Collection Page" at bounding box center [90, 467] width 80 height 19
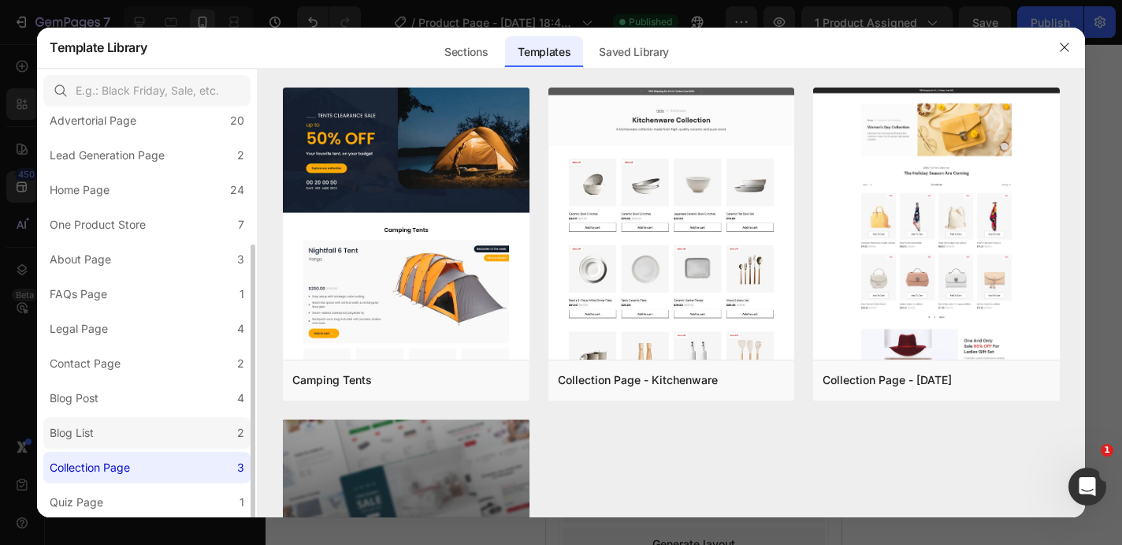
click at [126, 430] on label "Blog List 2" at bounding box center [146, 433] width 207 height 32
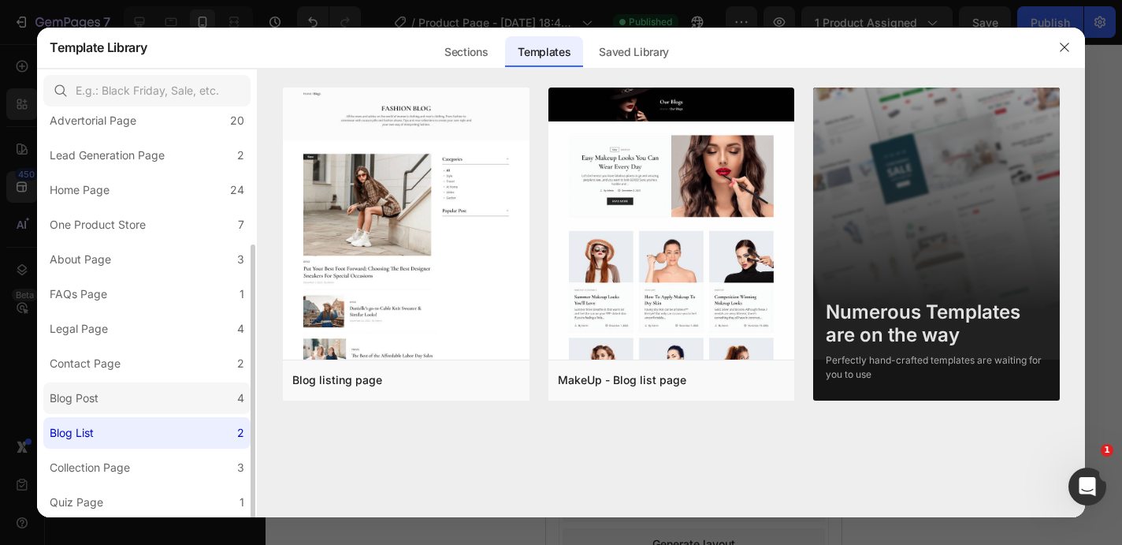
click at [127, 406] on label "Blog Post 4" at bounding box center [146, 398] width 207 height 32
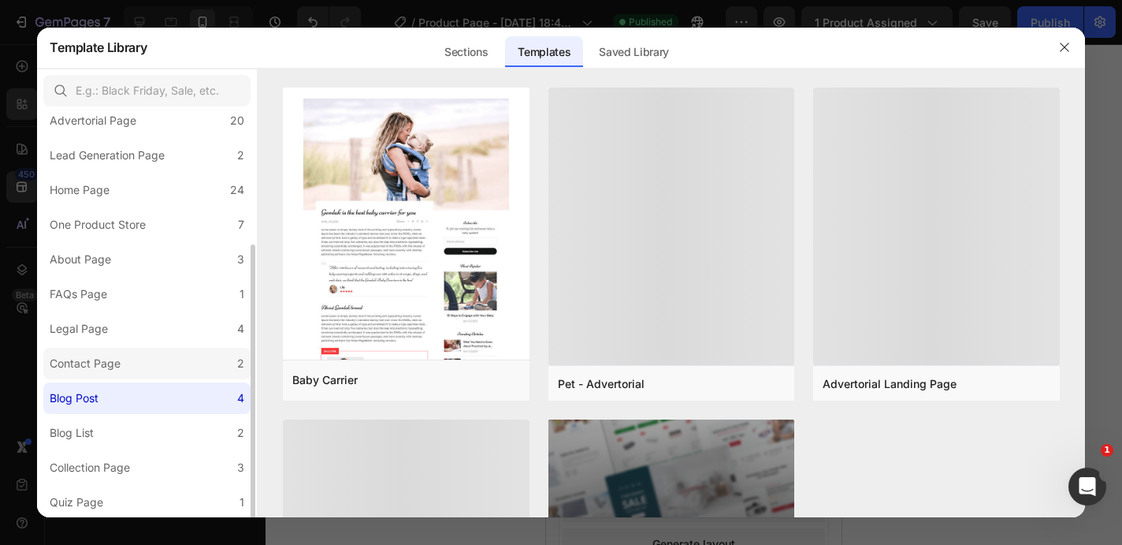
click at [127, 366] on label "Contact Page 2" at bounding box center [146, 364] width 207 height 32
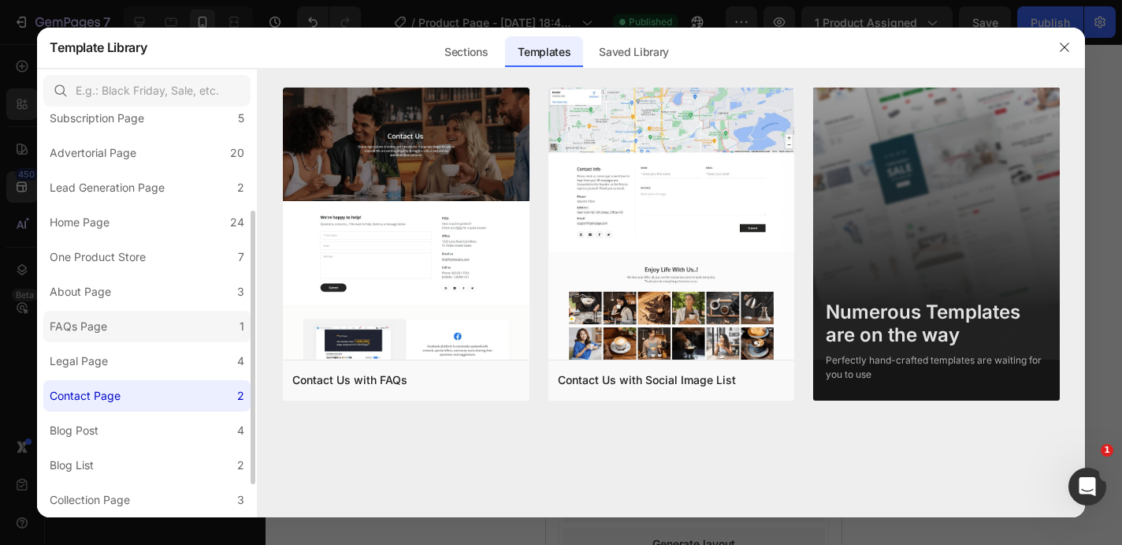
scroll to position [137, 0]
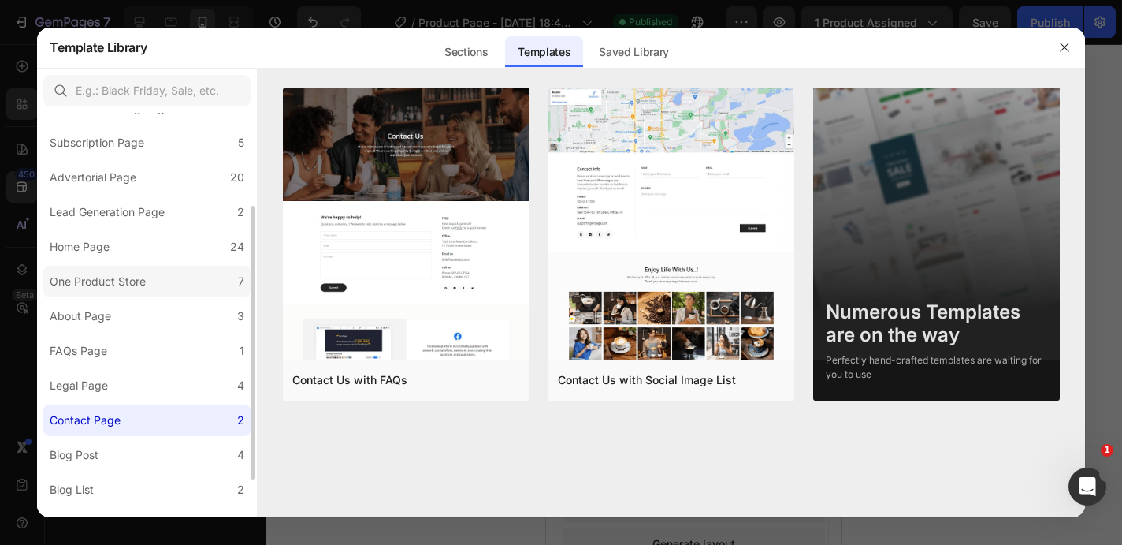
click at [164, 292] on label "One Product Store 7" at bounding box center [146, 282] width 207 height 32
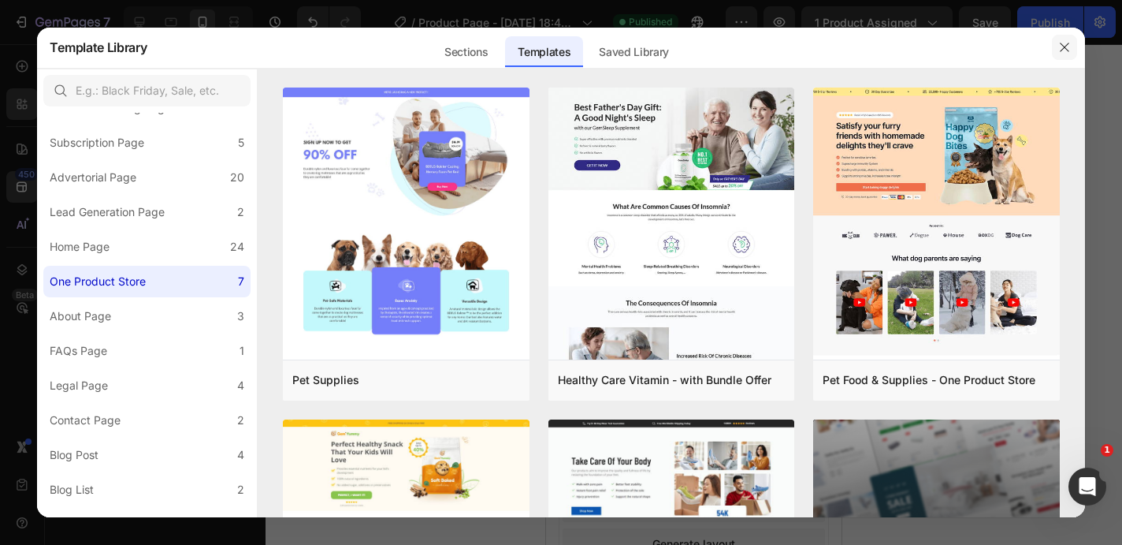
click at [1058, 46] on icon "button" at bounding box center [1064, 47] width 13 height 13
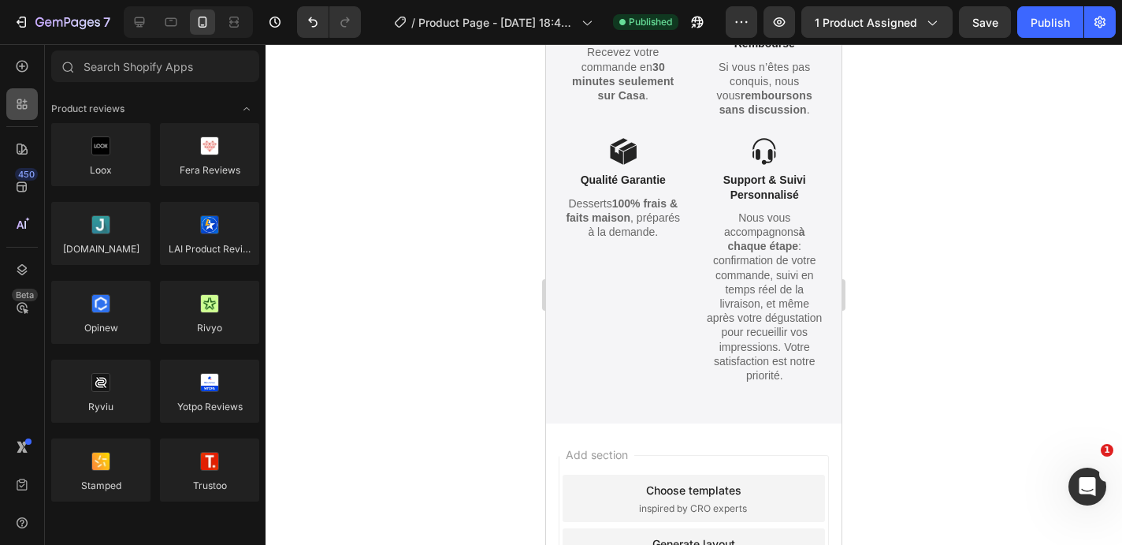
click at [24, 109] on icon at bounding box center [22, 104] width 16 height 16
click at [26, 74] on div at bounding box center [22, 66] width 32 height 32
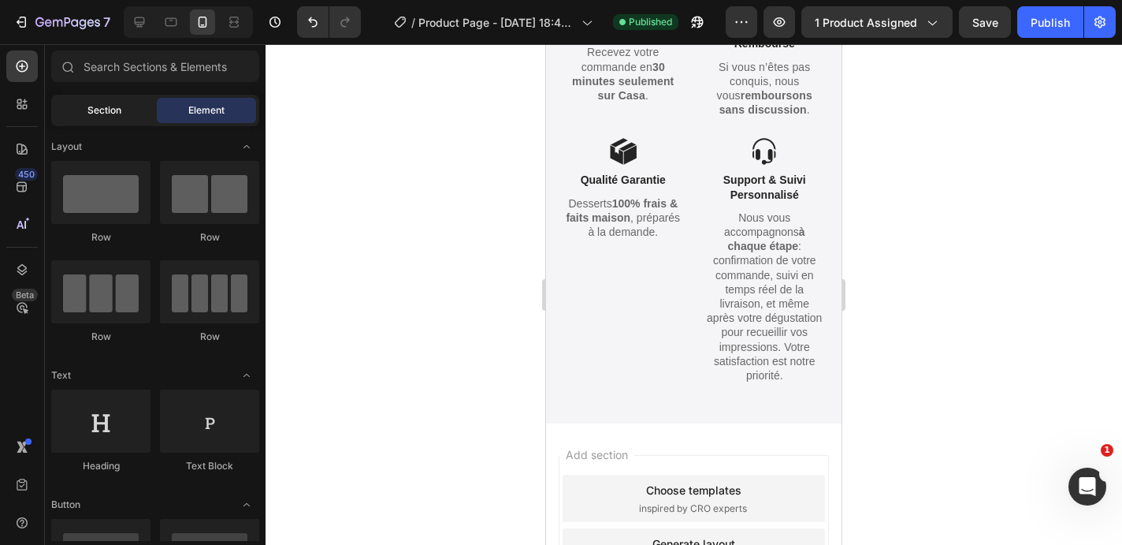
click at [110, 114] on span "Section" at bounding box center [104, 110] width 34 height 14
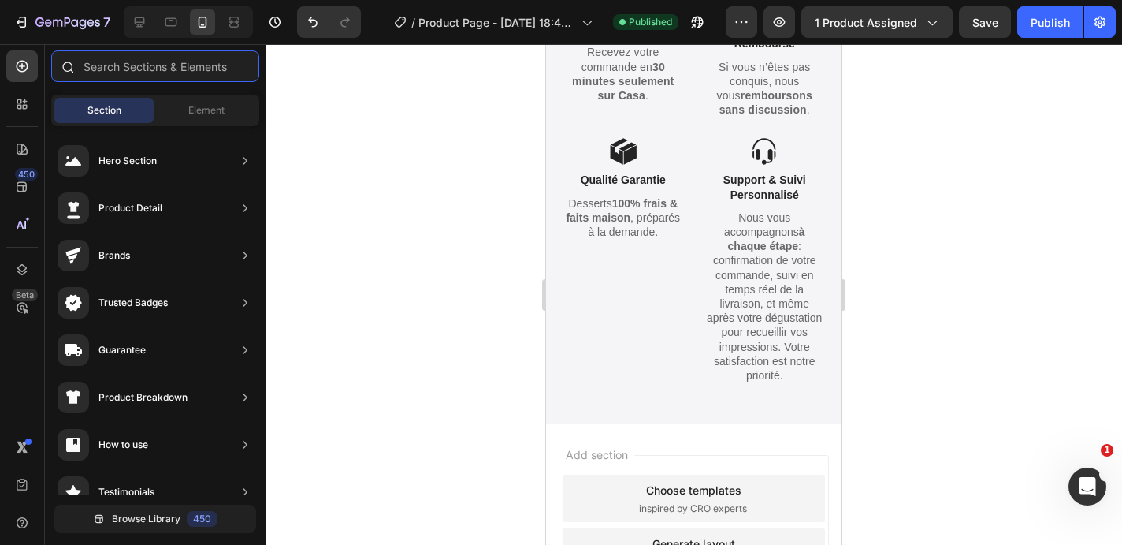
click at [110, 61] on input "text" at bounding box center [155, 66] width 208 height 32
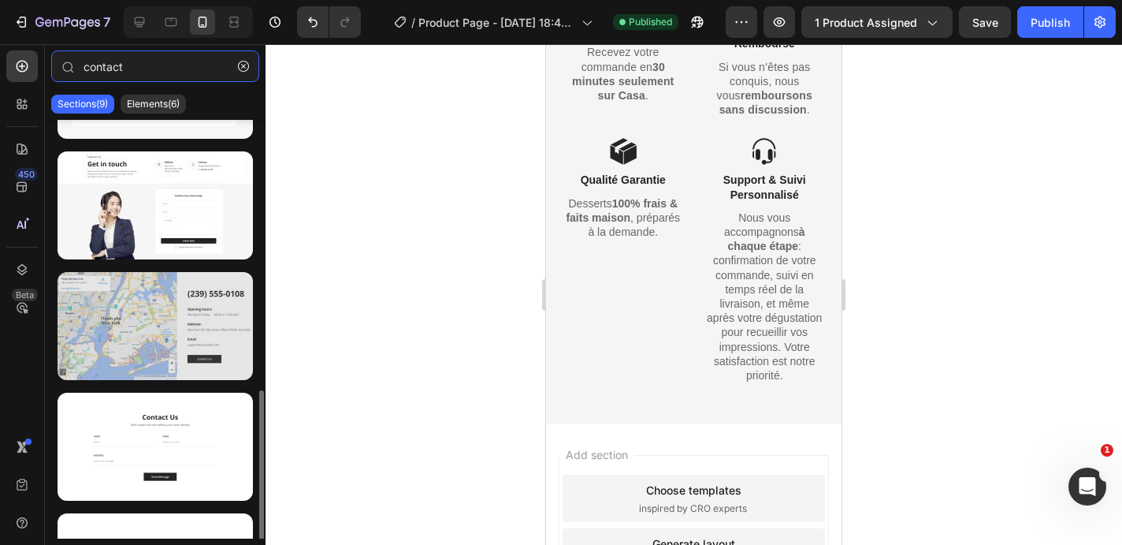
scroll to position [575, 0]
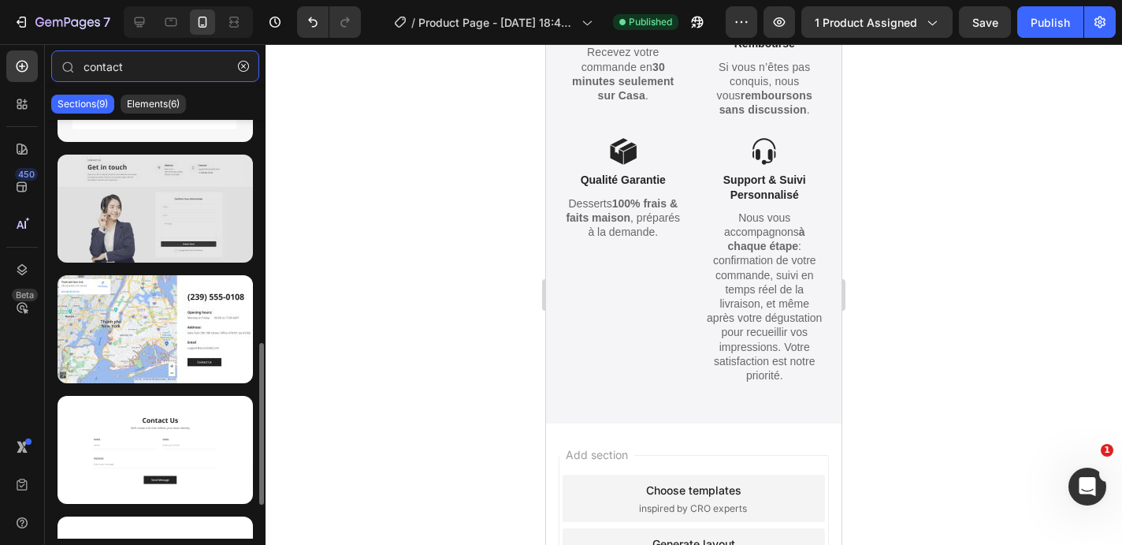
type input "contact"
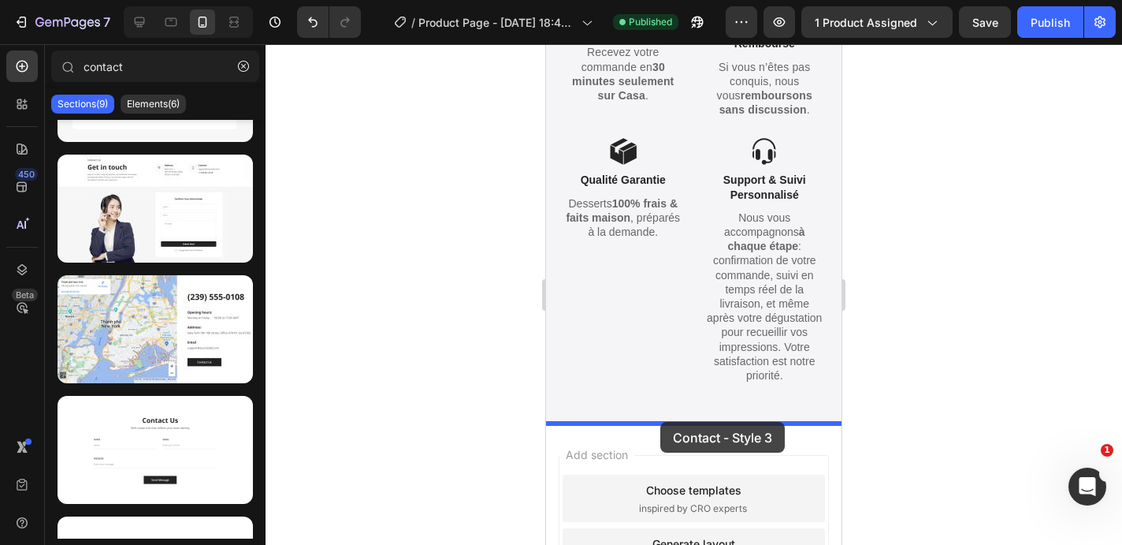
drag, startPoint x: 692, startPoint y: 273, endPoint x: 660, endPoint y: 422, distance: 151.5
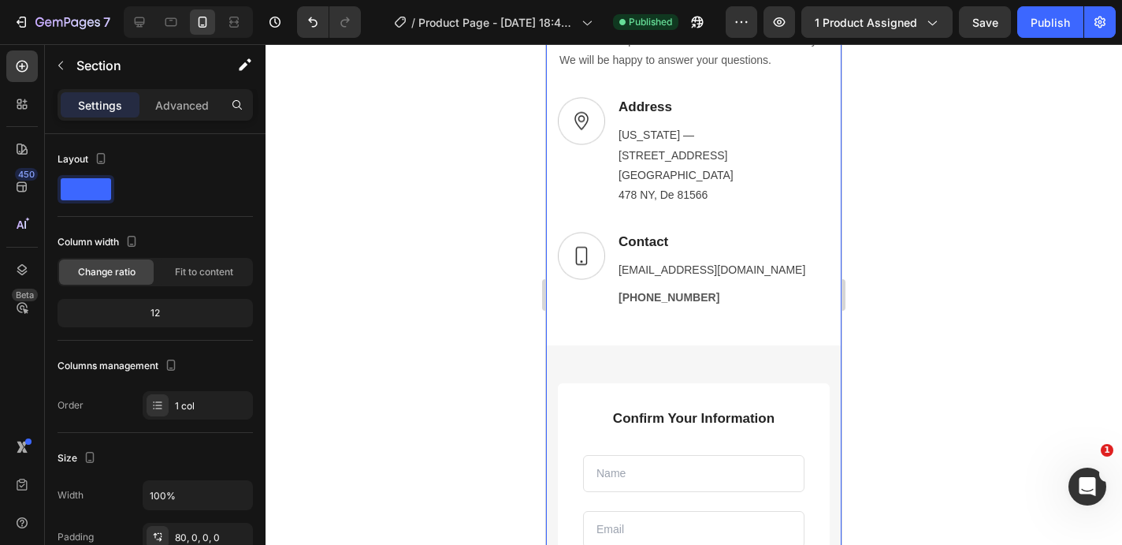
scroll to position [3465, 0]
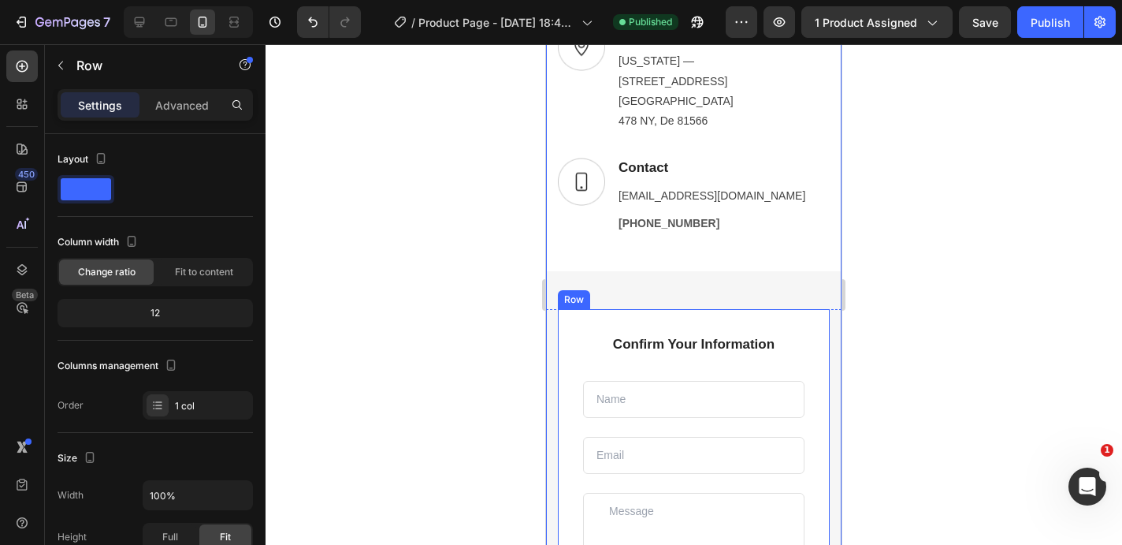
click at [783, 309] on div "Confirm Your Information Text block Text Field Email Field Row Text Area Submit…" at bounding box center [694, 520] width 272 height 423
click at [656, 288] on icon at bounding box center [655, 293] width 10 height 11
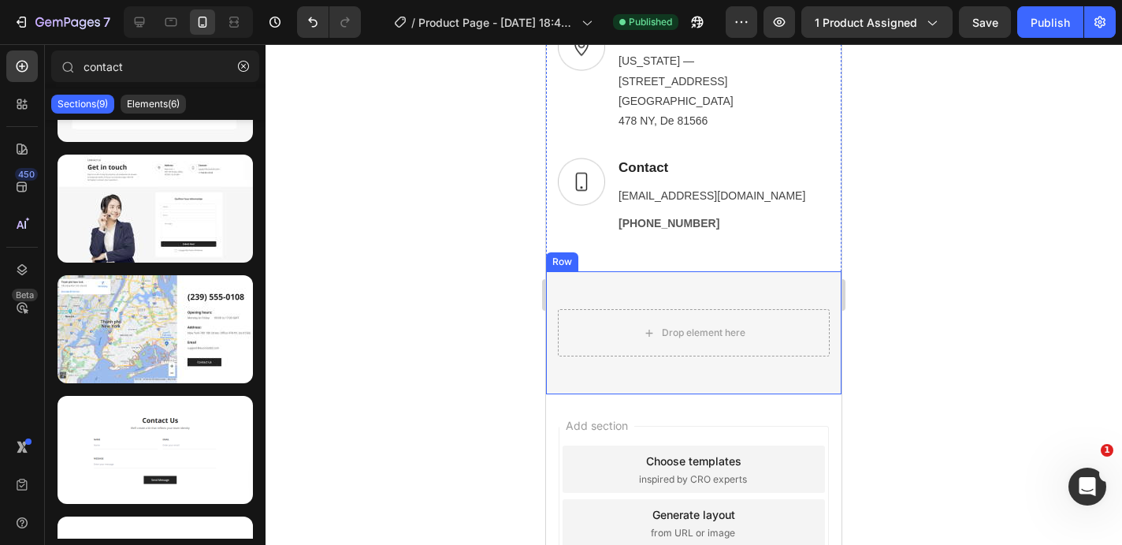
click at [674, 271] on div "Image Drop element here Row Row" at bounding box center [694, 332] width 296 height 123
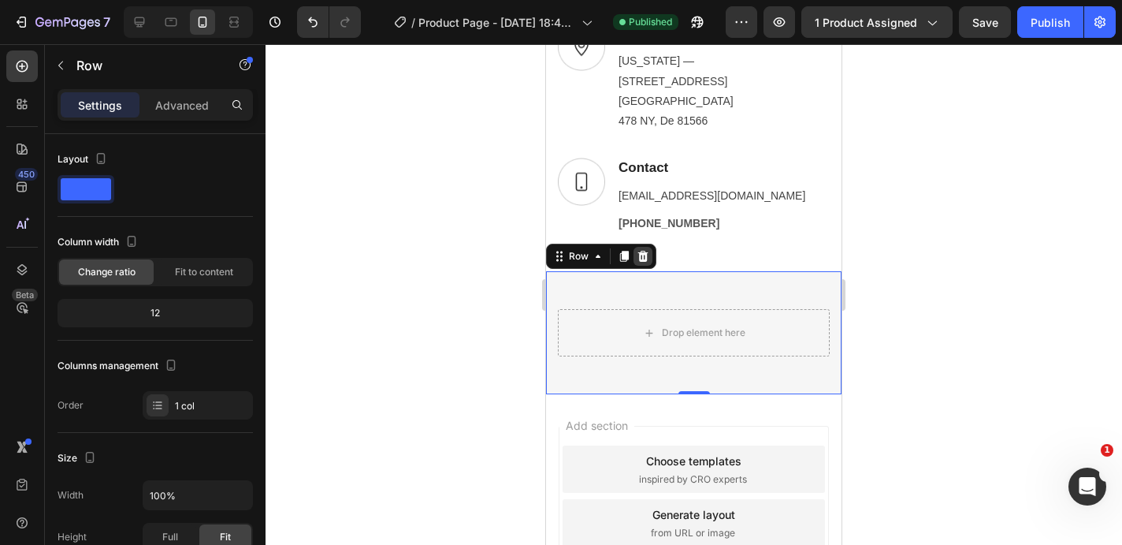
click at [641, 250] on icon at bounding box center [643, 256] width 13 height 13
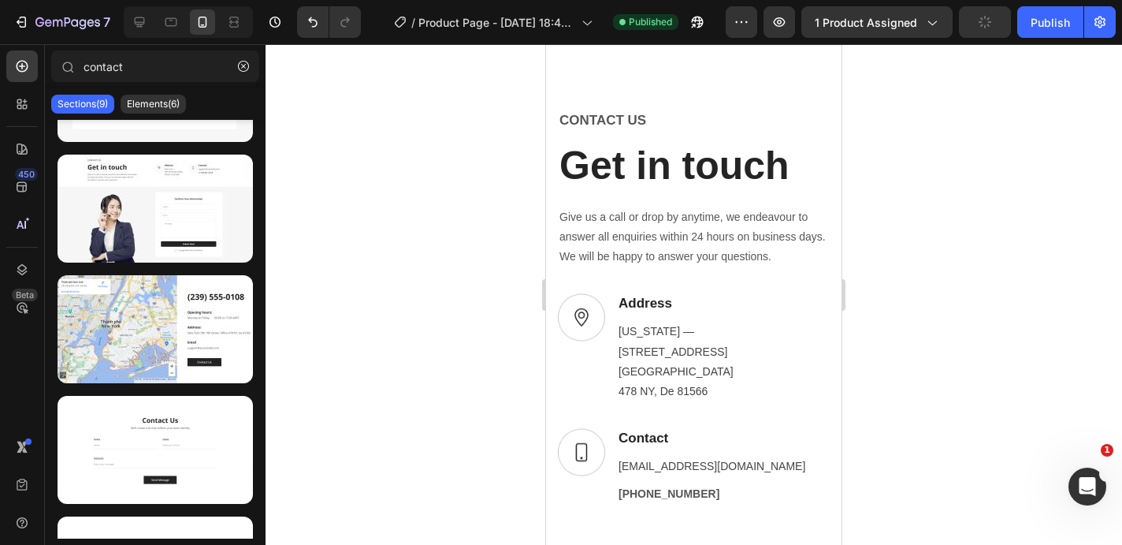
scroll to position [3182, 0]
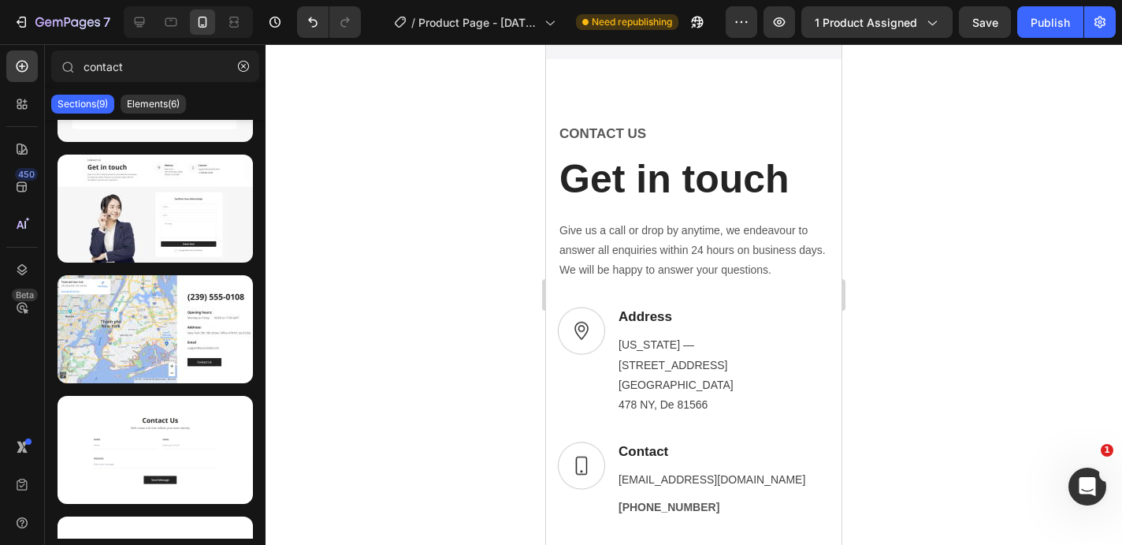
click at [578, 136] on p "CONTACT US" at bounding box center [694, 134] width 269 height 20
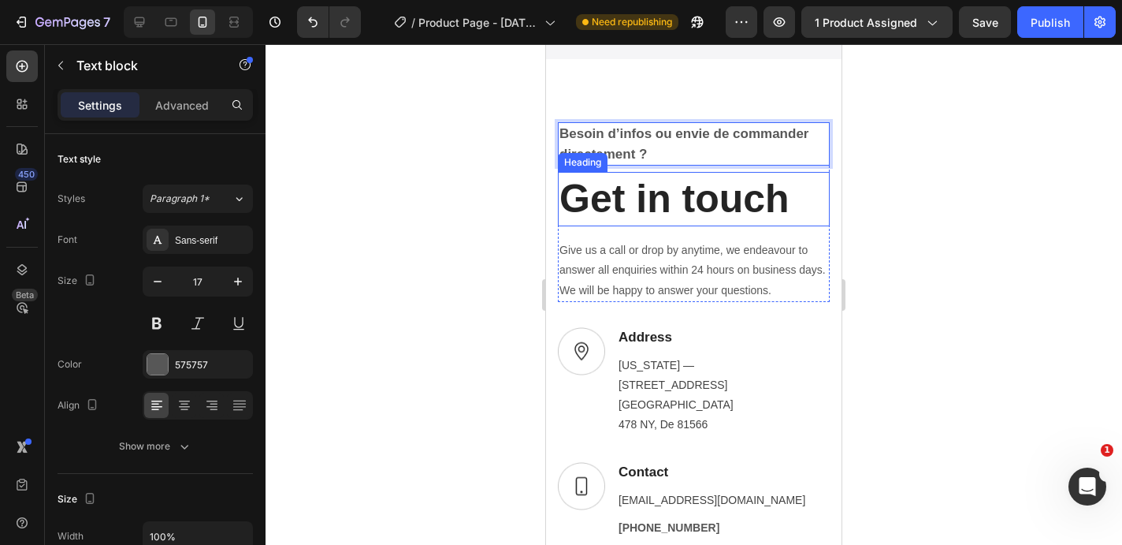
click at [644, 195] on p "Get in touch" at bounding box center [694, 198] width 269 height 51
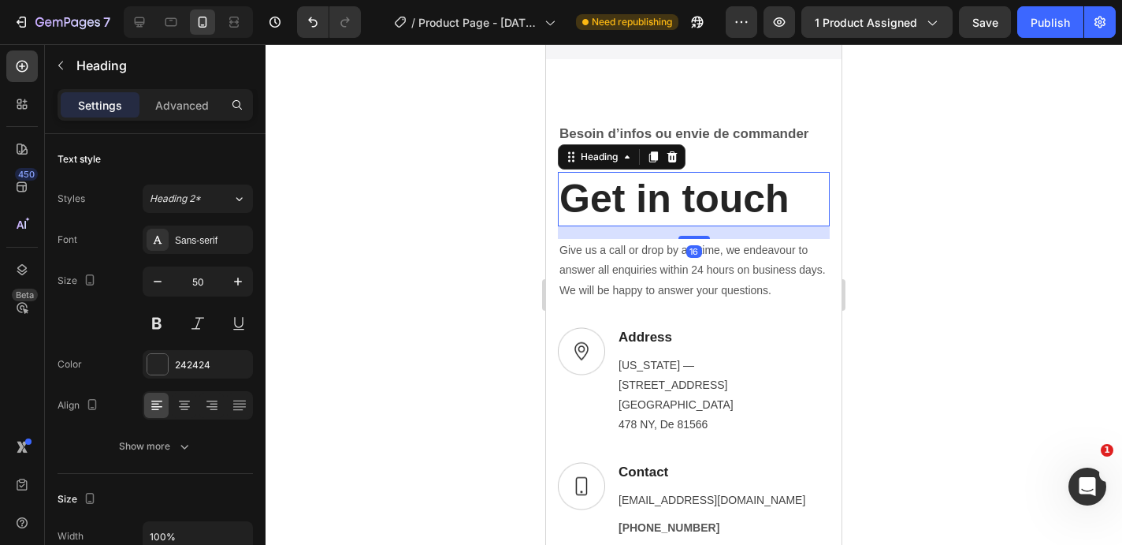
click at [644, 195] on p "Get in touch" at bounding box center [694, 198] width 269 height 51
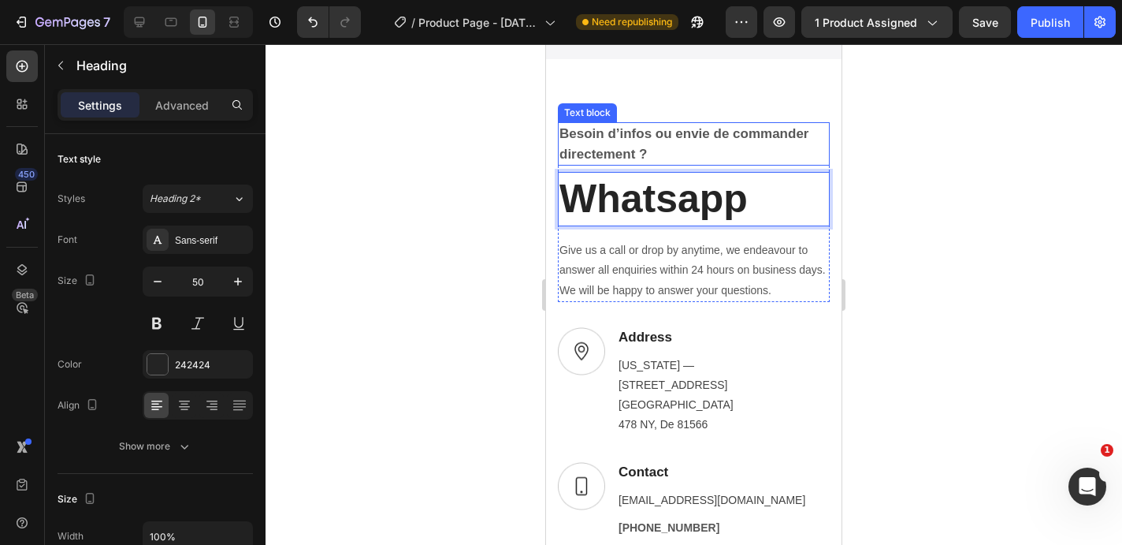
click at [690, 149] on p "Besoin d’infos ou envie de commander directement ?" at bounding box center [694, 144] width 269 height 40
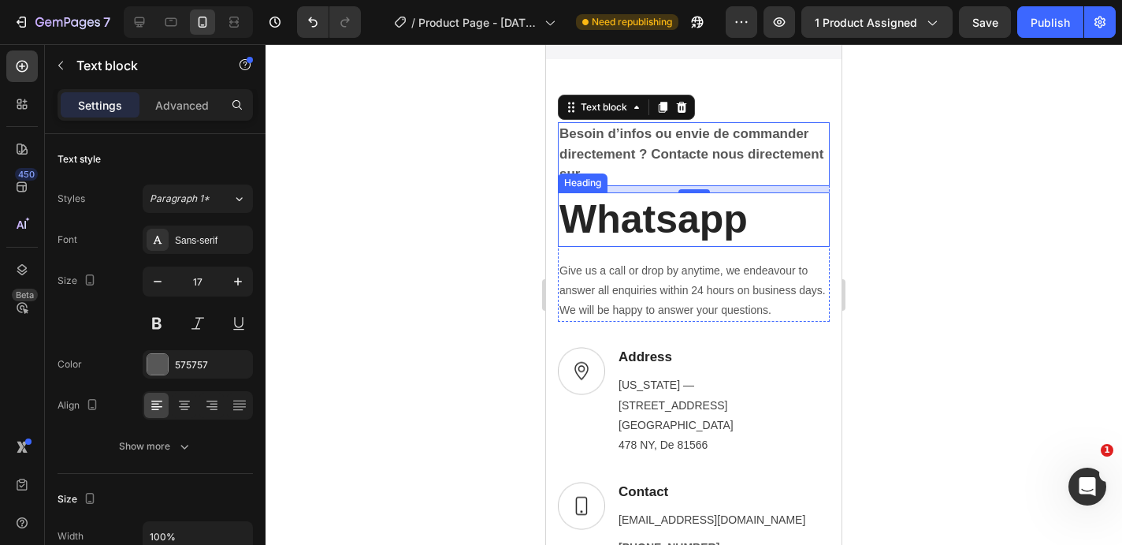
click at [444, 221] on div at bounding box center [694, 294] width 857 height 500
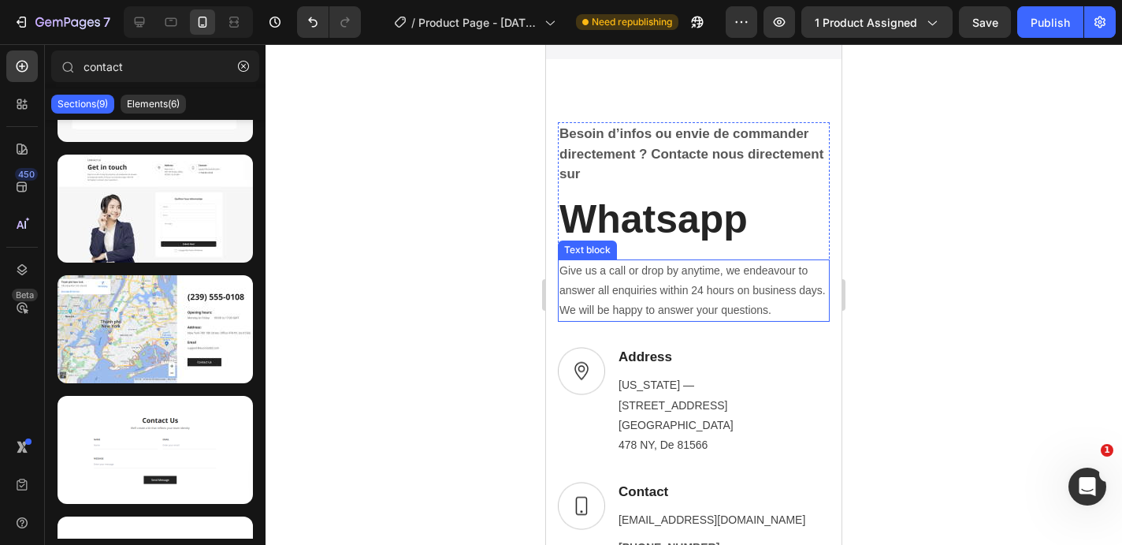
click at [689, 278] on p "Give us a call or drop by anytime, we endeavour to answer all enquiries within …" at bounding box center [694, 291] width 269 height 60
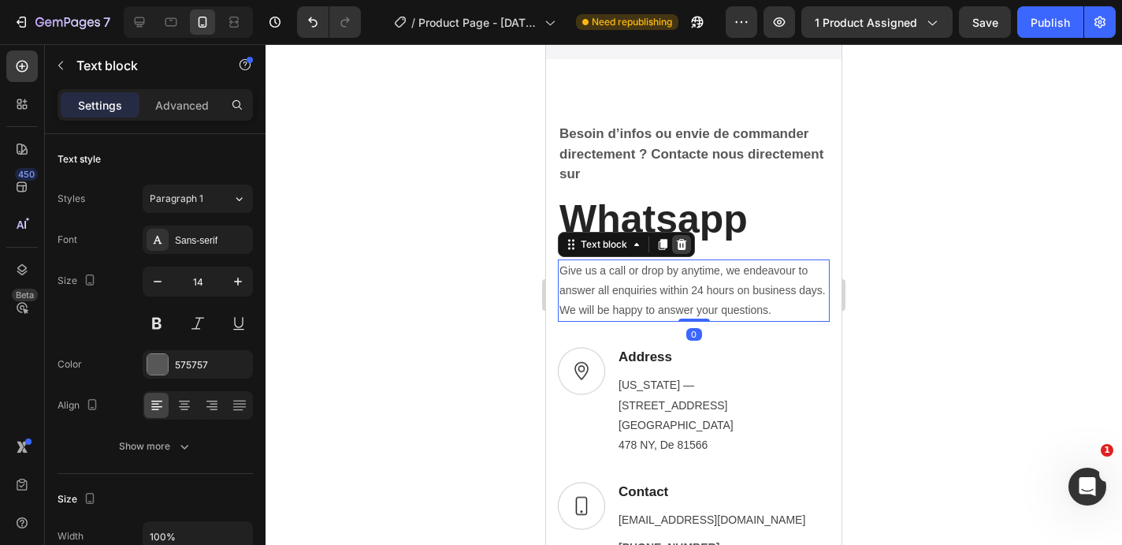
click at [684, 246] on icon at bounding box center [682, 244] width 10 height 11
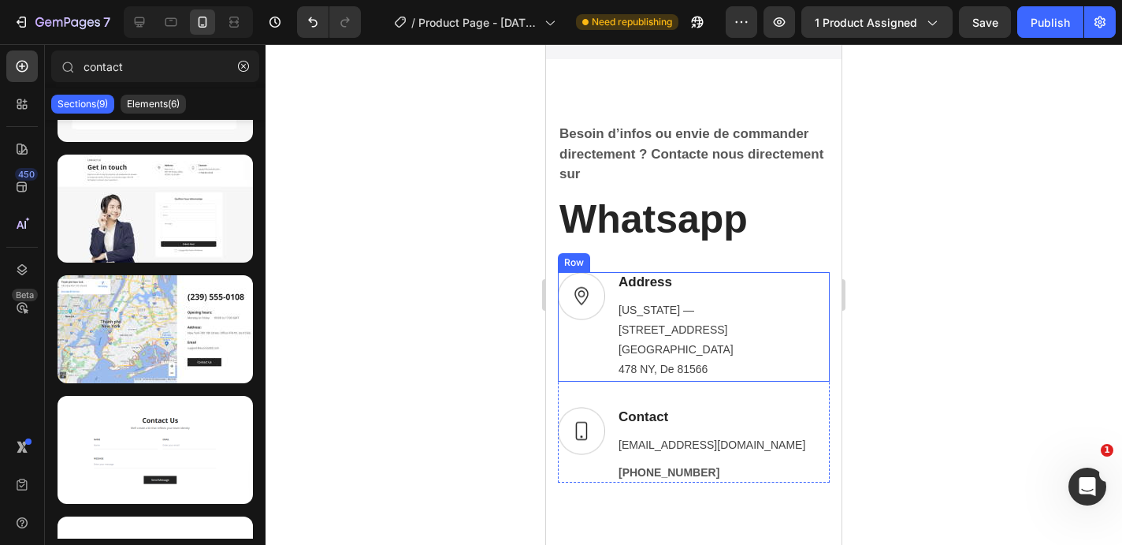
click at [742, 283] on div "Image Address Text block [US_STATE] — [STREET_ADDRESS] Text block Row" at bounding box center [694, 327] width 272 height 110
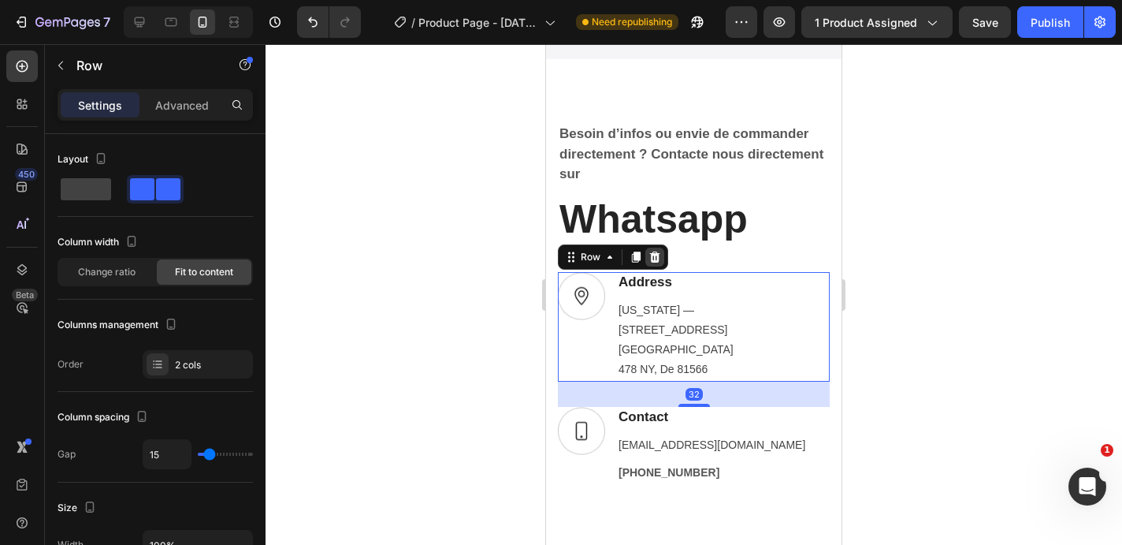
click at [651, 256] on icon at bounding box center [655, 256] width 10 height 11
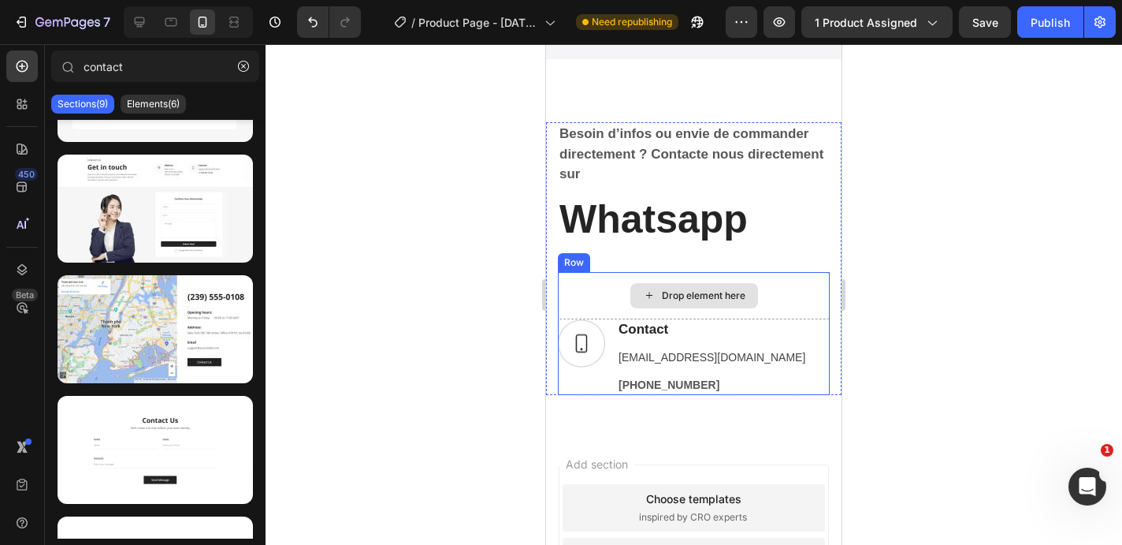
click at [771, 279] on div "Drop element here" at bounding box center [694, 295] width 272 height 47
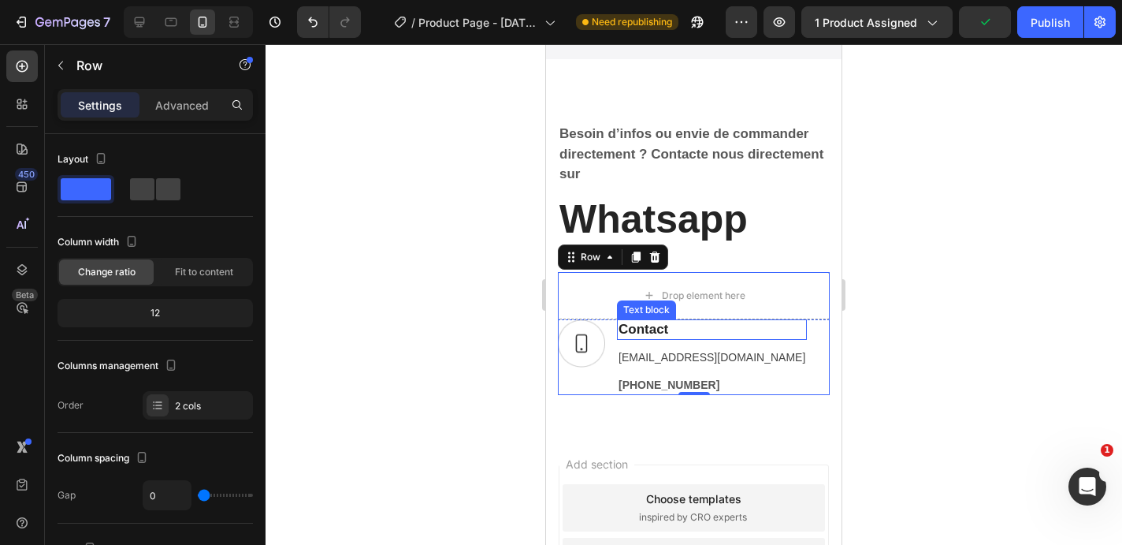
click at [712, 333] on p "Contact" at bounding box center [712, 329] width 187 height 17
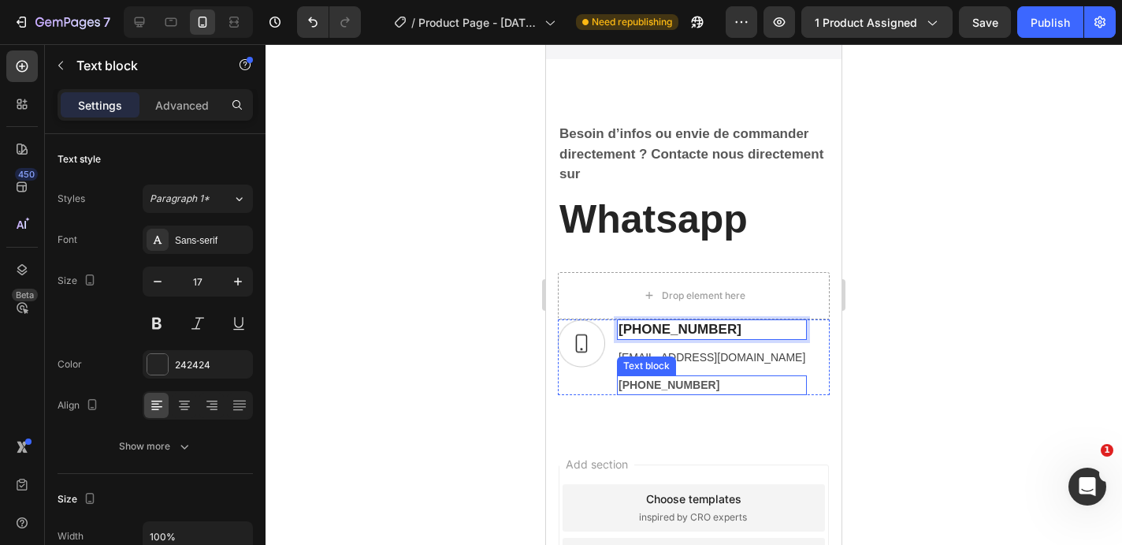
click at [711, 385] on p "+1 555 841 25 69" at bounding box center [712, 385] width 187 height 17
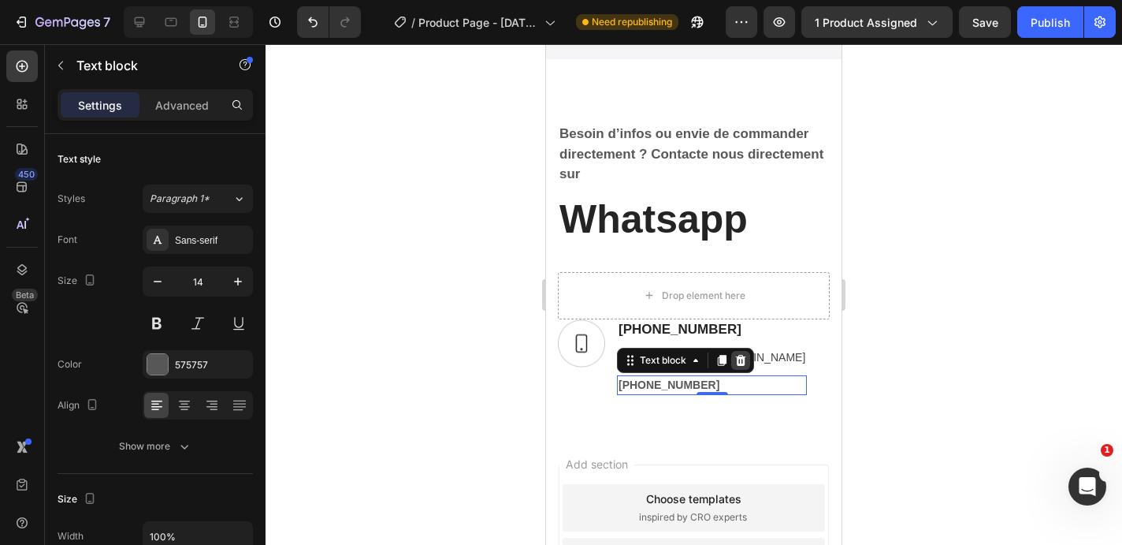
click at [746, 360] on icon at bounding box center [741, 360] width 13 height 13
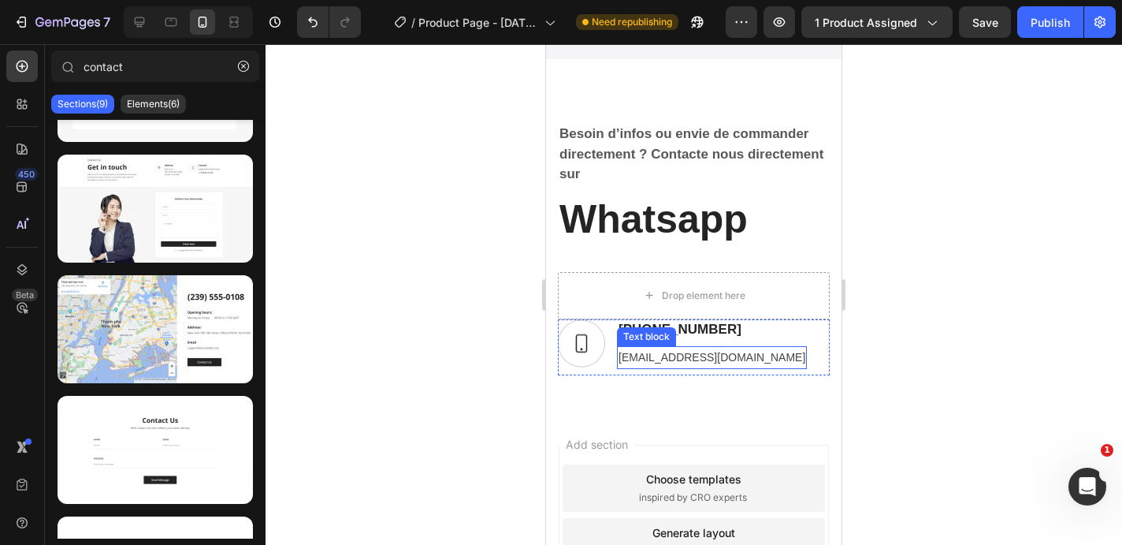
click at [705, 359] on p "support@ecomsolid.com" at bounding box center [712, 358] width 187 height 20
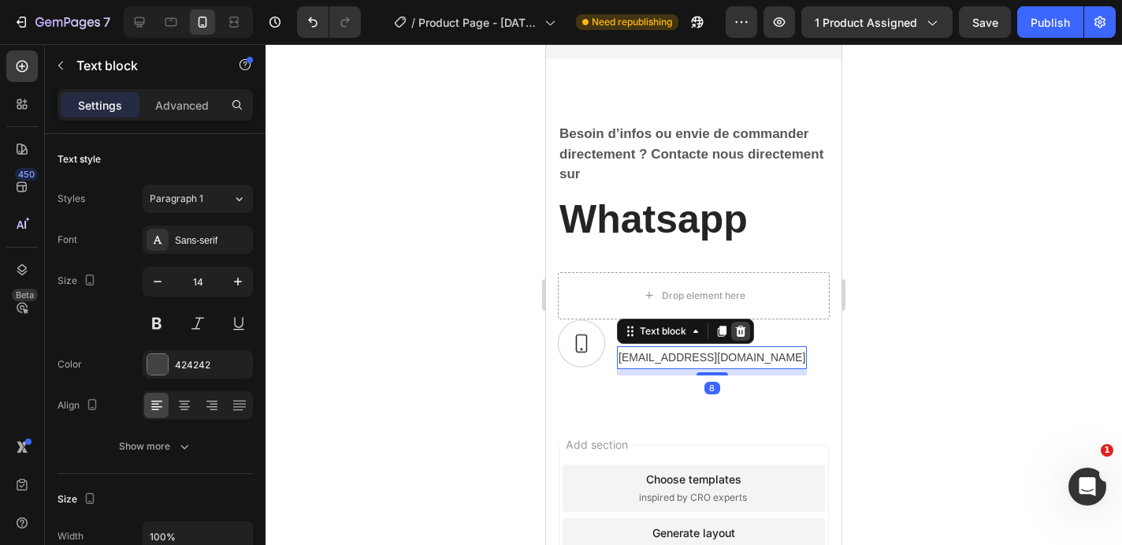
click at [744, 331] on icon at bounding box center [741, 330] width 10 height 11
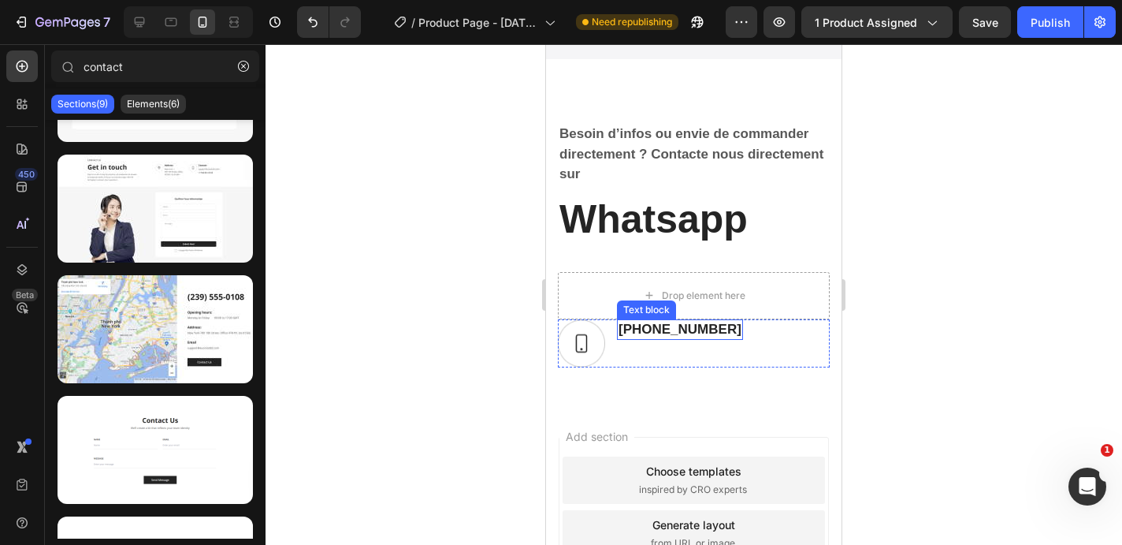
click at [655, 328] on p "06.12.17.92.59" at bounding box center [680, 329] width 123 height 17
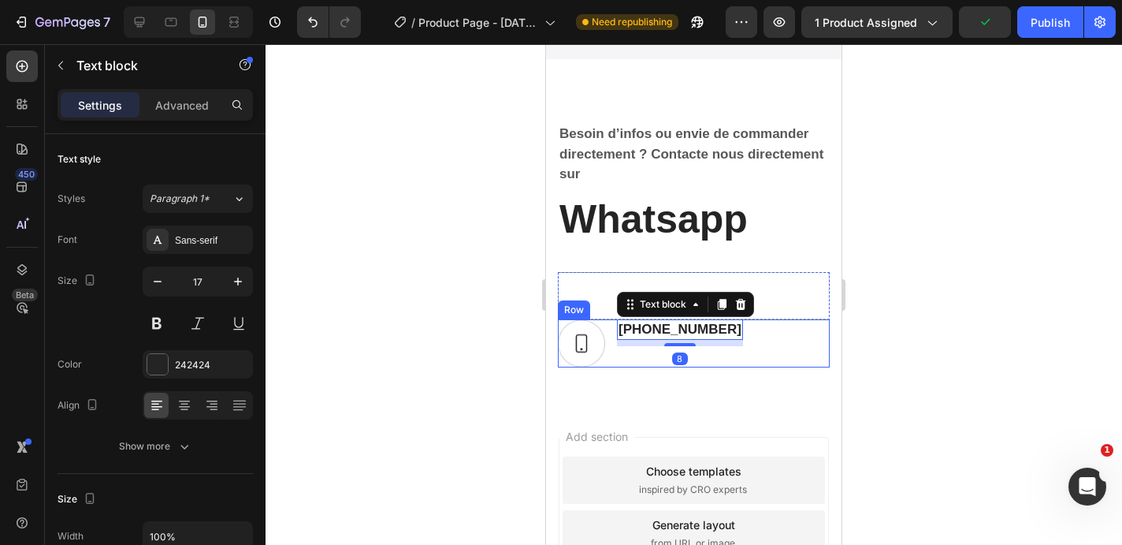
click at [622, 345] on div "06.12.17.92.59 Text block 8" at bounding box center [680, 343] width 126 height 48
click at [623, 352] on div "06.12.17.92.59 Text block 8" at bounding box center [680, 343] width 126 height 48
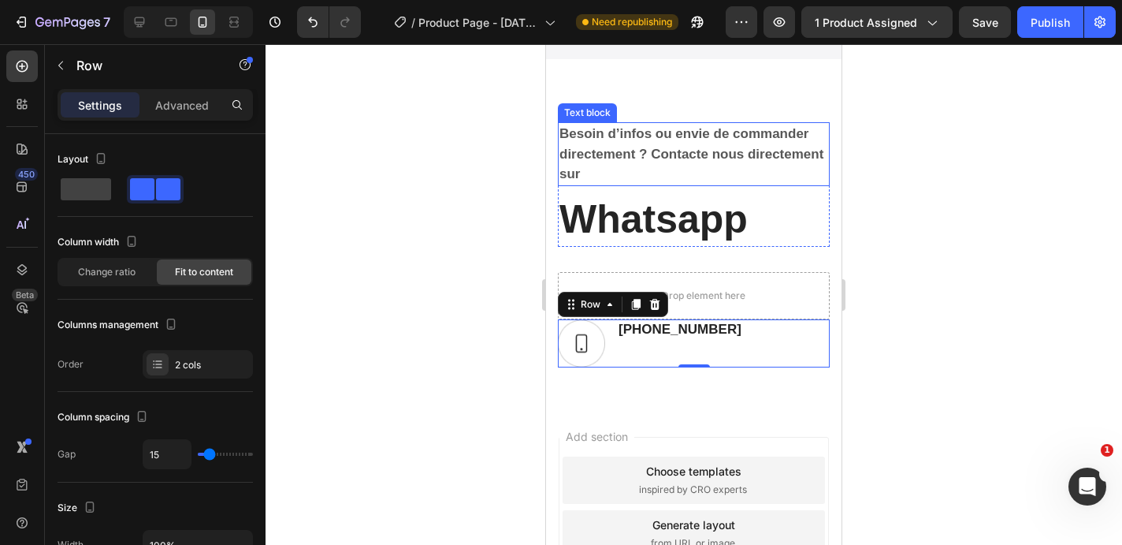
click at [638, 176] on p "Besoin d’infos ou envie de commander directement ? Contacte nous directement sur" at bounding box center [694, 154] width 269 height 61
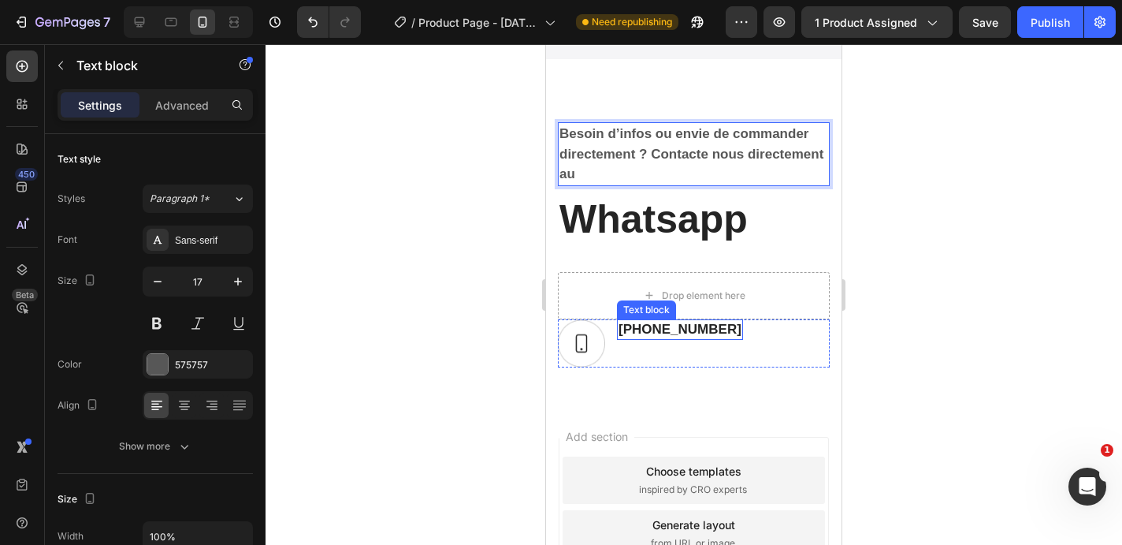
click at [647, 329] on p "06.12.17.92.59" at bounding box center [680, 329] width 123 height 17
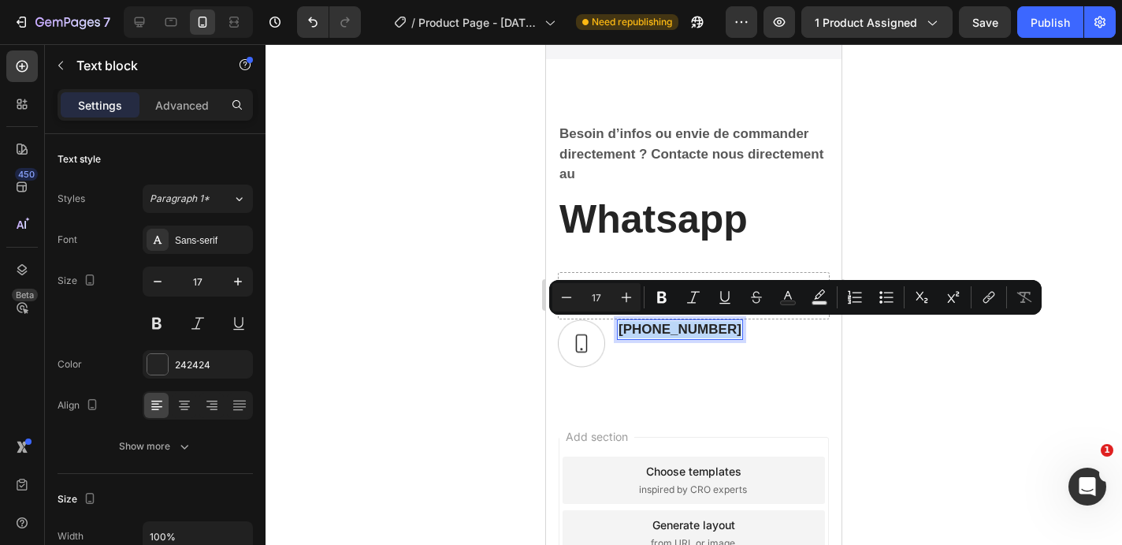
copy p "06.12.17.92.59"
click at [652, 228] on p "Whatsapp" at bounding box center [694, 219] width 269 height 51
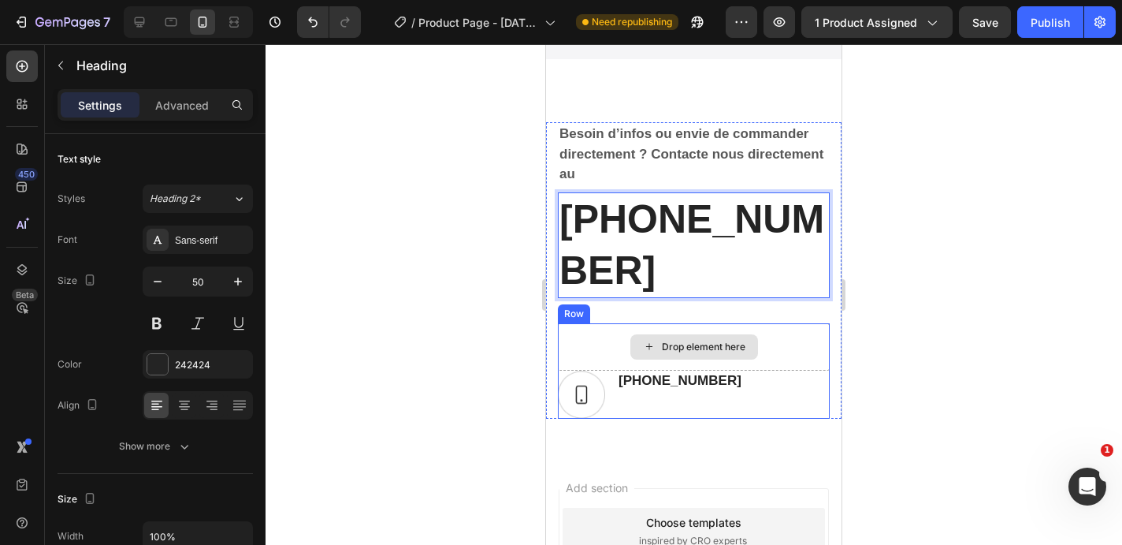
click at [693, 323] on div "Drop element here" at bounding box center [694, 346] width 272 height 47
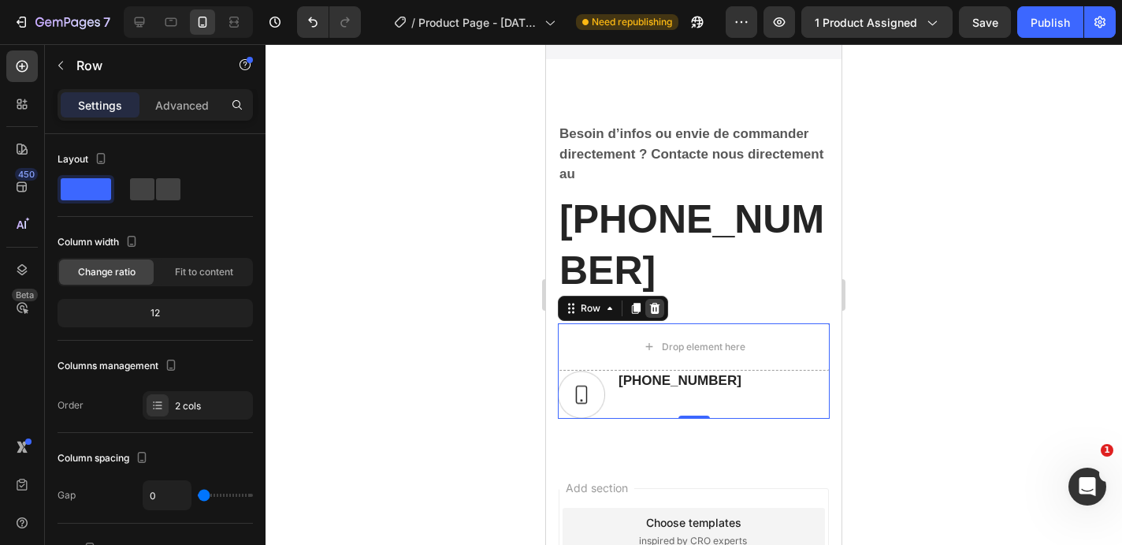
click at [652, 303] on icon at bounding box center [655, 308] width 10 height 11
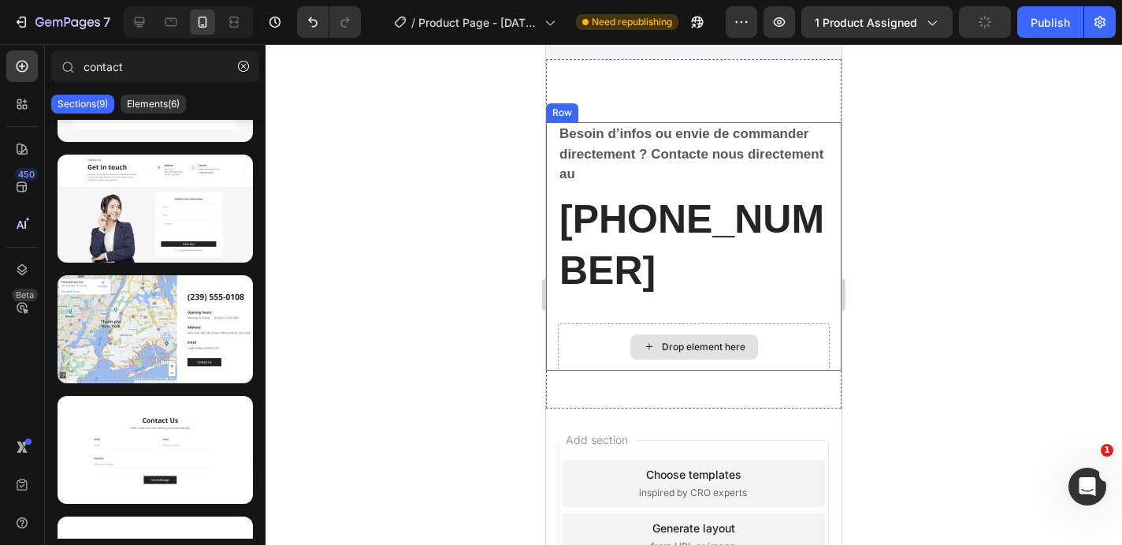
click at [663, 323] on div "Drop element here" at bounding box center [694, 346] width 272 height 47
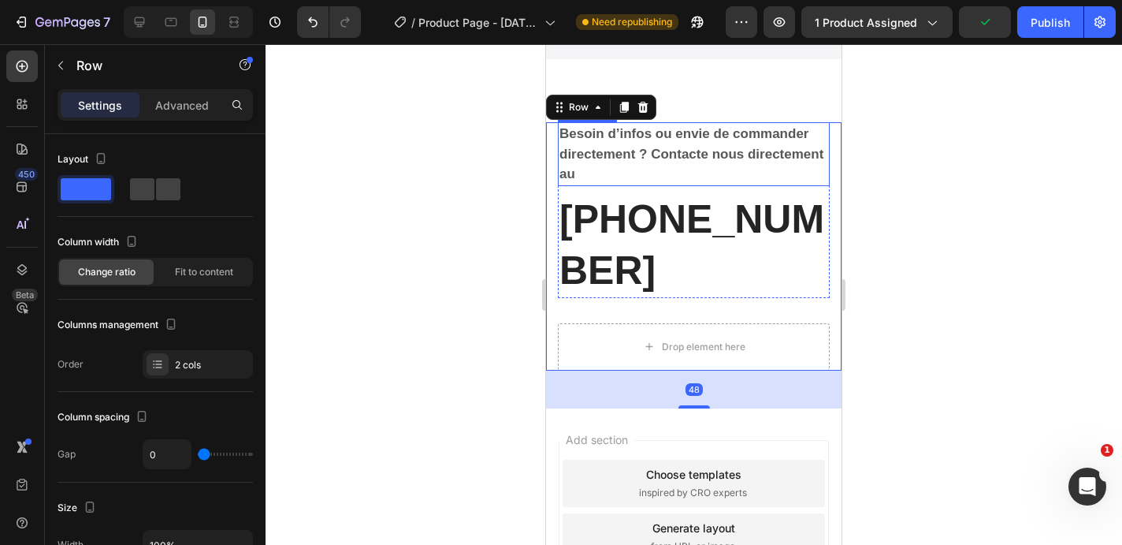
click at [598, 178] on p "Besoin d’infos ou envie de commander directement ? Contacte nous directement au" at bounding box center [694, 154] width 269 height 61
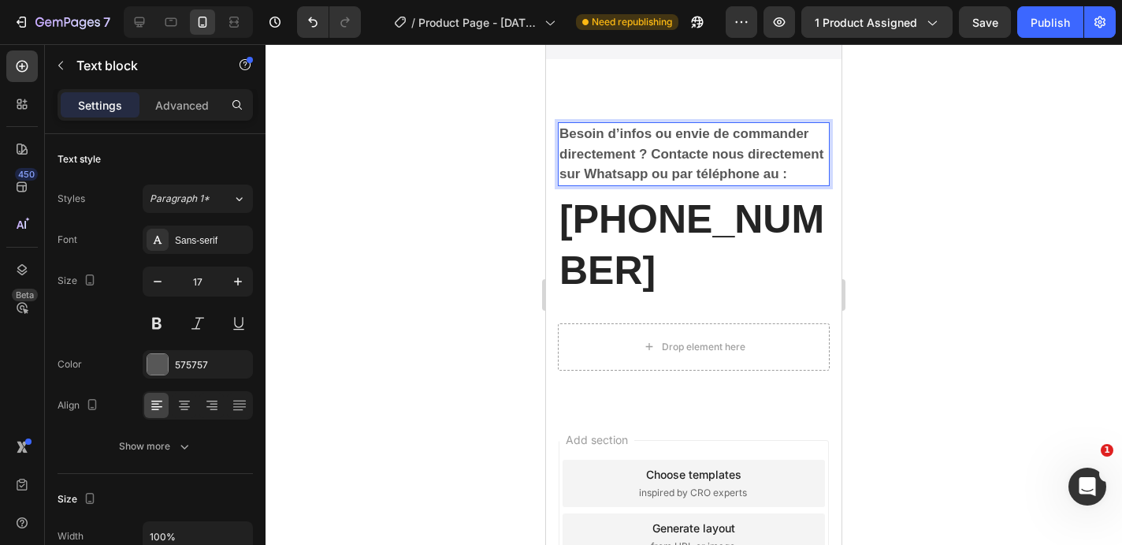
click at [969, 218] on div at bounding box center [694, 294] width 857 height 500
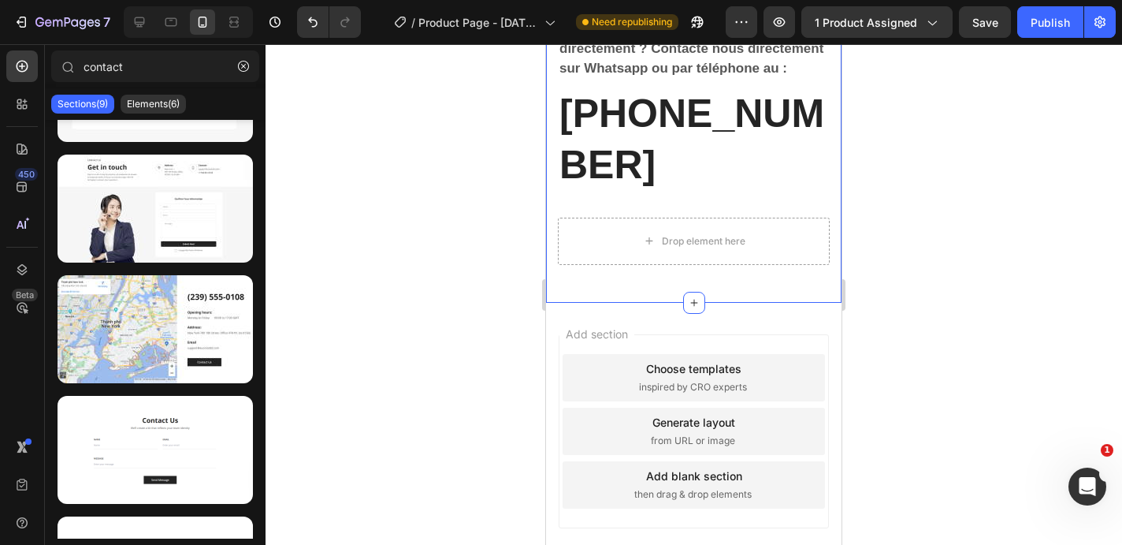
scroll to position [3327, 0]
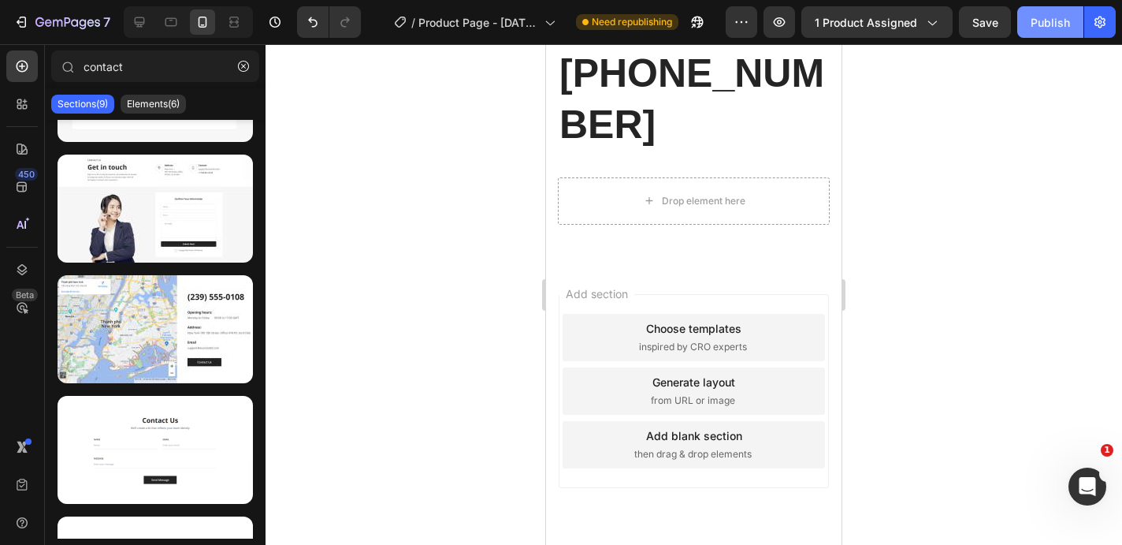
click at [1063, 36] on button "Publish" at bounding box center [1050, 22] width 66 height 32
click at [1058, 33] on button "Publish" at bounding box center [1050, 22] width 66 height 32
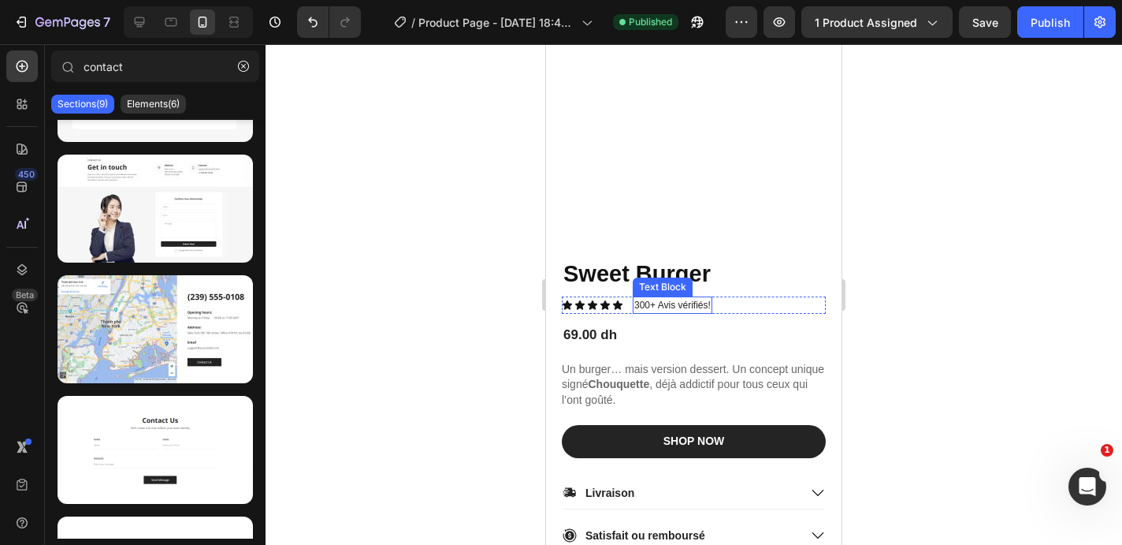
scroll to position [177, 0]
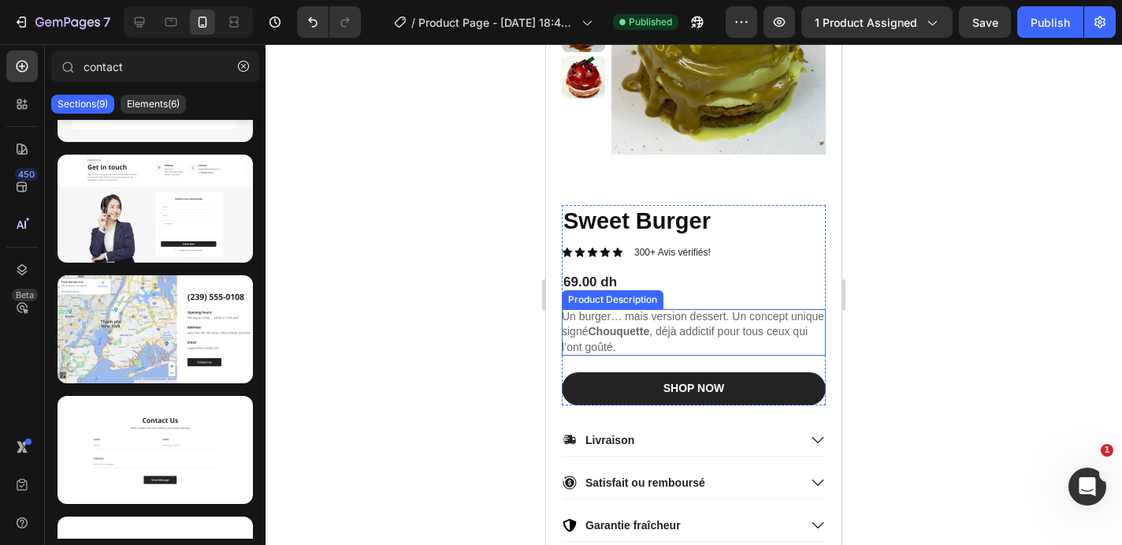
click at [620, 337] on strong "Chouquette" at bounding box center [618, 331] width 61 height 13
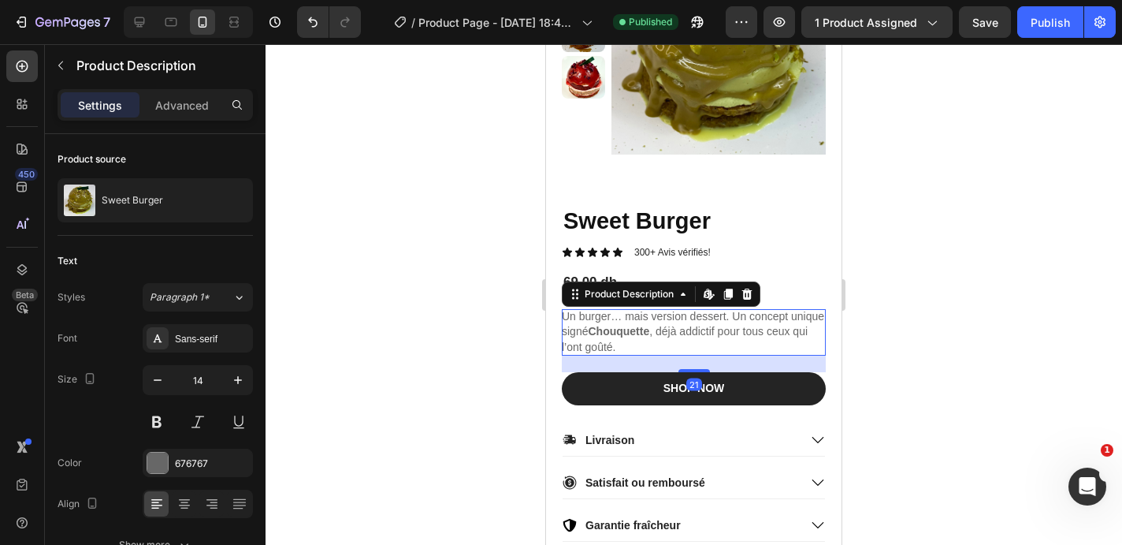
click at [620, 337] on strong "Chouquette" at bounding box center [618, 331] width 61 height 13
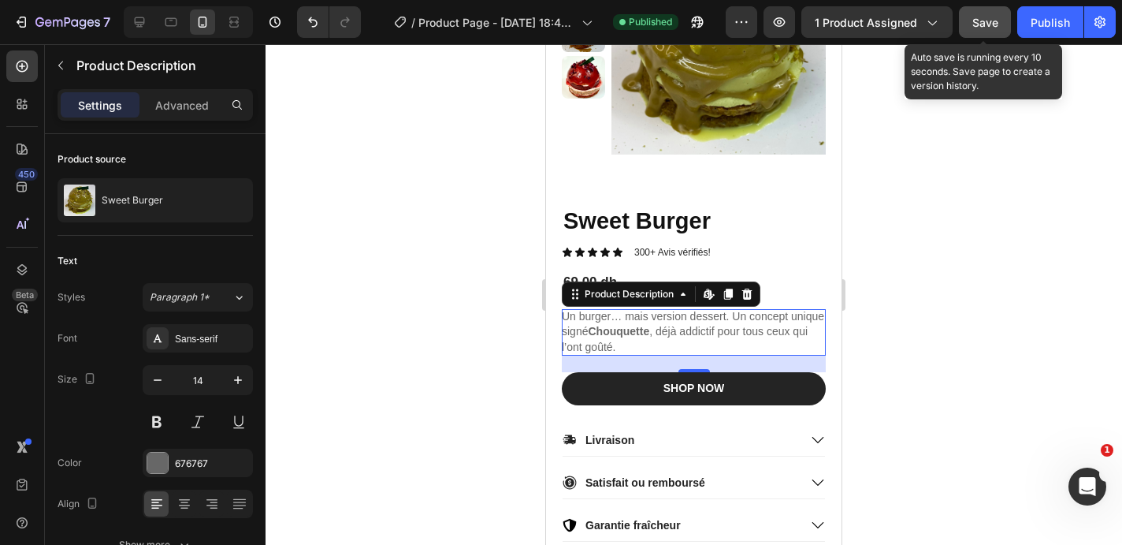
click at [989, 16] on span "Save" at bounding box center [986, 22] width 26 height 13
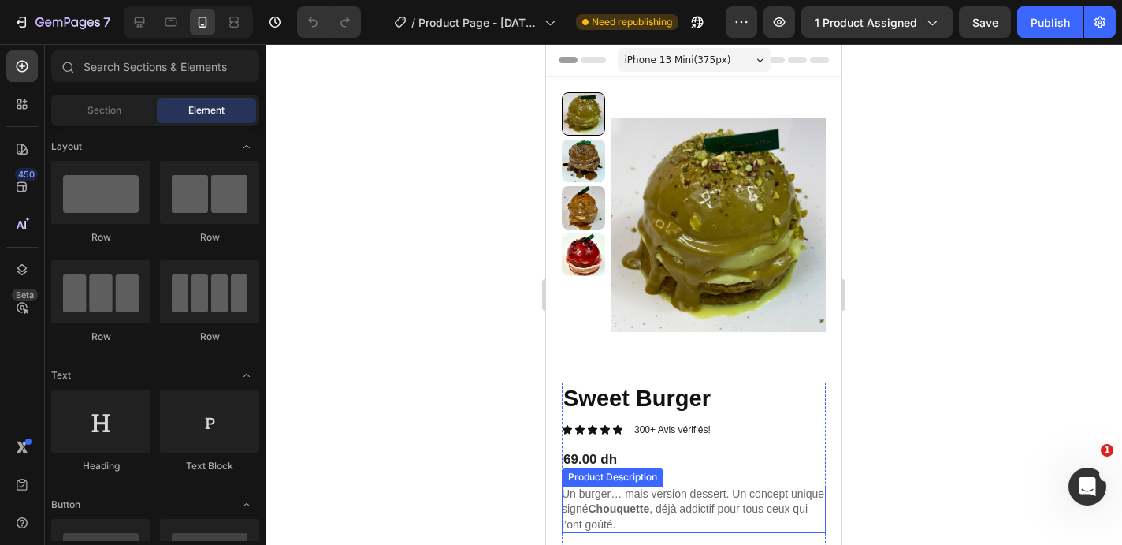
click at [630, 509] on strong "Chouquette" at bounding box center [618, 508] width 61 height 13
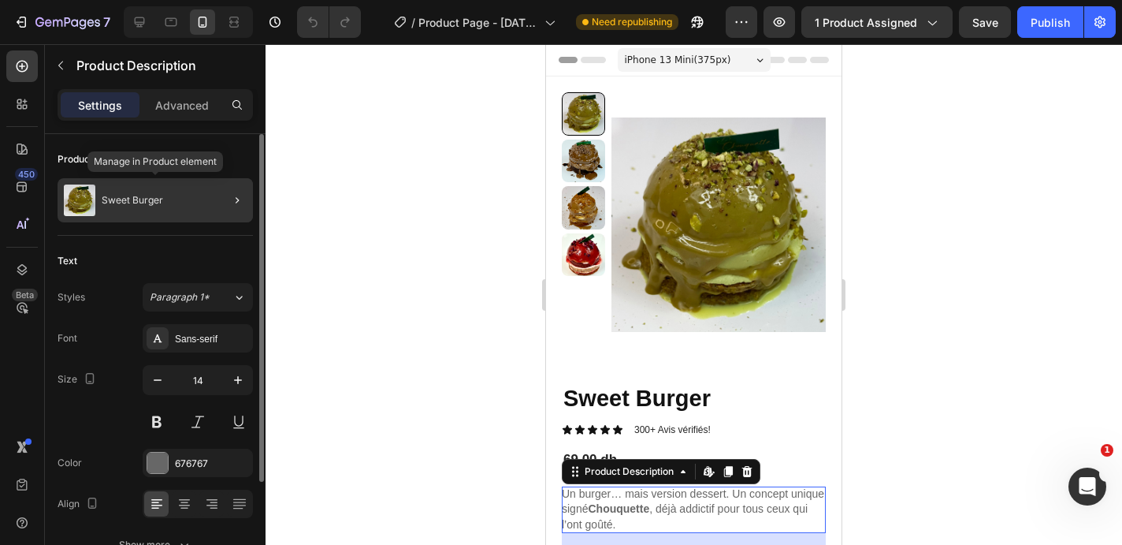
click at [158, 204] on p "Sweet Burger" at bounding box center [132, 200] width 61 height 11
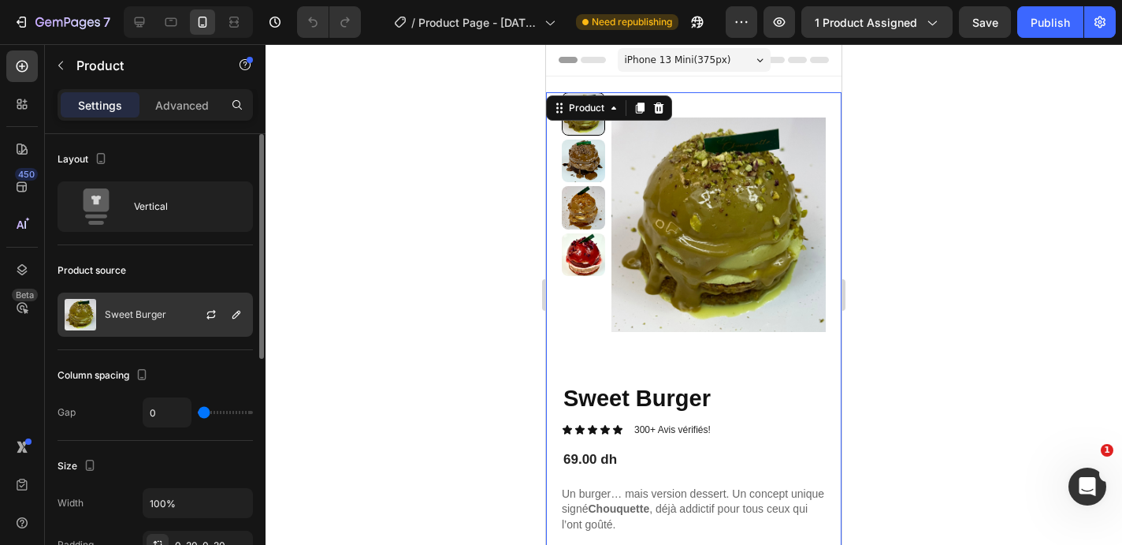
click at [158, 311] on p "Sweet Burger" at bounding box center [135, 314] width 61 height 11
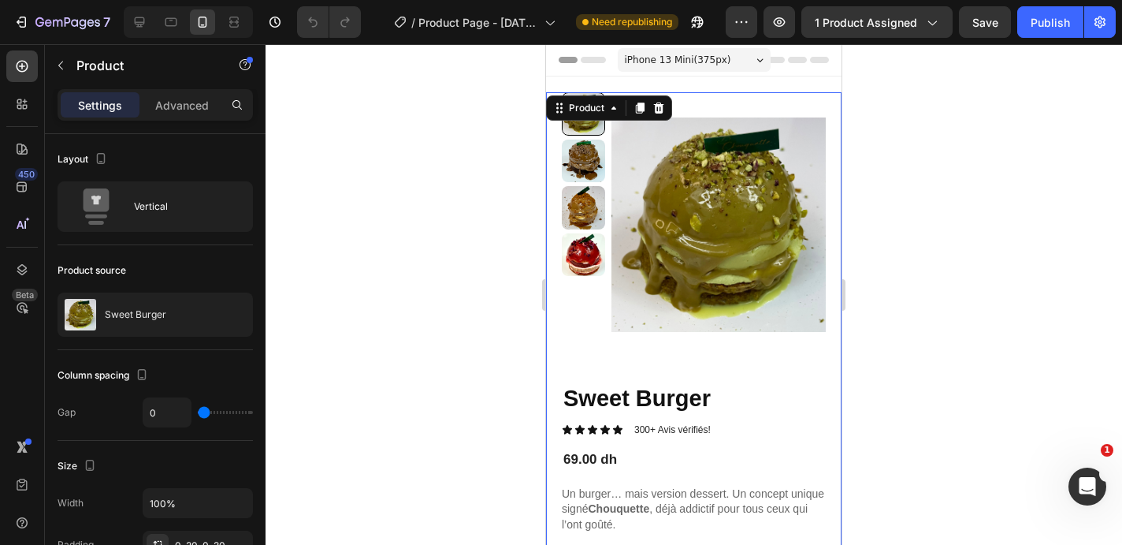
click at [419, 108] on div at bounding box center [694, 294] width 857 height 500
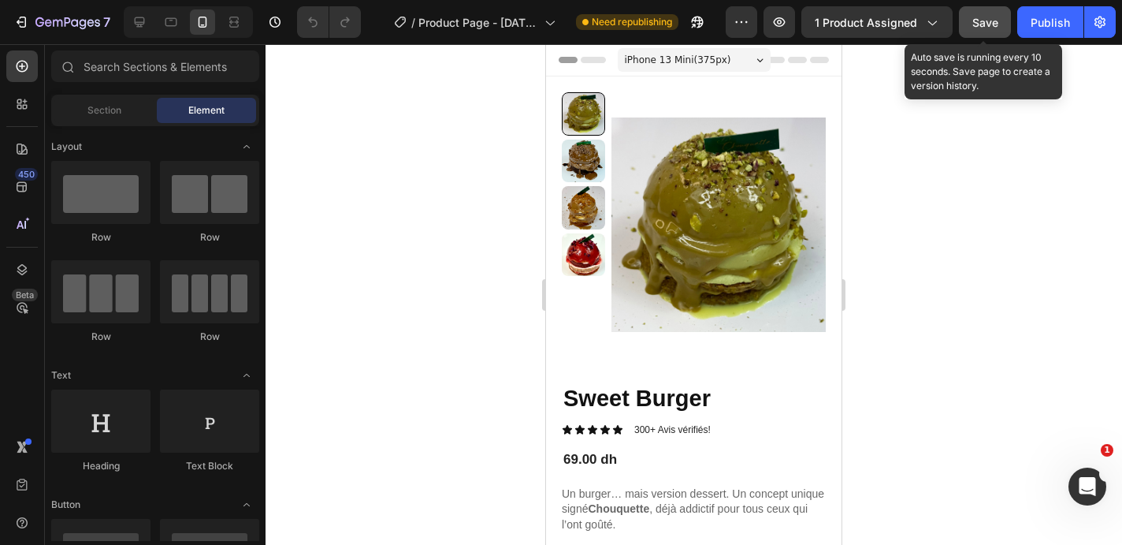
click at [992, 24] on span "Save" at bounding box center [986, 22] width 26 height 13
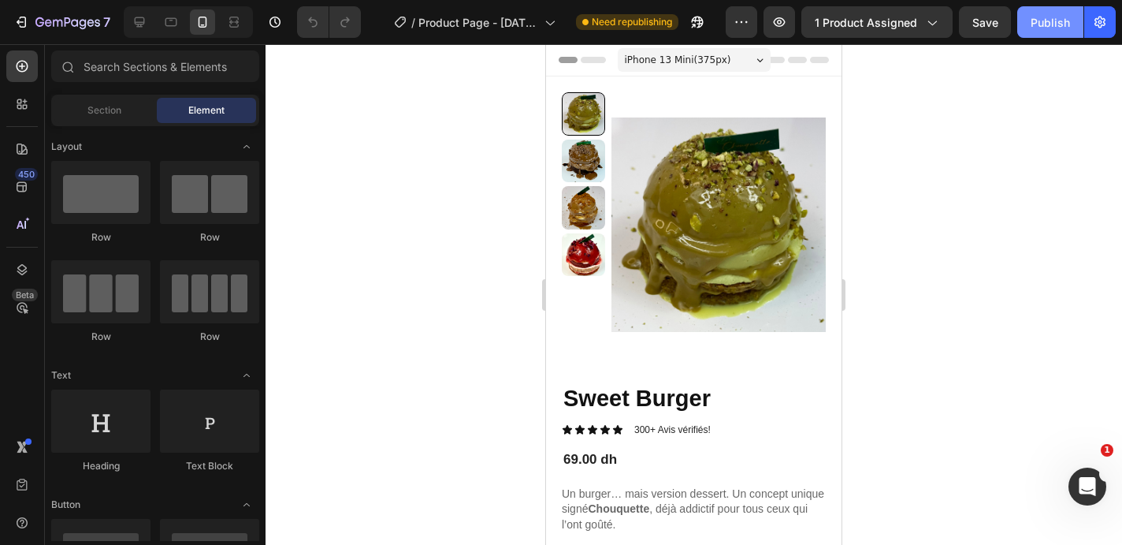
click at [1051, 24] on div "Publish" at bounding box center [1050, 22] width 39 height 17
